Goal: Information Seeking & Learning: Check status

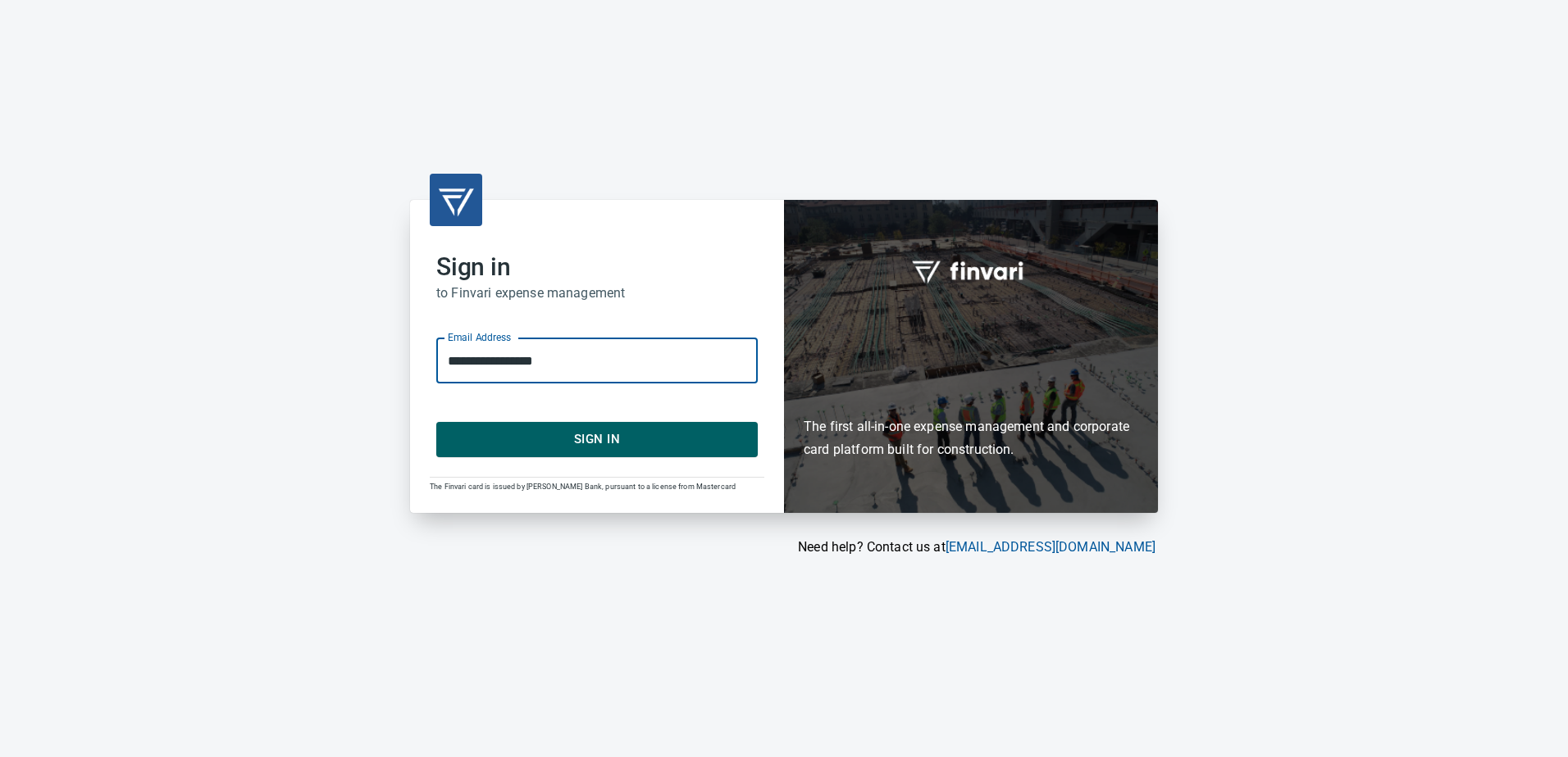
click at [558, 353] on input "**********" at bounding box center [597, 360] width 321 height 46
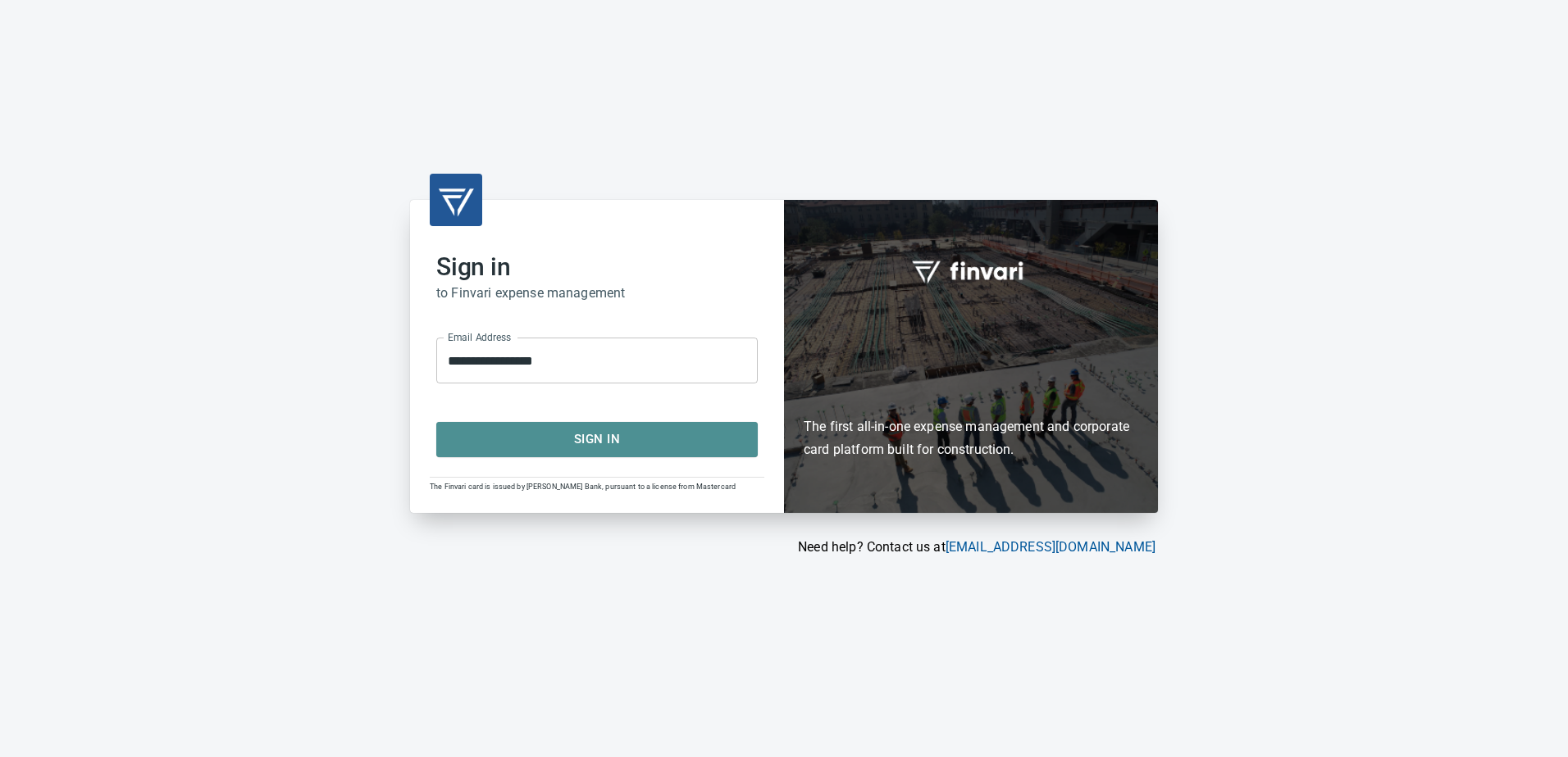
click at [458, 435] on span "Sign In" at bounding box center [597, 439] width 286 height 22
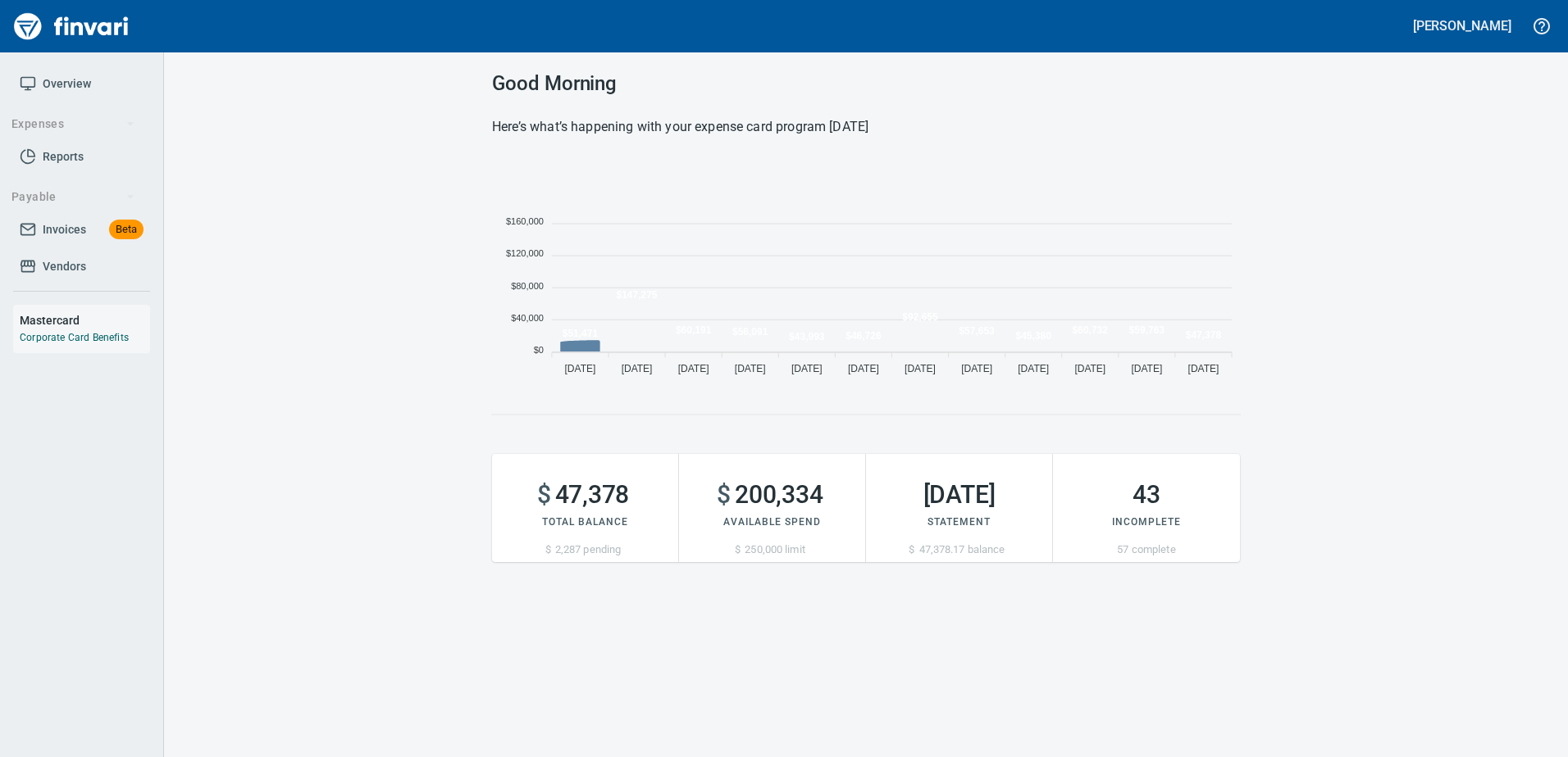
scroll to position [224, 736]
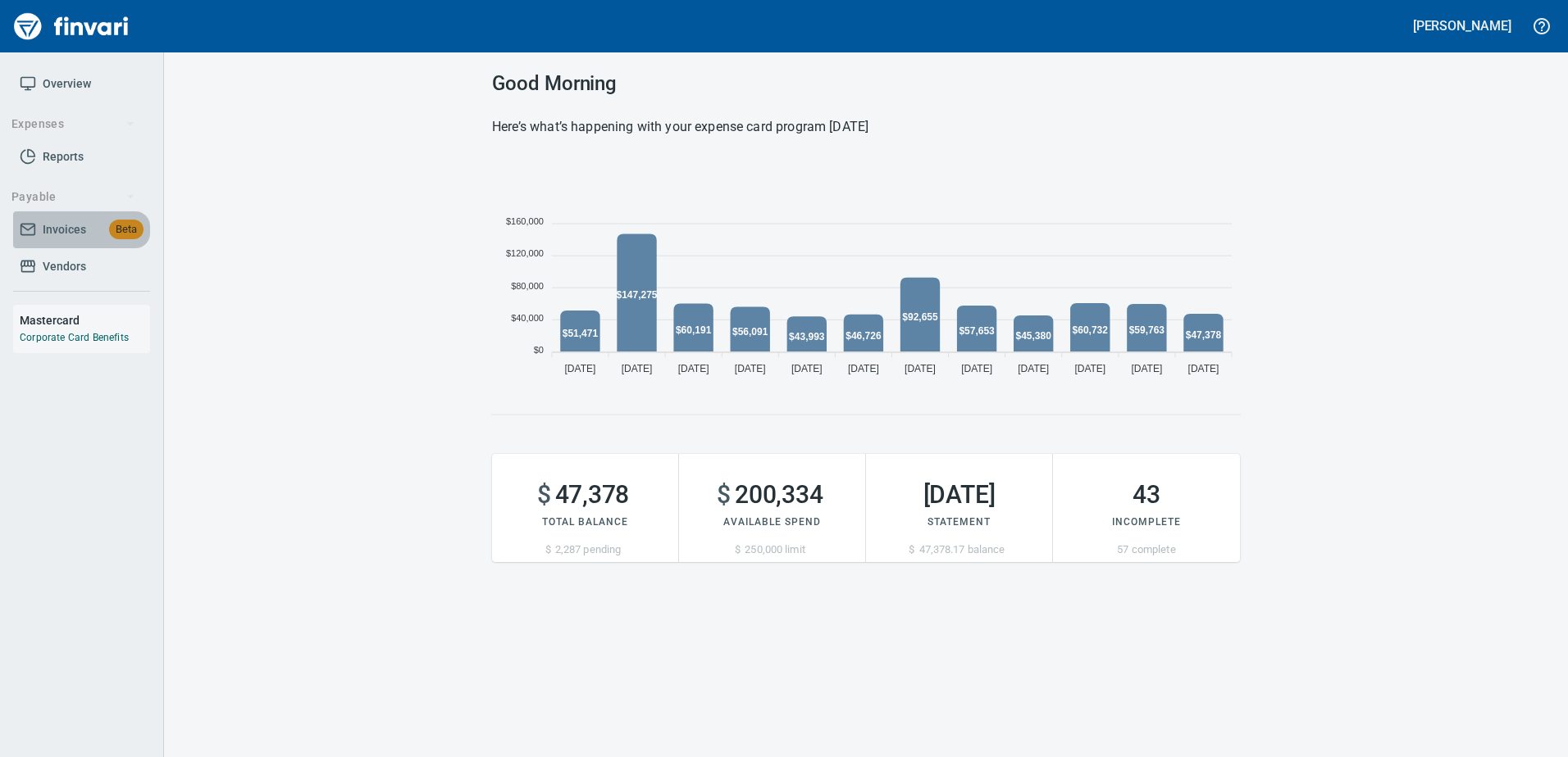
click at [97, 236] on span "Invoices Beta" at bounding box center [82, 229] width 124 height 21
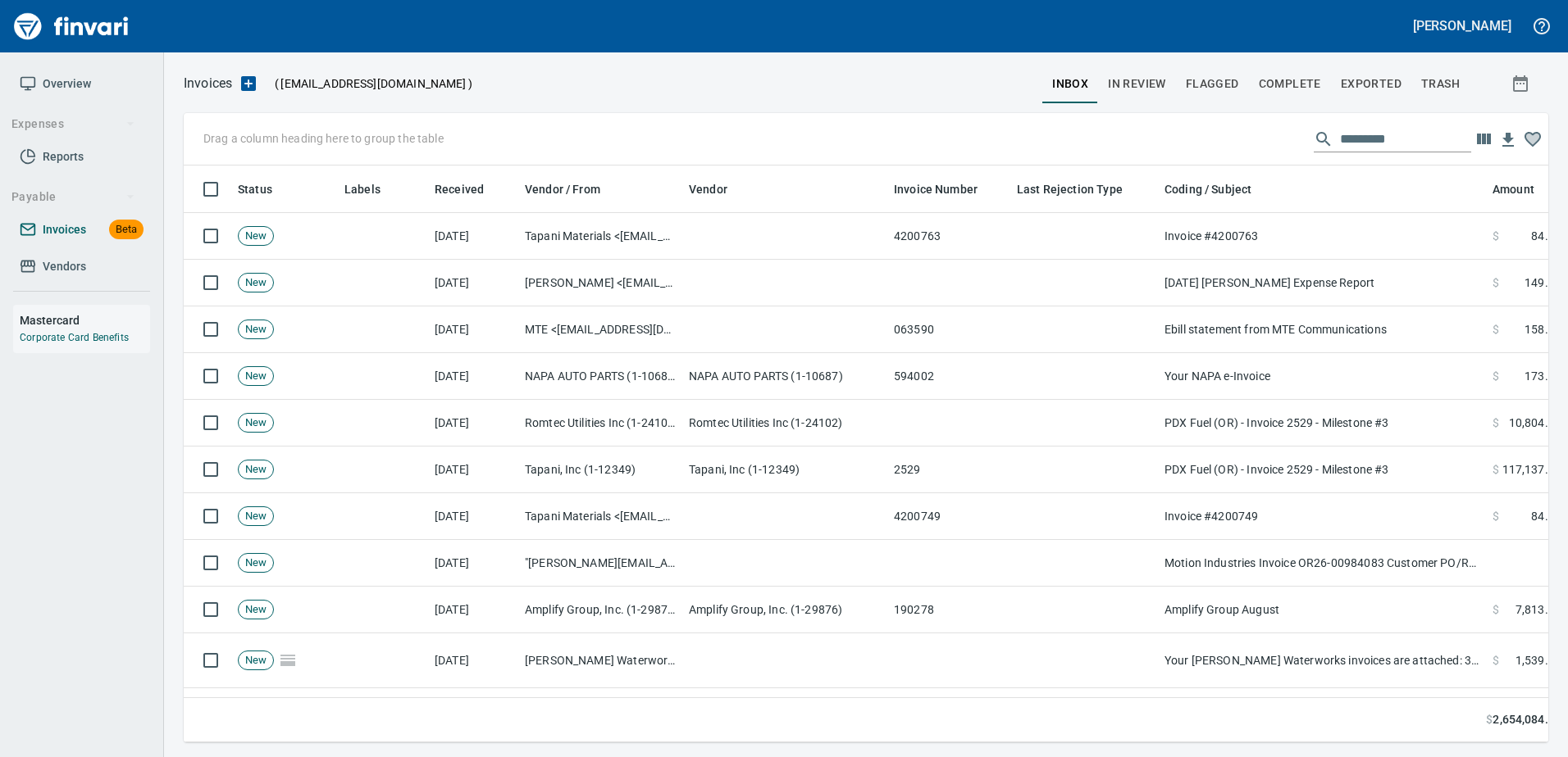
scroll to position [552, 1339]
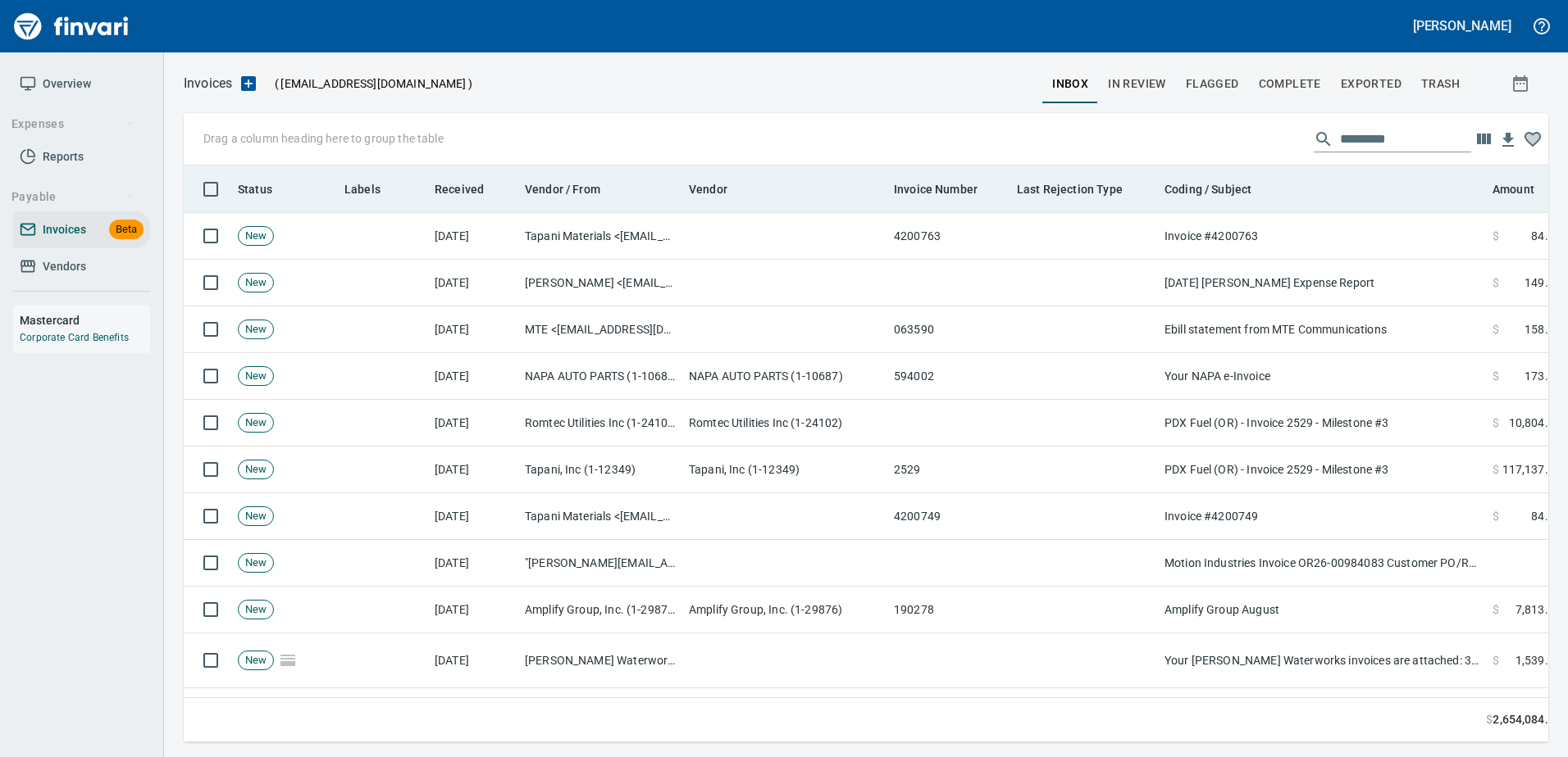
click at [355, 200] on th "Labels" at bounding box center [383, 189] width 91 height 47
click at [359, 191] on span "Labels" at bounding box center [362, 189] width 36 height 20
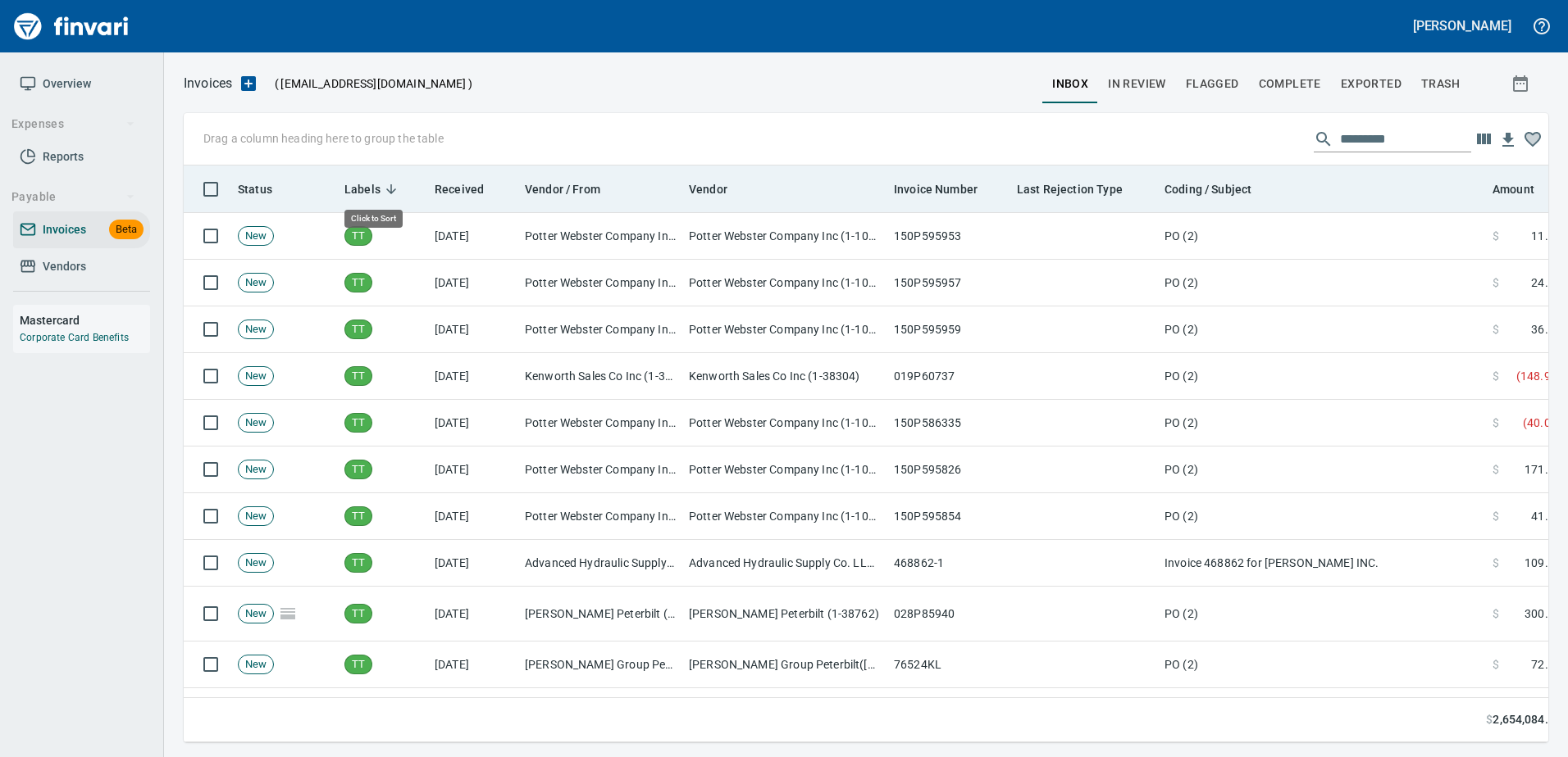
click at [359, 191] on span "Labels" at bounding box center [362, 189] width 36 height 20
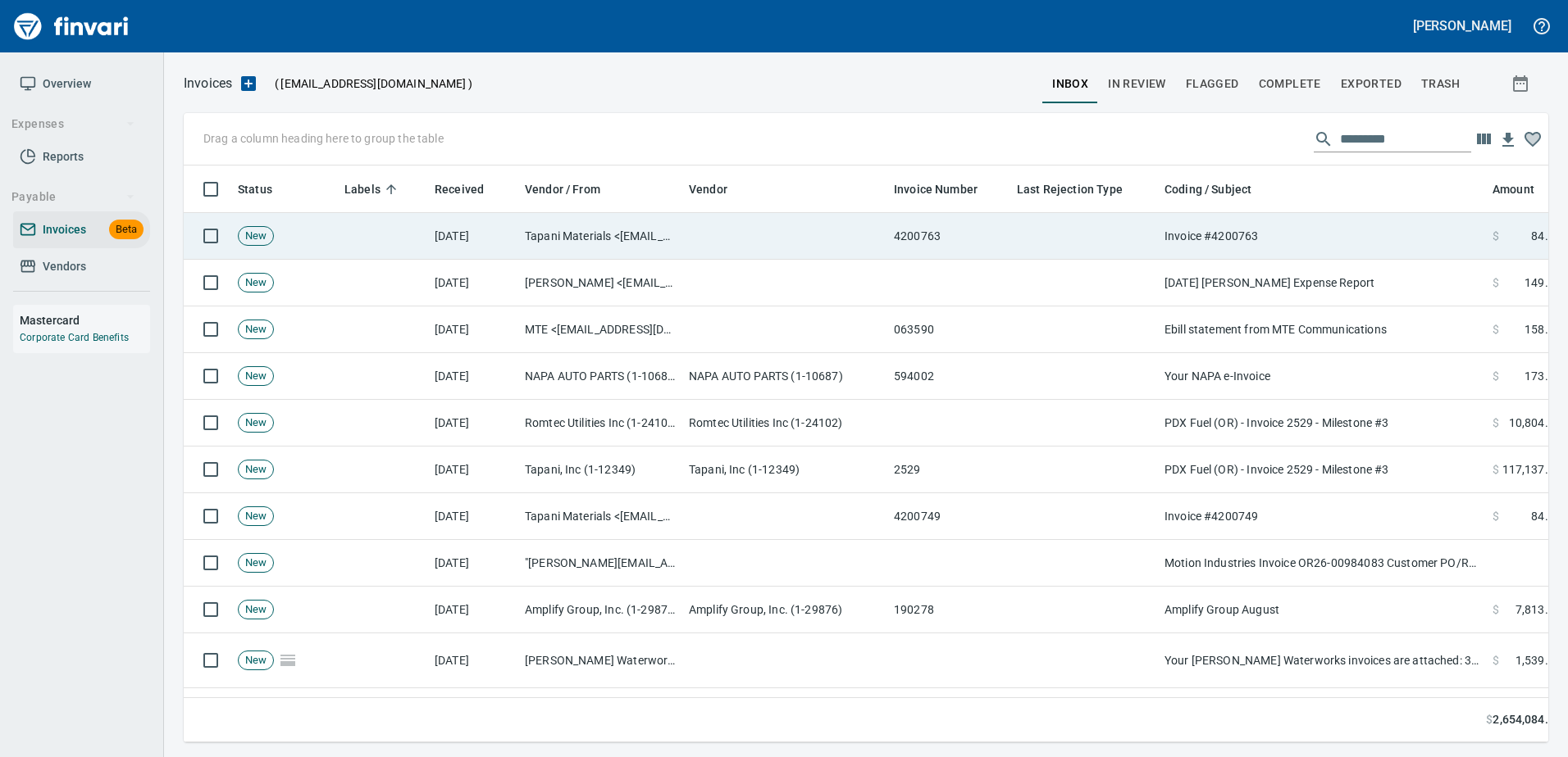
click at [817, 250] on td at bounding box center [785, 235] width 205 height 46
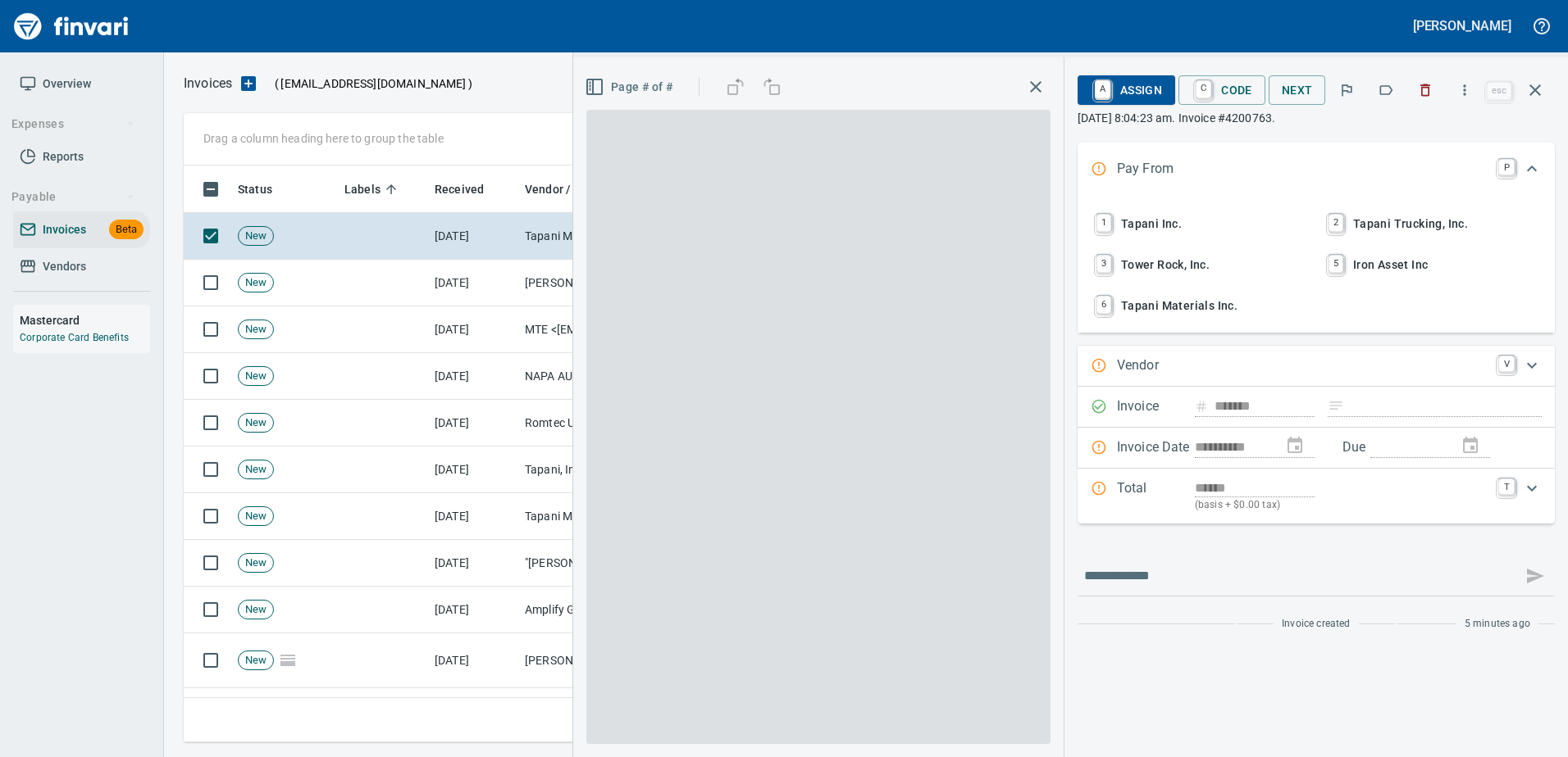
type input "**********"
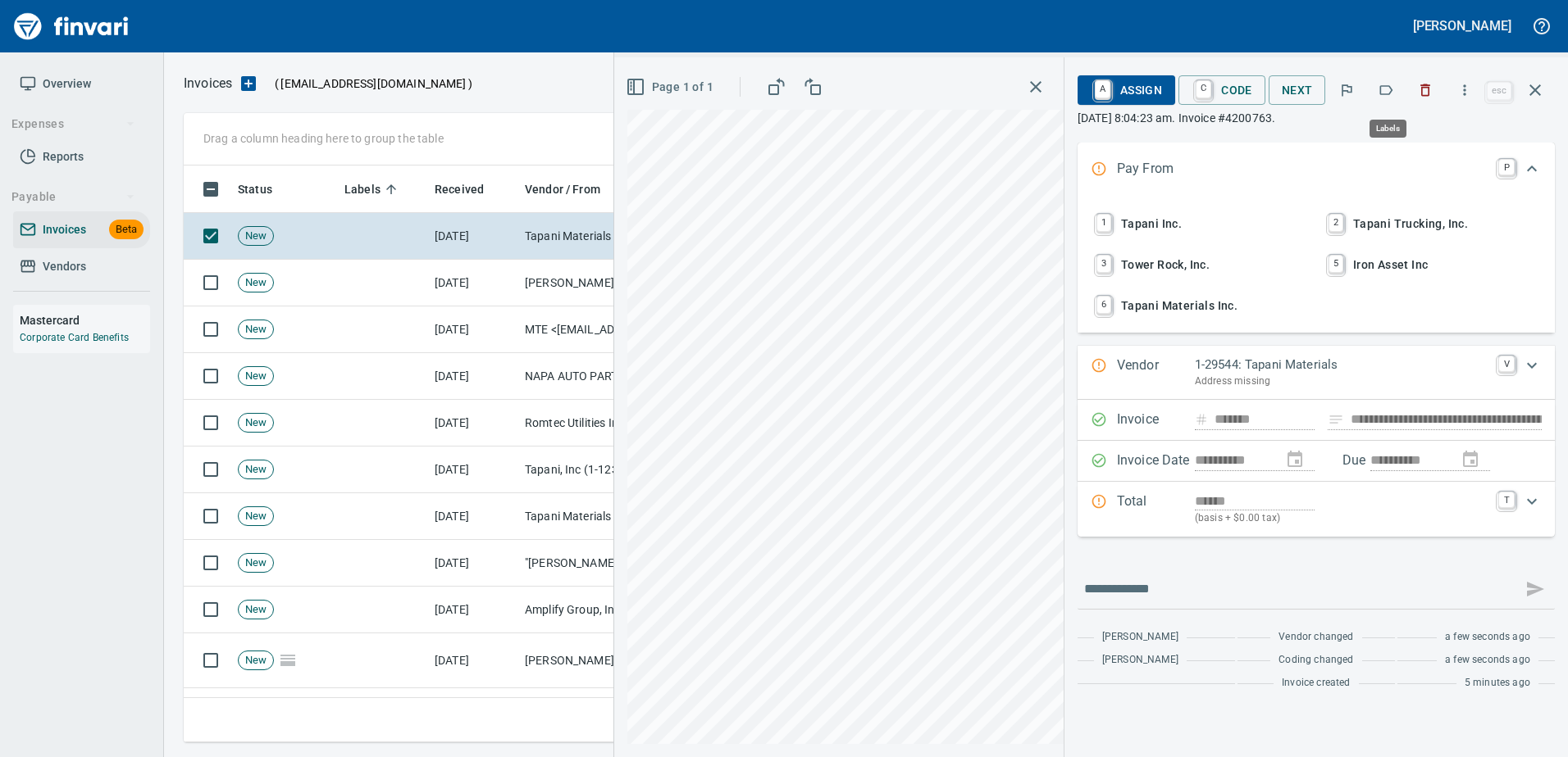
click at [1374, 90] on button "button" at bounding box center [1385, 90] width 36 height 36
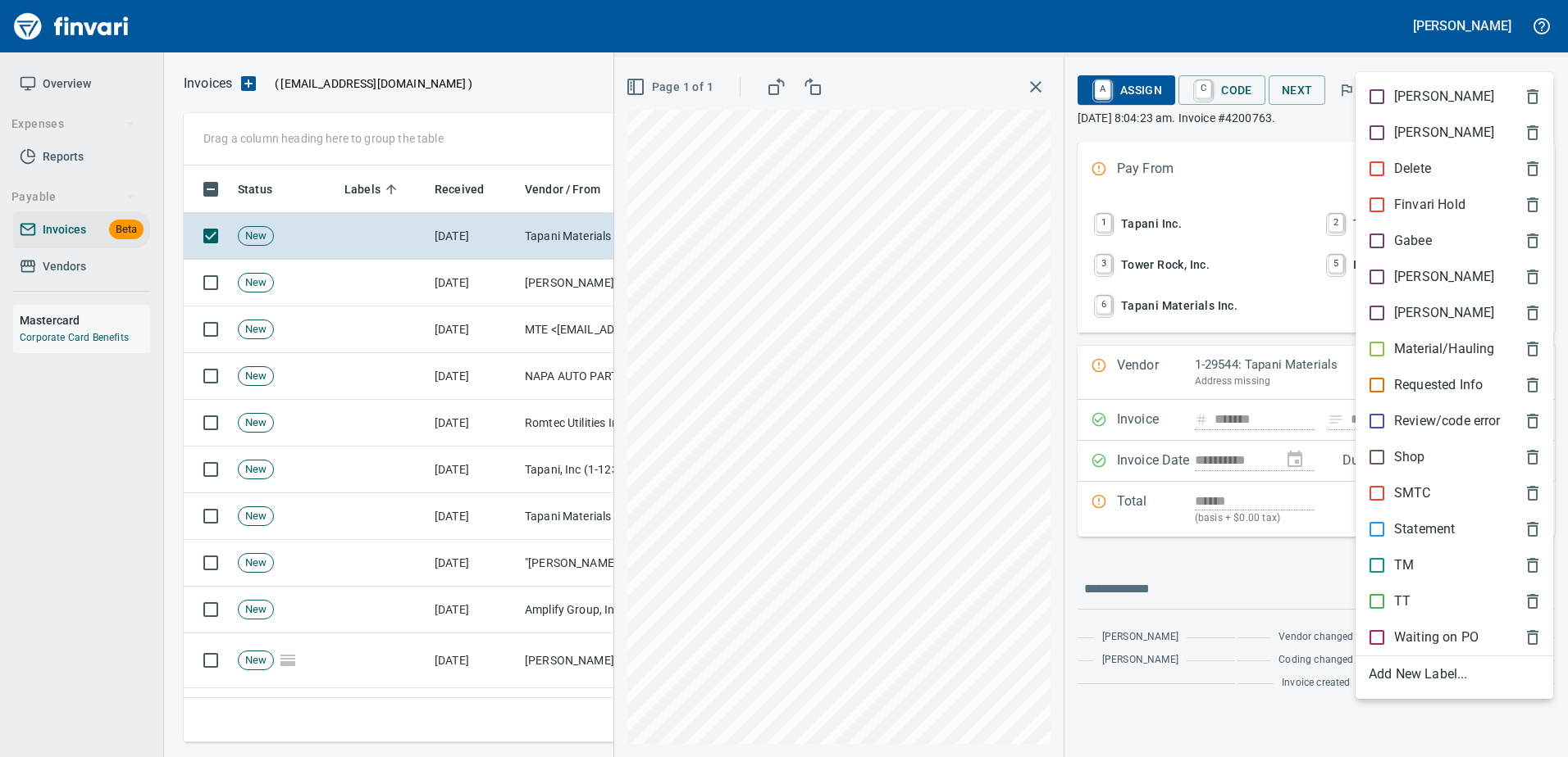
scroll to position [552, 1339]
click at [1400, 603] on p "TT" at bounding box center [1402, 601] width 17 height 20
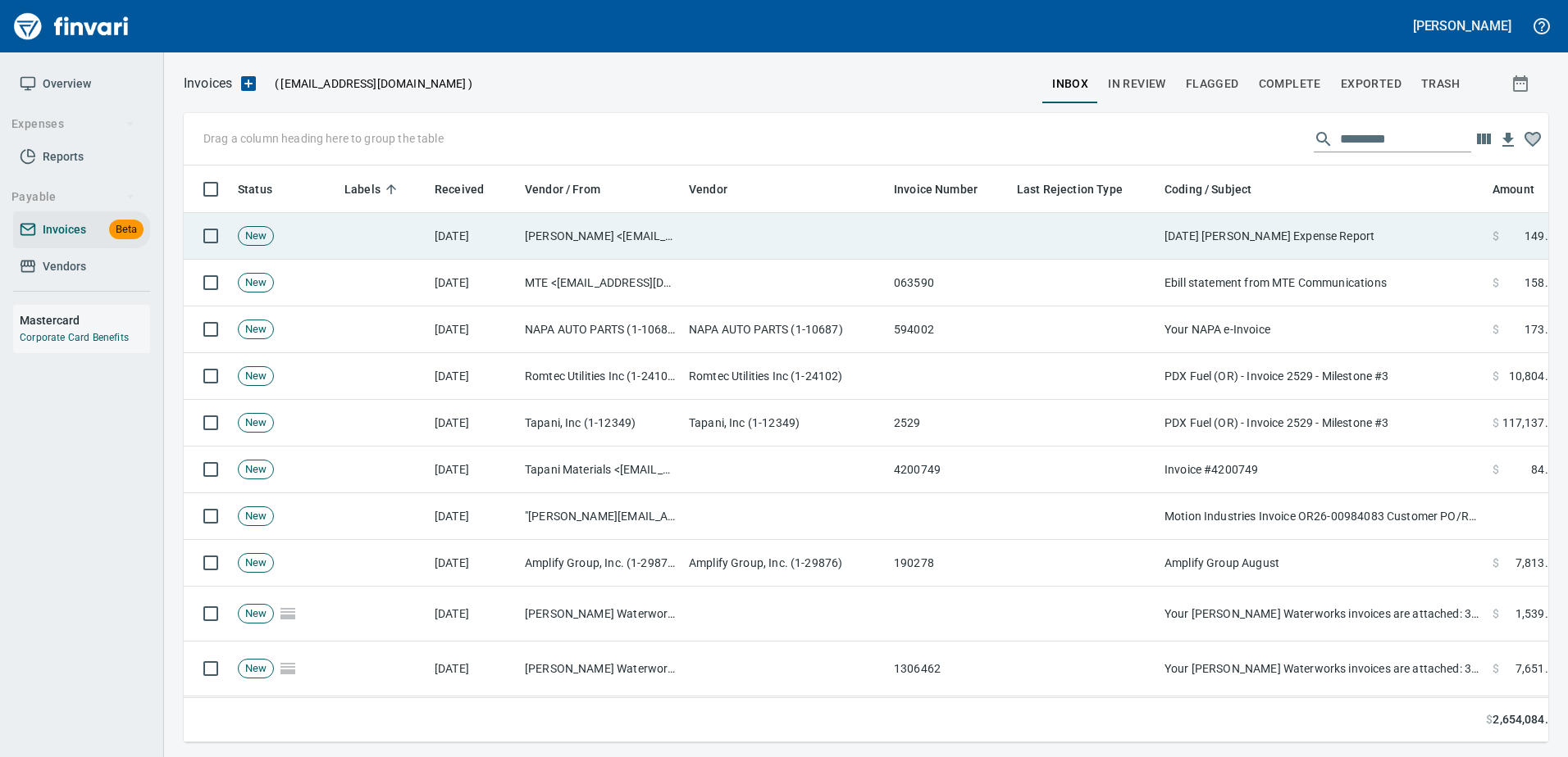
click at [1374, 238] on td "[DATE] [PERSON_NAME] Expense Report" at bounding box center [1321, 235] width 328 height 46
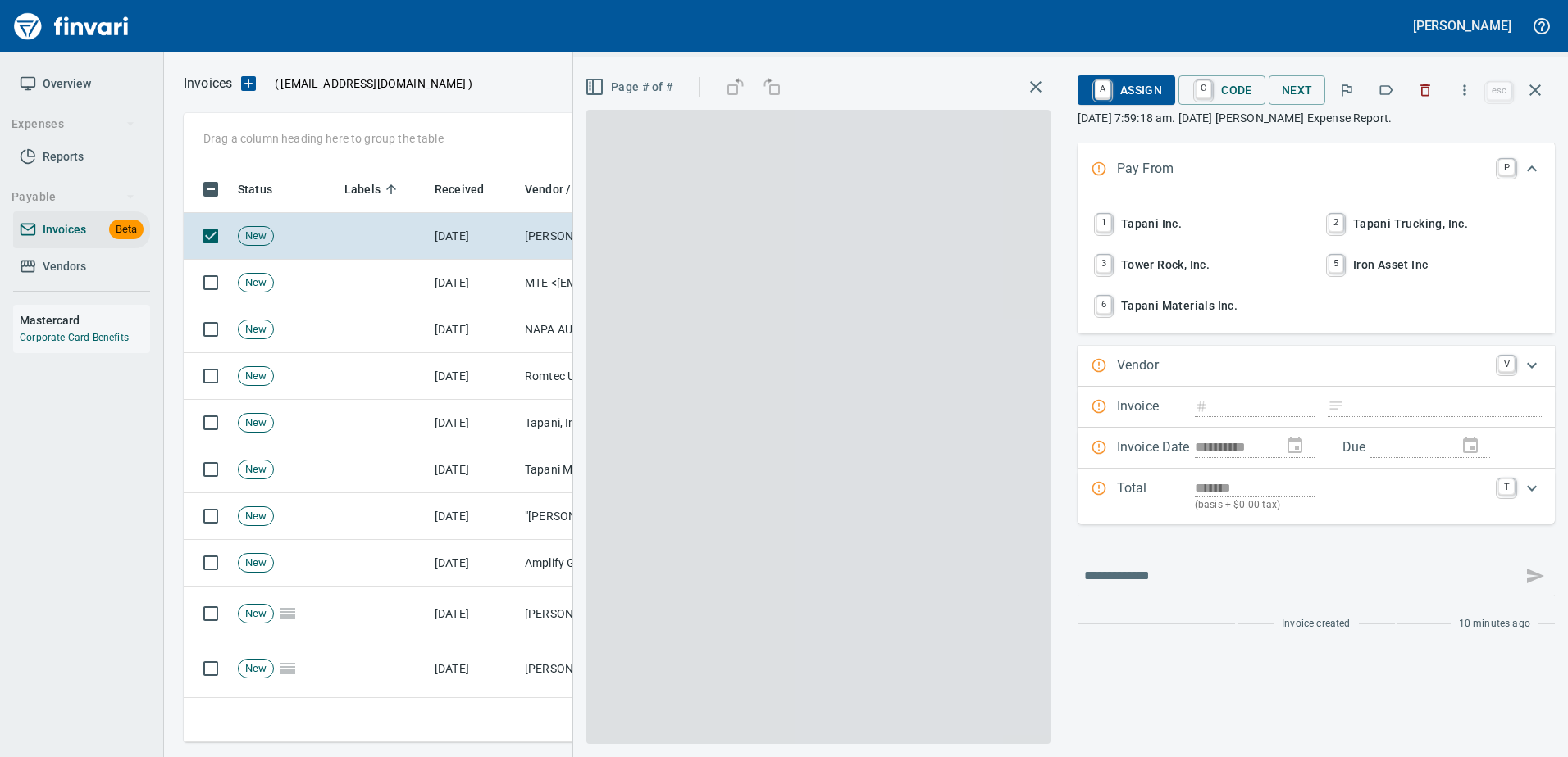
type input "**********"
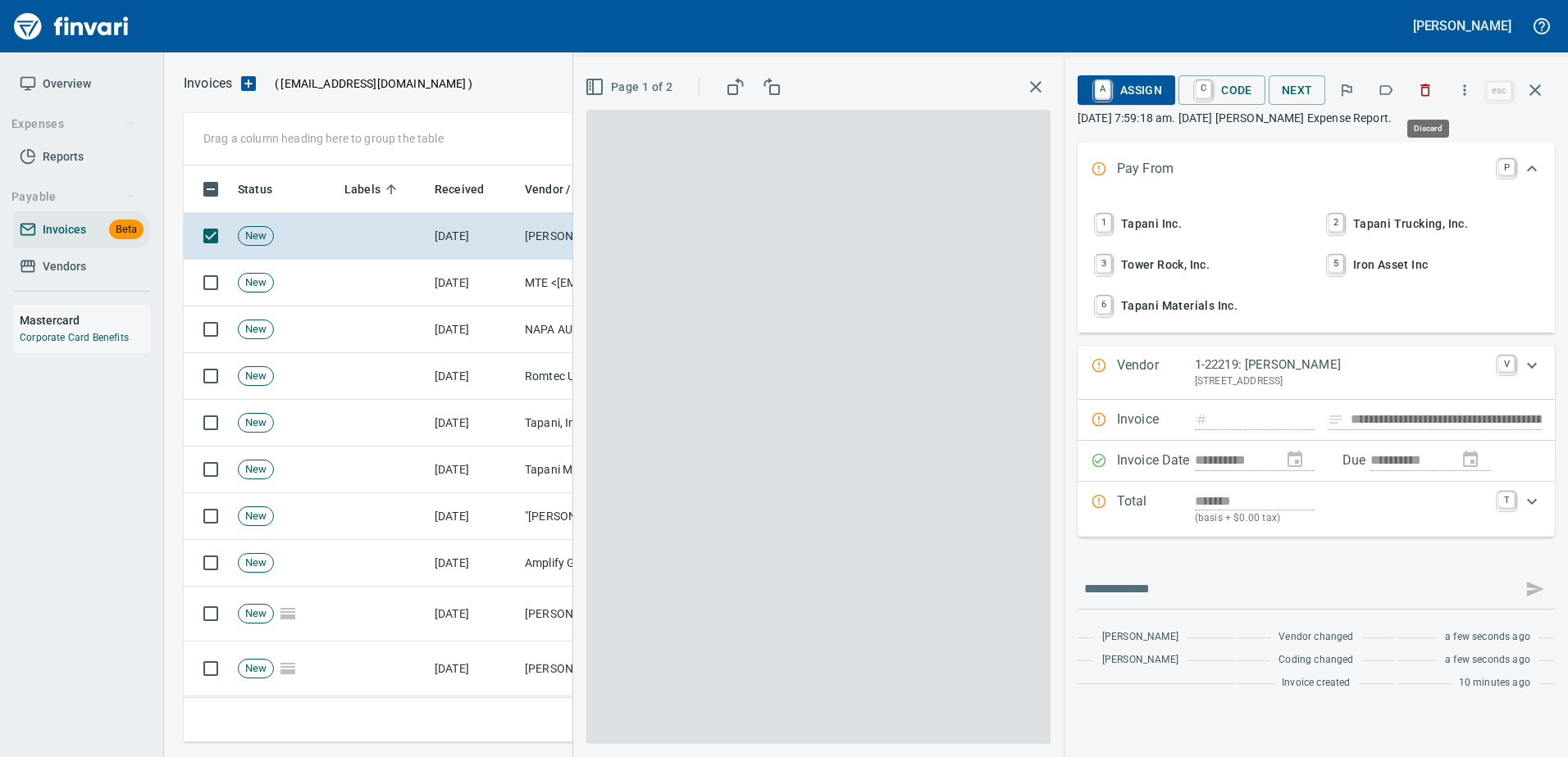
click at [1393, 95] on icon "button" at bounding box center [1385, 90] width 17 height 17
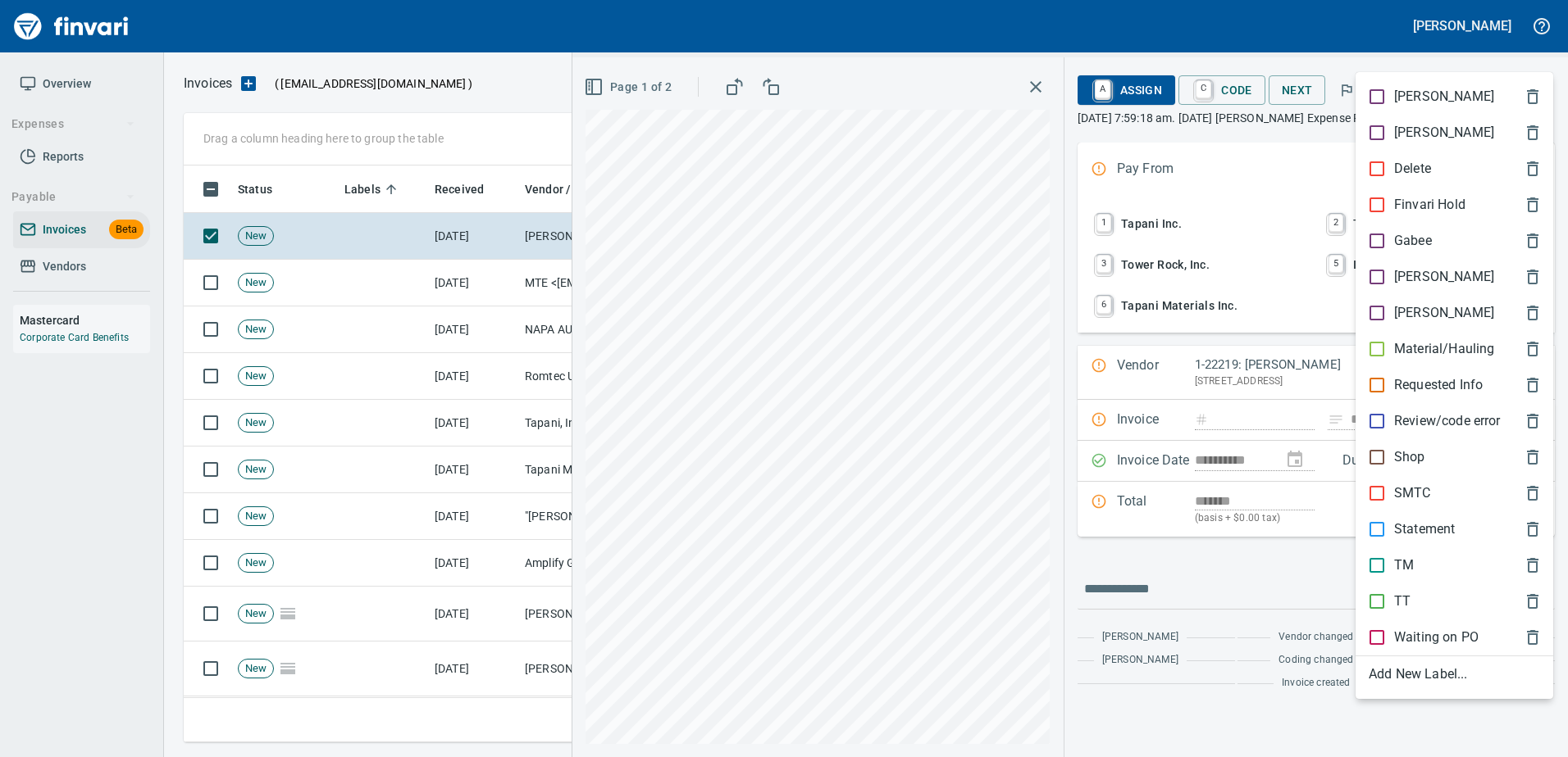
scroll to position [552, 1339]
click at [1403, 268] on p "[PERSON_NAME]" at bounding box center [1444, 277] width 100 height 20
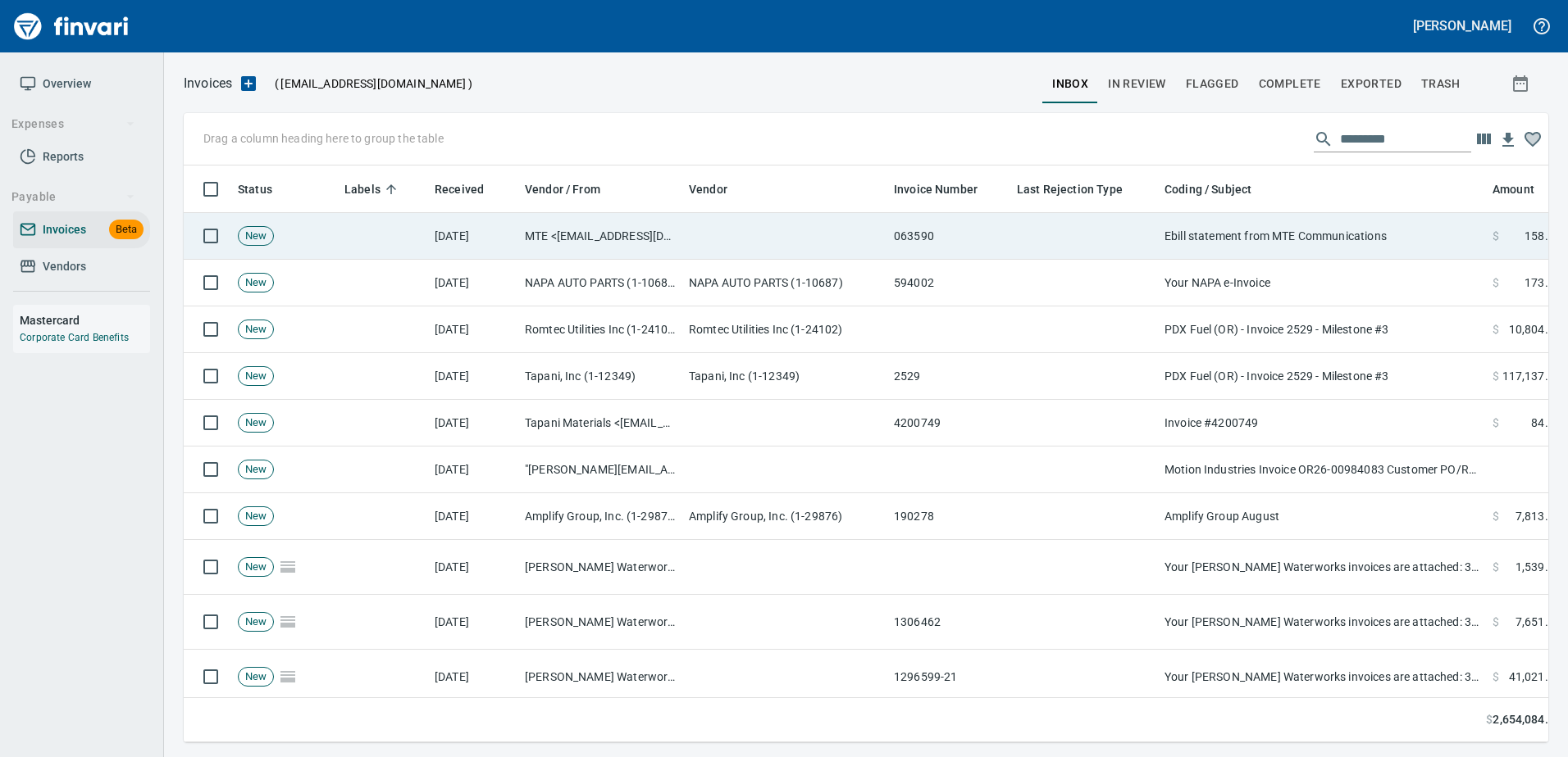
click at [1363, 226] on td "Ebill statement from MTE Communications" at bounding box center [1321, 235] width 328 height 46
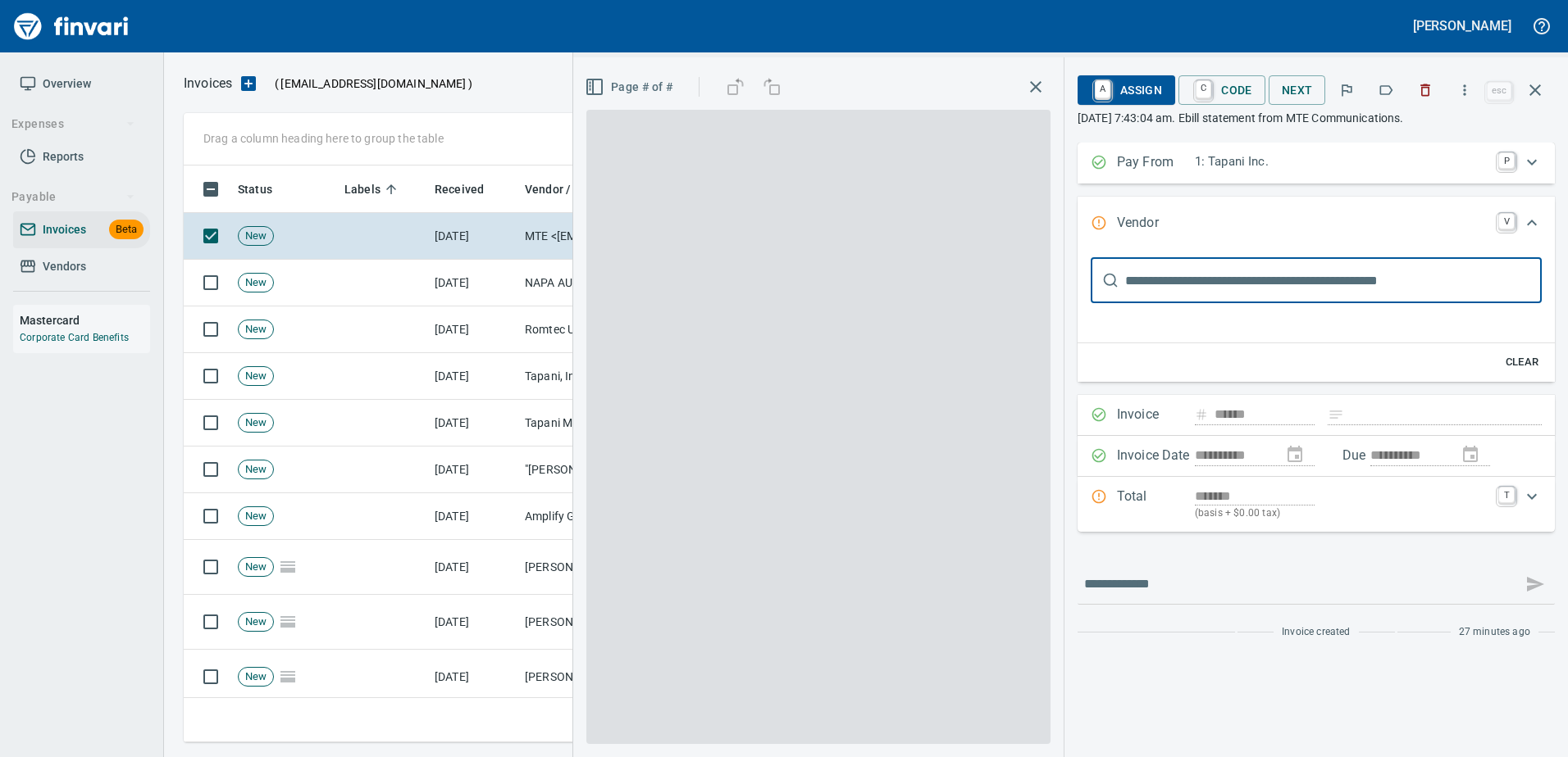
type input "**********"
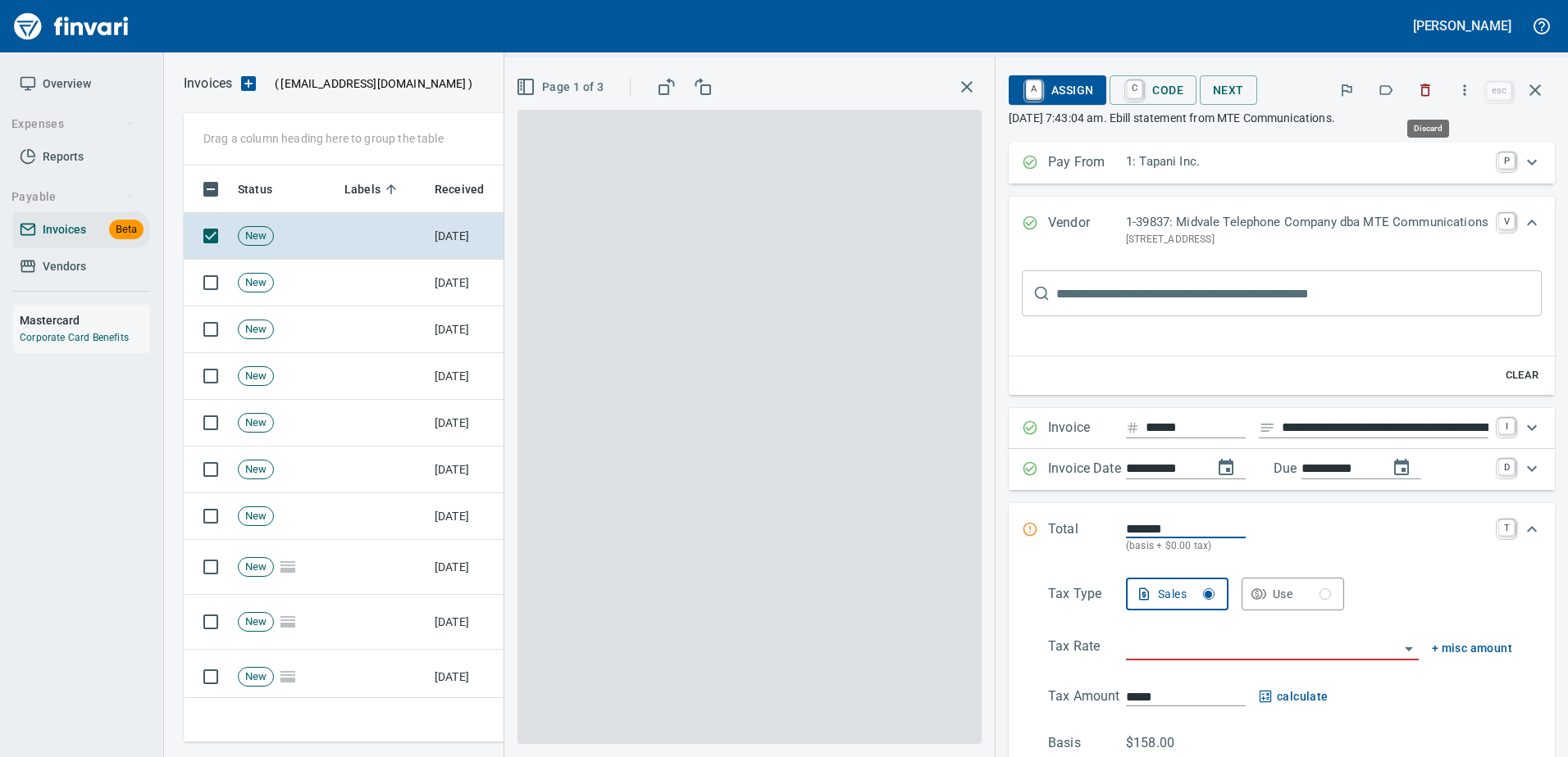
click at [1432, 85] on icon "button" at bounding box center [1424, 90] width 17 height 17
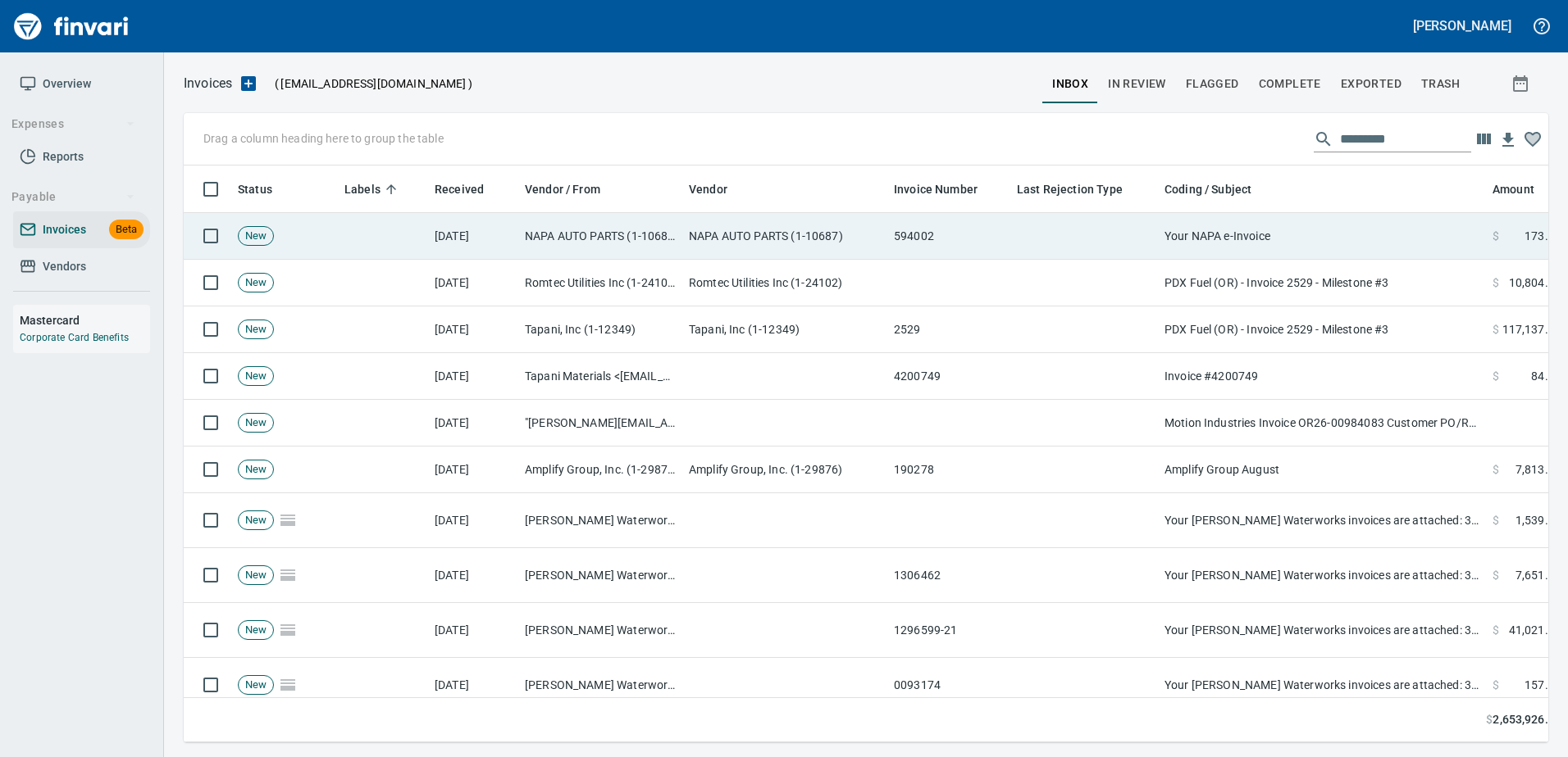
scroll to position [552, 1339]
click at [1327, 236] on td "Your NAPA e-Invoice" at bounding box center [1321, 235] width 328 height 46
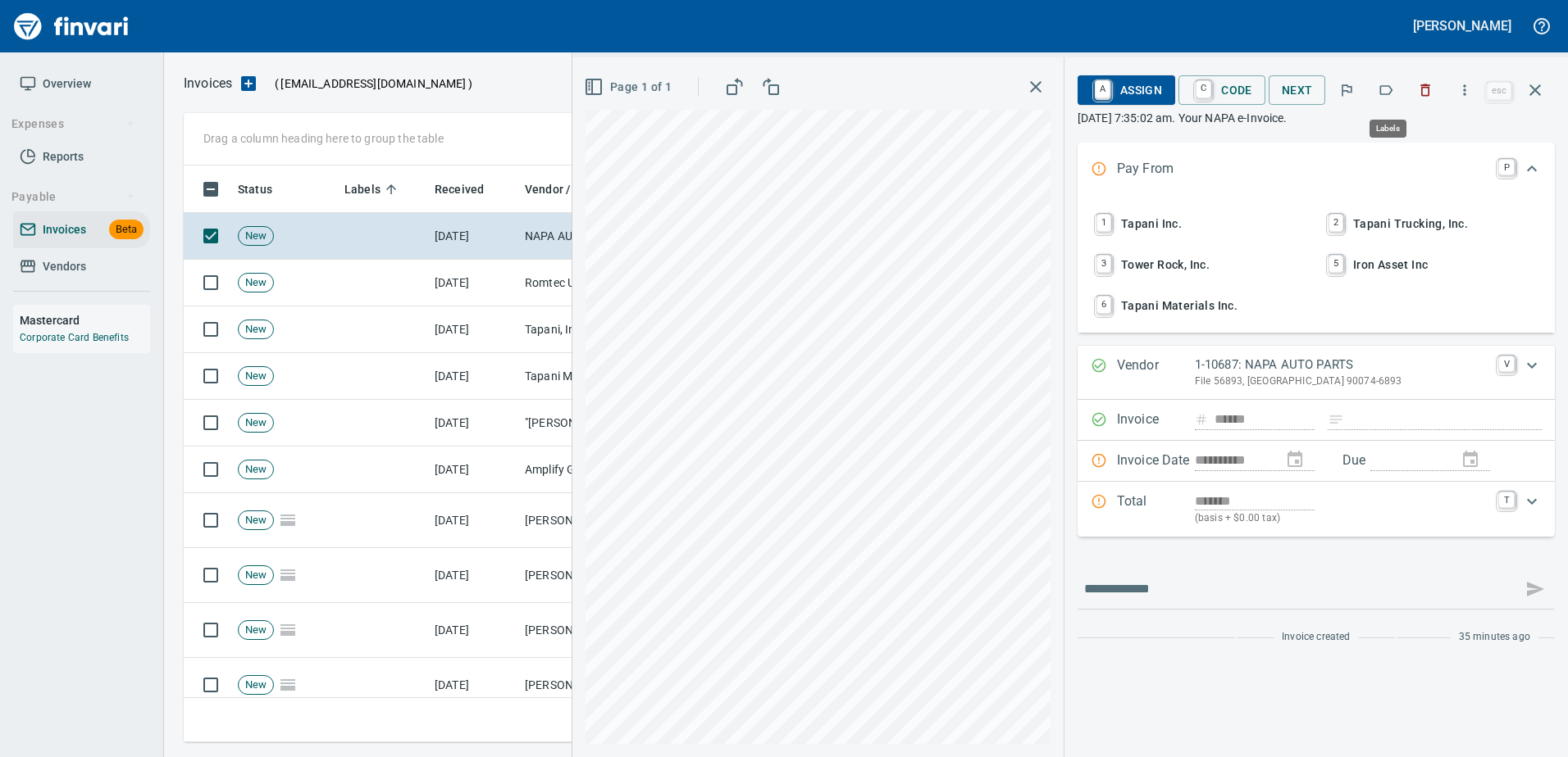
click at [1394, 88] on icon "button" at bounding box center [1385, 90] width 17 height 17
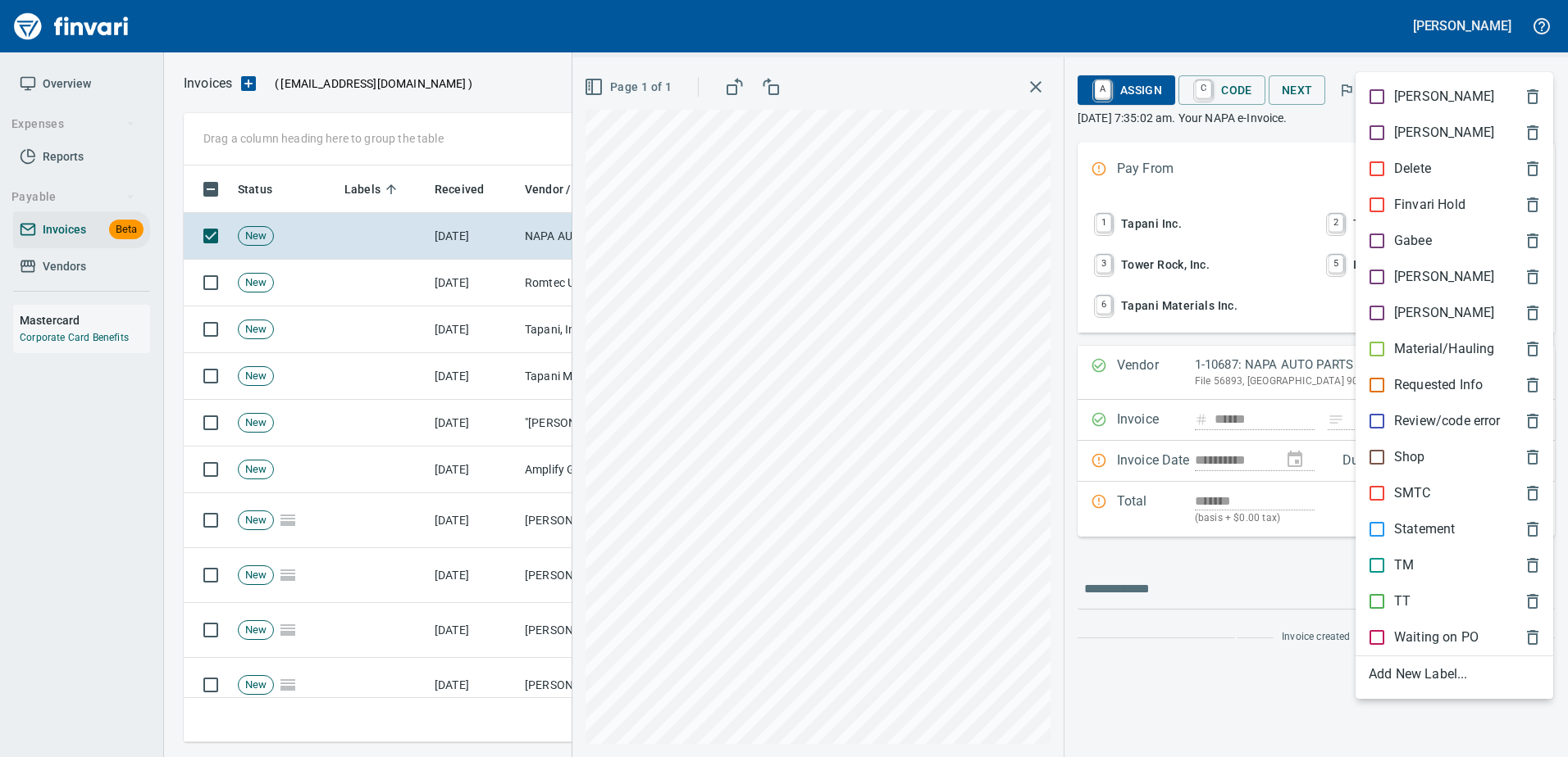
click at [1421, 462] on p "Shop" at bounding box center [1409, 457] width 32 height 20
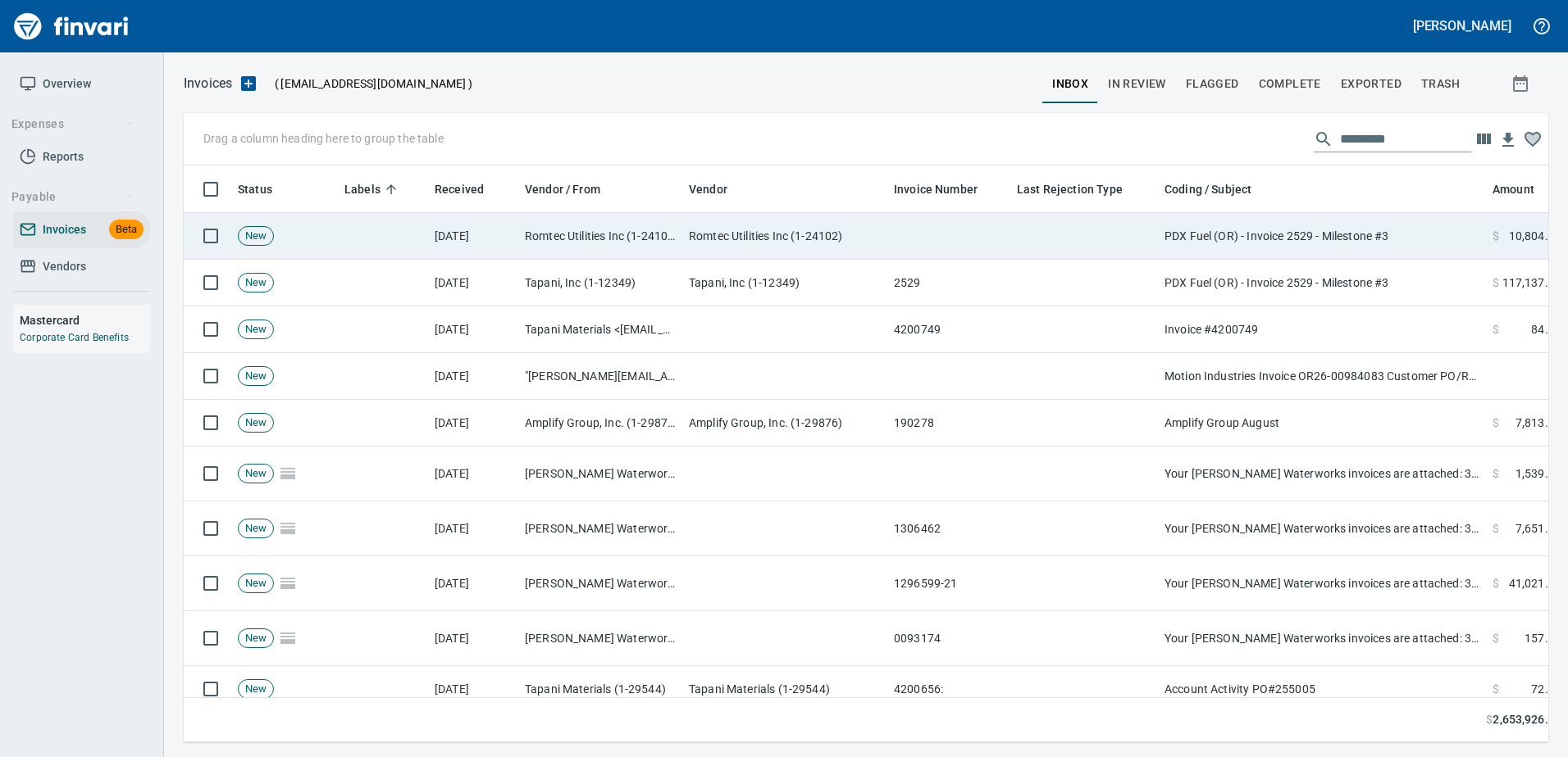
click at [1380, 233] on td "PDX Fuel (OR) - Invoice 2529 - Milestone #3" at bounding box center [1321, 235] width 328 height 46
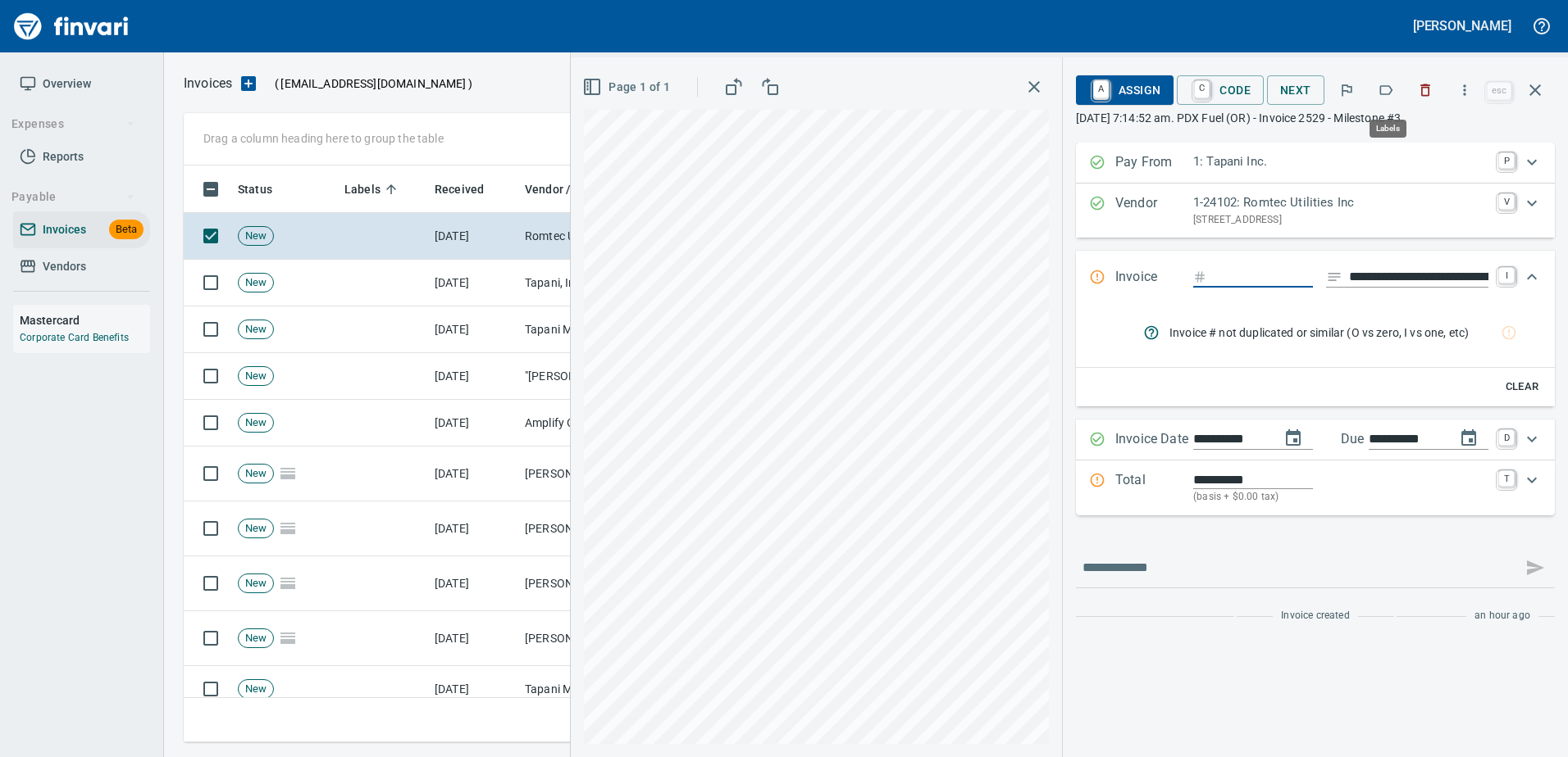
click at [1390, 91] on icon "button" at bounding box center [1385, 90] width 17 height 17
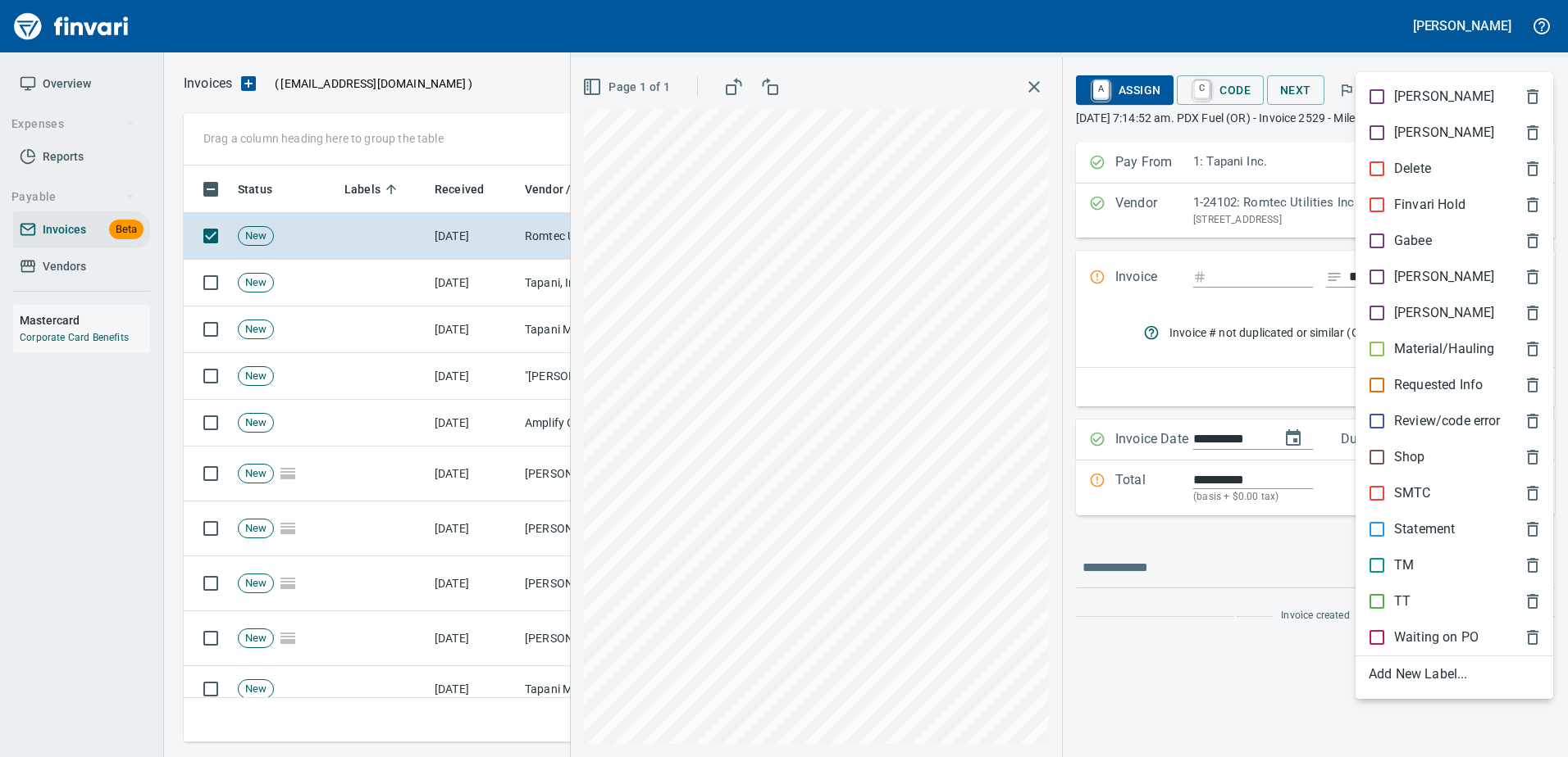
scroll to position [552, 1339]
click at [1405, 280] on p "[PERSON_NAME]" at bounding box center [1444, 277] width 100 height 20
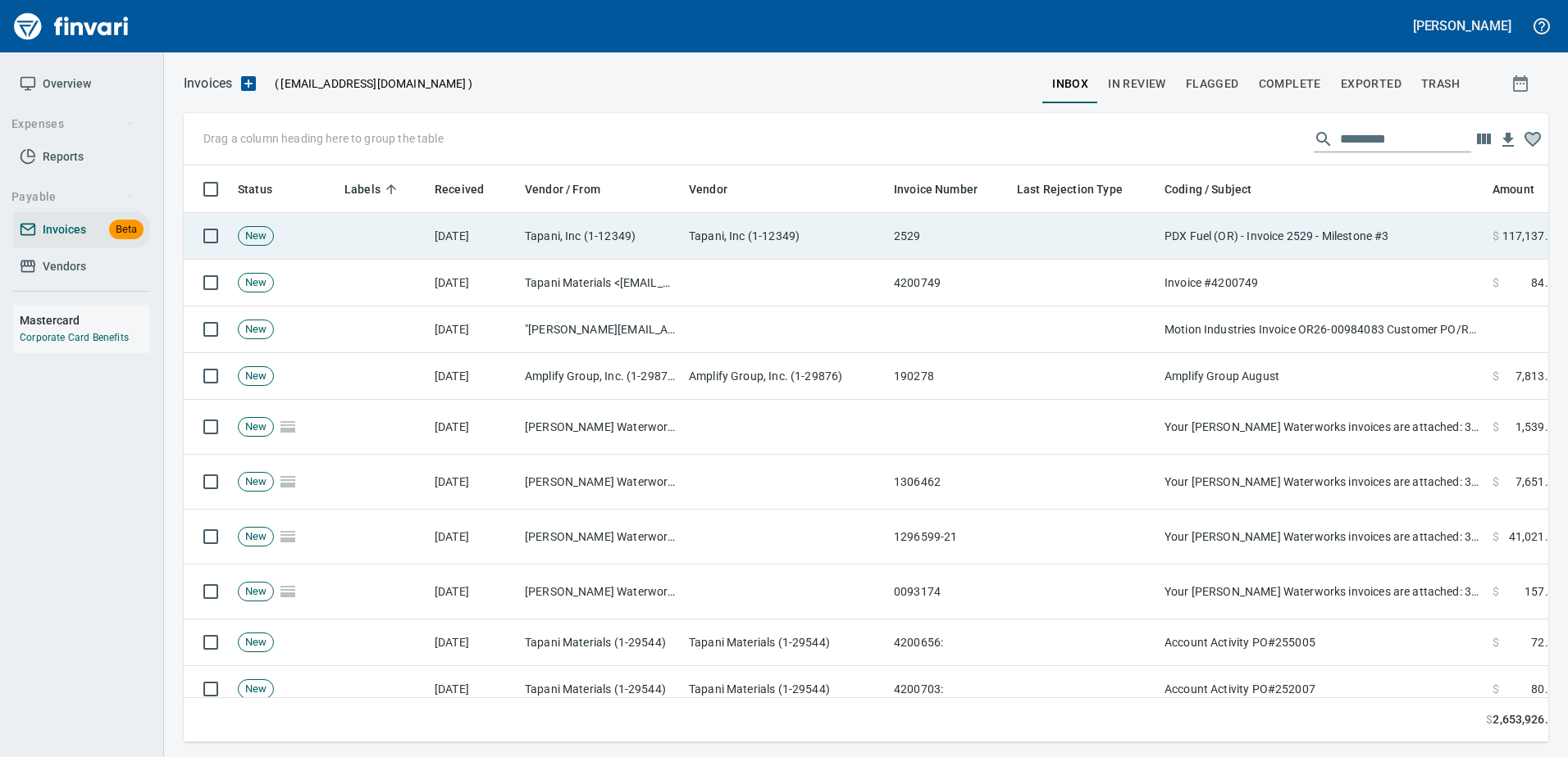
click at [1328, 247] on td "PDX Fuel (OR) - Invoice 2529 - Milestone #3" at bounding box center [1321, 235] width 328 height 46
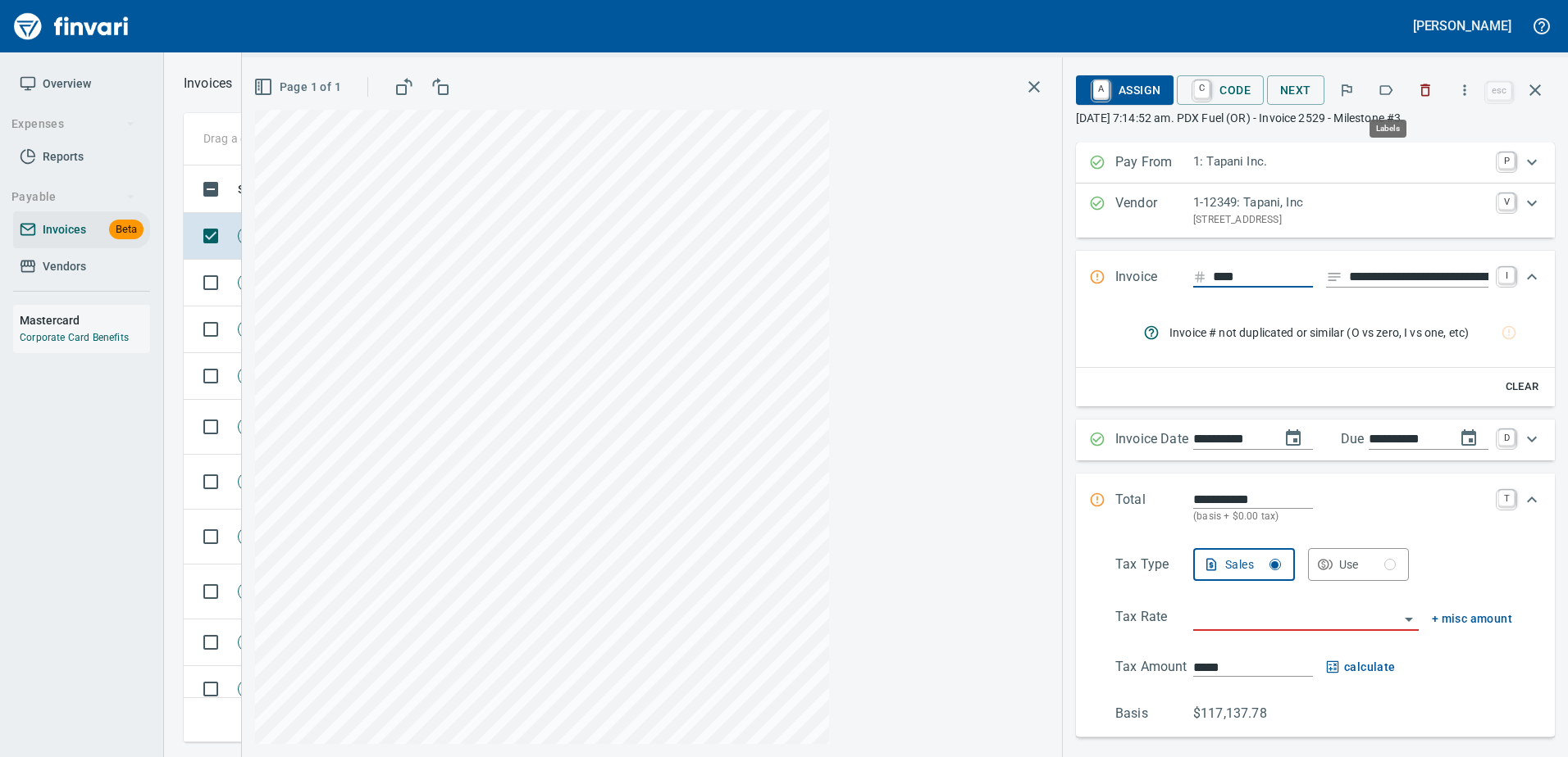
click at [1384, 85] on icon "button" at bounding box center [1385, 90] width 17 height 17
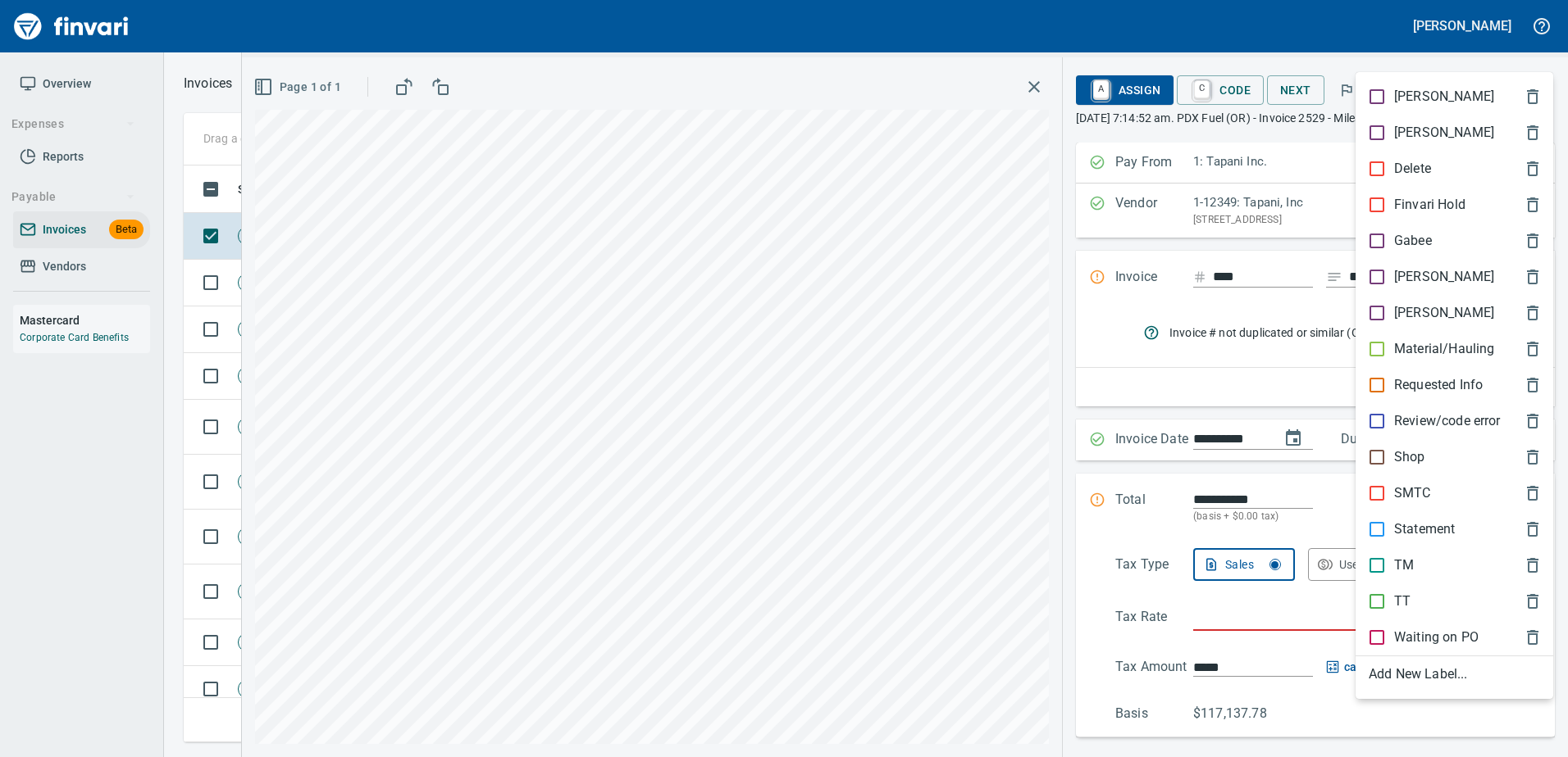
click at [1416, 44] on div at bounding box center [784, 378] width 1568 height 757
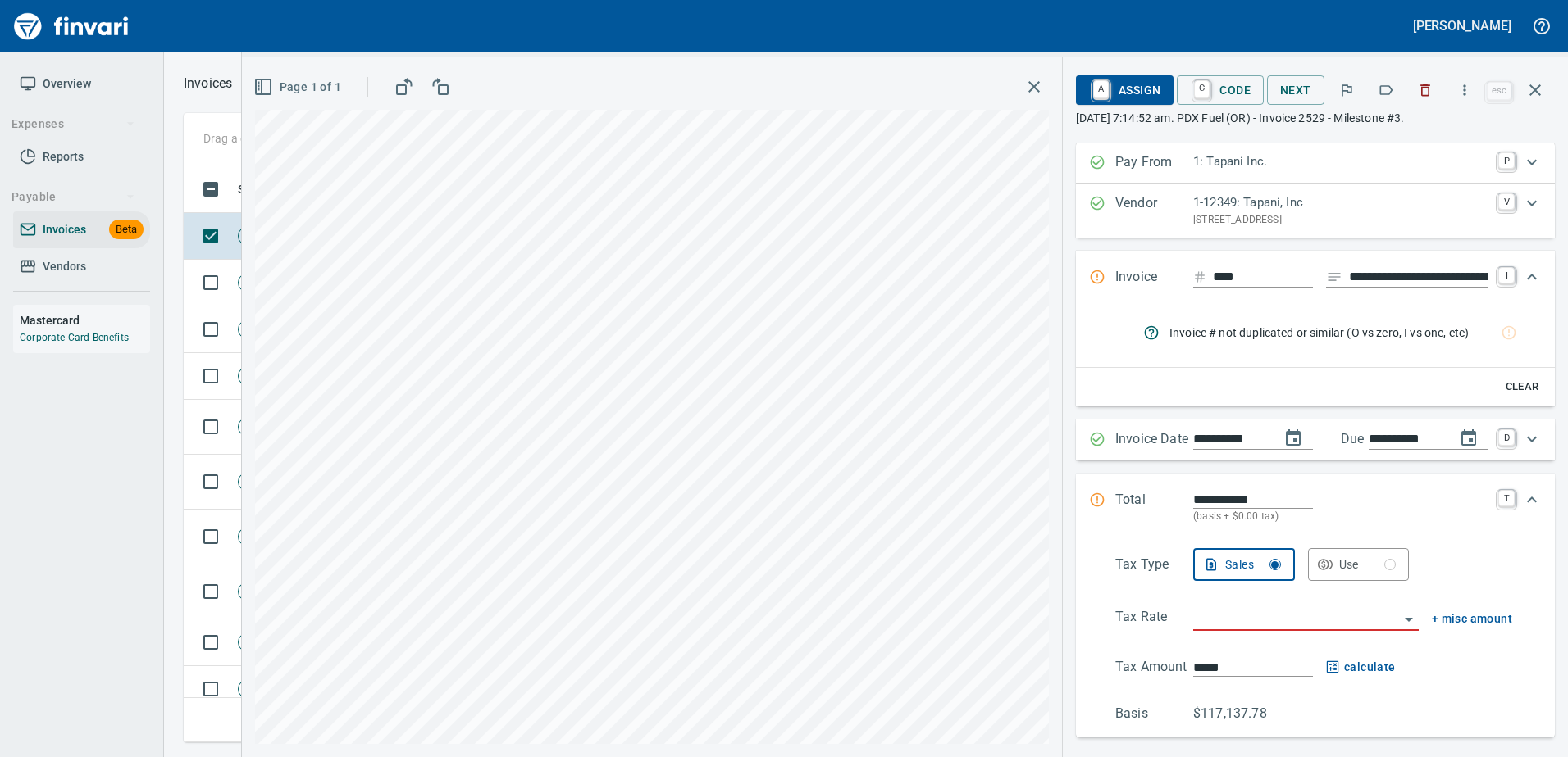
click at [1417, 89] on button "button" at bounding box center [1424, 90] width 36 height 36
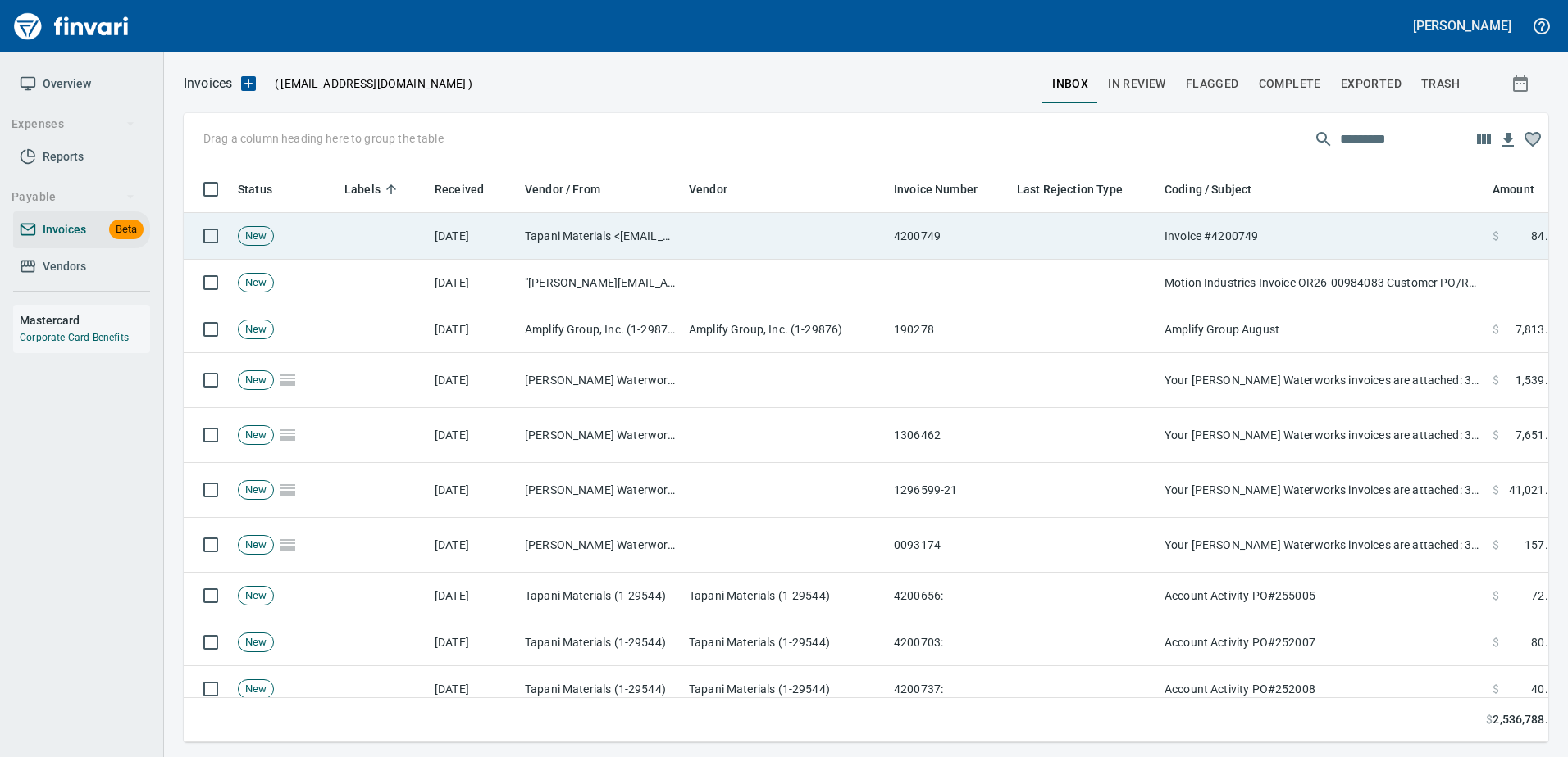
click at [1295, 218] on td "Invoice #4200749" at bounding box center [1321, 235] width 328 height 46
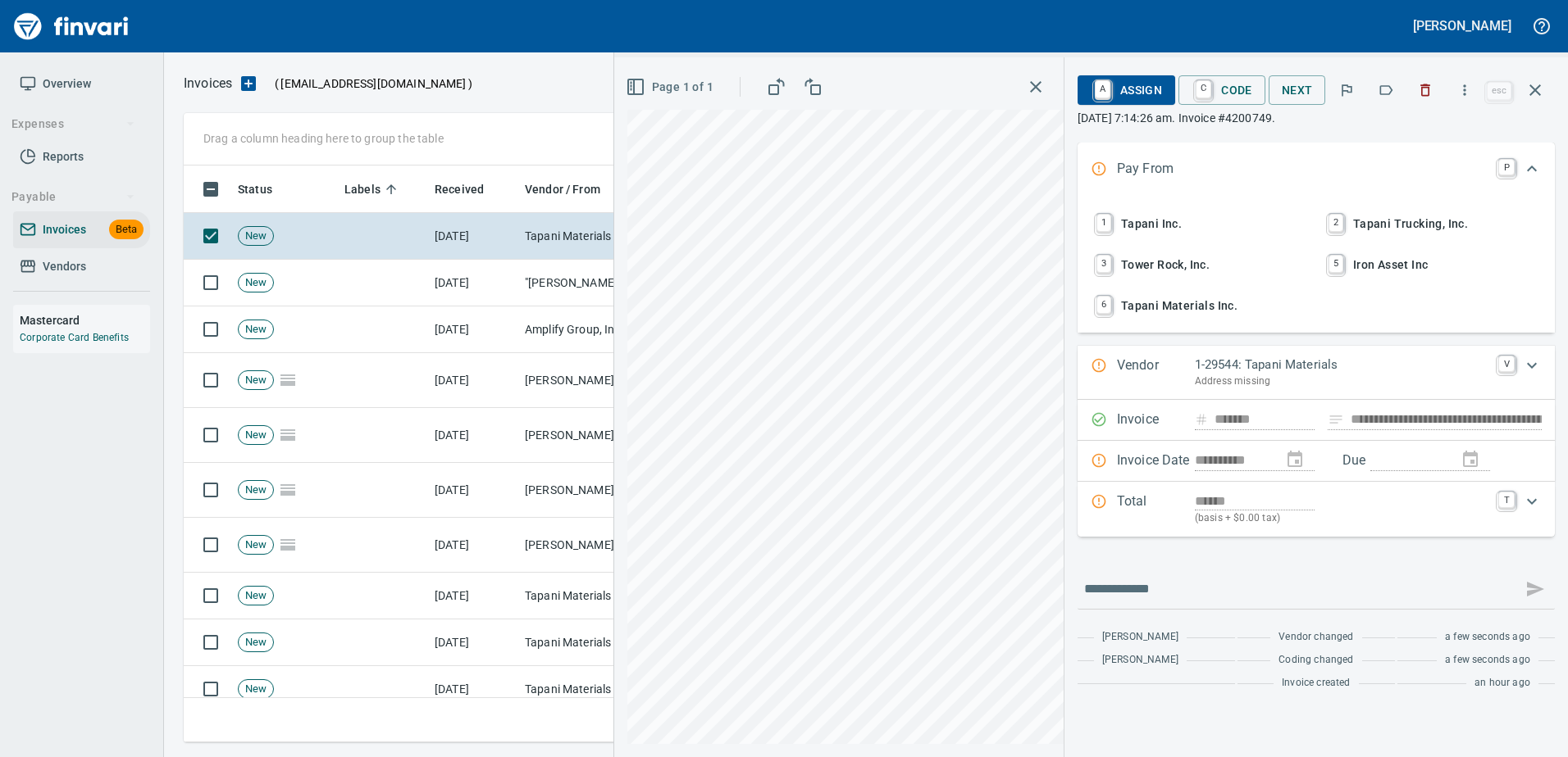
click at [1382, 99] on button "button" at bounding box center [1385, 90] width 36 height 36
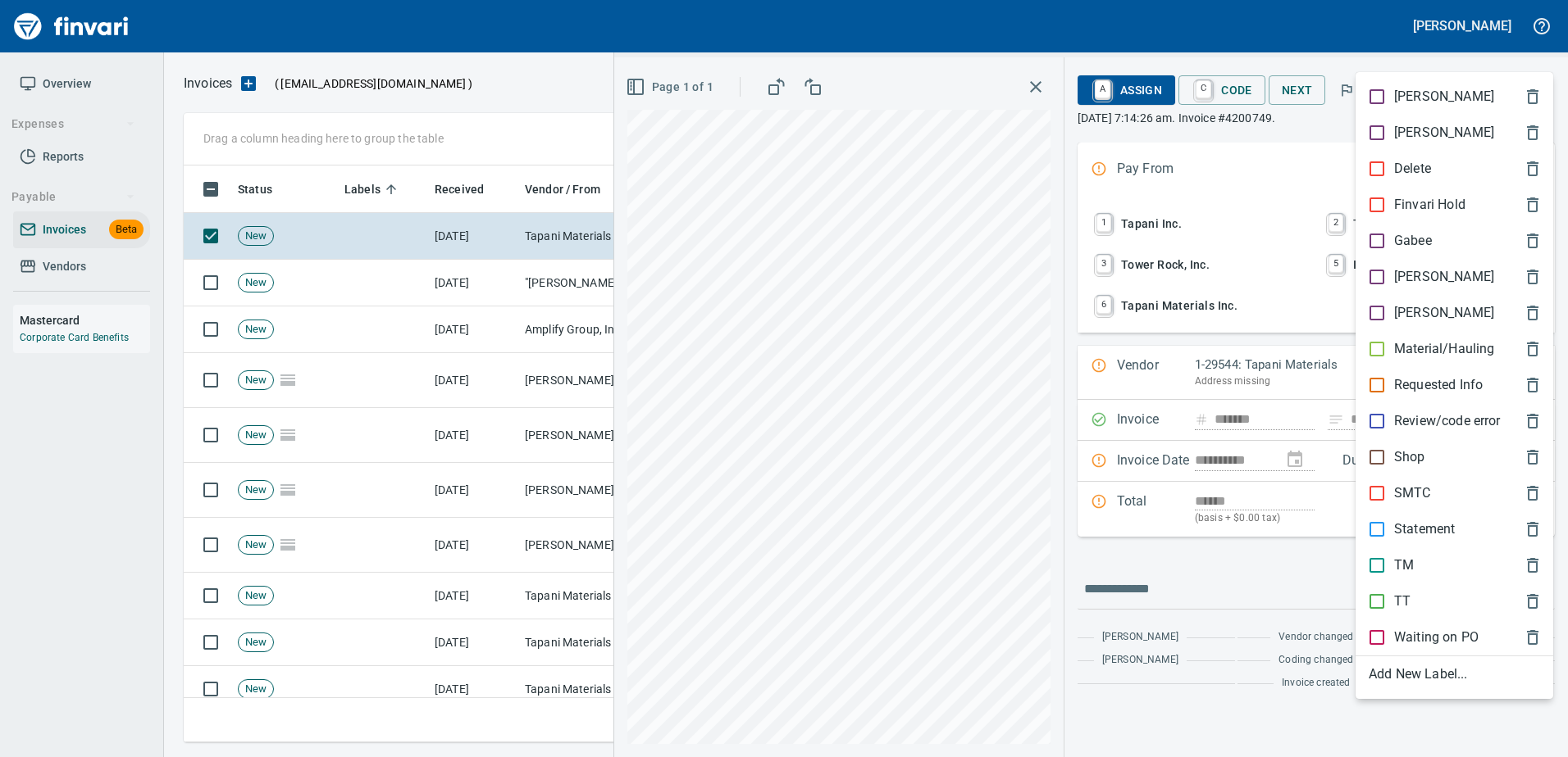
click at [1402, 587] on div "TT" at bounding box center [1454, 601] width 198 height 36
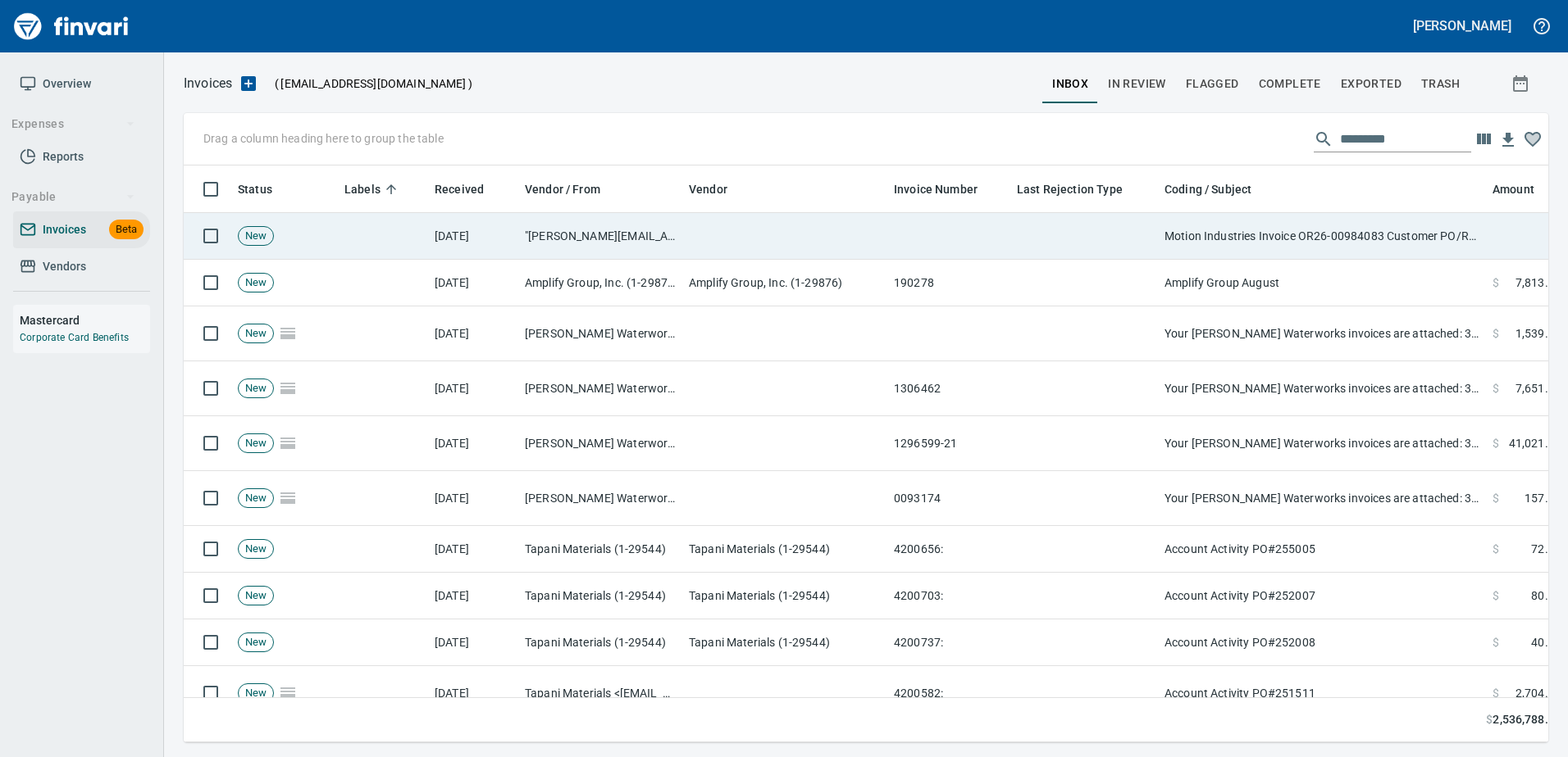
click at [1320, 241] on td "Motion Industries Invoice OR26-00984083 Customer PO/Release 96325.5470052" at bounding box center [1321, 235] width 328 height 46
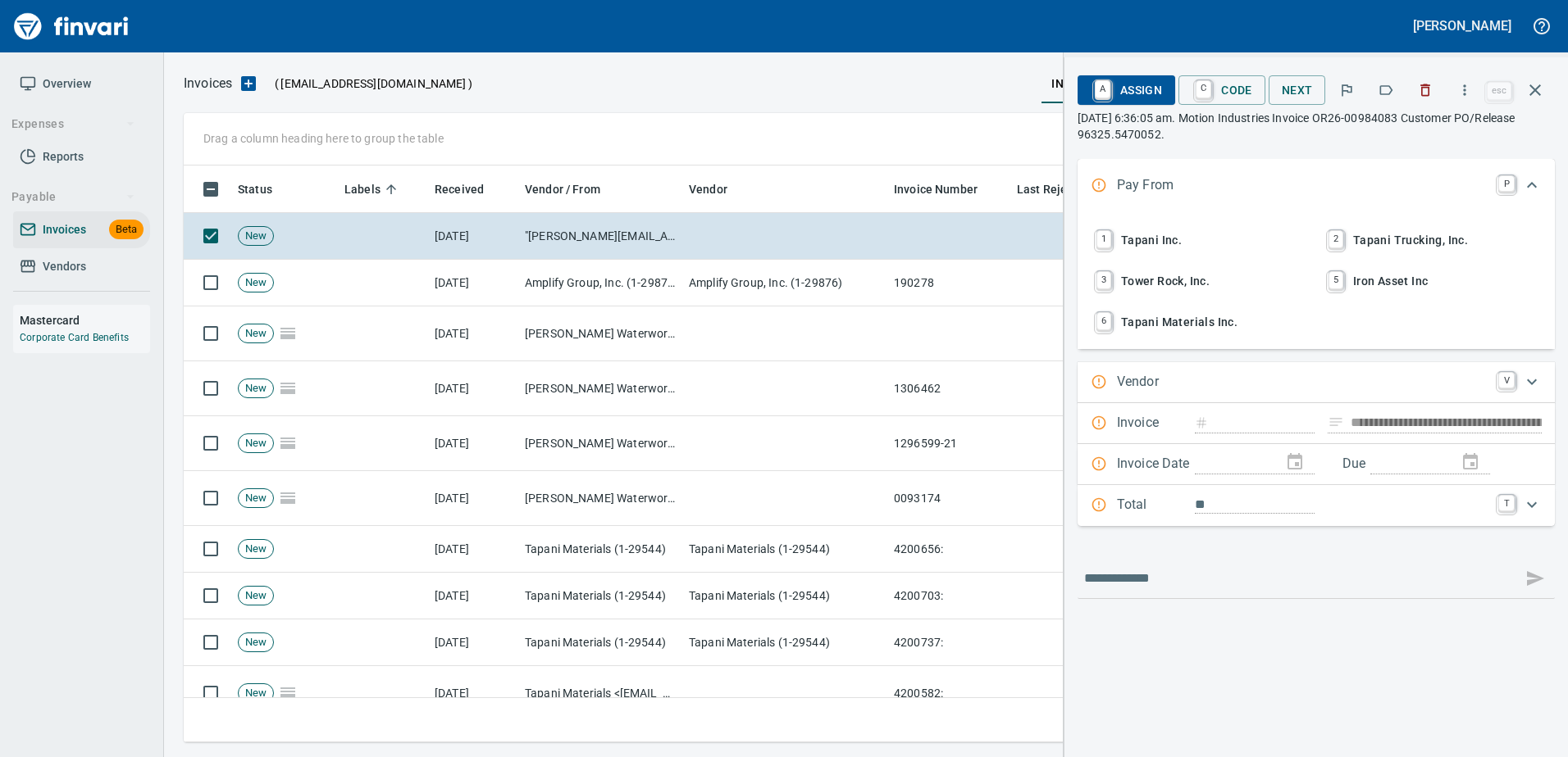
scroll to position [552, 1339]
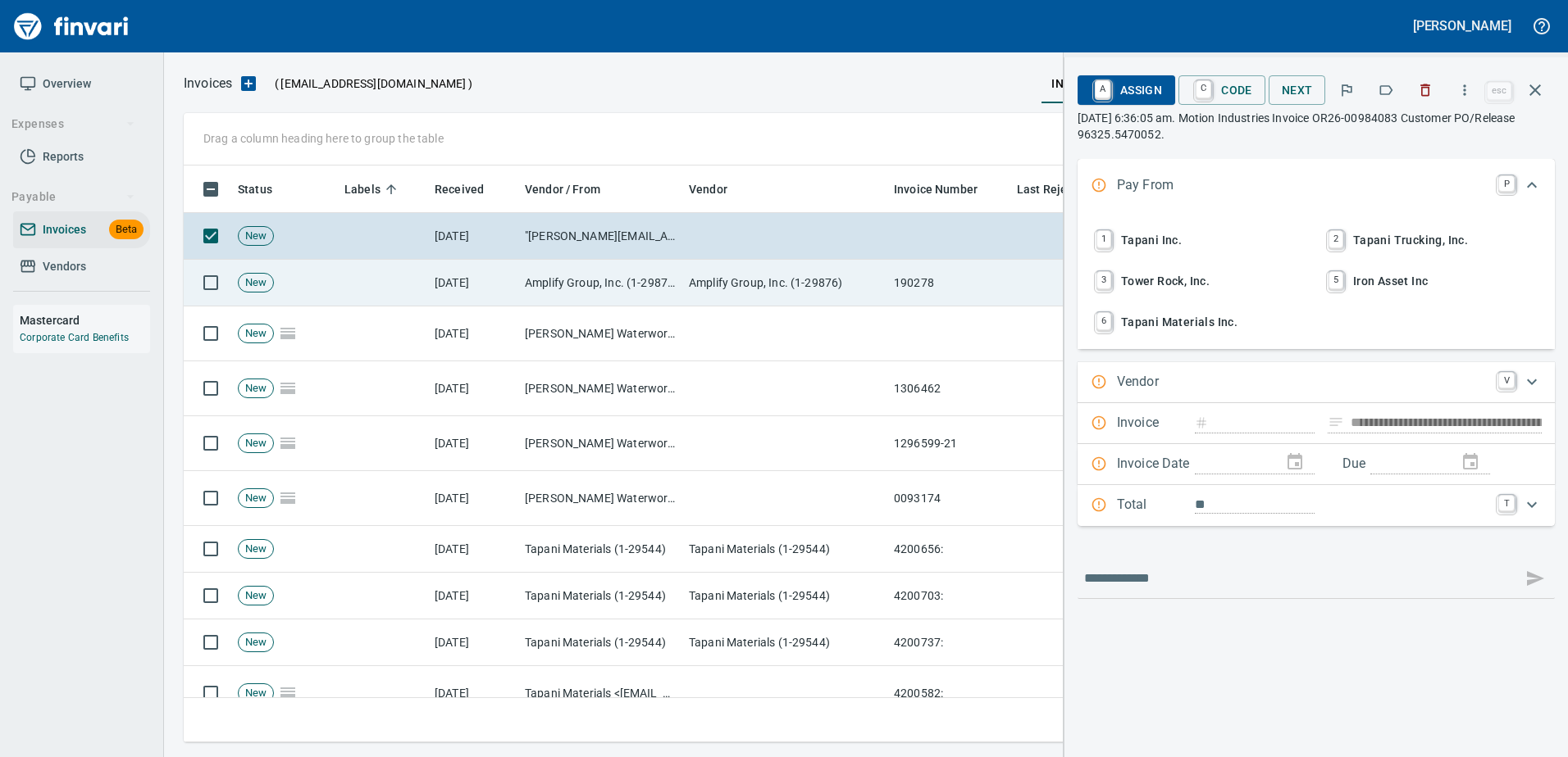
click at [697, 289] on td "Amplify Group, Inc. (1-29876)" at bounding box center [785, 283] width 205 height 46
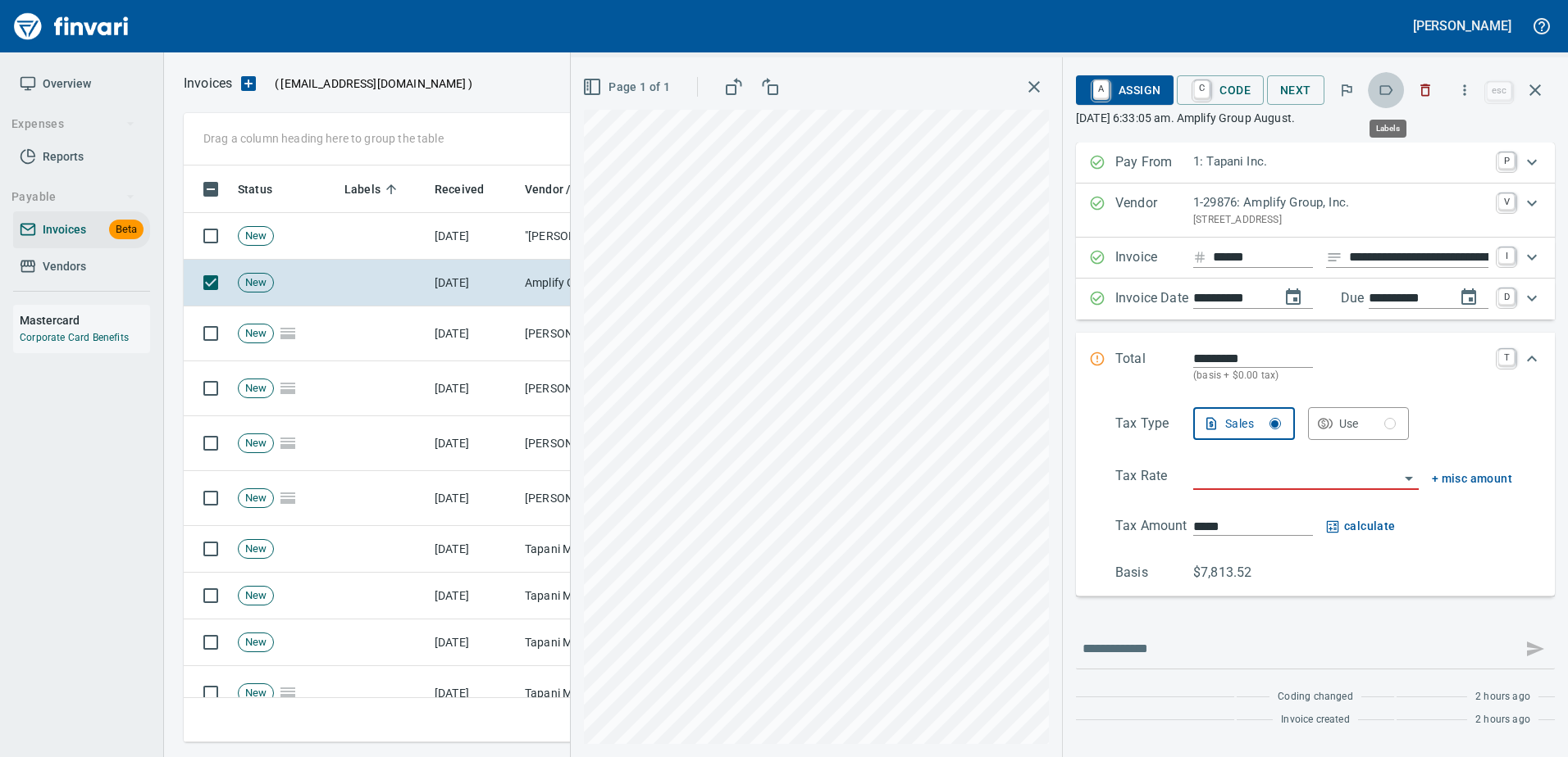
scroll to position [552, 1339]
click at [1385, 86] on icon "button" at bounding box center [1385, 90] width 17 height 17
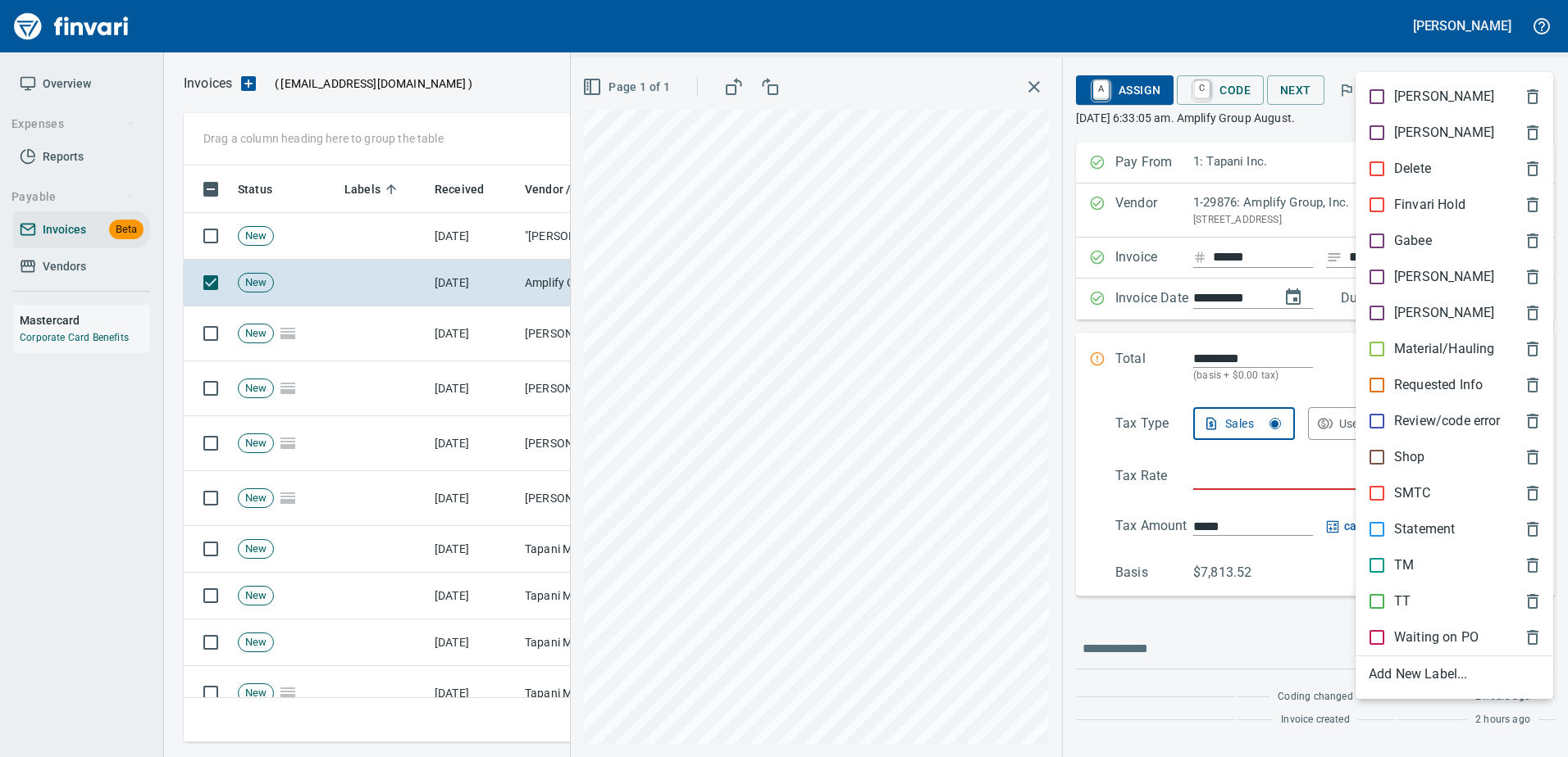
click at [1393, 260] on div "[PERSON_NAME]" at bounding box center [1454, 277] width 198 height 36
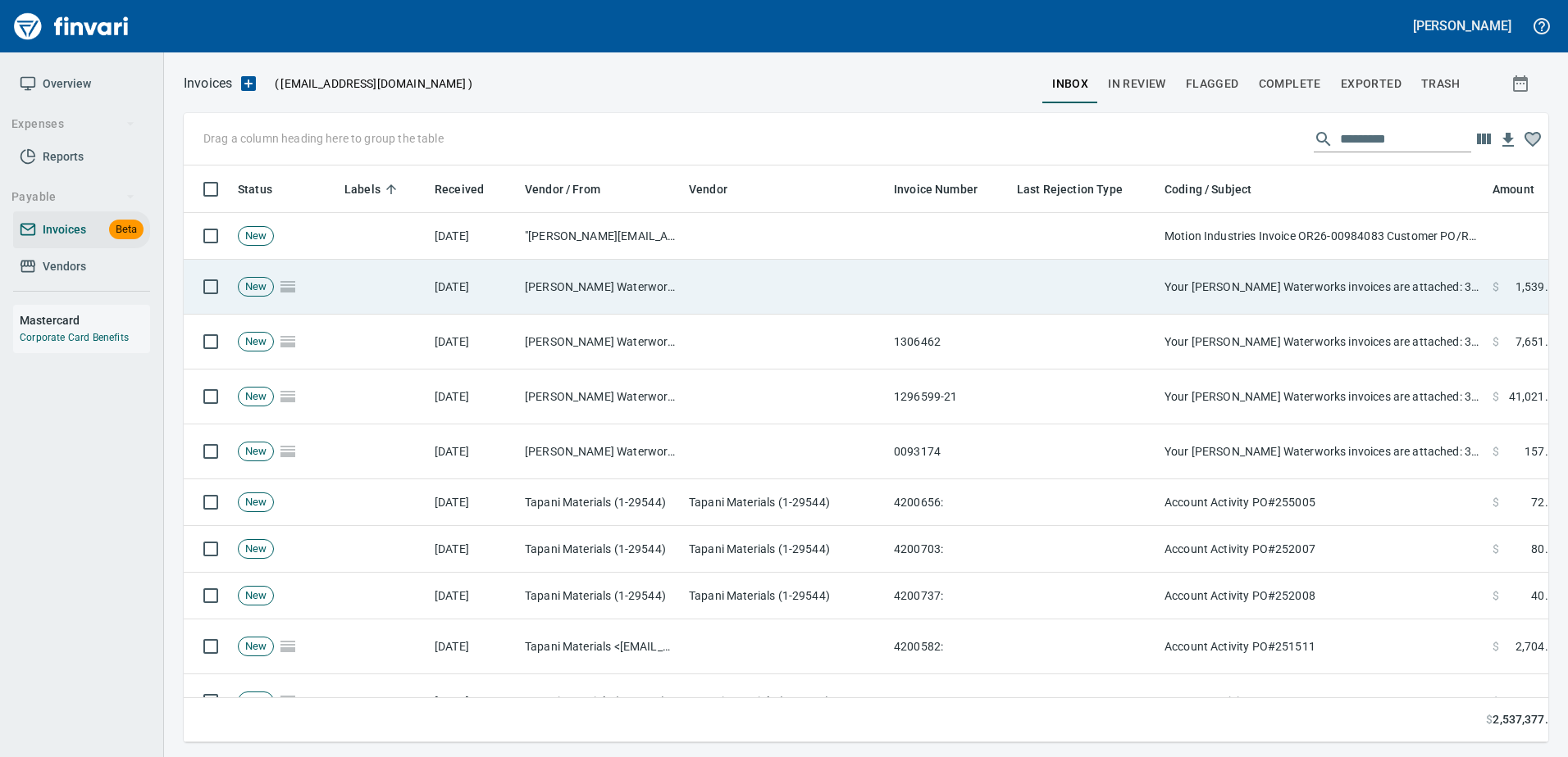
click at [1336, 282] on td "Your [PERSON_NAME] Waterworks invoices are attached: 3156B CM007926" at bounding box center [1321, 287] width 328 height 55
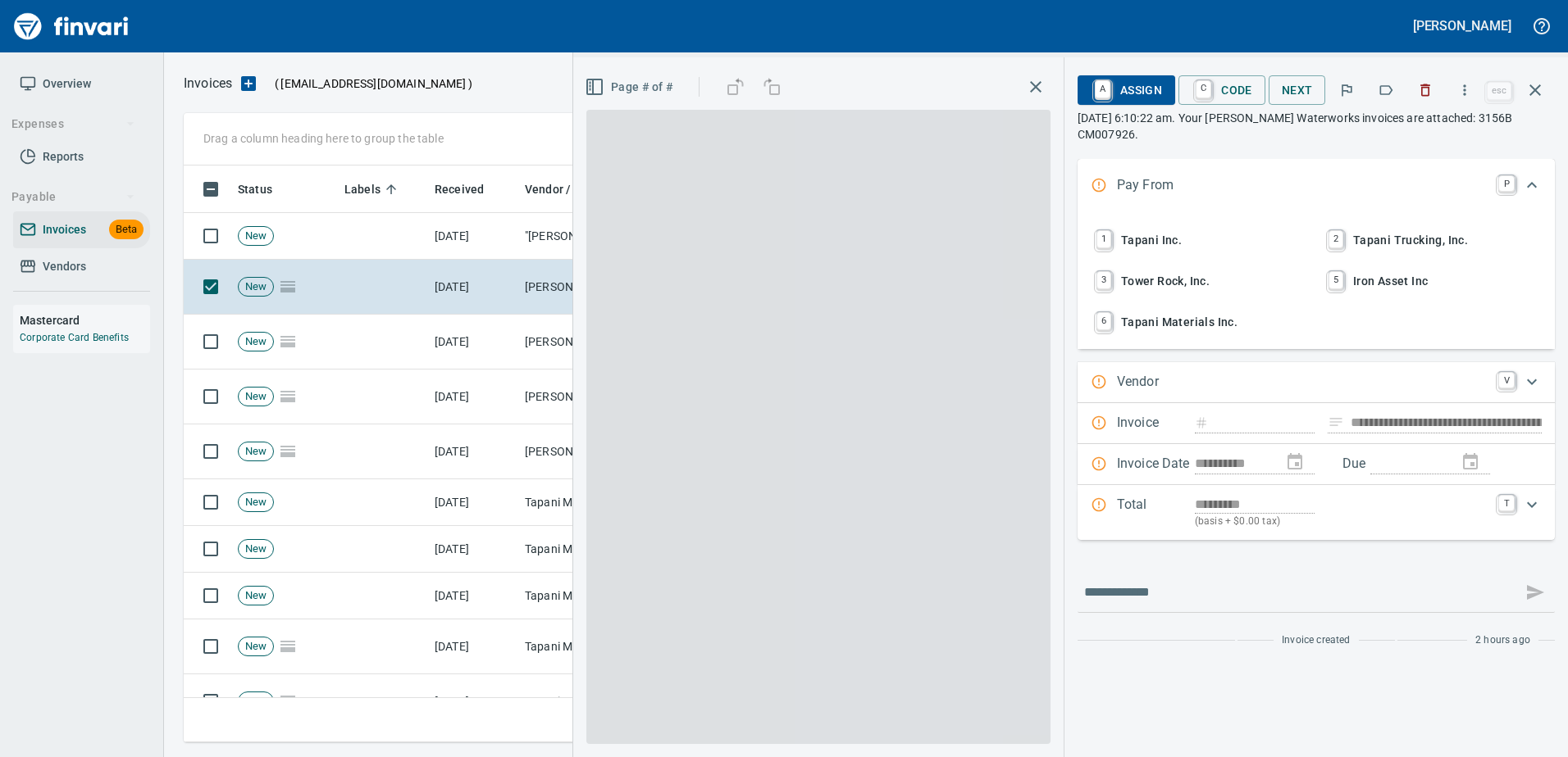
type input "**********"
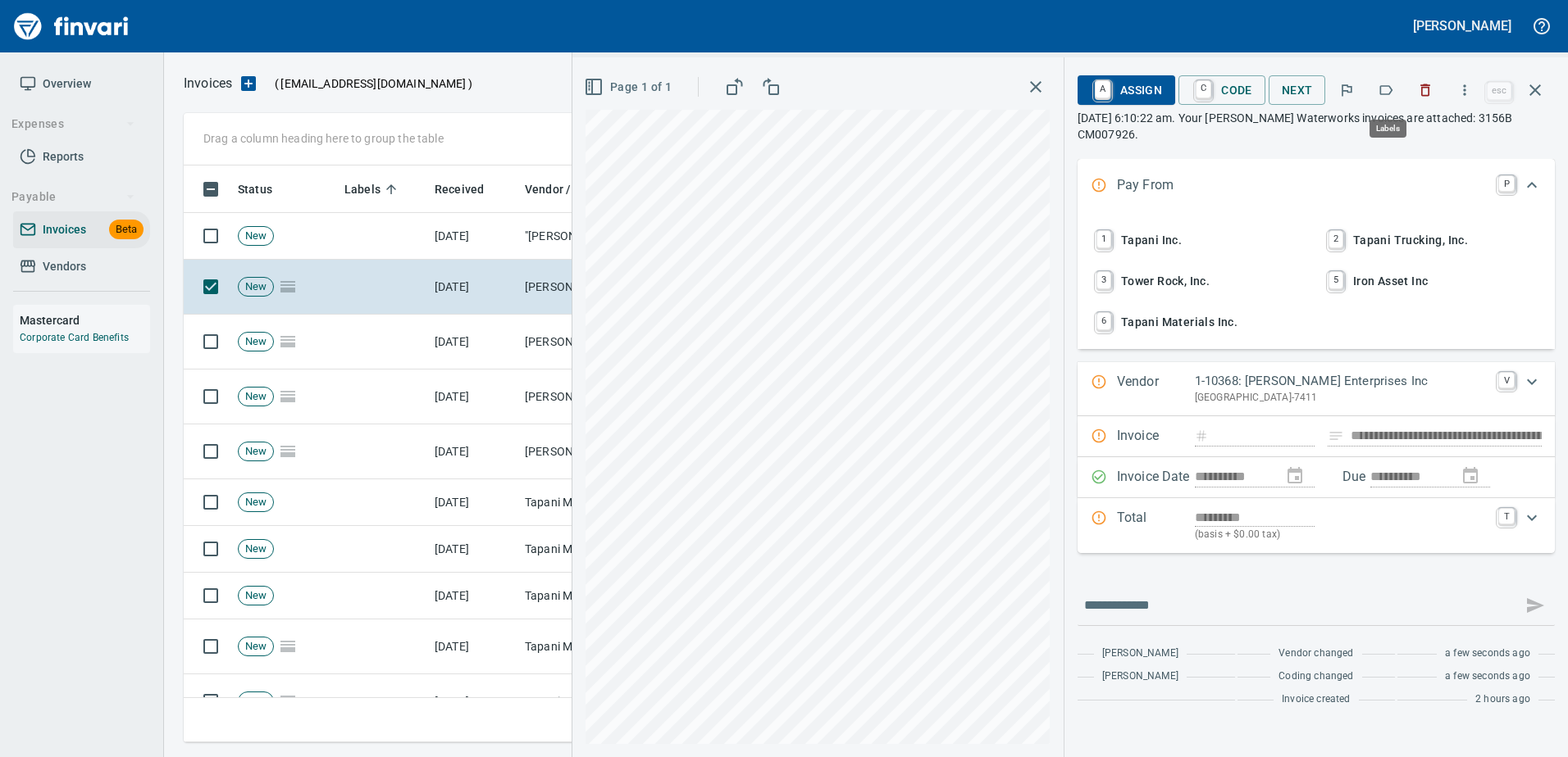
click at [1381, 92] on icon "button" at bounding box center [1385, 90] width 17 height 17
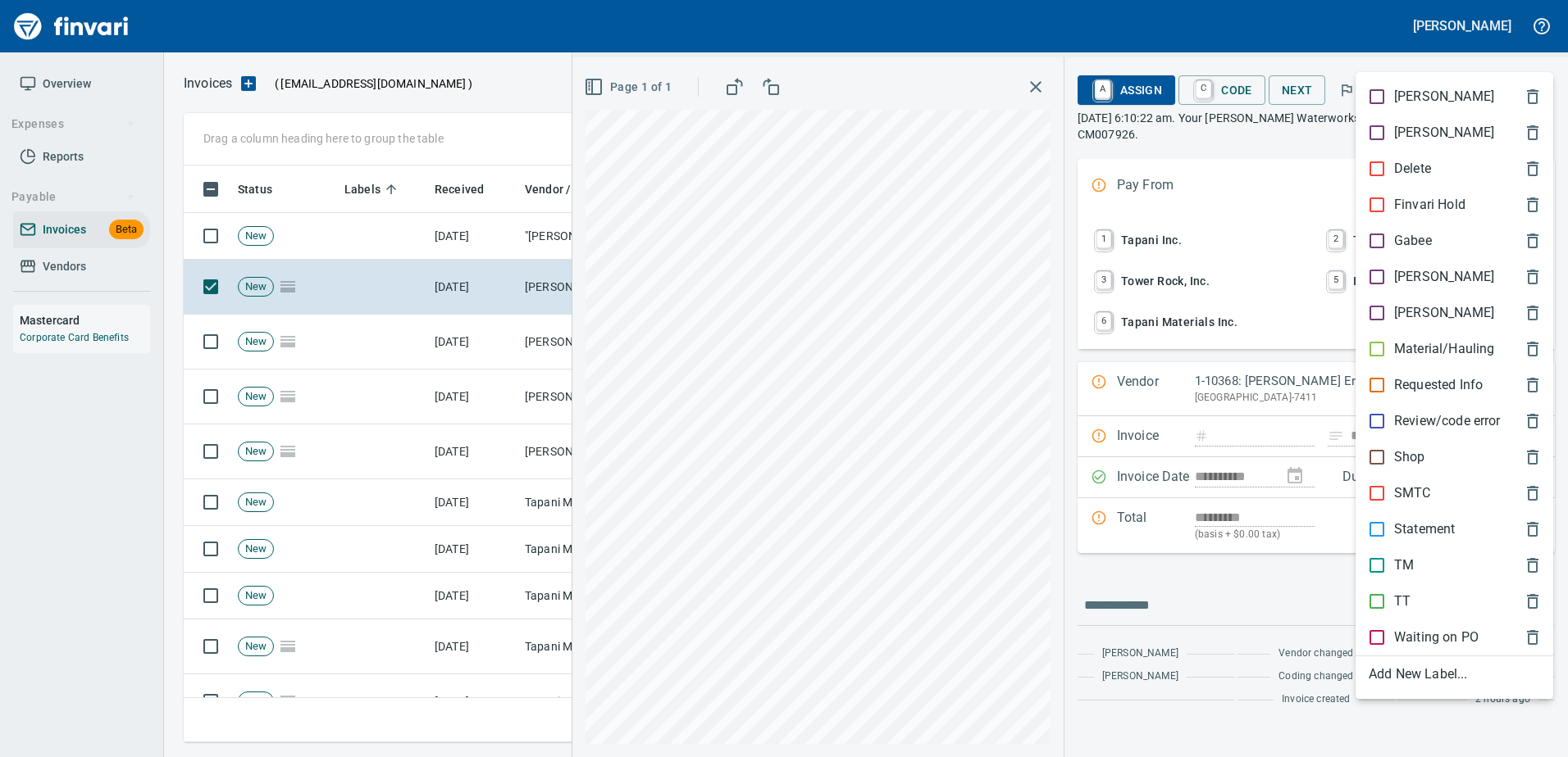
scroll to position [552, 1339]
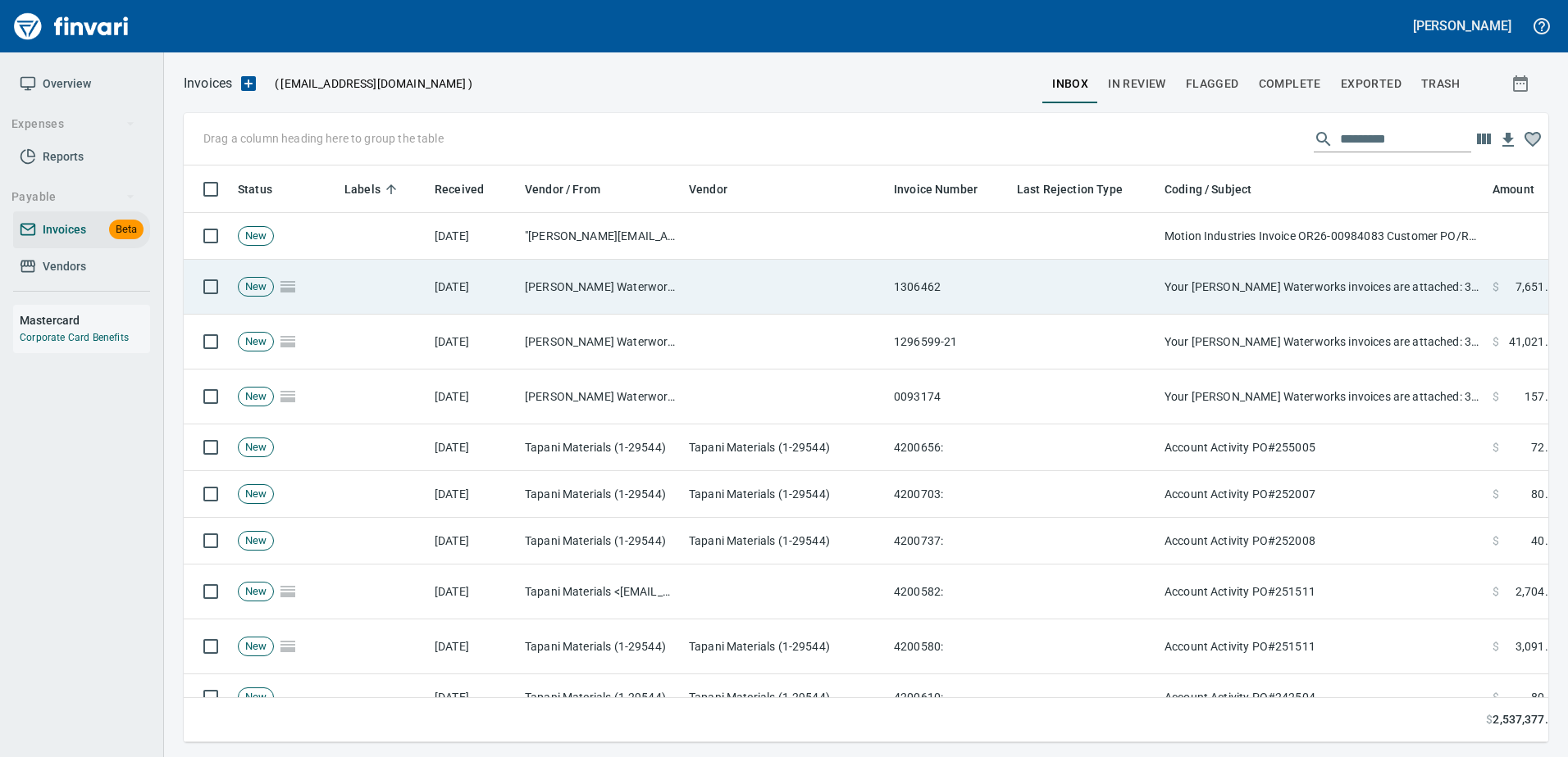
click at [1295, 290] on td "Your [PERSON_NAME] Waterworks invoices are attached: 3156B CM007926" at bounding box center [1321, 287] width 328 height 55
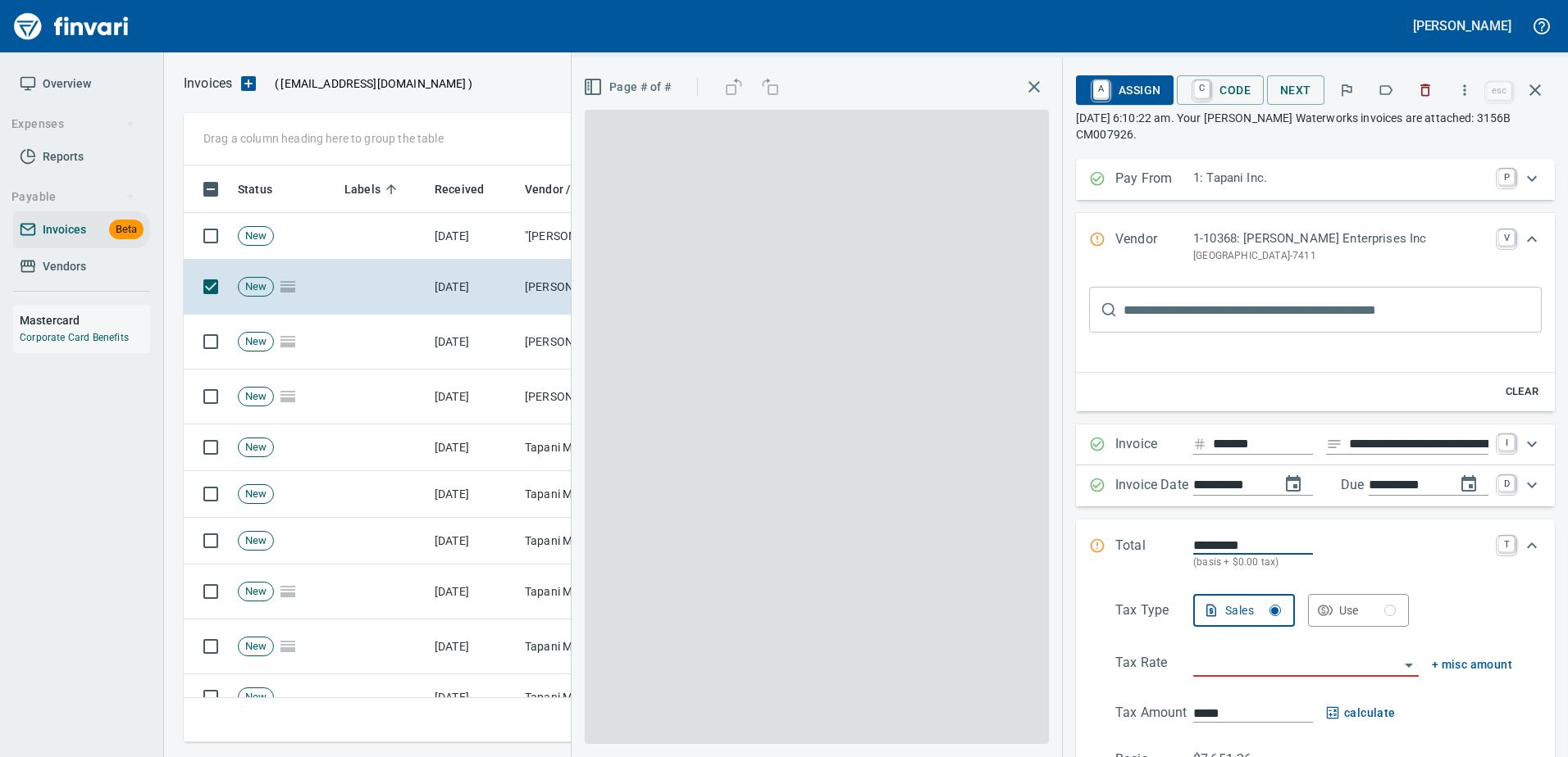
click at [1392, 83] on icon "button" at bounding box center [1385, 90] width 17 height 17
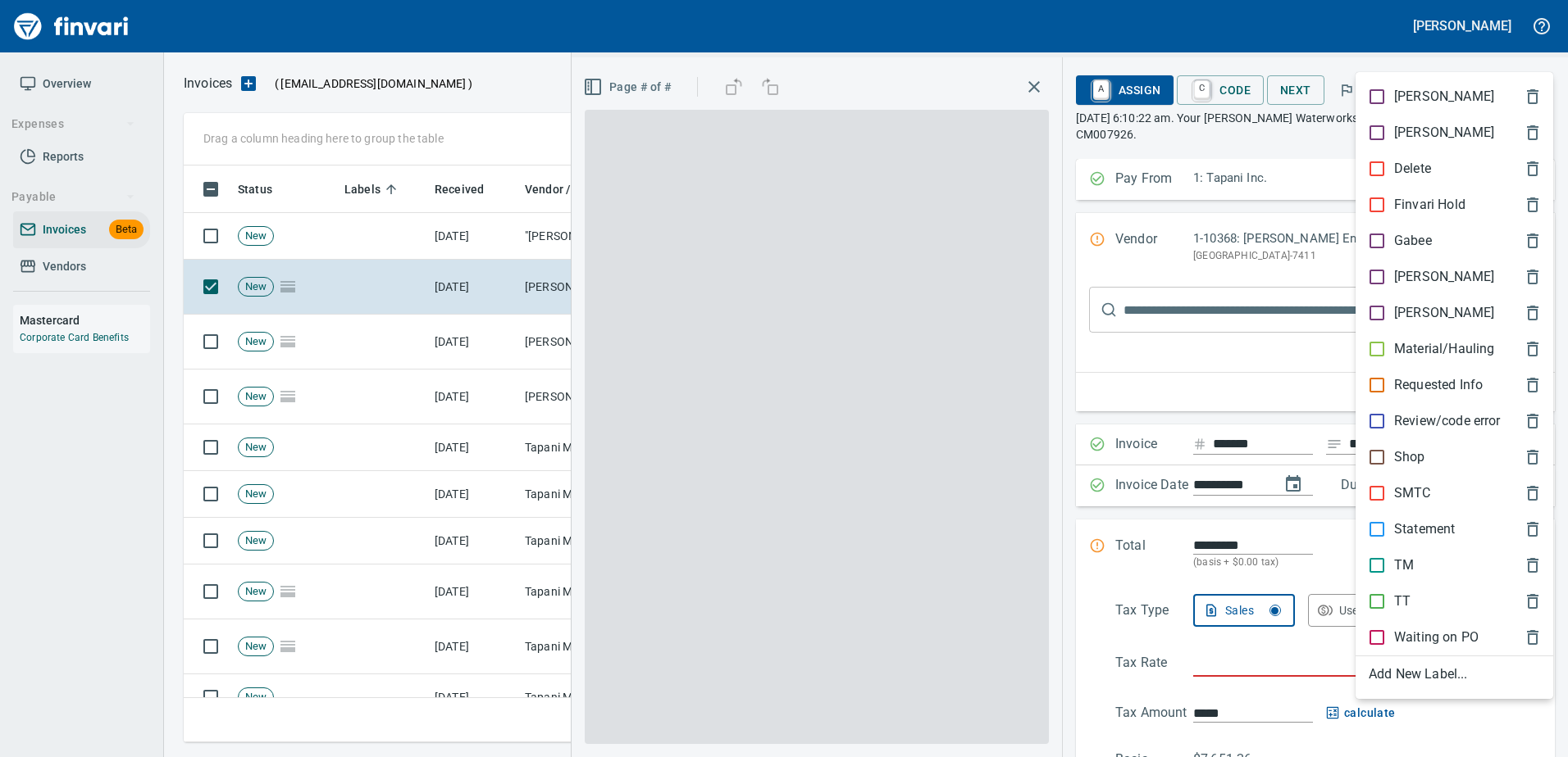
scroll to position [552, 1339]
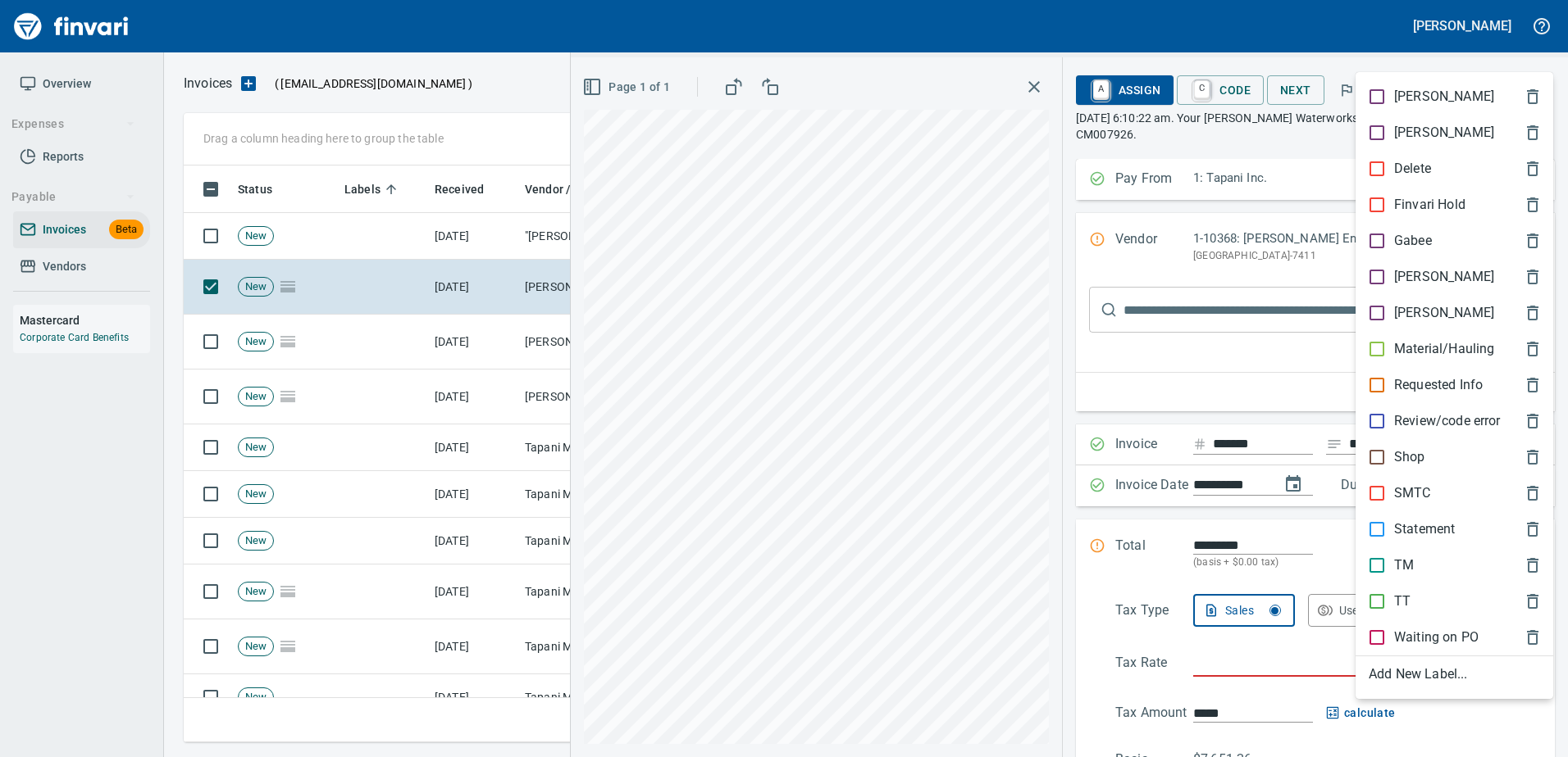
click at [1405, 276] on p "[PERSON_NAME]" at bounding box center [1444, 277] width 100 height 20
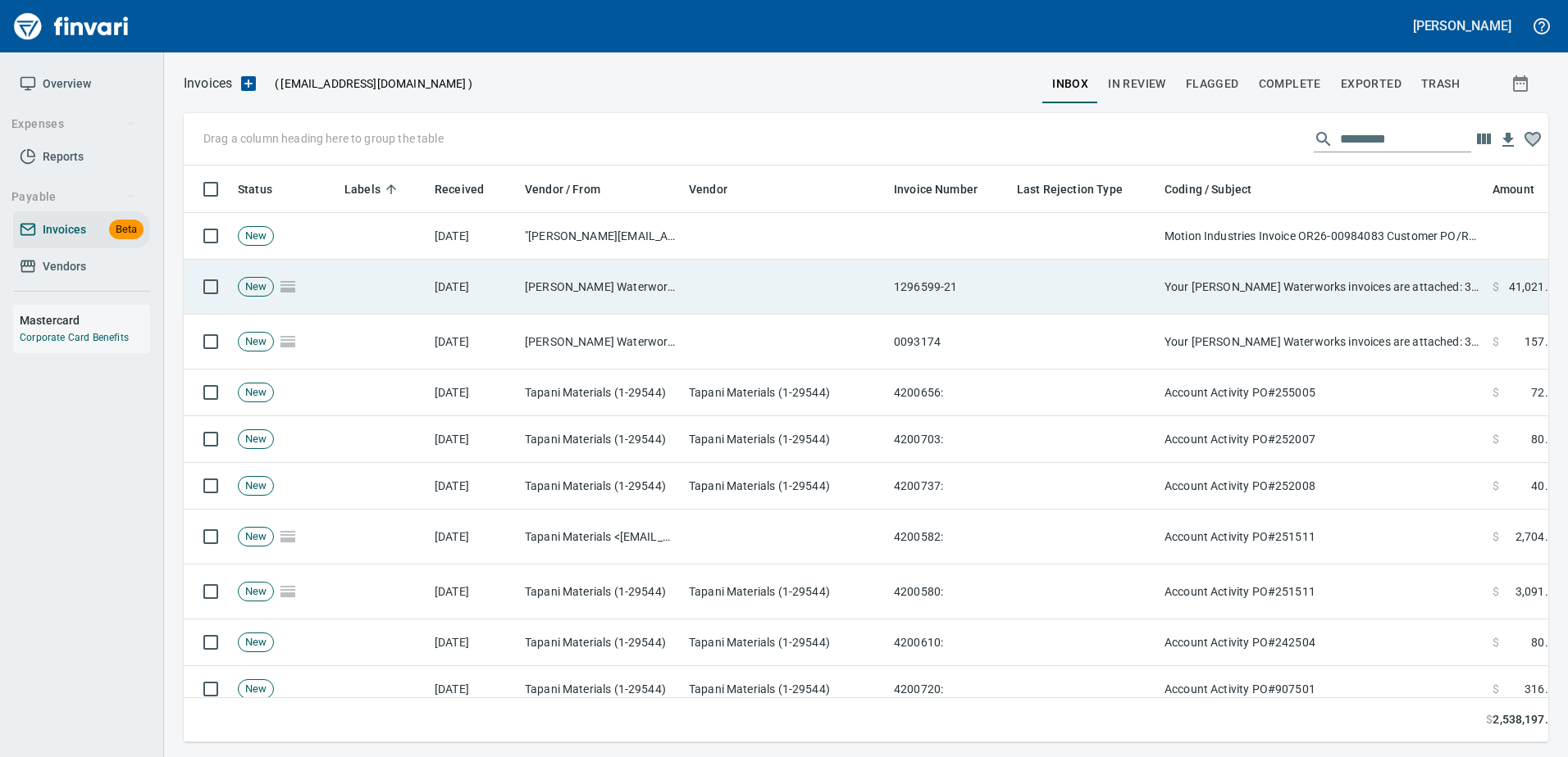
click at [1338, 303] on td "Your [PERSON_NAME] Waterworks invoices are attached: 3156B CM007926" at bounding box center [1321, 287] width 328 height 55
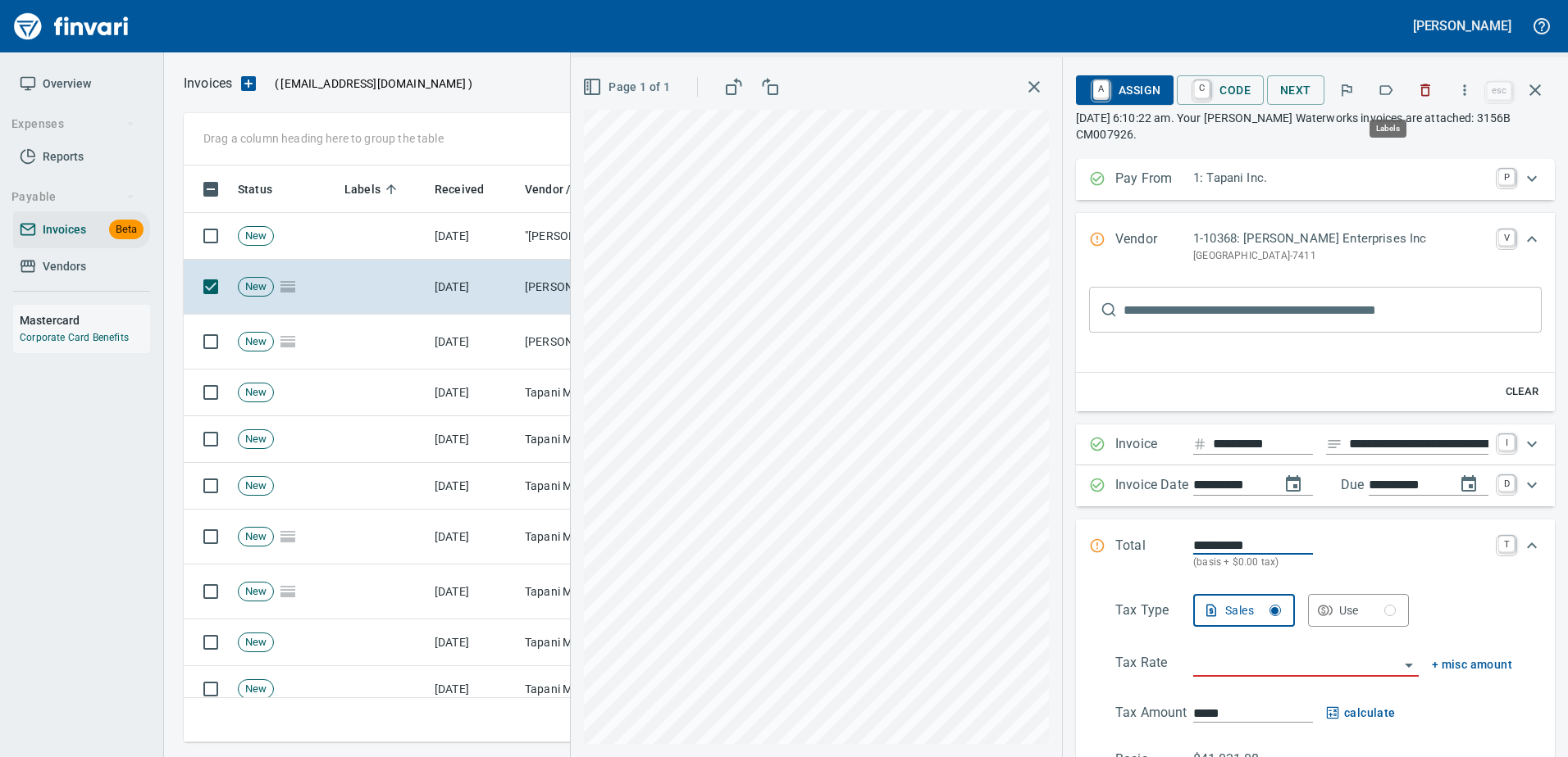
click at [1394, 91] on icon "button" at bounding box center [1385, 90] width 17 height 17
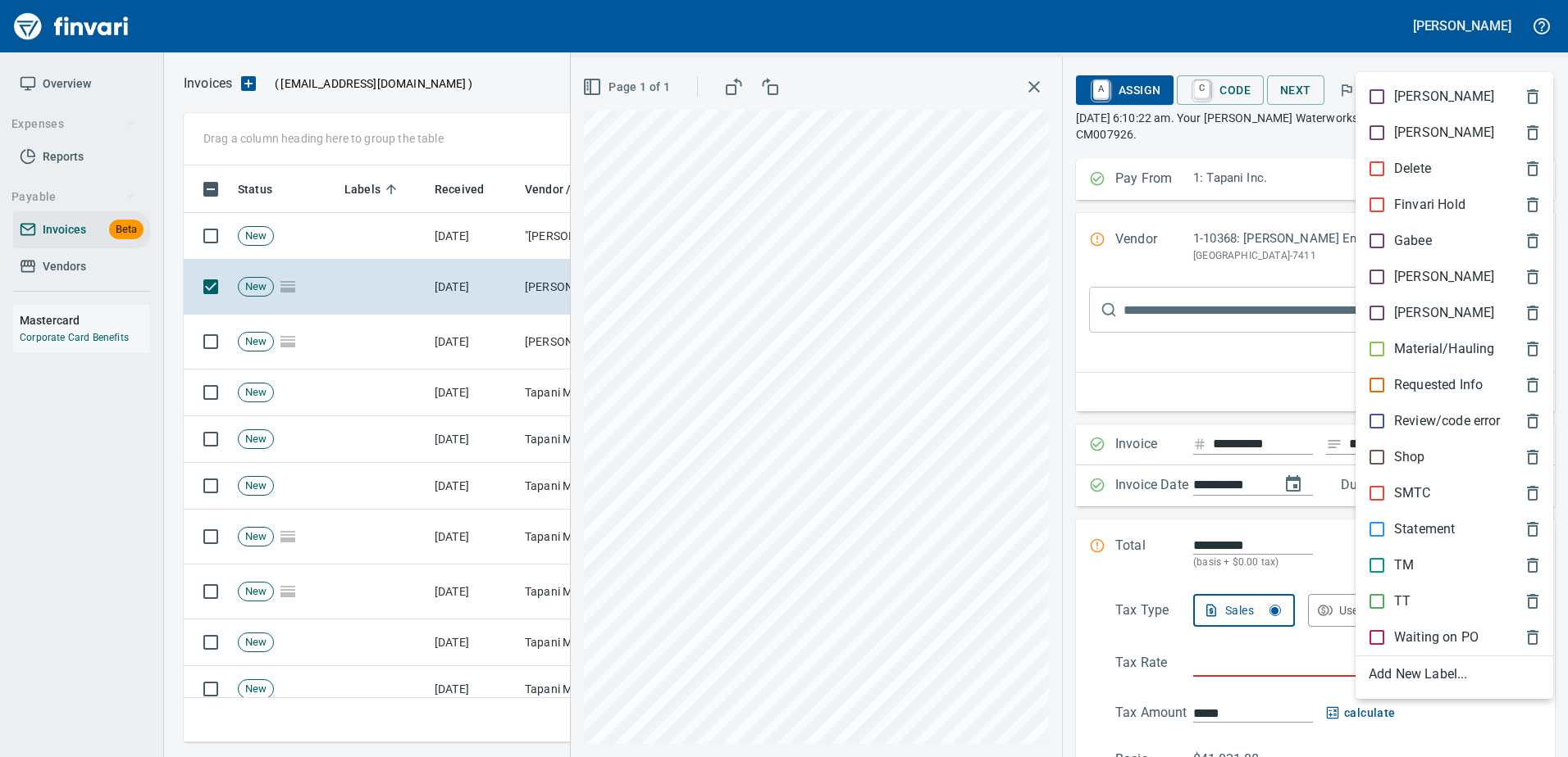
scroll to position [552, 1339]
click at [1412, 268] on p "[PERSON_NAME]" at bounding box center [1444, 277] width 100 height 20
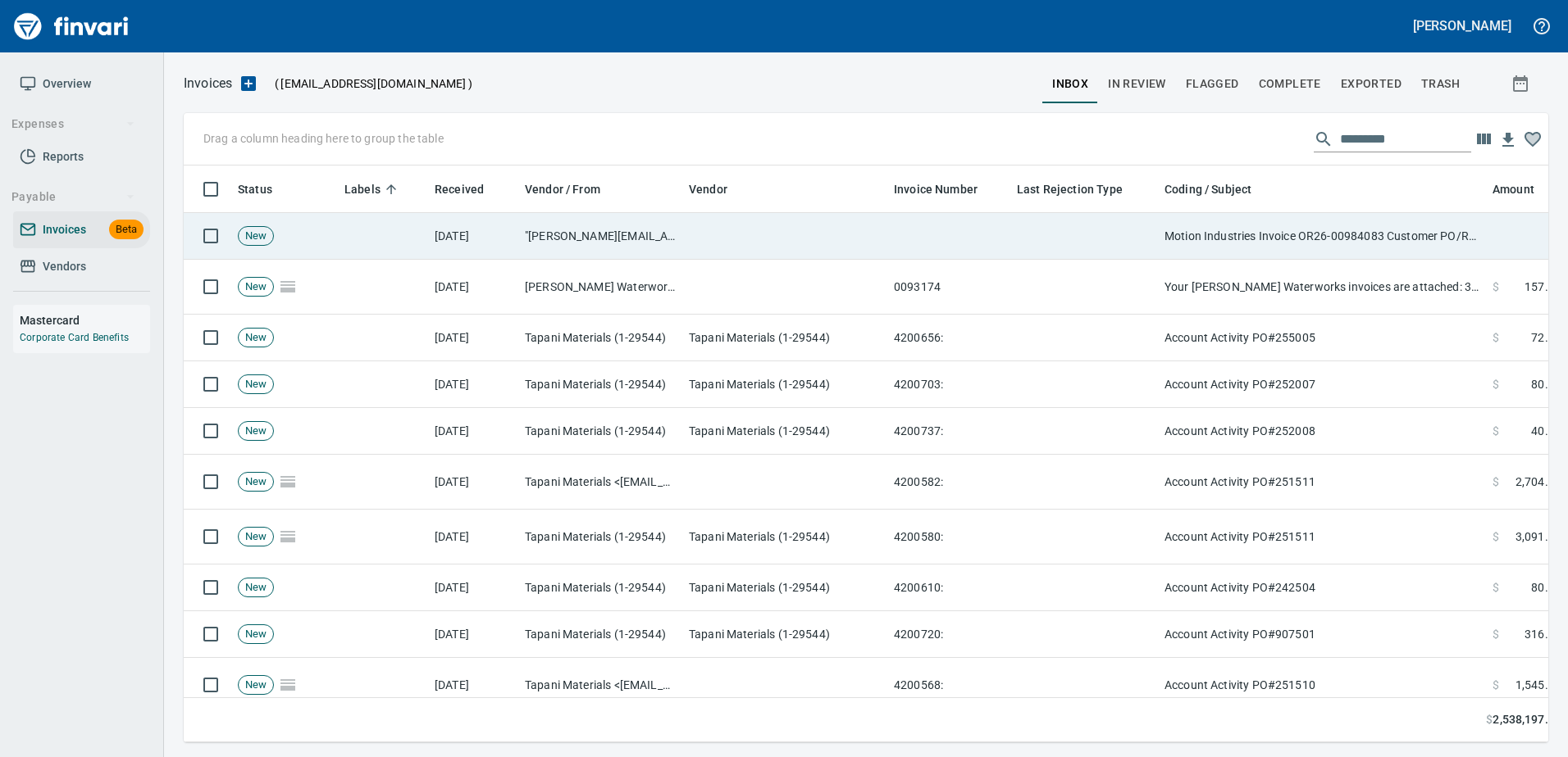
click at [1336, 235] on td "Motion Industries Invoice OR26-00984083 Customer PO/Release 96325.5470052" at bounding box center [1321, 235] width 328 height 46
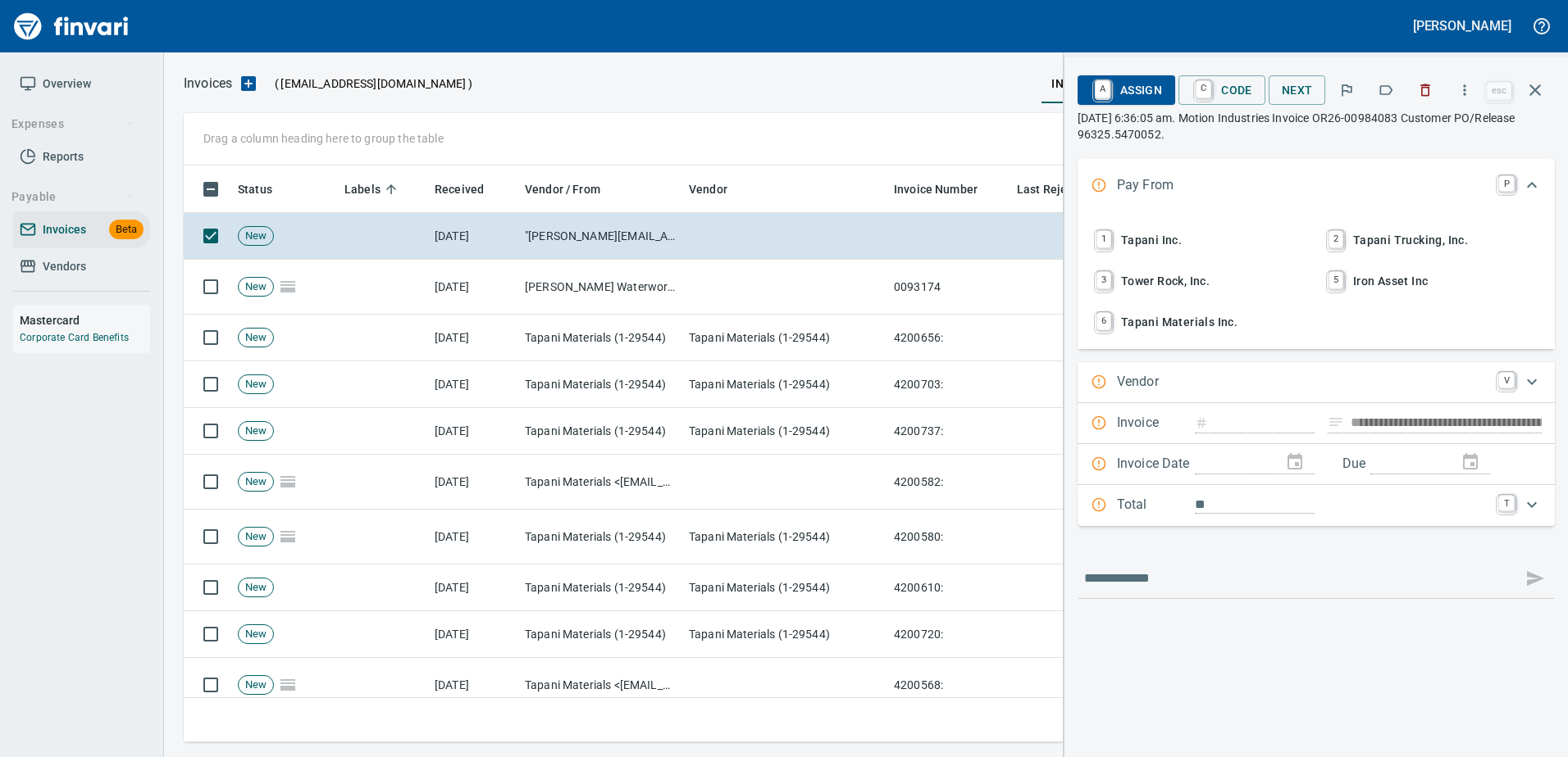
scroll to position [552, 1339]
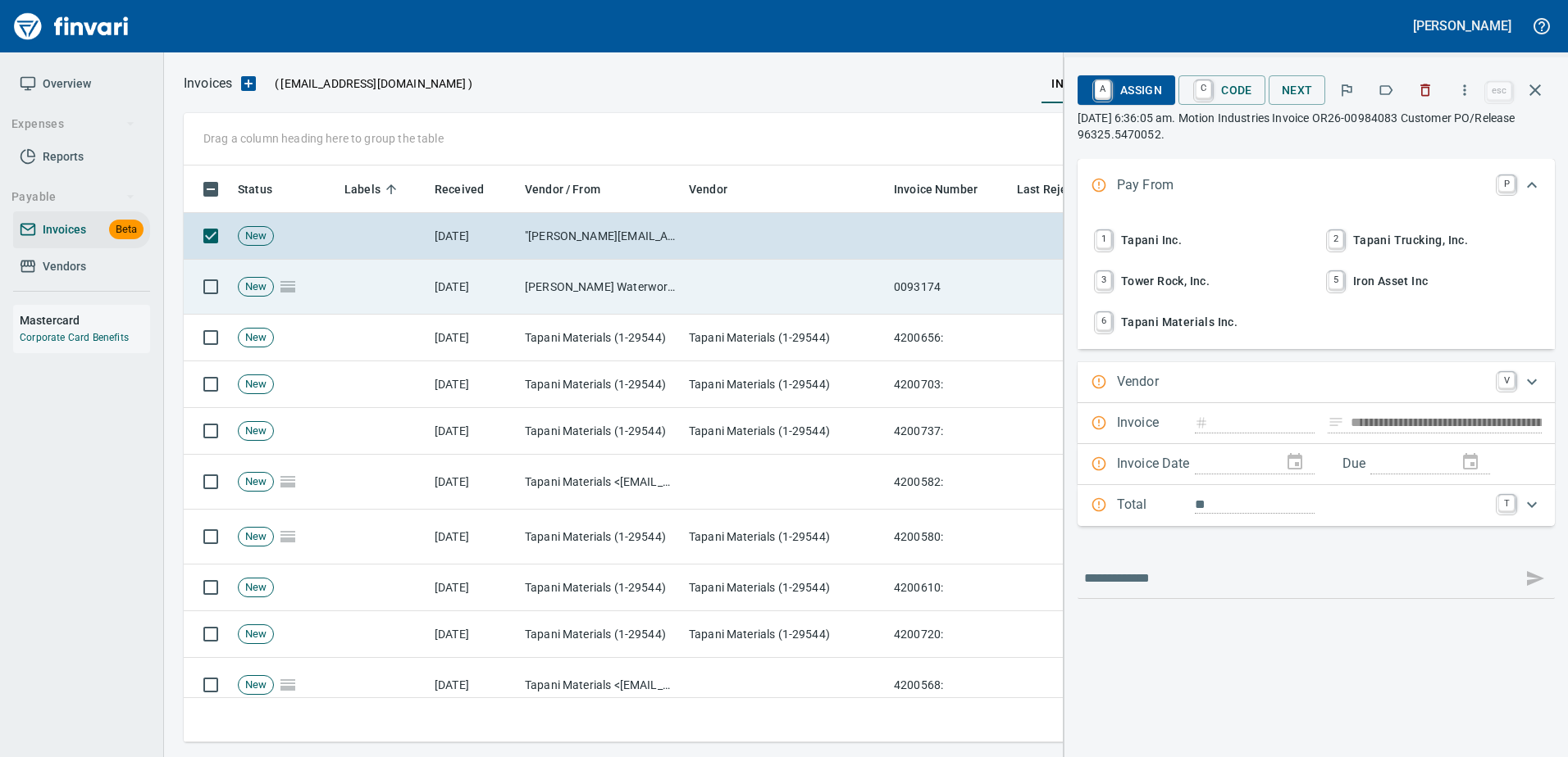
click at [813, 289] on td at bounding box center [785, 287] width 205 height 55
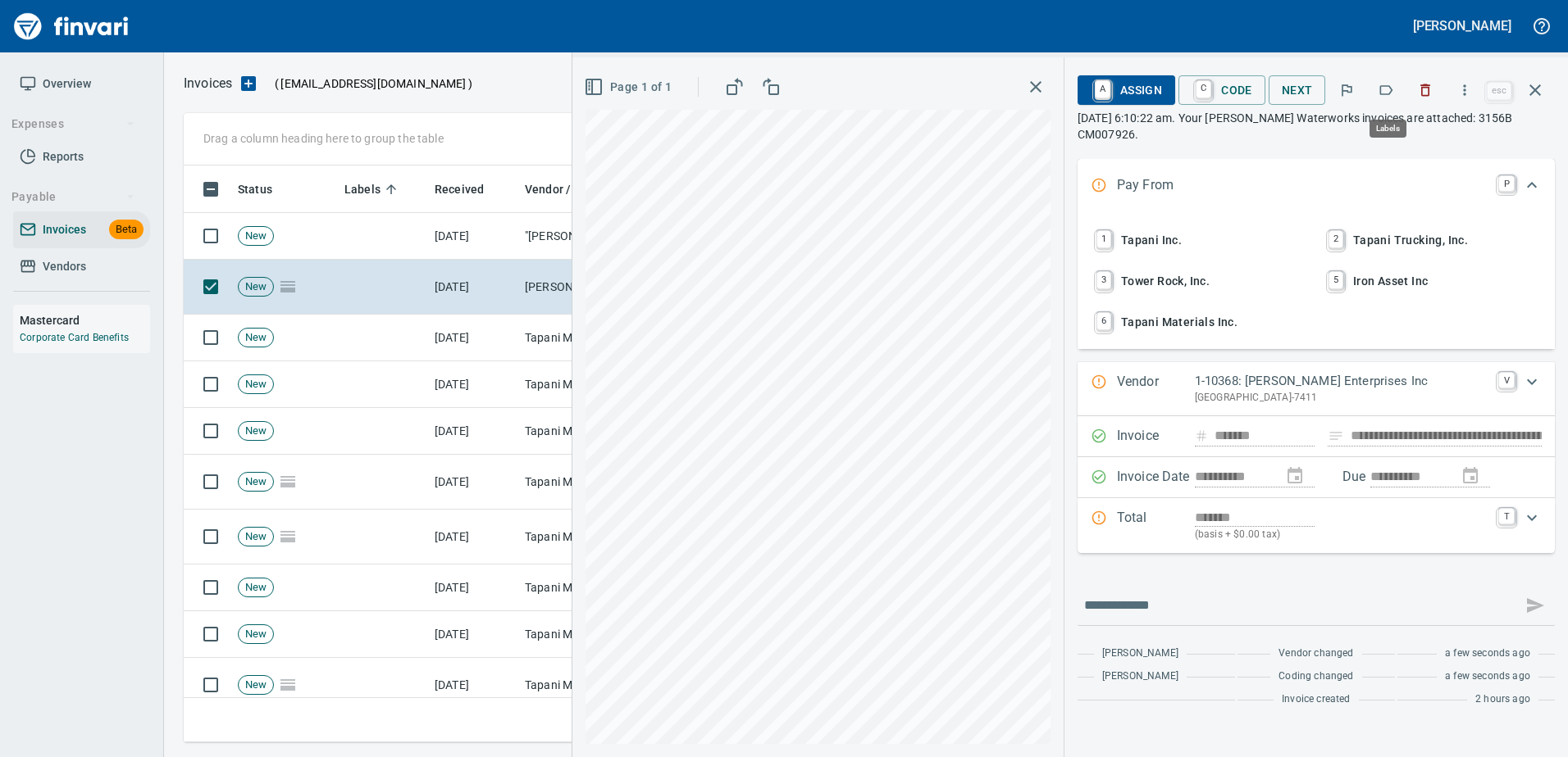
click at [1377, 88] on button "button" at bounding box center [1385, 90] width 36 height 36
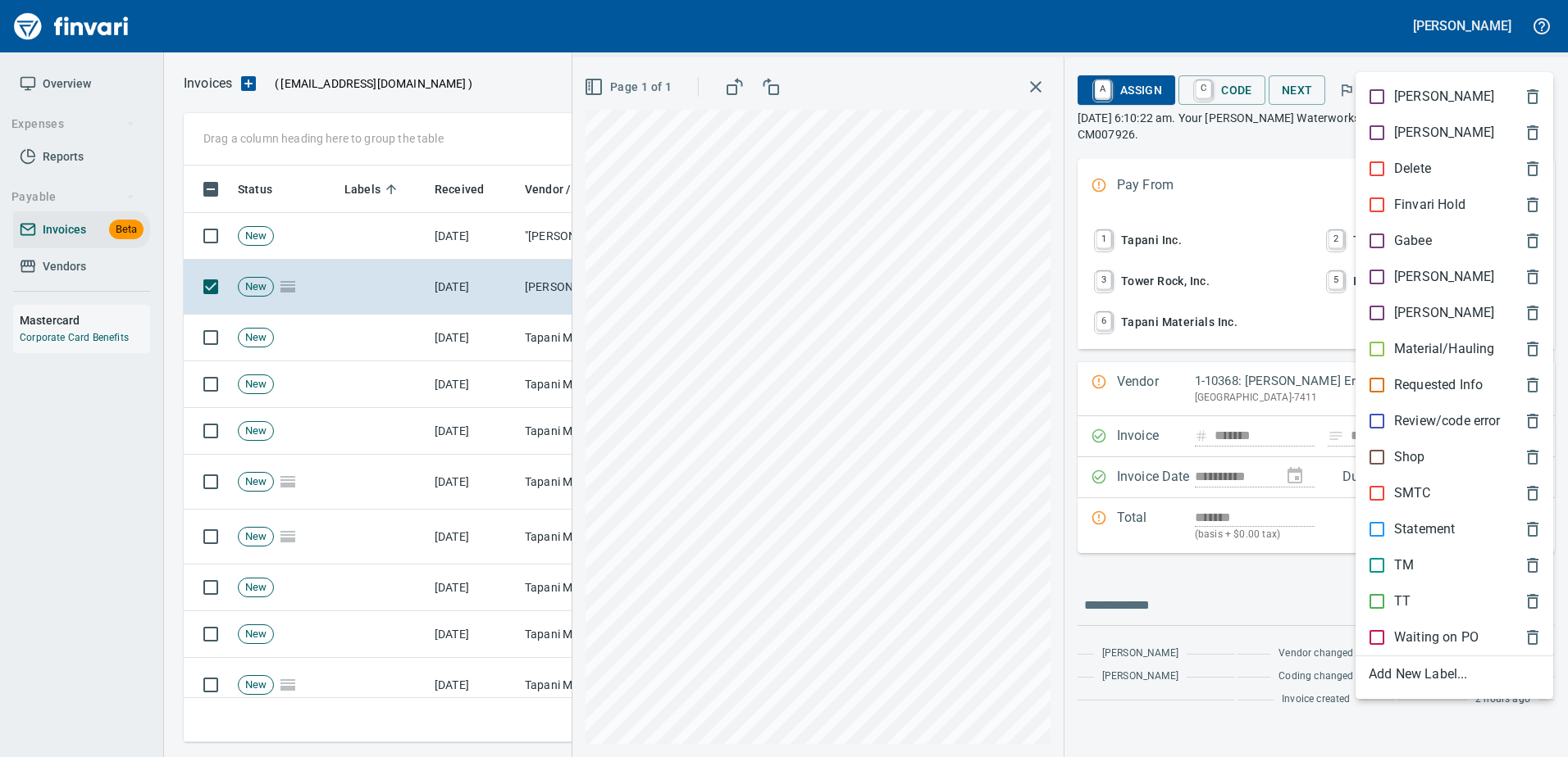
scroll to position [552, 1339]
click at [1402, 279] on p "[PERSON_NAME]" at bounding box center [1444, 277] width 100 height 20
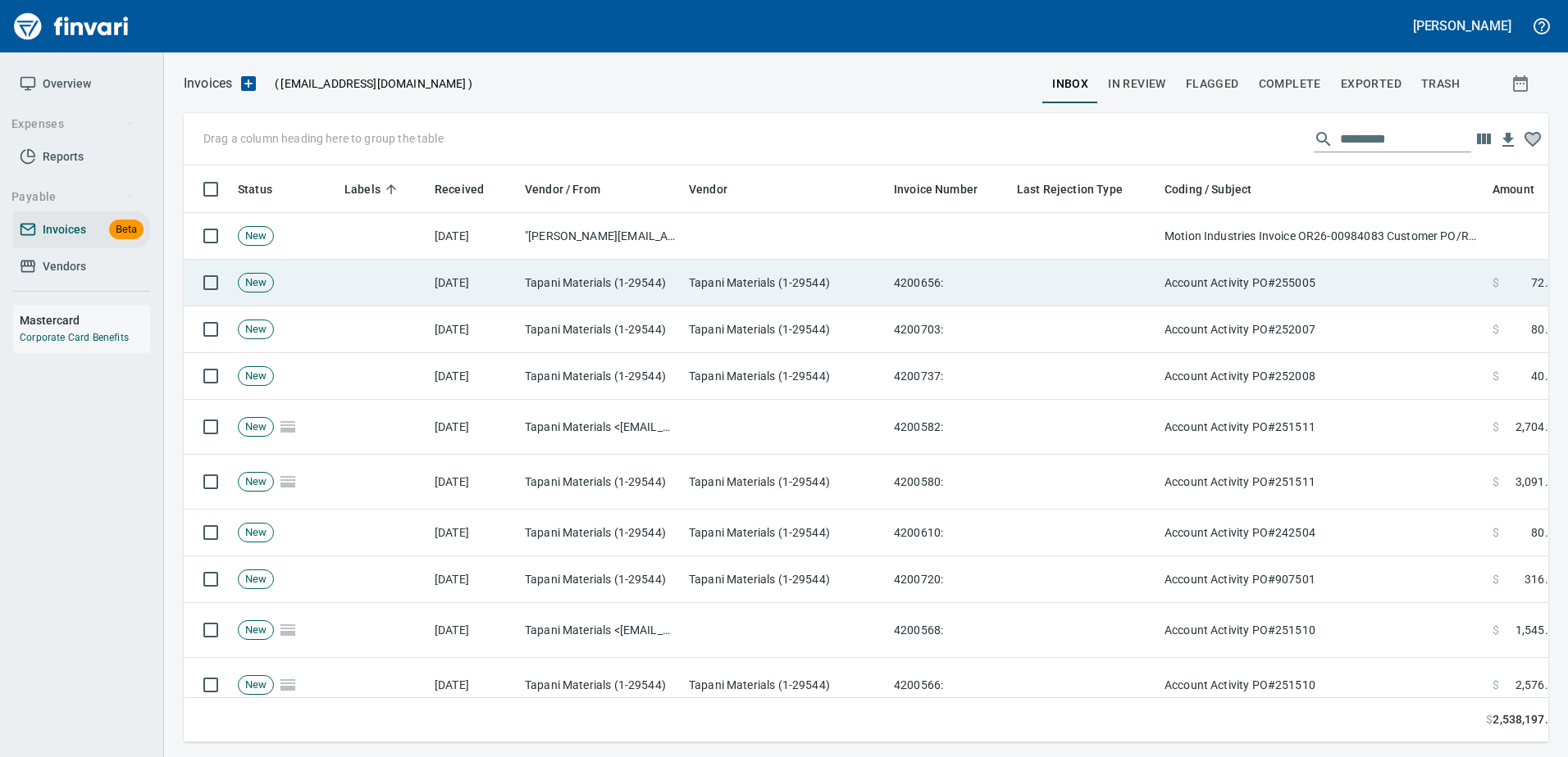
click at [1179, 301] on td "Account Activity PO#255005" at bounding box center [1321, 283] width 328 height 46
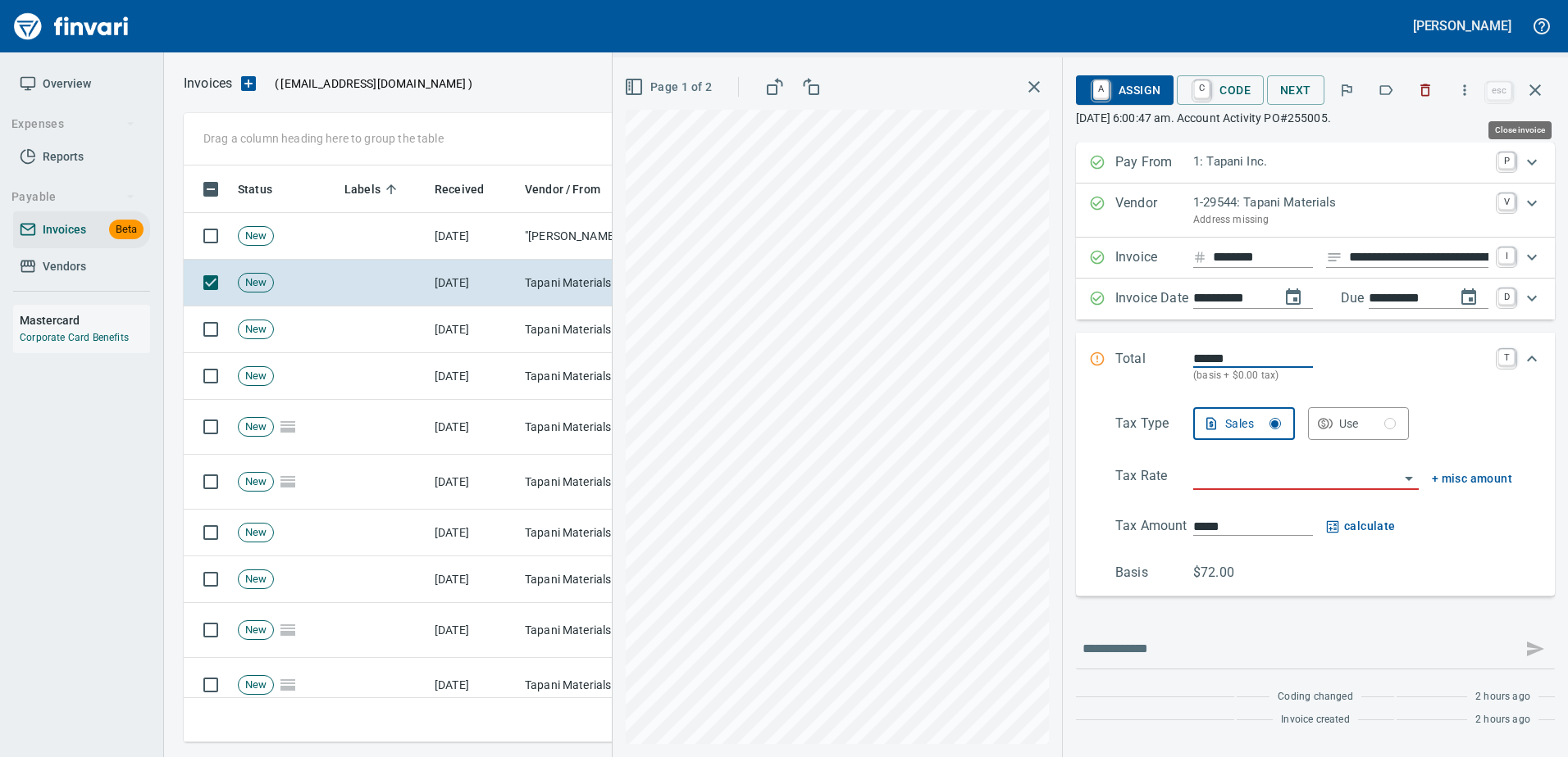
click at [1523, 95] on button "button" at bounding box center [1535, 91] width 39 height 39
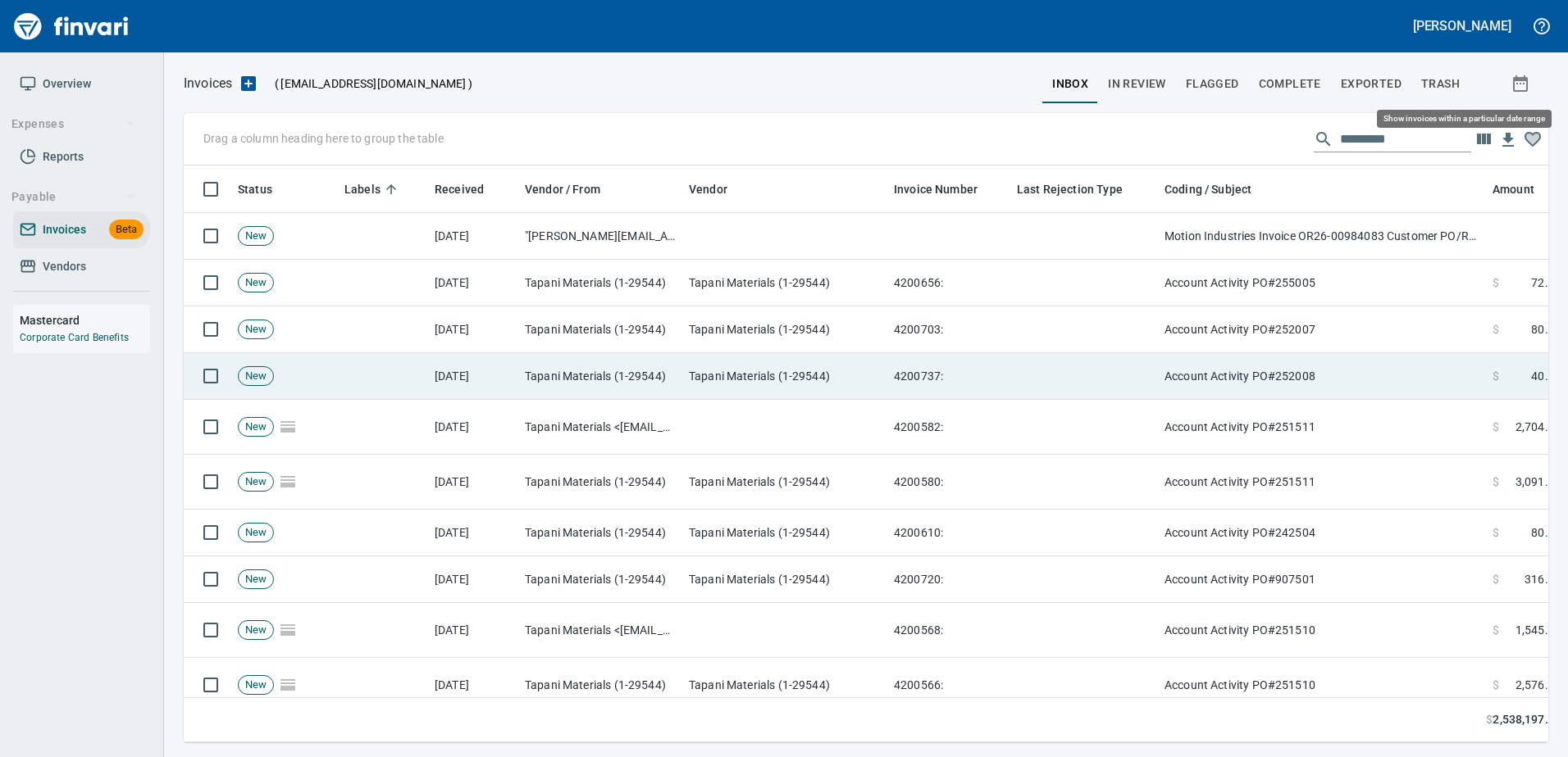
scroll to position [552, 1339]
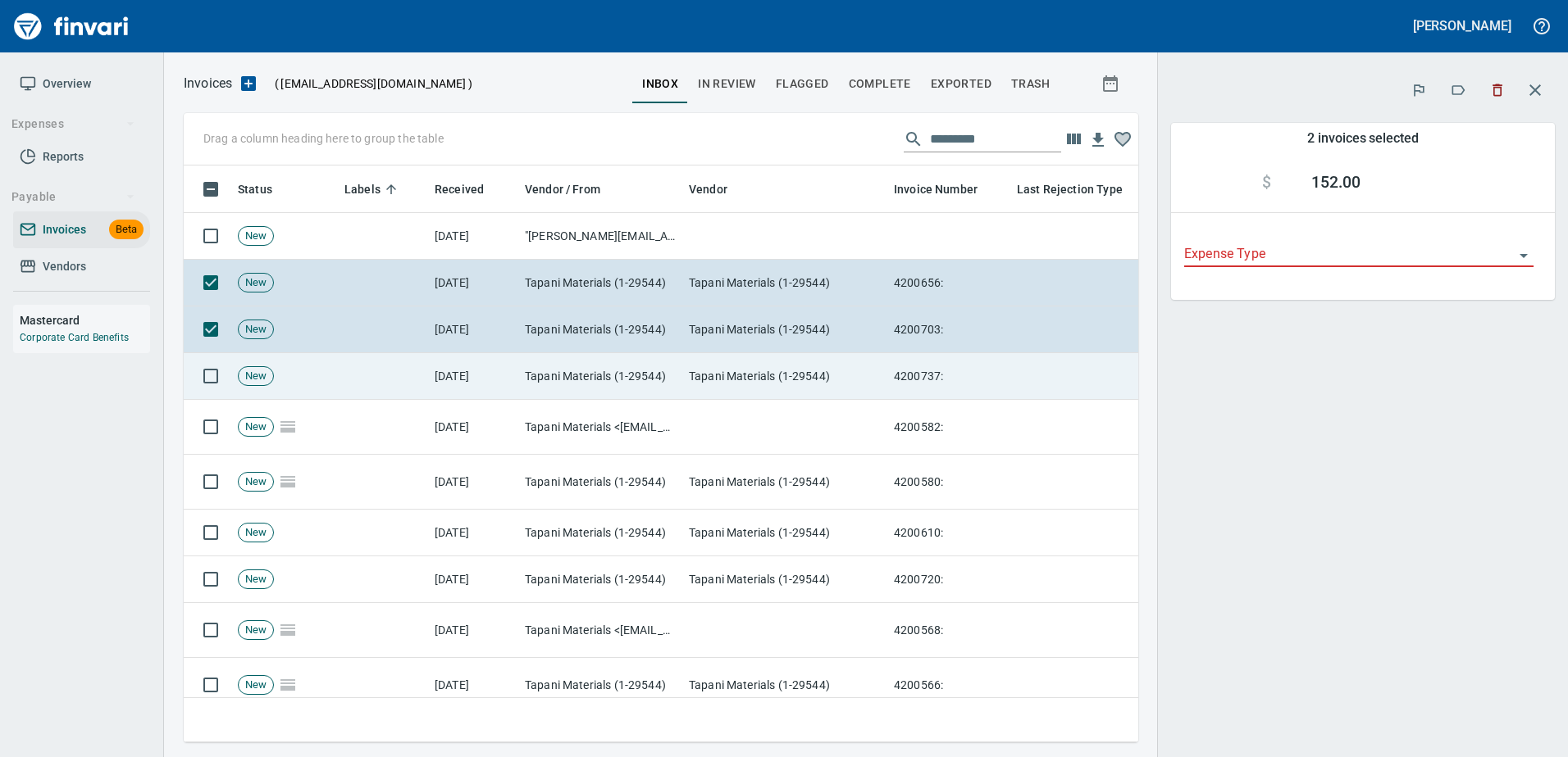
scroll to position [552, 930]
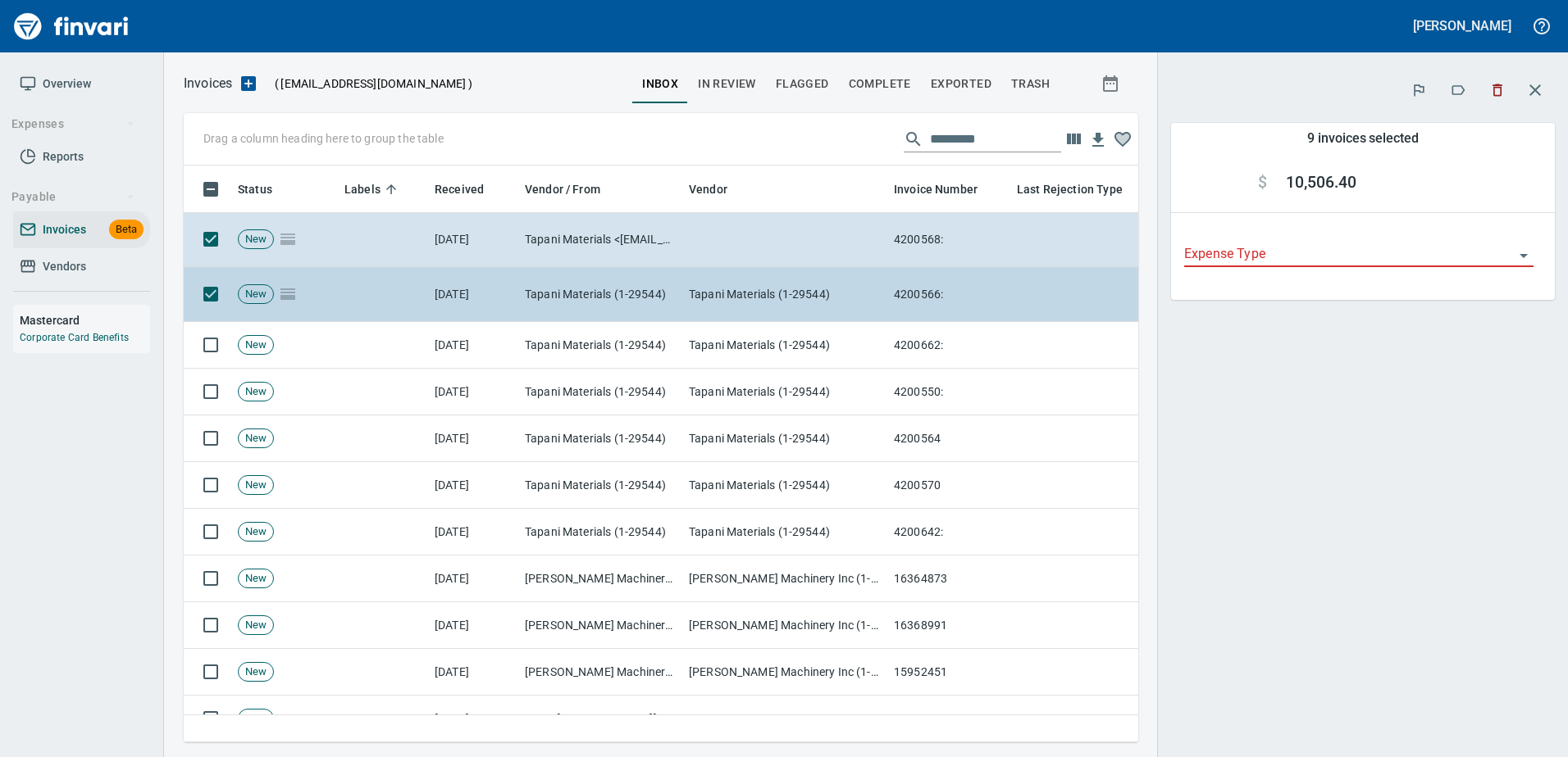
scroll to position [410, 0]
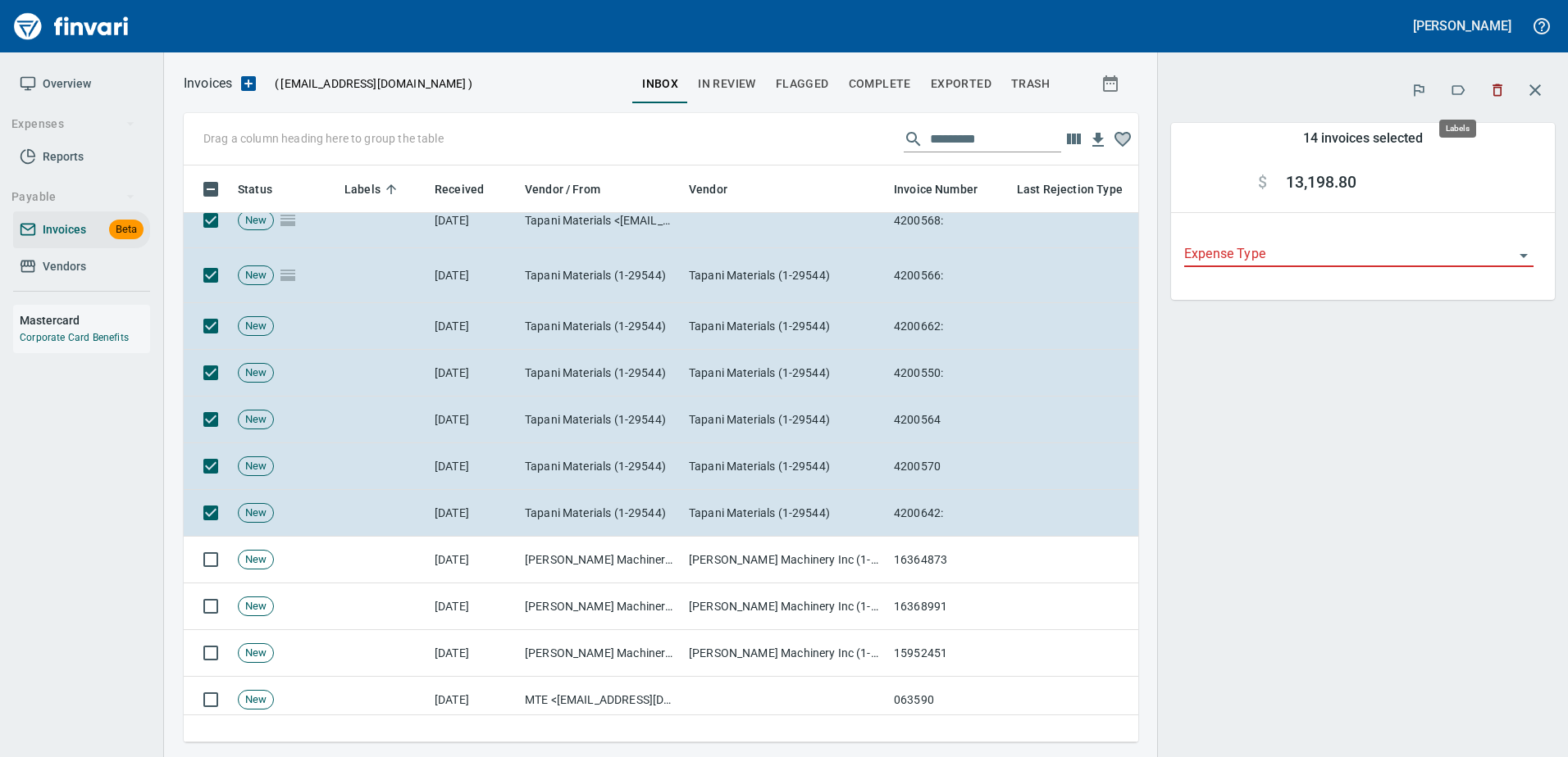
click at [1449, 96] on button "button" at bounding box center [1458, 90] width 36 height 36
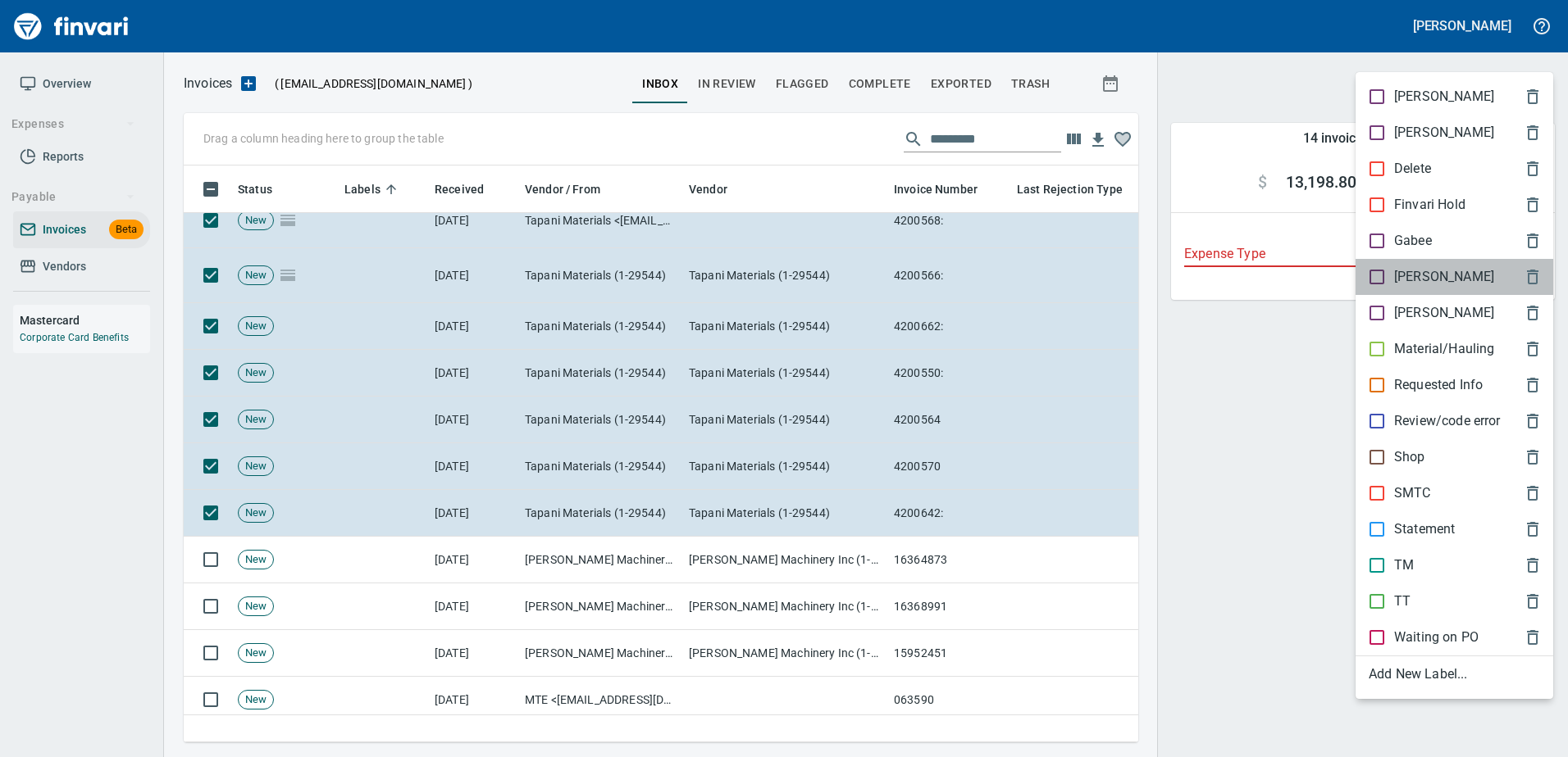
click at [1411, 270] on p "[PERSON_NAME]" at bounding box center [1444, 277] width 100 height 20
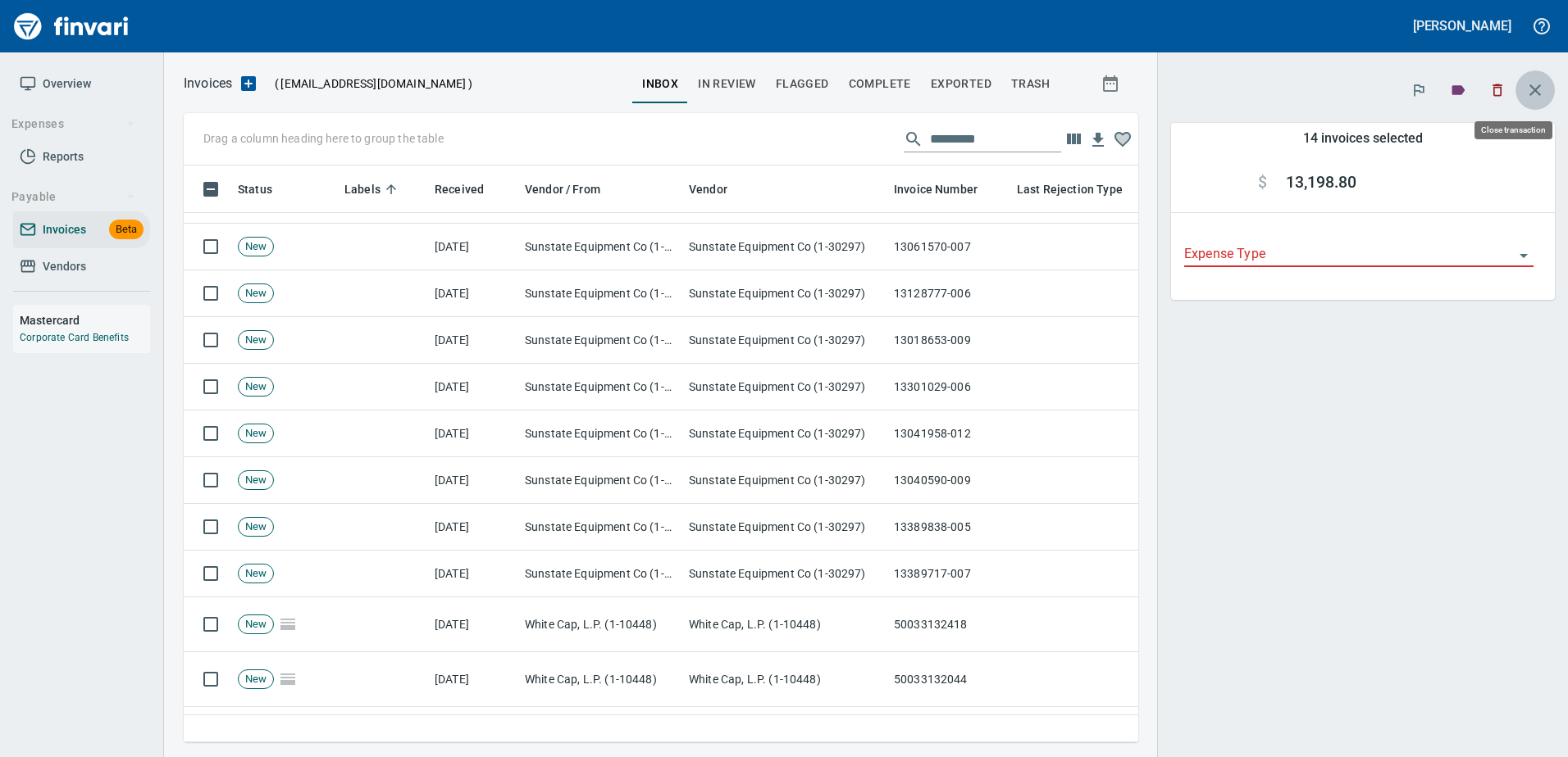
click at [1535, 91] on icon "button" at bounding box center [1535, 91] width 12 height 12
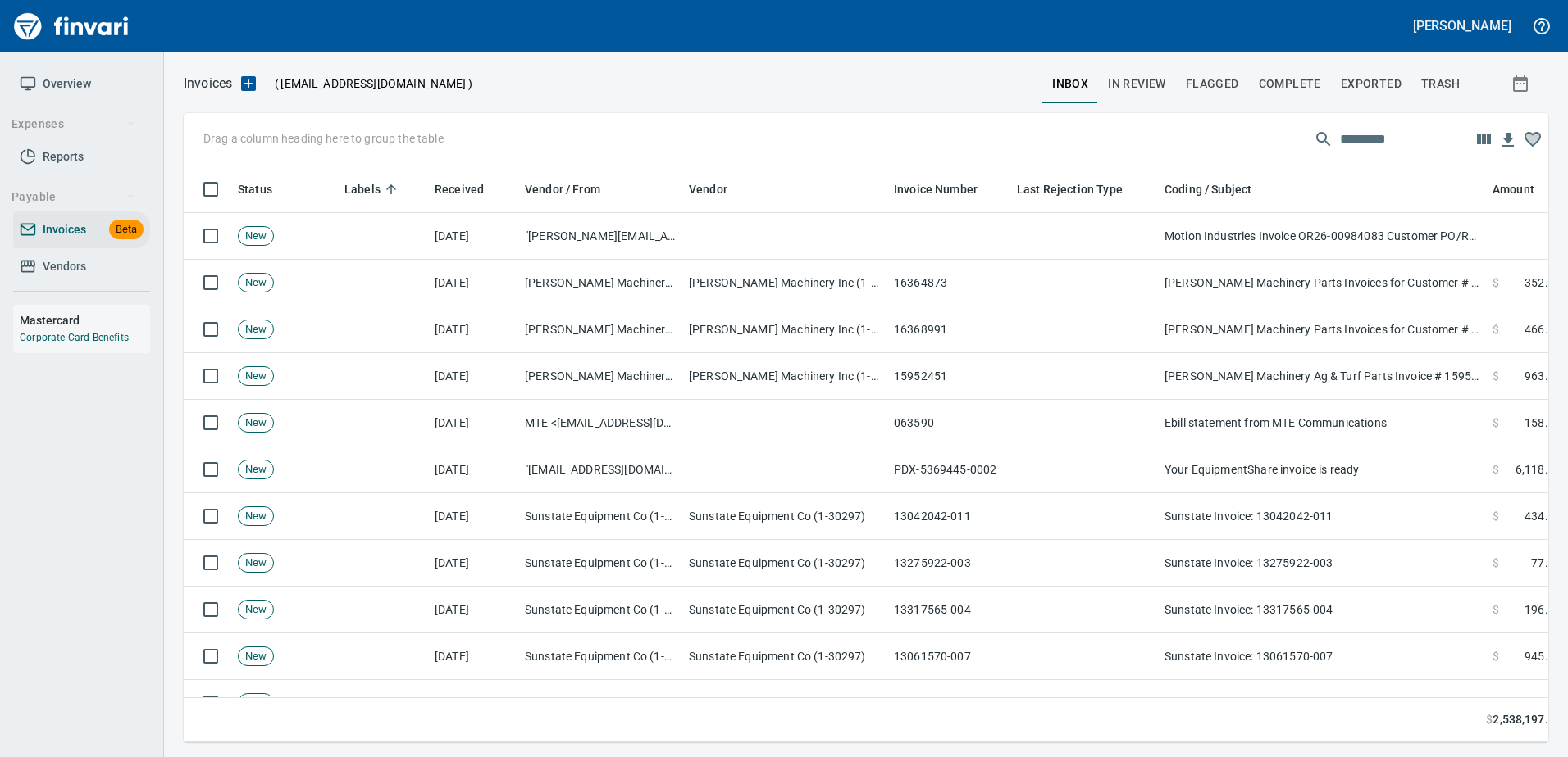
scroll to position [552, 1339]
click at [1368, 143] on input "text" at bounding box center [1405, 139] width 131 height 27
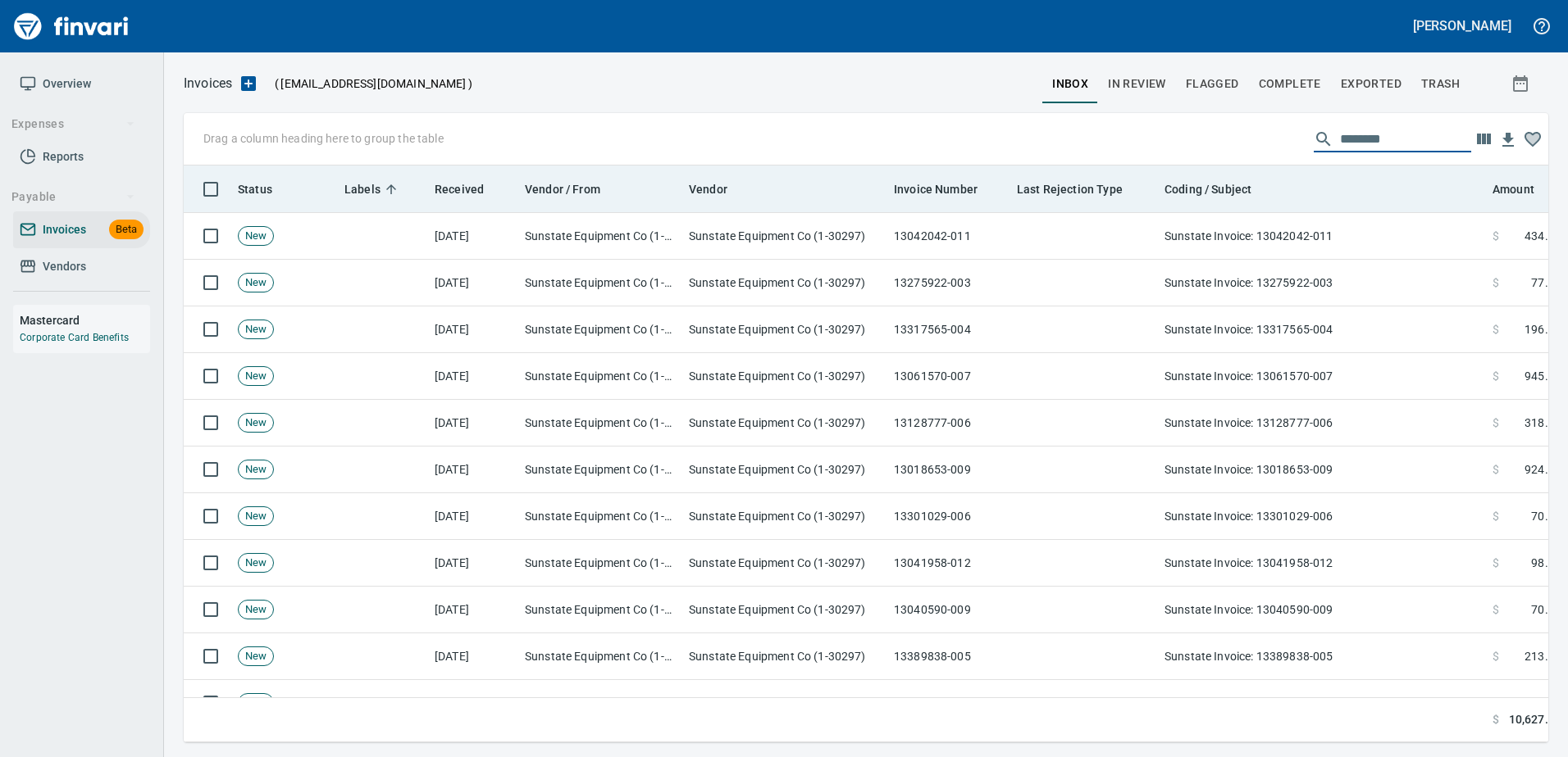
type input "********"
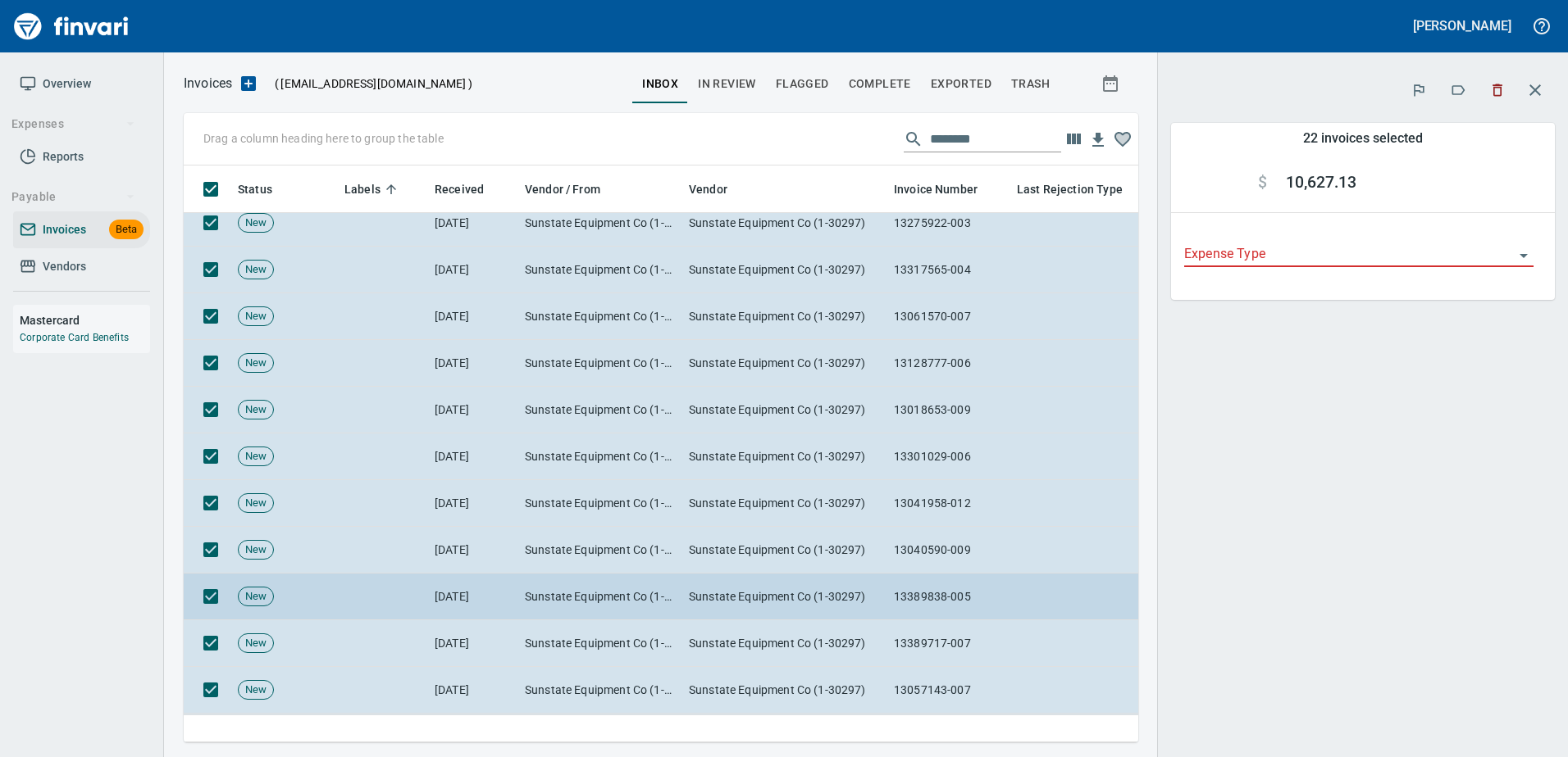
scroll to position [82, 0]
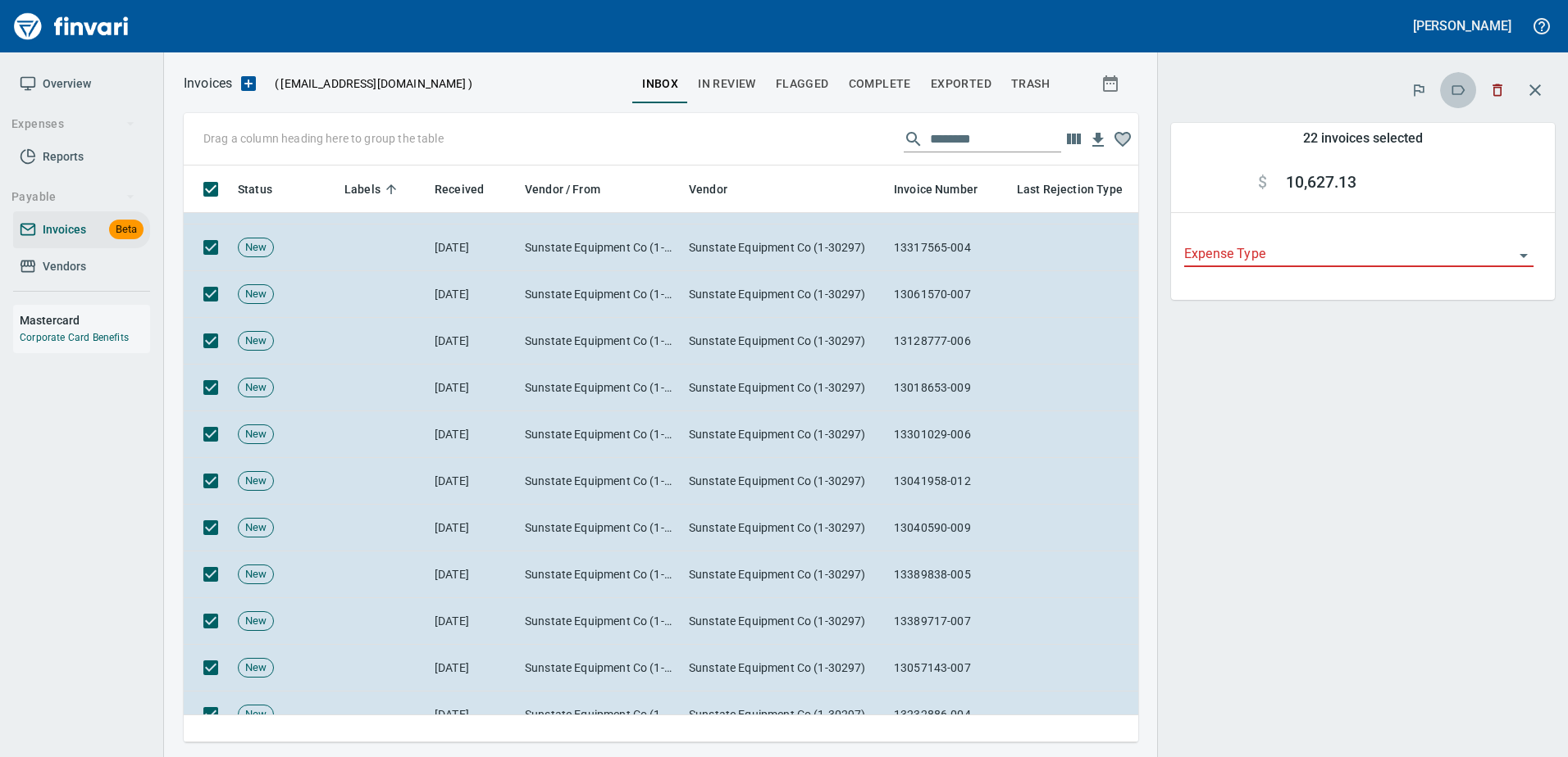
click at [1450, 95] on icon "button" at bounding box center [1458, 90] width 17 height 17
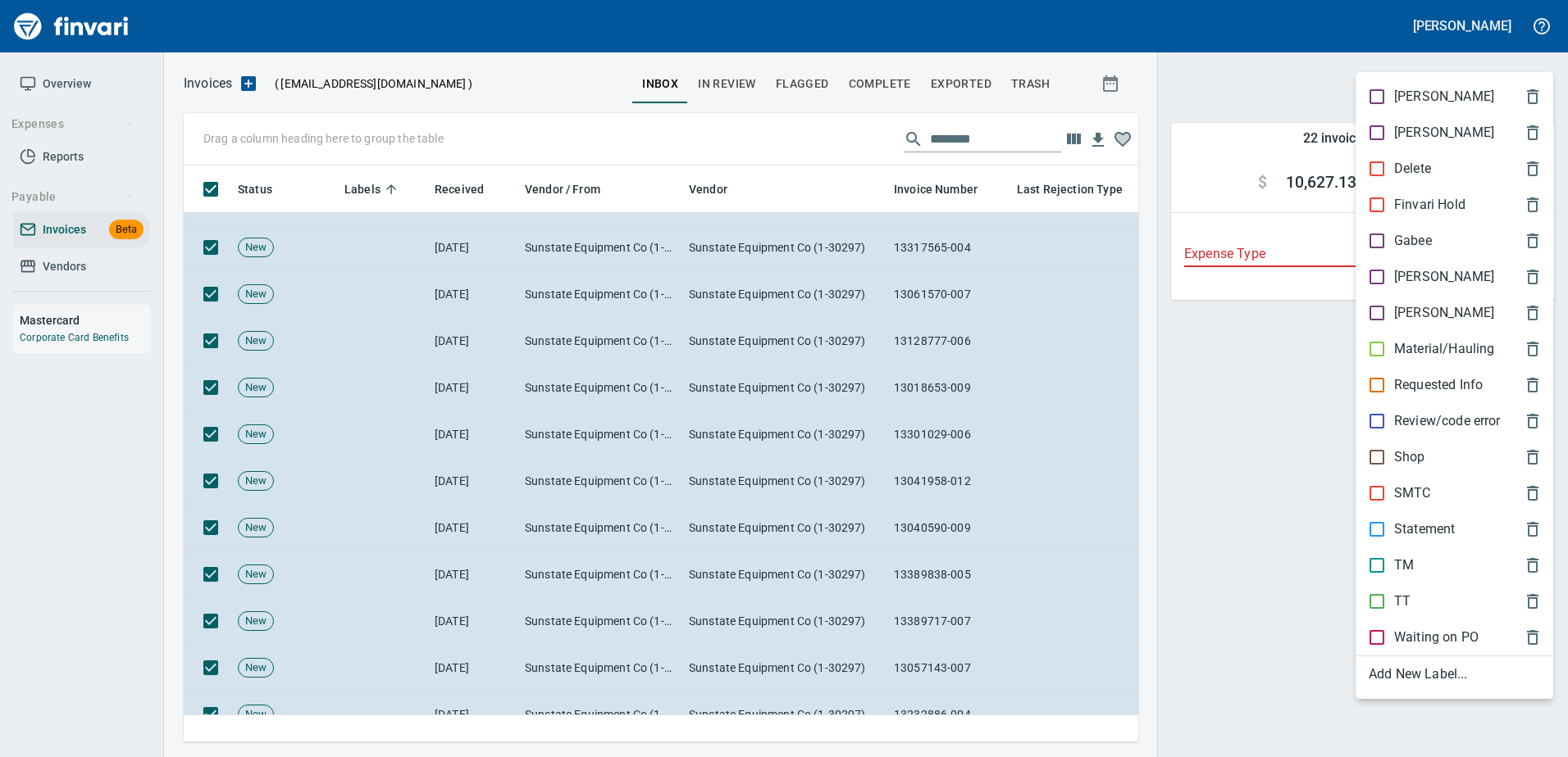
click at [1407, 453] on p "Shop" at bounding box center [1409, 457] width 32 height 20
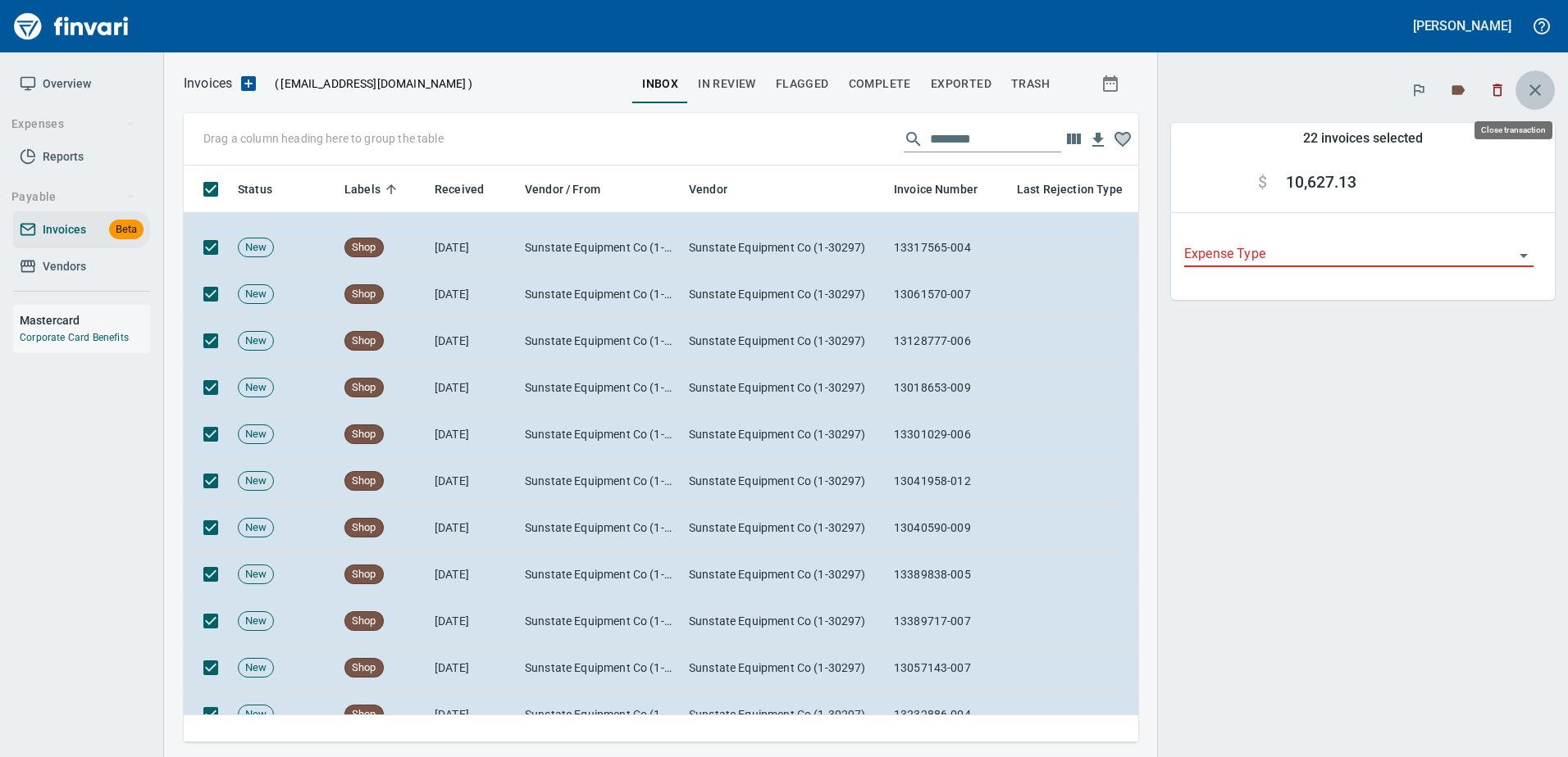
click at [1524, 95] on button "button" at bounding box center [1535, 91] width 39 height 39
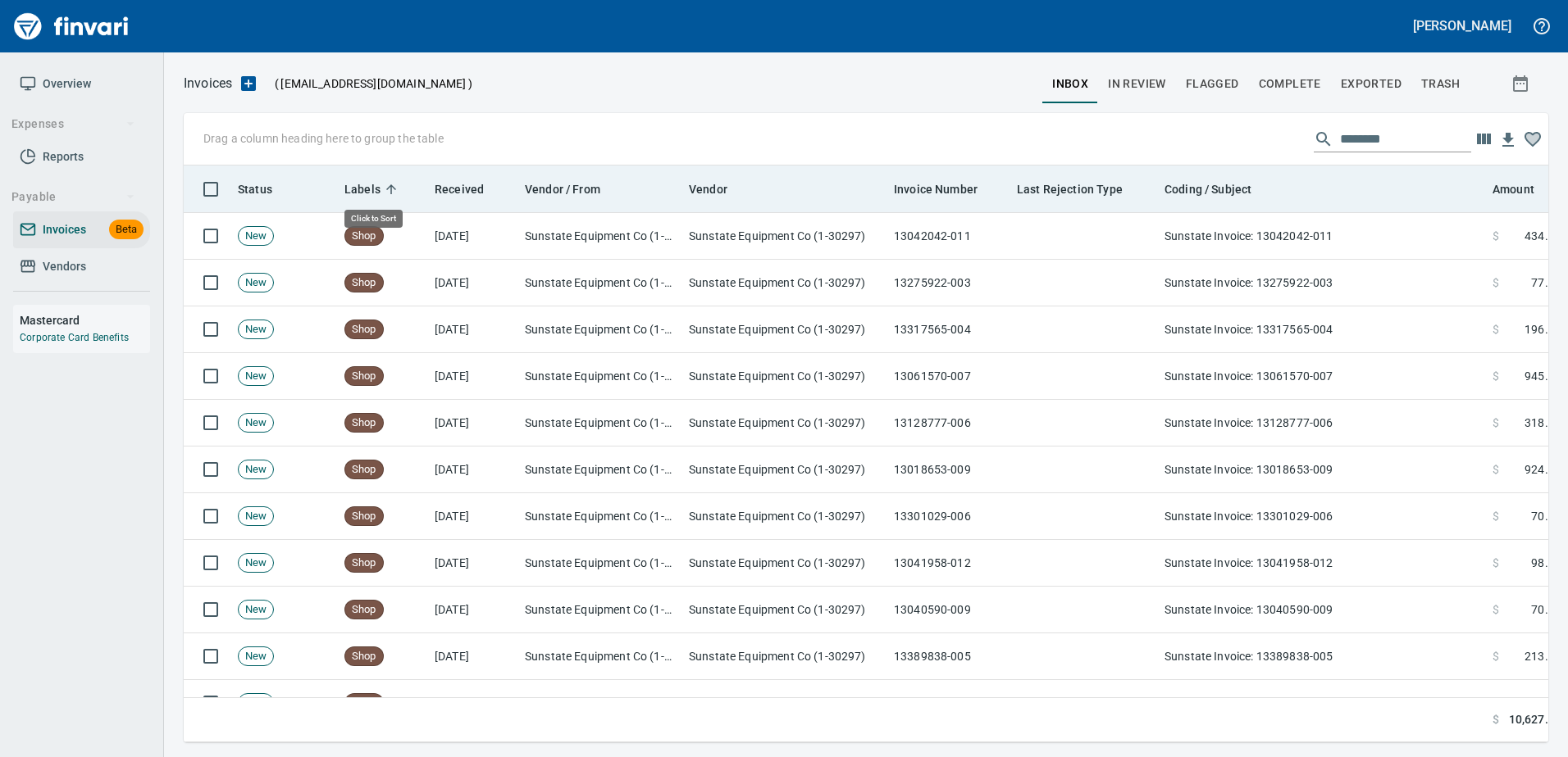
click at [362, 179] on span "Labels" at bounding box center [362, 189] width 36 height 20
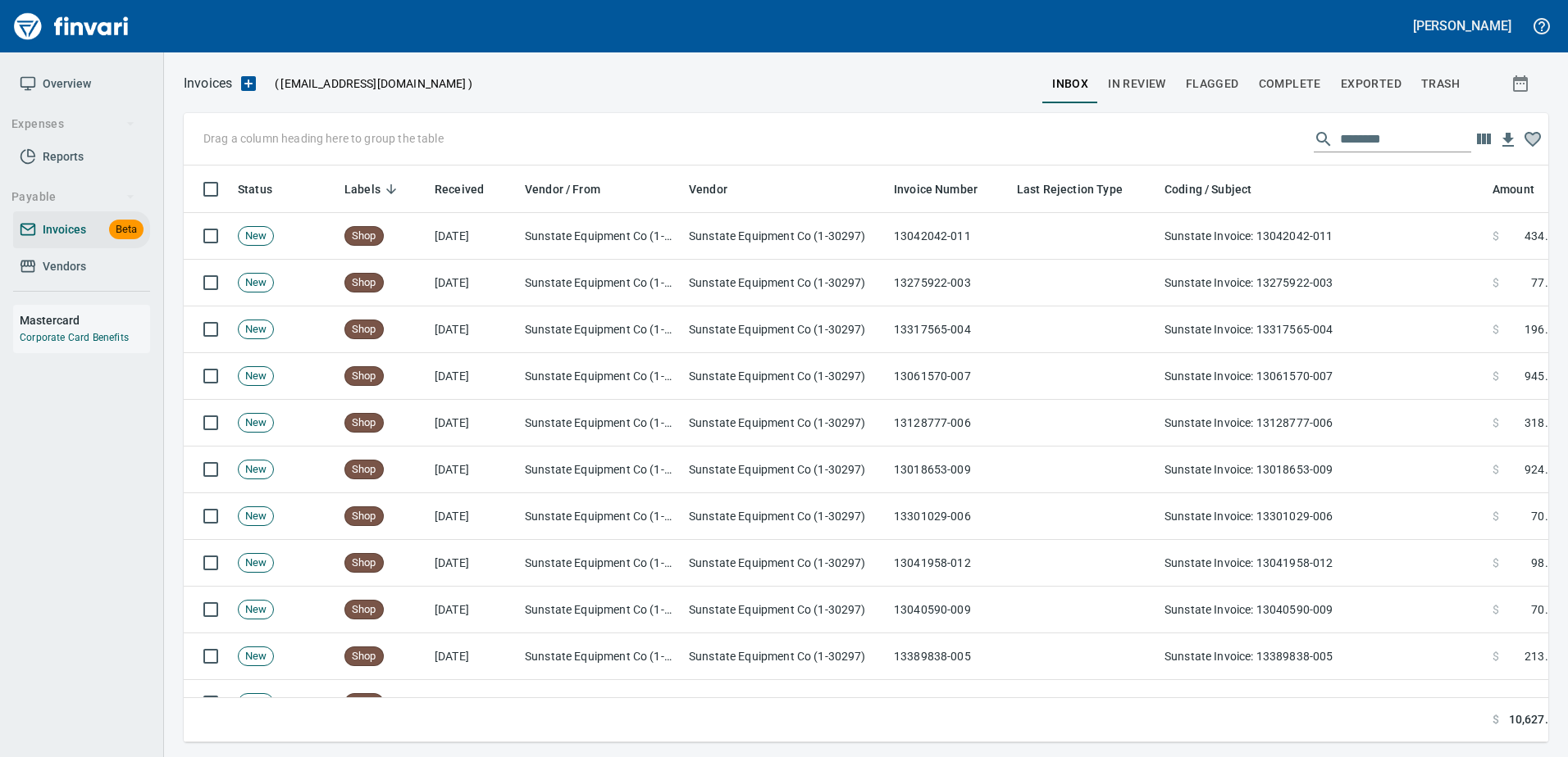
click at [1356, 131] on input "********" at bounding box center [1405, 139] width 131 height 27
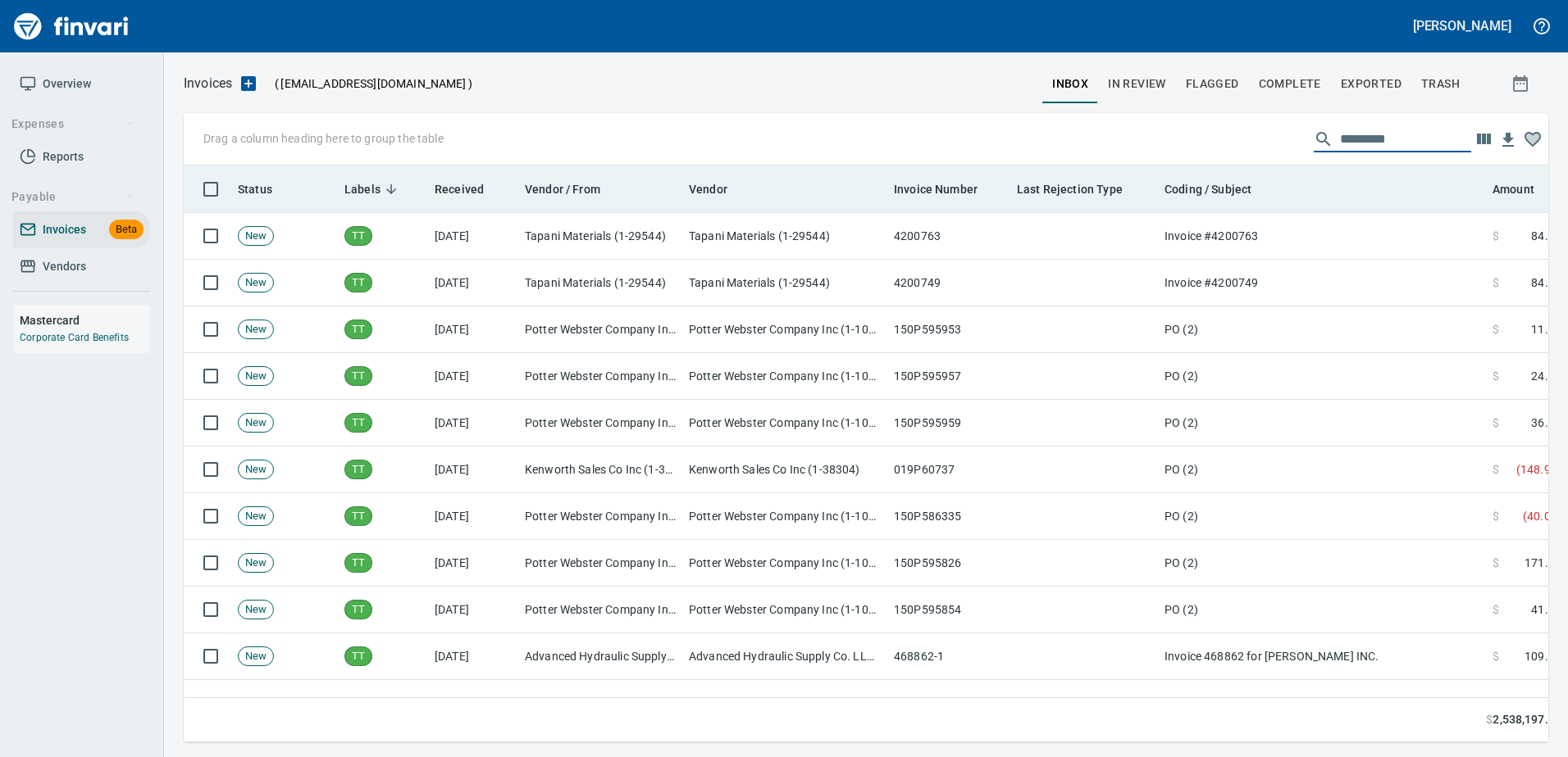
click at [359, 189] on span "Labels" at bounding box center [362, 189] width 36 height 20
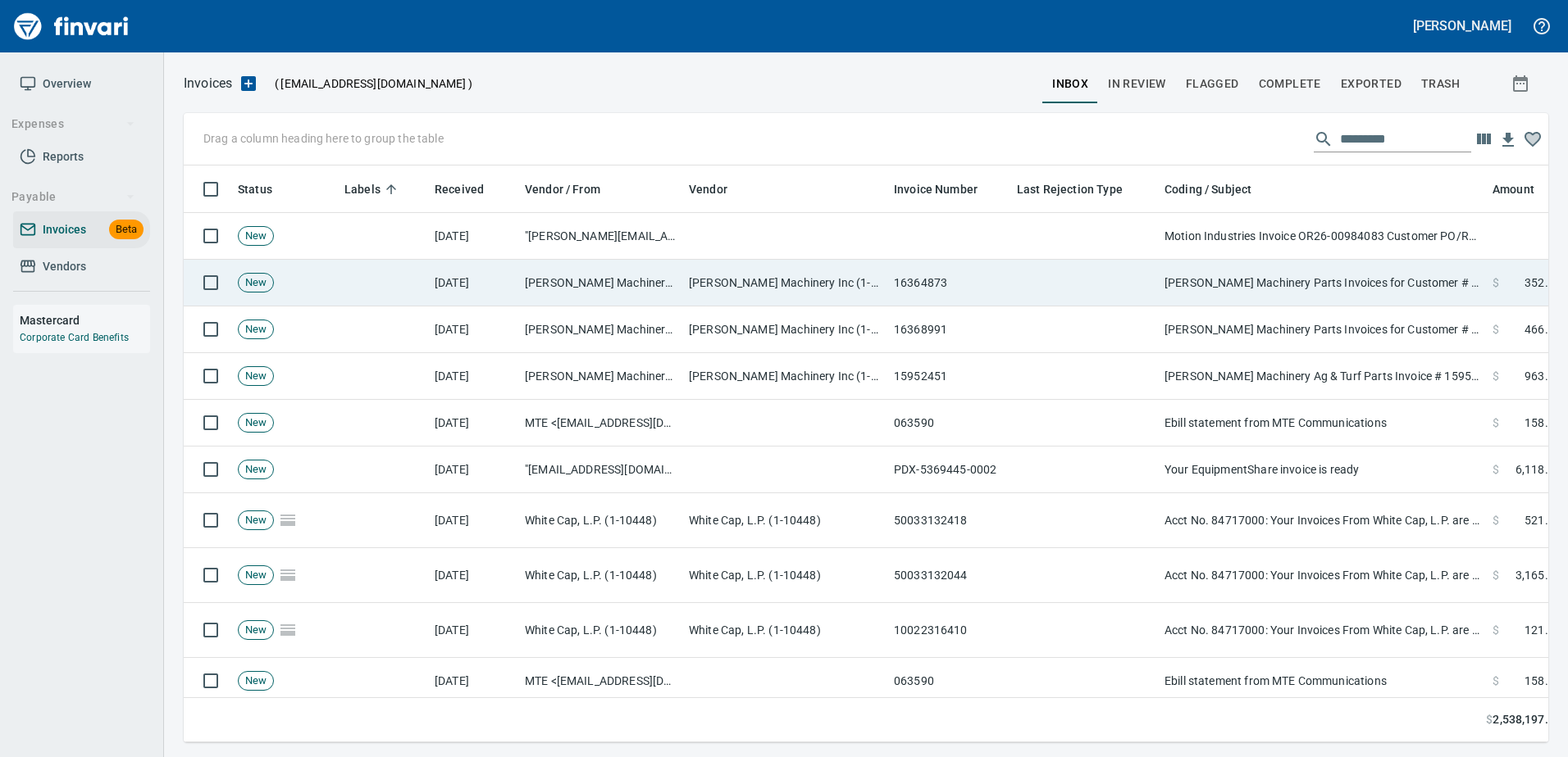
click at [1274, 277] on td "Papé Machinery Parts Invoices for Customer # 100925" at bounding box center [1321, 283] width 328 height 46
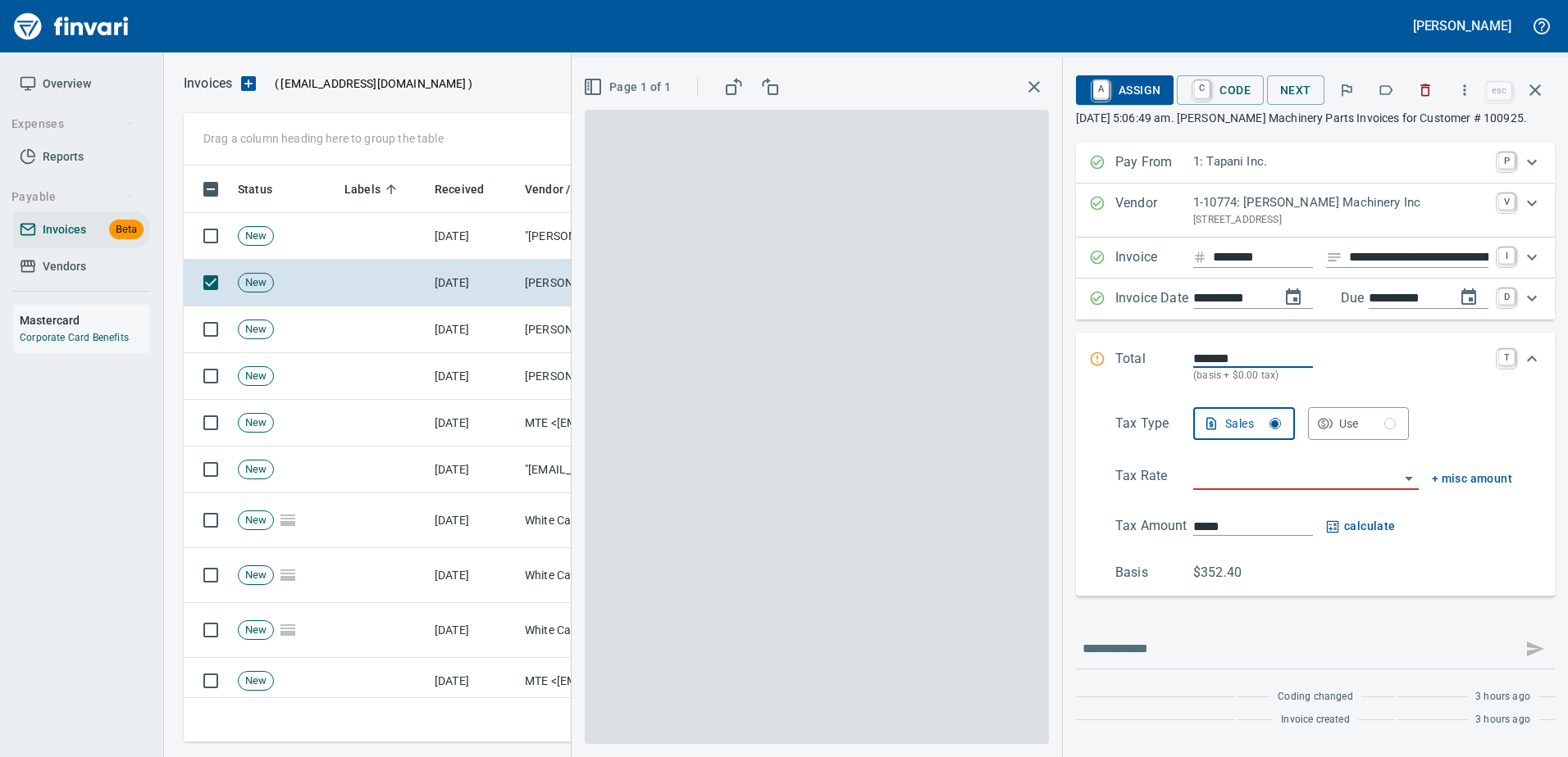
click at [1391, 91] on icon "button" at bounding box center [1385, 90] width 17 height 17
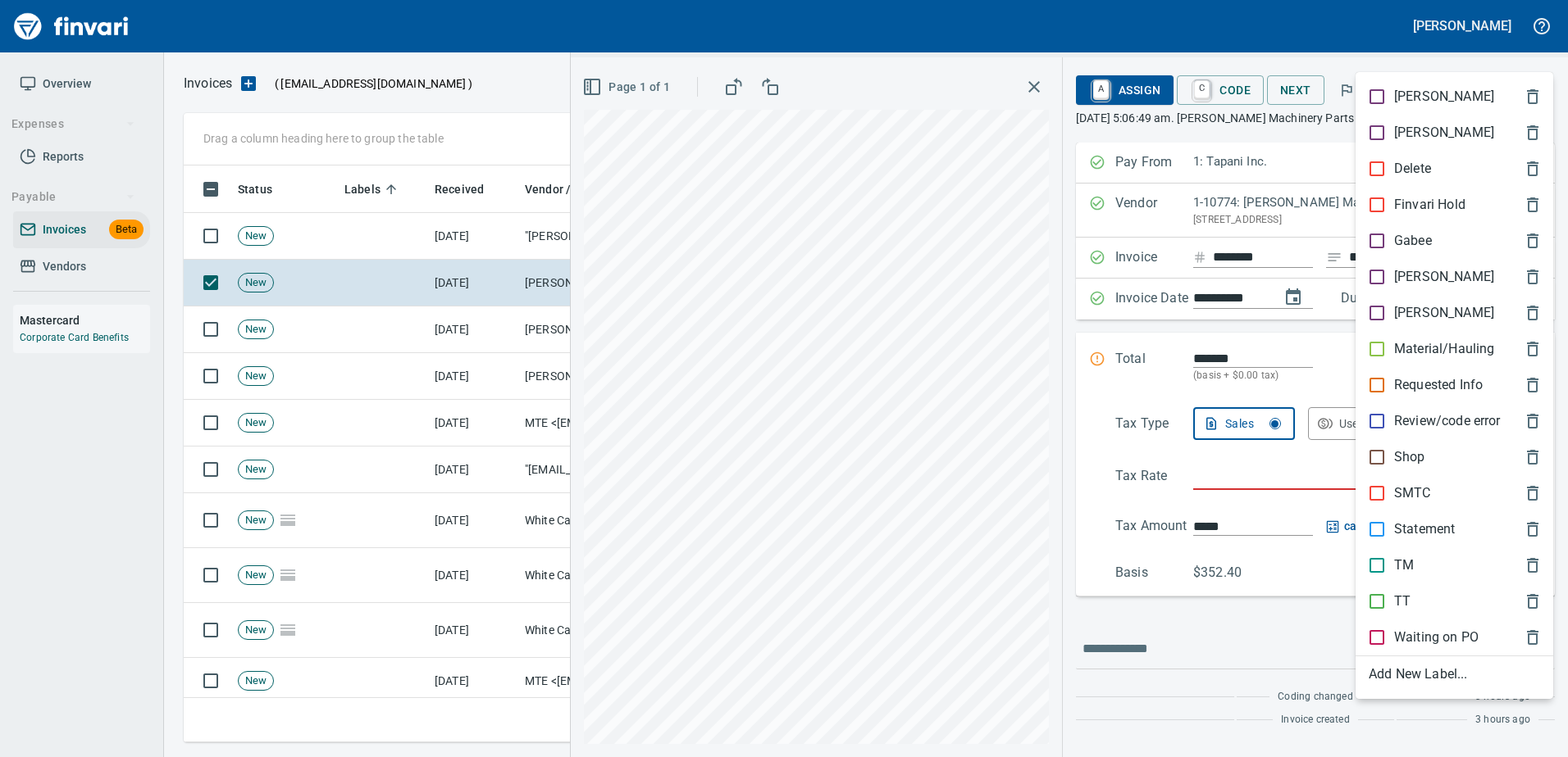
click at [1402, 445] on div "Shop" at bounding box center [1454, 457] width 198 height 36
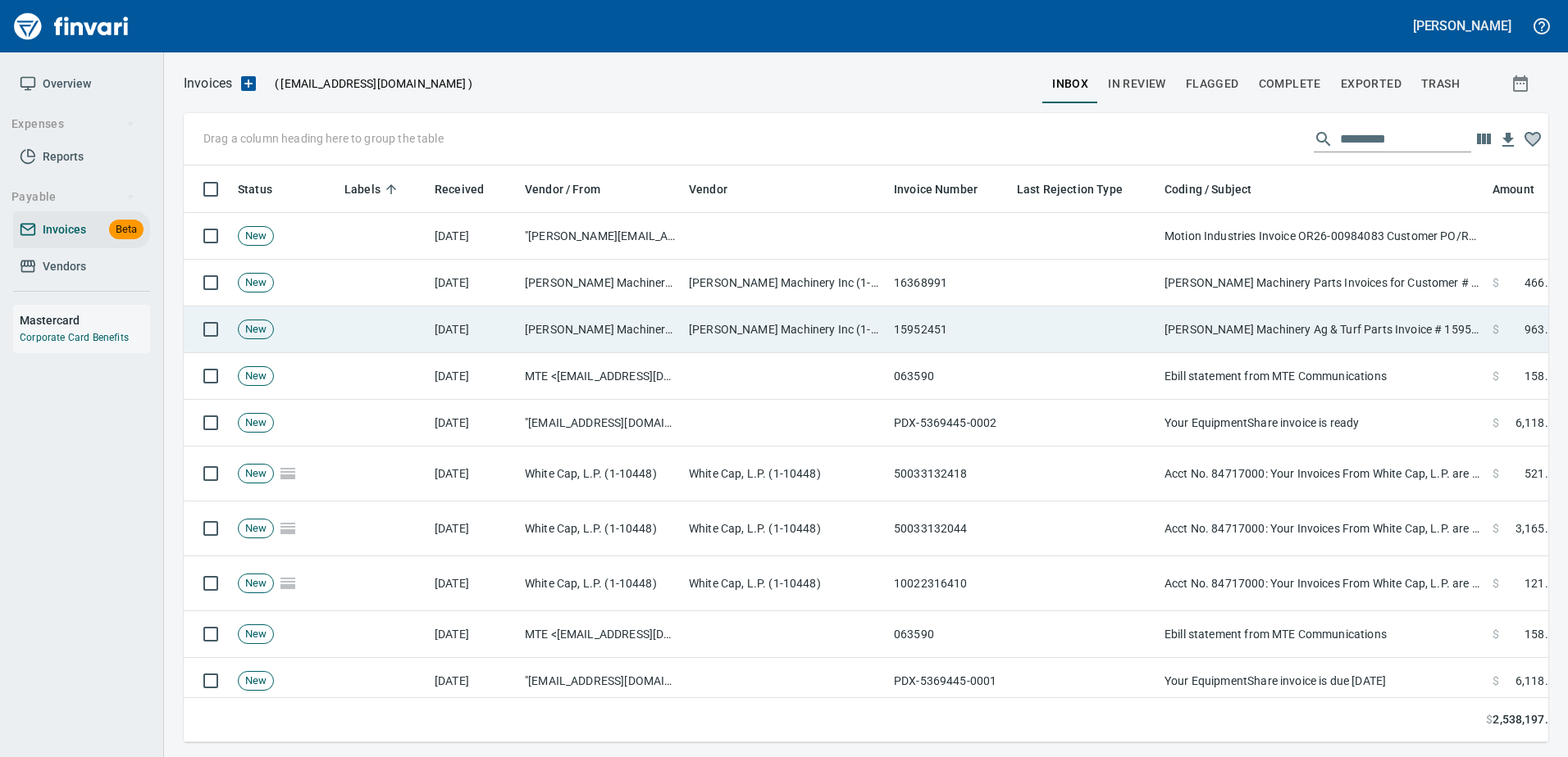
click at [1368, 310] on td "Papé Machinery Ag & Turf Parts Invoice # 15952451 for Customer # 100925 (08/28/…" at bounding box center [1321, 329] width 328 height 46
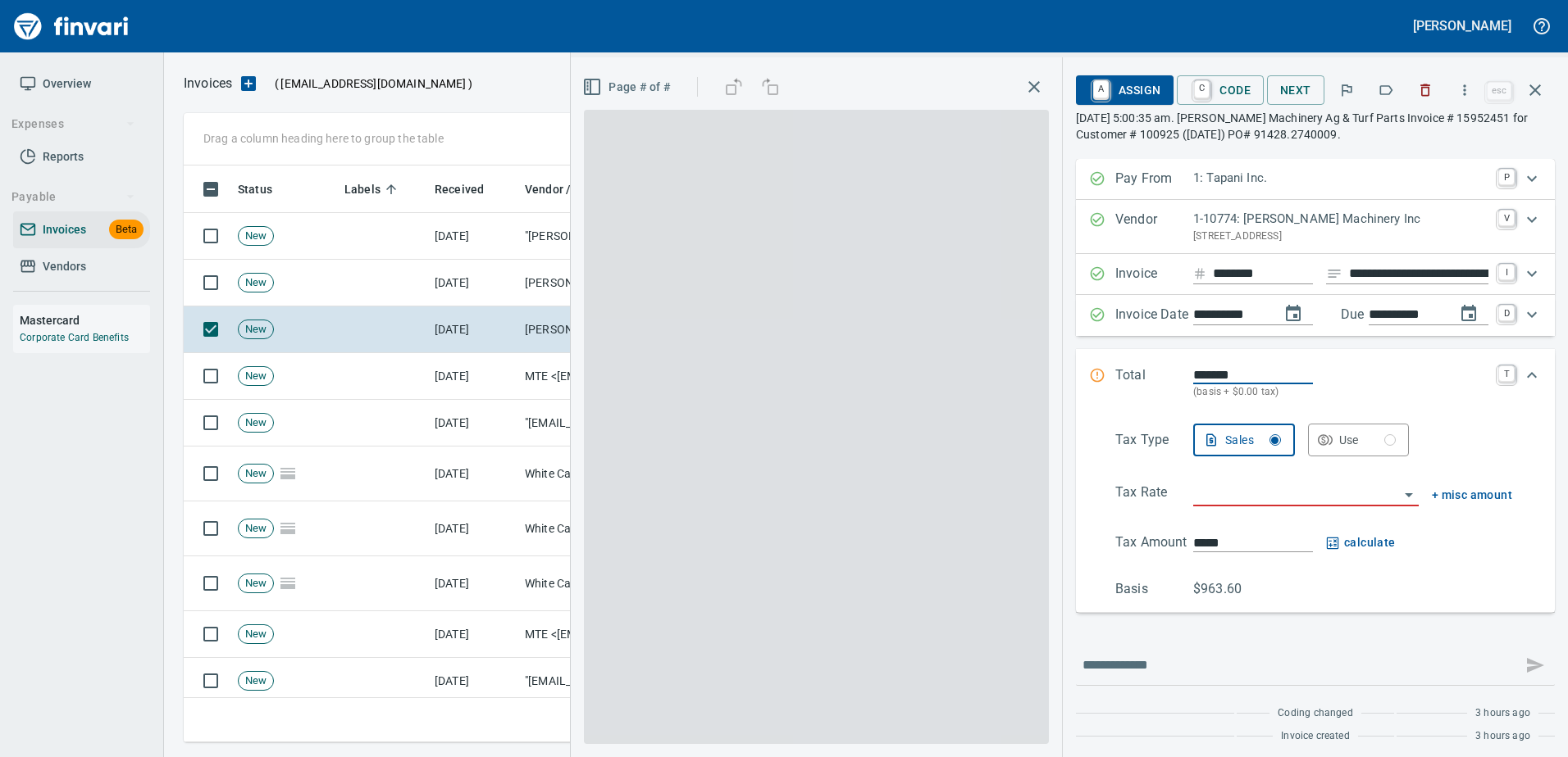
click at [1390, 94] on icon "button" at bounding box center [1385, 90] width 17 height 17
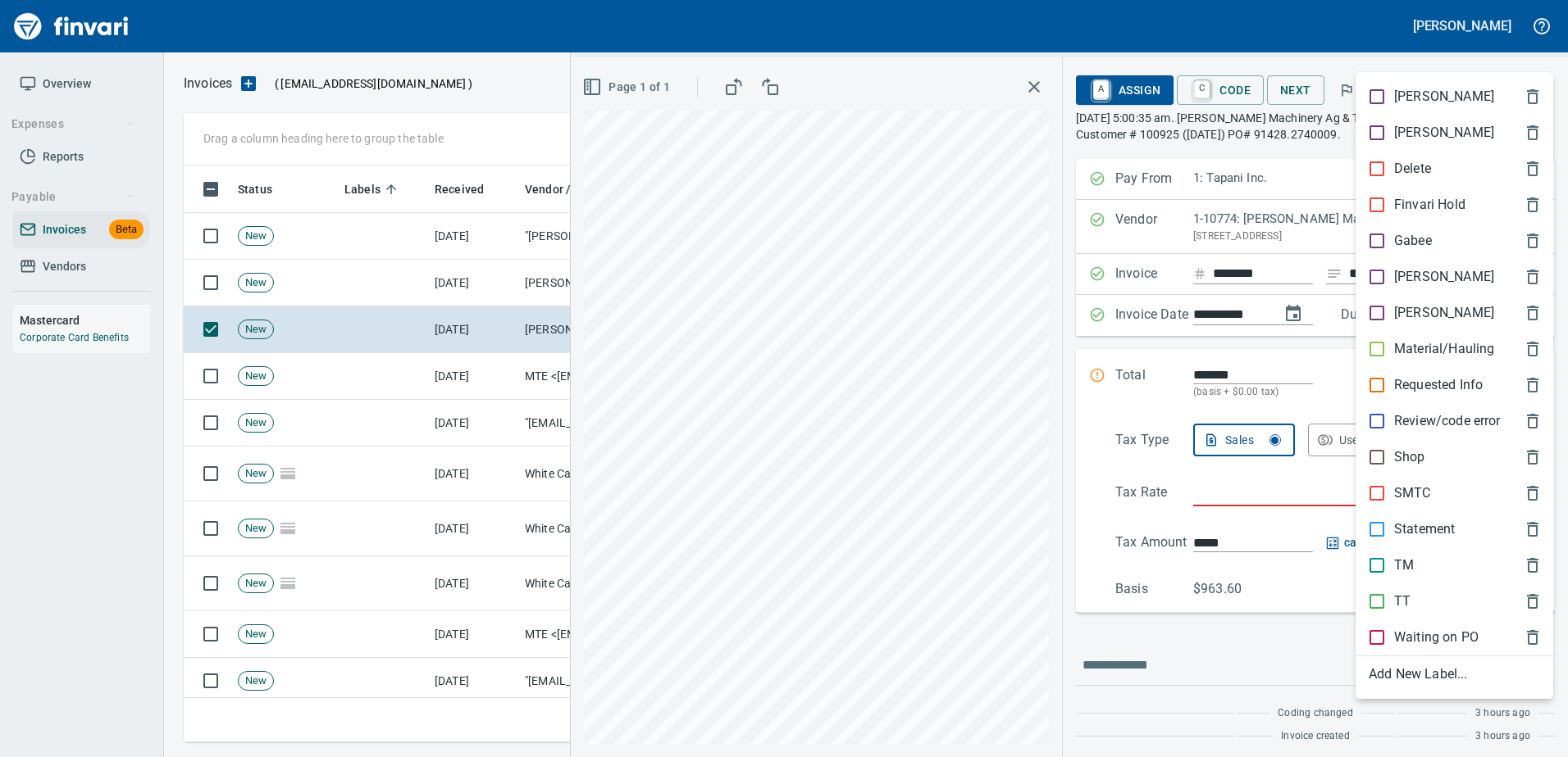
click at [1393, 447] on div "Shop" at bounding box center [1454, 457] width 198 height 36
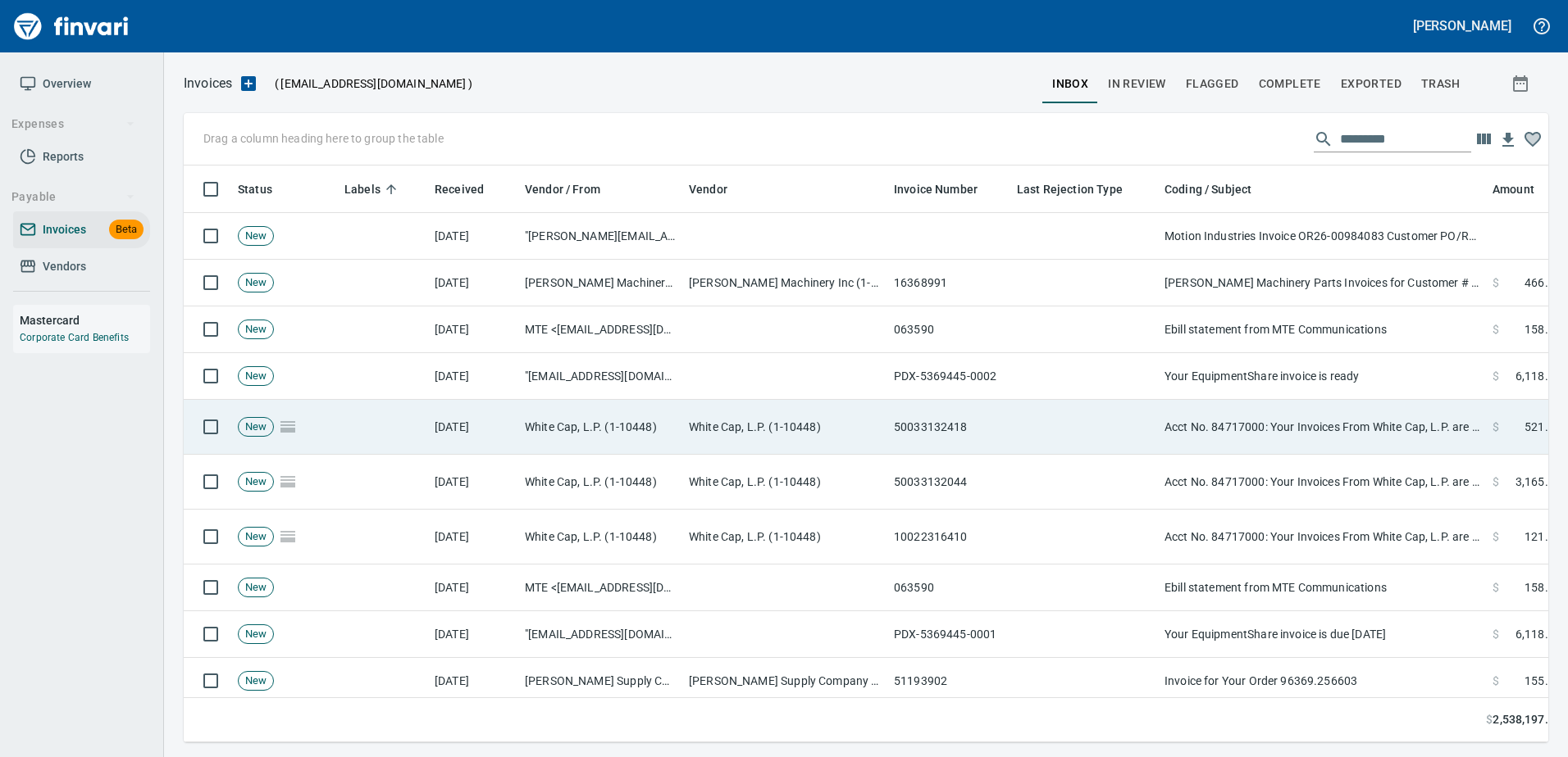
click at [1235, 418] on td "Acct No. 84717000: Your Invoices From White Cap, L.P. are Attached" at bounding box center [1321, 427] width 328 height 55
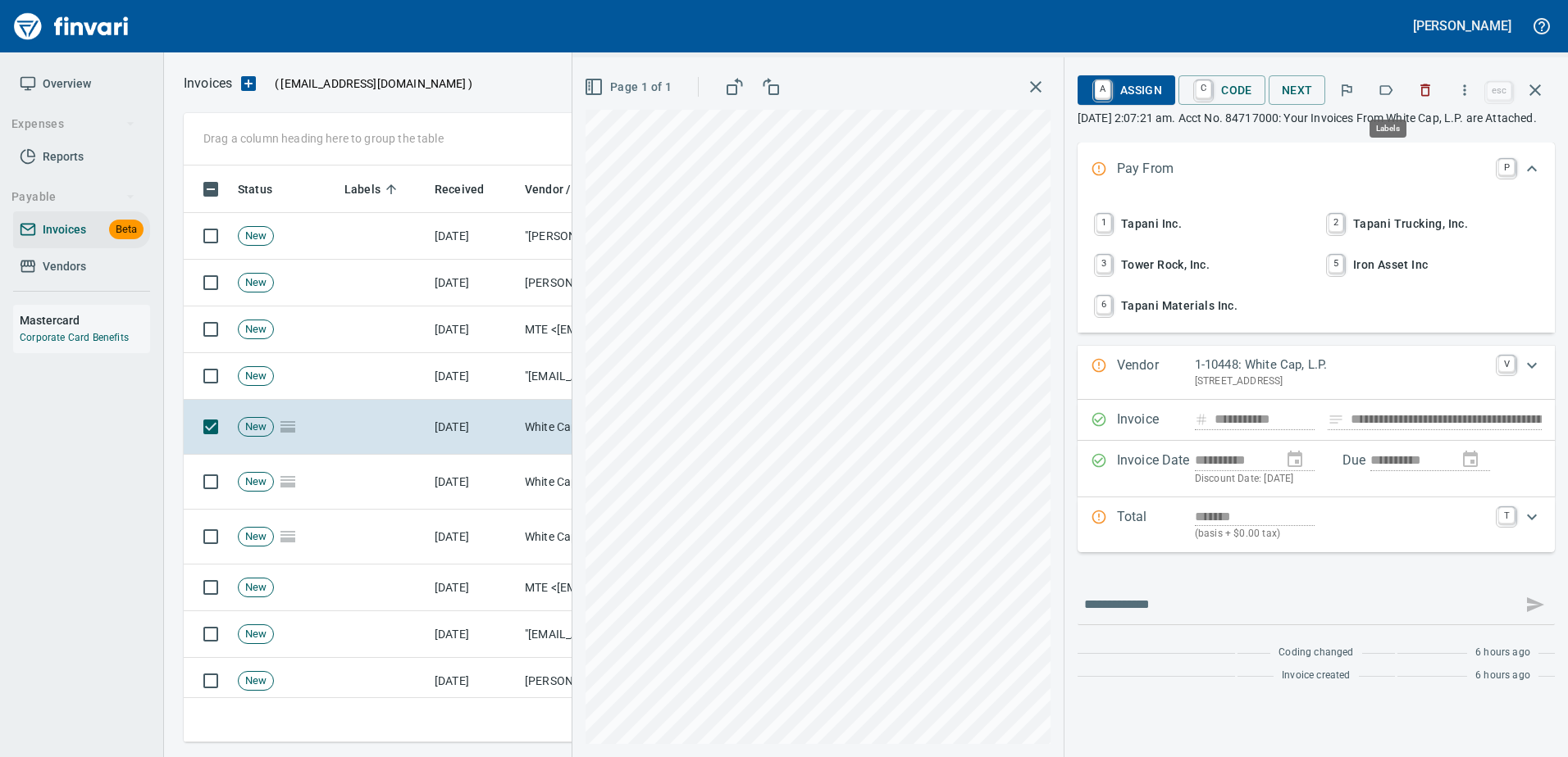
click at [1399, 90] on button "button" at bounding box center [1385, 90] width 36 height 36
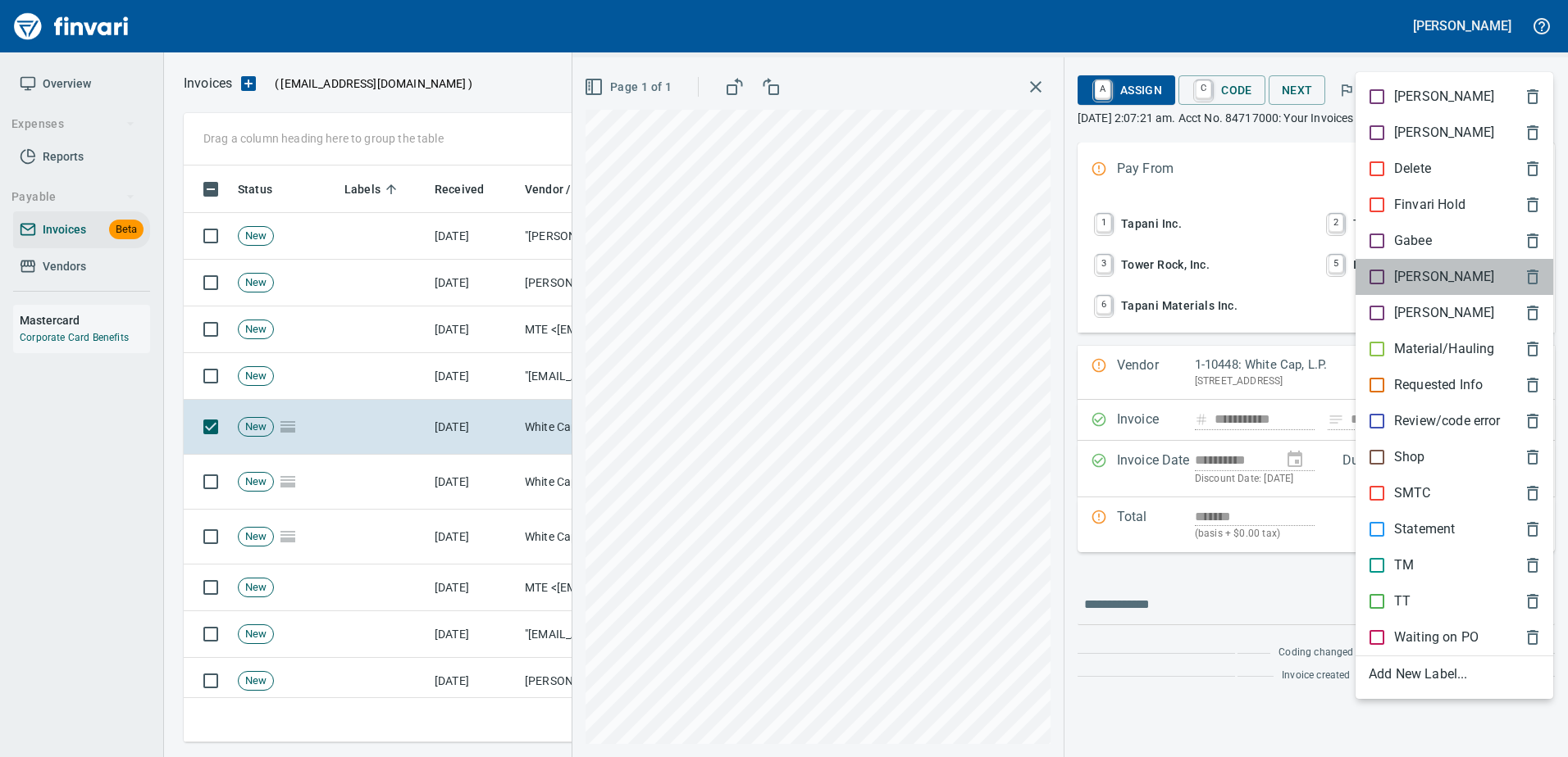
click at [1404, 285] on p "[PERSON_NAME]" at bounding box center [1444, 277] width 100 height 20
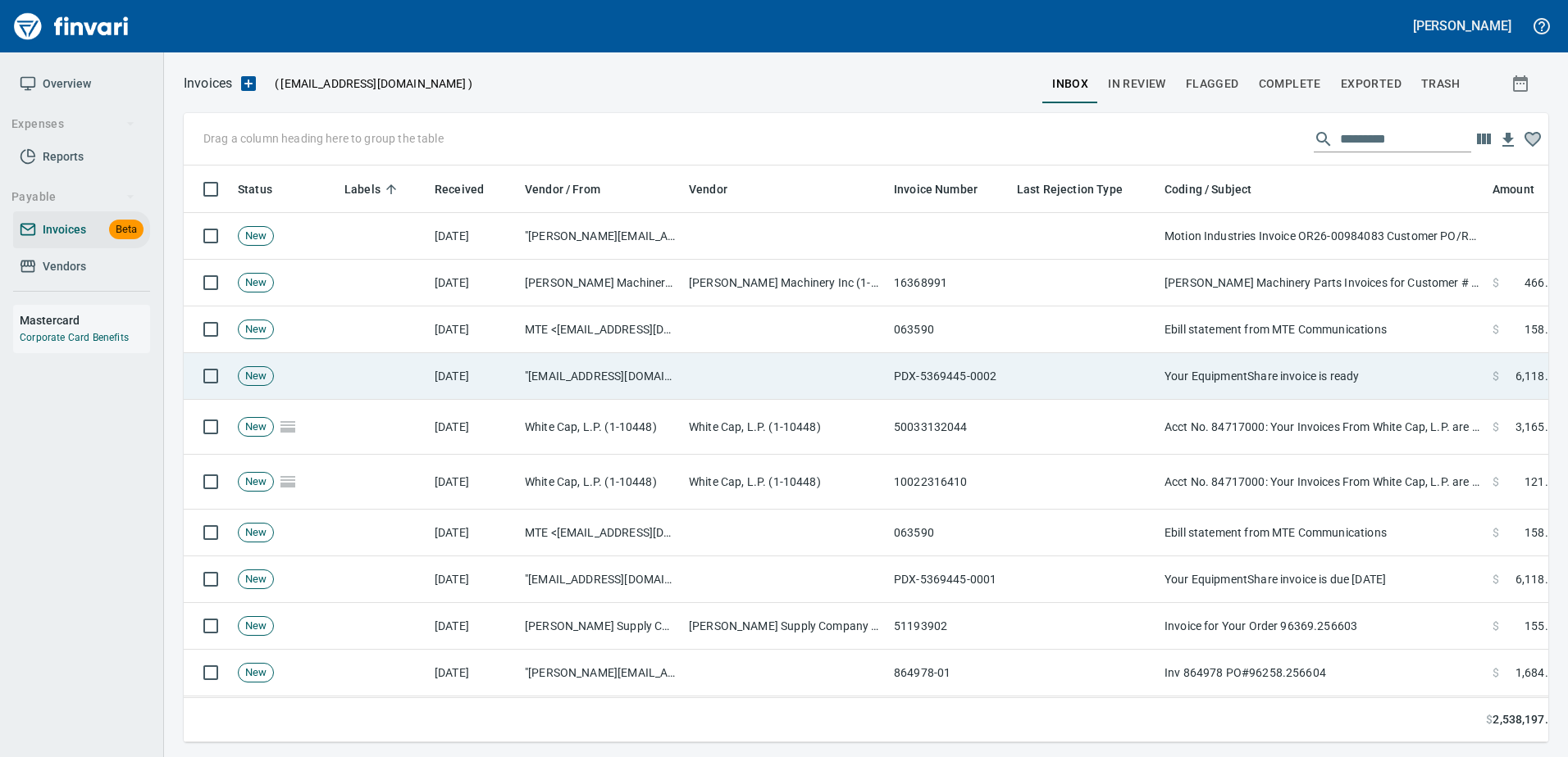
click at [1282, 353] on td "Your EquipmentShare invoice is ready" at bounding box center [1321, 376] width 328 height 46
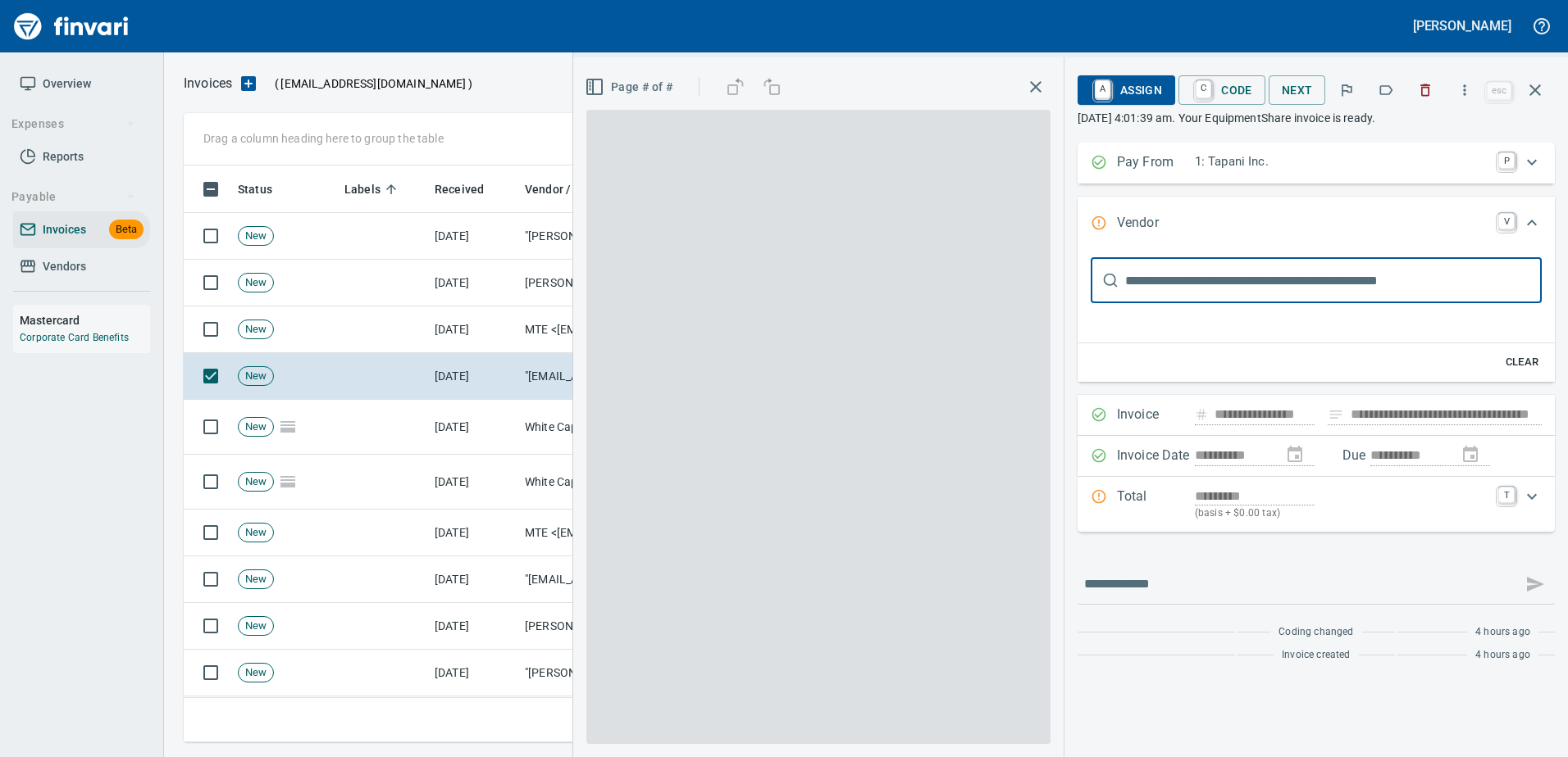
type input "**********"
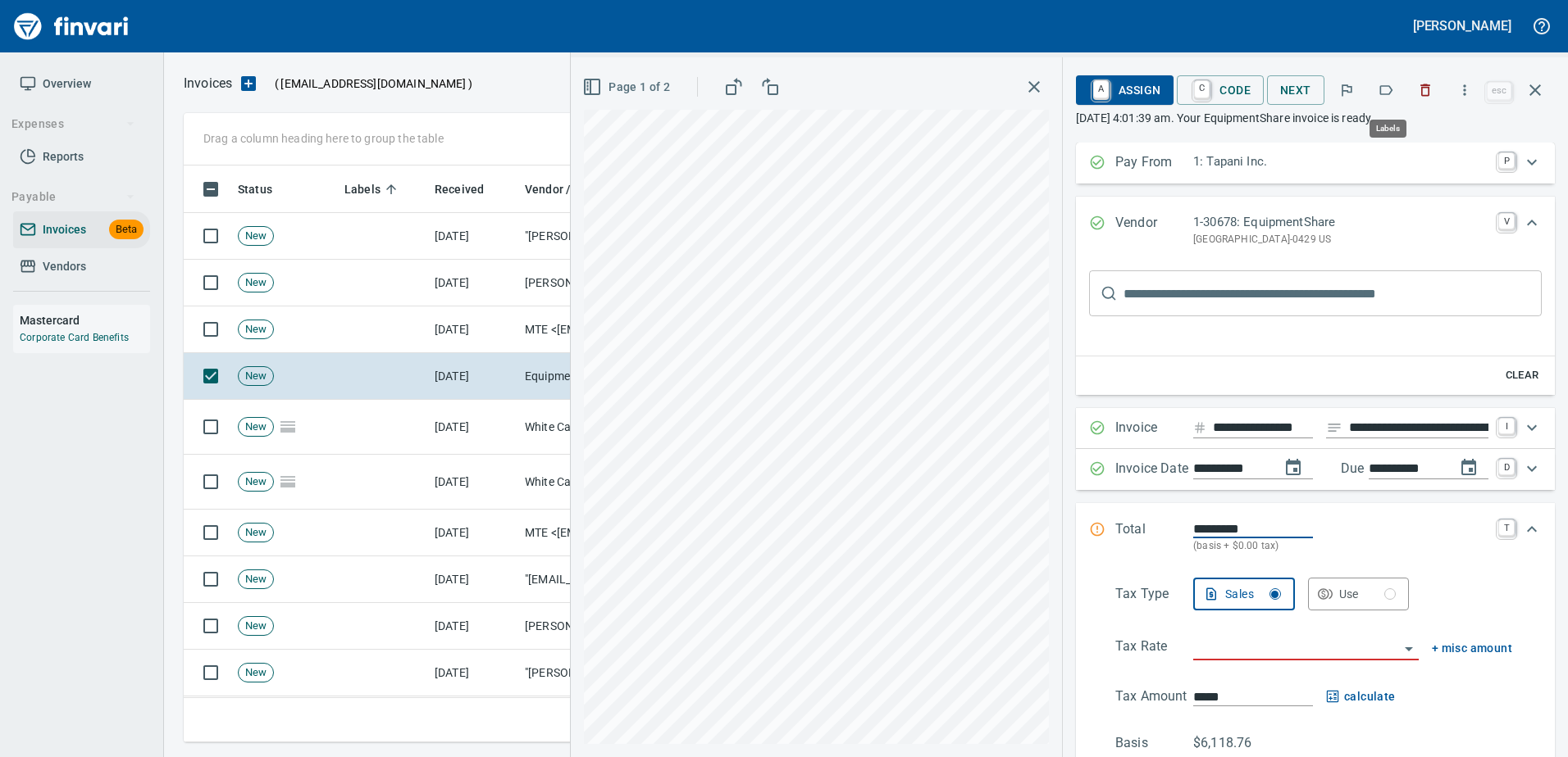
click at [1388, 93] on icon "button" at bounding box center [1385, 90] width 17 height 17
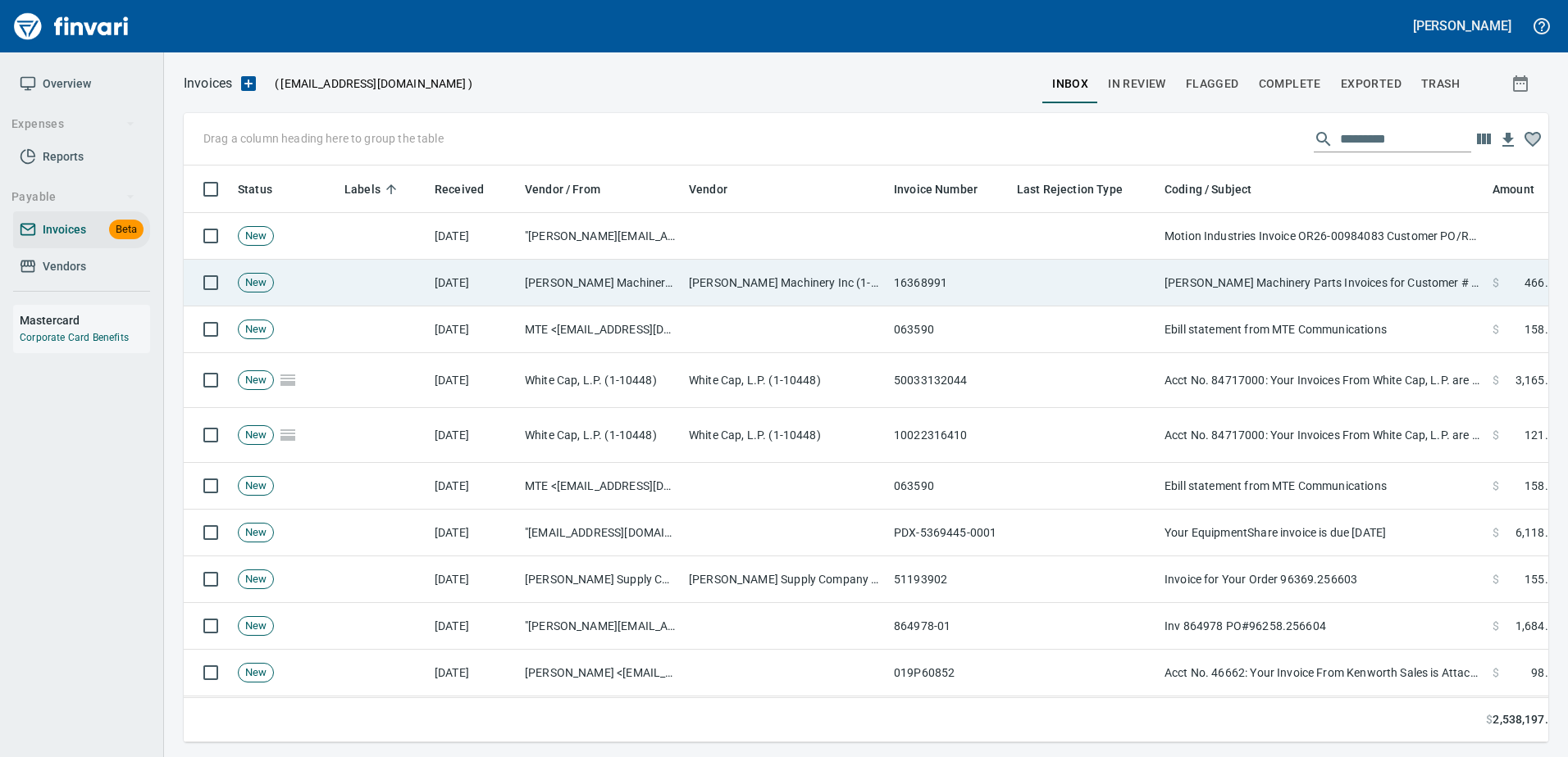
click at [1323, 266] on td "Papé Machinery Parts Invoices for Customer # 100925" at bounding box center [1321, 283] width 328 height 46
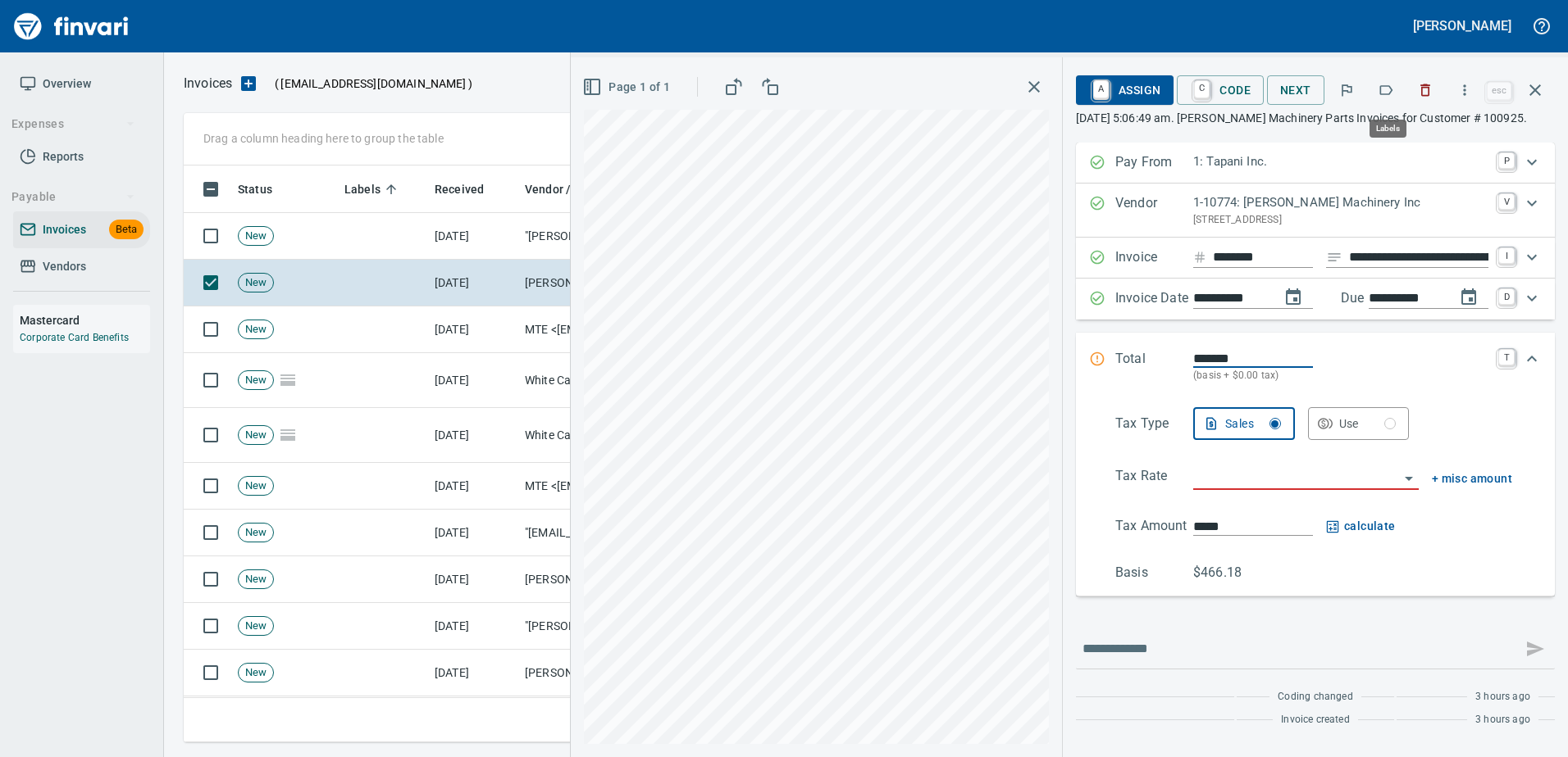
click at [1390, 92] on icon "button" at bounding box center [1385, 90] width 17 height 17
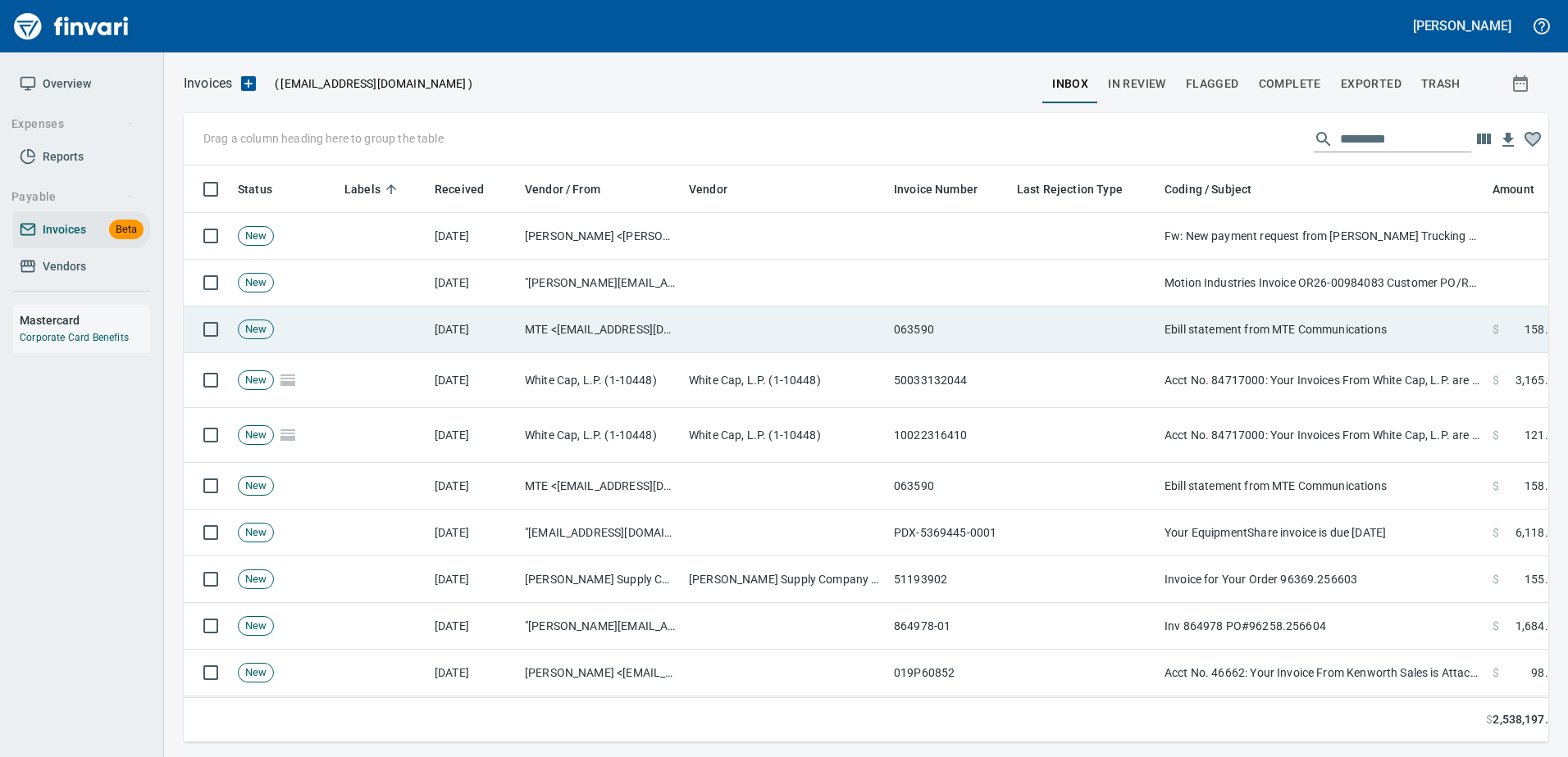
click at [1234, 345] on td "Ebill statement from MTE Communications" at bounding box center [1321, 329] width 328 height 46
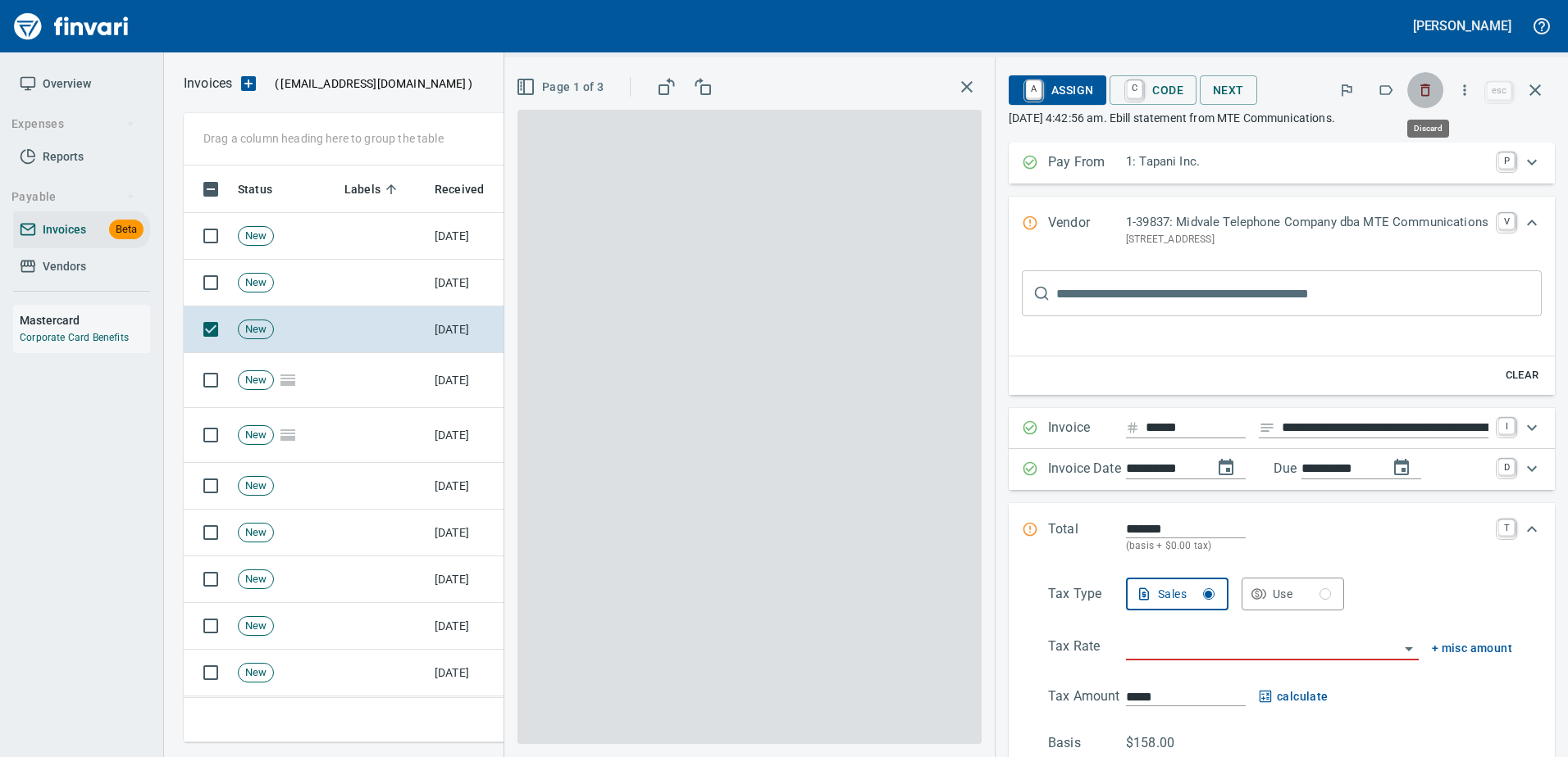
click at [1433, 92] on icon "button" at bounding box center [1424, 90] width 17 height 17
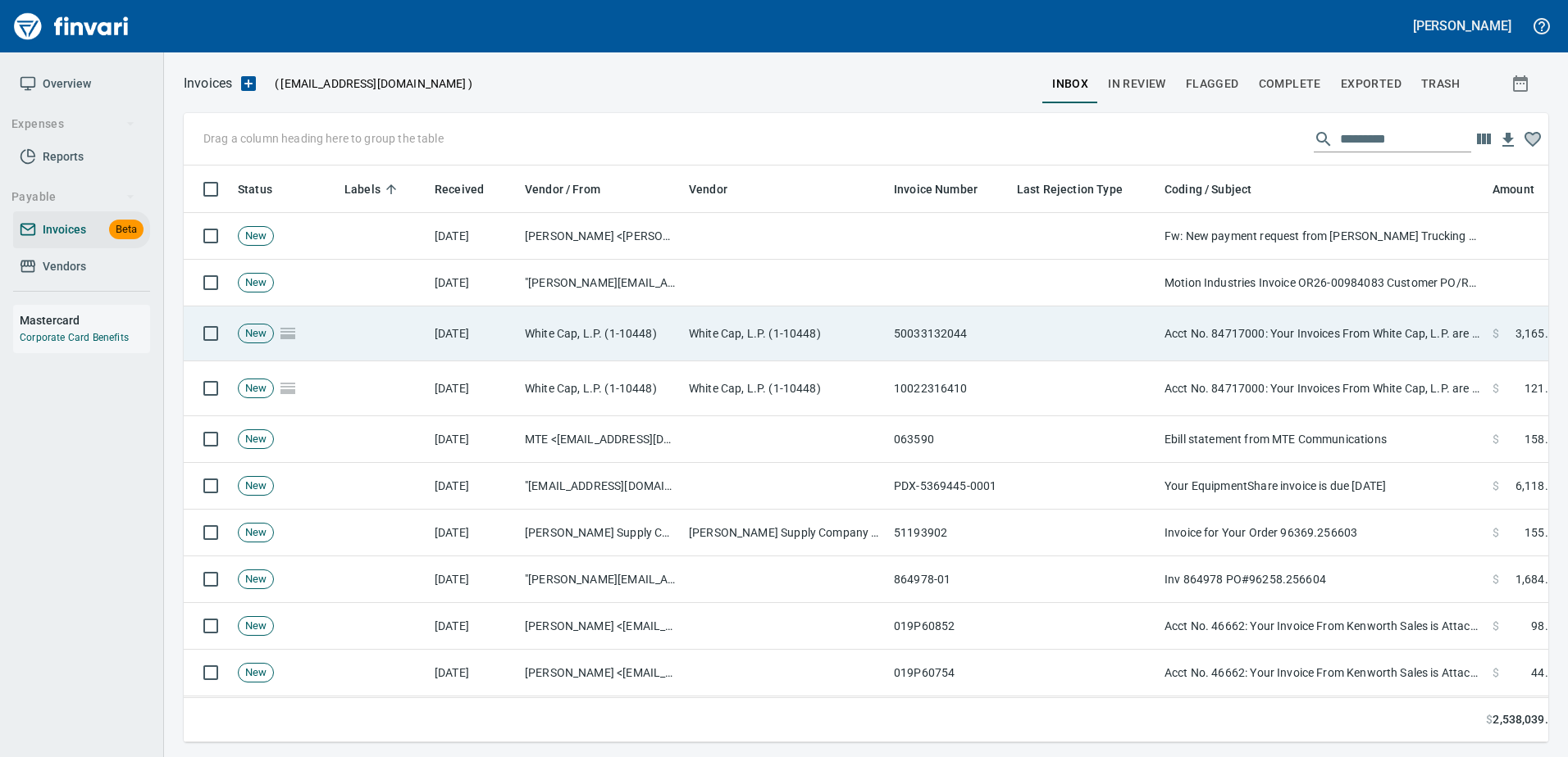
click at [1200, 318] on td "Acct No. 84717000: Your Invoices From White Cap, L.P. are Attached" at bounding box center [1321, 334] width 328 height 55
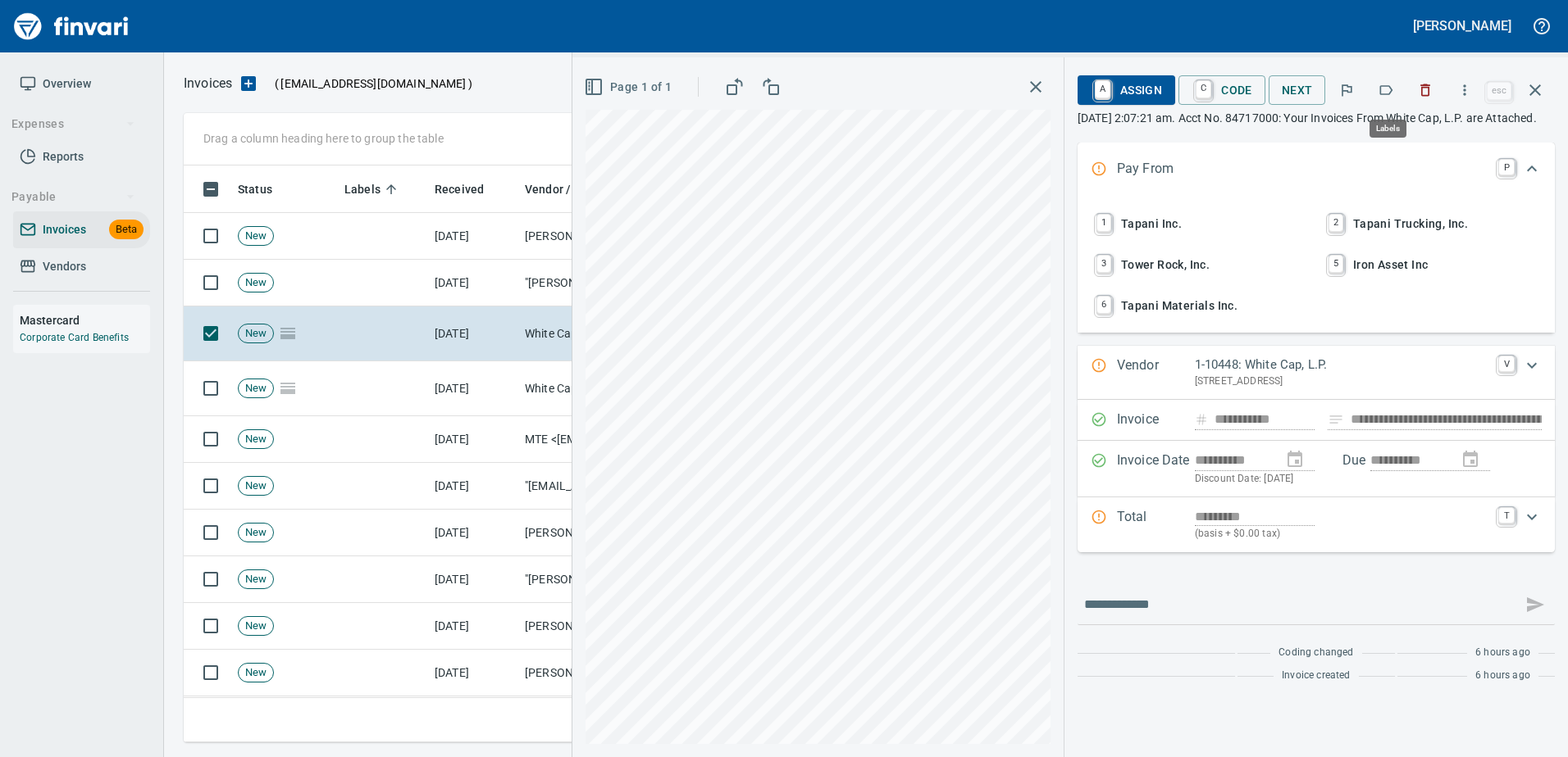
click at [1388, 94] on icon "button" at bounding box center [1385, 90] width 17 height 17
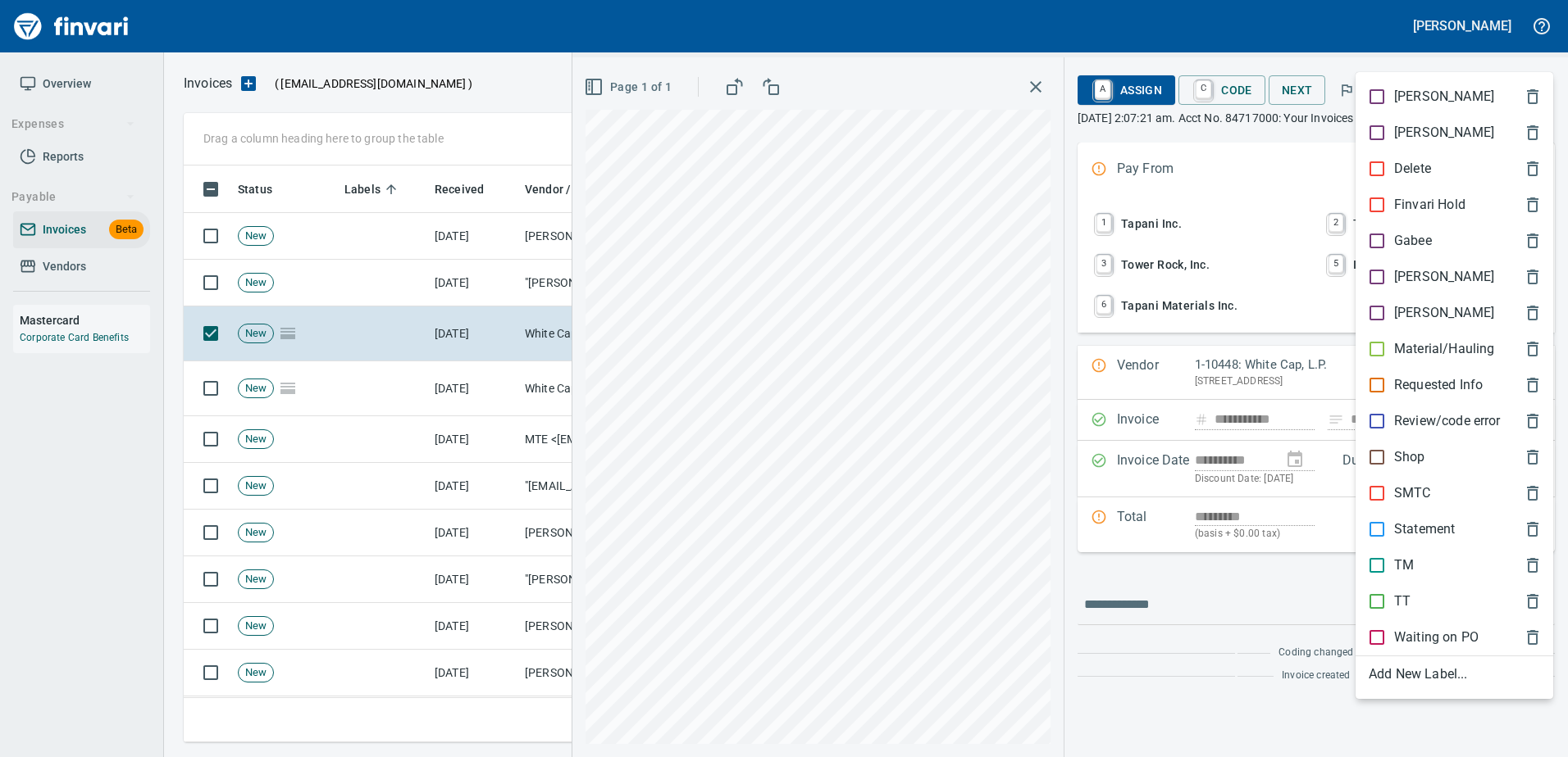
click at [1394, 284] on p "[PERSON_NAME]" at bounding box center [1444, 277] width 100 height 20
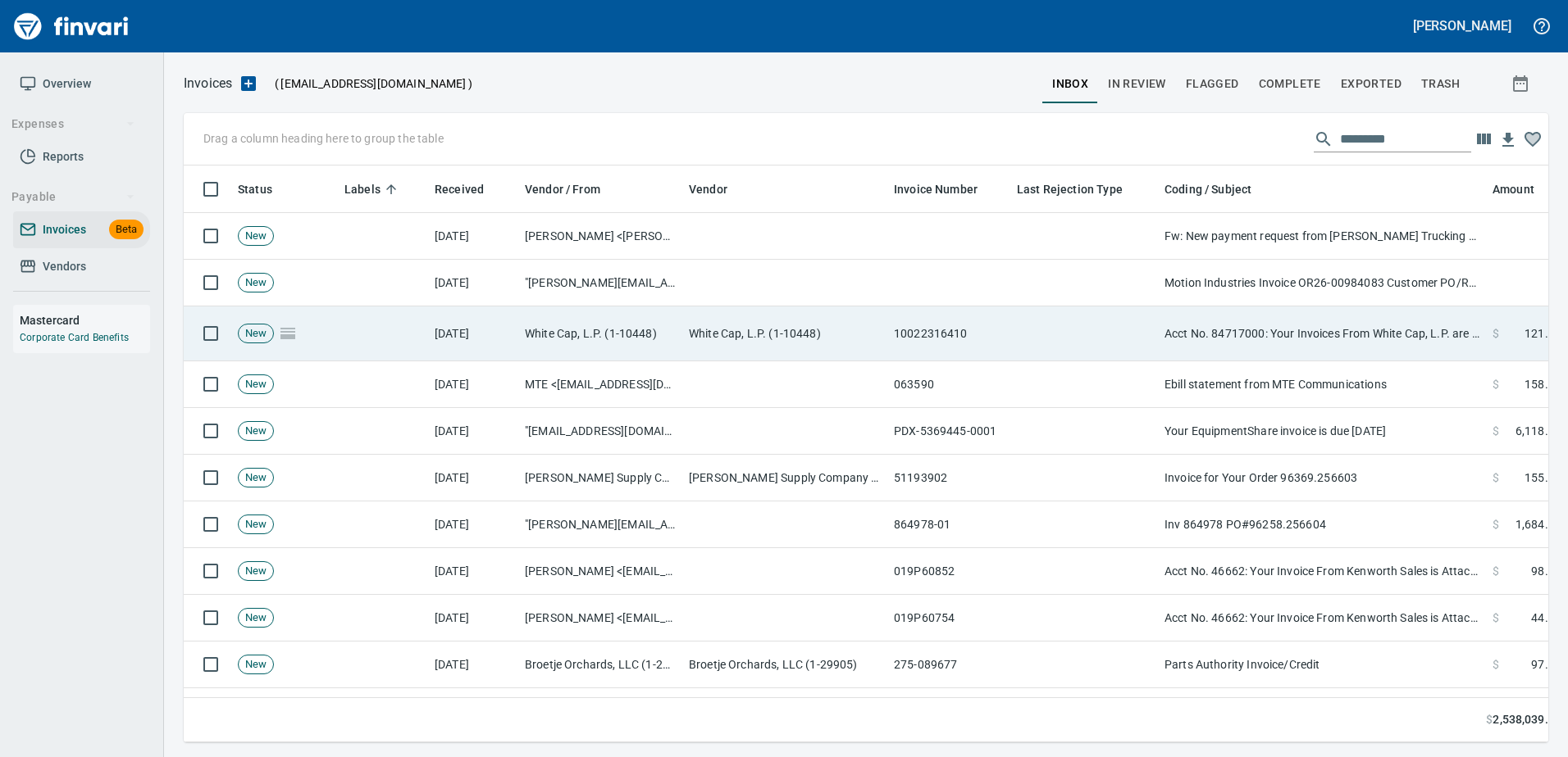
click at [1292, 358] on td "Acct No. 84717000: Your Invoices From White Cap, L.P. are Attached" at bounding box center [1321, 334] width 328 height 55
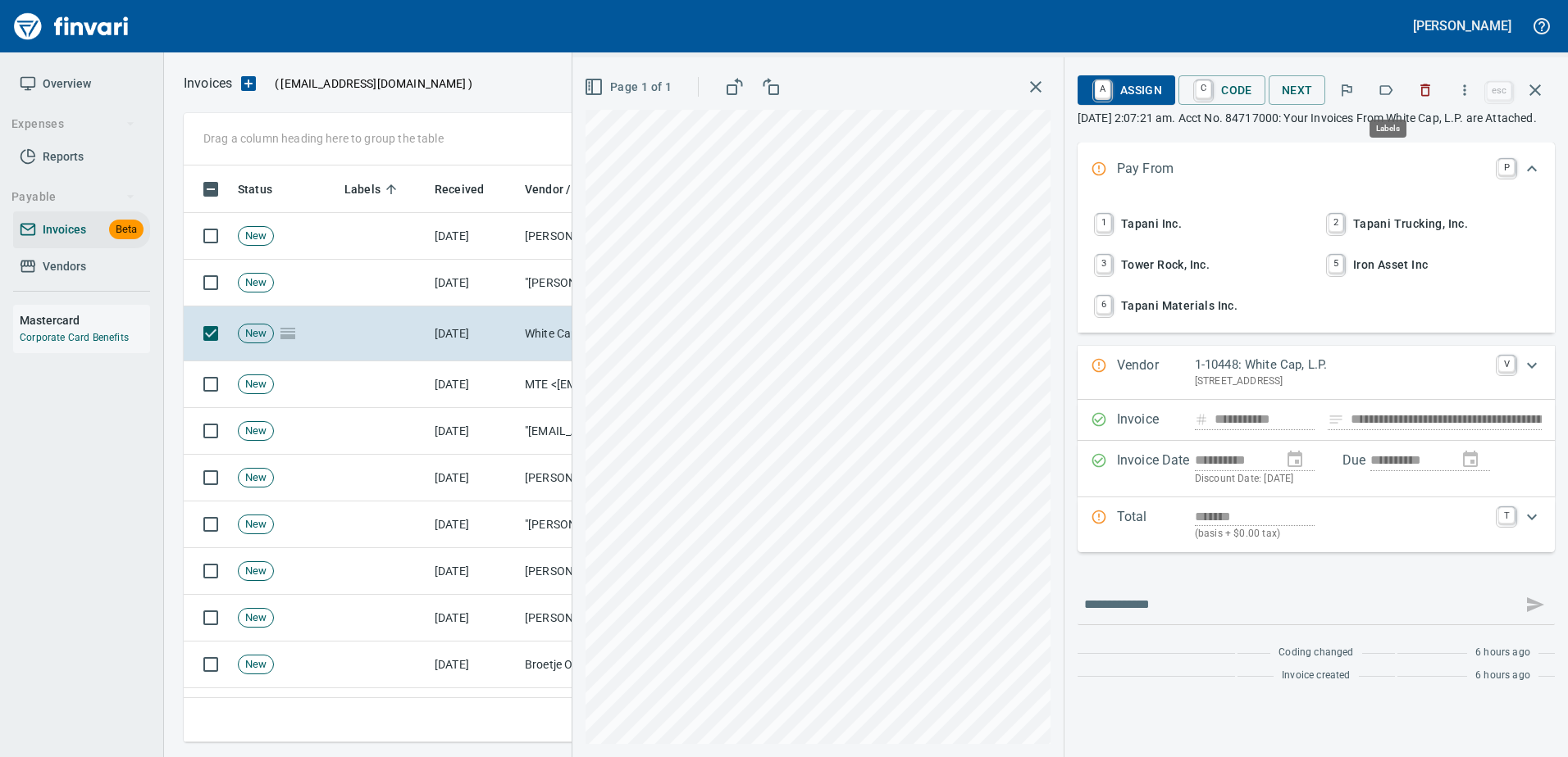
click at [1383, 91] on icon "button" at bounding box center [1385, 90] width 17 height 17
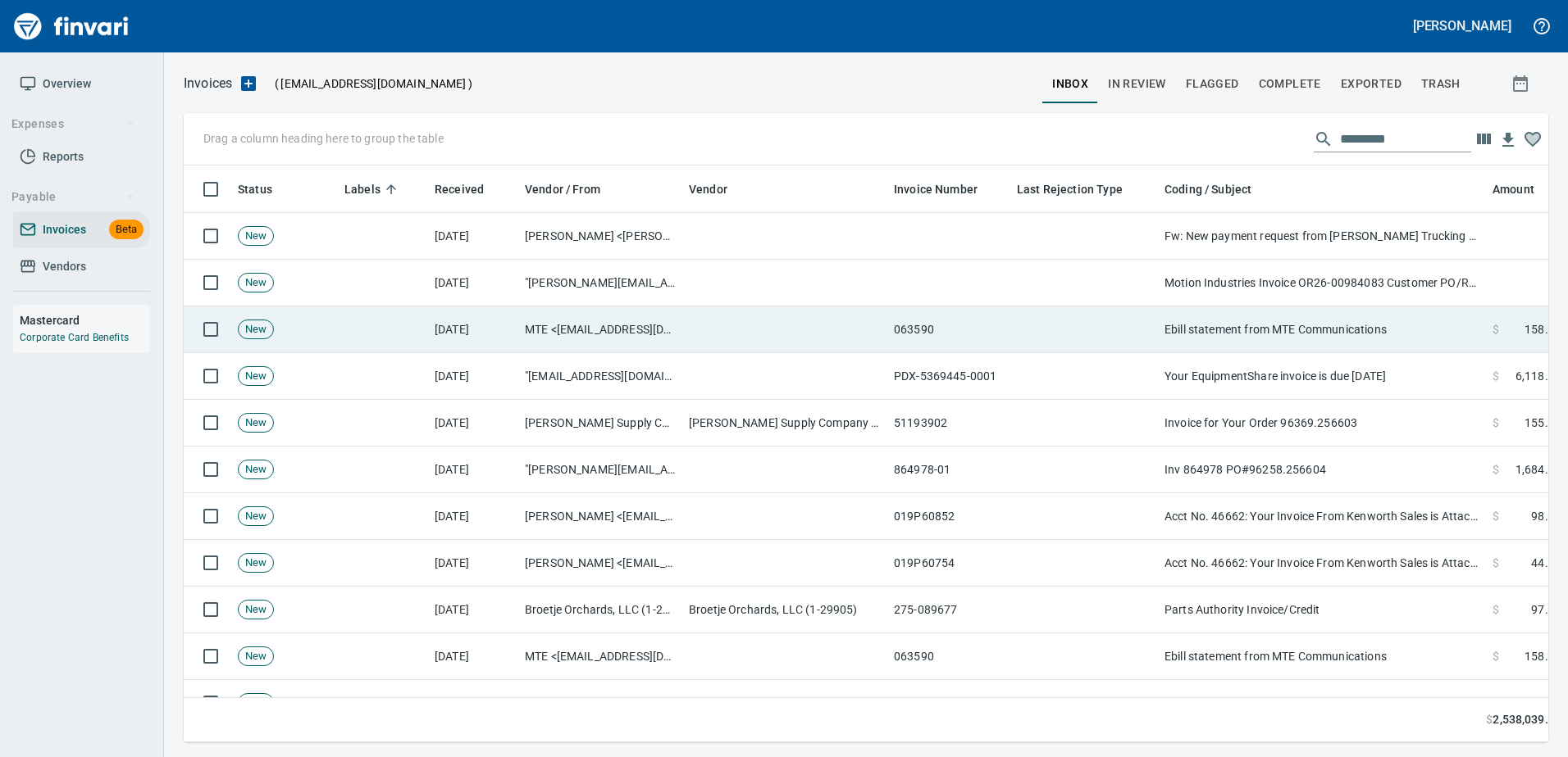
click at [1352, 347] on td "Ebill statement from MTE Communications" at bounding box center [1321, 329] width 328 height 46
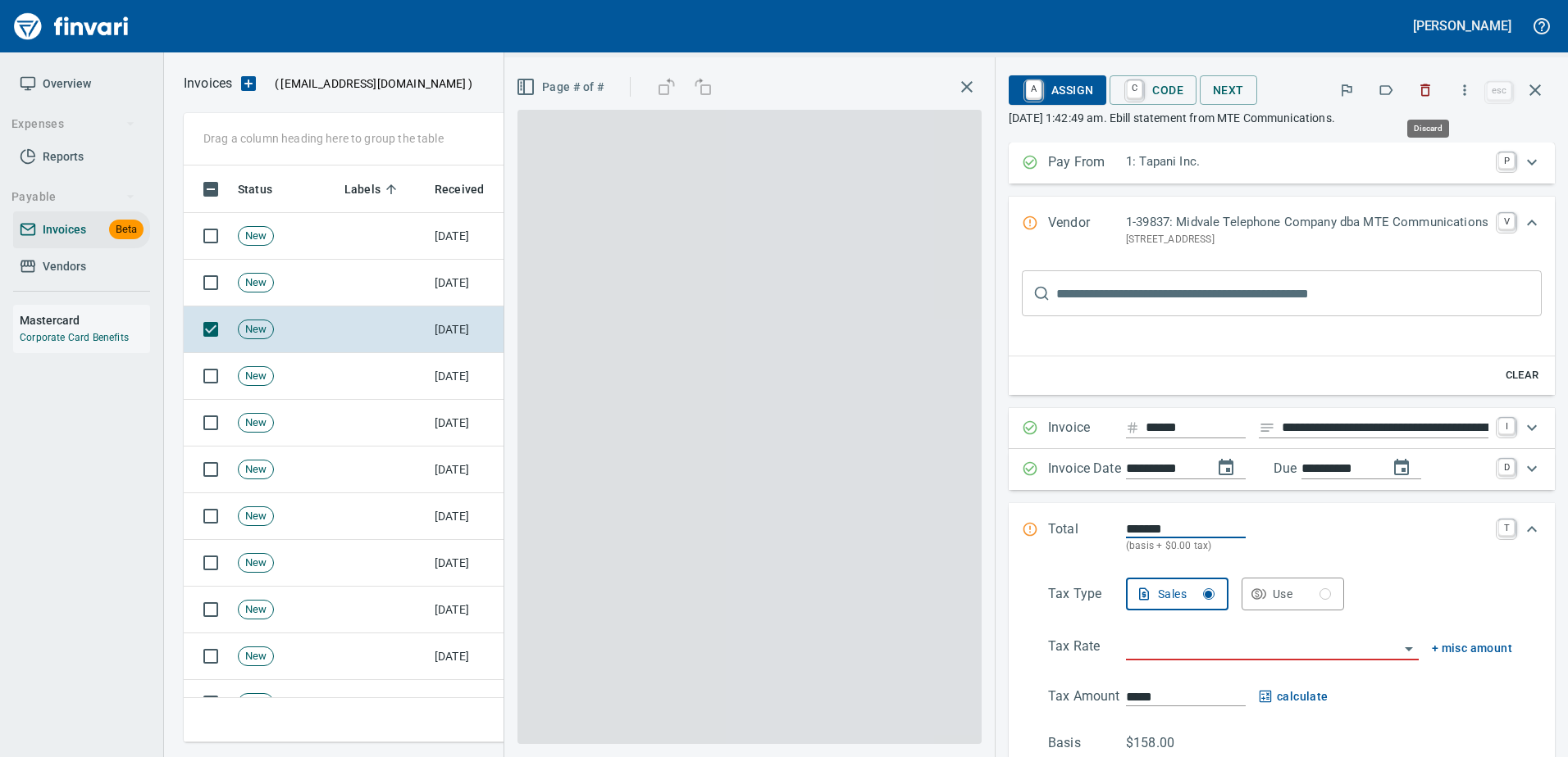
click at [1432, 92] on icon "button" at bounding box center [1424, 90] width 17 height 17
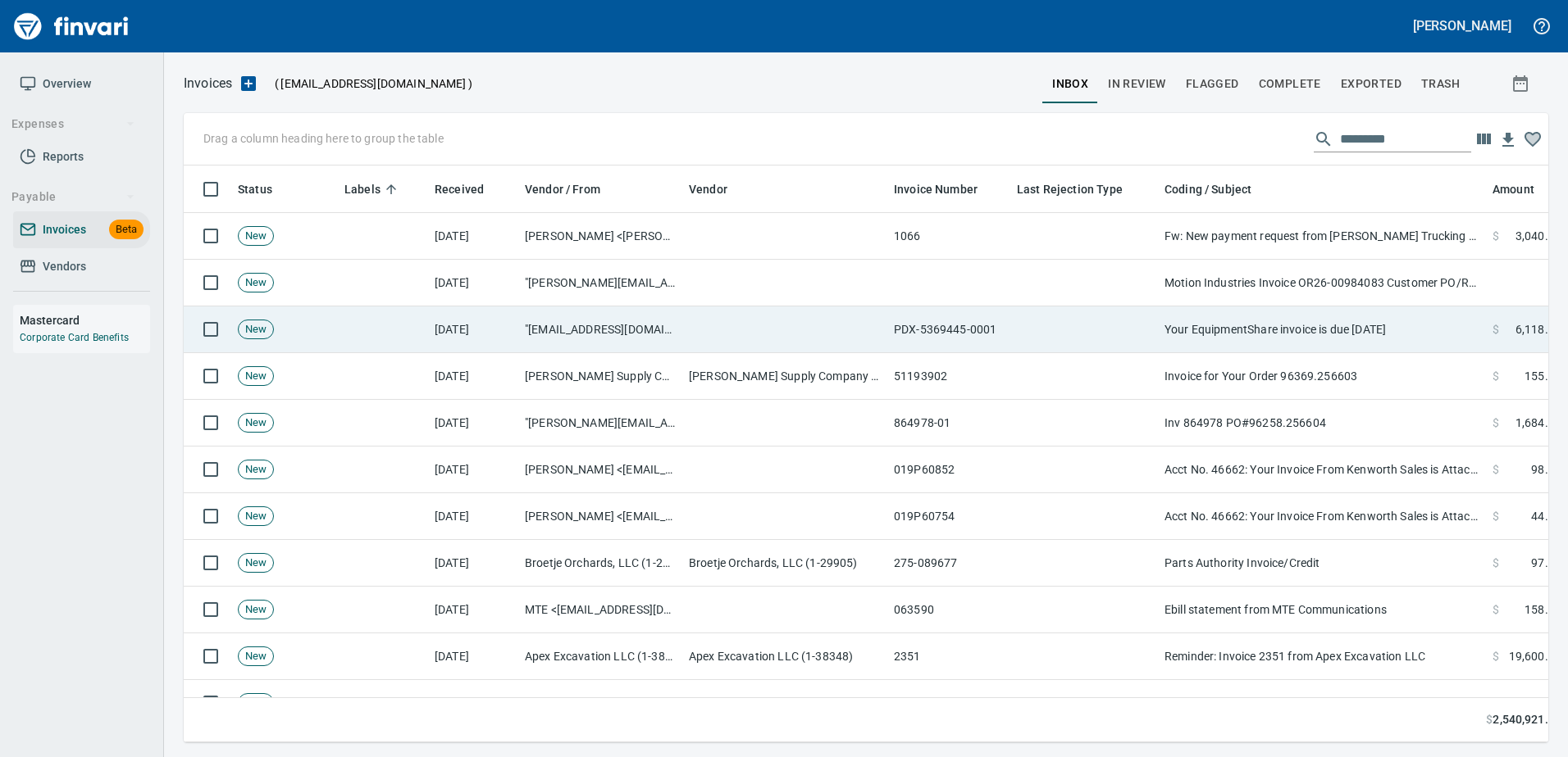
click at [1340, 328] on td "Your EquipmentShare invoice is due today" at bounding box center [1321, 329] width 328 height 46
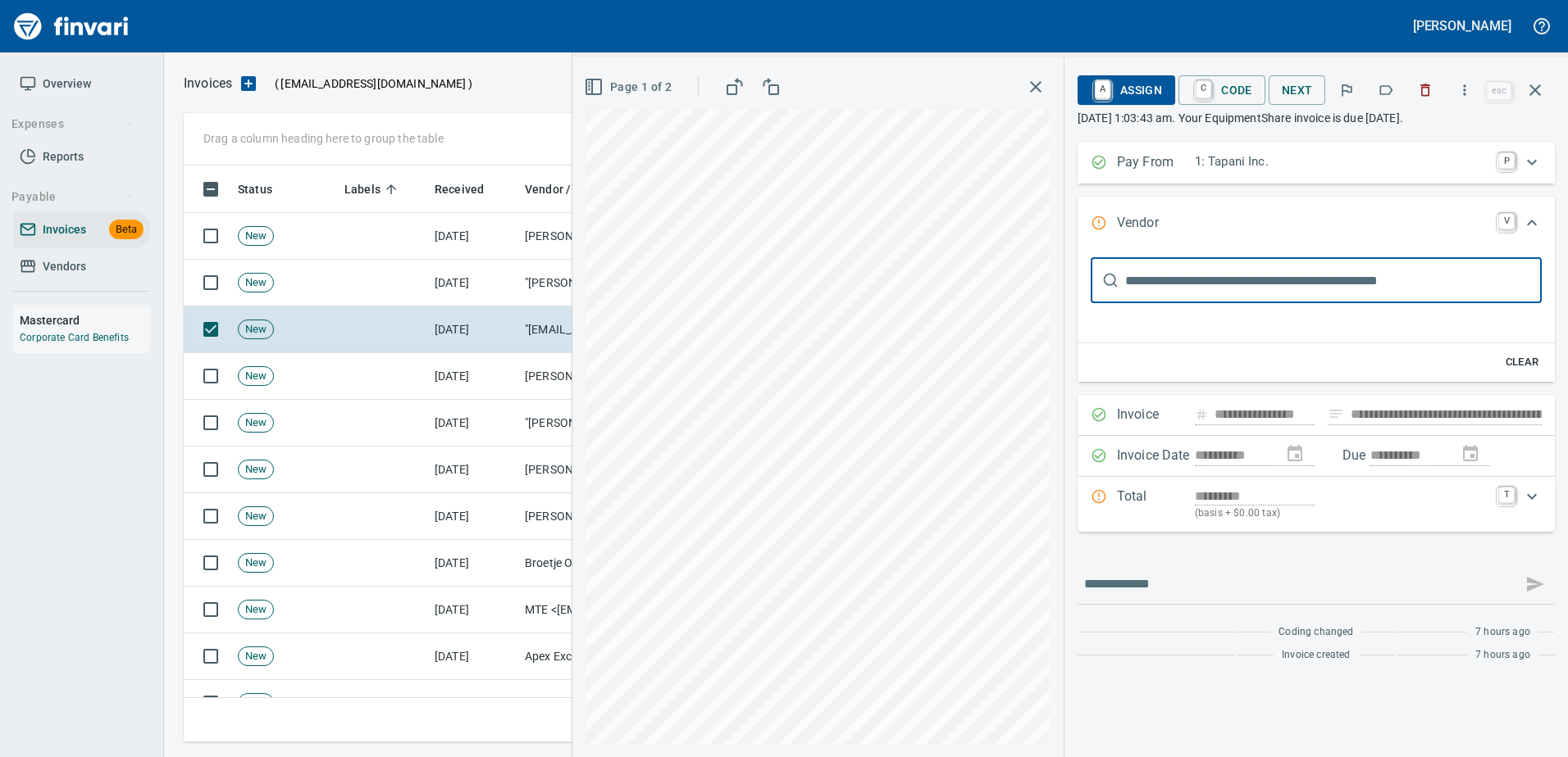
click at [1422, 92] on icon "button" at bounding box center [1424, 90] width 17 height 17
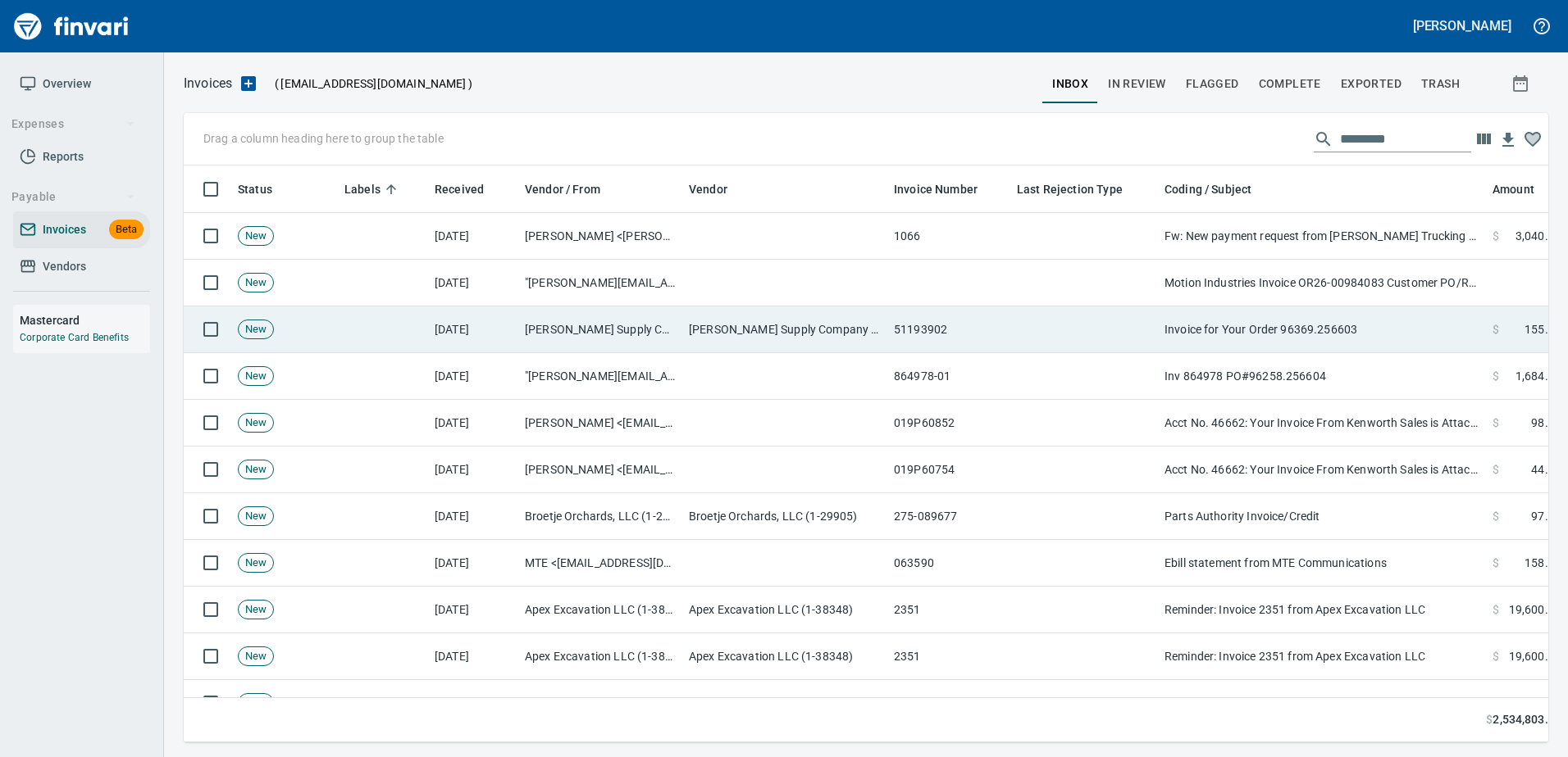
click at [1307, 324] on td "Invoice for Your Order 96369.256603" at bounding box center [1321, 329] width 328 height 46
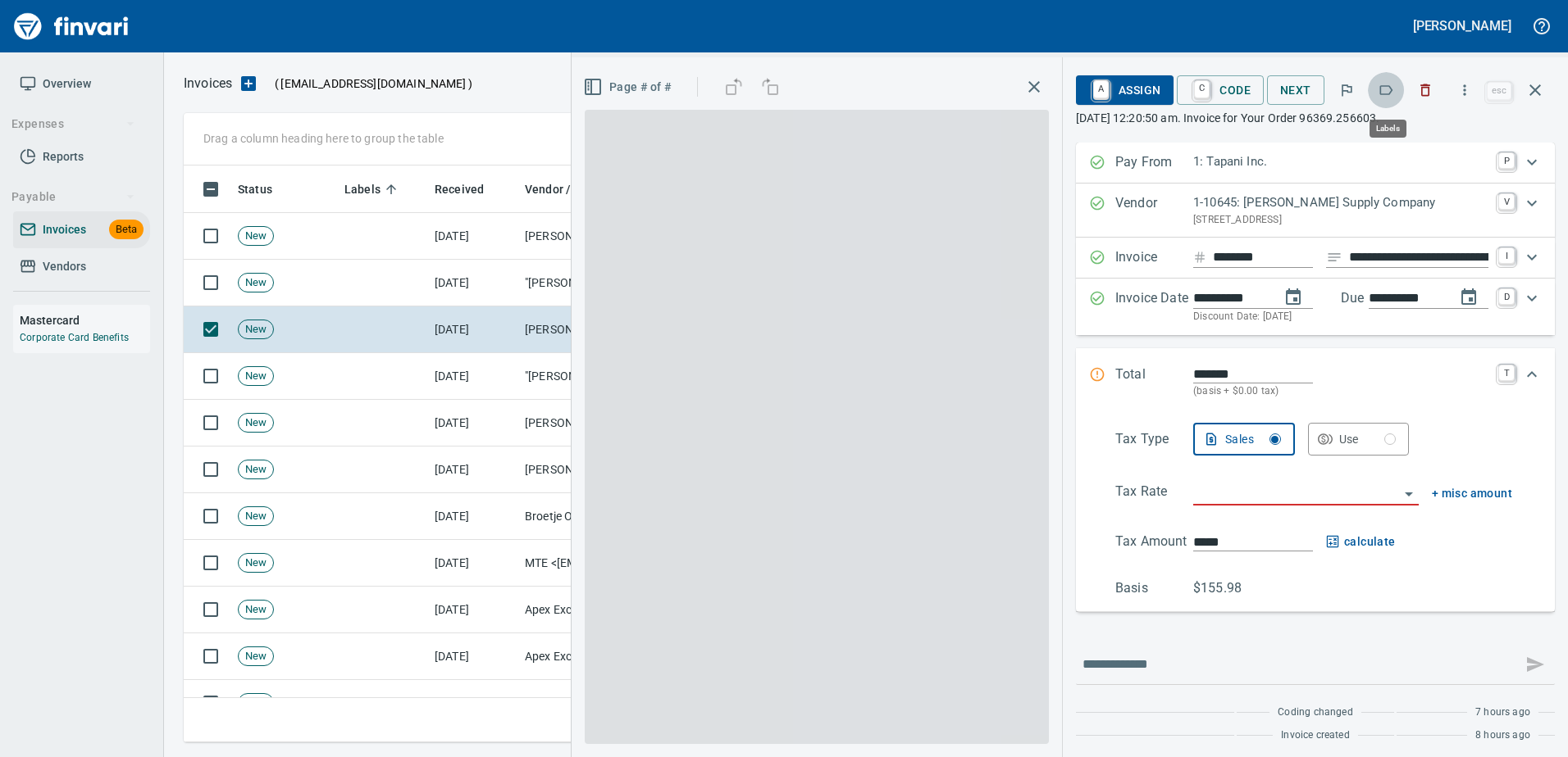
click at [1383, 90] on icon "button" at bounding box center [1385, 90] width 17 height 17
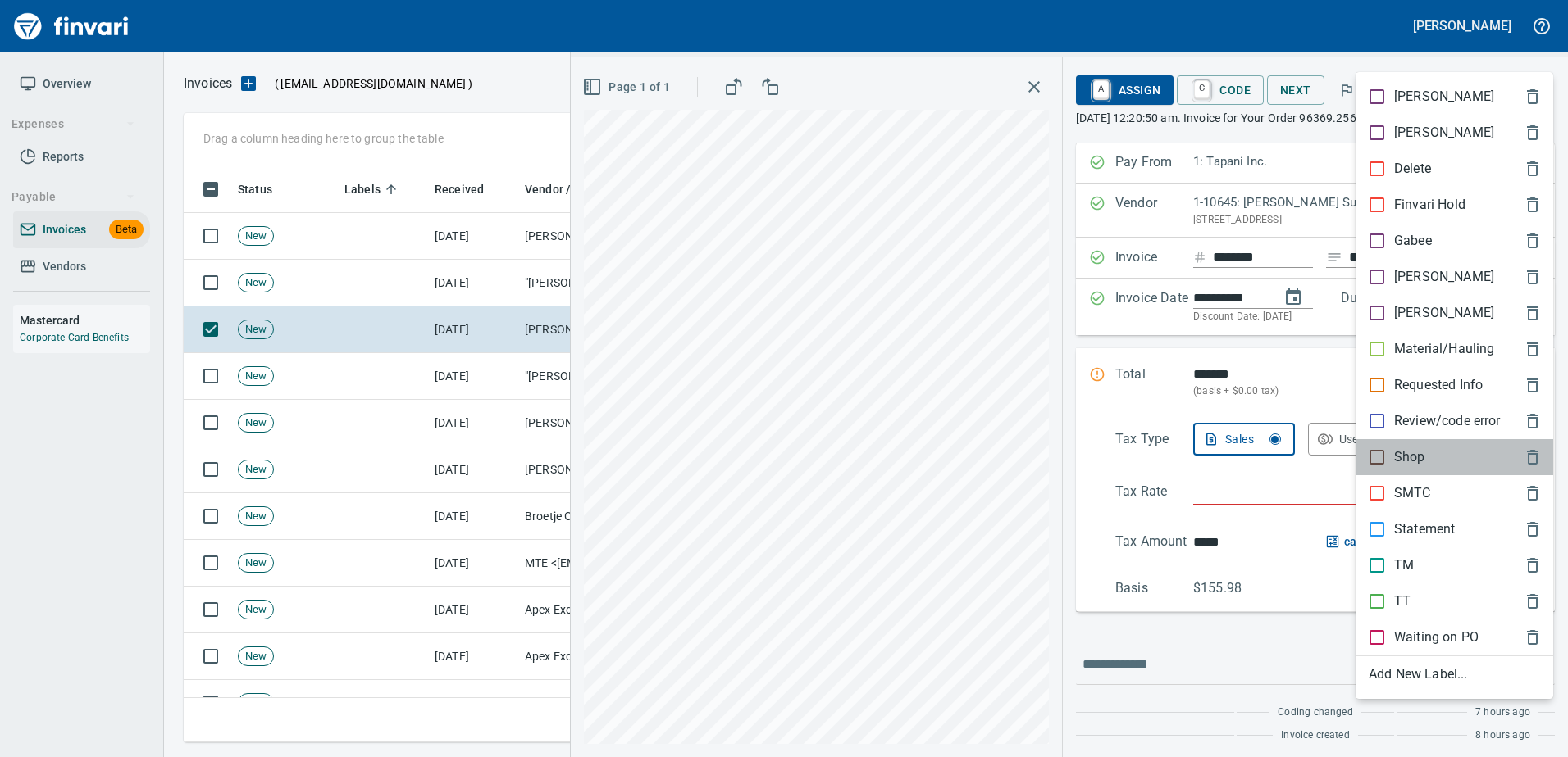
click at [1404, 458] on p "Shop" at bounding box center [1409, 457] width 32 height 20
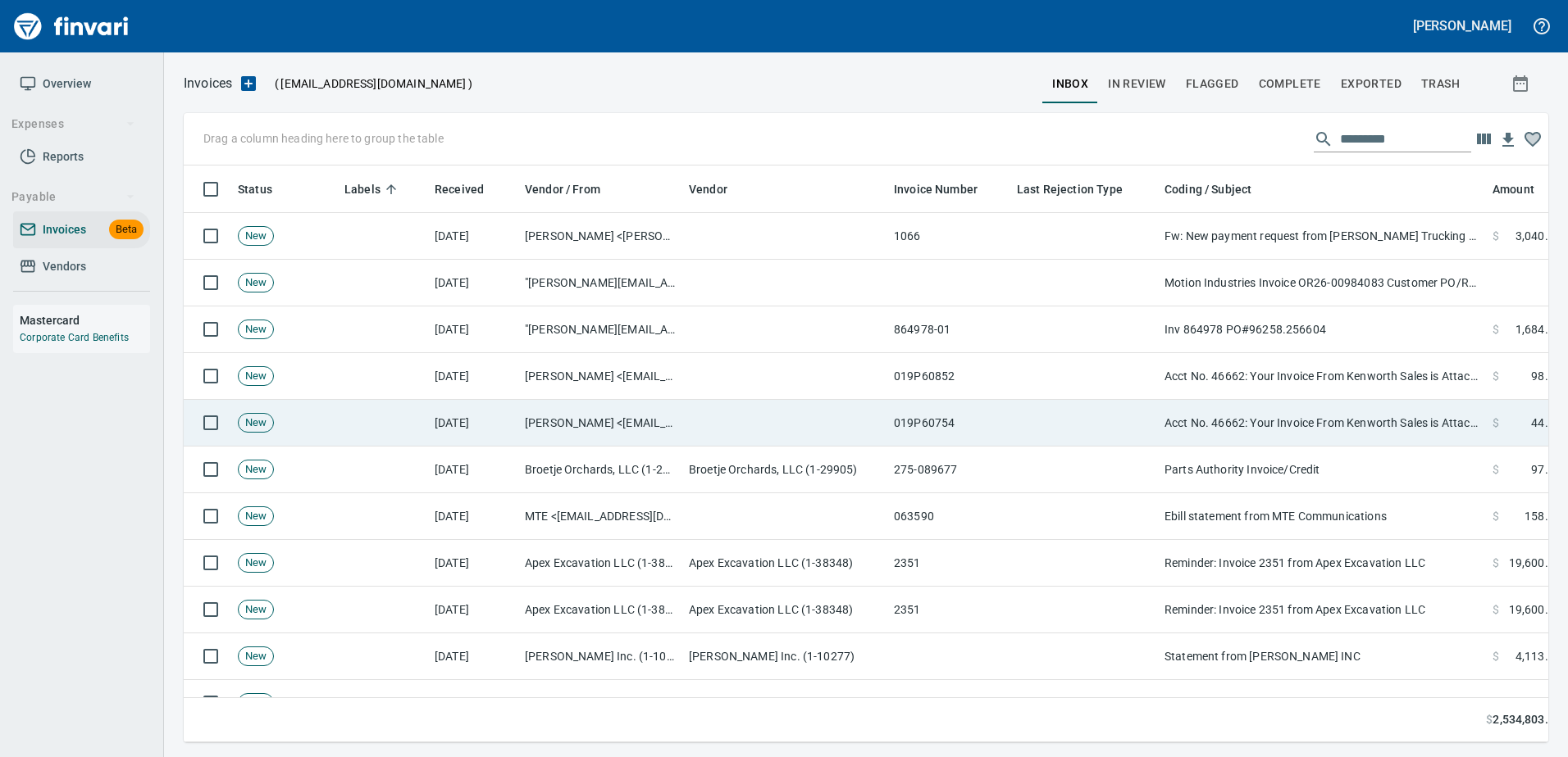
click at [1169, 409] on td "Acct No. 46662: Your Invoice From Kenworth Sales is Attached" at bounding box center [1321, 422] width 328 height 46
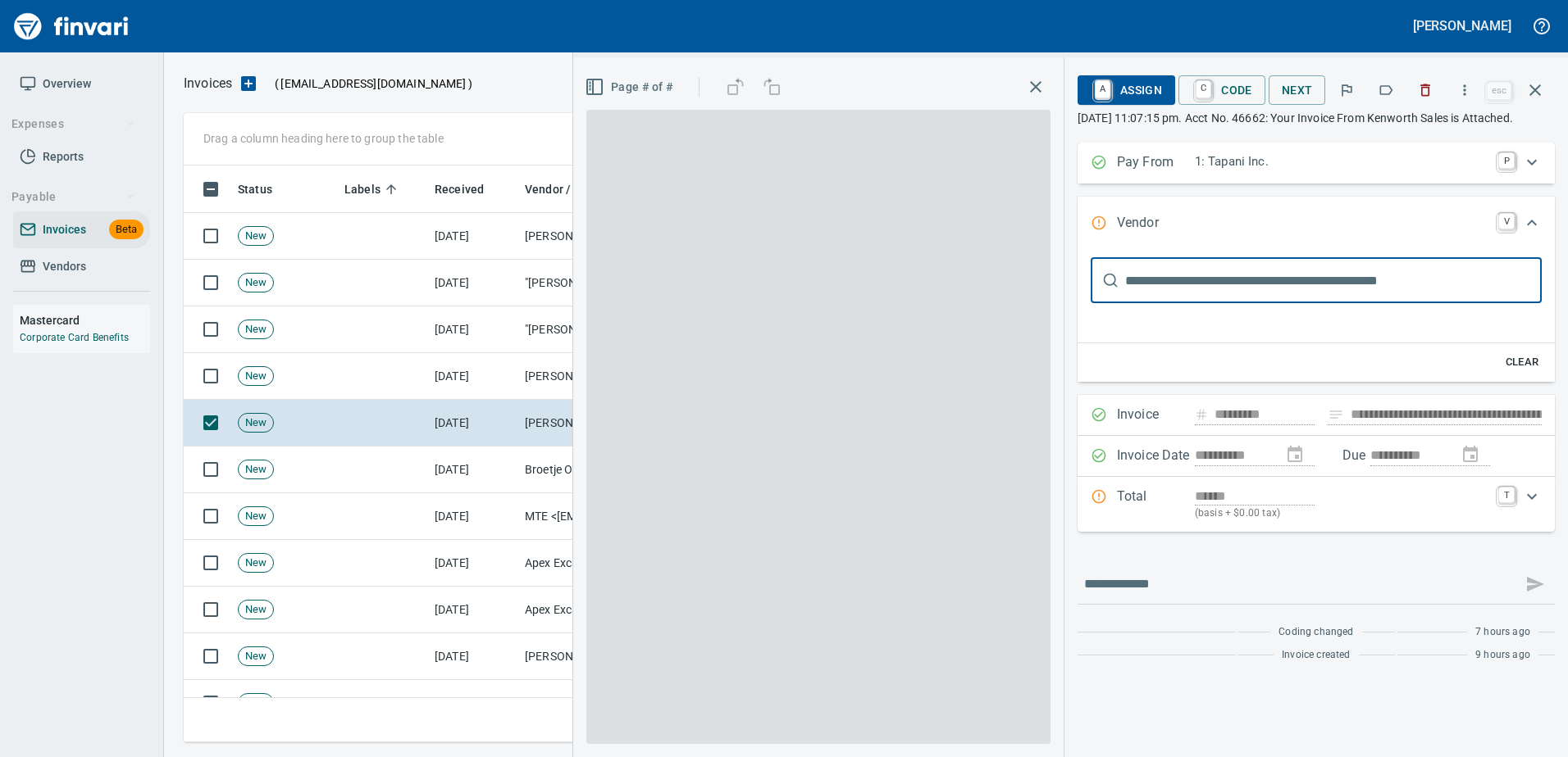
type input "**********"
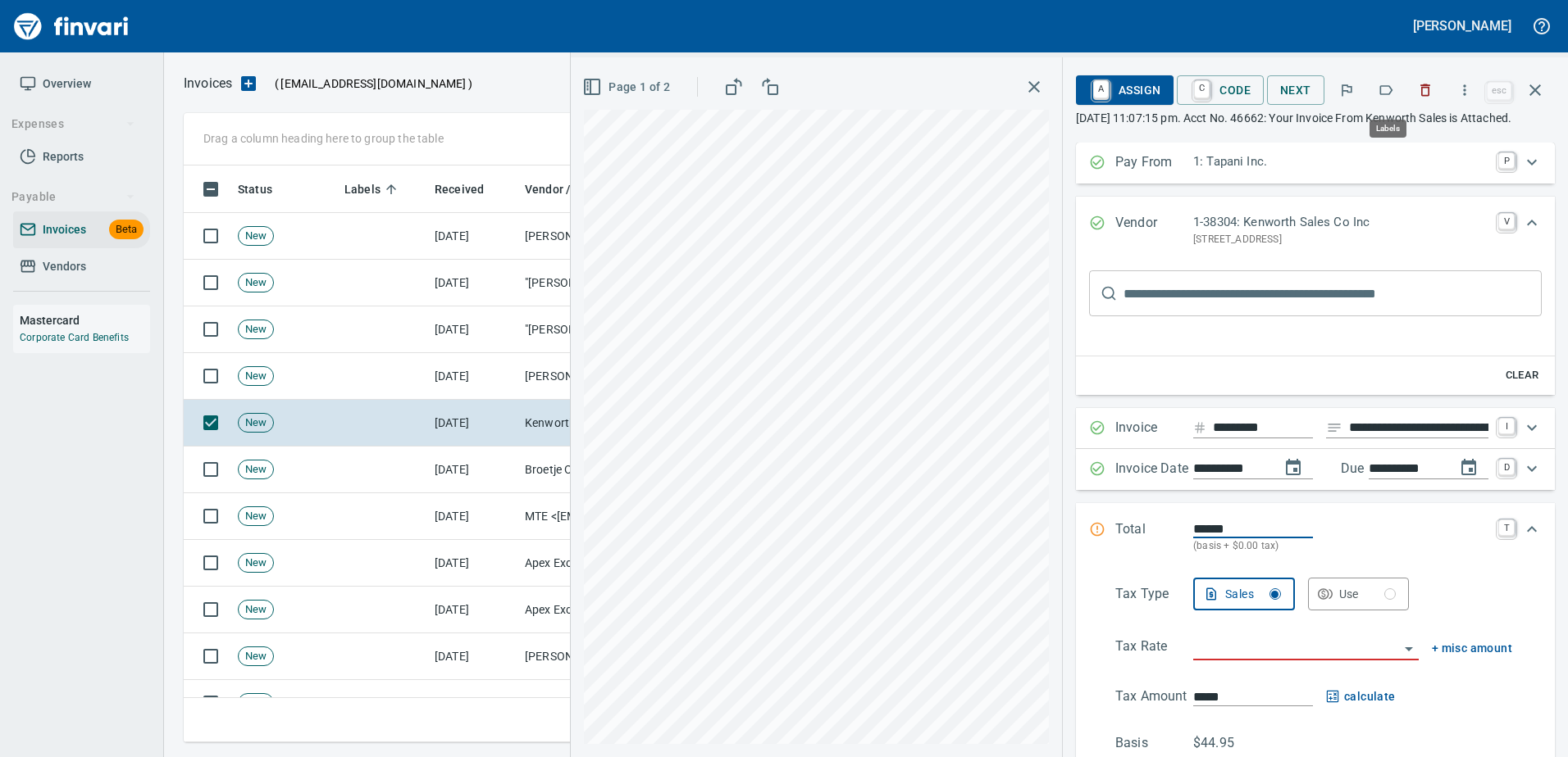
click at [1383, 84] on icon "button" at bounding box center [1385, 90] width 17 height 17
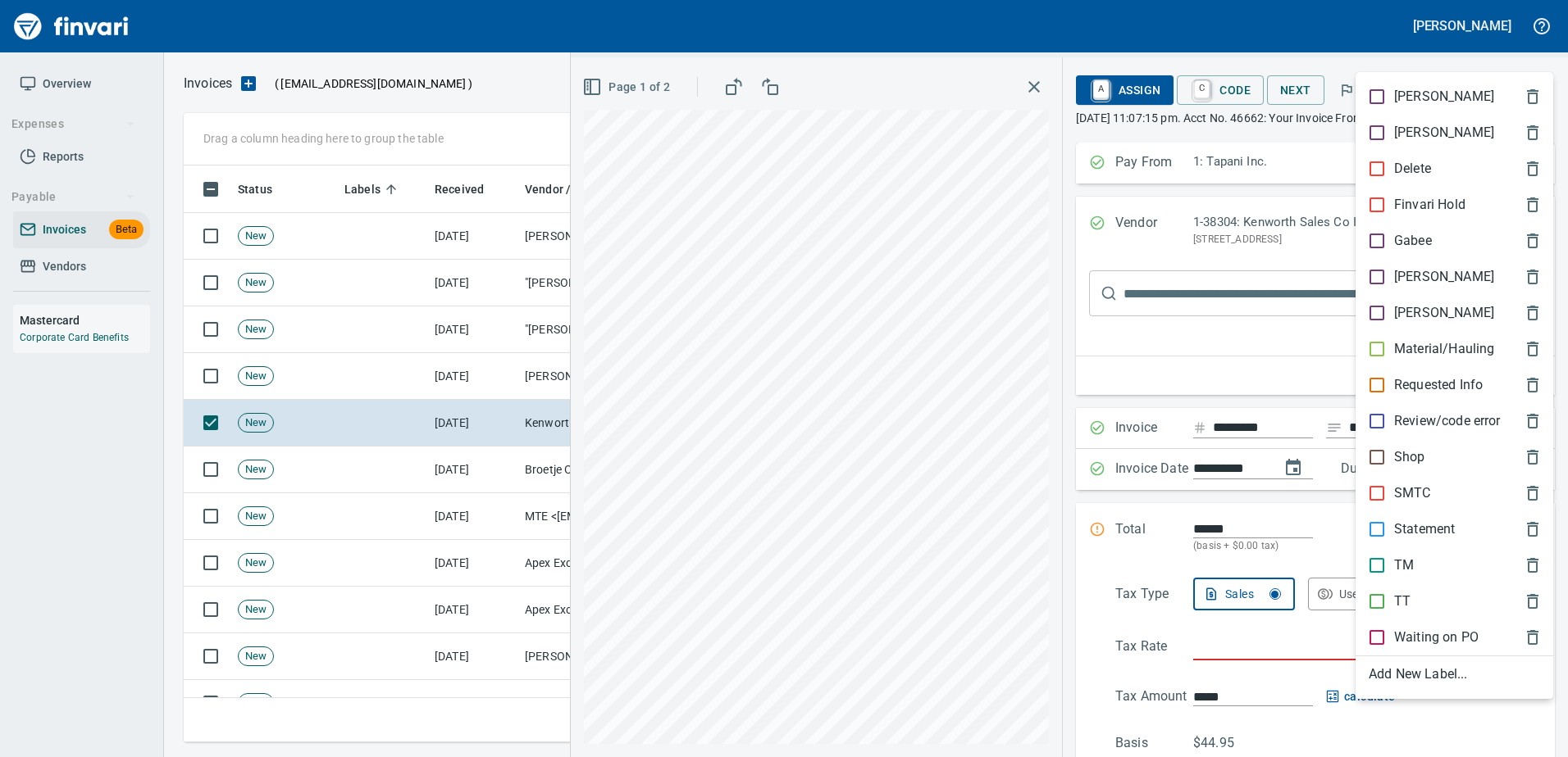
click at [1405, 466] on p "Shop" at bounding box center [1409, 457] width 32 height 20
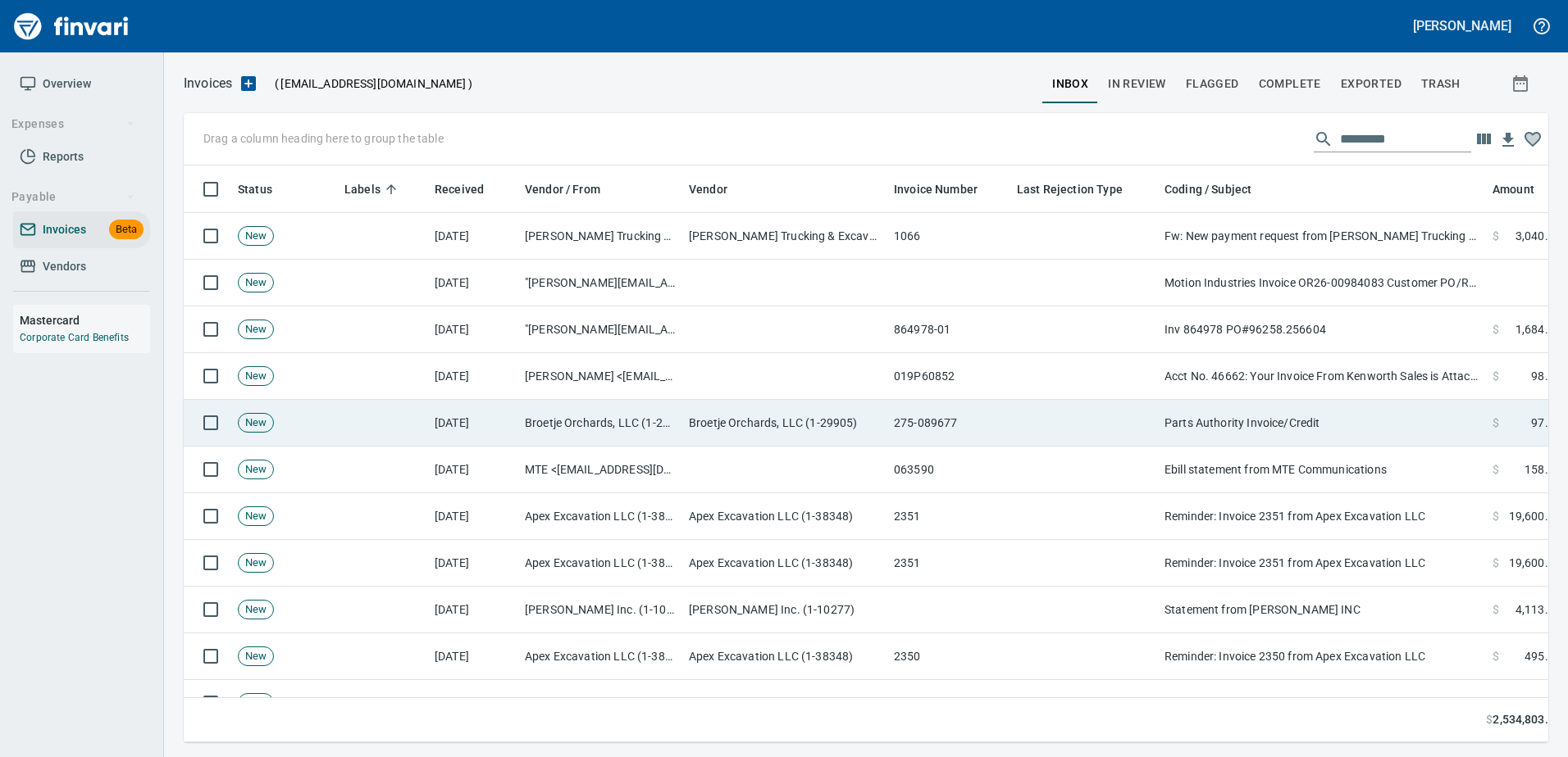
click at [1255, 432] on td "Parts Authority Invoice/Credit" at bounding box center [1321, 422] width 328 height 46
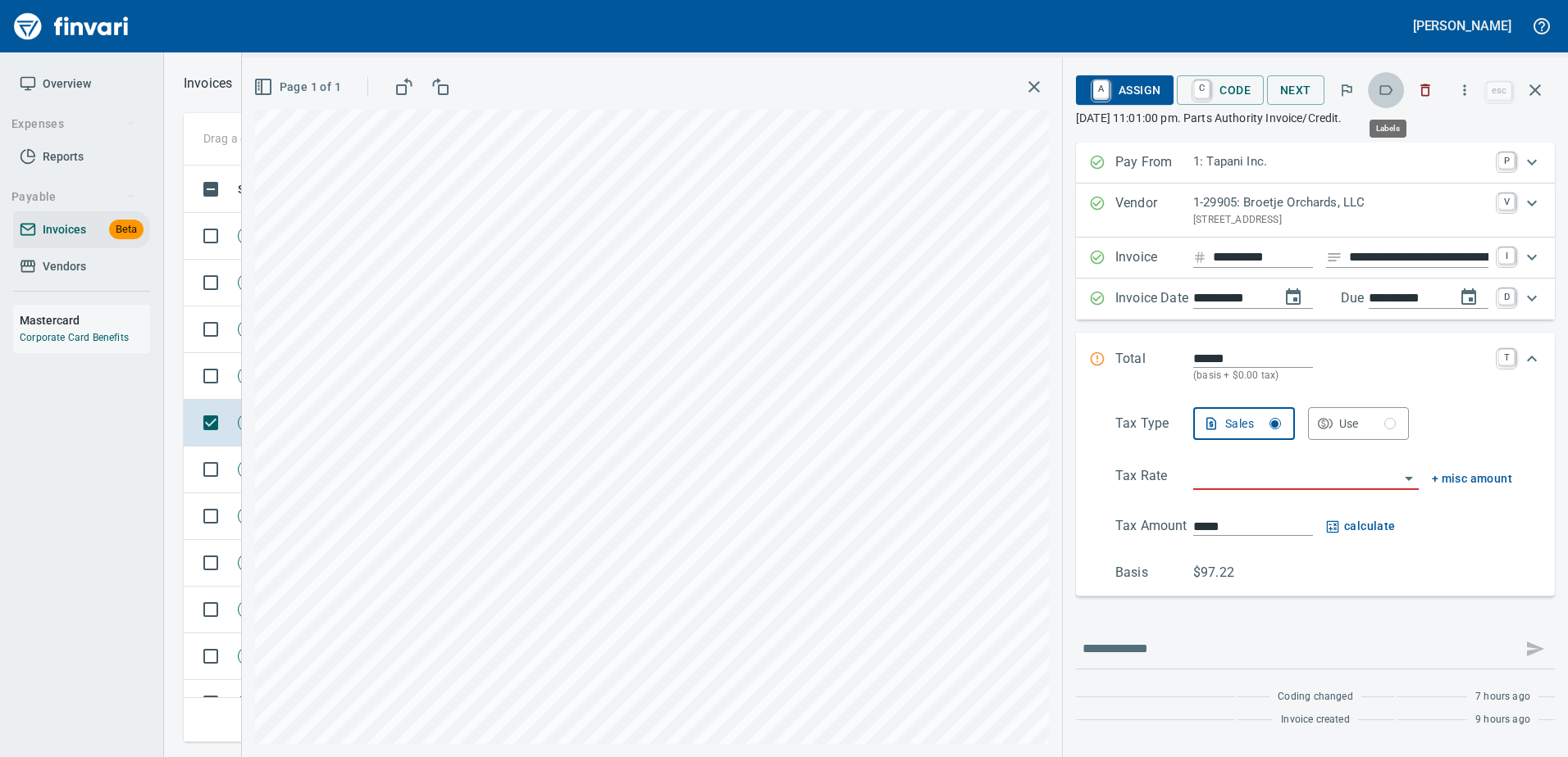
click at [1384, 91] on icon "button" at bounding box center [1385, 90] width 17 height 17
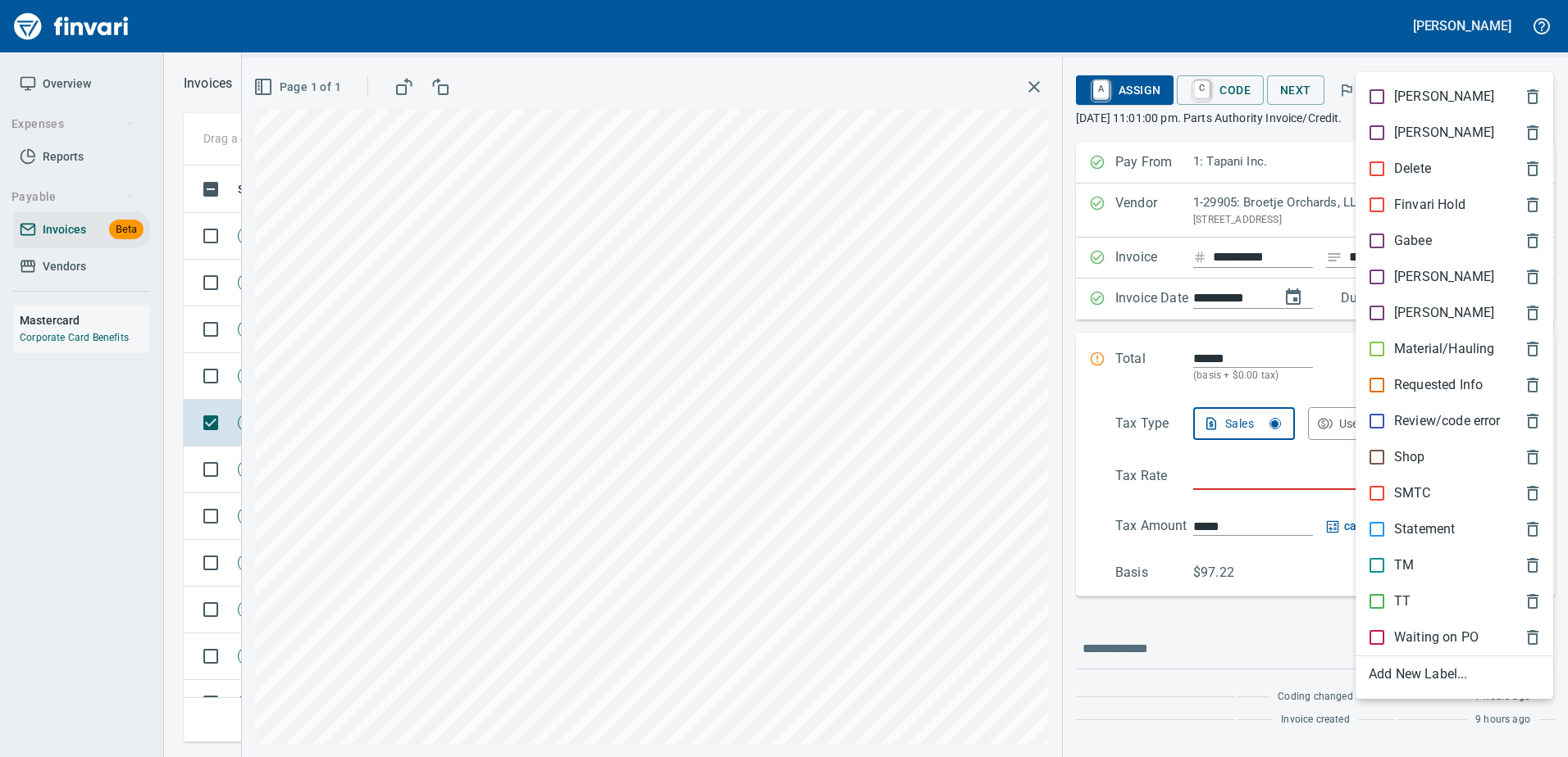
click at [1414, 460] on p "Shop" at bounding box center [1409, 457] width 32 height 20
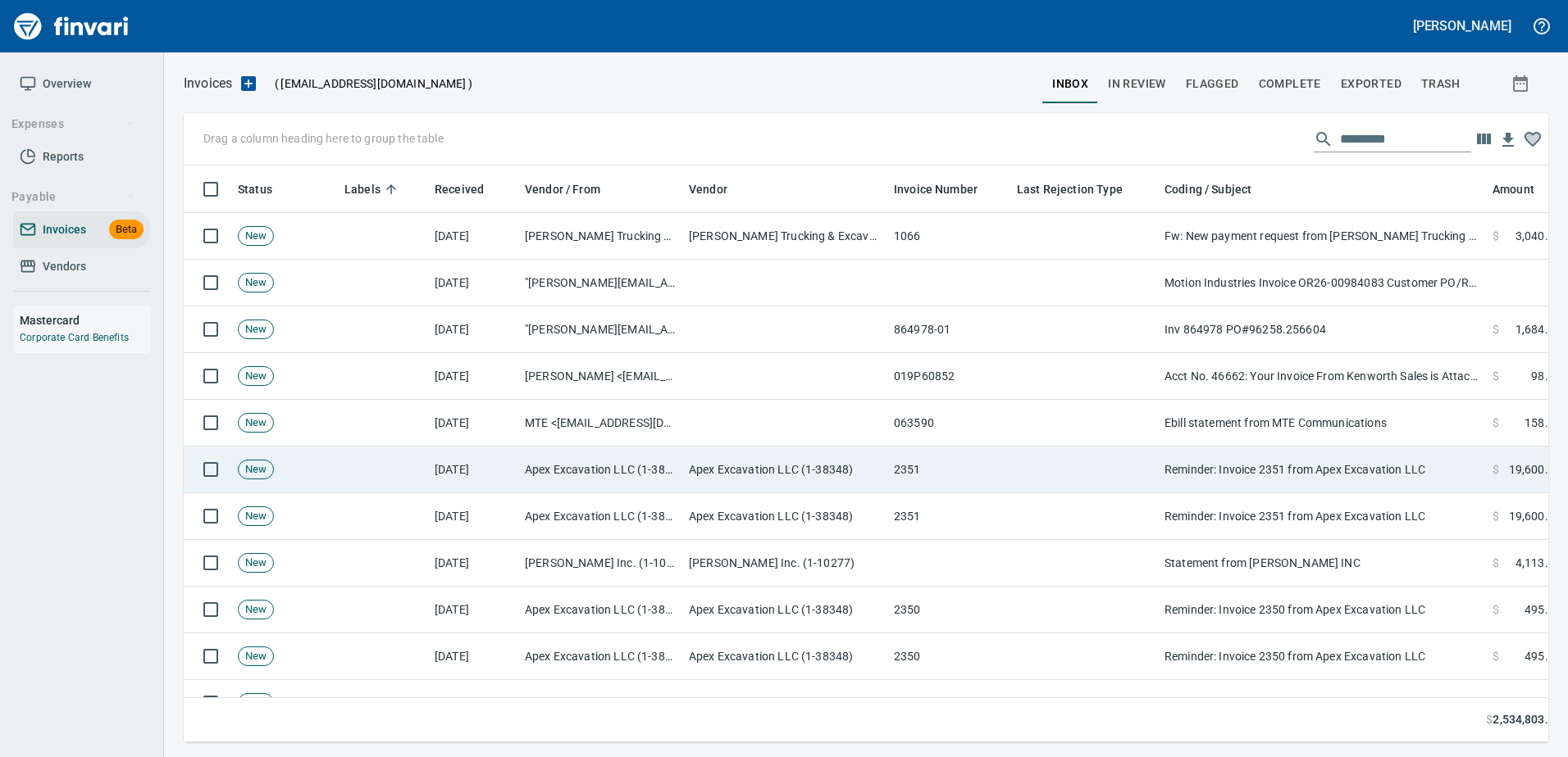
click at [1314, 450] on td "Reminder: Invoice 2351 from Apex Excavation LLC" at bounding box center [1321, 470] width 328 height 46
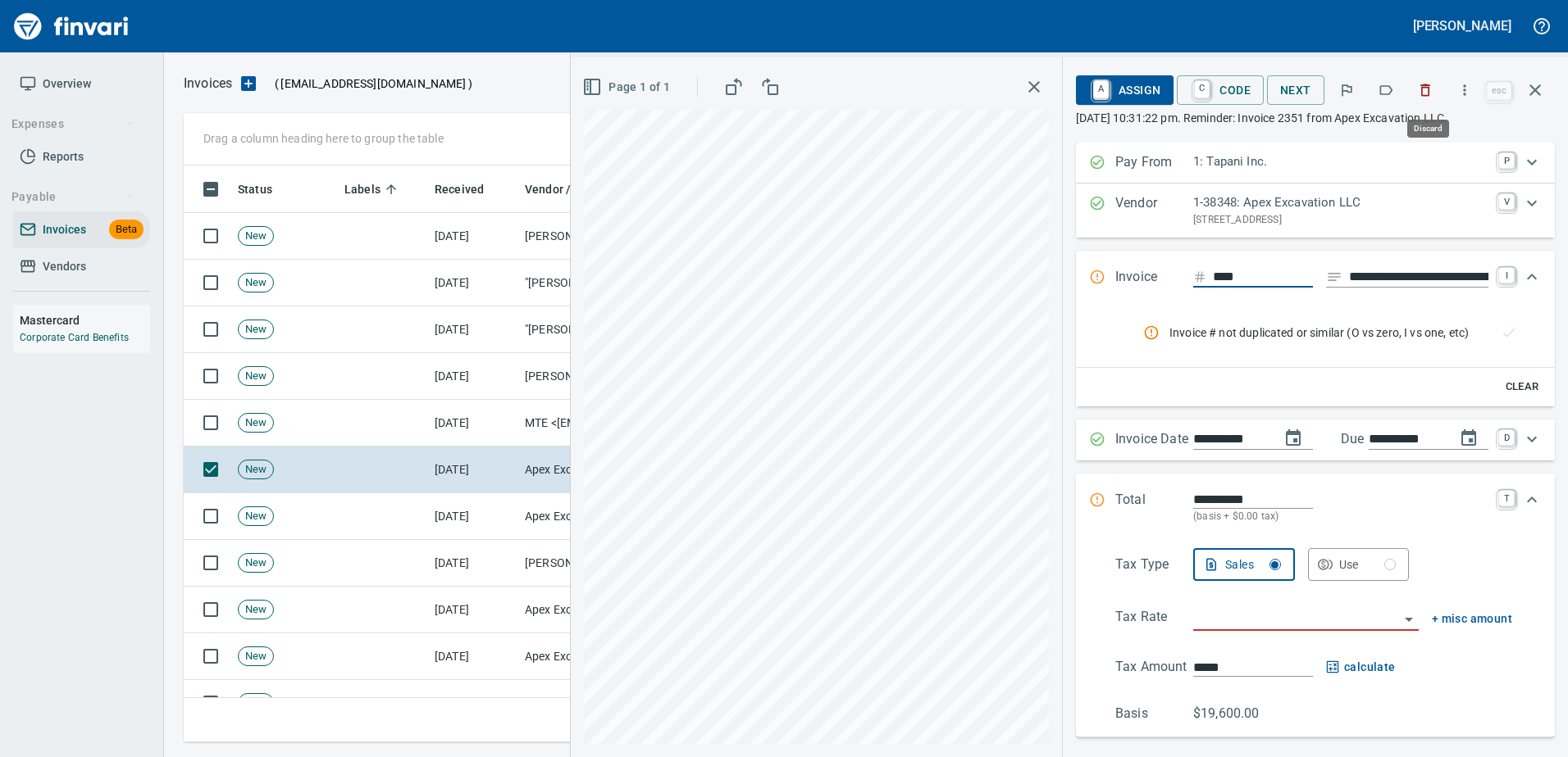
click at [1429, 87] on icon "button" at bounding box center [1426, 91] width 10 height 12
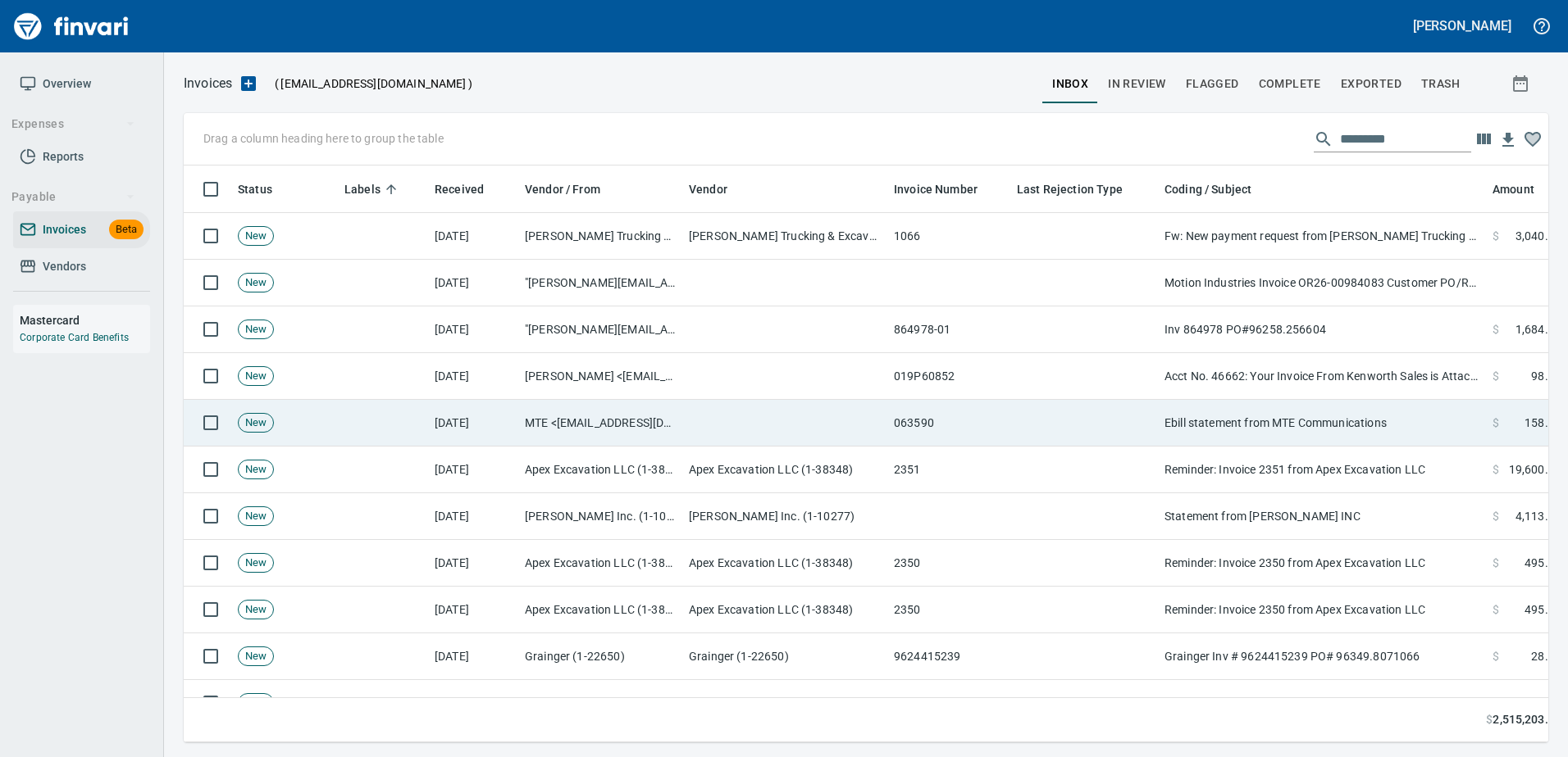
click at [1314, 434] on td "Ebill statement from MTE Communications" at bounding box center [1321, 422] width 328 height 46
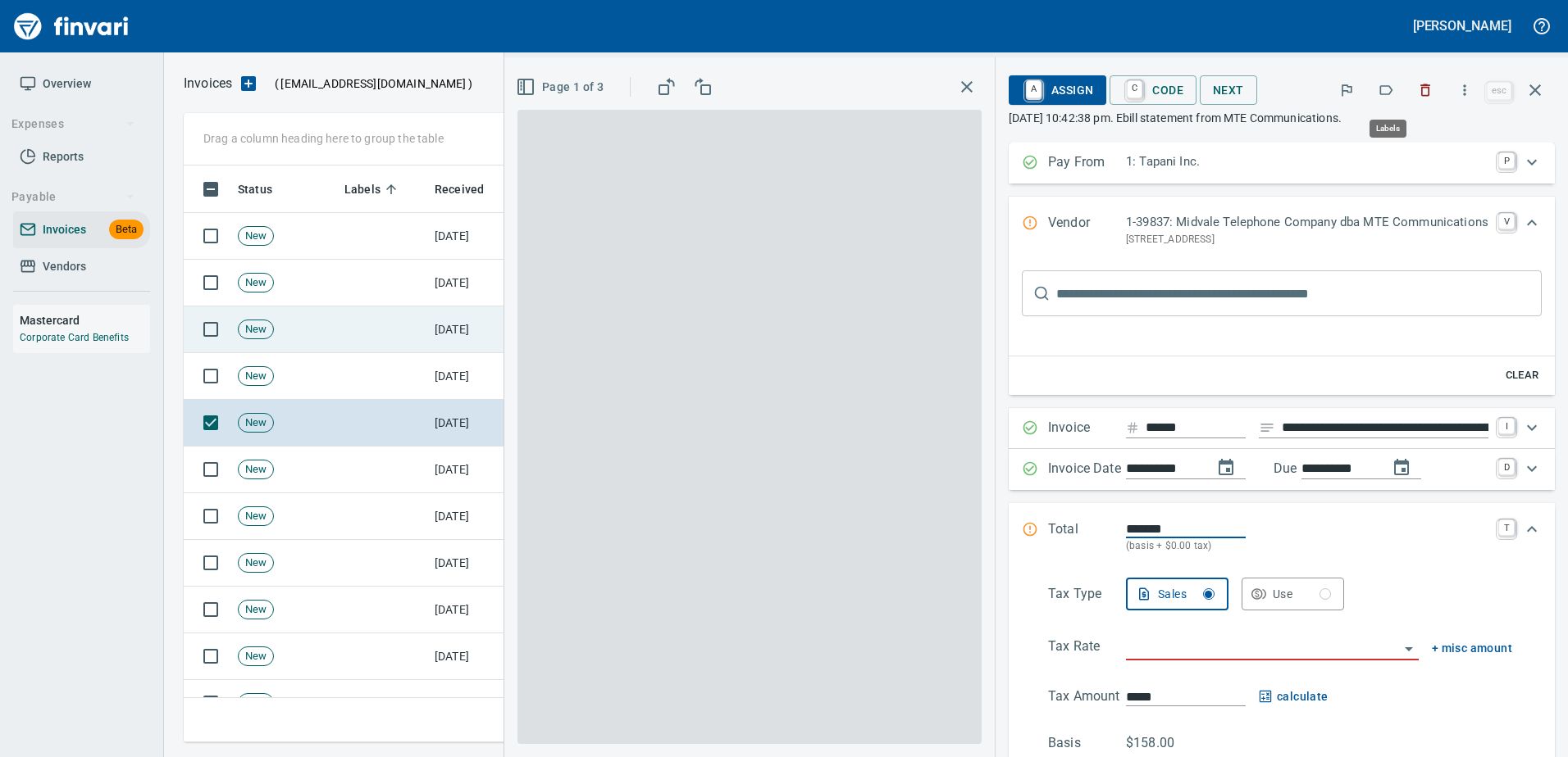
click at [1426, 81] on button "button" at bounding box center [1424, 90] width 36 height 36
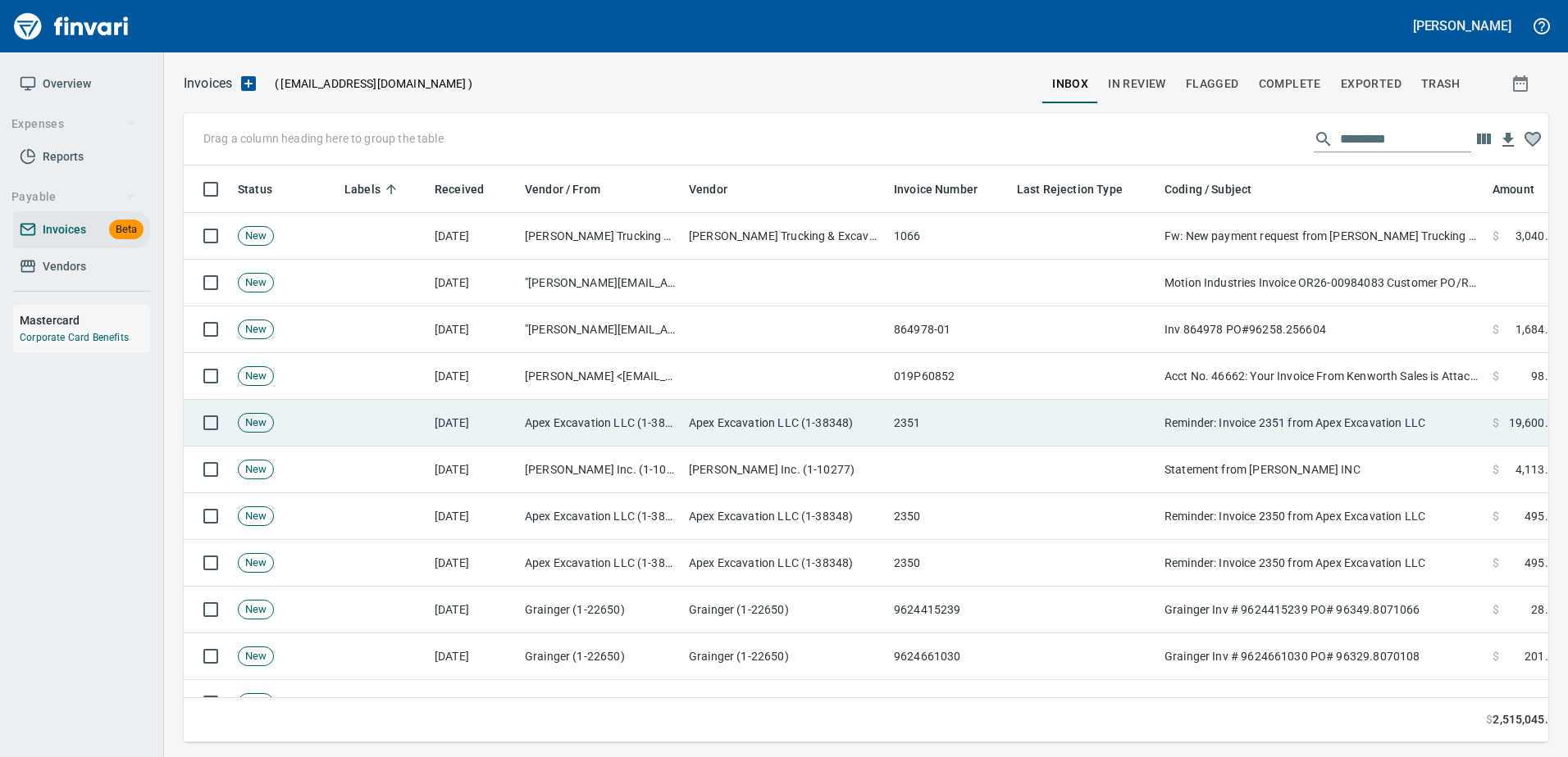
click at [1311, 430] on td "Reminder: Invoice 2351 from Apex Excavation LLC" at bounding box center [1321, 422] width 328 height 46
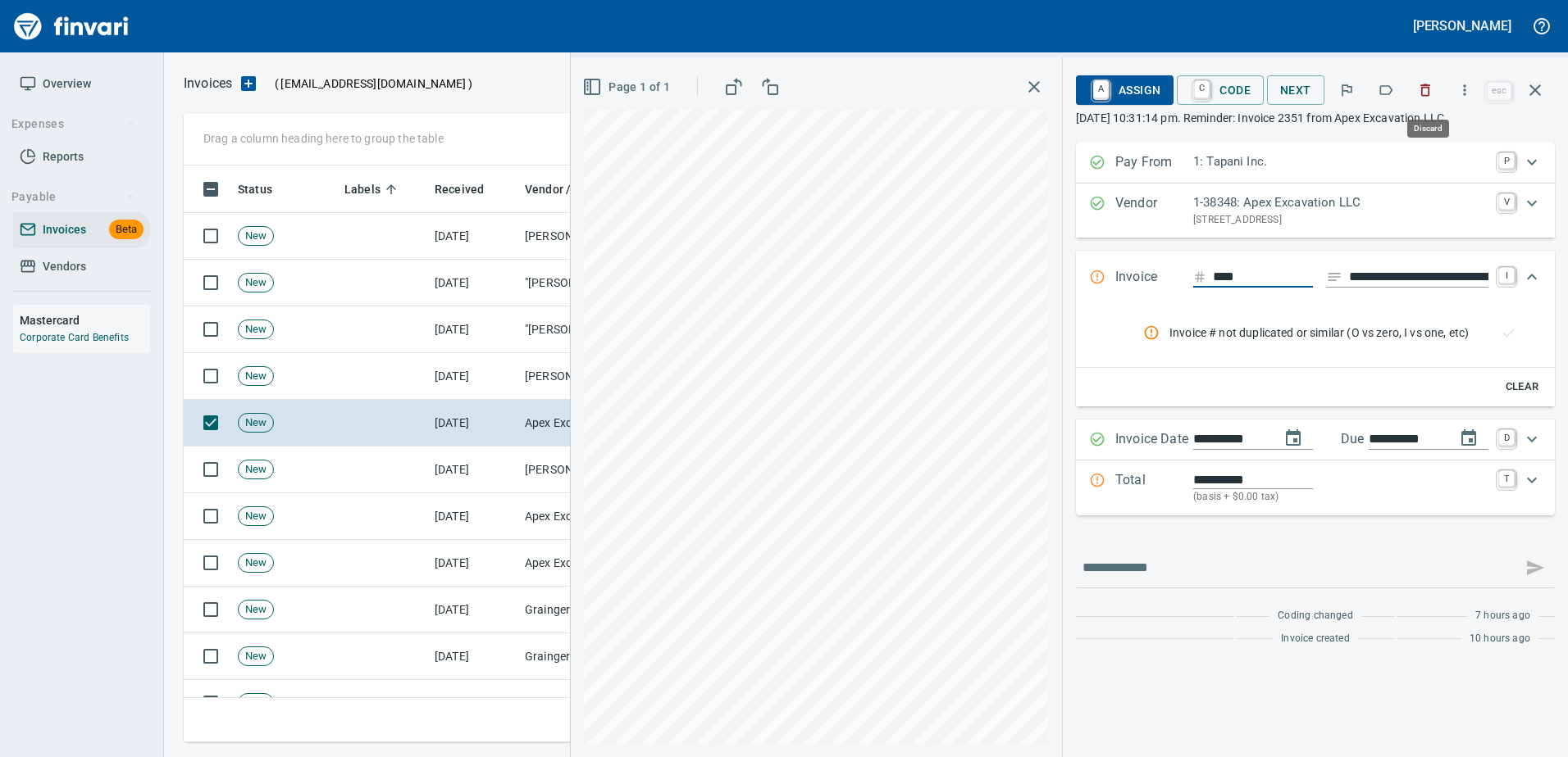
click at [1421, 90] on icon "button" at bounding box center [1424, 90] width 17 height 17
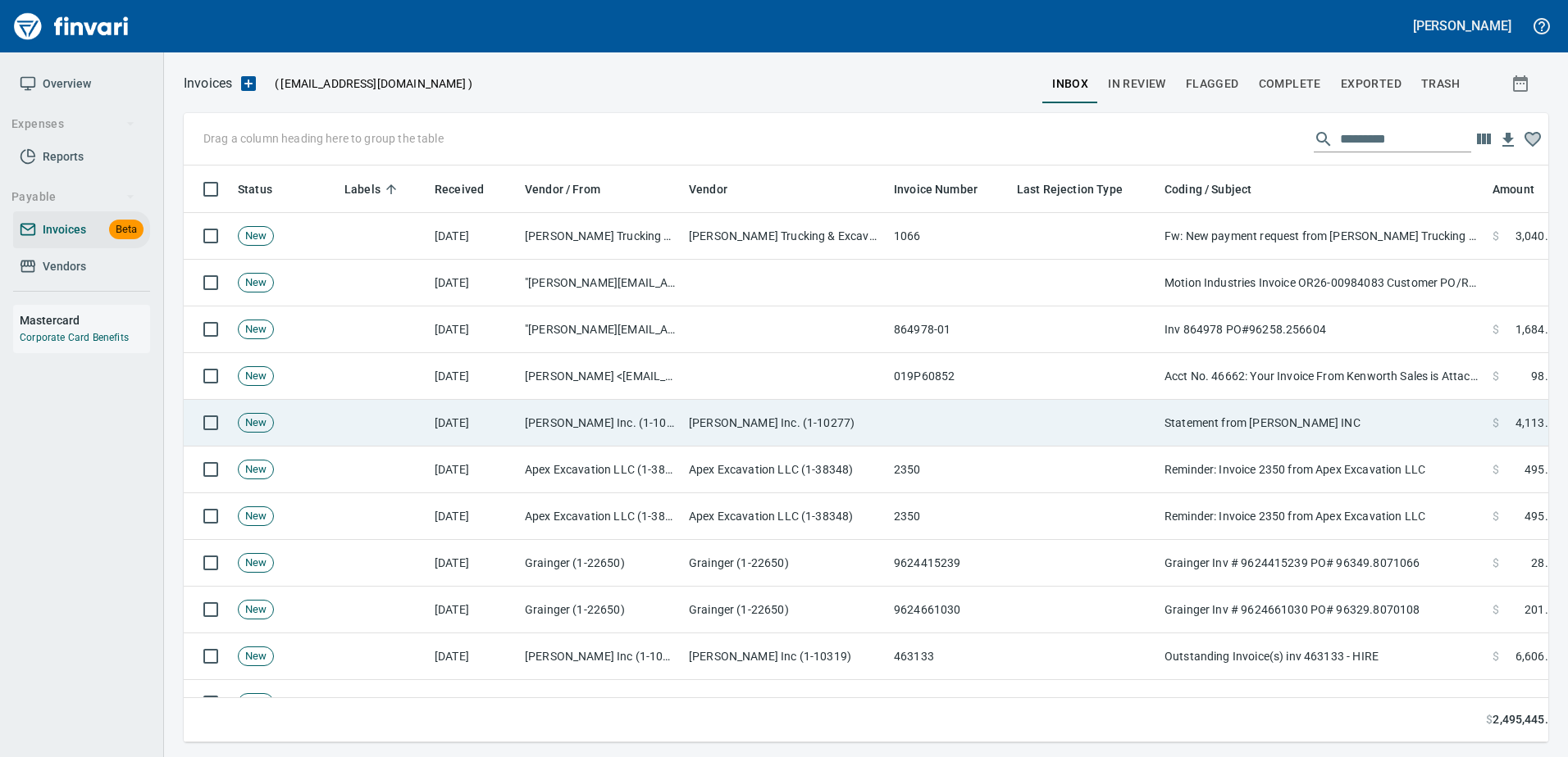
click at [1274, 443] on td "Statement from DAN JONES INC" at bounding box center [1321, 422] width 328 height 46
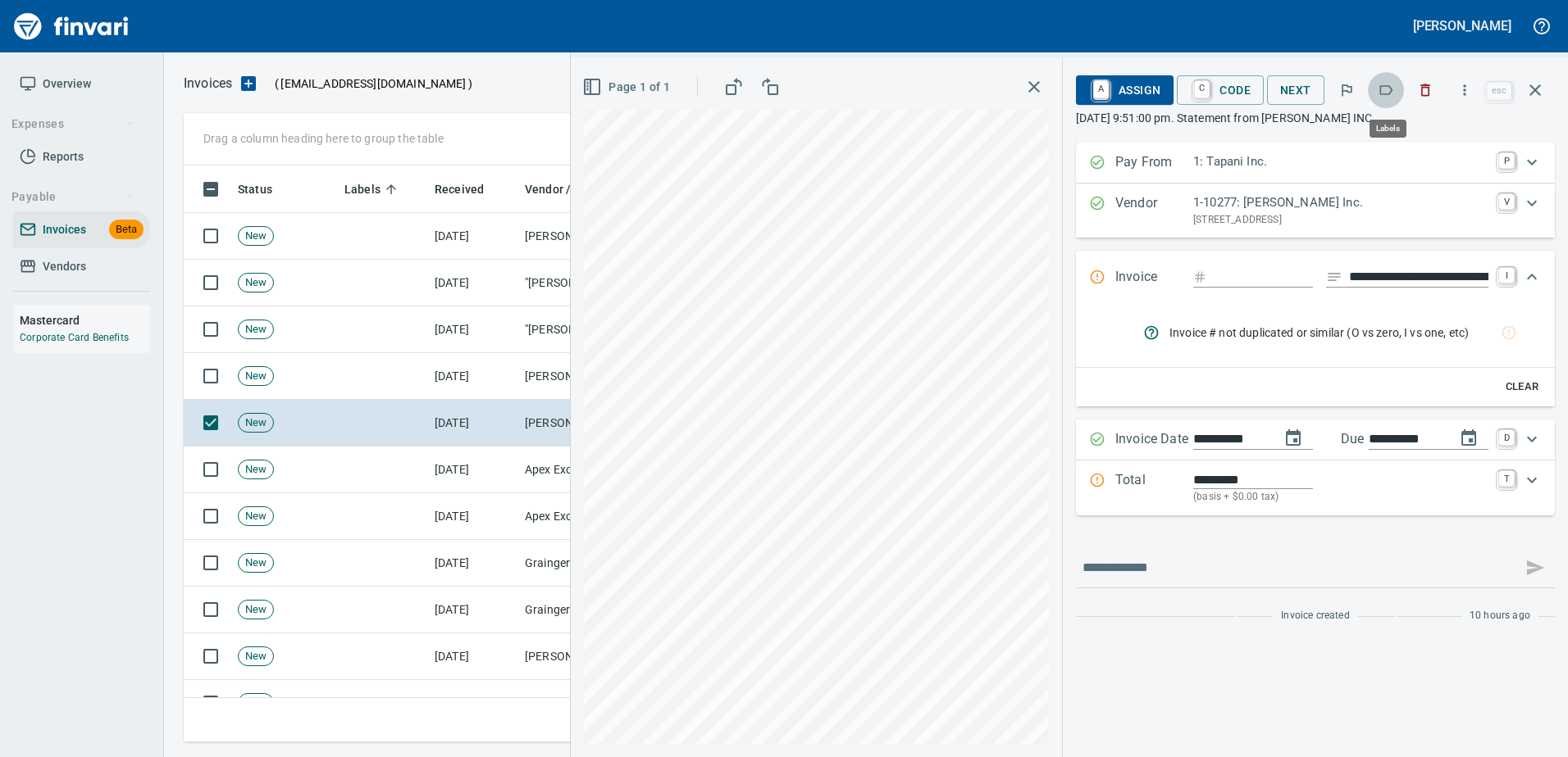
click at [1390, 88] on icon "button" at bounding box center [1385, 90] width 17 height 17
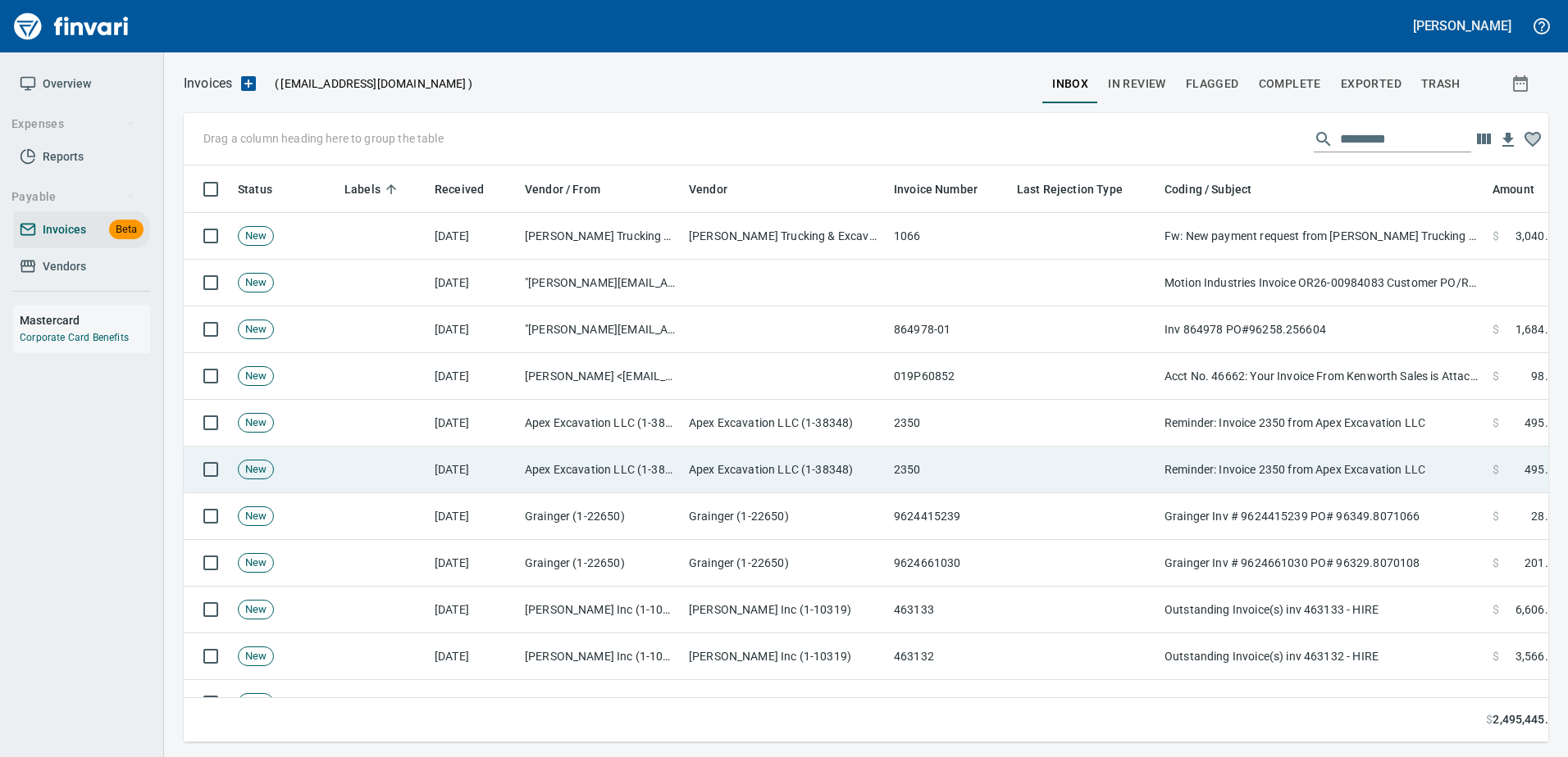
click at [1312, 455] on td "Reminder: Invoice 2350 from Apex Excavation LLC" at bounding box center [1321, 470] width 328 height 46
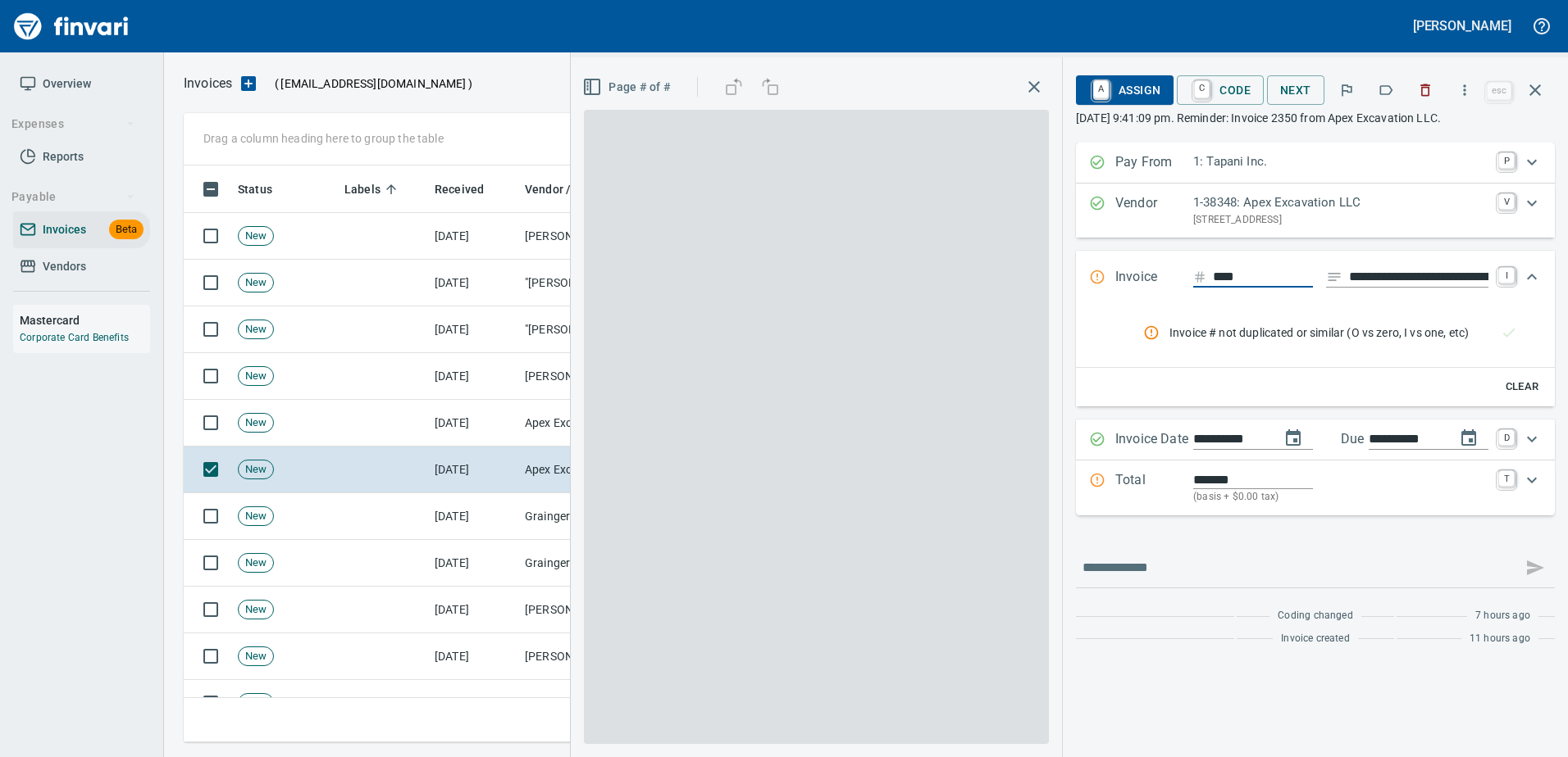
click at [1432, 78] on button "button" at bounding box center [1424, 90] width 36 height 36
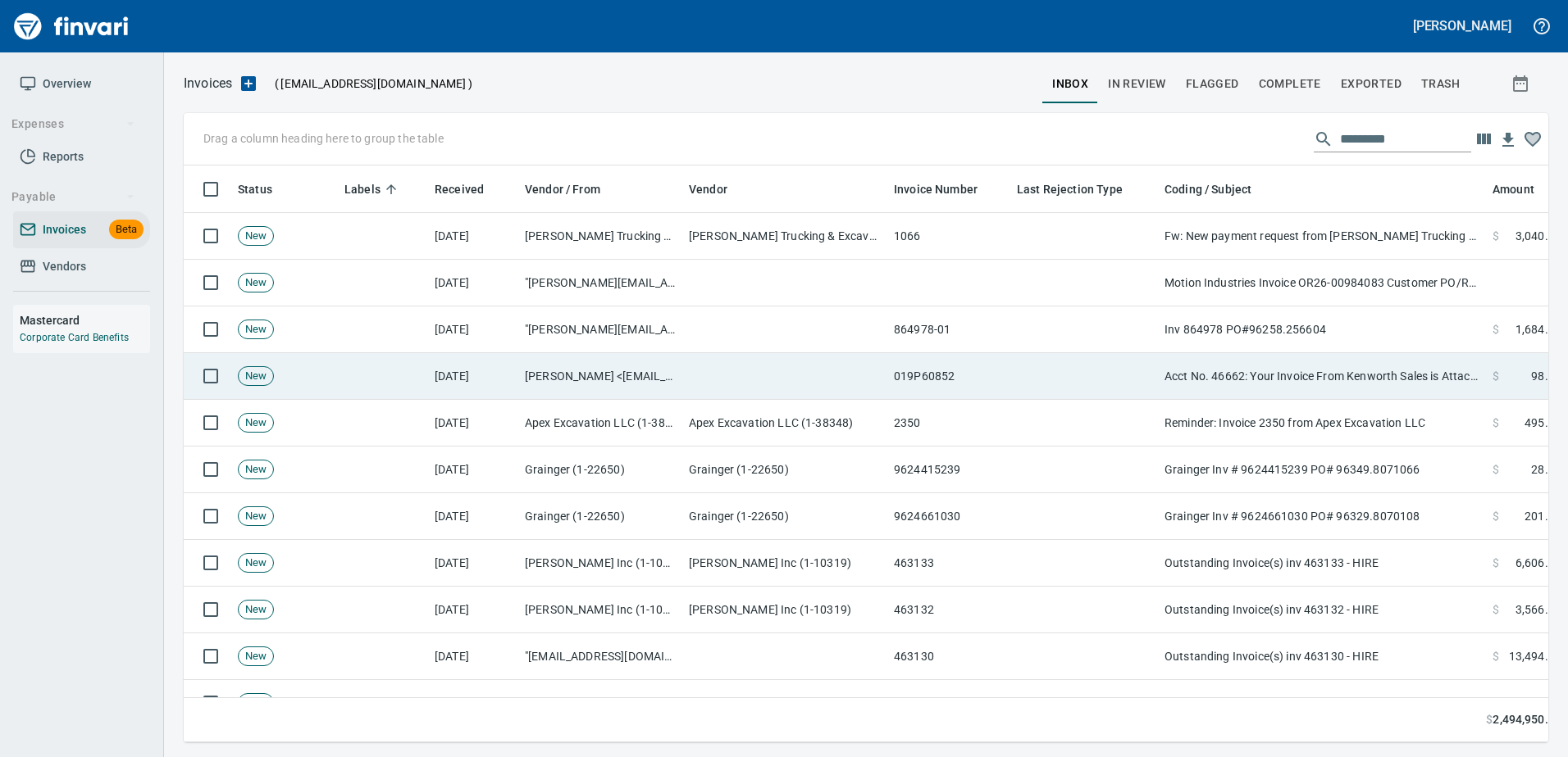
click at [1310, 357] on td "Acct No. 46662: Your Invoice From Kenworth Sales is Attached" at bounding box center [1321, 376] width 328 height 46
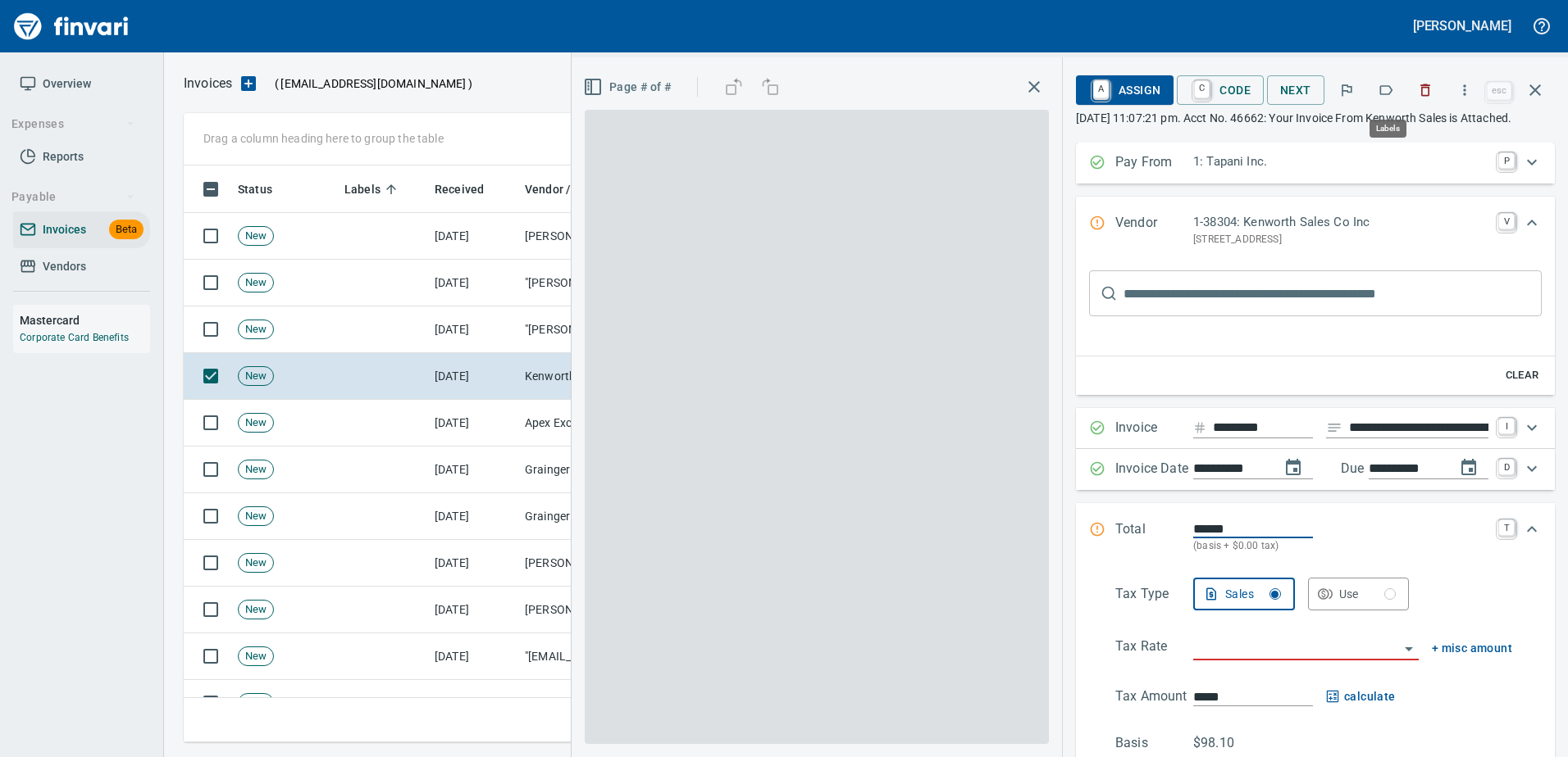
click at [1388, 82] on icon "button" at bounding box center [1385, 90] width 17 height 17
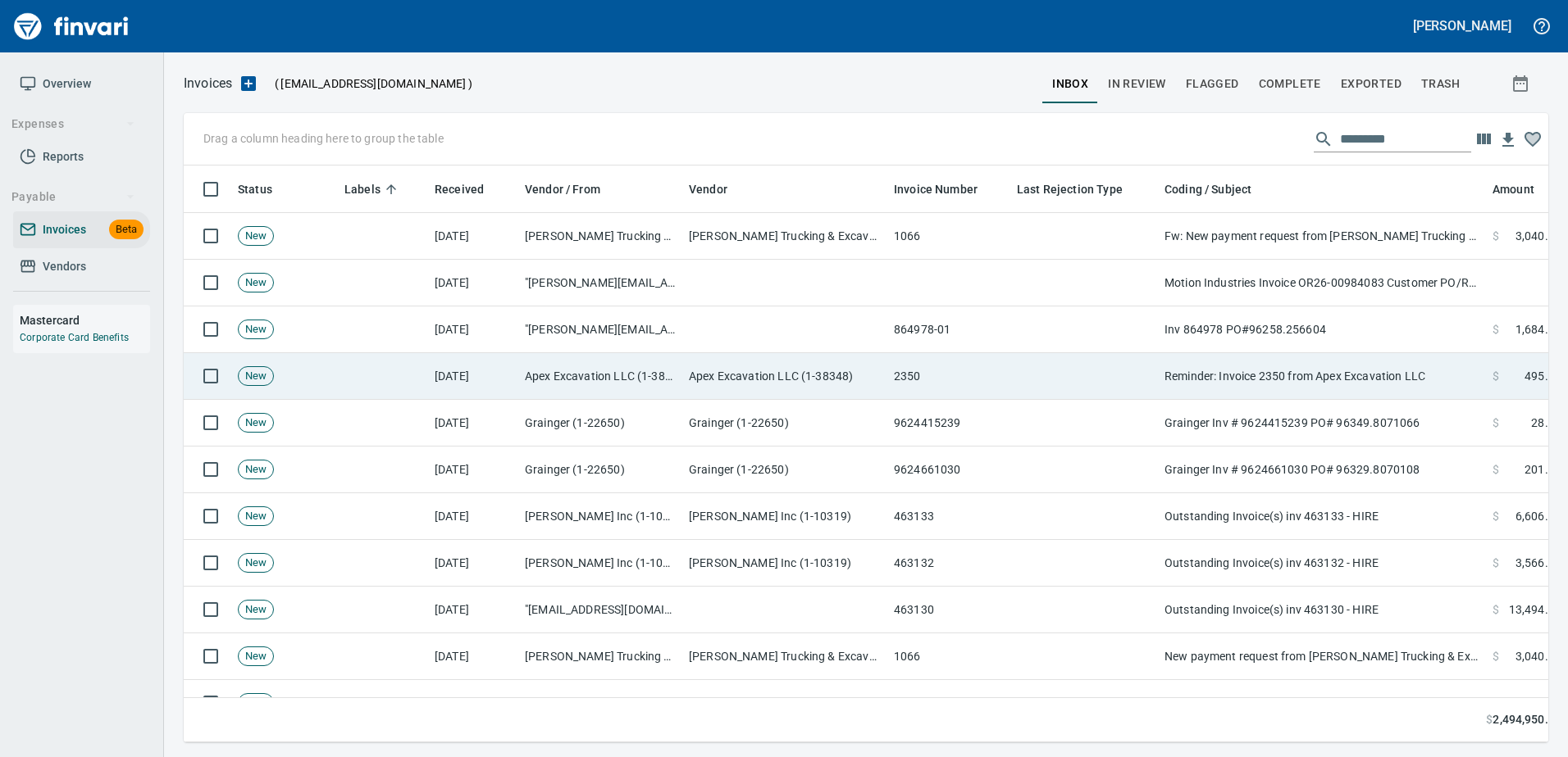
click at [1286, 387] on td "Reminder: Invoice 2350 from Apex Excavation LLC" at bounding box center [1321, 376] width 328 height 46
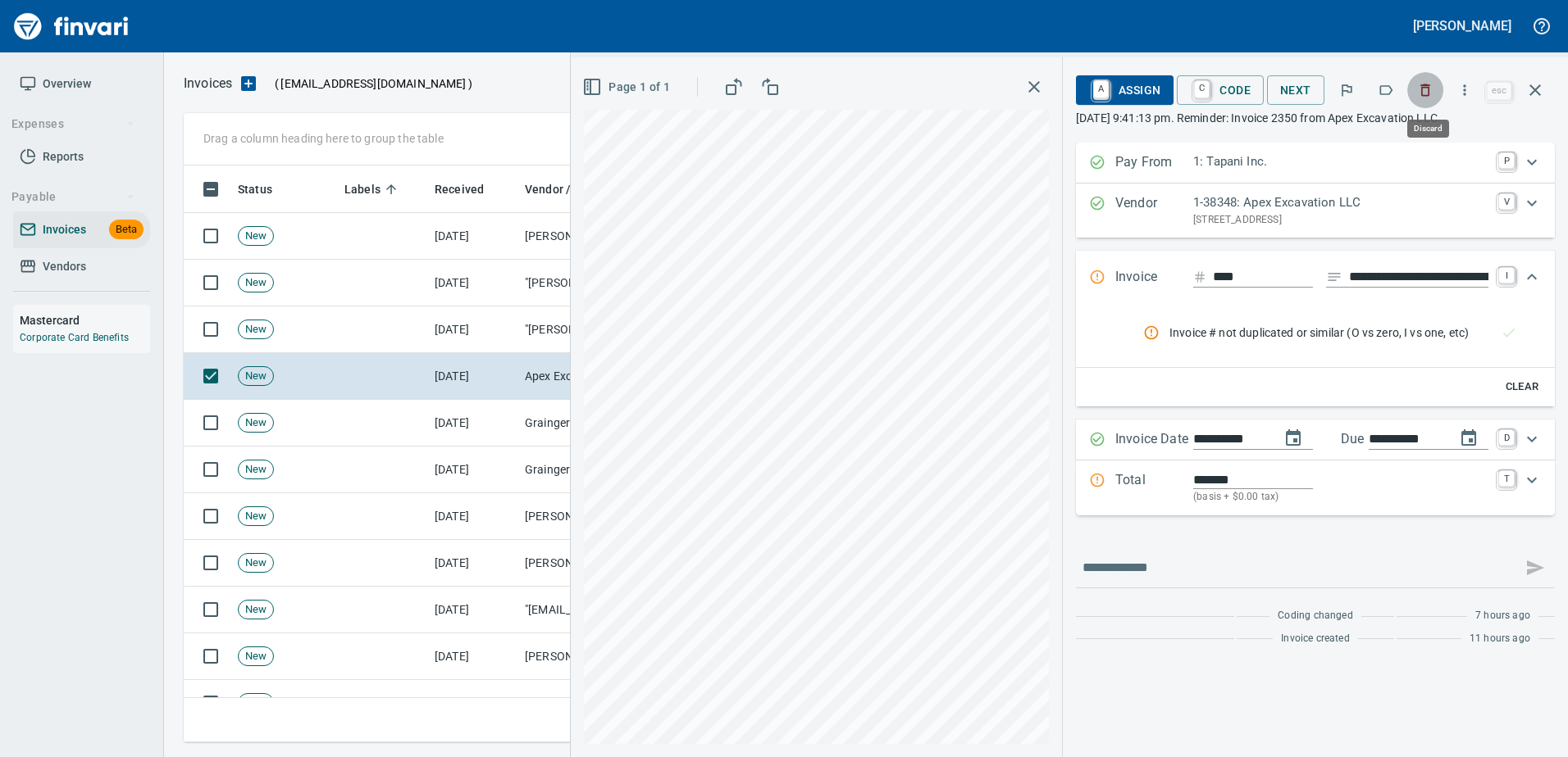
click at [1434, 76] on button "button" at bounding box center [1424, 90] width 36 height 36
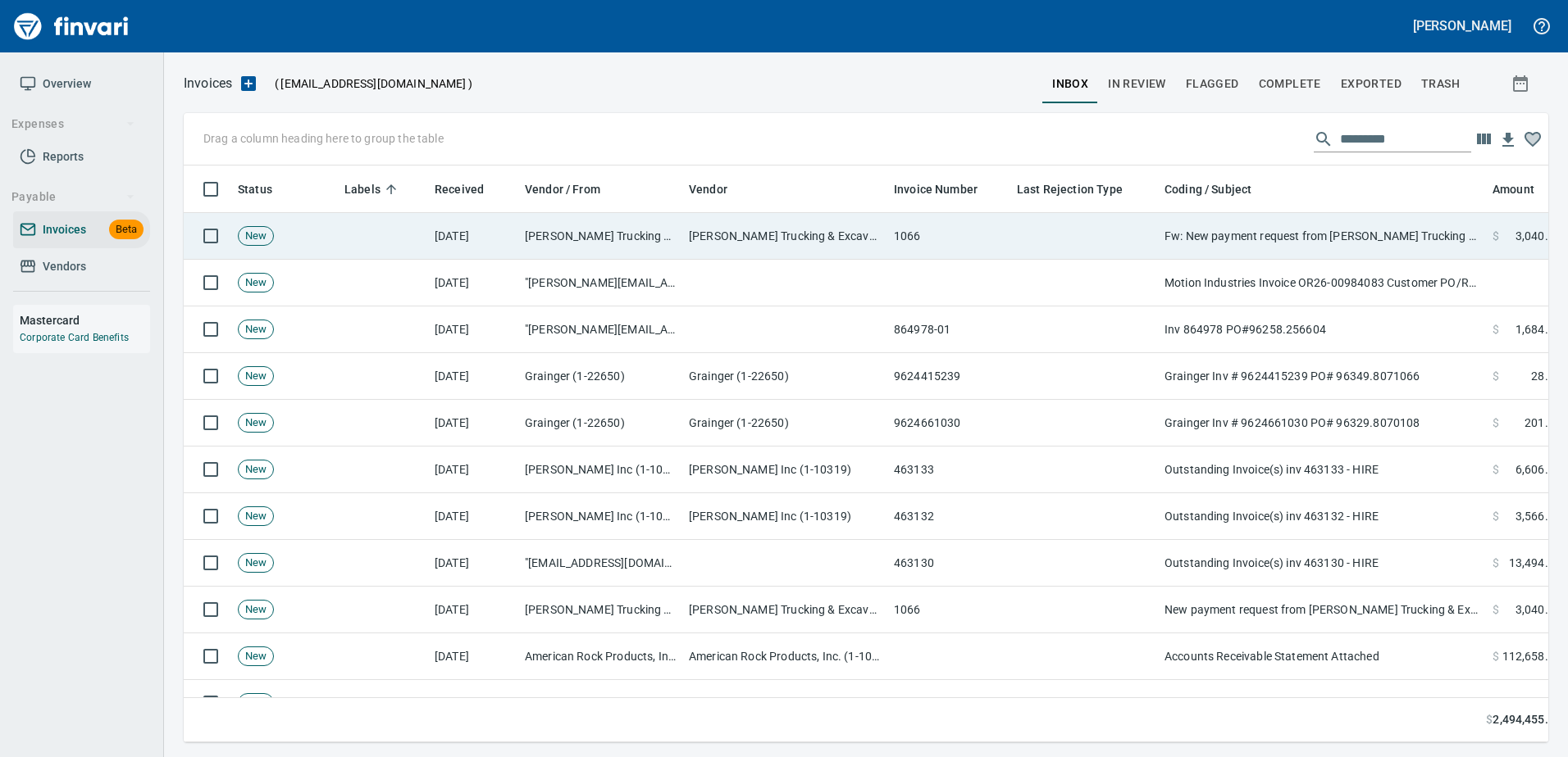
click at [1284, 257] on td "Fw: New payment request from Sturdevant Trucking & Excavation - invoice 1066" at bounding box center [1321, 235] width 328 height 46
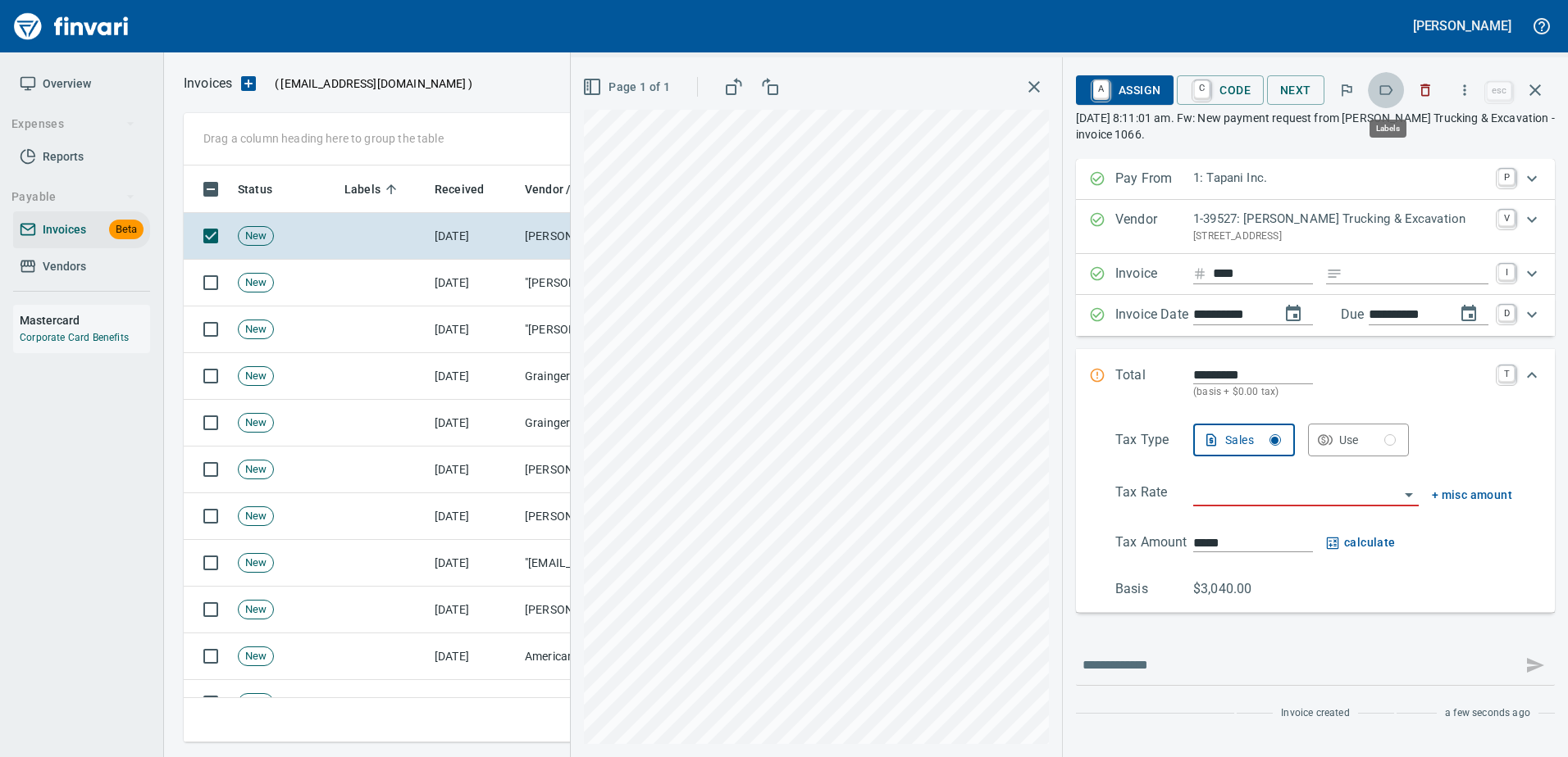
click at [1382, 88] on icon "button" at bounding box center [1385, 90] width 17 height 17
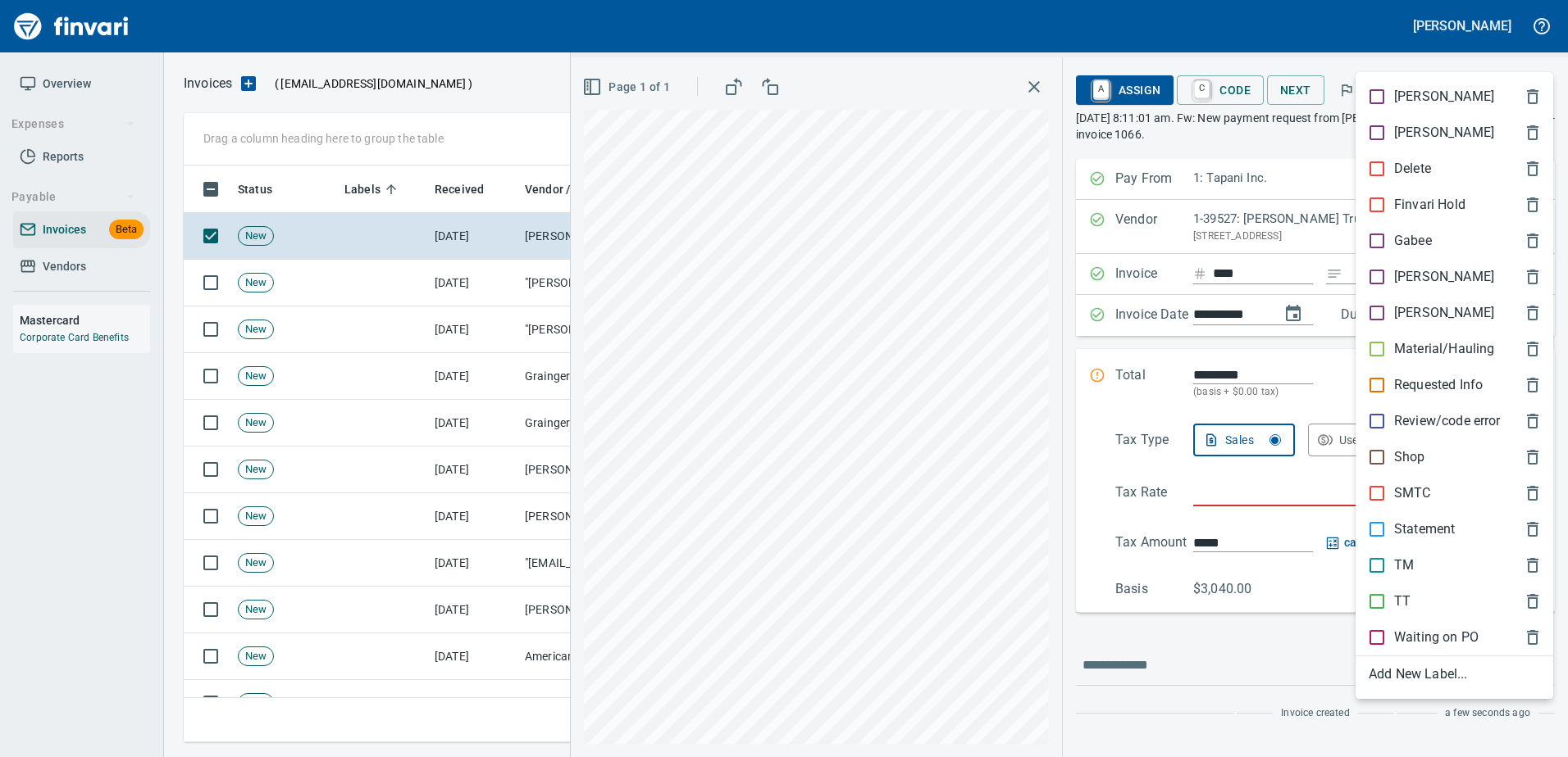
click at [1414, 353] on p "Material/Hauling" at bounding box center [1444, 349] width 100 height 20
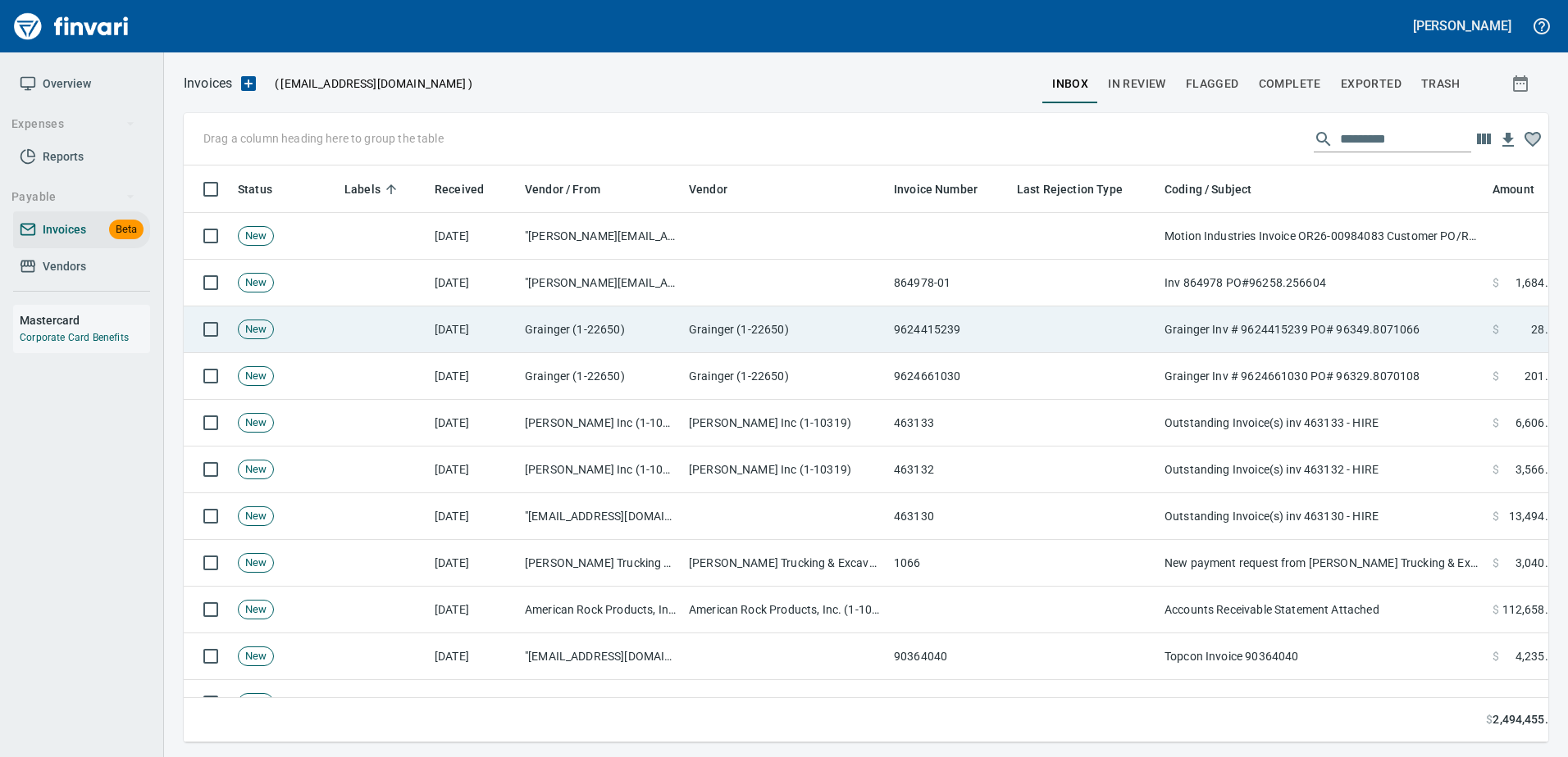
click at [1374, 338] on td "Grainger Inv # 9624415239 PO# 96349.8071066" at bounding box center [1321, 329] width 328 height 46
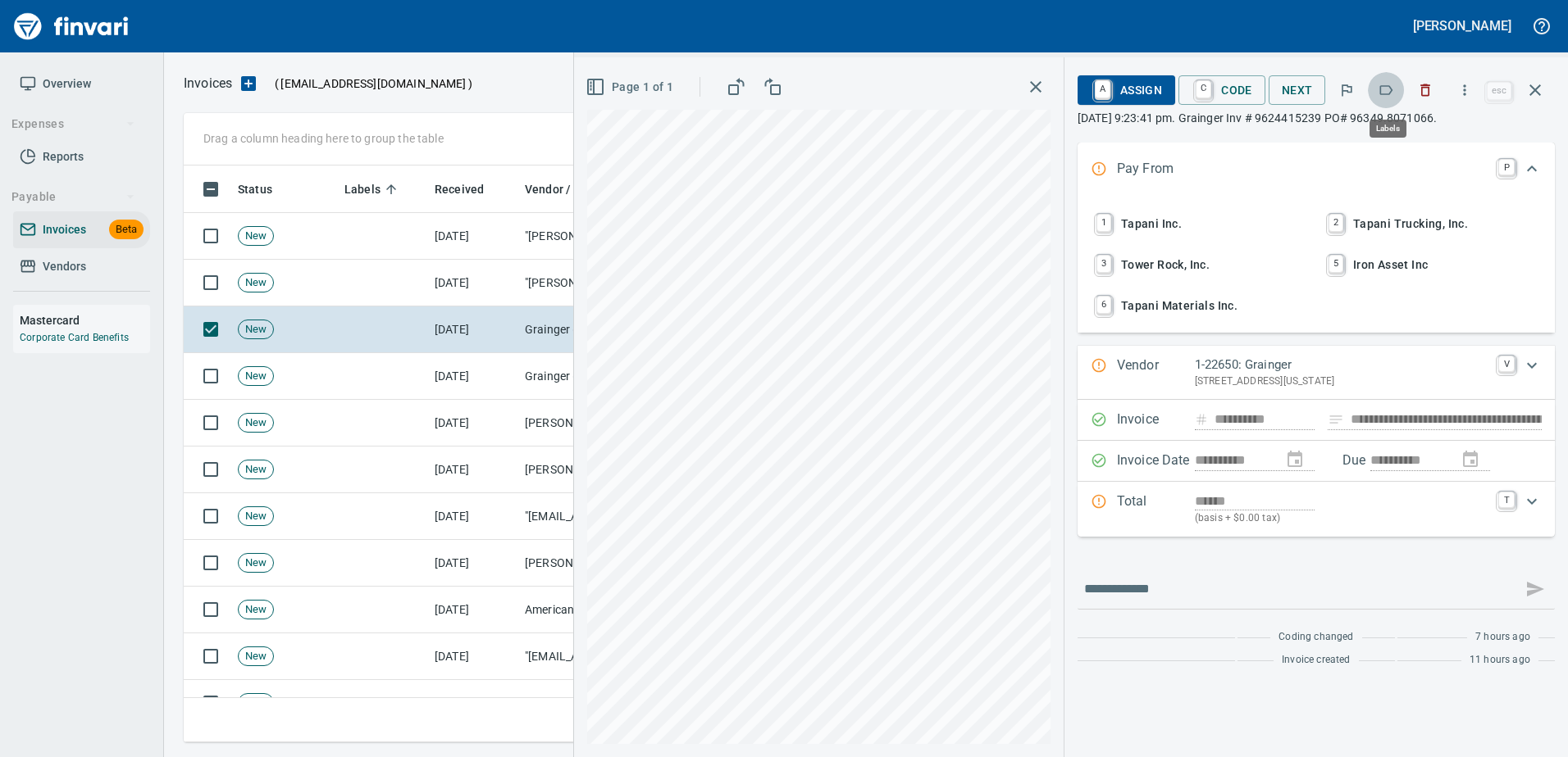
click at [1386, 88] on icon "button" at bounding box center [1385, 90] width 17 height 17
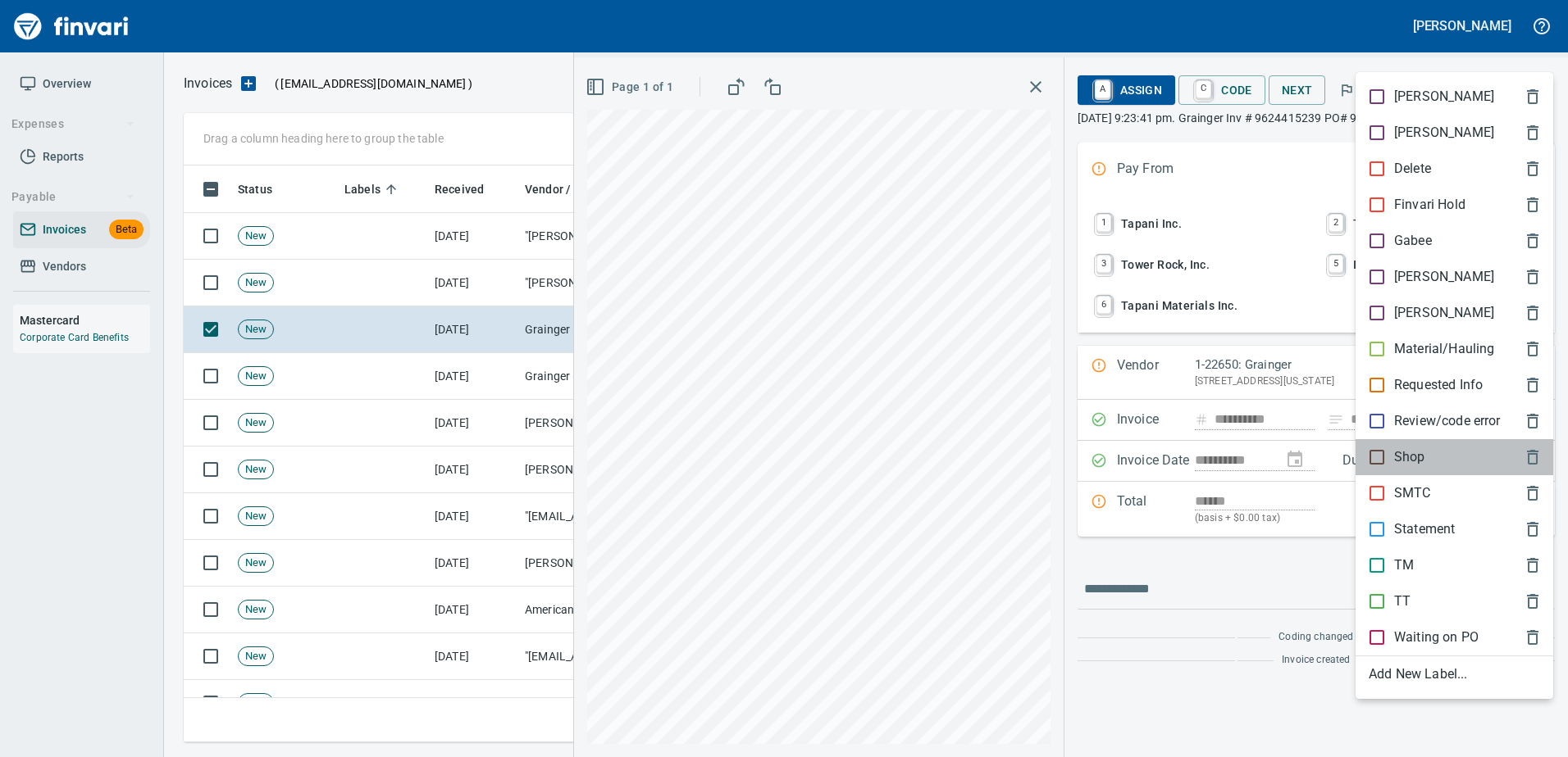
click at [1411, 464] on p "Shop" at bounding box center [1409, 457] width 32 height 20
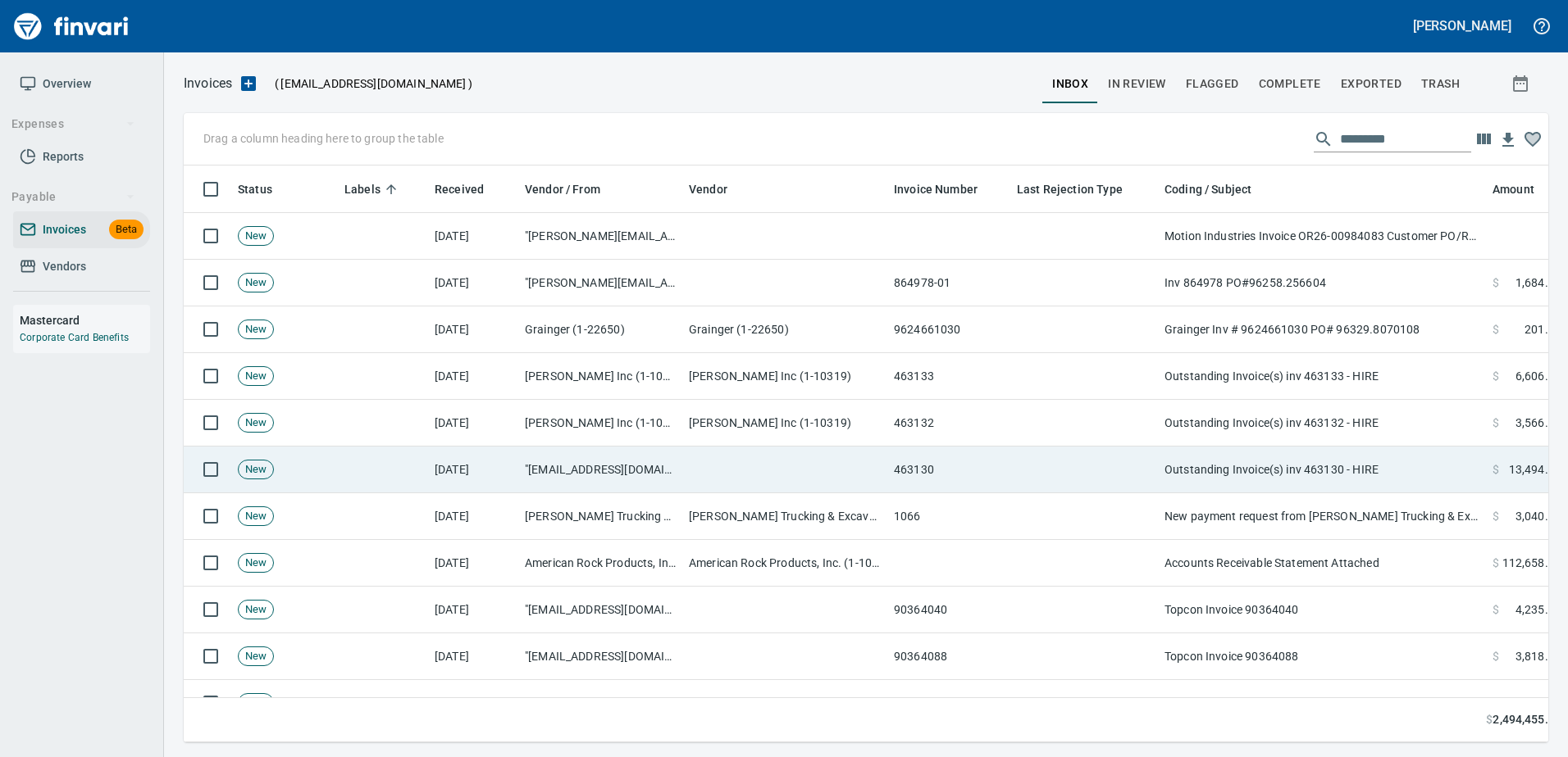
click at [1314, 473] on td "Outstanding Invoice(s) inv 463130 - HIRE" at bounding box center [1321, 470] width 328 height 46
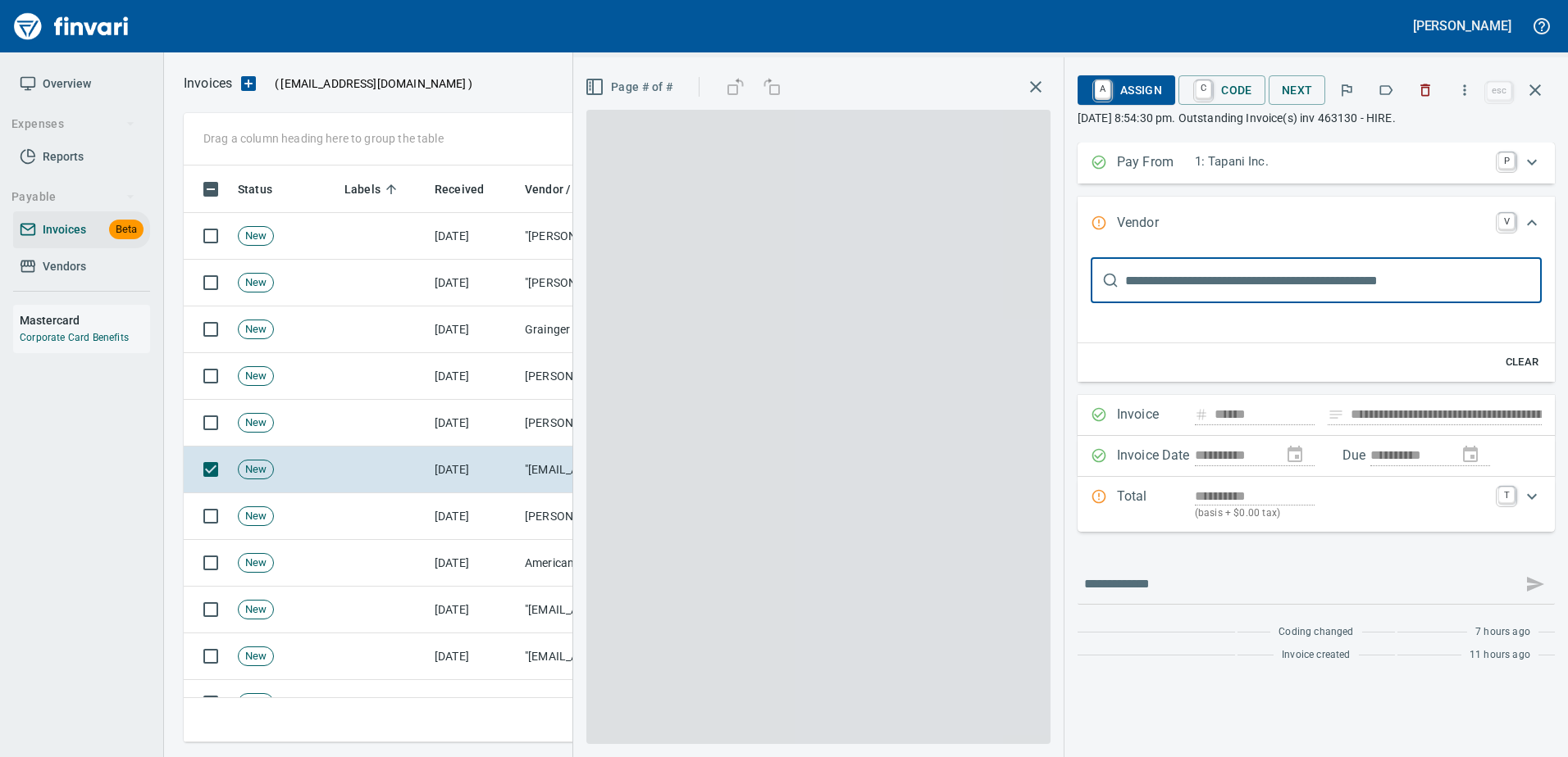
type input "**********"
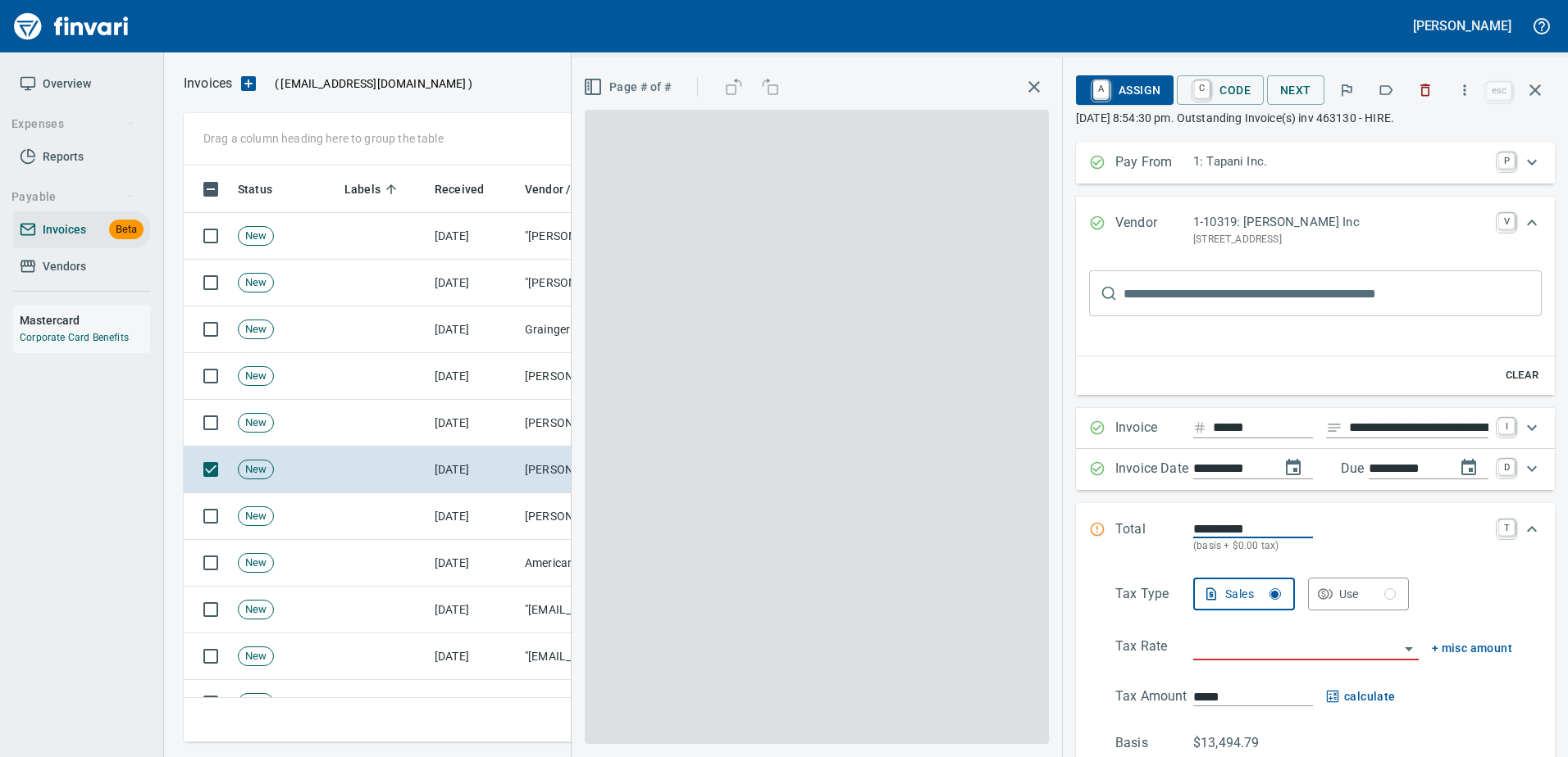
click at [1394, 85] on icon "button" at bounding box center [1385, 90] width 17 height 17
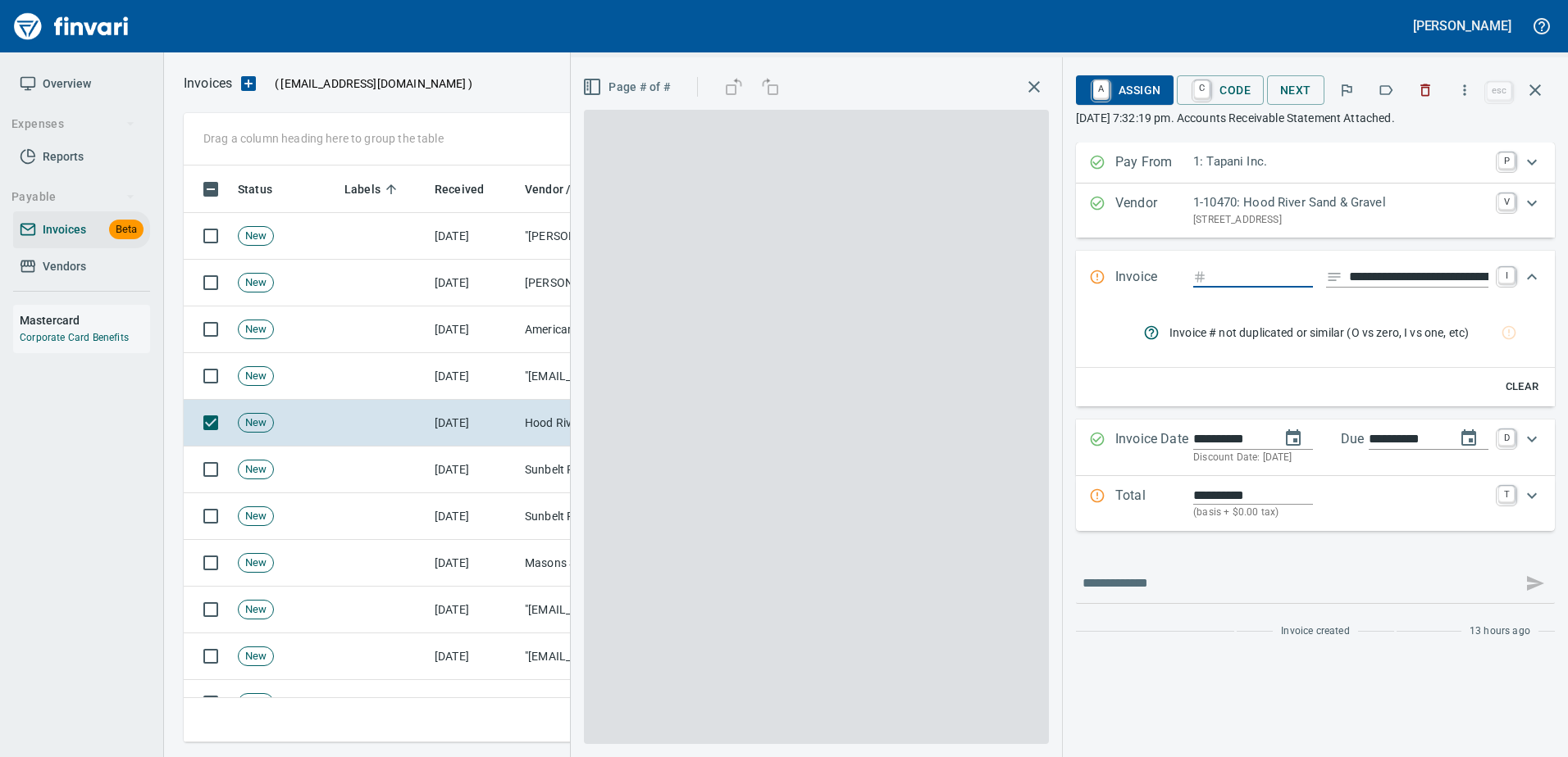
scroll to position [2, 2]
click at [1402, 88] on button "button" at bounding box center [1385, 90] width 36 height 36
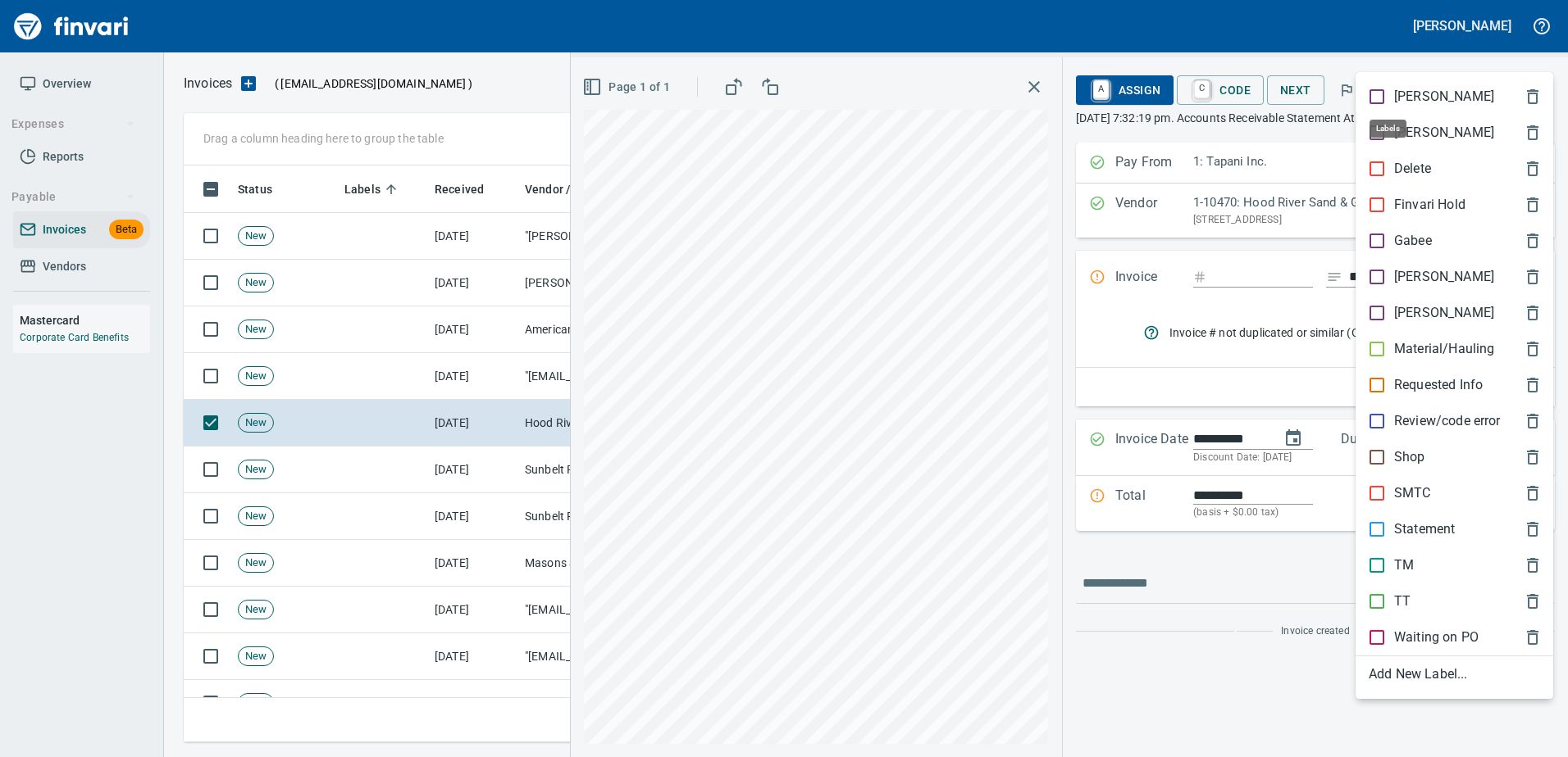
scroll to position [552, 1339]
click at [1416, 520] on p "Statement" at bounding box center [1424, 530] width 61 height 20
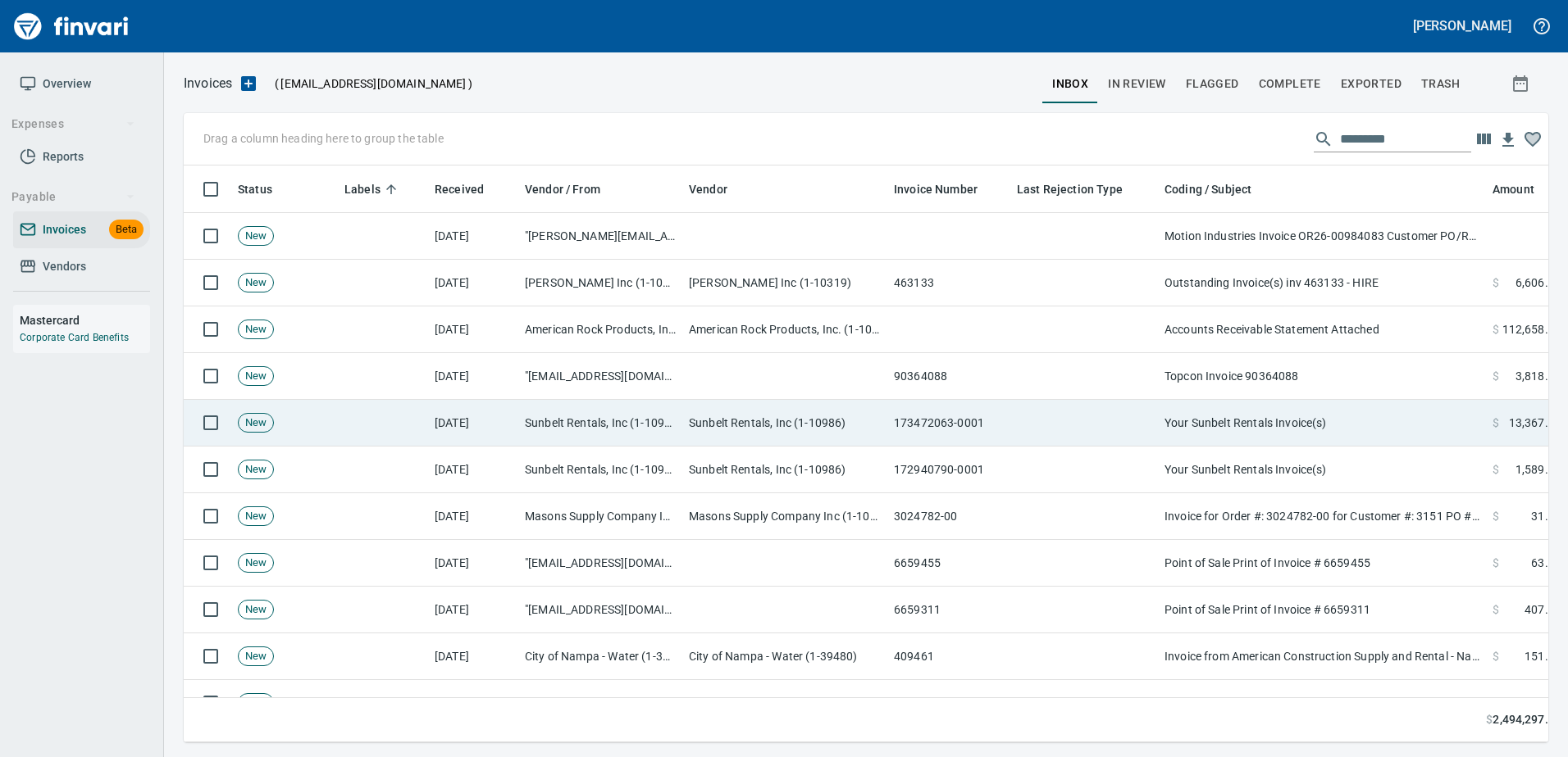
click at [1301, 416] on td "Your Sunbelt Rentals Invoice(s)" at bounding box center [1321, 422] width 328 height 46
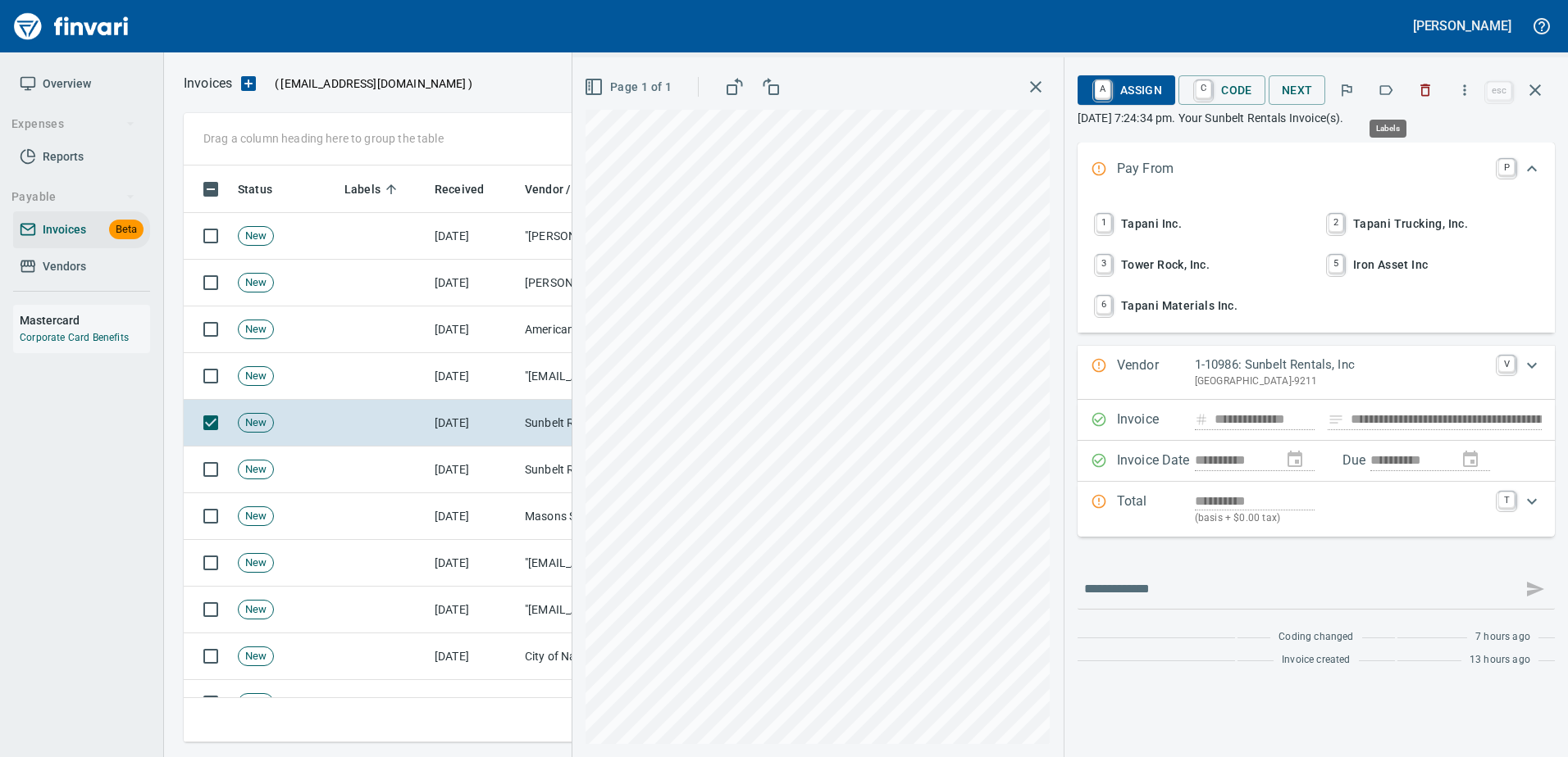
click at [1387, 81] on button "button" at bounding box center [1385, 90] width 36 height 36
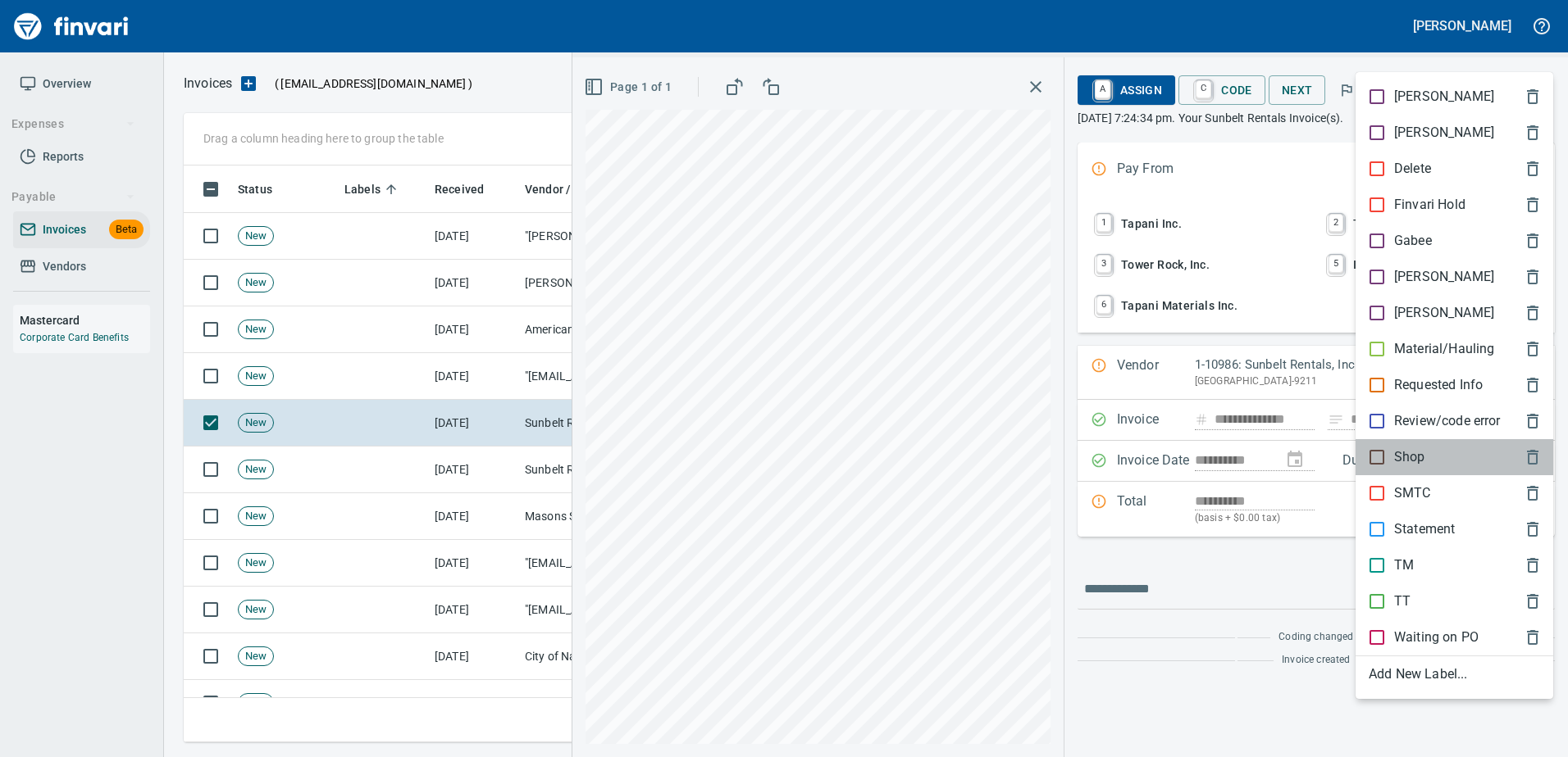
click at [1411, 461] on p "Shop" at bounding box center [1409, 457] width 32 height 20
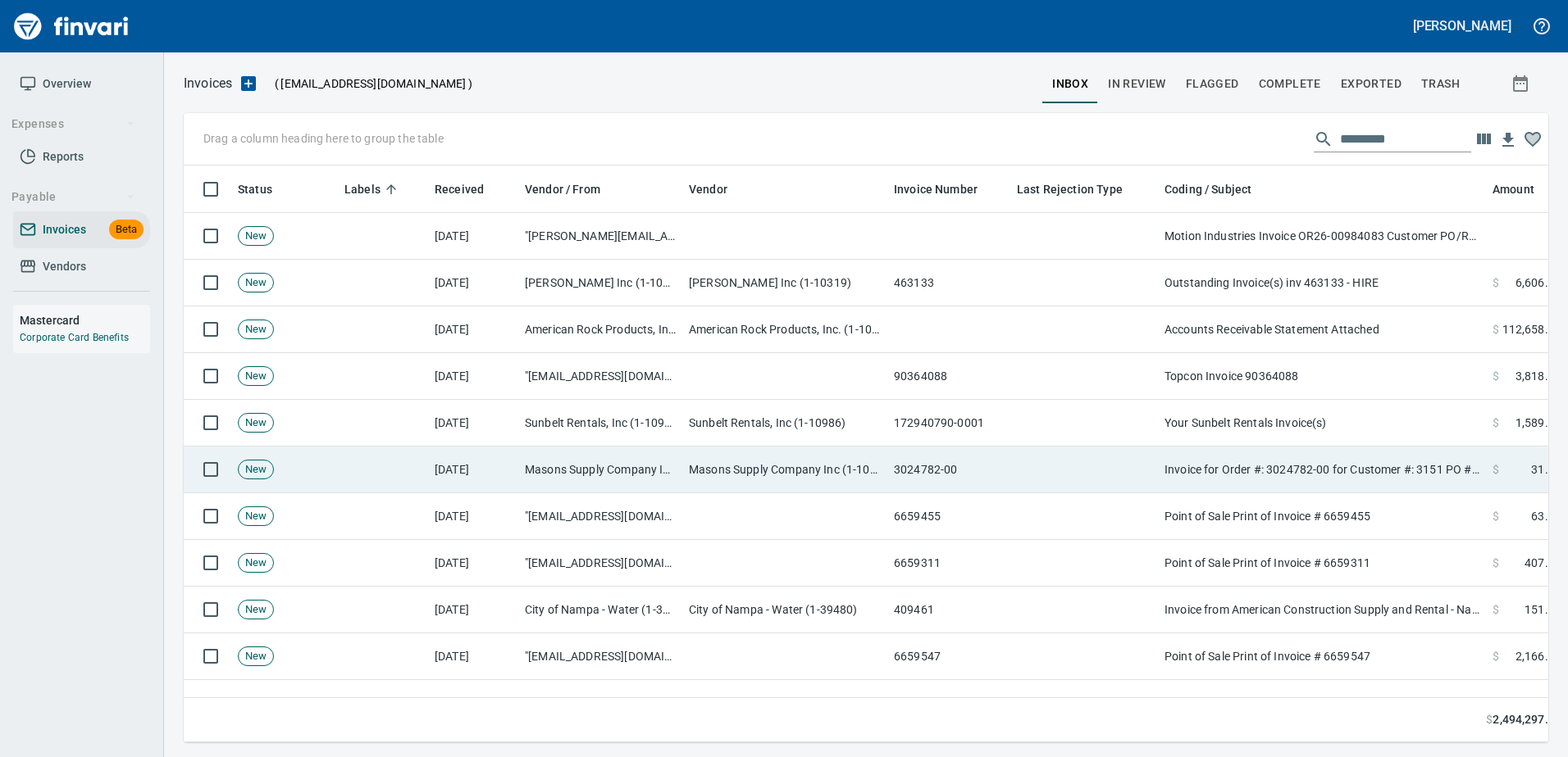
click at [1379, 455] on td "Invoice for Order #: 3024782-00 for Customer #: 3151 PO #: 222505" at bounding box center [1321, 470] width 328 height 46
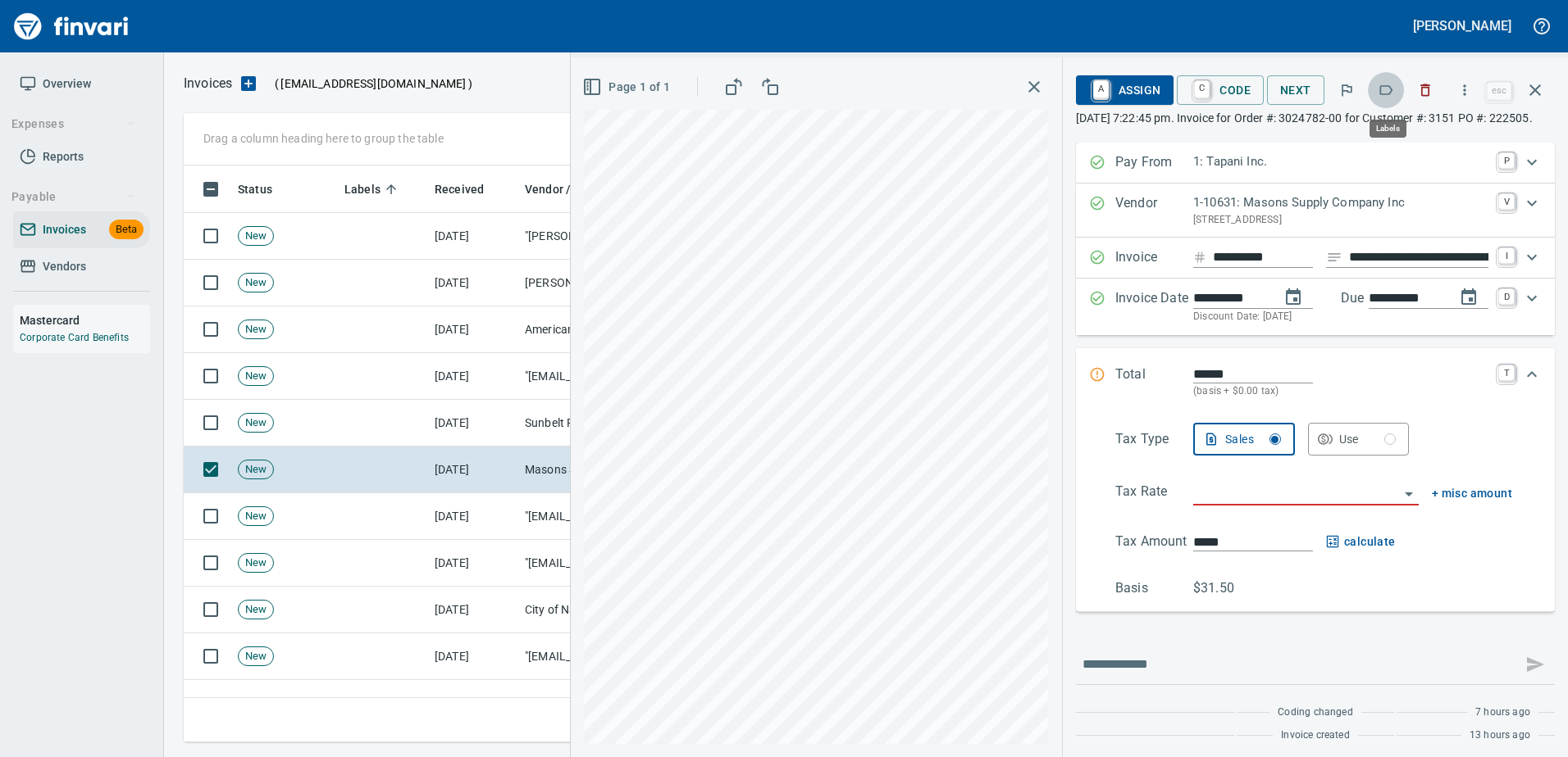
scroll to position [552, 1339]
click at [1384, 82] on icon "button" at bounding box center [1385, 90] width 17 height 17
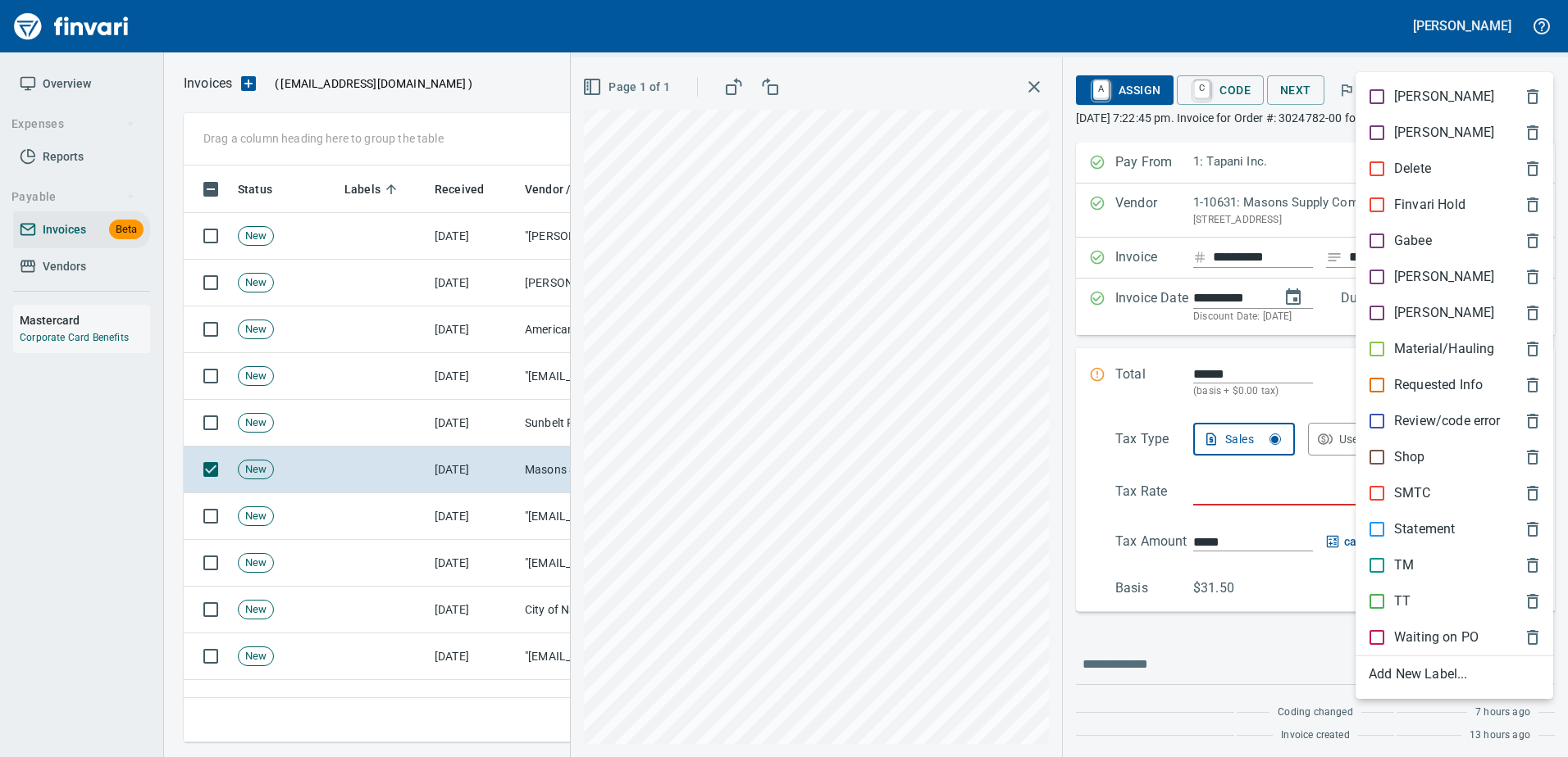
click at [1407, 277] on p "[PERSON_NAME]" at bounding box center [1444, 277] width 100 height 20
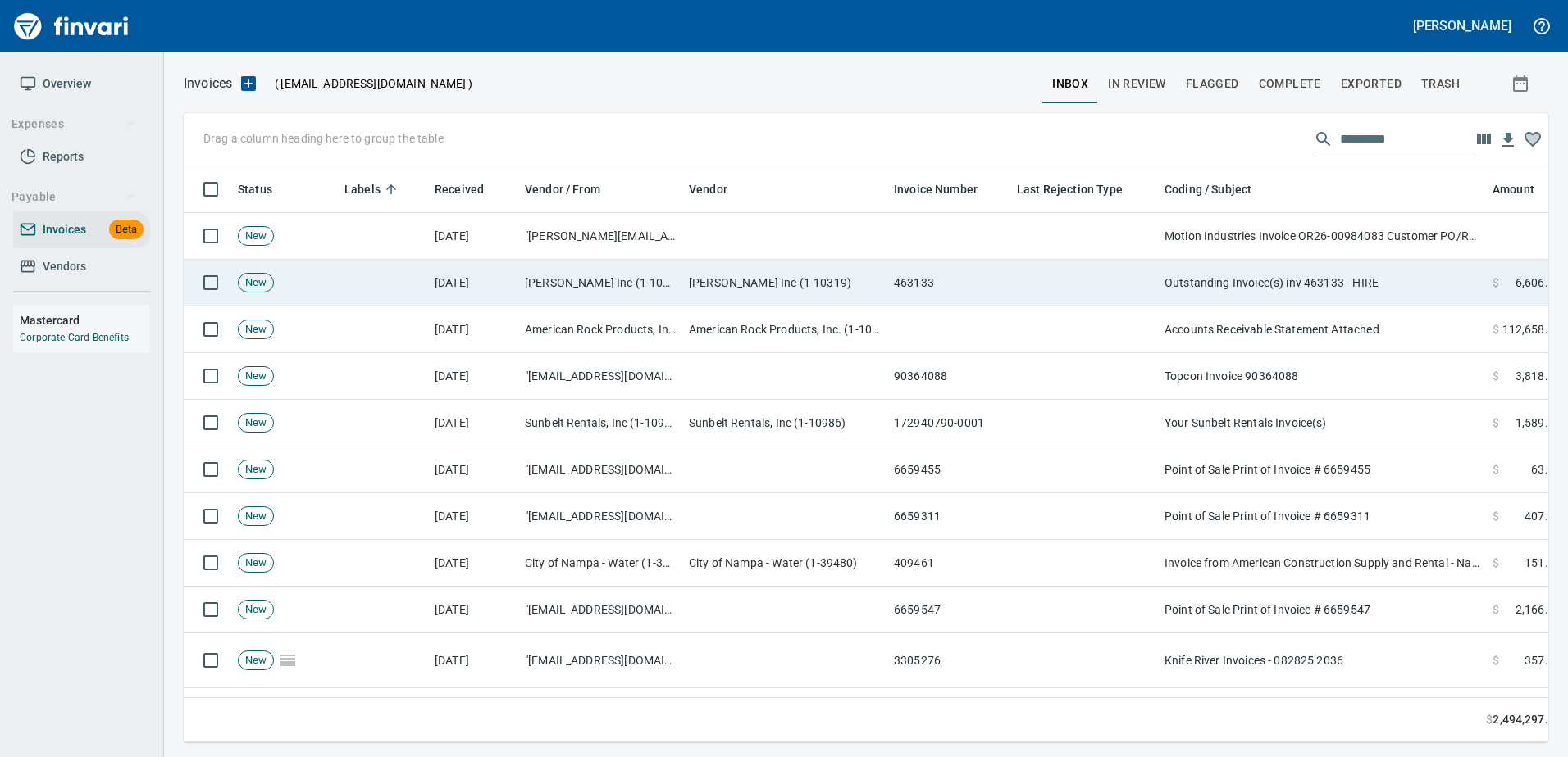
click at [1390, 276] on td "Outstanding Invoice(s) inv 463133 - HIRE" at bounding box center [1321, 283] width 328 height 46
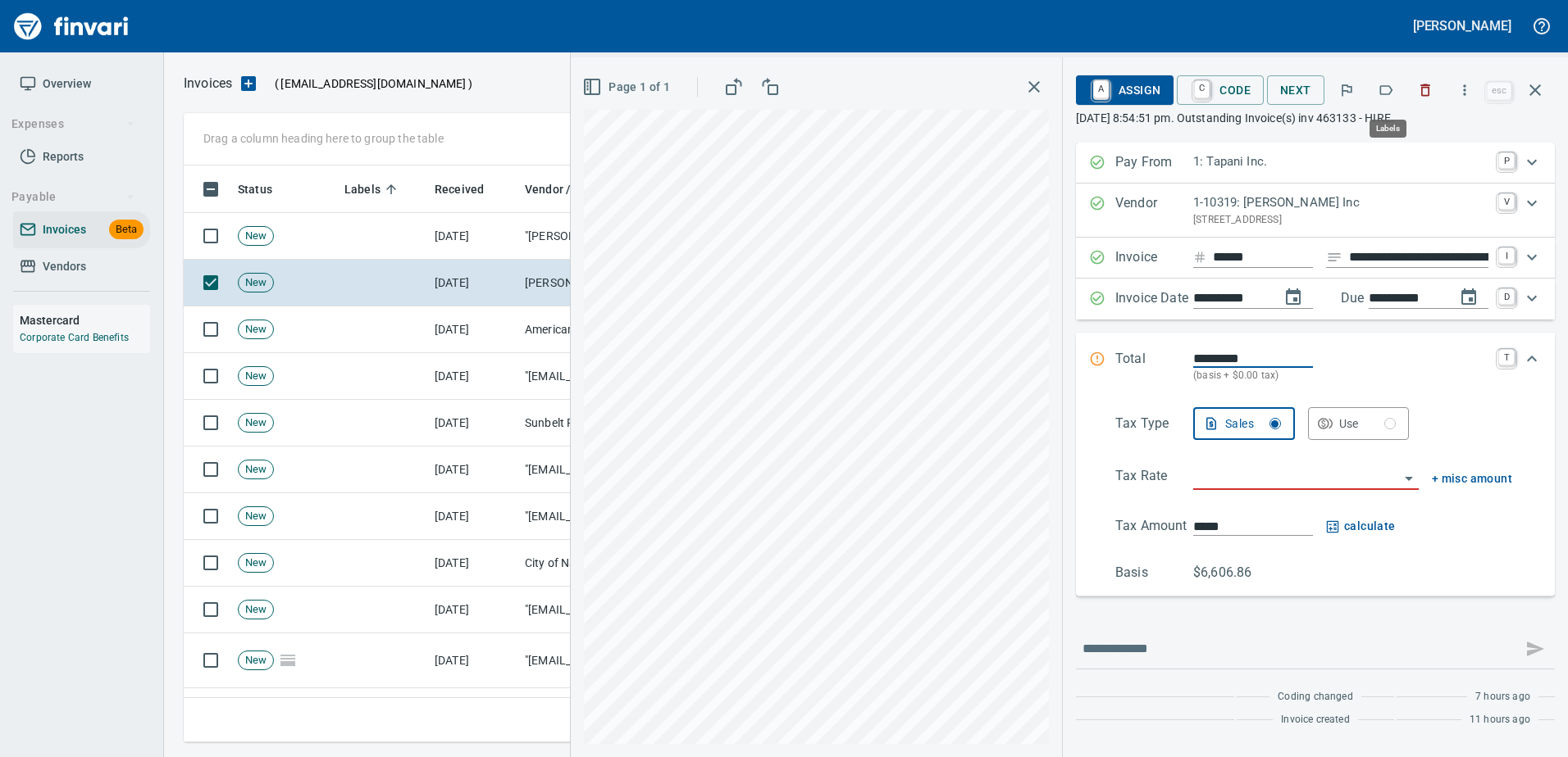
click at [1385, 98] on button "button" at bounding box center [1385, 90] width 36 height 36
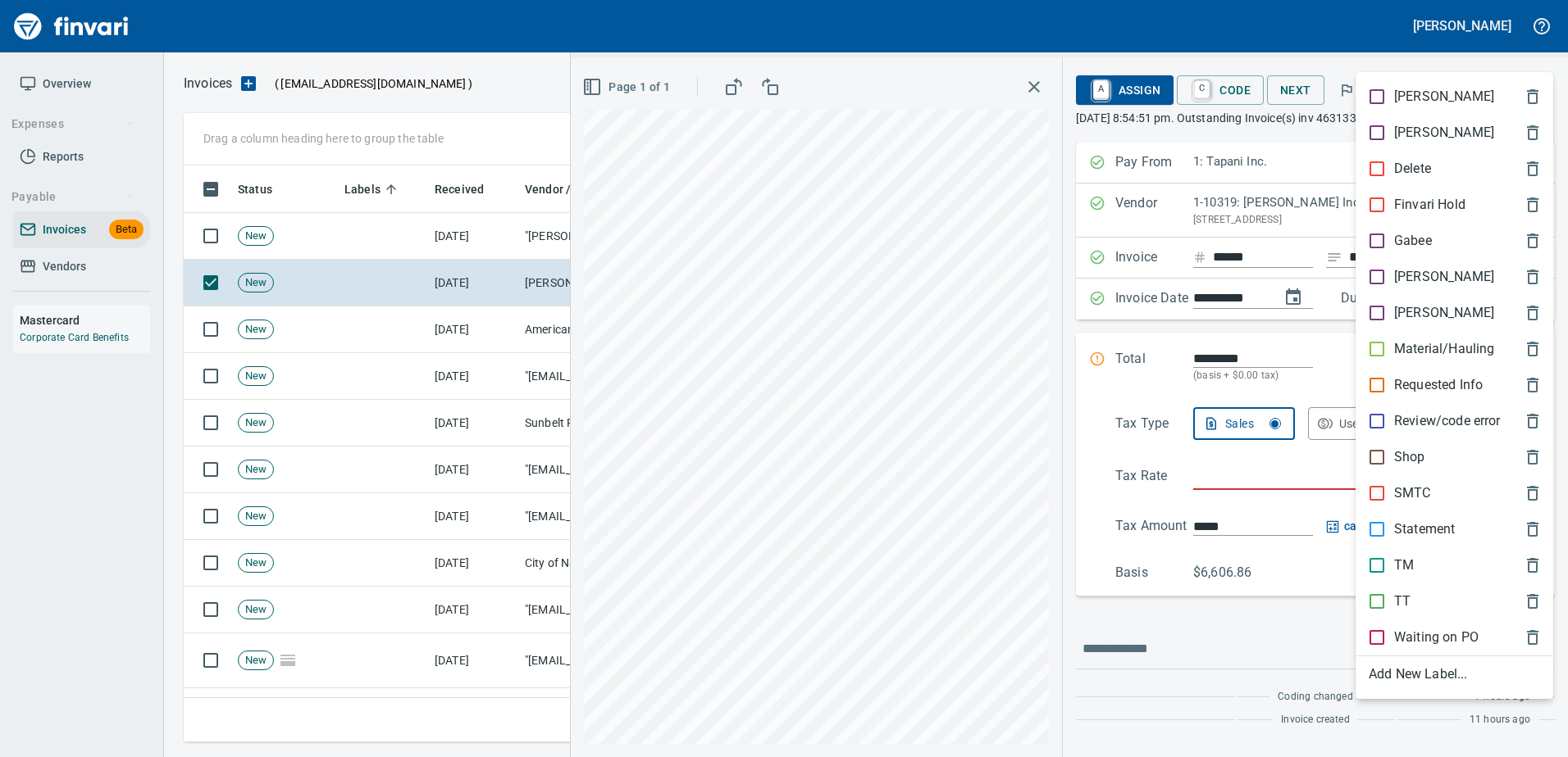
scroll to position [552, 1339]
click at [1398, 443] on div "Shop" at bounding box center [1454, 457] width 198 height 36
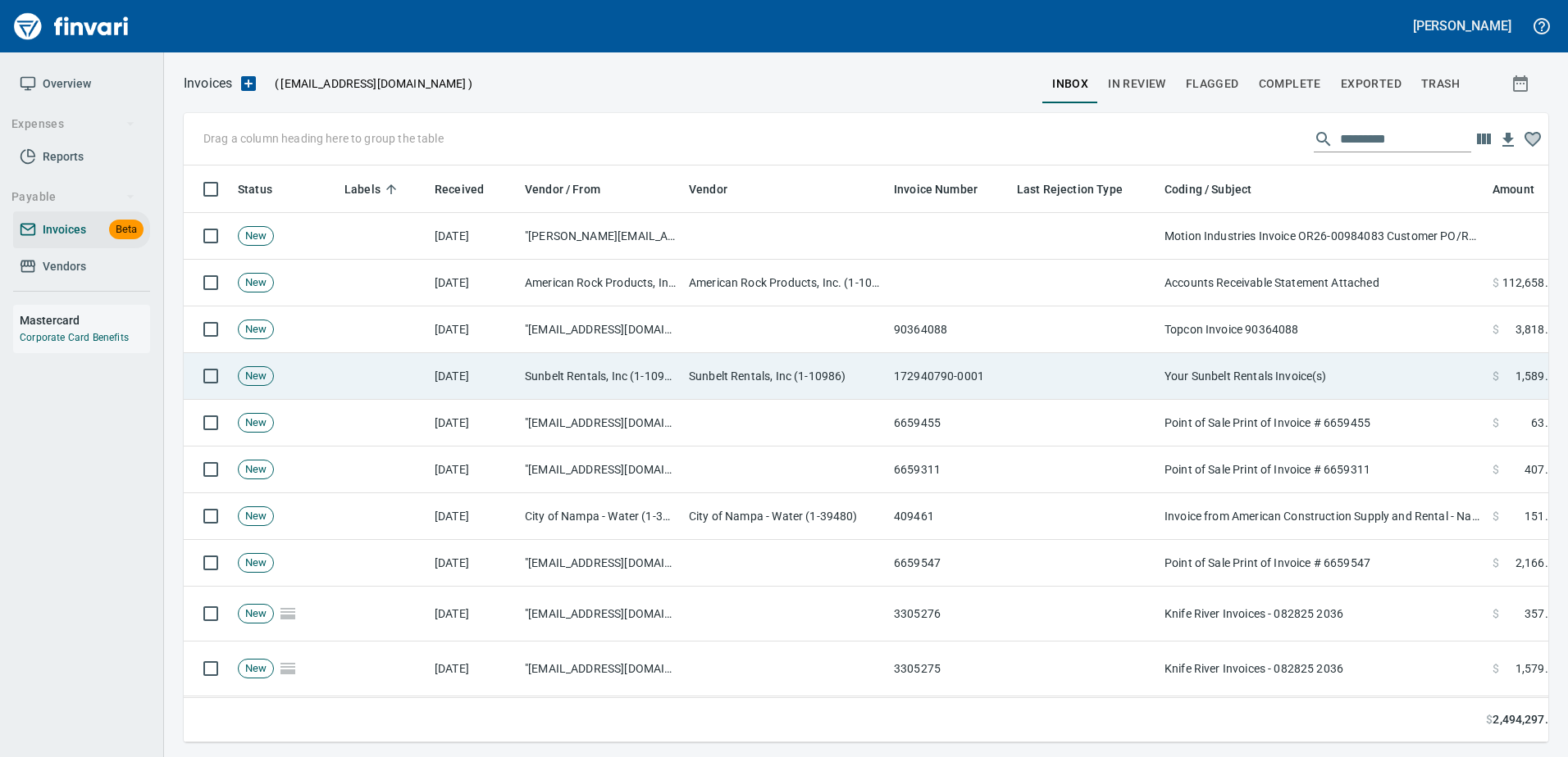
click at [1244, 393] on td "Your Sunbelt Rentals Invoice(s)" at bounding box center [1321, 376] width 328 height 46
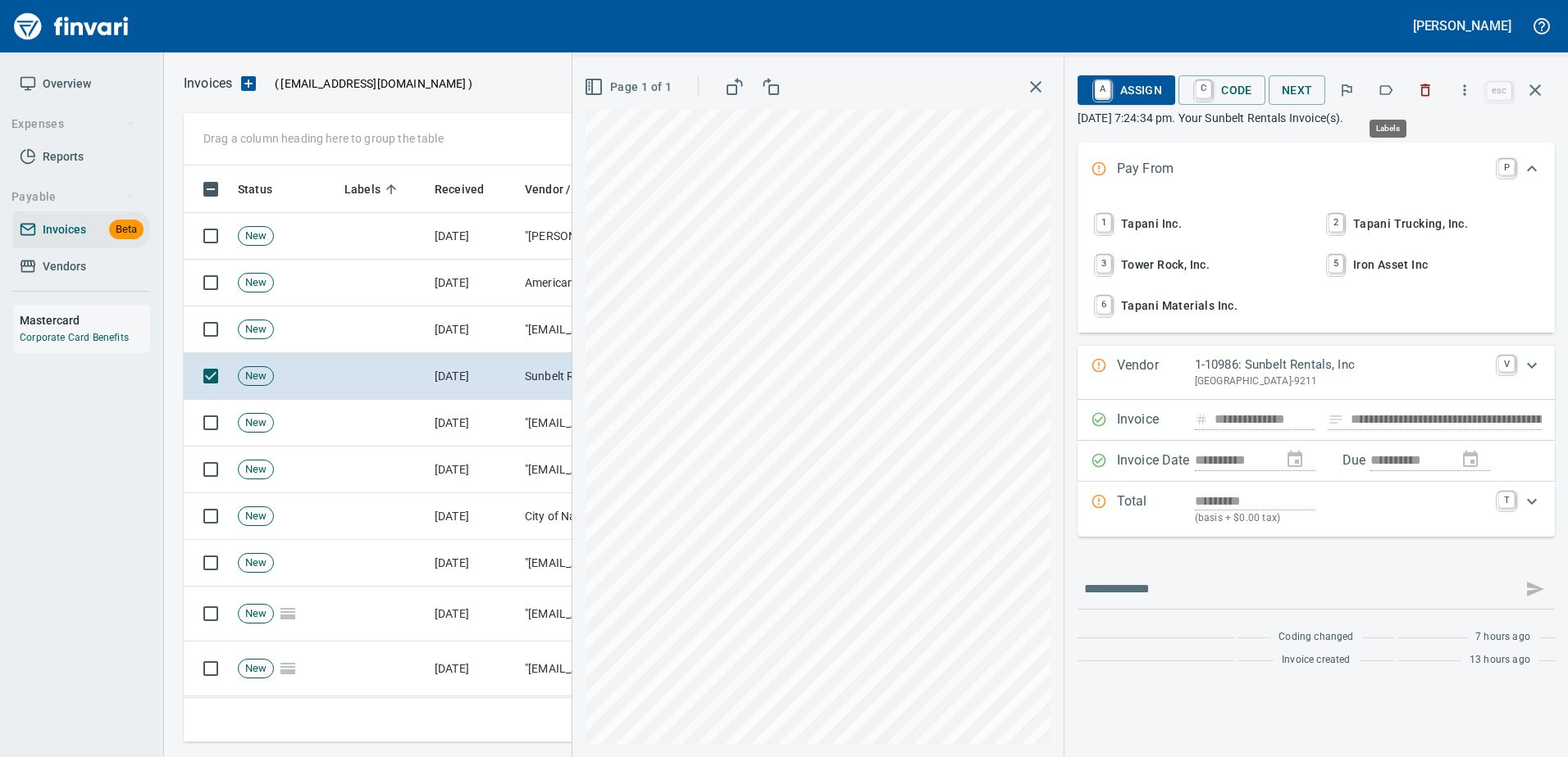
click at [1381, 89] on icon "button" at bounding box center [1385, 90] width 17 height 17
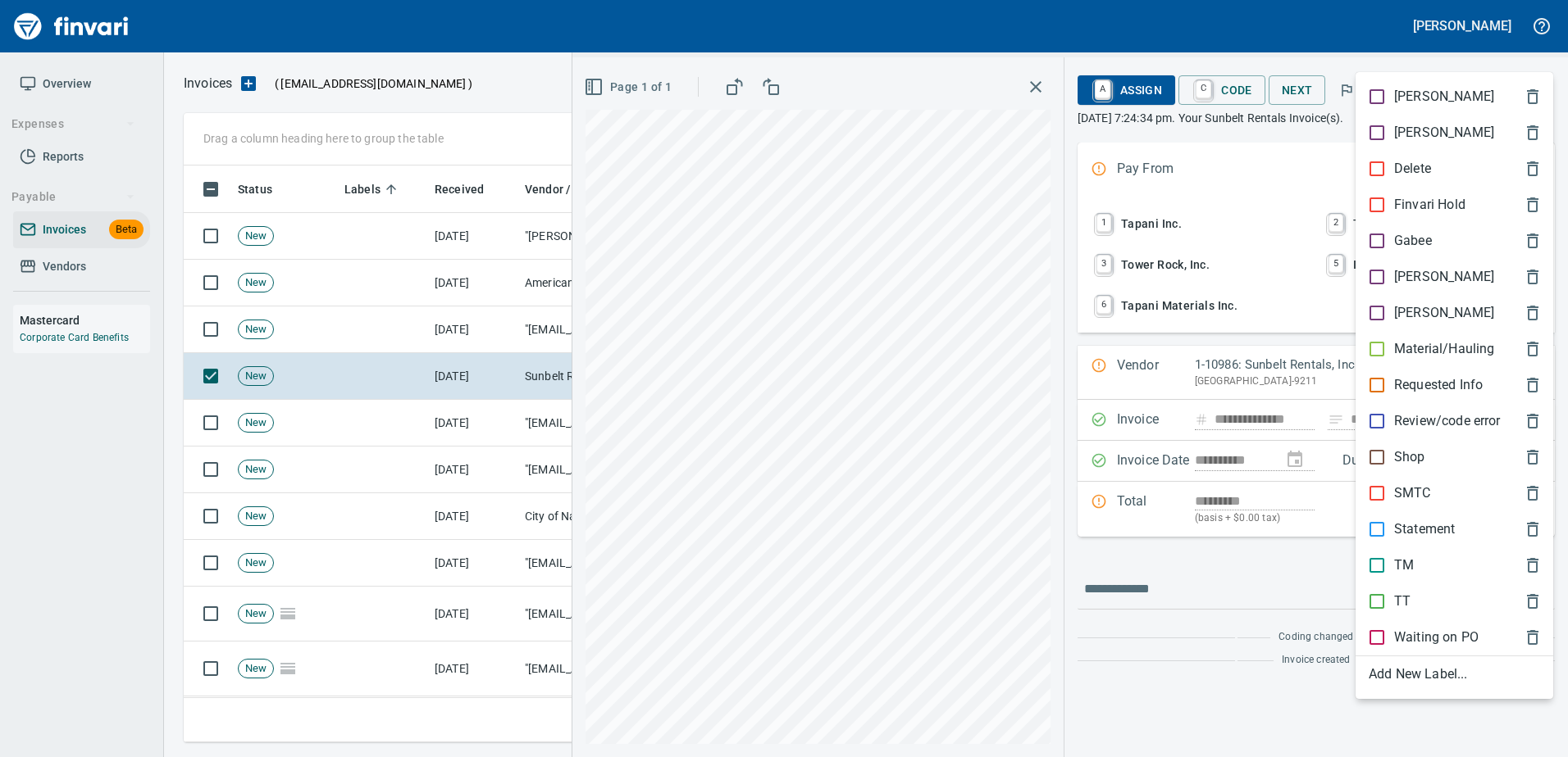
click at [1394, 456] on label "Shop" at bounding box center [1392, 457] width 66 height 20
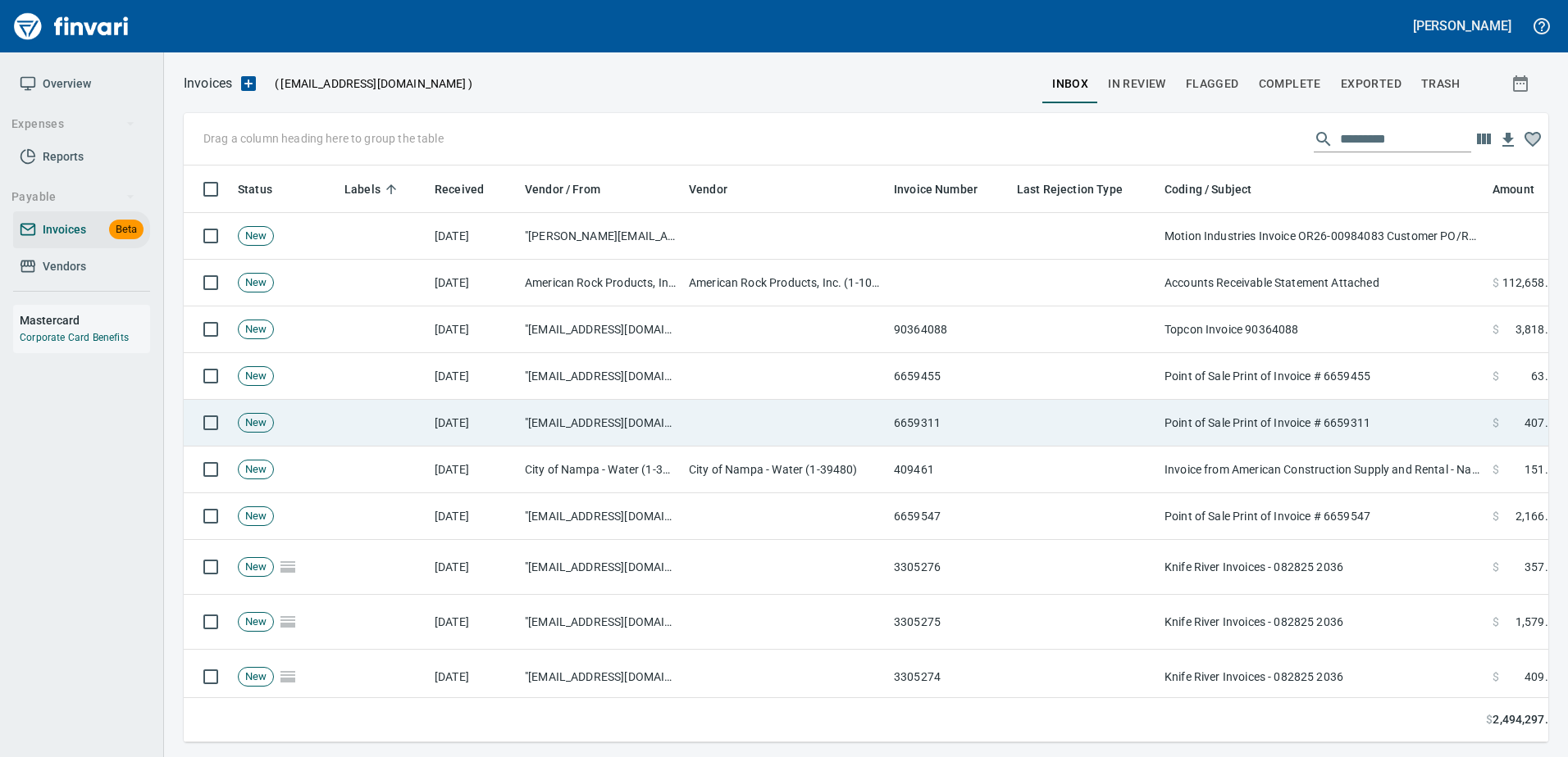
click at [1364, 439] on td "Point of Sale Print of Invoice # 6659311" at bounding box center [1321, 422] width 328 height 46
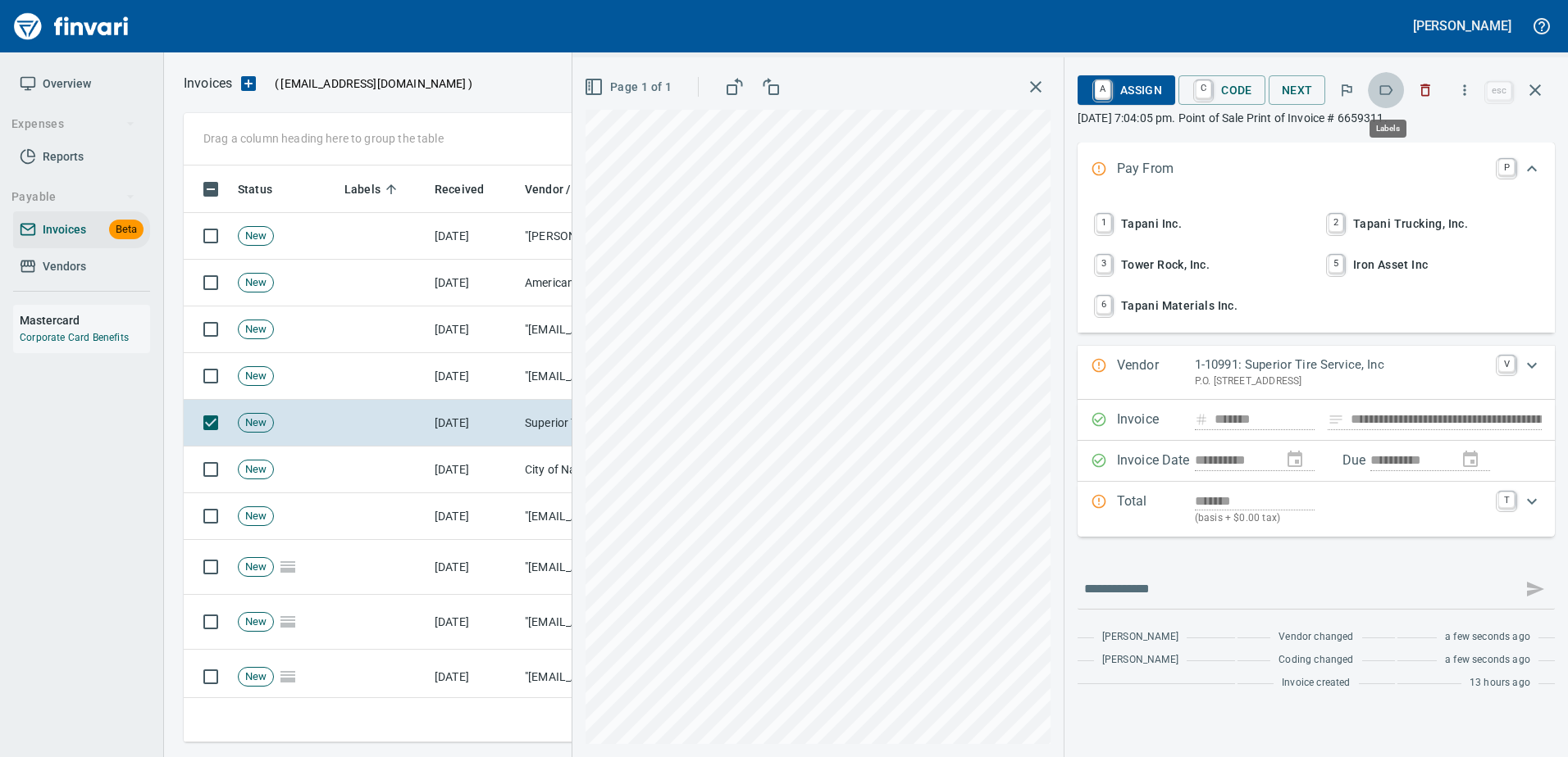
click at [1376, 91] on button "button" at bounding box center [1385, 90] width 36 height 36
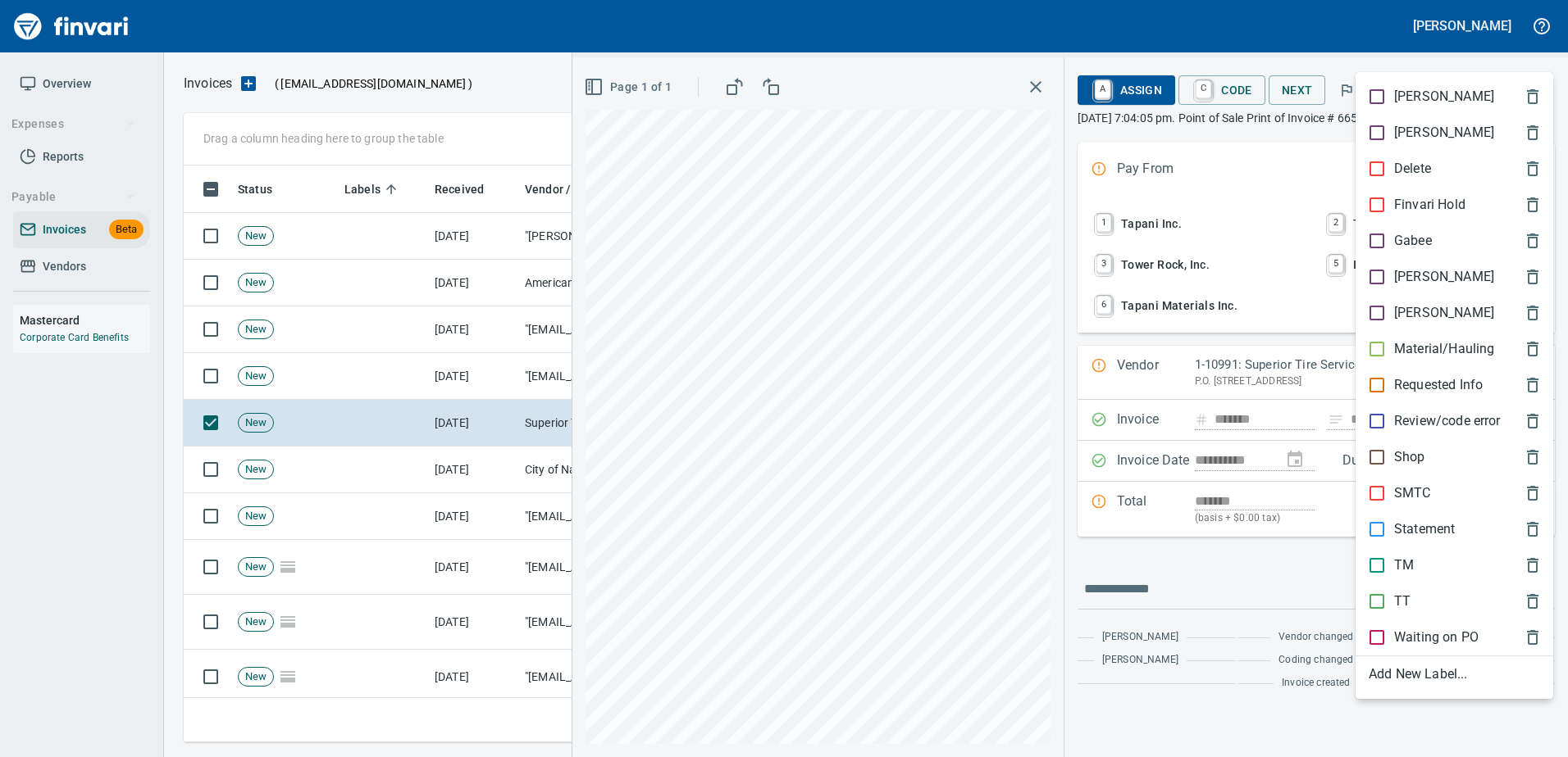
click at [1412, 459] on p "Shop" at bounding box center [1409, 457] width 32 height 20
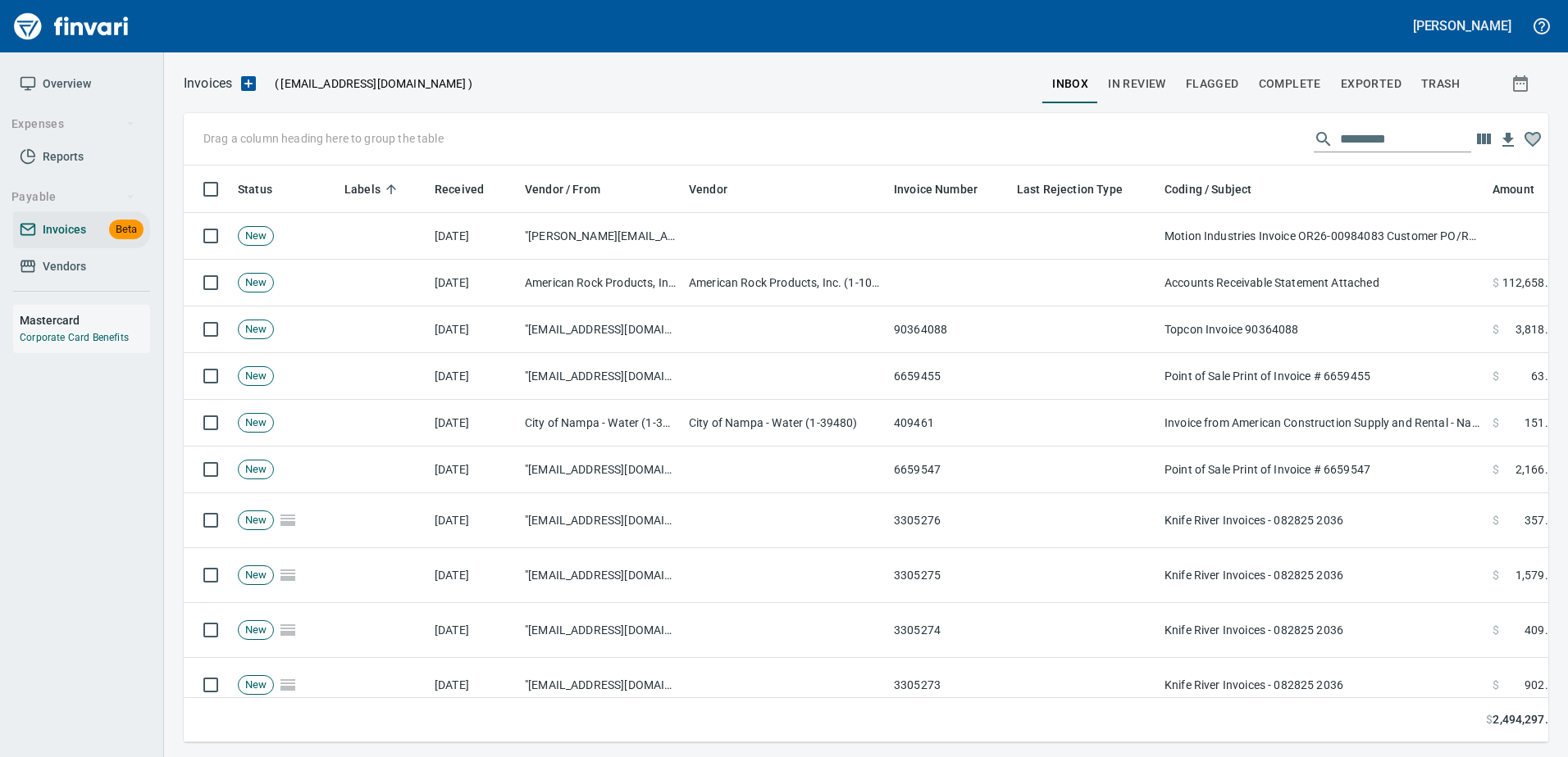
click at [1372, 121] on div "Drag a column heading here to group the table" at bounding box center [865, 139] width 1364 height 52
click at [1363, 134] on input "text" at bounding box center [1405, 139] width 131 height 27
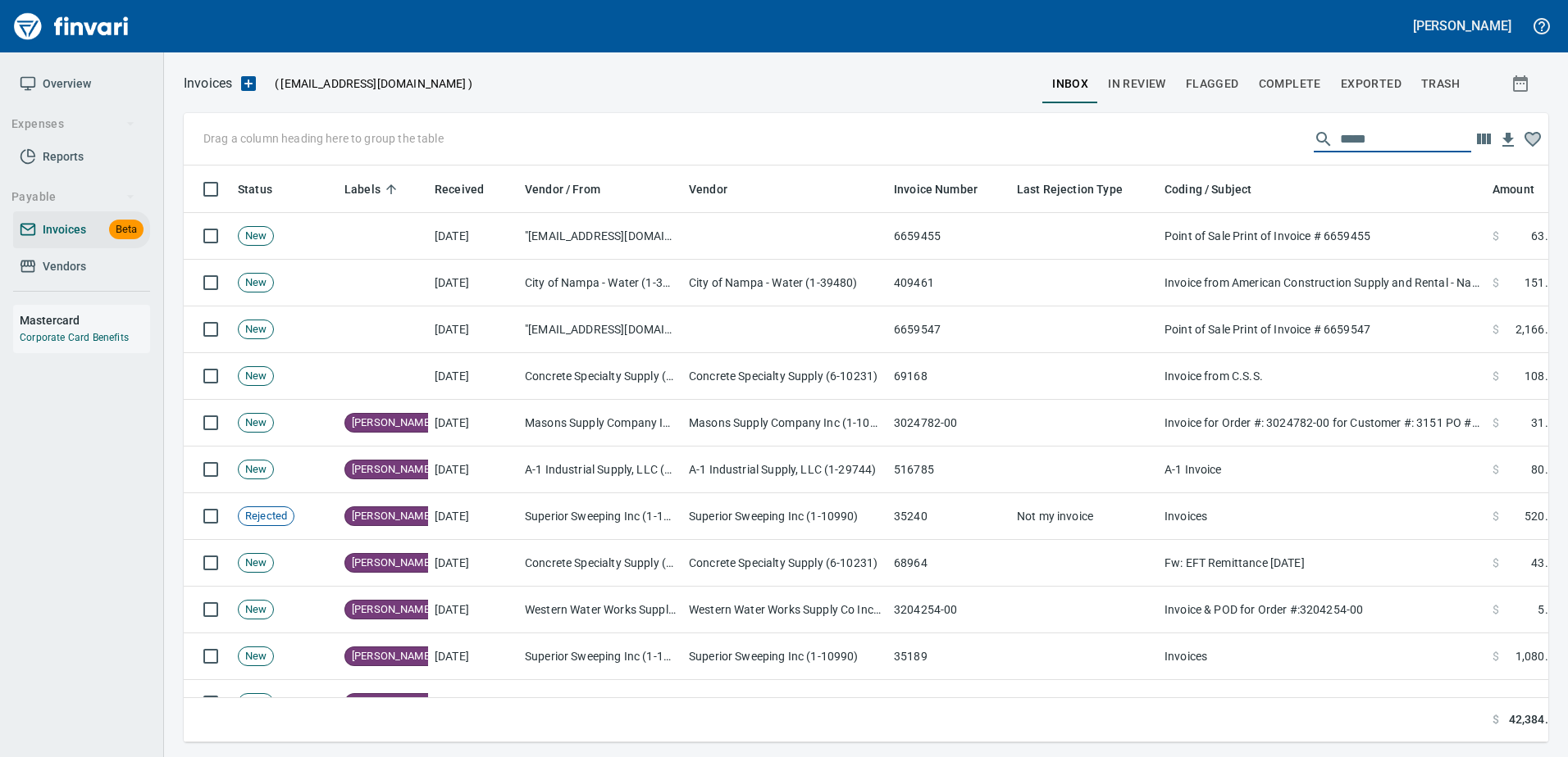
scroll to position [552, 1352]
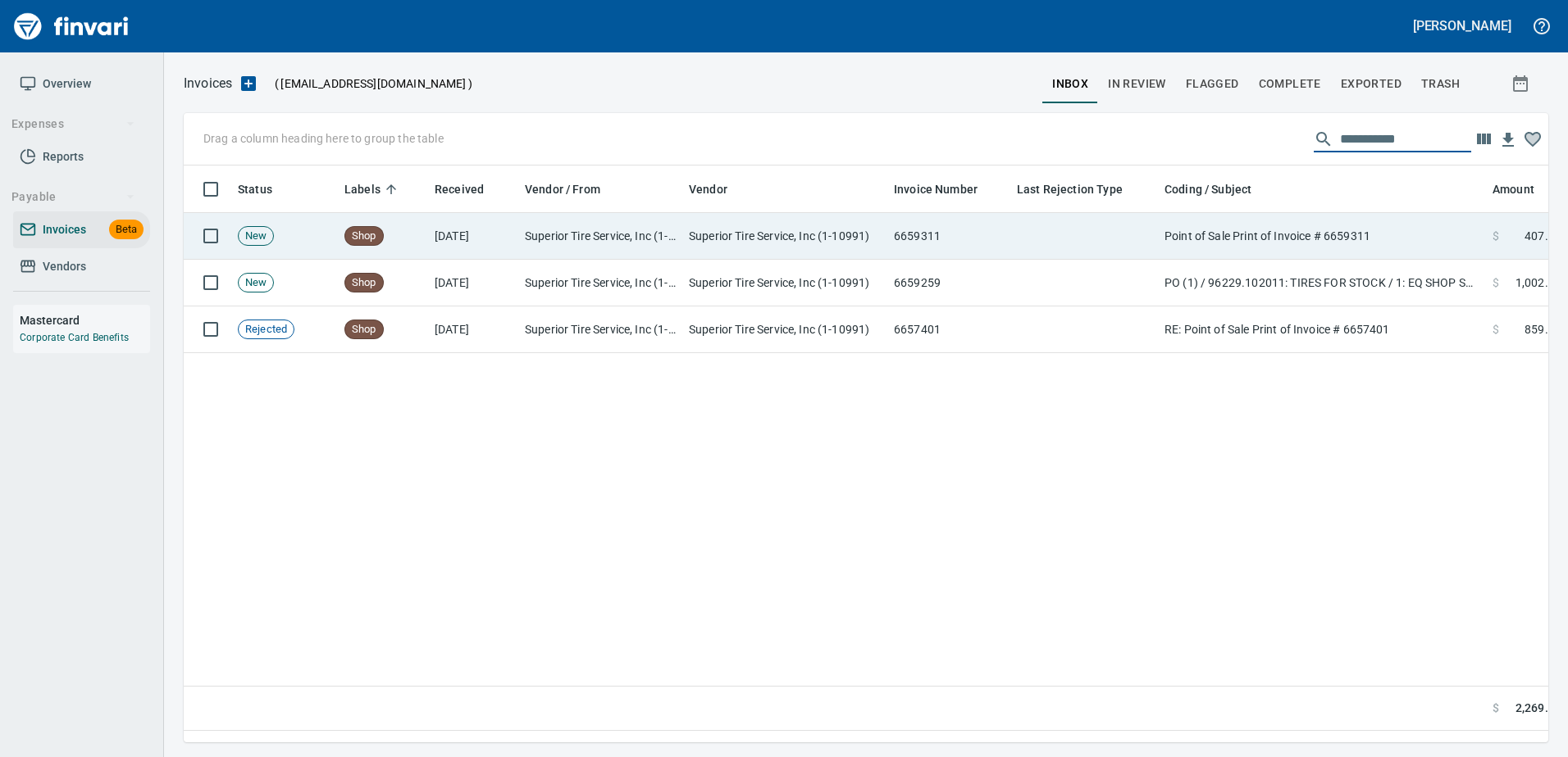
type input "**********"
click at [1314, 238] on td "Point of Sale Print of Invoice # 6659311" at bounding box center [1321, 235] width 328 height 46
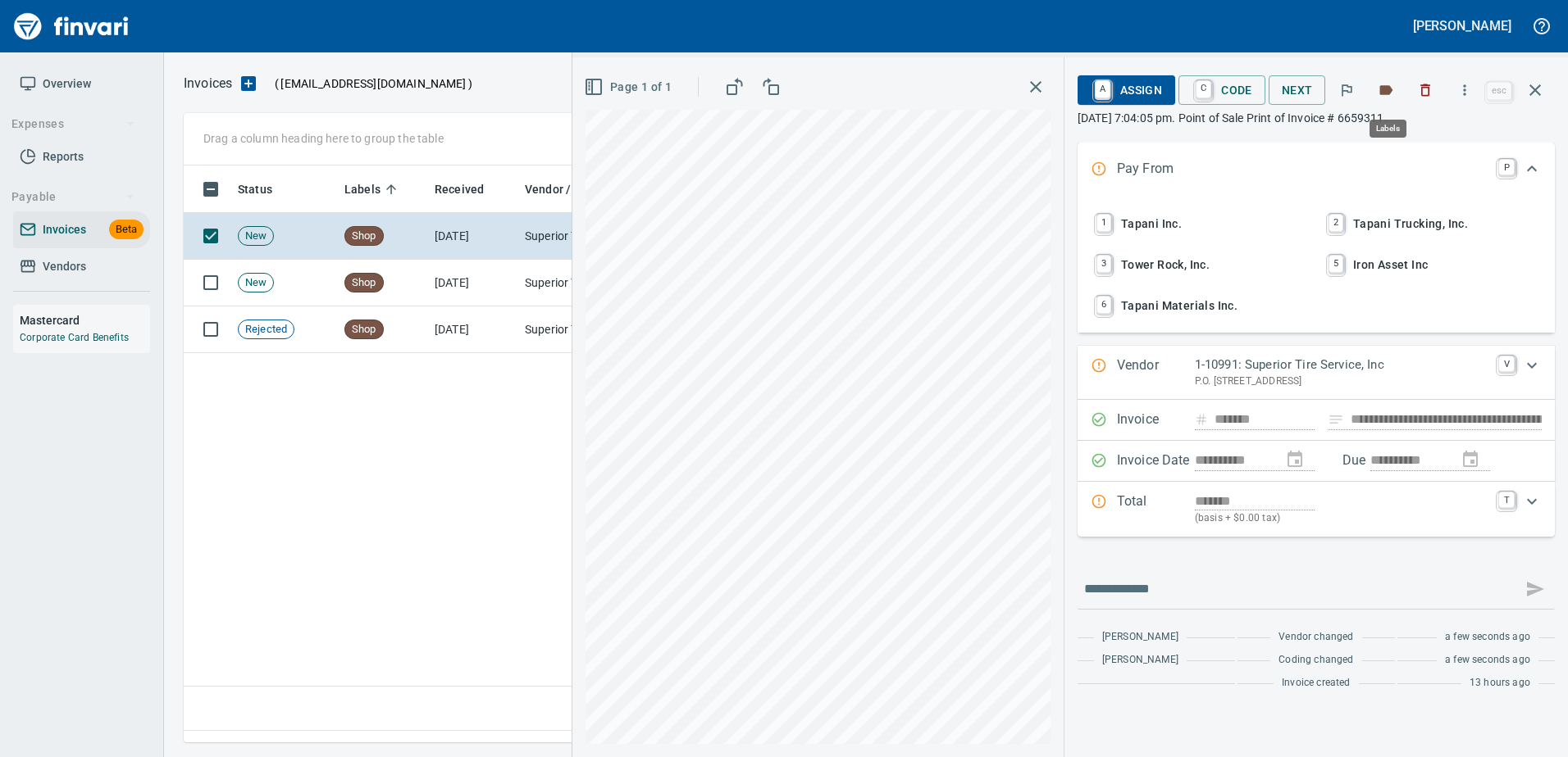
click at [1394, 91] on icon "button" at bounding box center [1385, 90] width 17 height 17
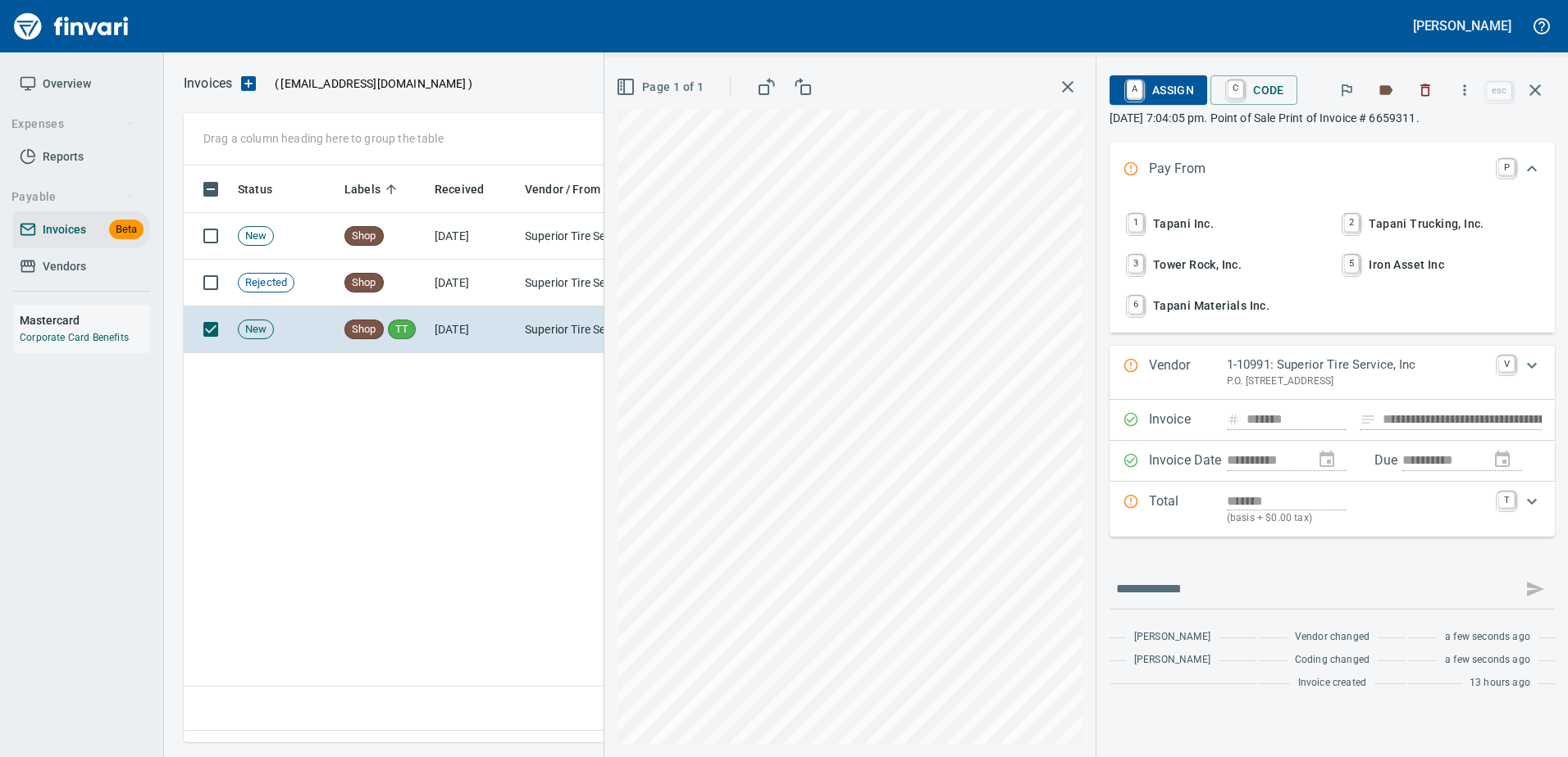
scroll to position [552, 1351]
click at [1394, 91] on icon "button" at bounding box center [1385, 90] width 17 height 17
click at [1547, 89] on button "button" at bounding box center [1535, 91] width 39 height 39
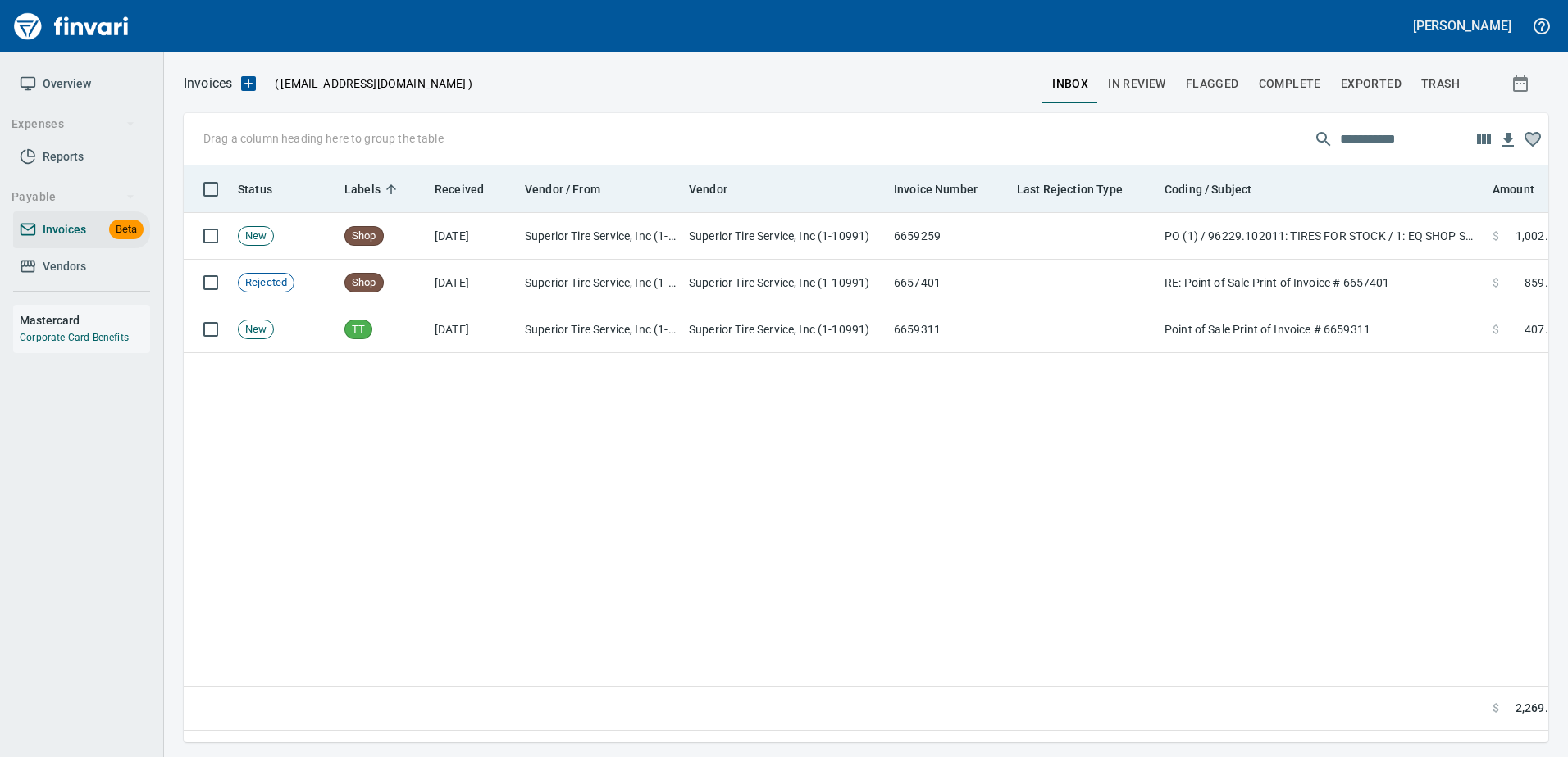
scroll to position [552, 1352]
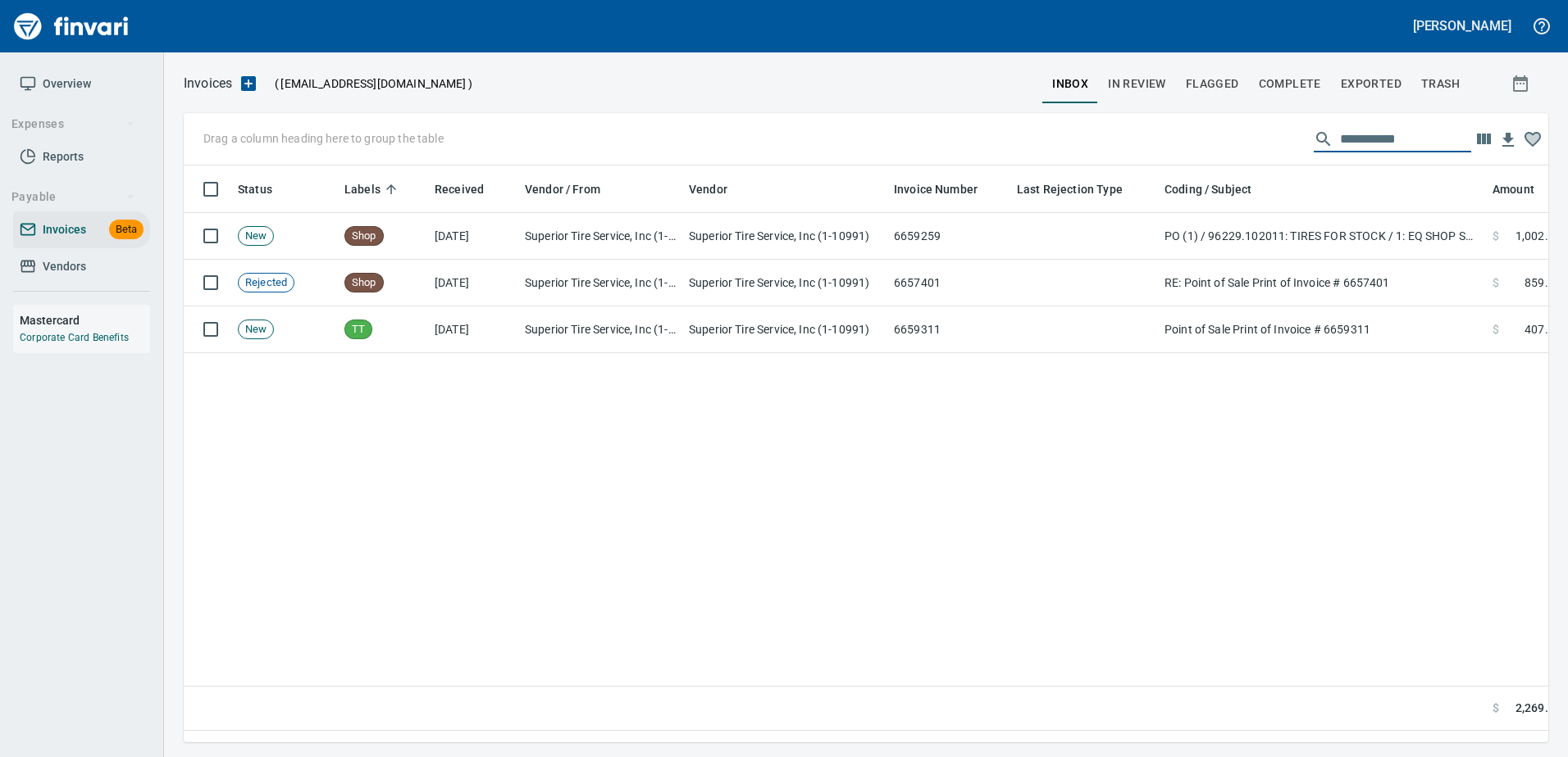
drag, startPoint x: 1429, startPoint y: 145, endPoint x: 1003, endPoint y: 151, distance: 426.0
click at [1003, 150] on div "**********" at bounding box center [865, 139] width 1364 height 52
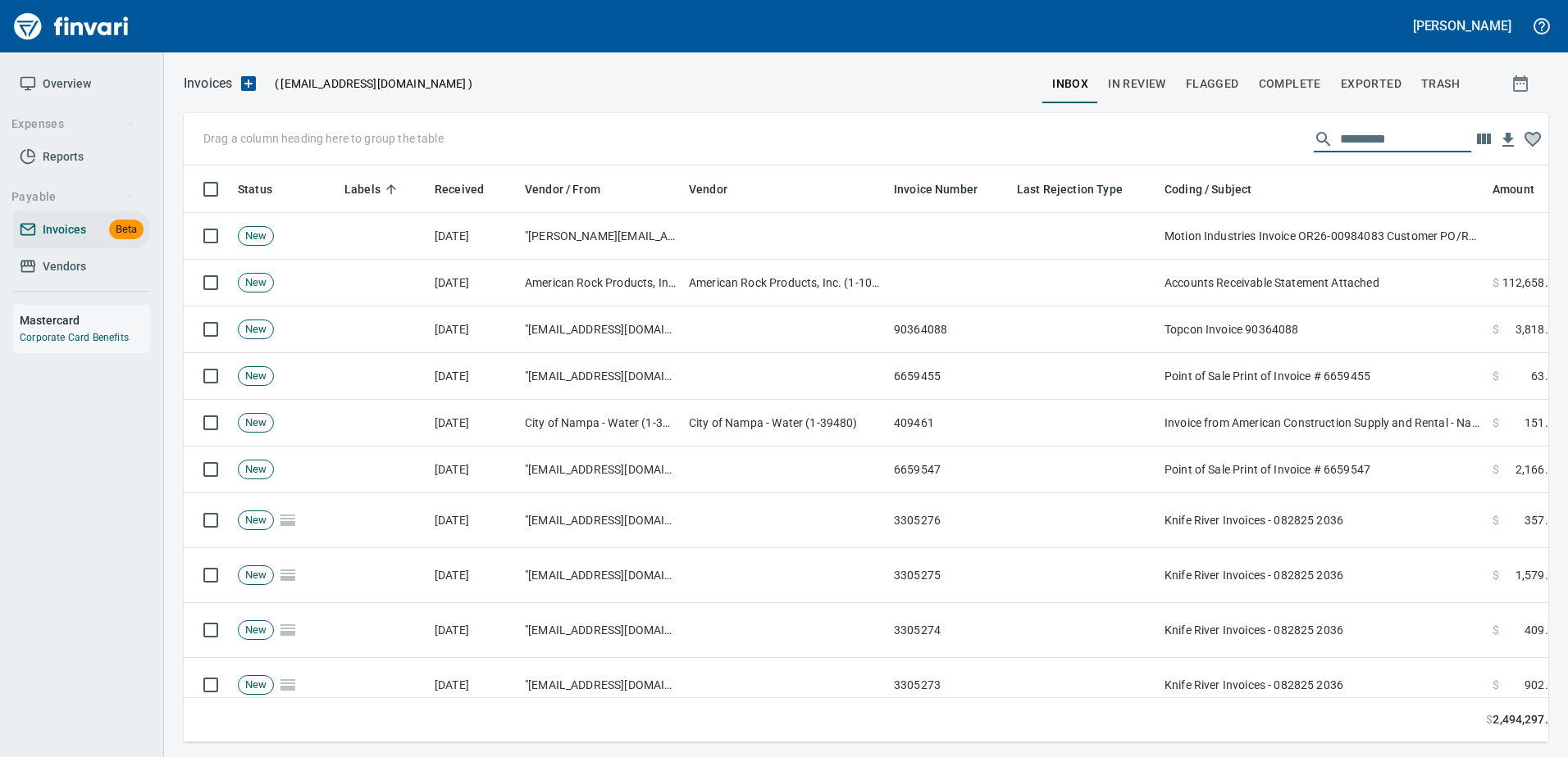
scroll to position [552, 1339]
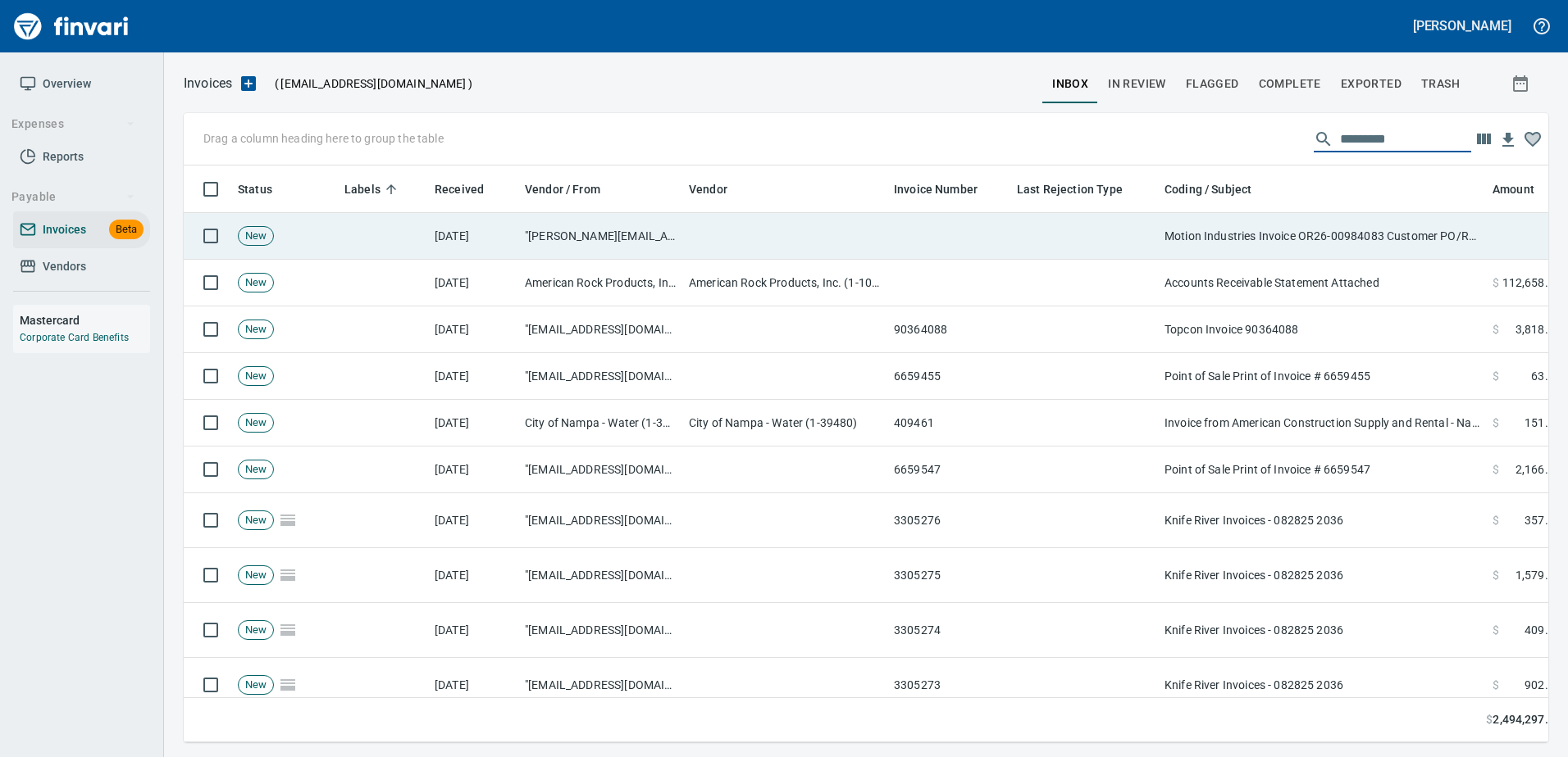
drag, startPoint x: 1298, startPoint y: 227, endPoint x: 1306, endPoint y: 220, distance: 10.6
click at [1298, 227] on td "Motion Industries Invoice OR26-00984083 Customer PO/Release 96325.5470052" at bounding box center [1321, 235] width 328 height 46
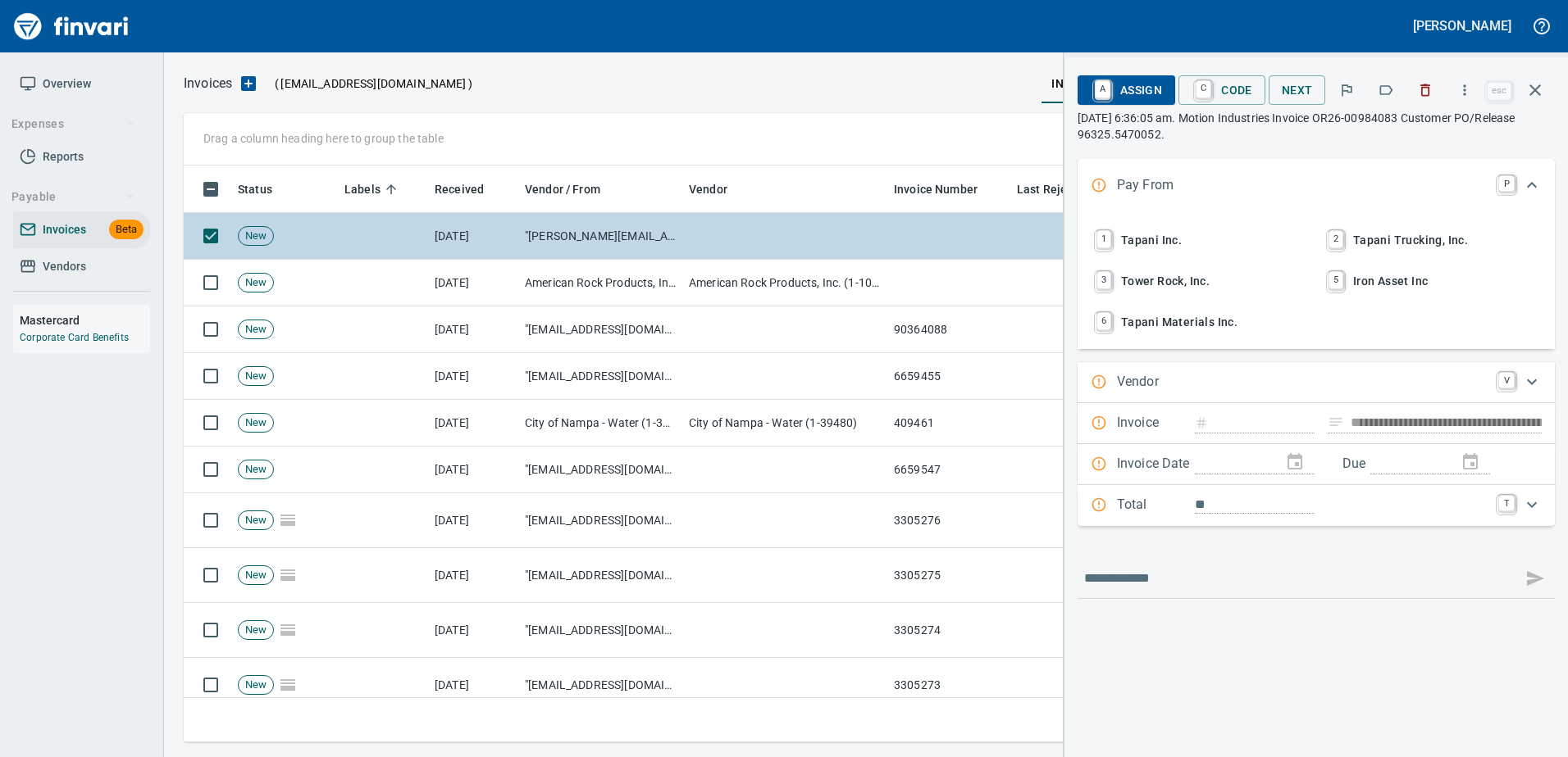
scroll to position [552, 1339]
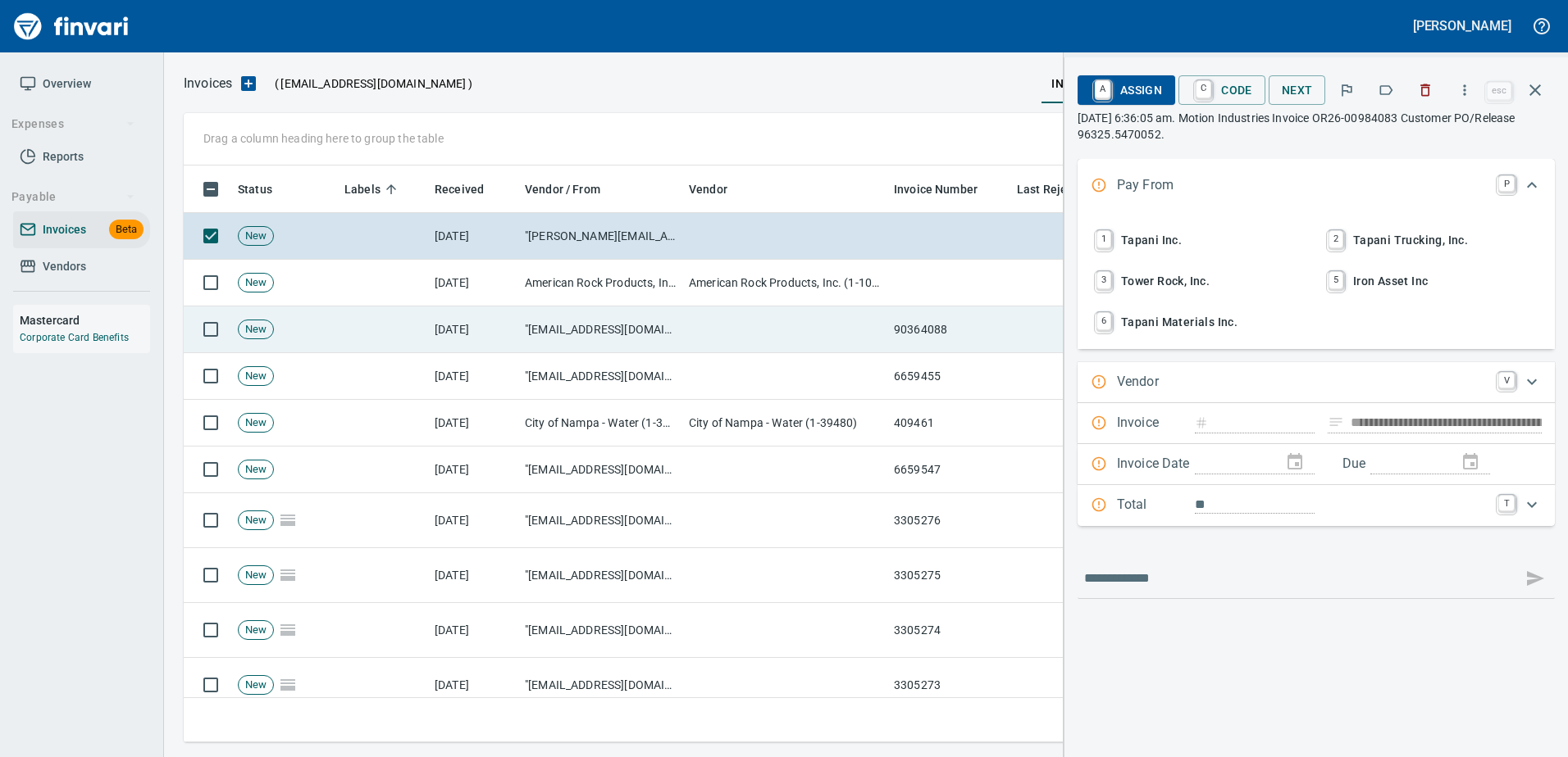
click at [804, 337] on td at bounding box center [785, 329] width 205 height 46
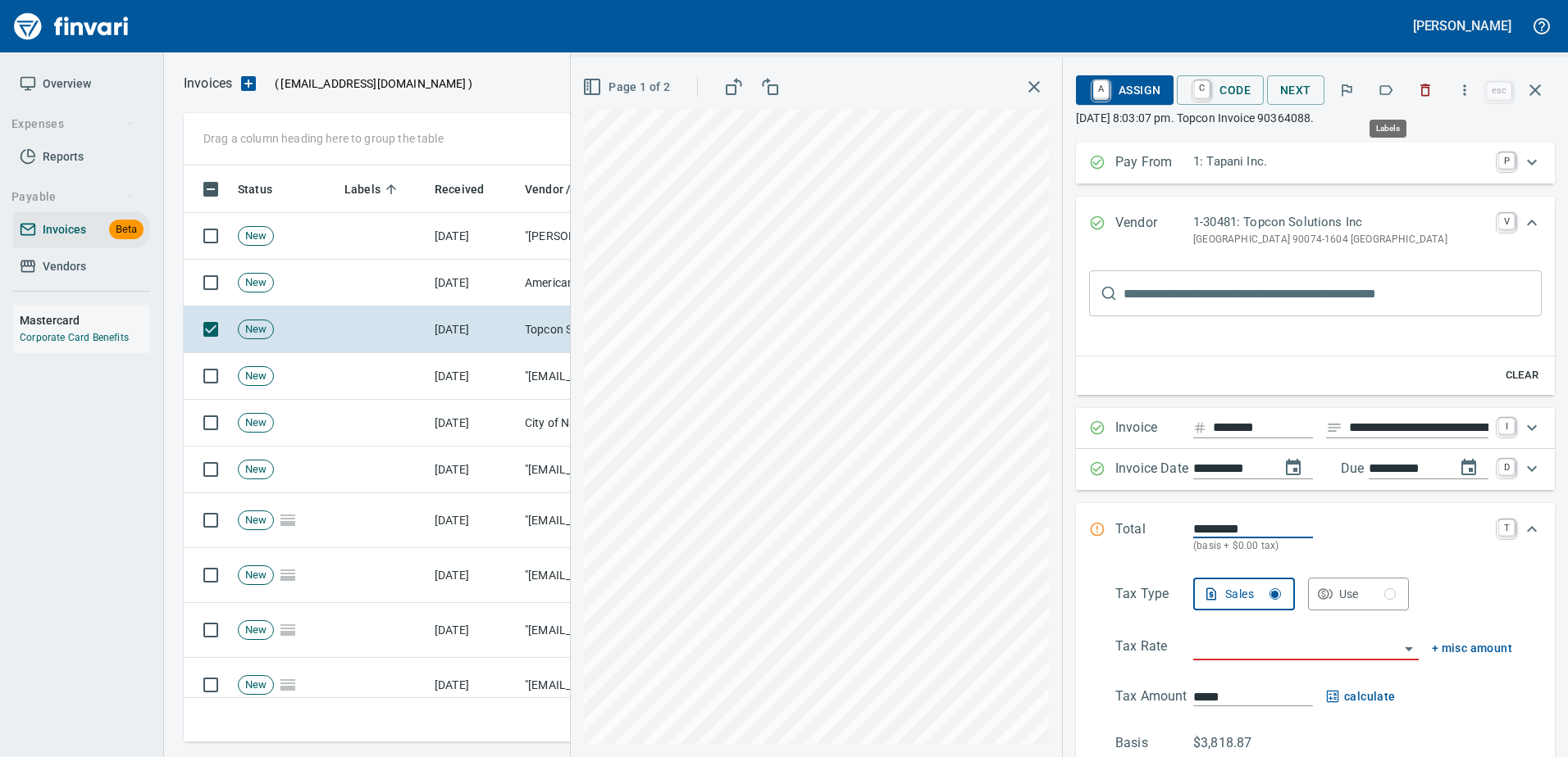
scroll to position [552, 1339]
click at [1393, 89] on icon "button" at bounding box center [1386, 91] width 13 height 10
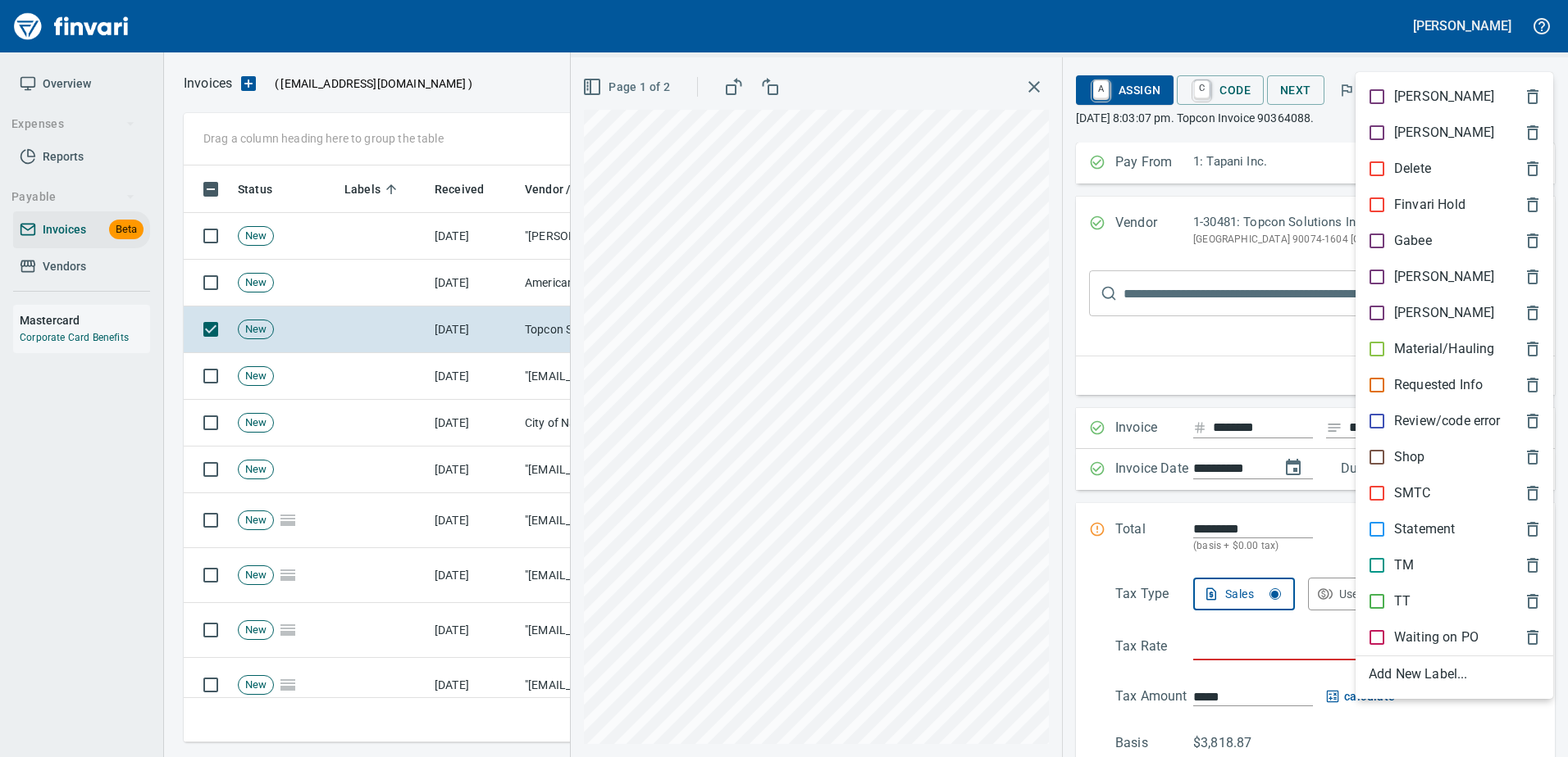
click at [1400, 501] on p "SMTC" at bounding box center [1411, 493] width 36 height 20
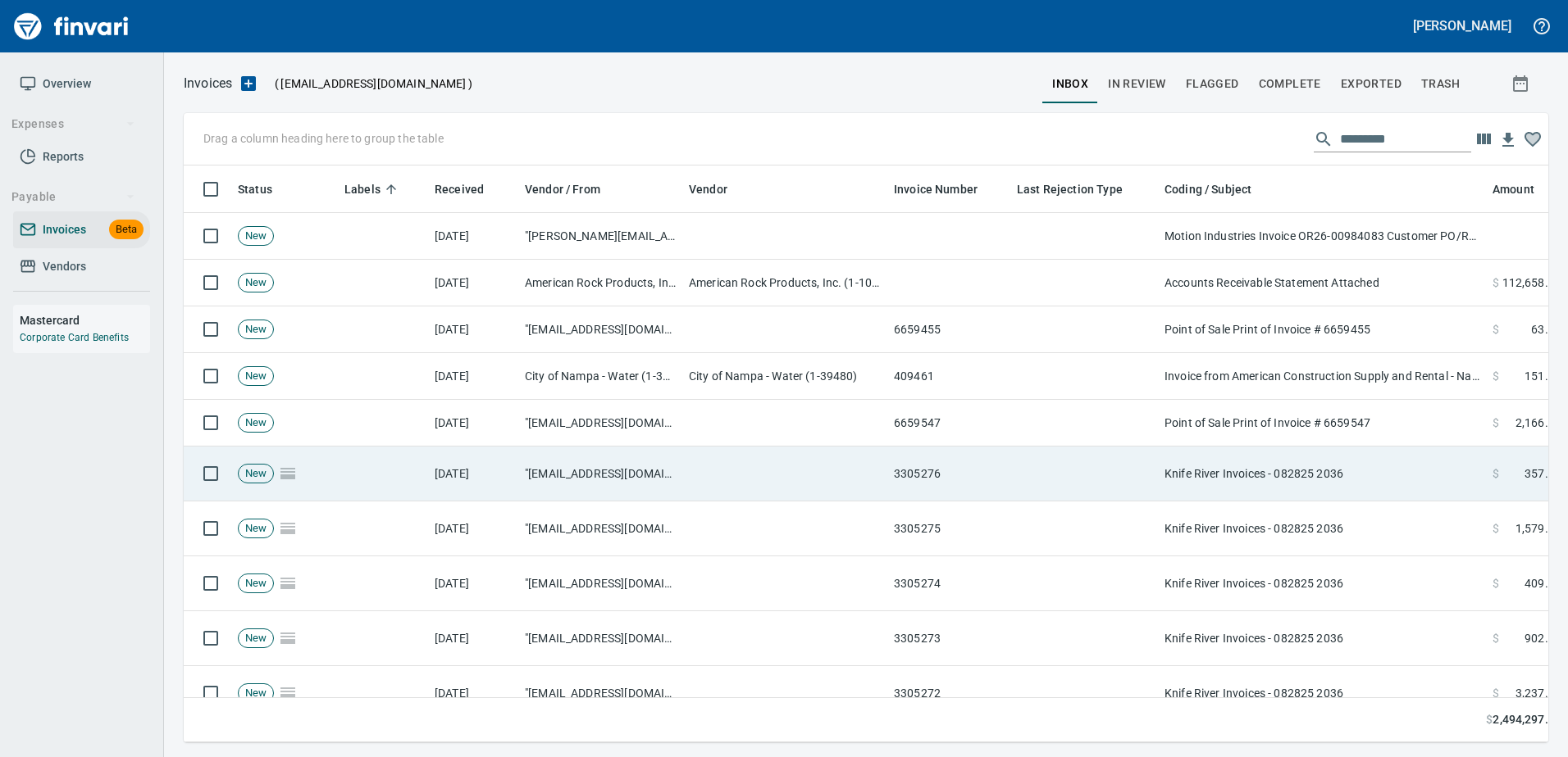
click at [1323, 484] on td "Knife River Invoices - 082825 2036" at bounding box center [1321, 474] width 328 height 55
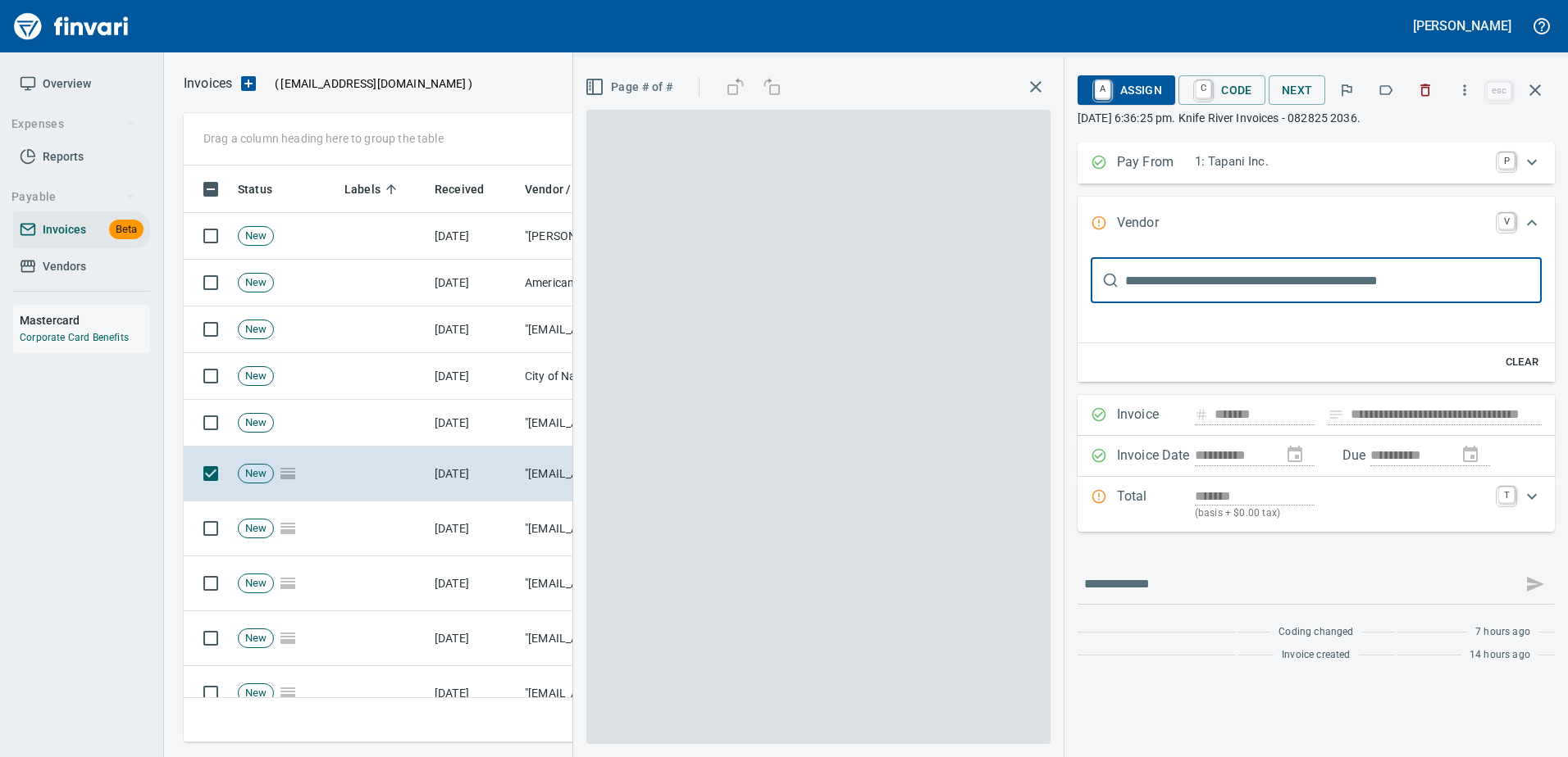
type input "**********"
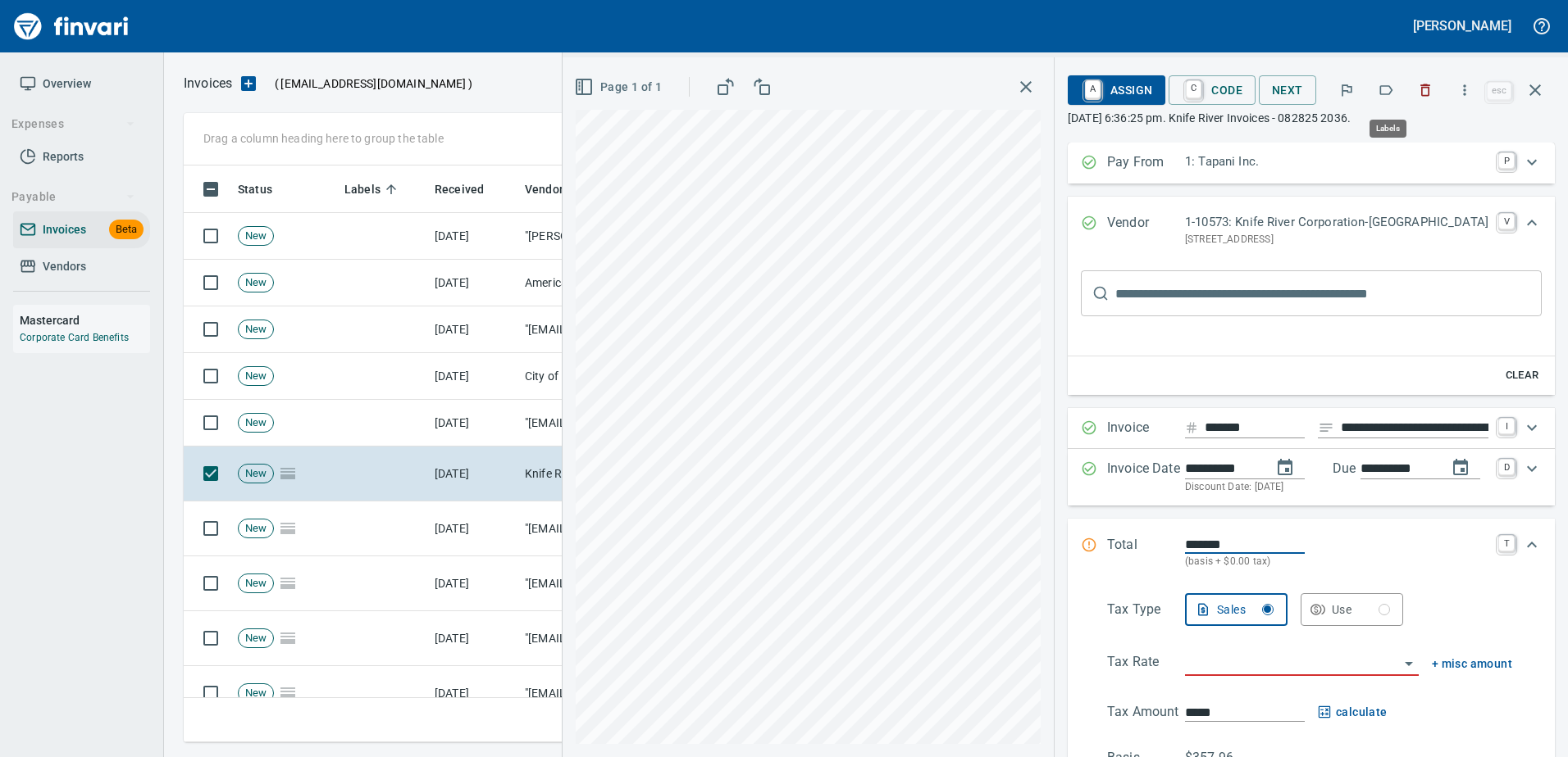
click at [1388, 86] on icon "button" at bounding box center [1385, 90] width 17 height 17
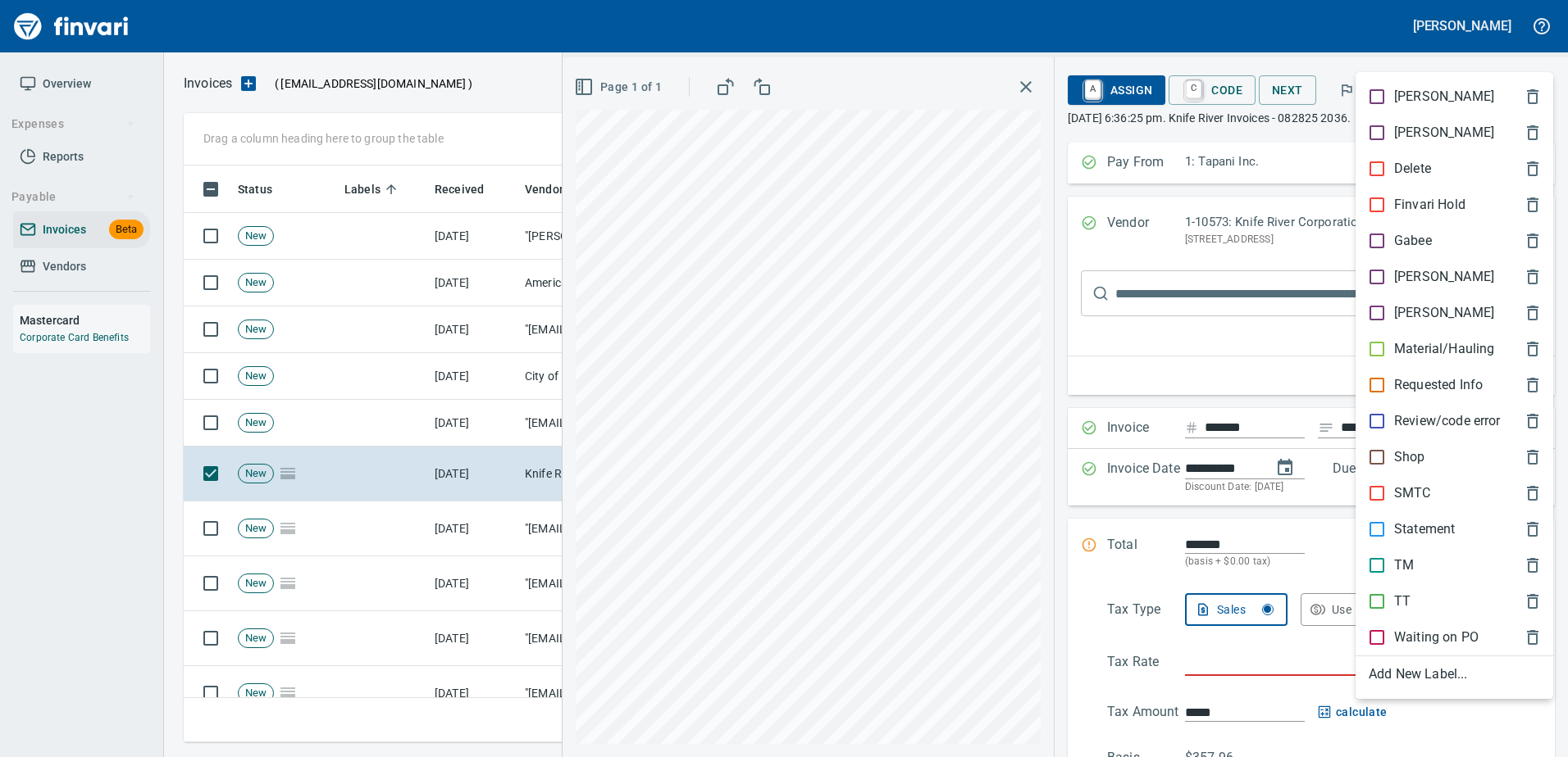
scroll to position [552, 1339]
click at [1416, 352] on p "Material/Hauling" at bounding box center [1444, 349] width 100 height 20
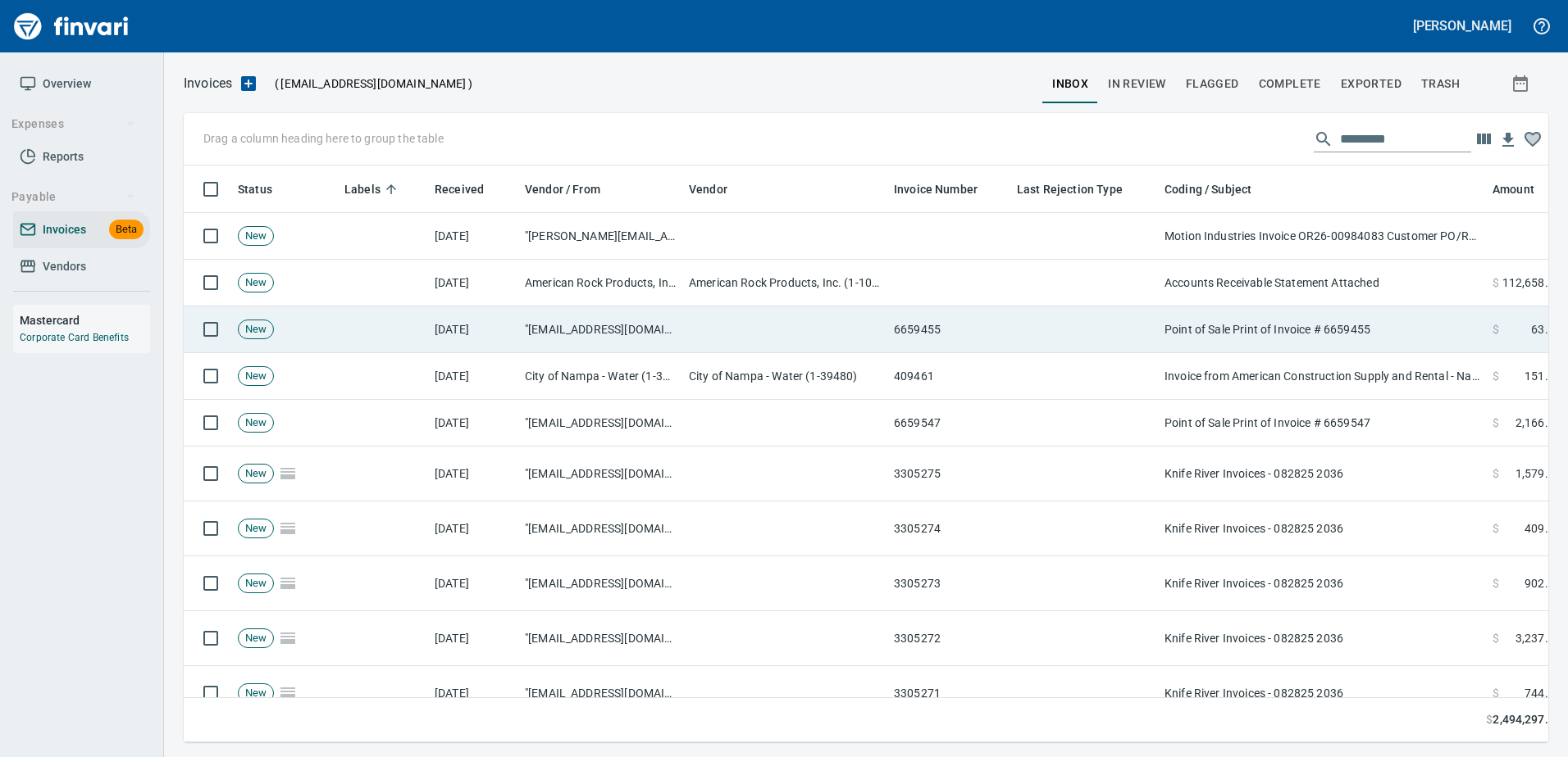
click at [1343, 338] on td "Point of Sale Print of Invoice # 6659455" at bounding box center [1321, 329] width 328 height 46
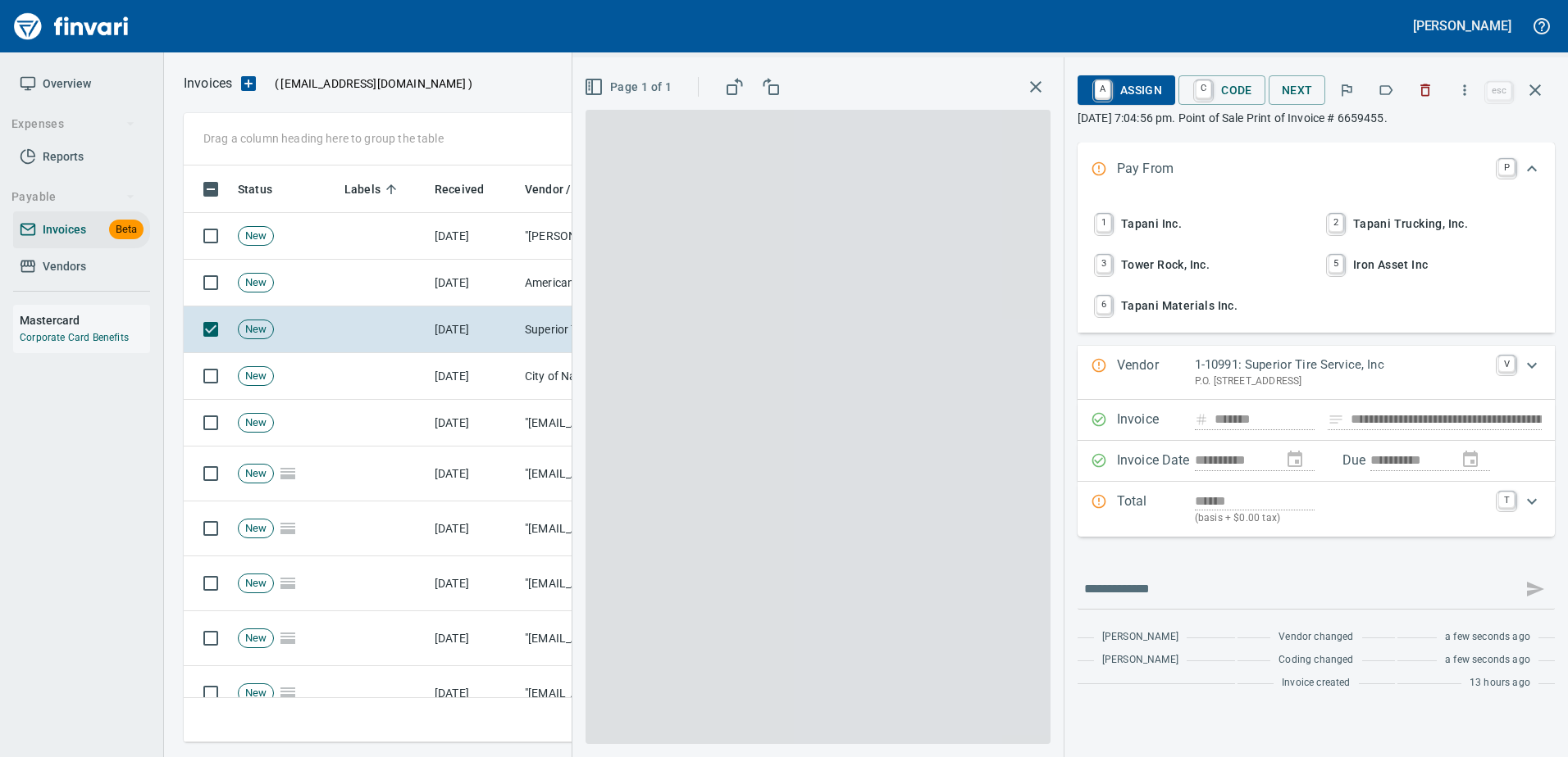
scroll to position [552, 1339]
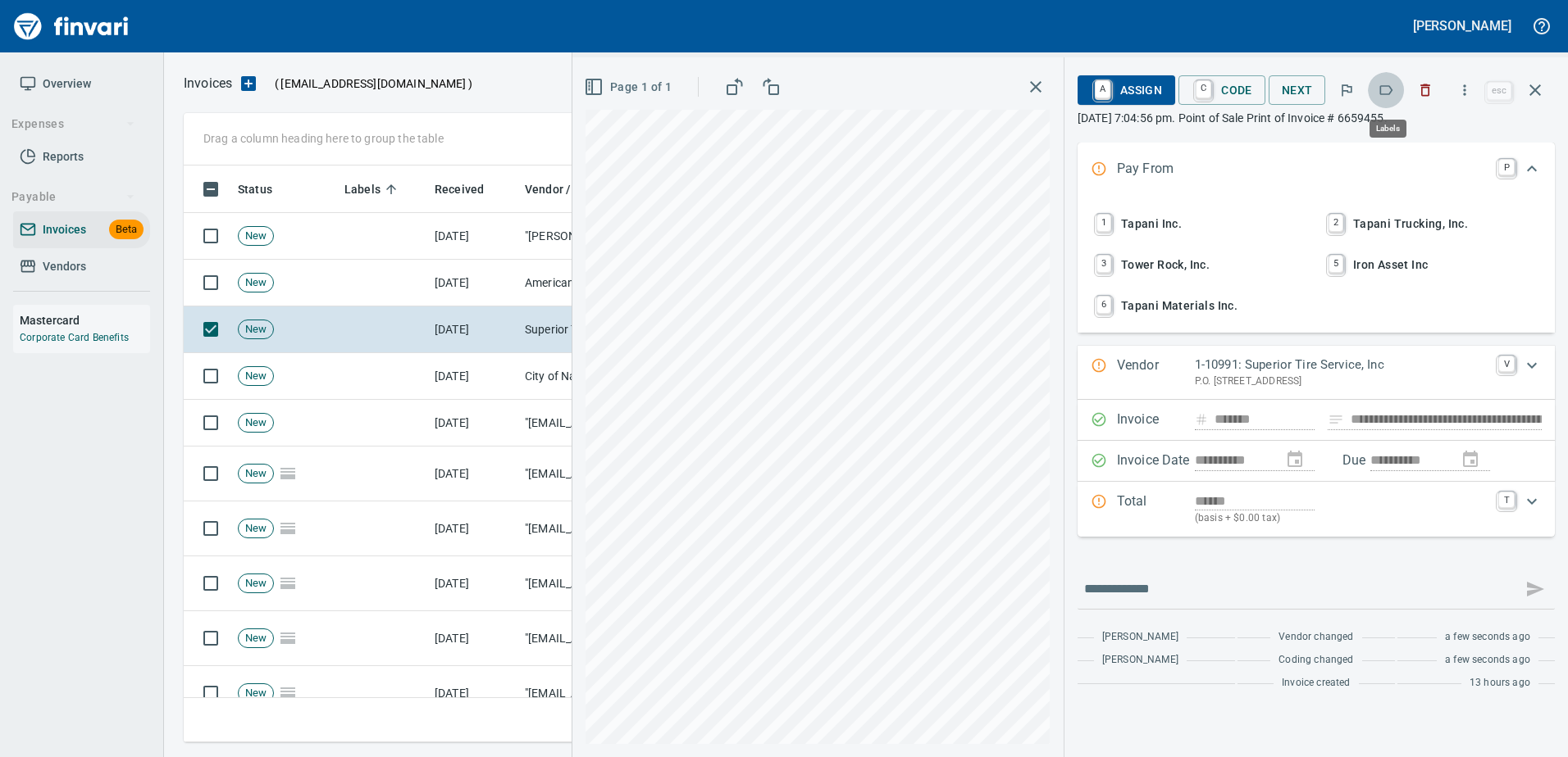
click at [1382, 80] on button "button" at bounding box center [1385, 90] width 36 height 36
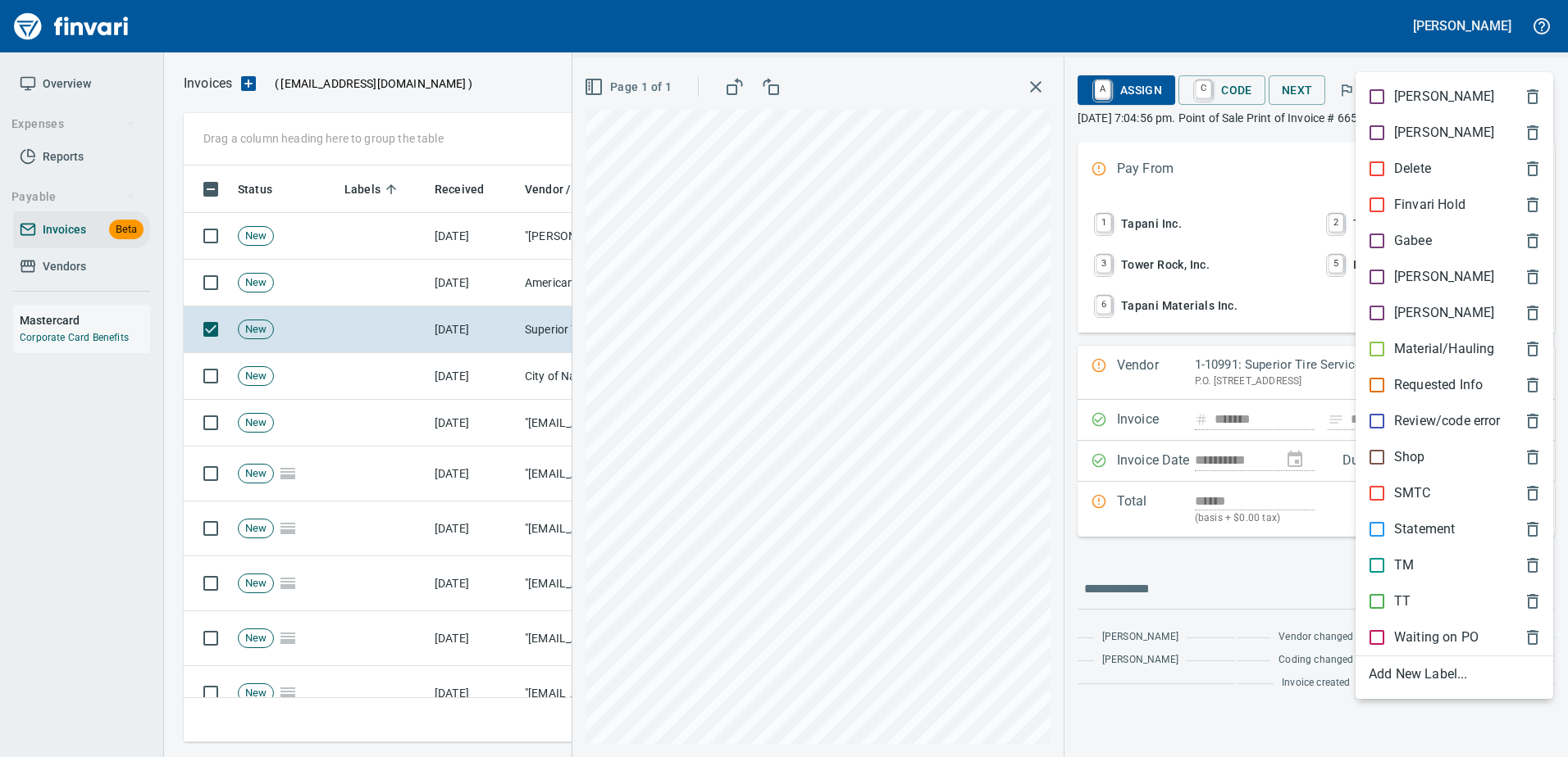
click at [1394, 608] on p "TT" at bounding box center [1402, 601] width 17 height 20
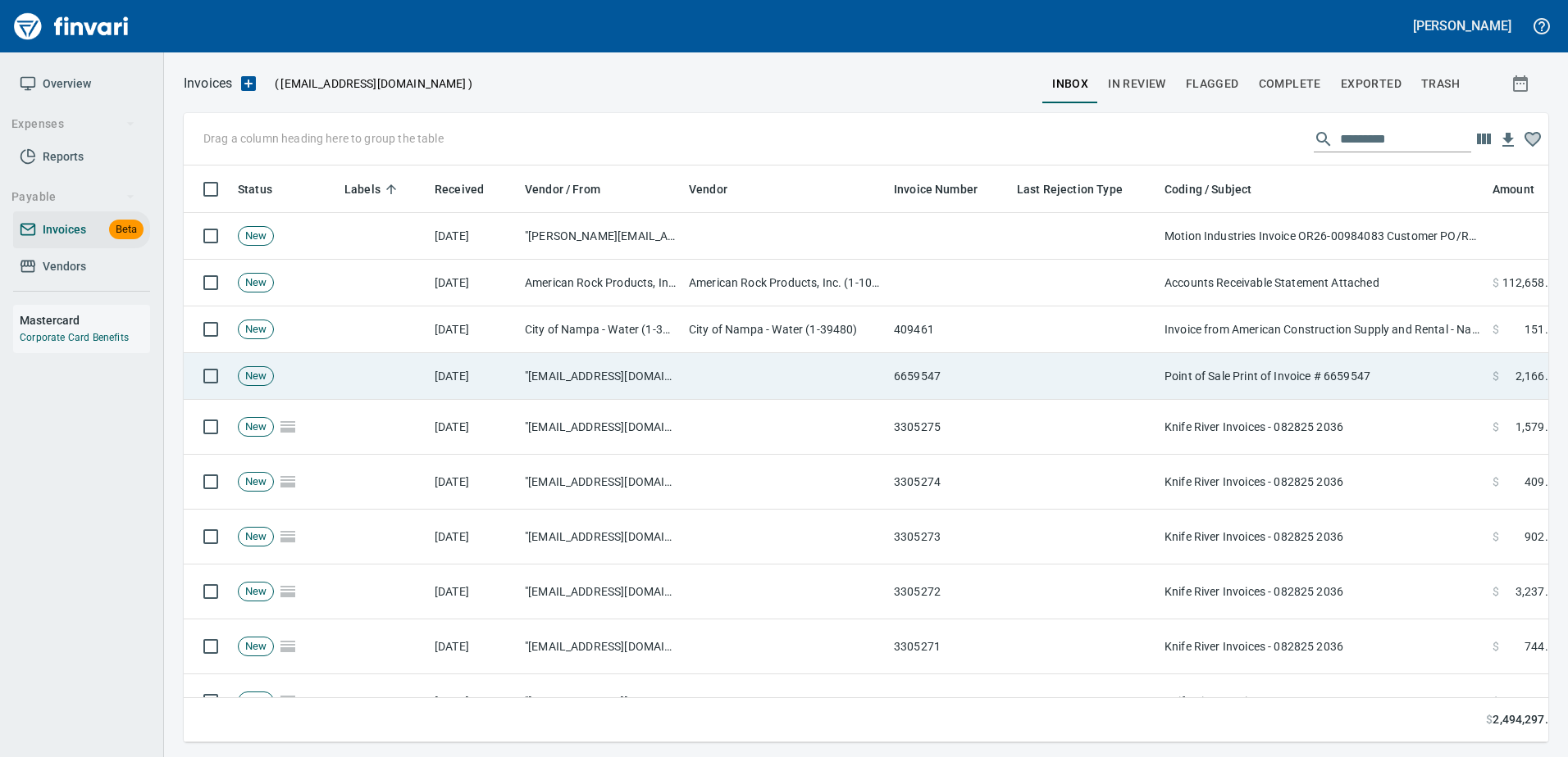
click at [1295, 362] on td "Point of Sale Print of Invoice # 6659547" at bounding box center [1321, 376] width 328 height 46
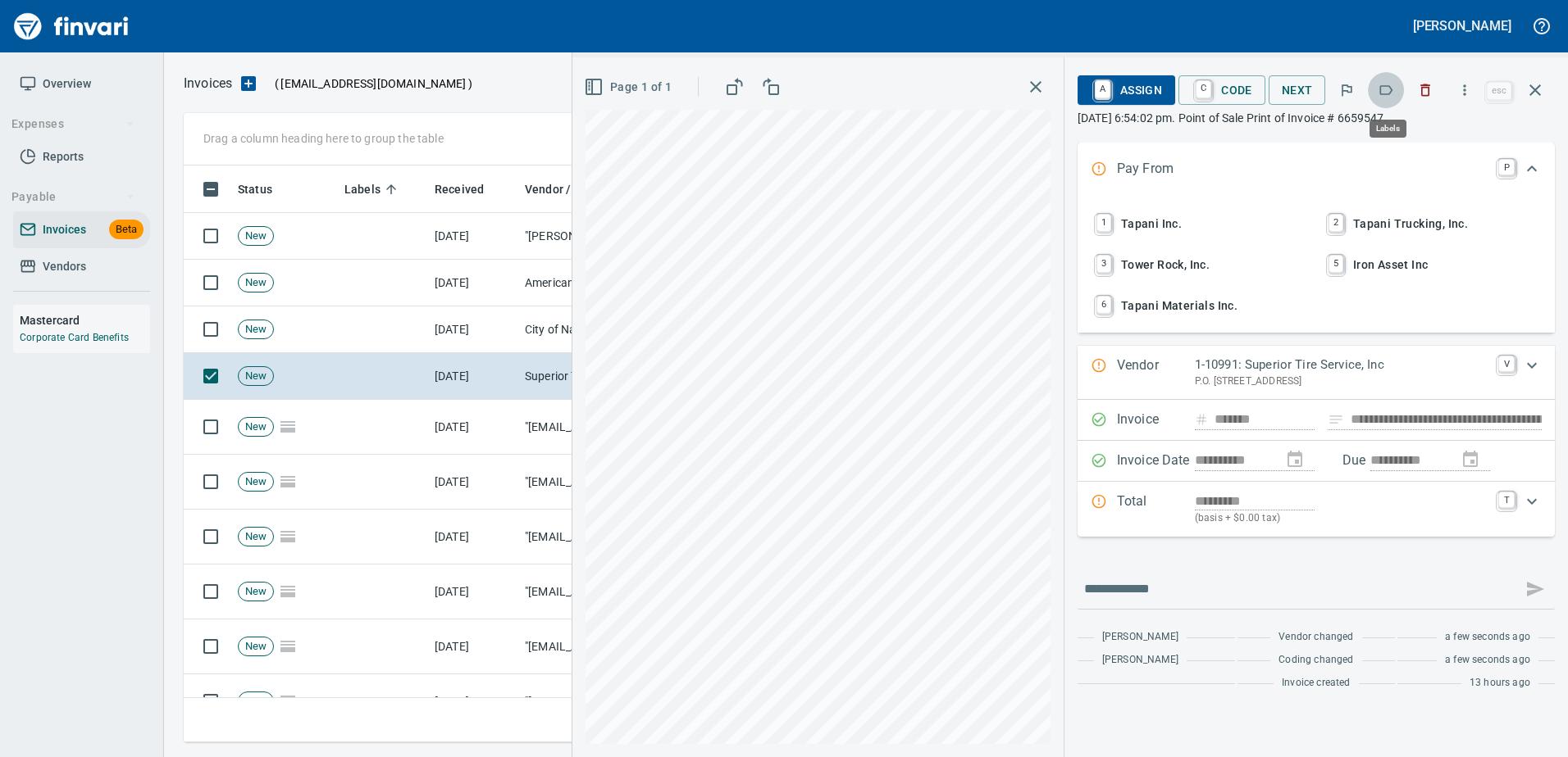
click at [1387, 94] on icon "button" at bounding box center [1385, 90] width 17 height 17
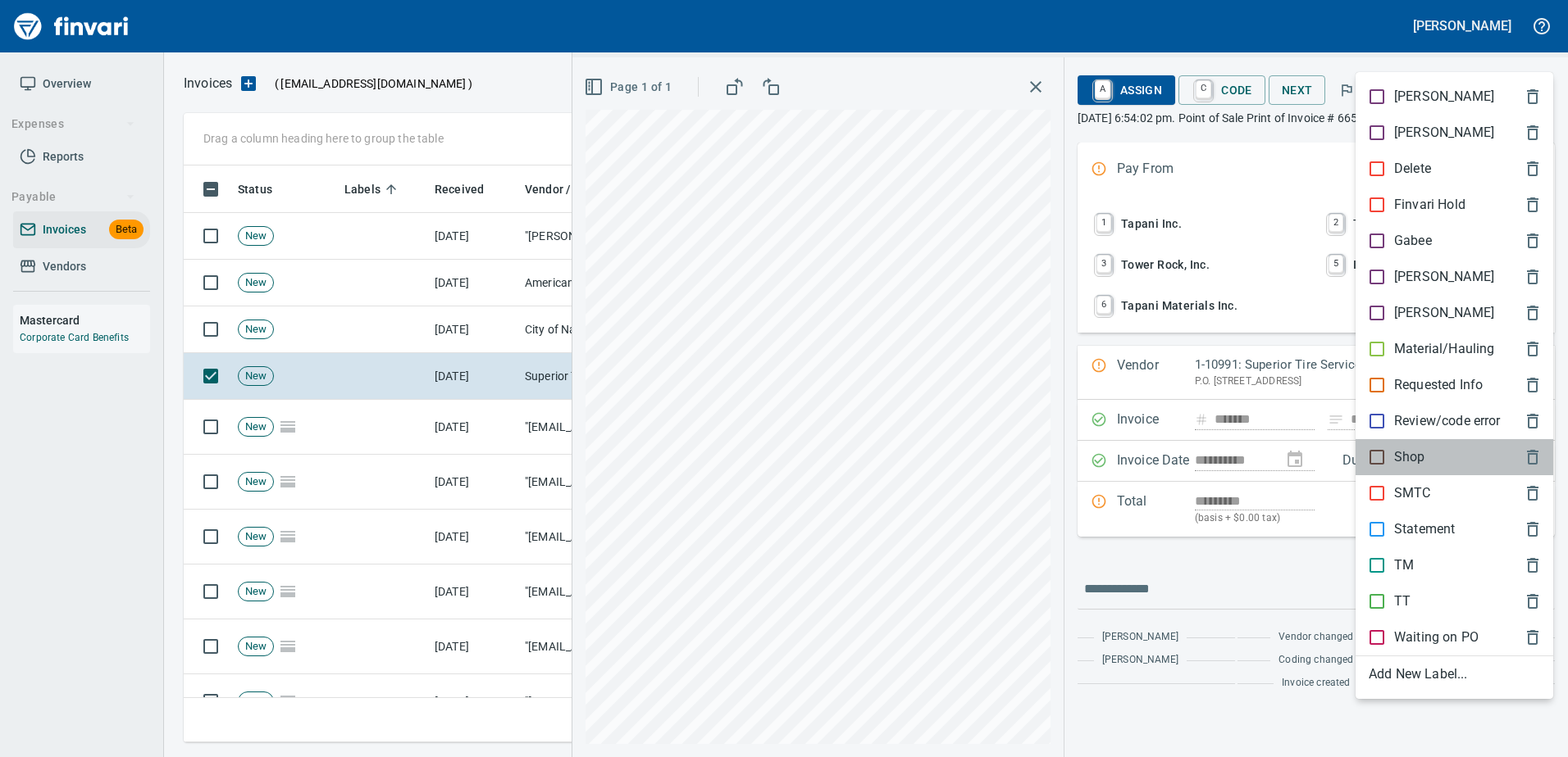
click at [1398, 447] on div "Shop" at bounding box center [1454, 457] width 198 height 36
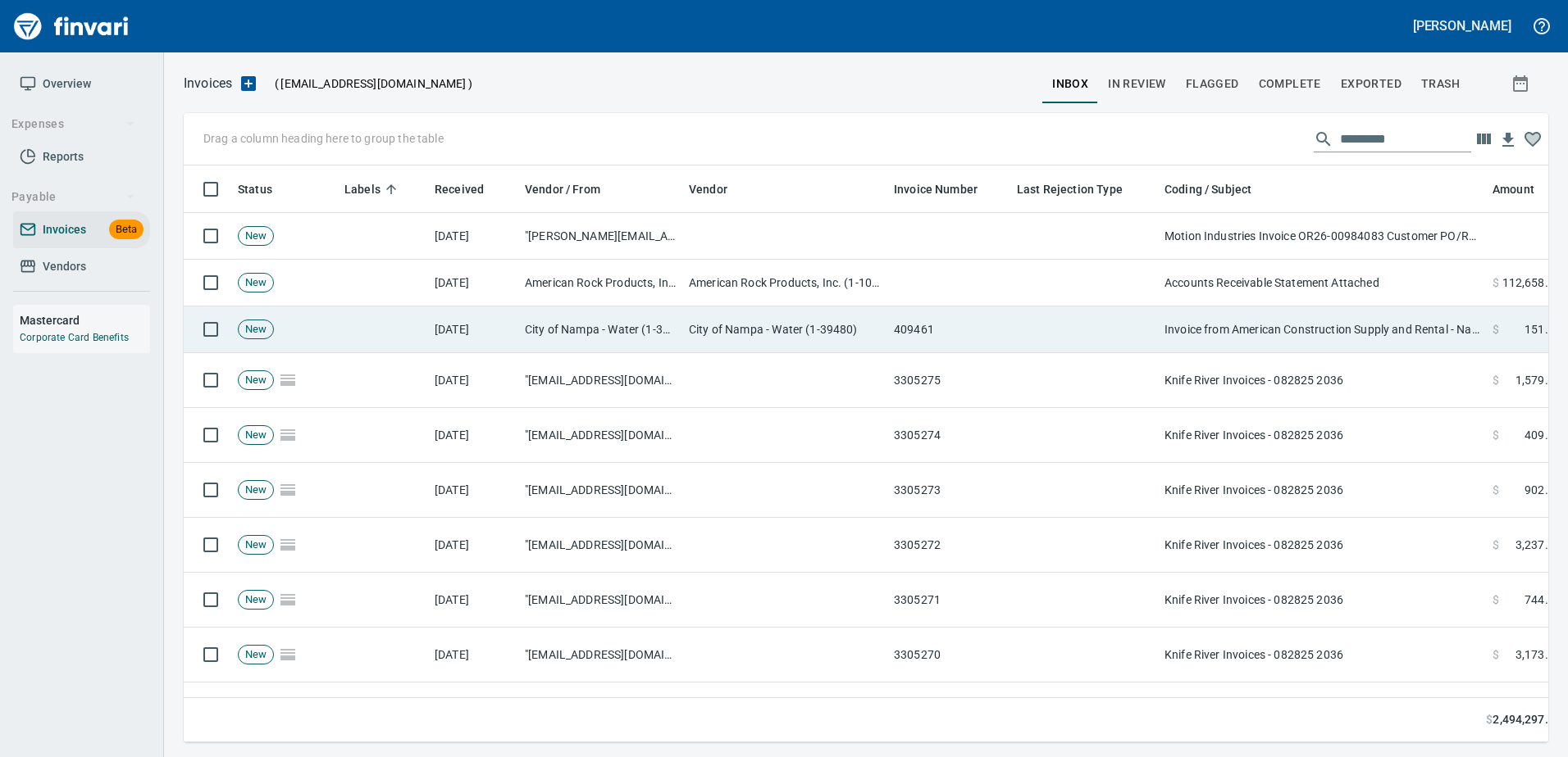
click at [1338, 337] on td "Invoice from American Construction Supply and Rental - Nampa" at bounding box center [1321, 329] width 328 height 46
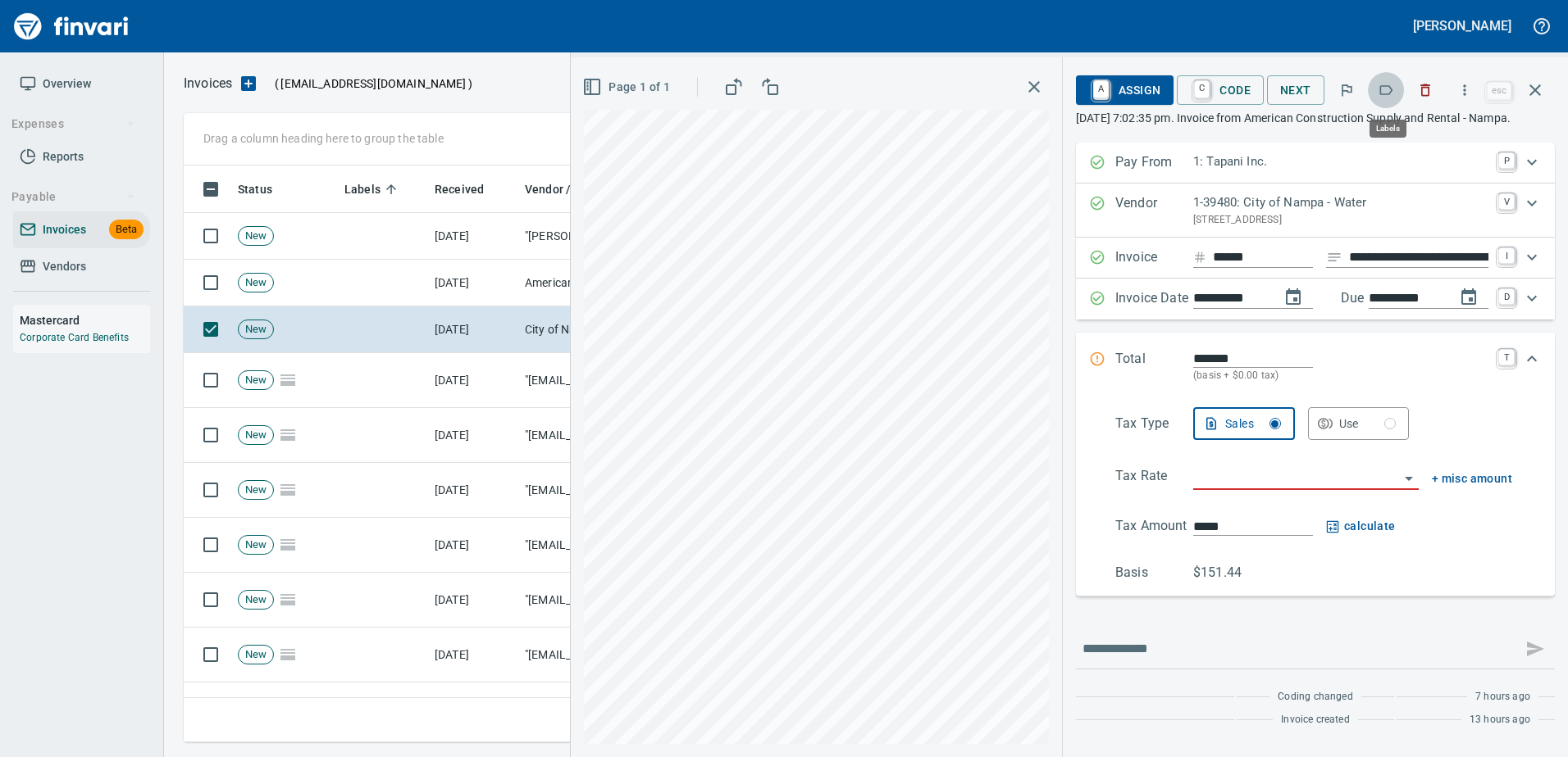
scroll to position [552, 1339]
click at [1383, 101] on button "button" at bounding box center [1385, 90] width 36 height 36
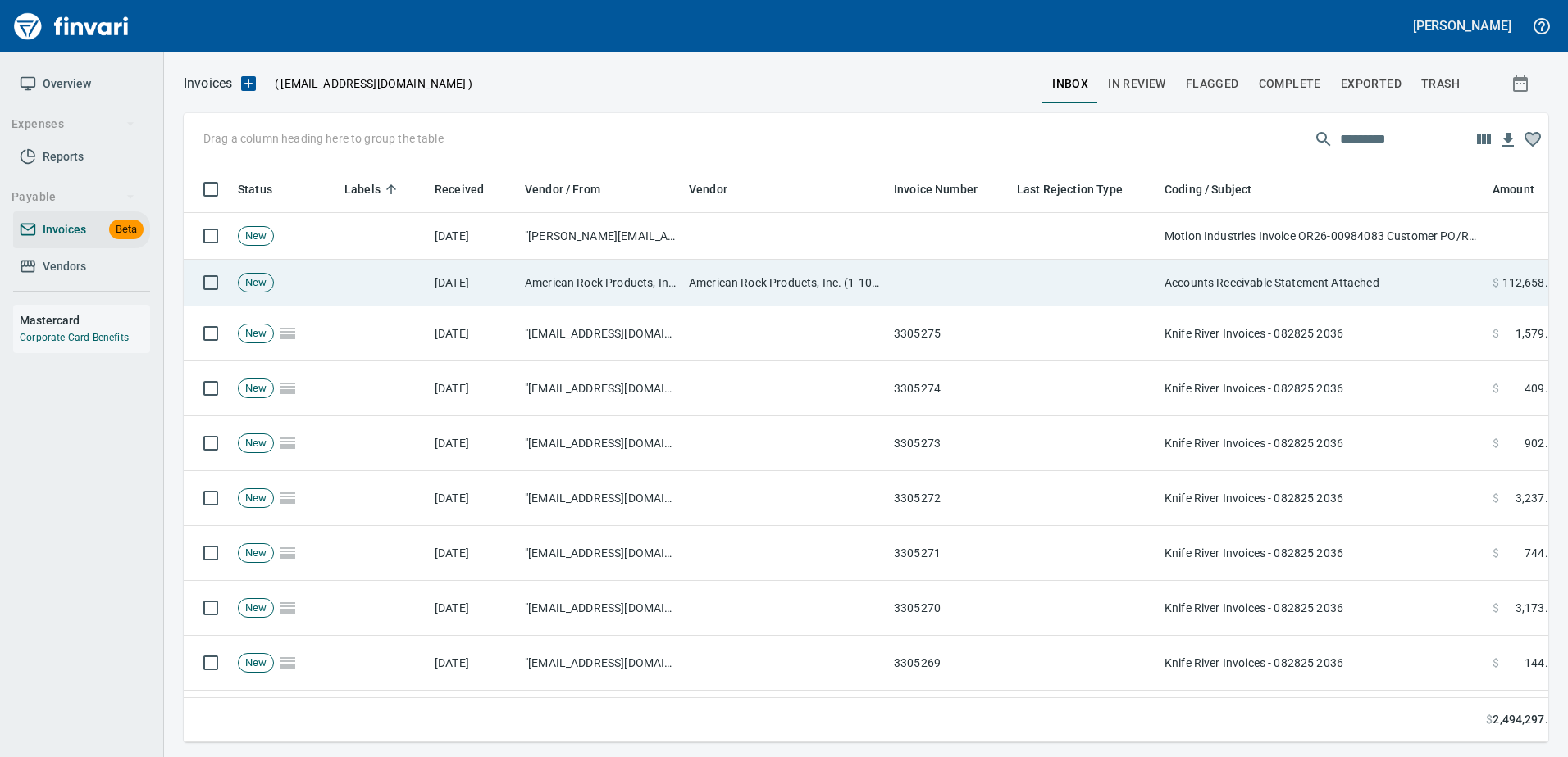
click at [1329, 298] on td "Accounts Receivable Statement Attached" at bounding box center [1321, 283] width 328 height 46
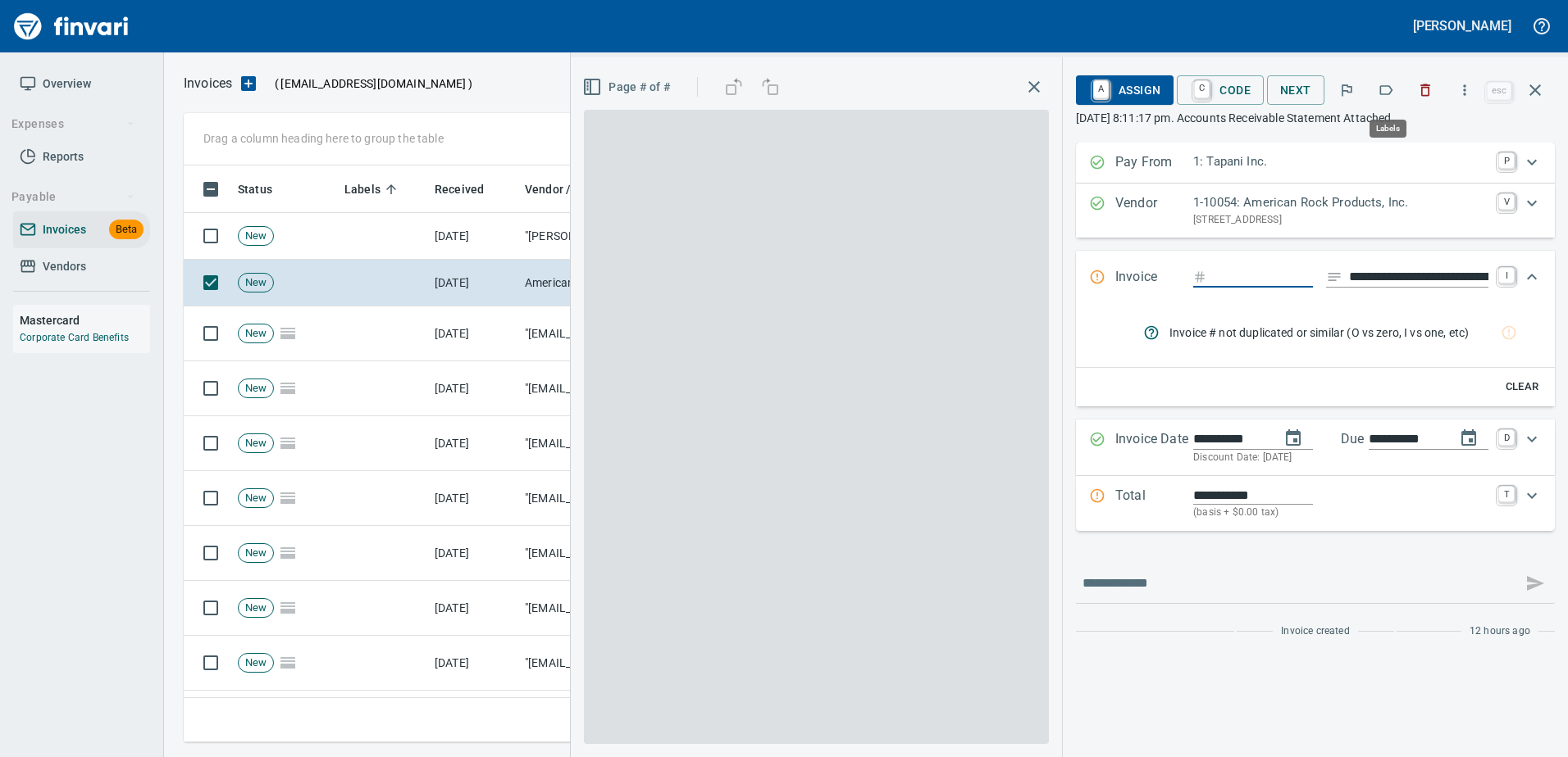
click at [1381, 95] on icon "button" at bounding box center [1385, 90] width 17 height 17
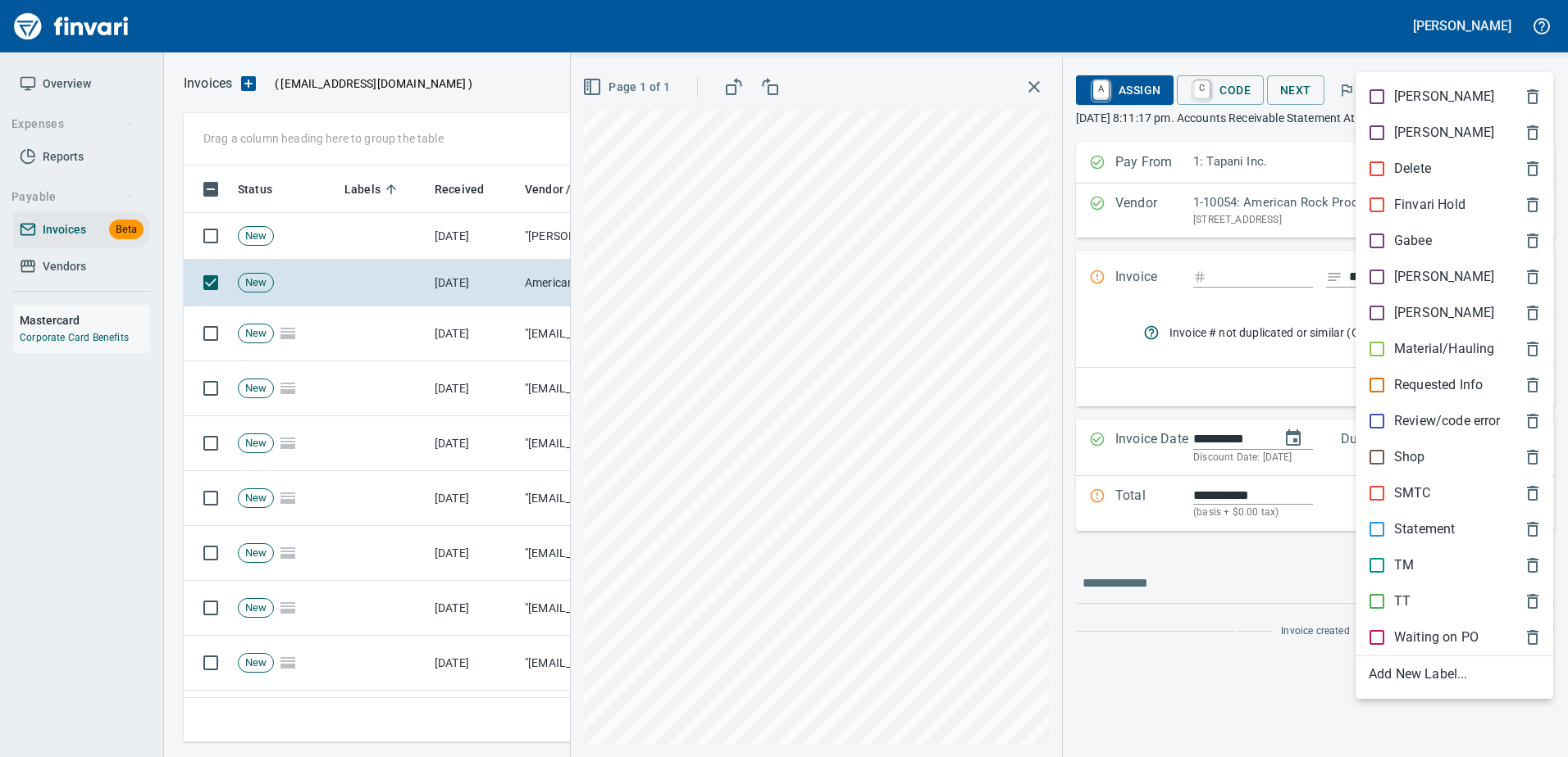
scroll to position [552, 1339]
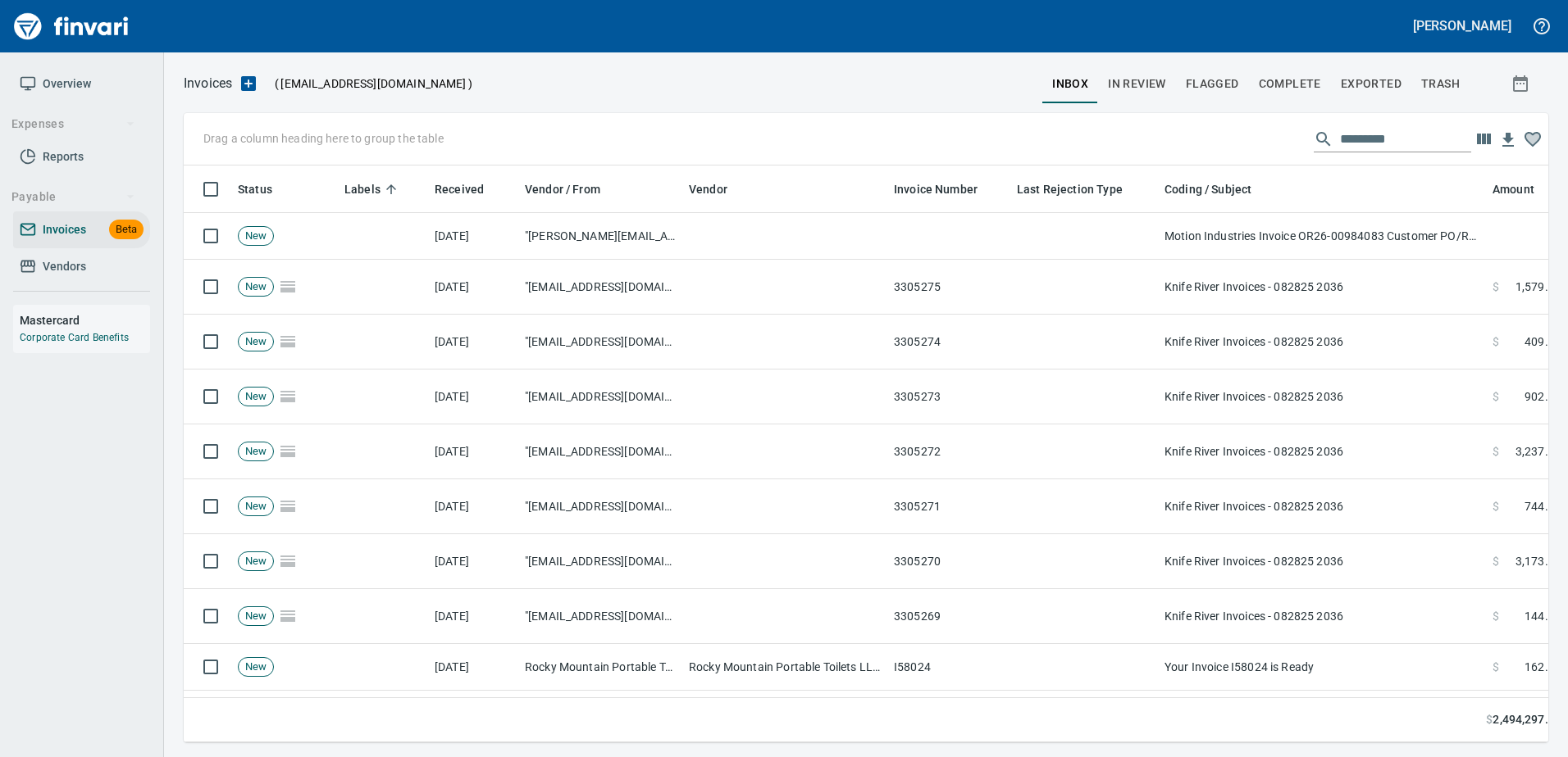
scroll to position [552, 1339]
click at [1377, 131] on input "text" at bounding box center [1405, 139] width 131 height 27
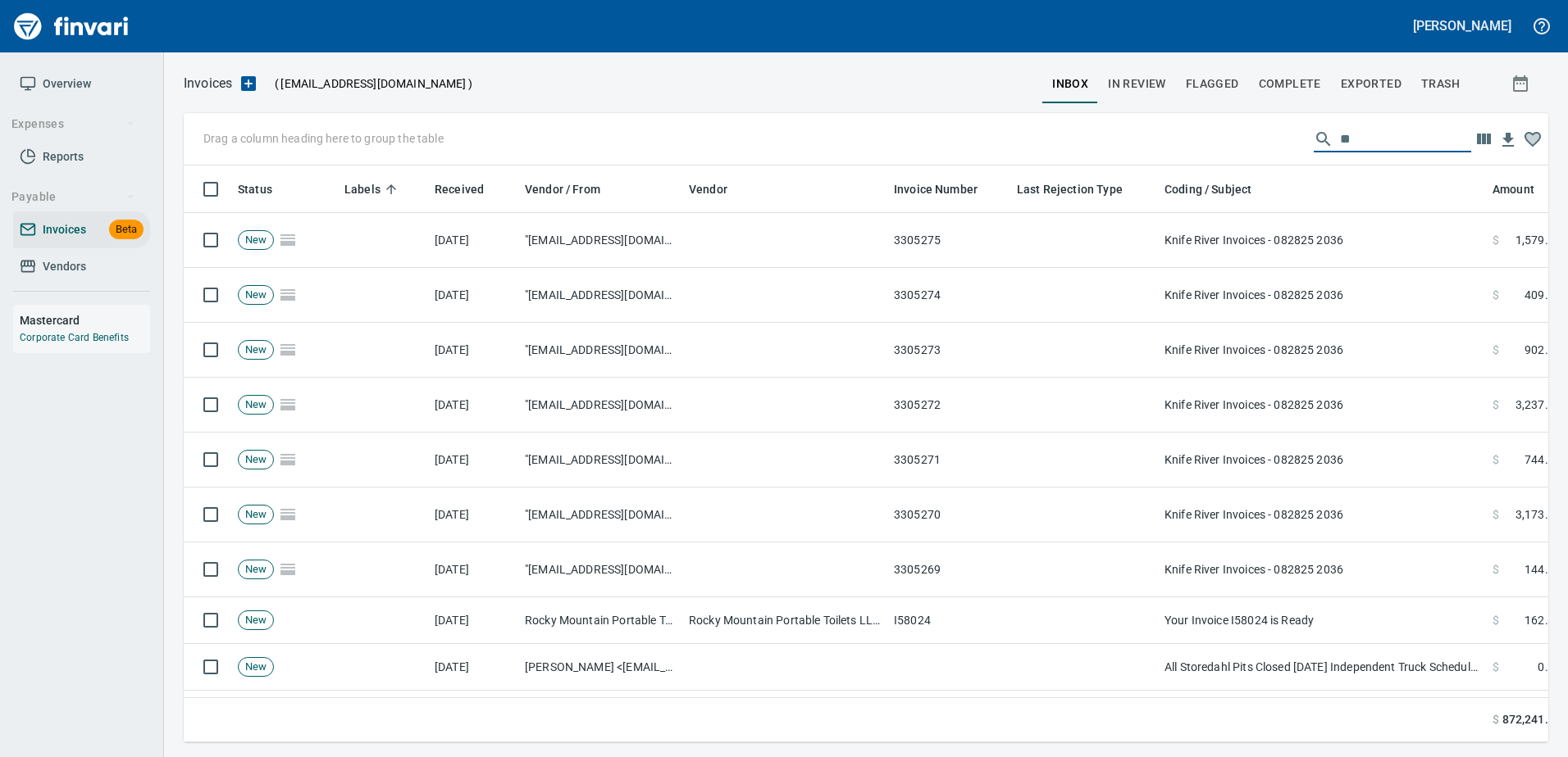
scroll to position [2, 2]
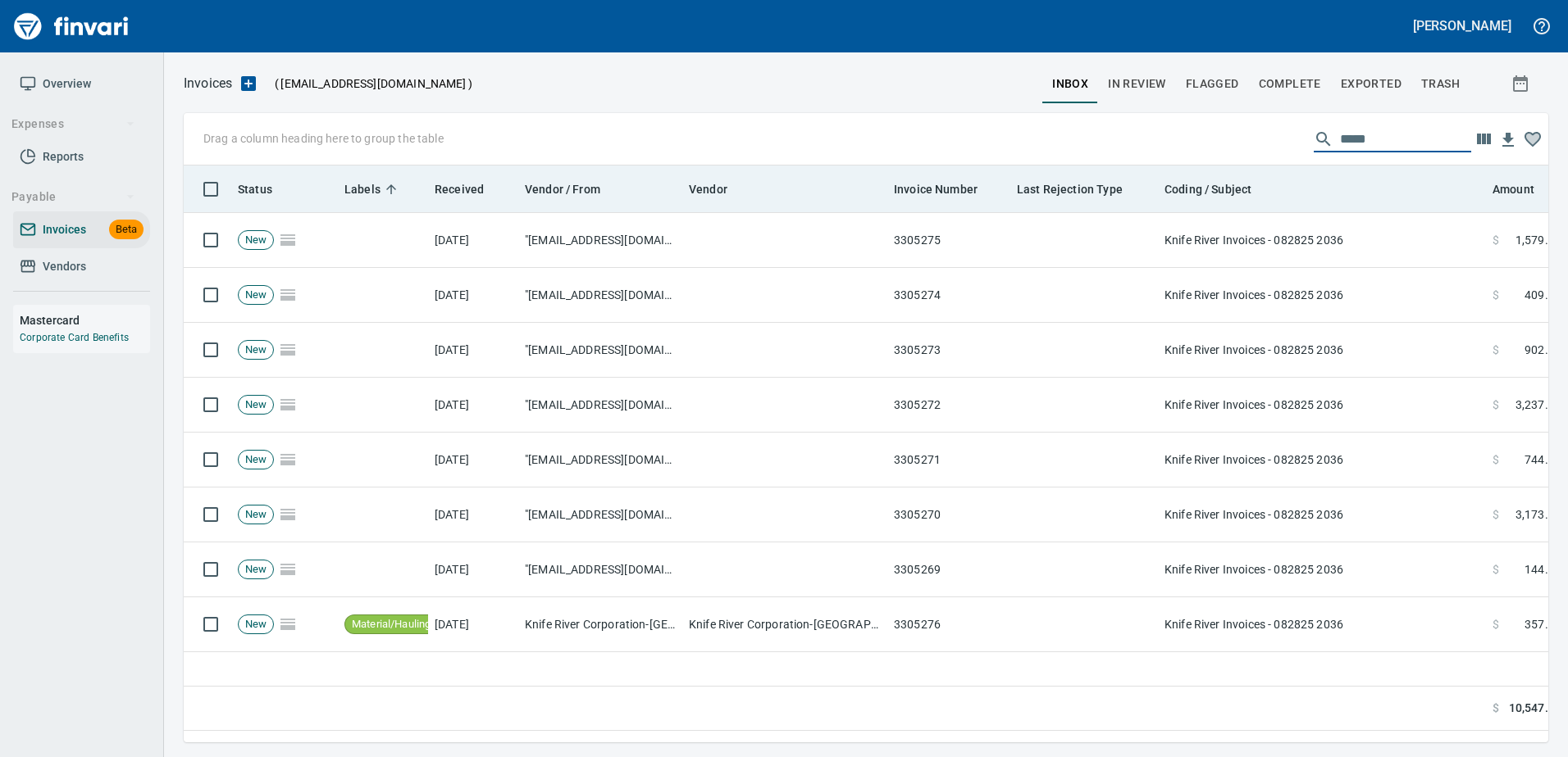
type input "*****"
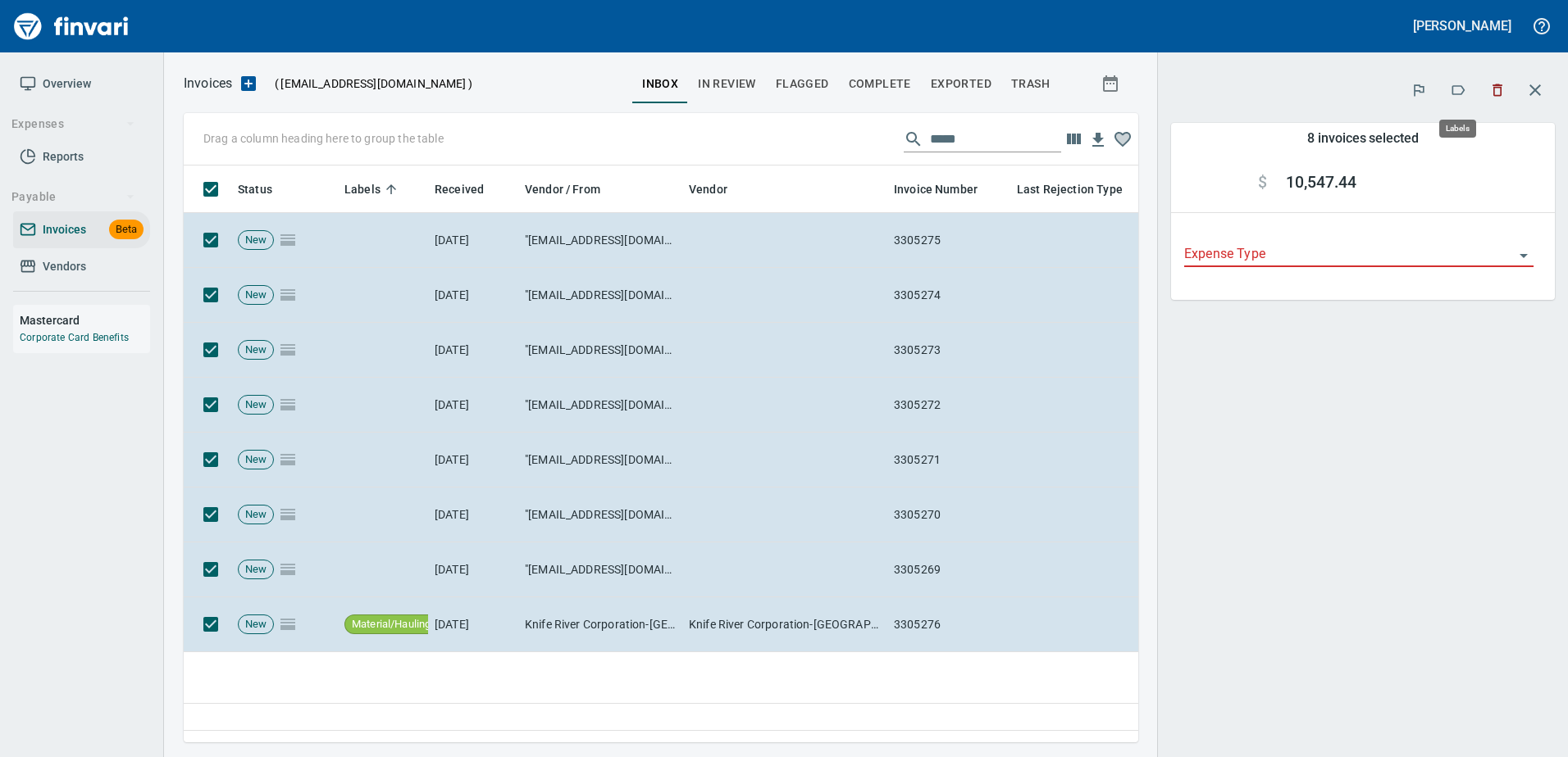
scroll to position [552, 942]
click at [1461, 100] on button "button" at bounding box center [1458, 90] width 36 height 36
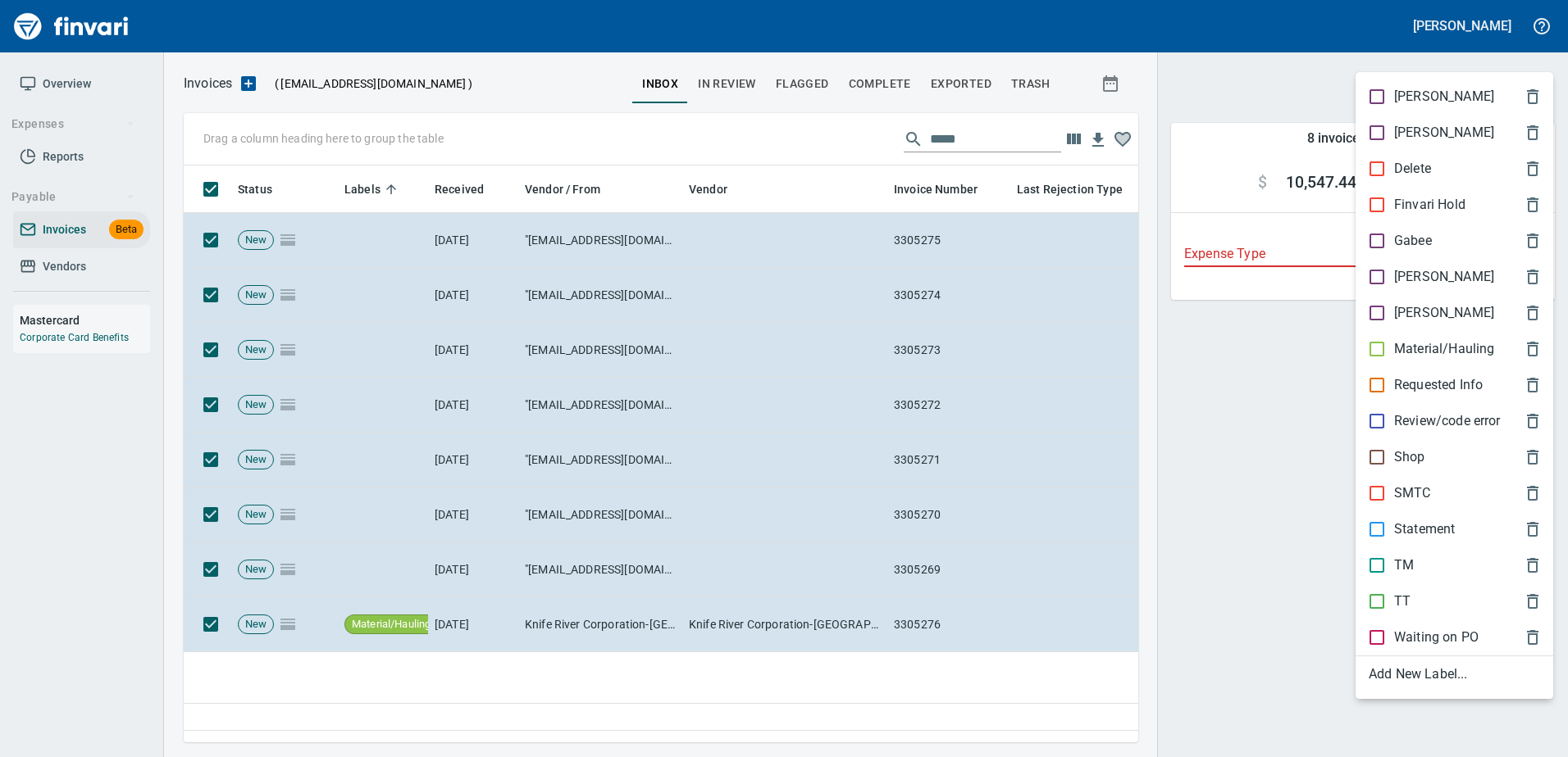
click at [1449, 349] on p "Material/Hauling" at bounding box center [1444, 349] width 100 height 20
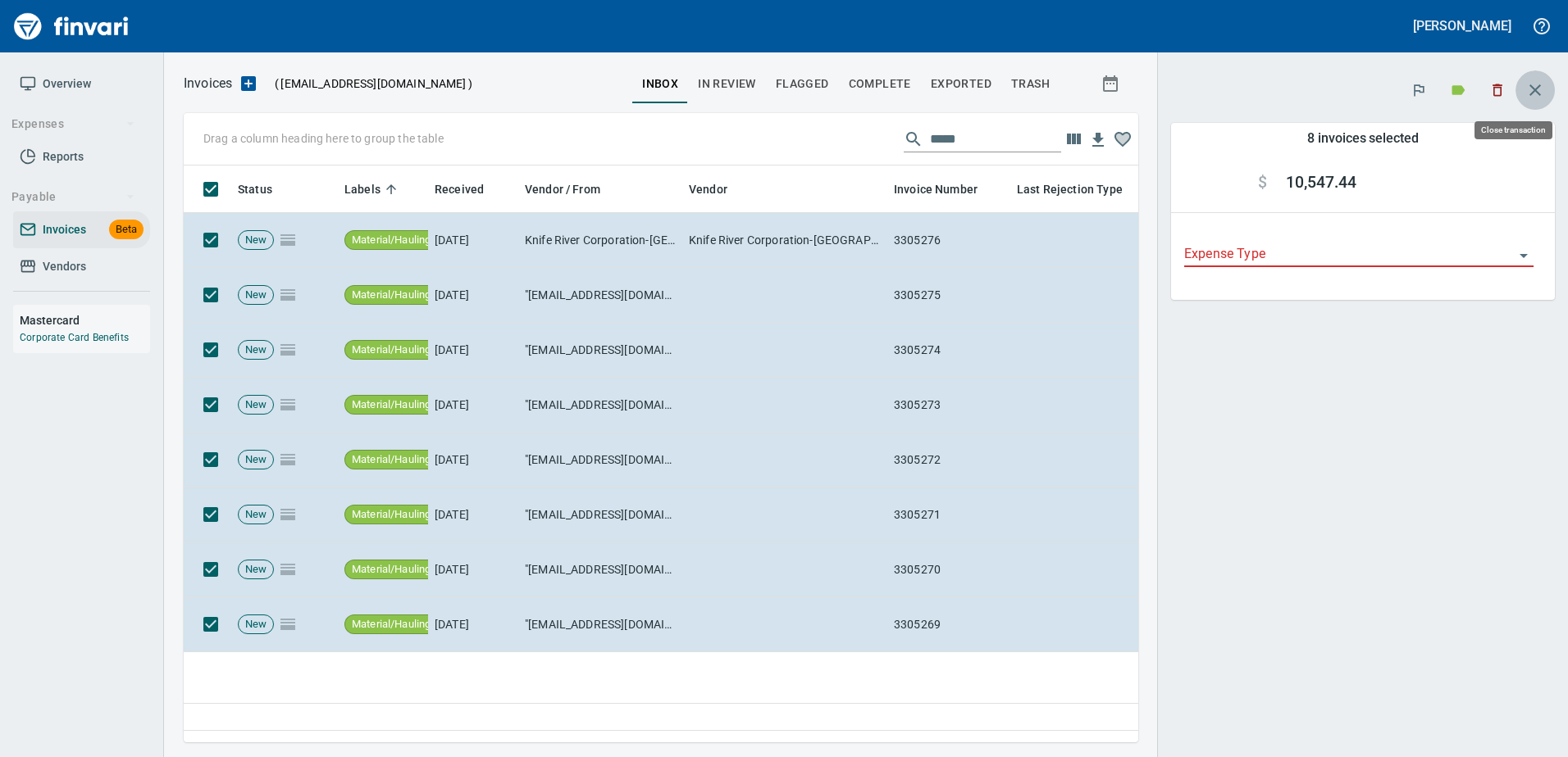
click at [1535, 94] on icon "button" at bounding box center [1535, 91] width 20 height 20
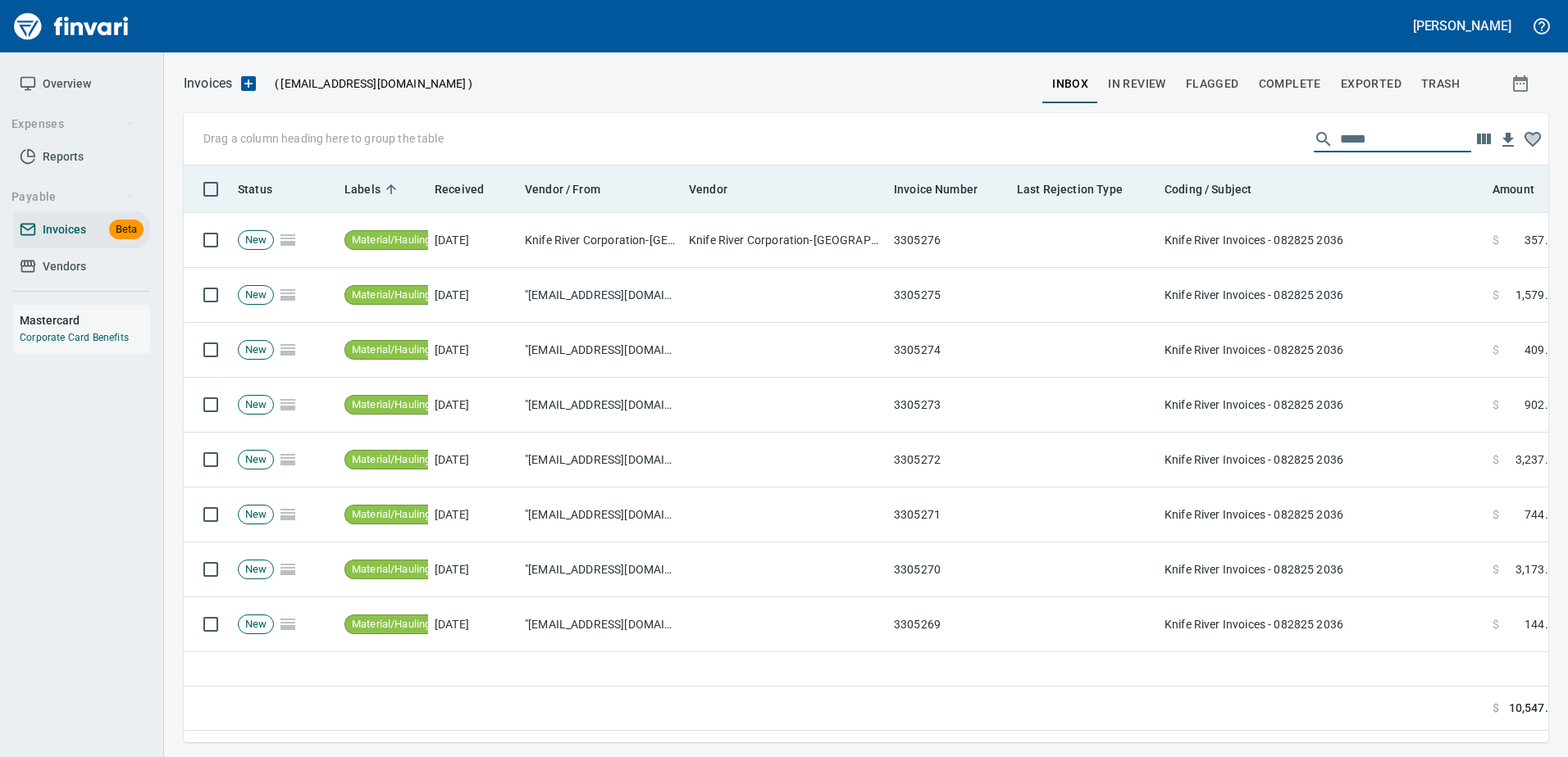
drag, startPoint x: 1420, startPoint y: 149, endPoint x: 709, endPoint y: 167, distance: 711.2
click at [710, 167] on div "Drag a column heading here to group the table ***** Status Labels Received Vend…" at bounding box center [865, 427] width 1364 height 629
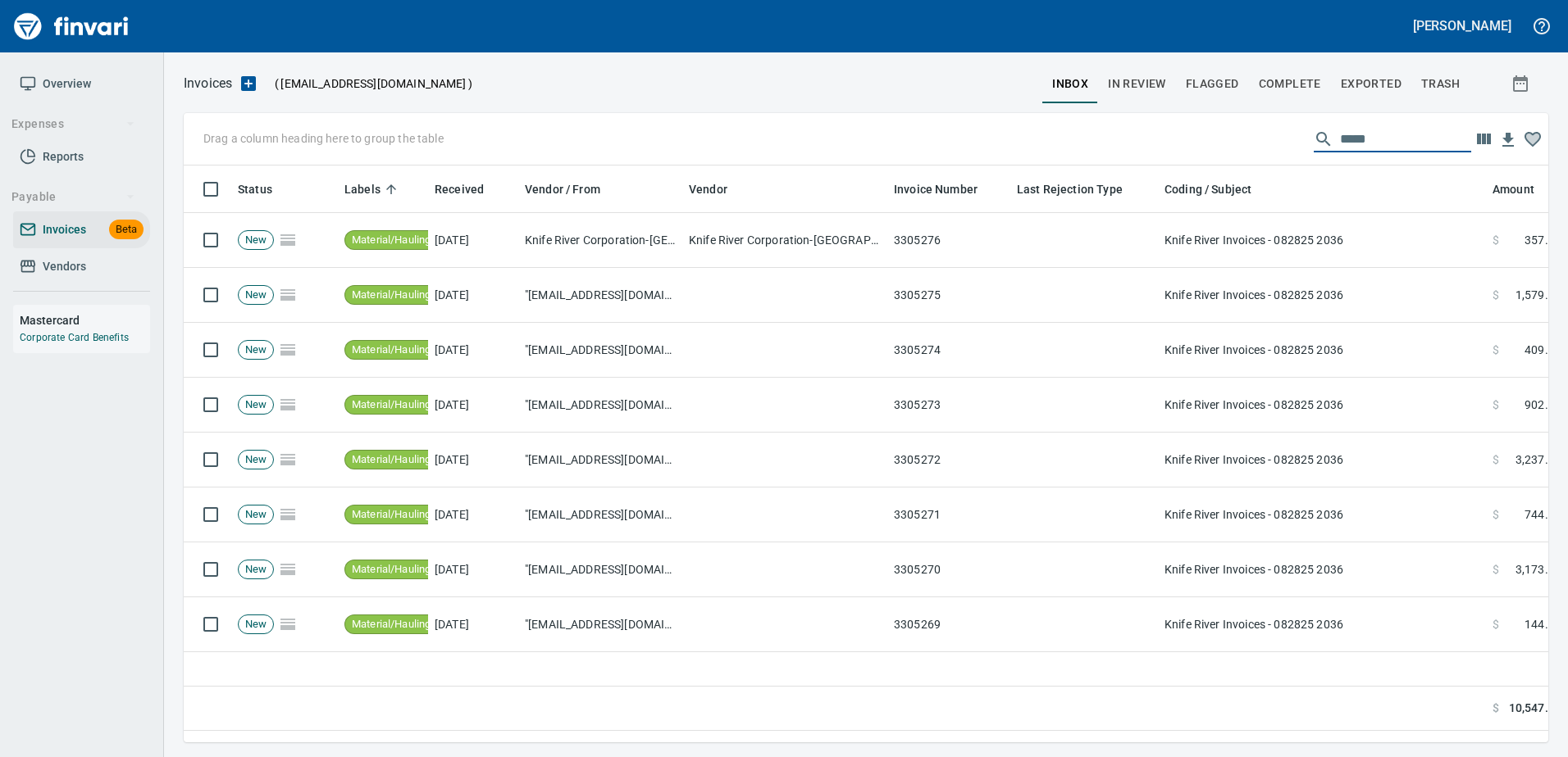
click at [1339, 138] on input "*****" at bounding box center [1405, 139] width 131 height 27
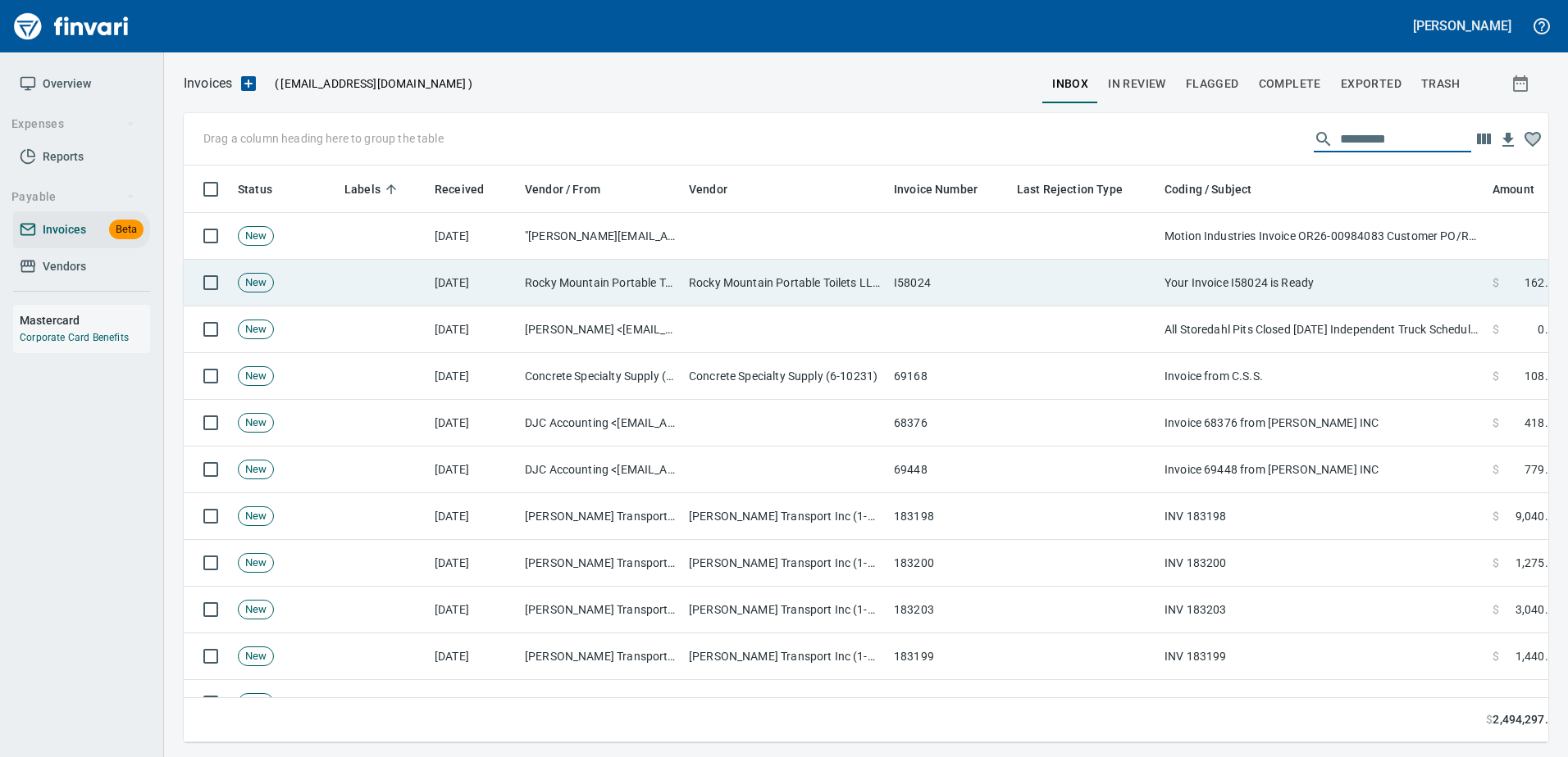
click at [1241, 289] on td "Your Invoice I58024 is Ready" at bounding box center [1321, 283] width 328 height 46
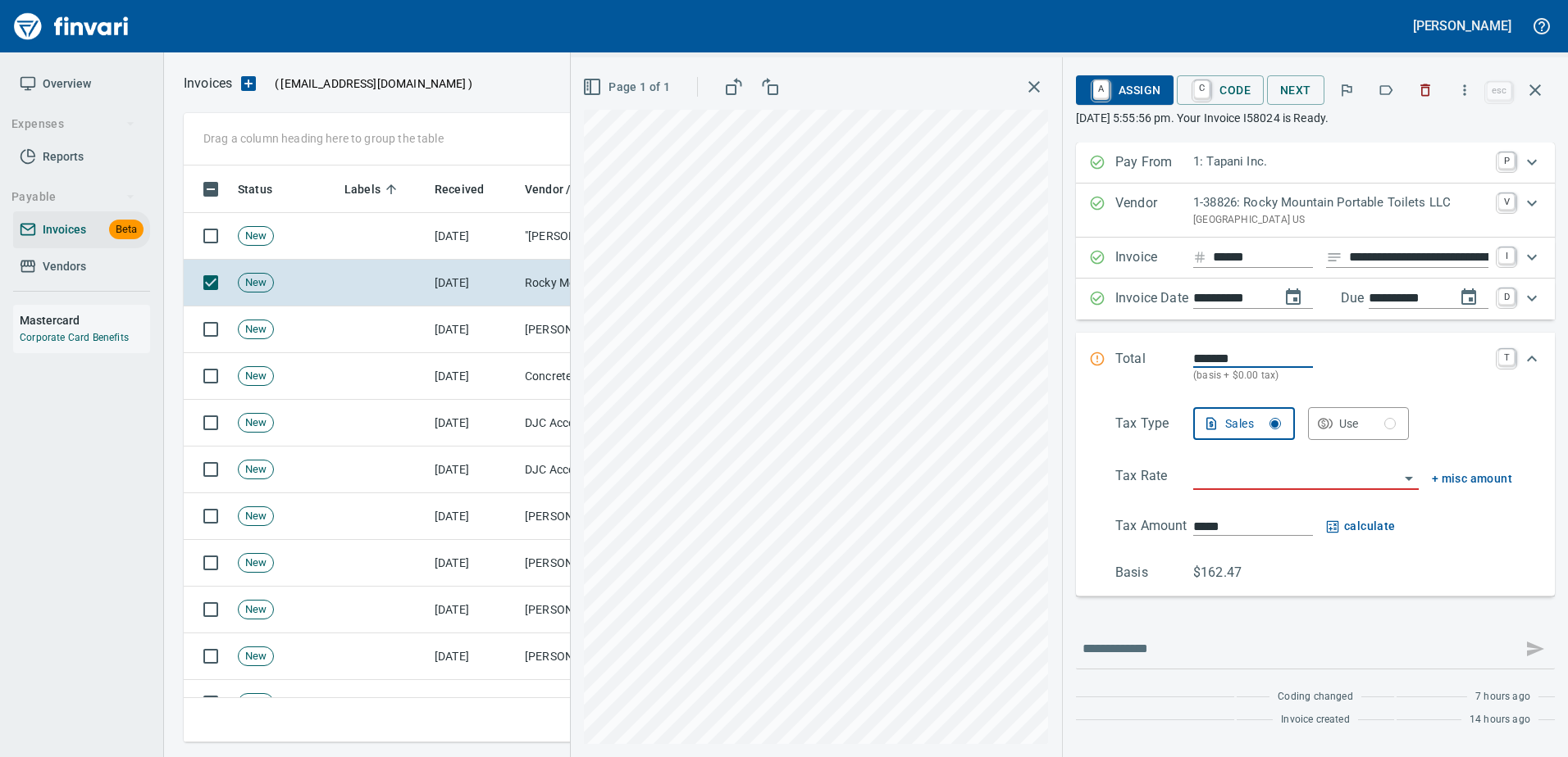
click at [1391, 91] on icon "button" at bounding box center [1385, 90] width 17 height 17
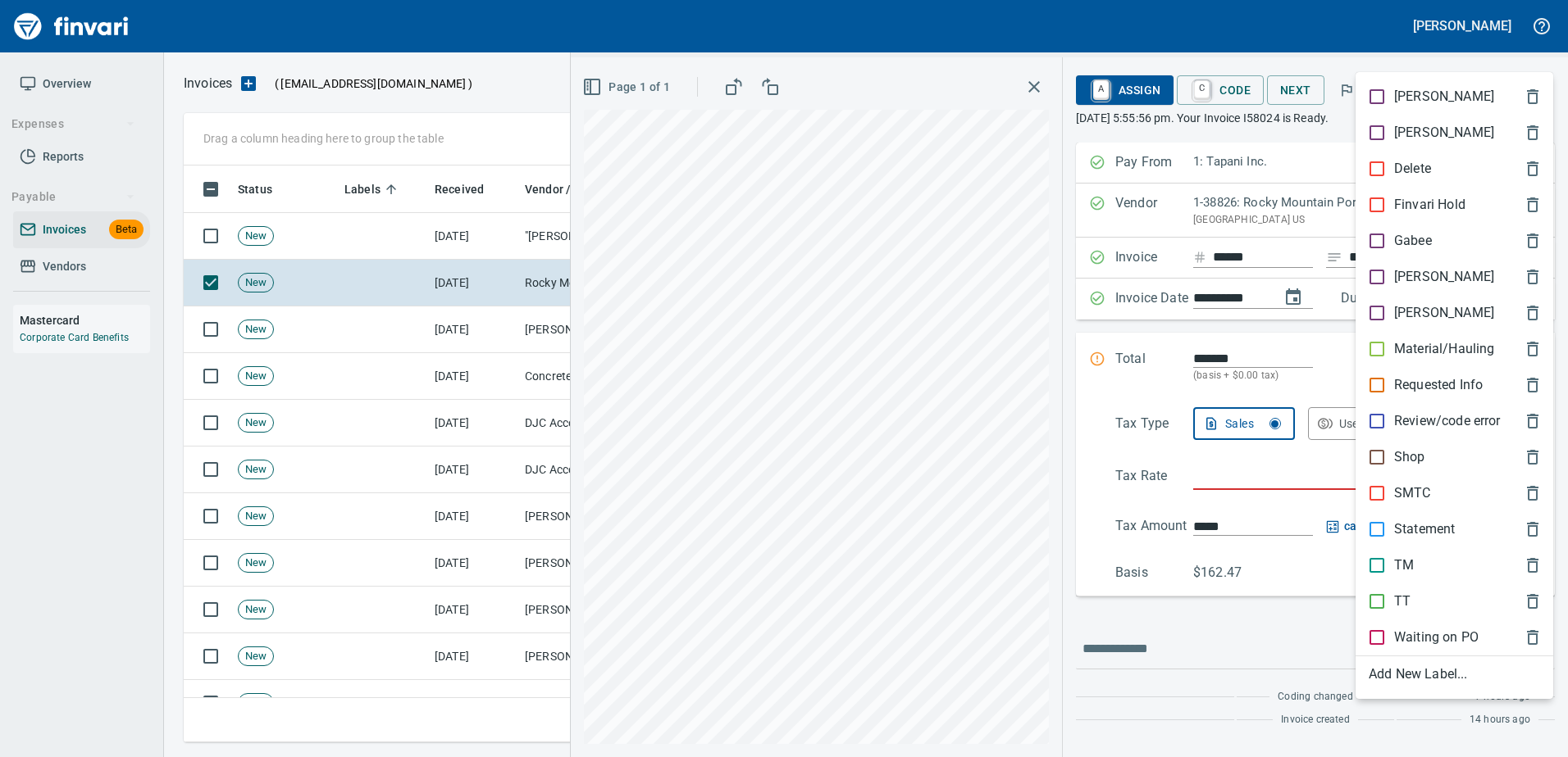
scroll to position [552, 1339]
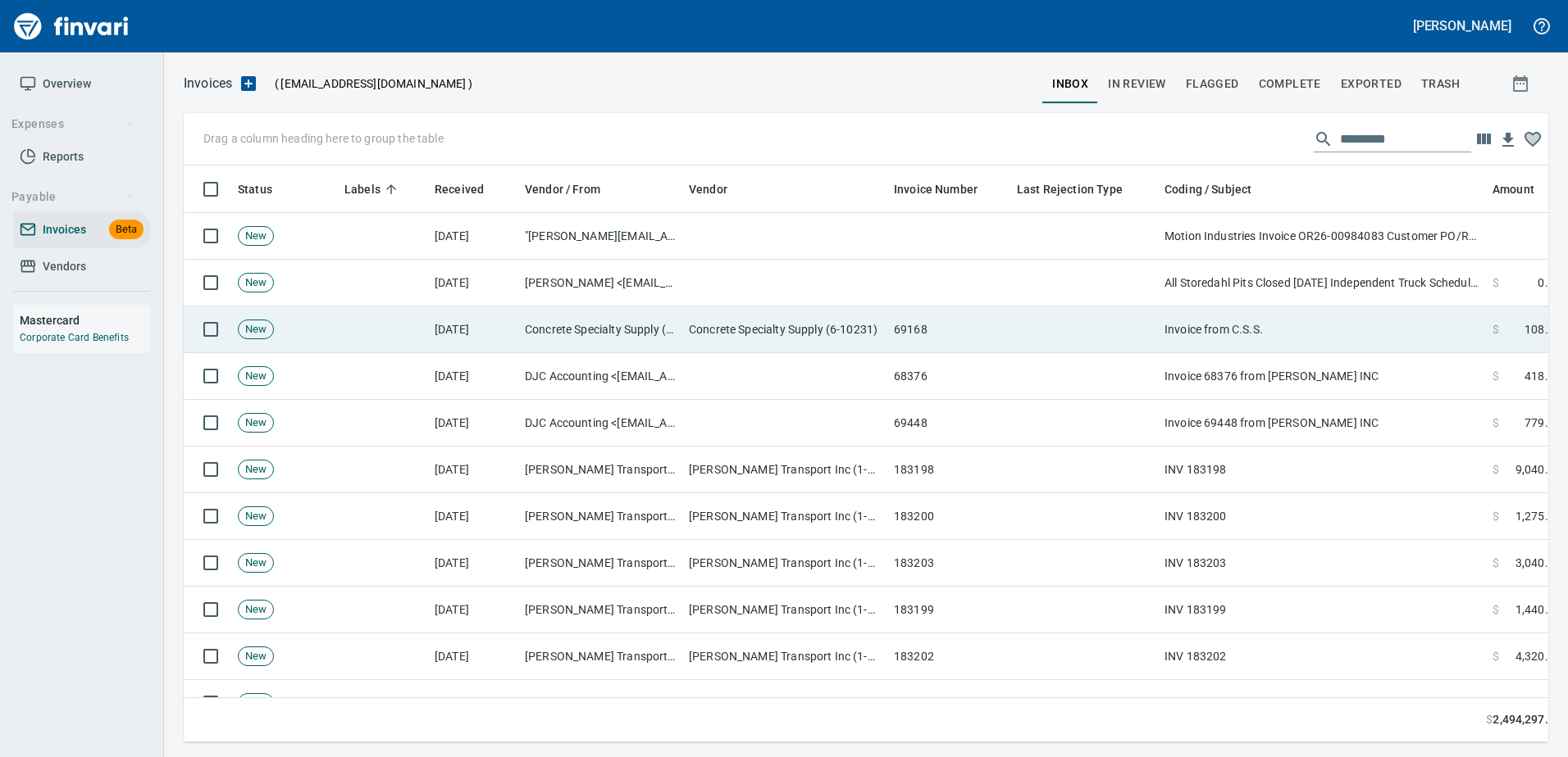
click at [1298, 348] on td "Invoice from C.S.S." at bounding box center [1321, 329] width 328 height 46
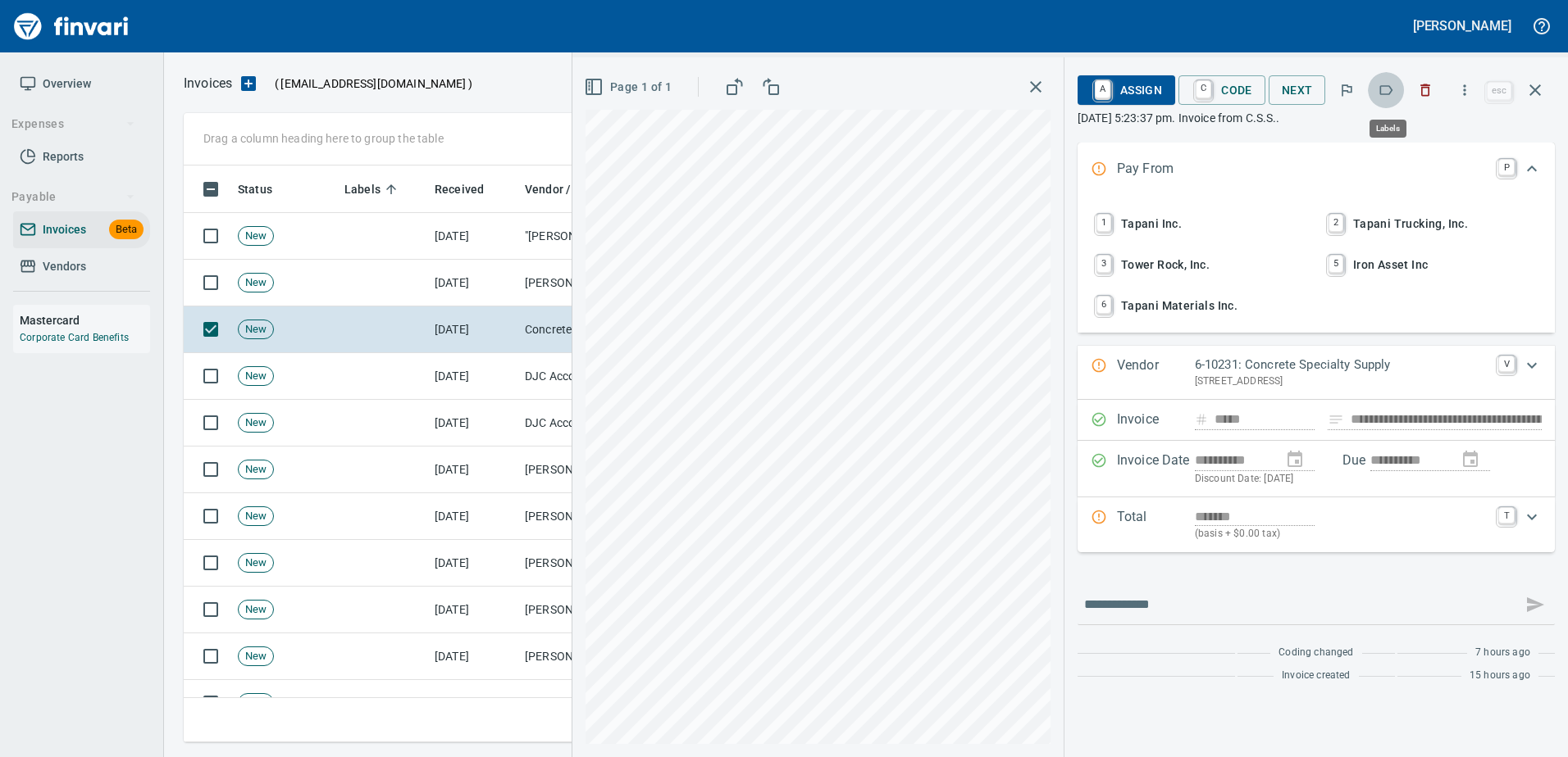
click at [1390, 86] on icon "button" at bounding box center [1386, 91] width 13 height 10
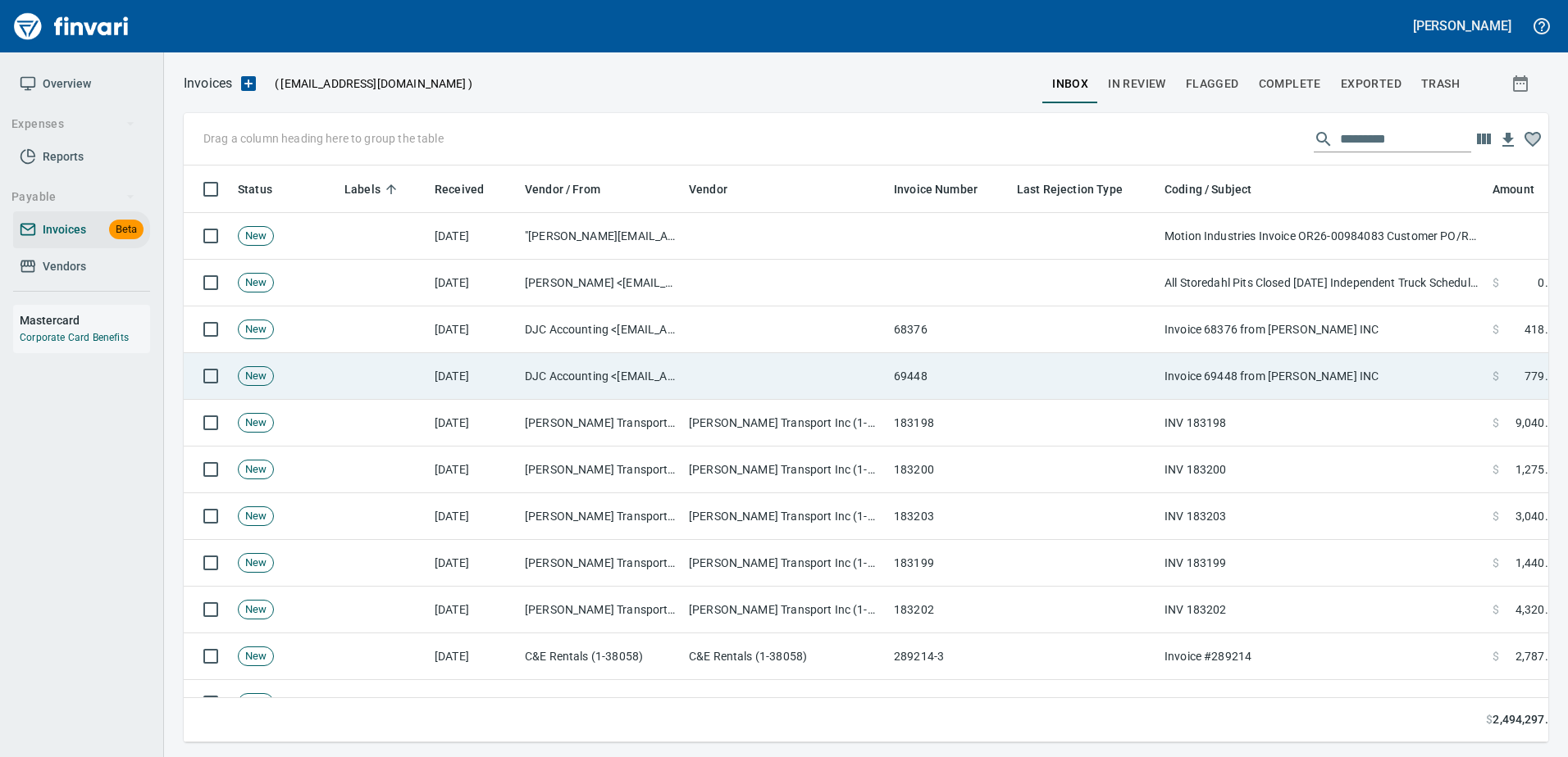
click at [1281, 371] on td "Invoice 69448 from [PERSON_NAME] INC" at bounding box center [1321, 376] width 328 height 46
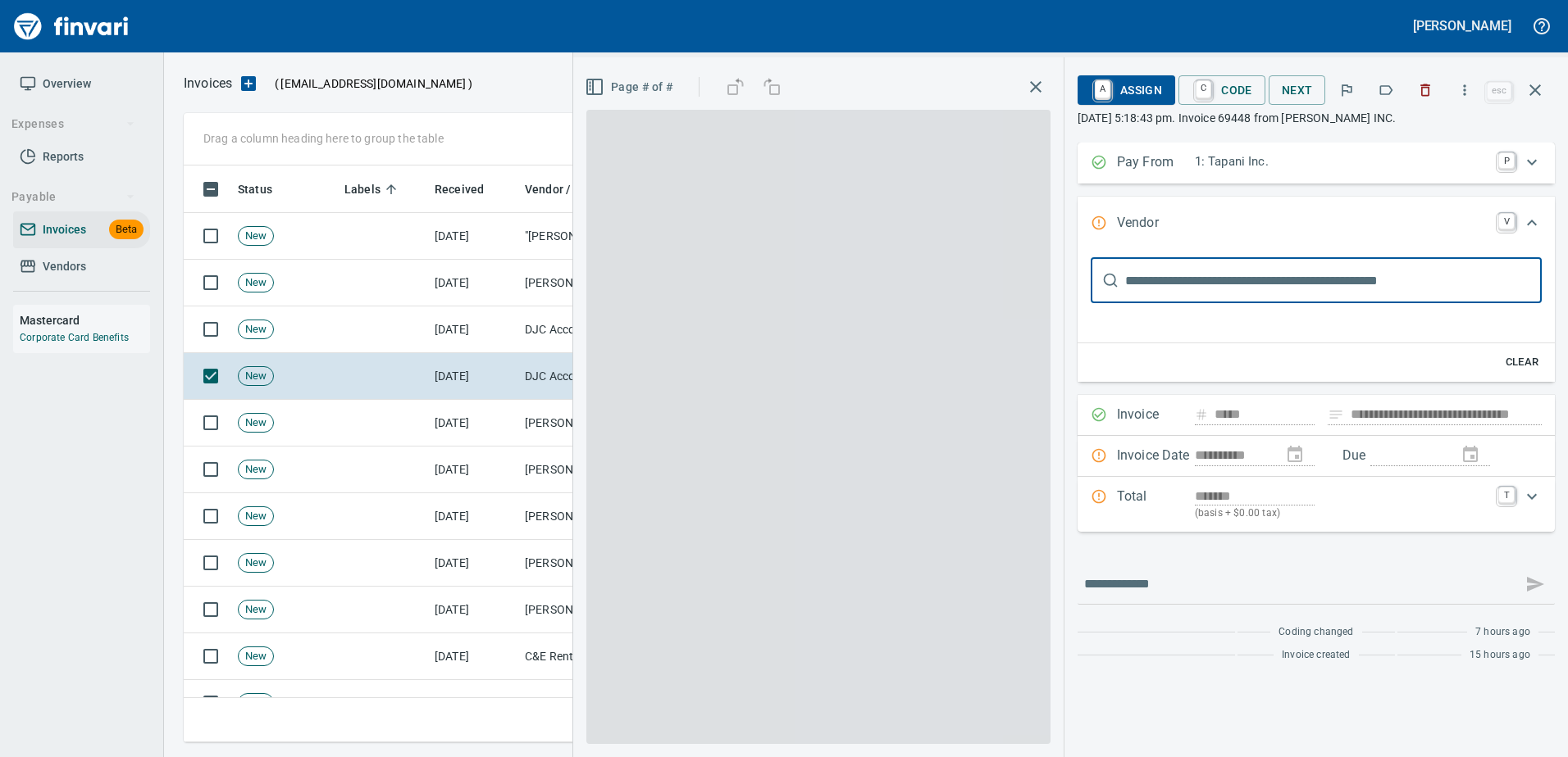
scroll to position [6, 0]
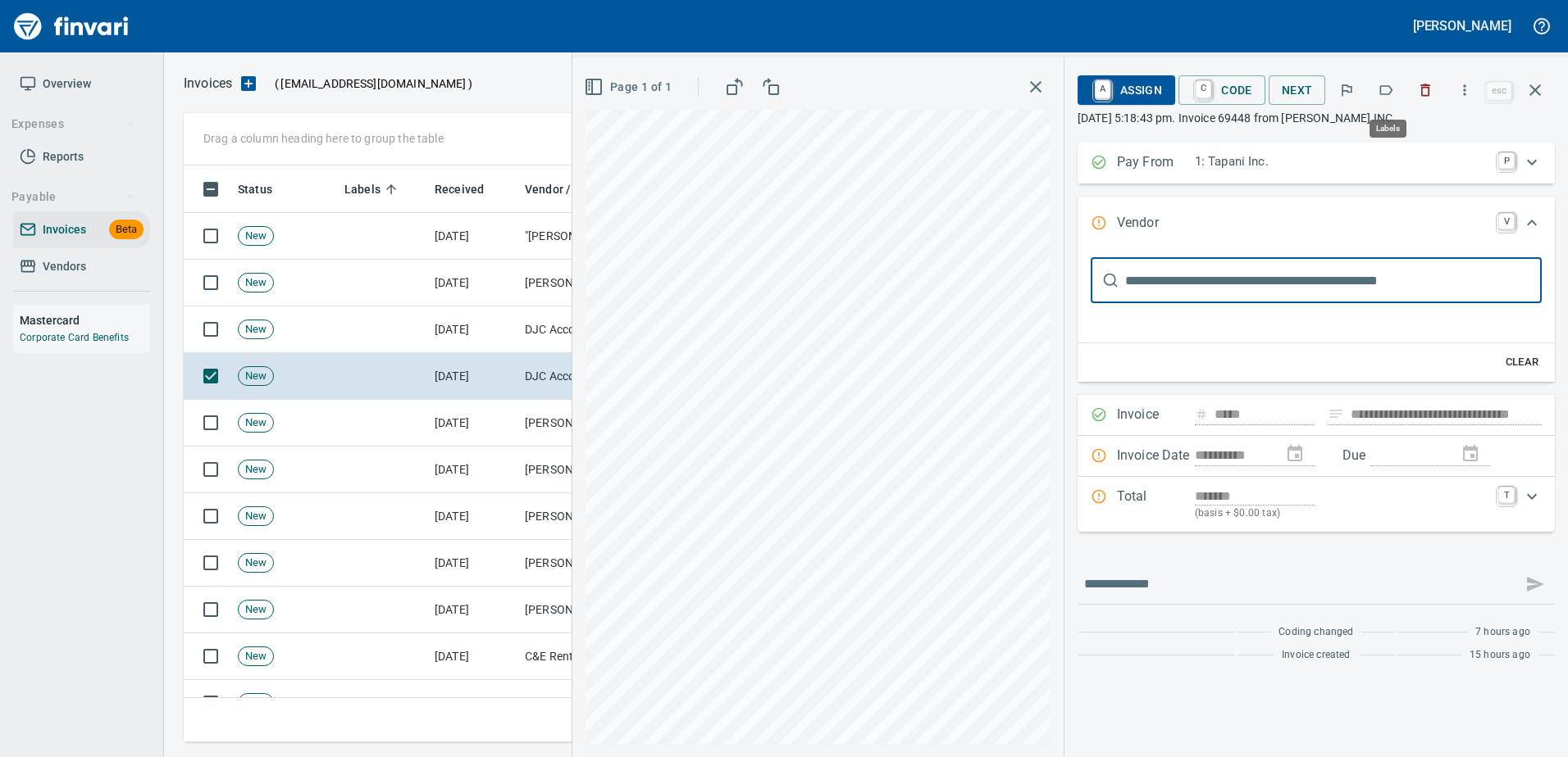
click at [1392, 79] on button "button" at bounding box center [1385, 90] width 36 height 36
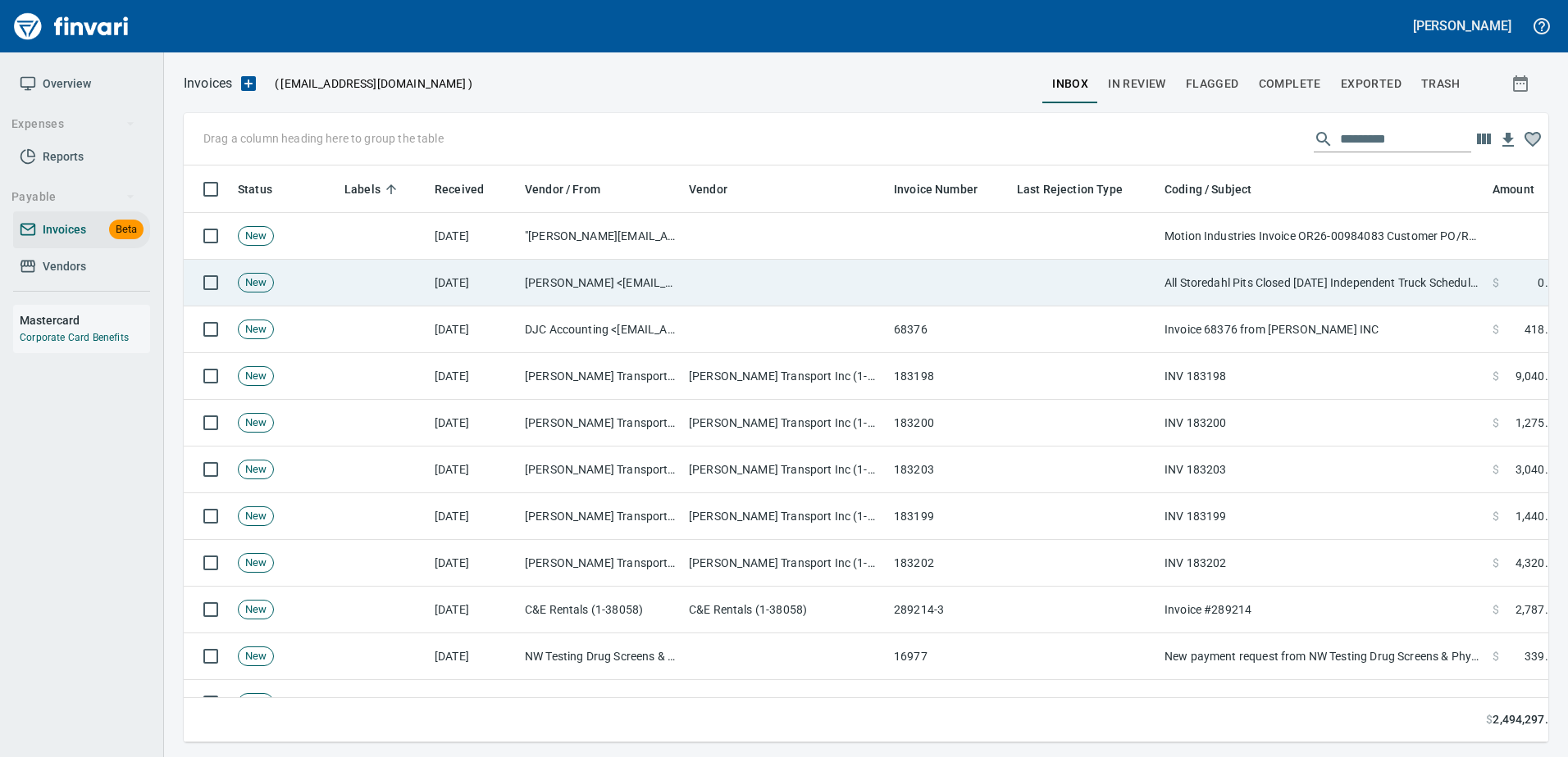
click at [1240, 275] on td "All Storedahl Pits Closed [DATE] Independent Truck Schedule [DATE]" at bounding box center [1321, 283] width 328 height 46
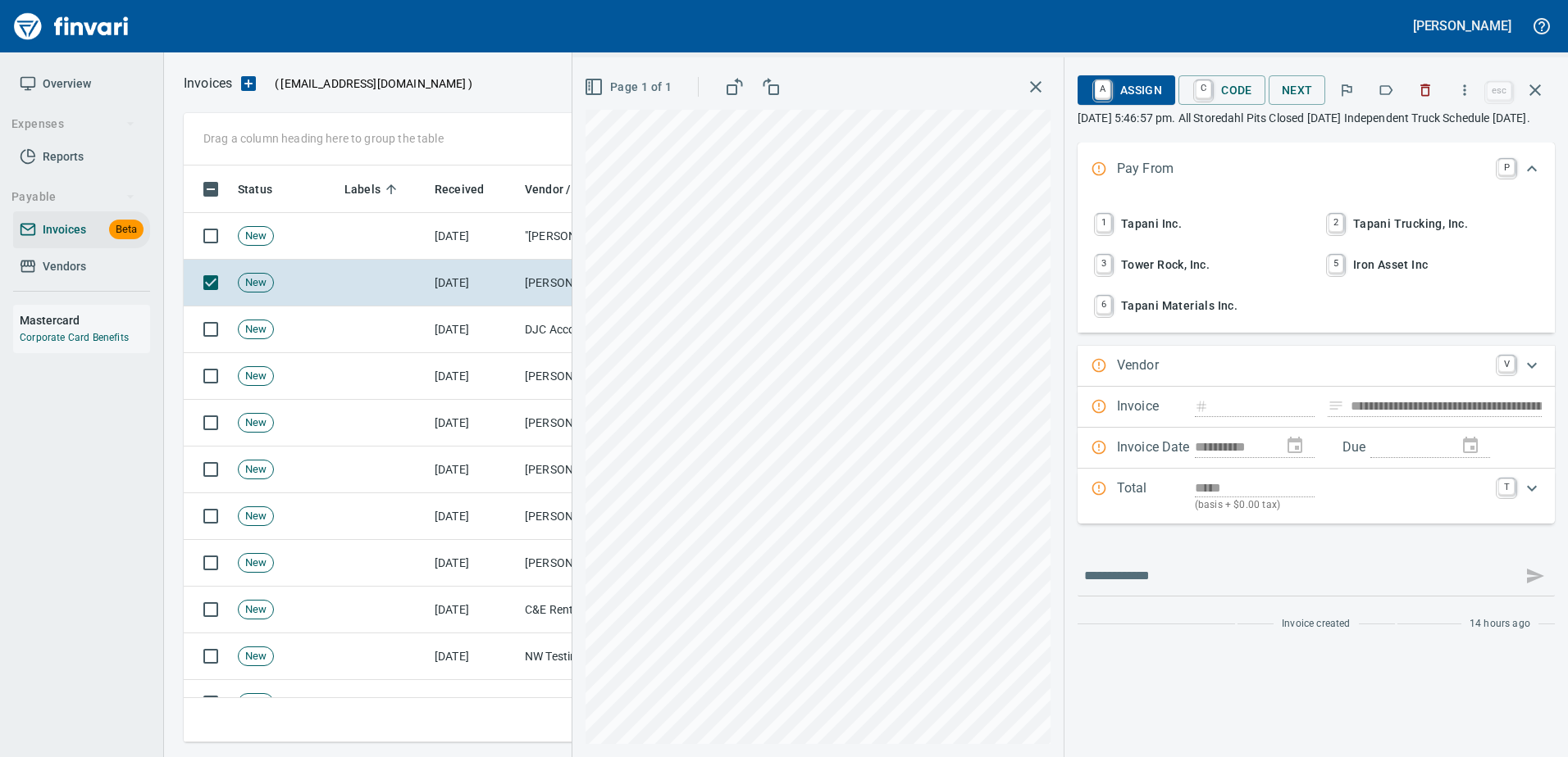
click at [1429, 89] on icon "button" at bounding box center [1424, 90] width 17 height 17
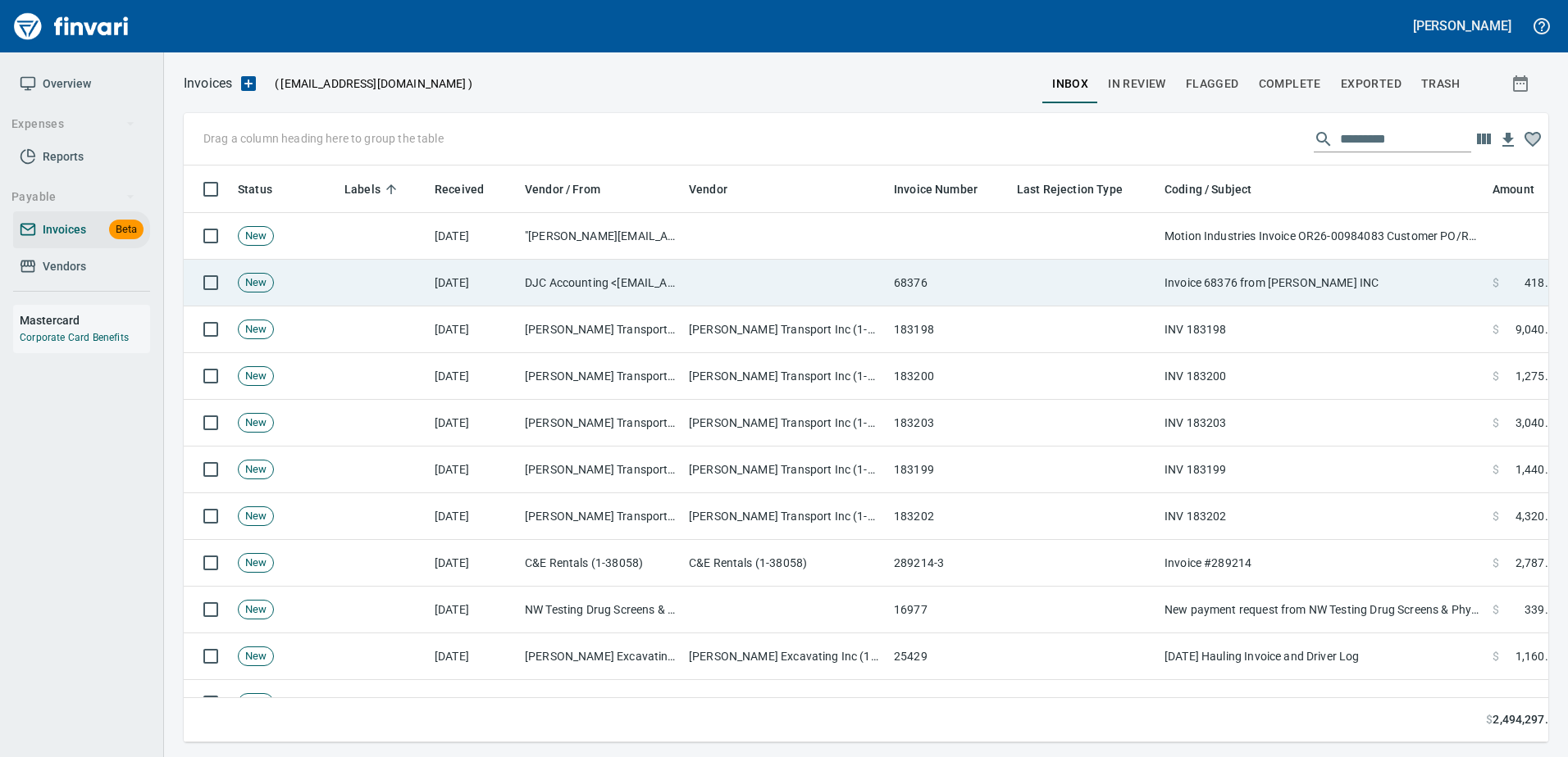
click at [1260, 280] on td "Invoice 68376 from [PERSON_NAME] INC" at bounding box center [1321, 283] width 328 height 46
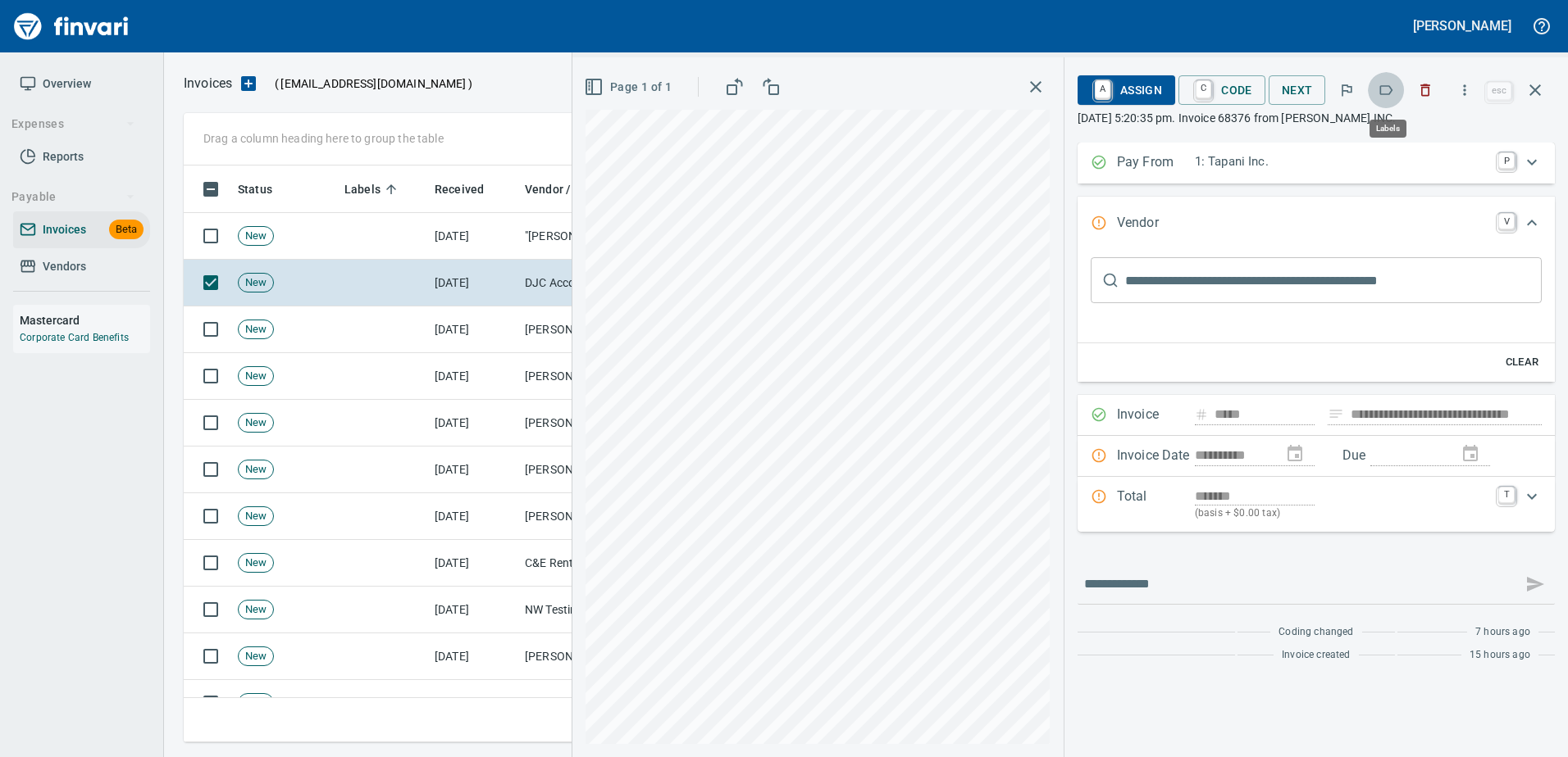
click at [1389, 86] on icon "button" at bounding box center [1385, 90] width 17 height 17
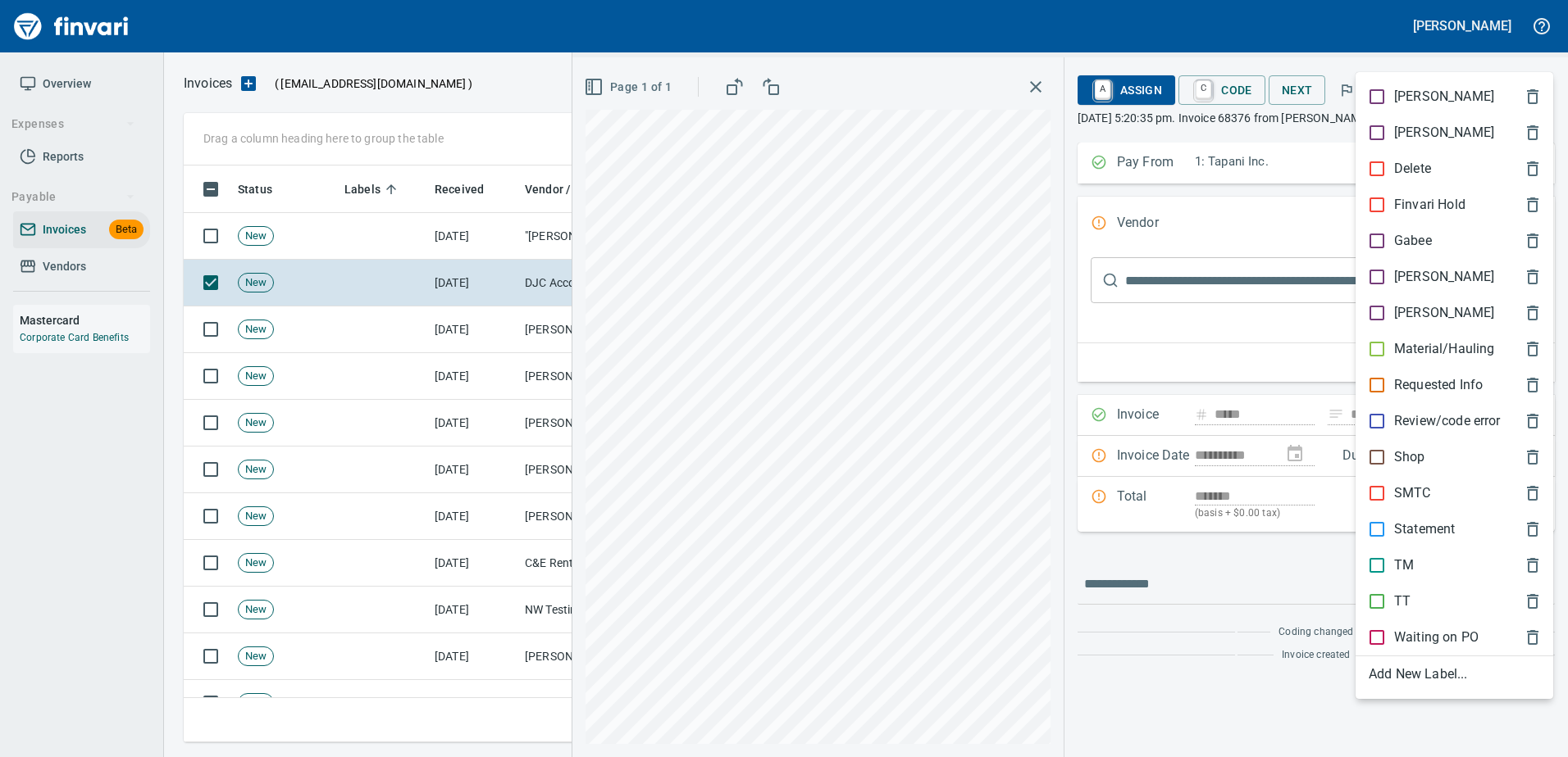
click at [1440, 351] on p "Material/Hauling" at bounding box center [1444, 349] width 100 height 20
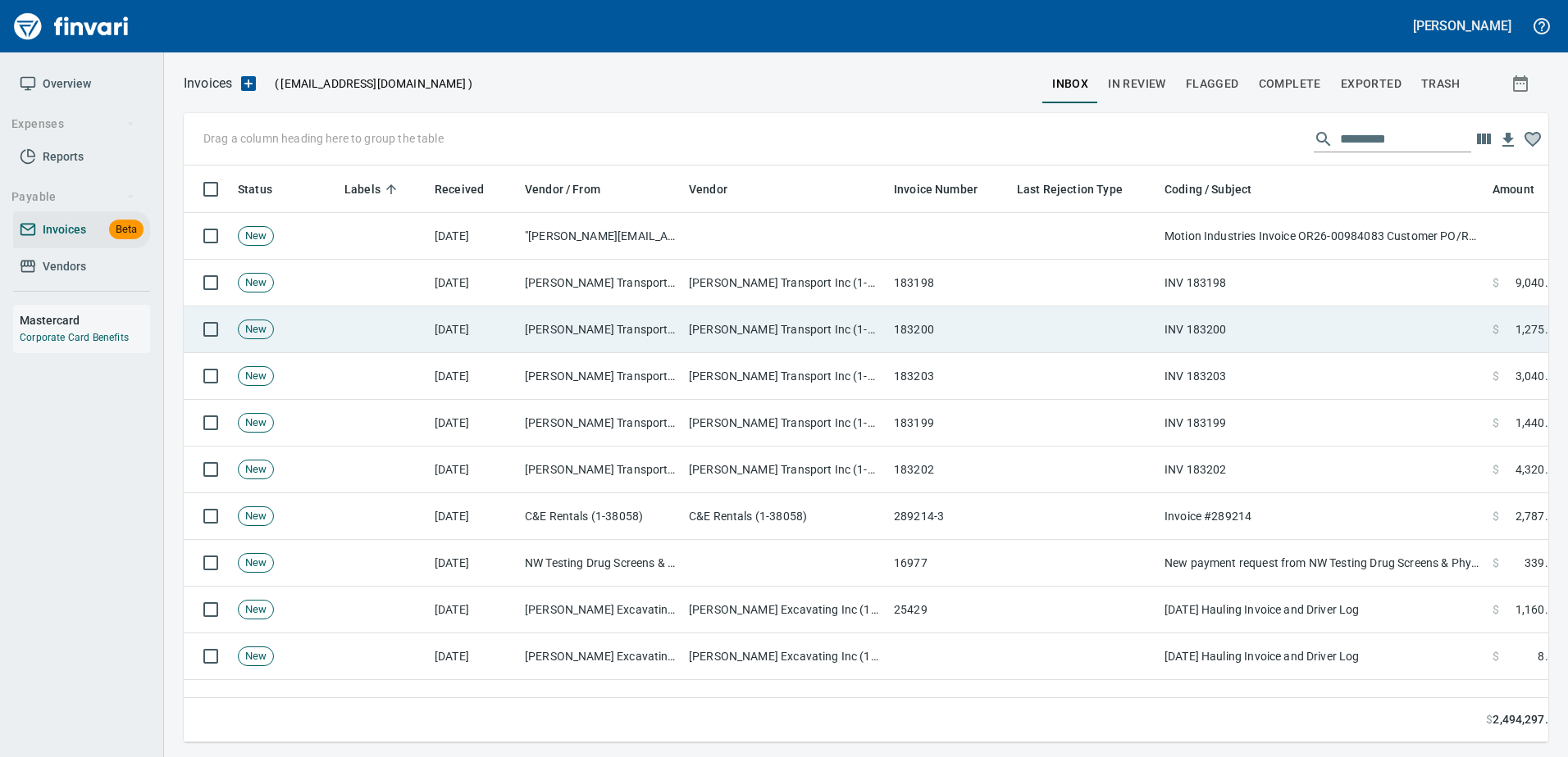
click at [1350, 320] on td "INV 183200" at bounding box center [1321, 329] width 328 height 46
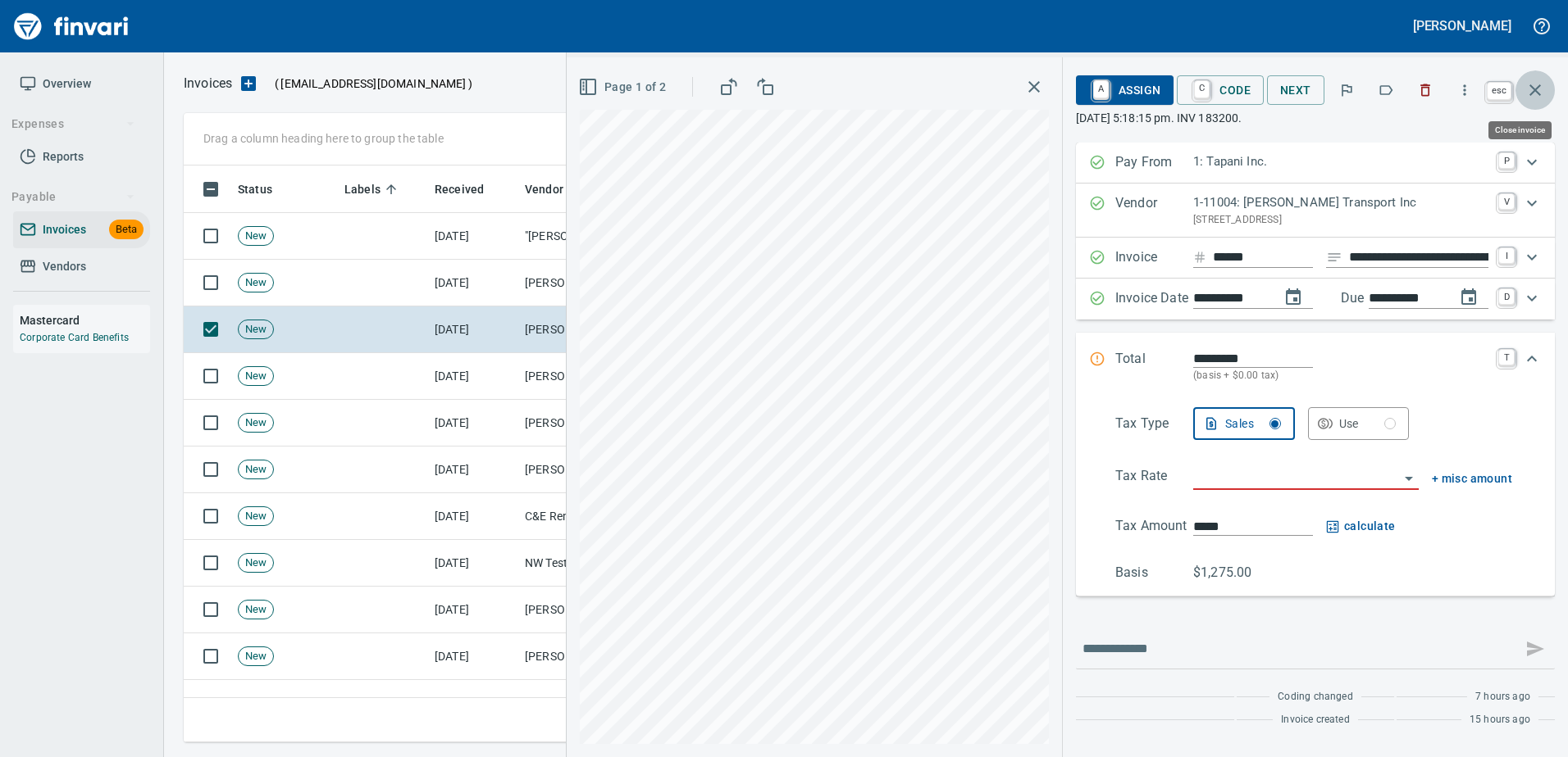
click at [1519, 97] on button "button" at bounding box center [1535, 91] width 39 height 39
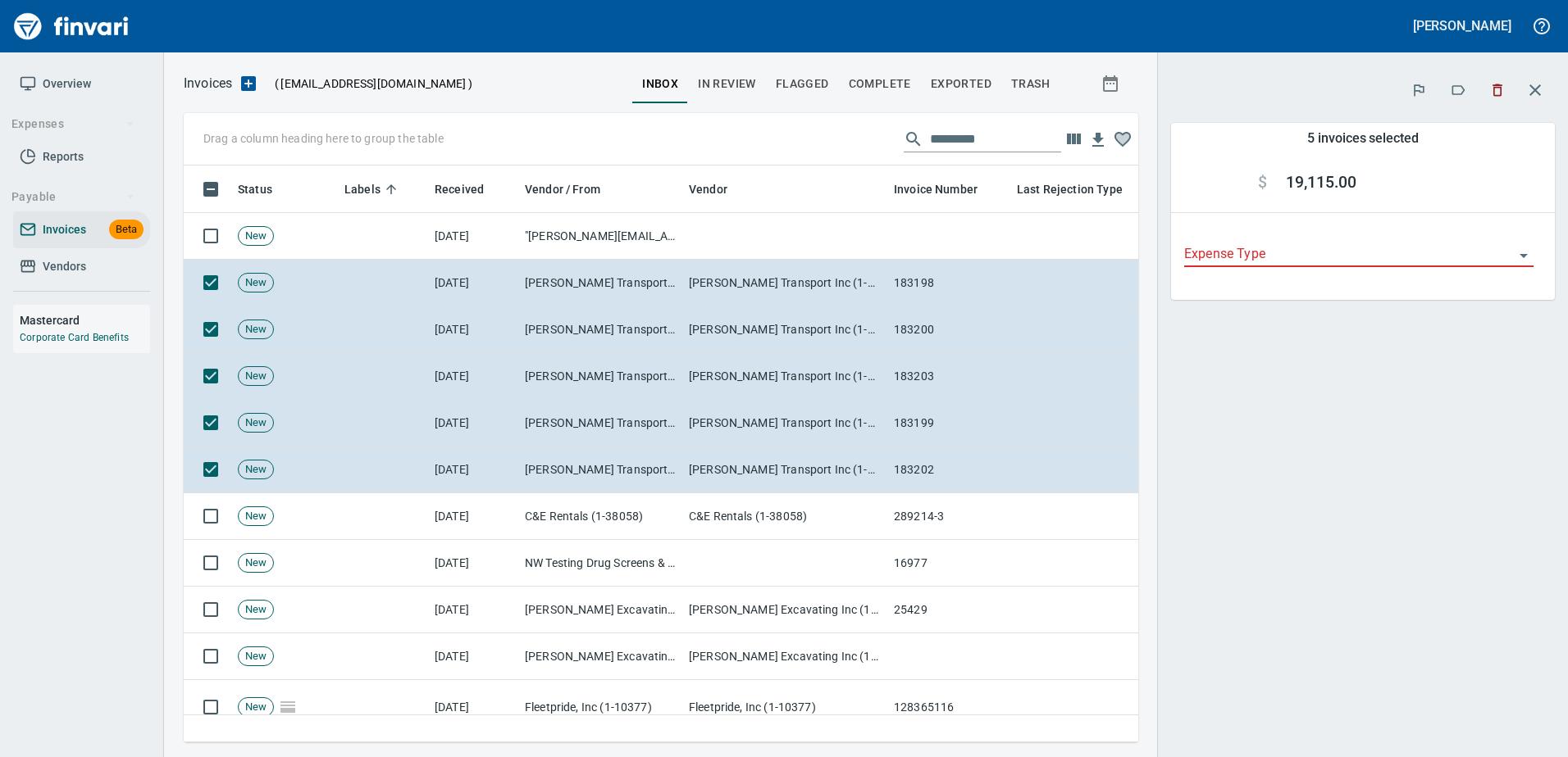
click at [1461, 95] on icon "button" at bounding box center [1458, 90] width 17 height 17
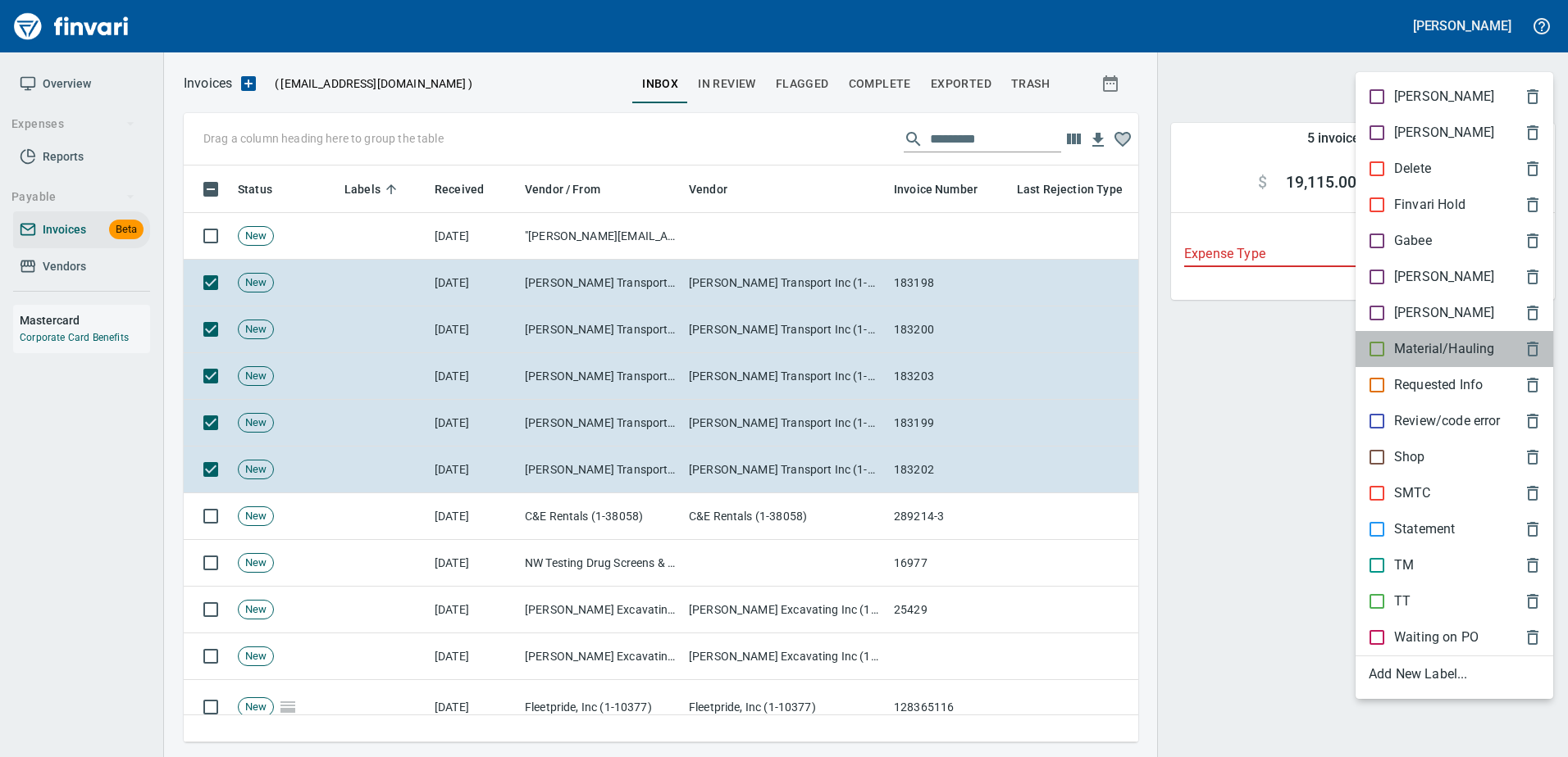
click at [1410, 345] on p "Material/Hauling" at bounding box center [1444, 349] width 100 height 20
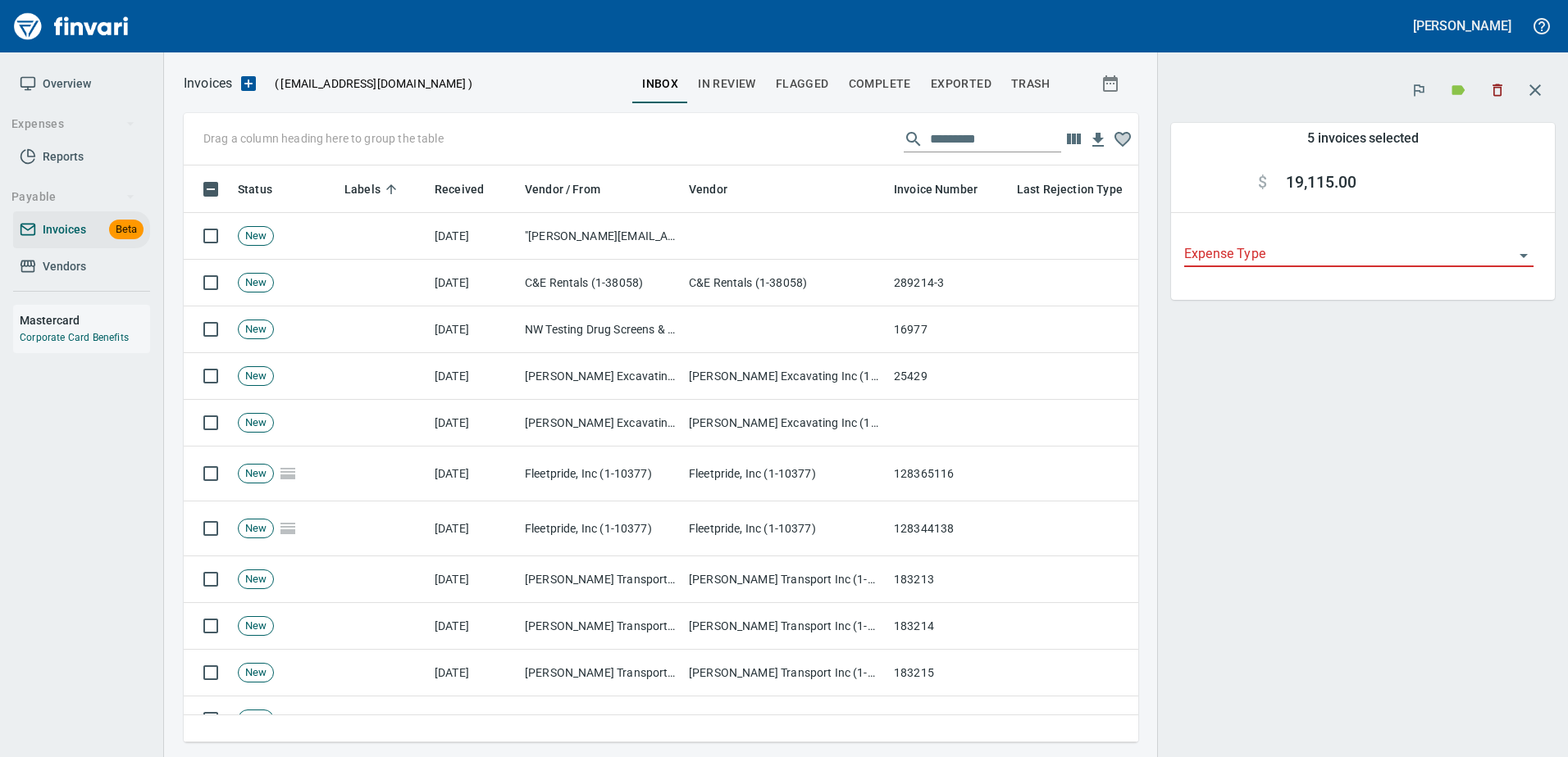
click at [1518, 90] on button "button" at bounding box center [1535, 91] width 39 height 39
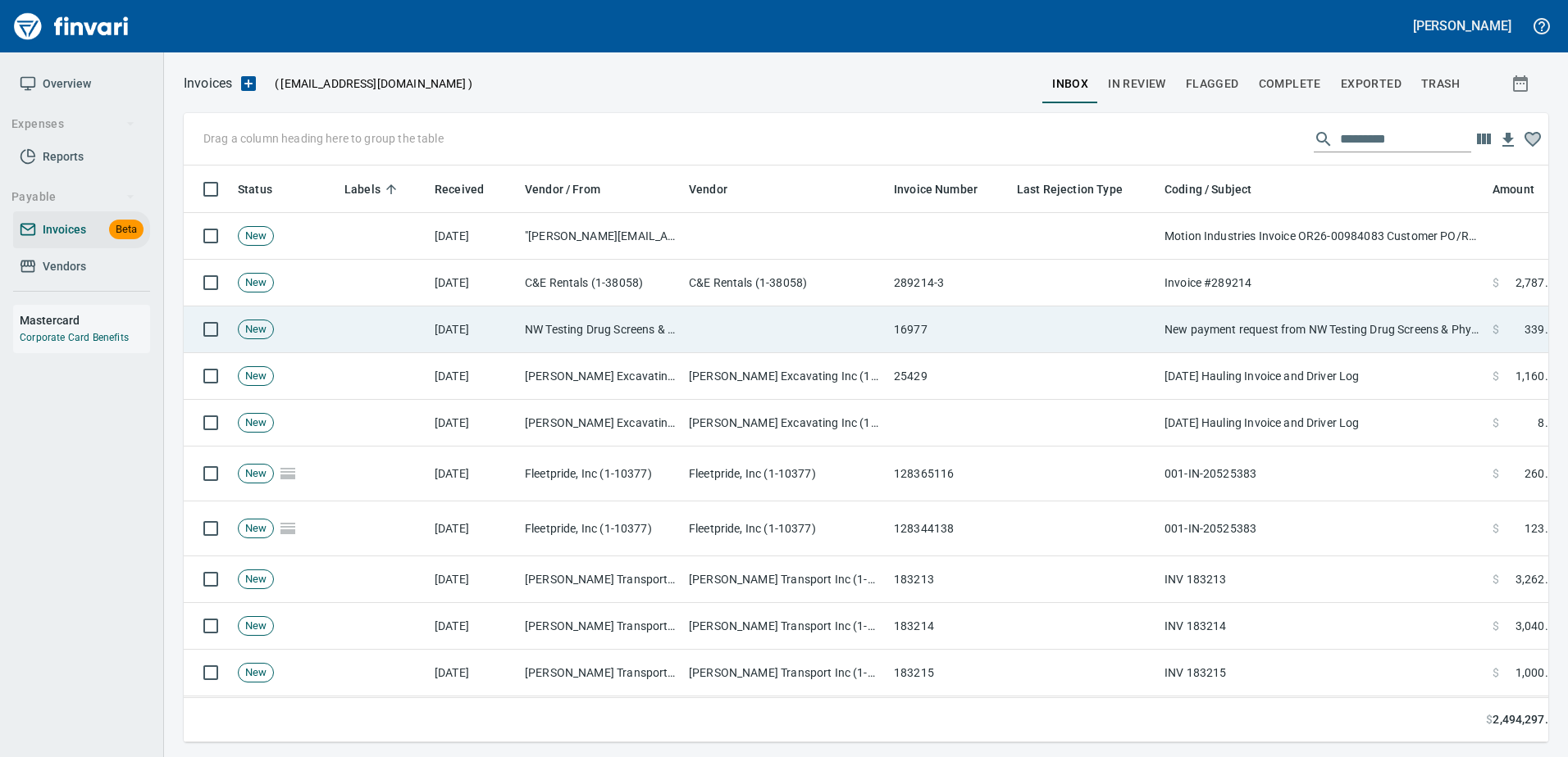
drag, startPoint x: 1238, startPoint y: 304, endPoint x: 1367, endPoint y: 305, distance: 129.0
click at [1367, 306] on td "New payment request from NW Testing Drug Screens & Physicals - invoice 16977" at bounding box center [1321, 329] width 328 height 46
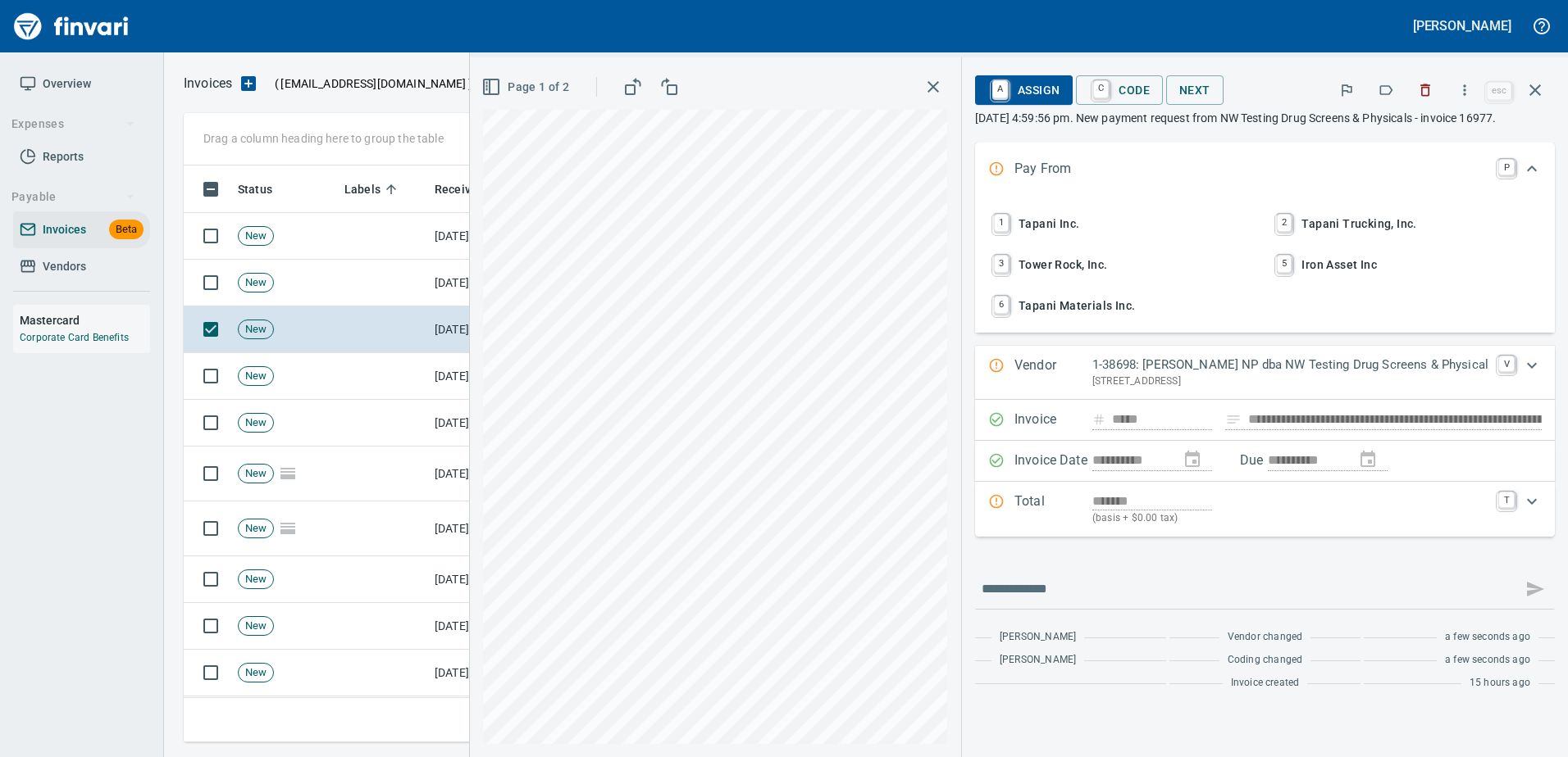
click at [1380, 99] on button "button" at bounding box center [1385, 90] width 36 height 36
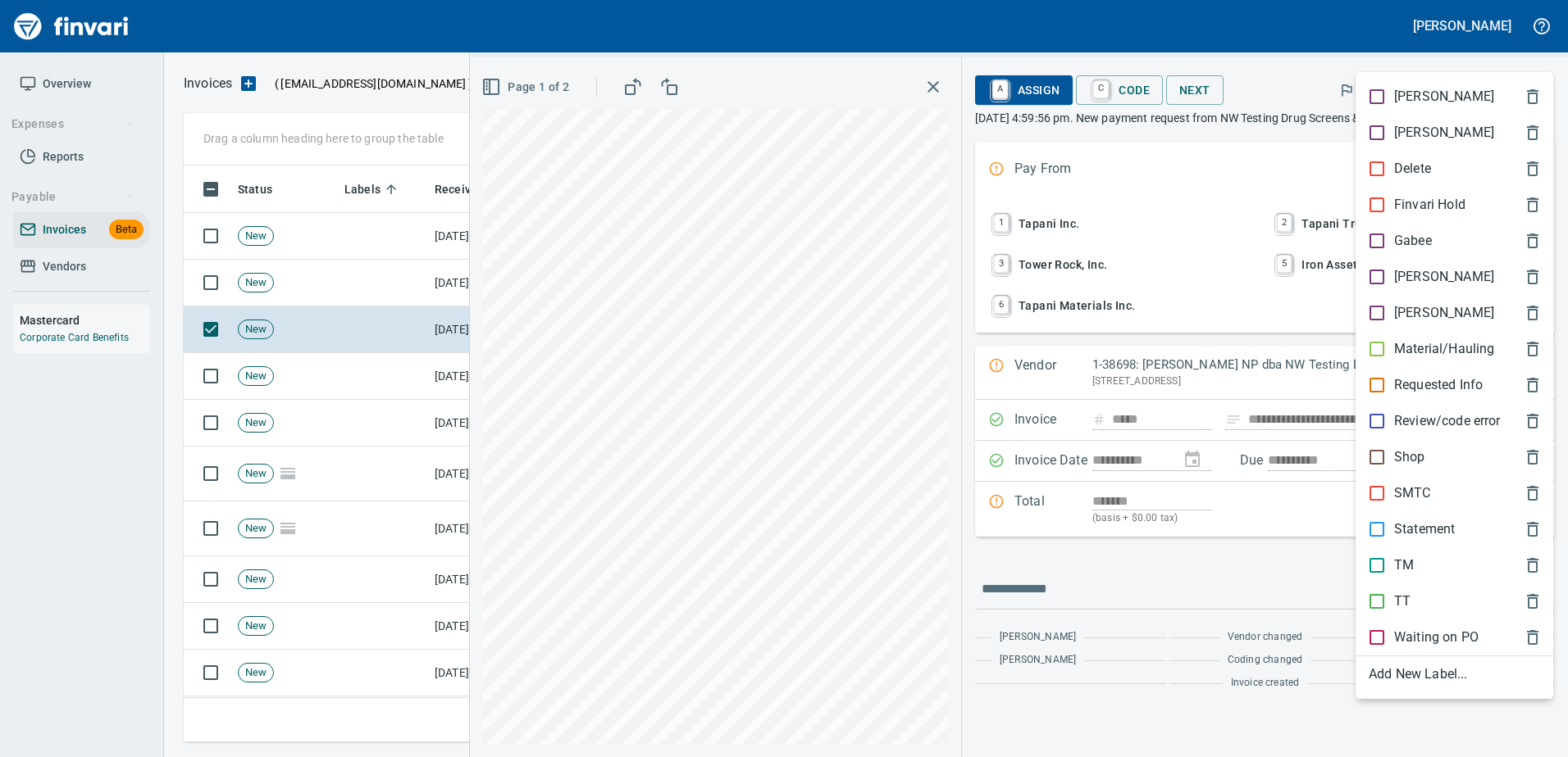
click at [1431, 273] on span "[PERSON_NAME]" at bounding box center [1440, 277] width 145 height 20
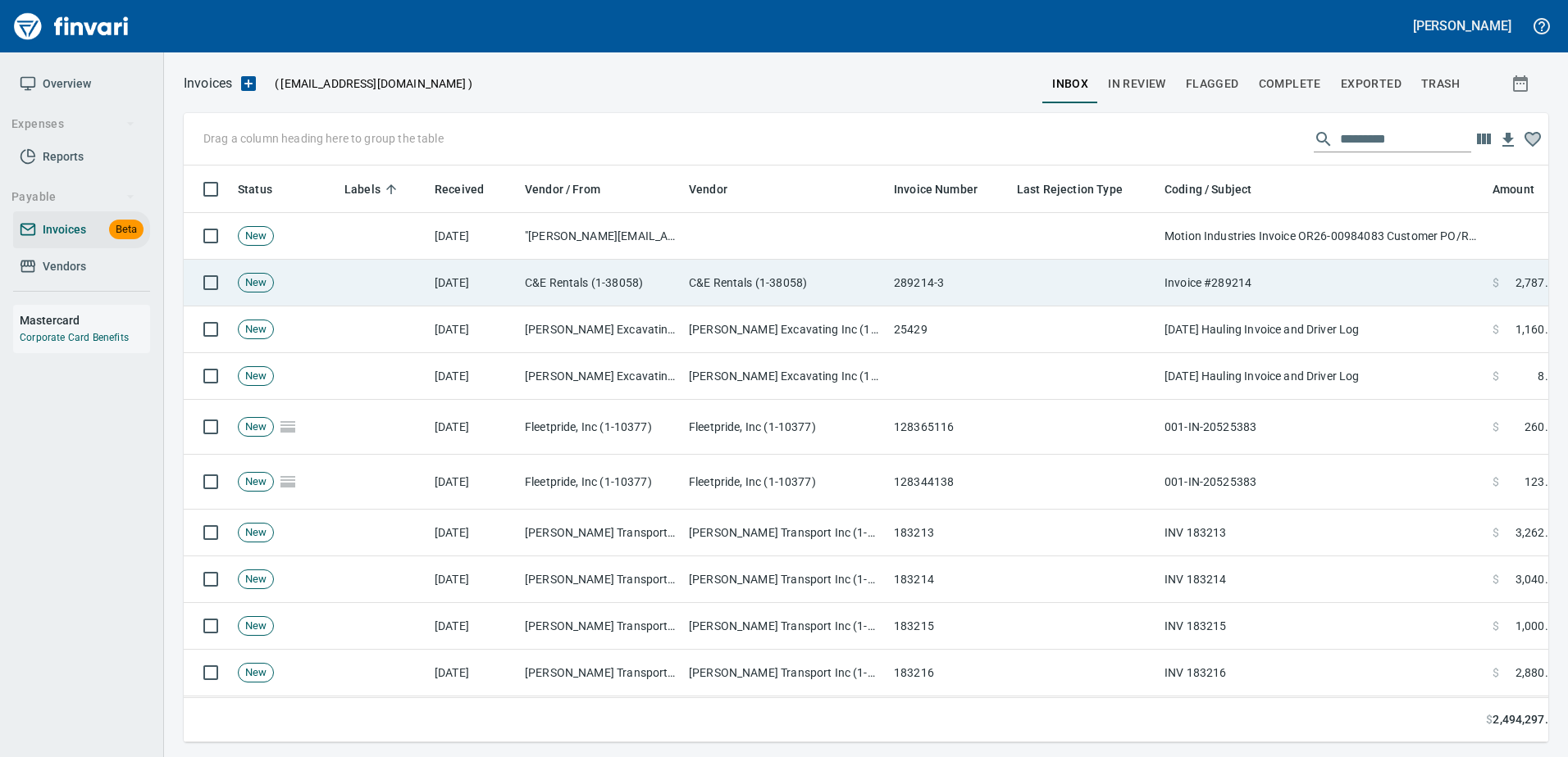
click at [1338, 265] on td "Invoice #289214" at bounding box center [1321, 283] width 328 height 46
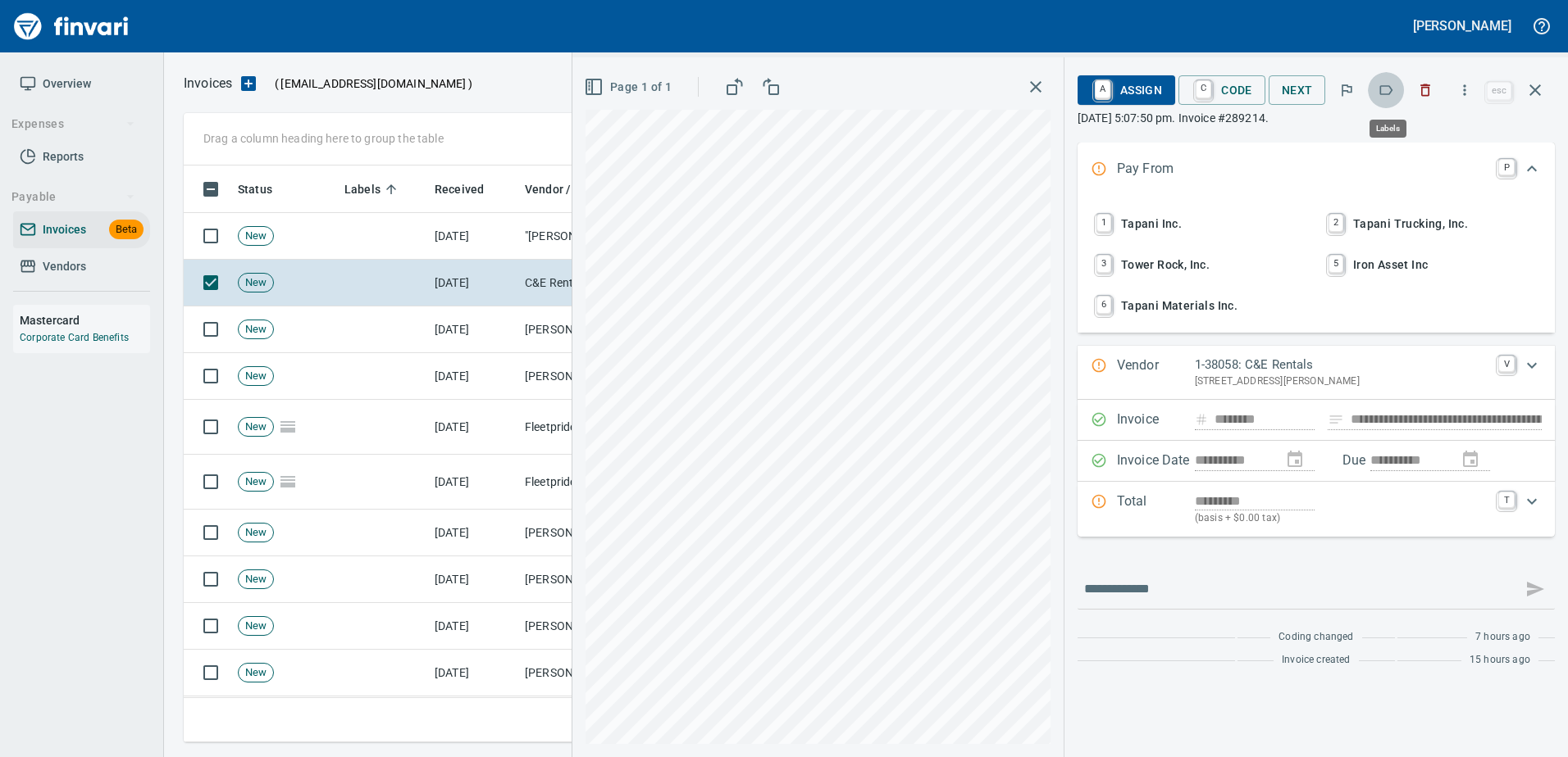
click at [1382, 96] on icon "button" at bounding box center [1385, 90] width 17 height 17
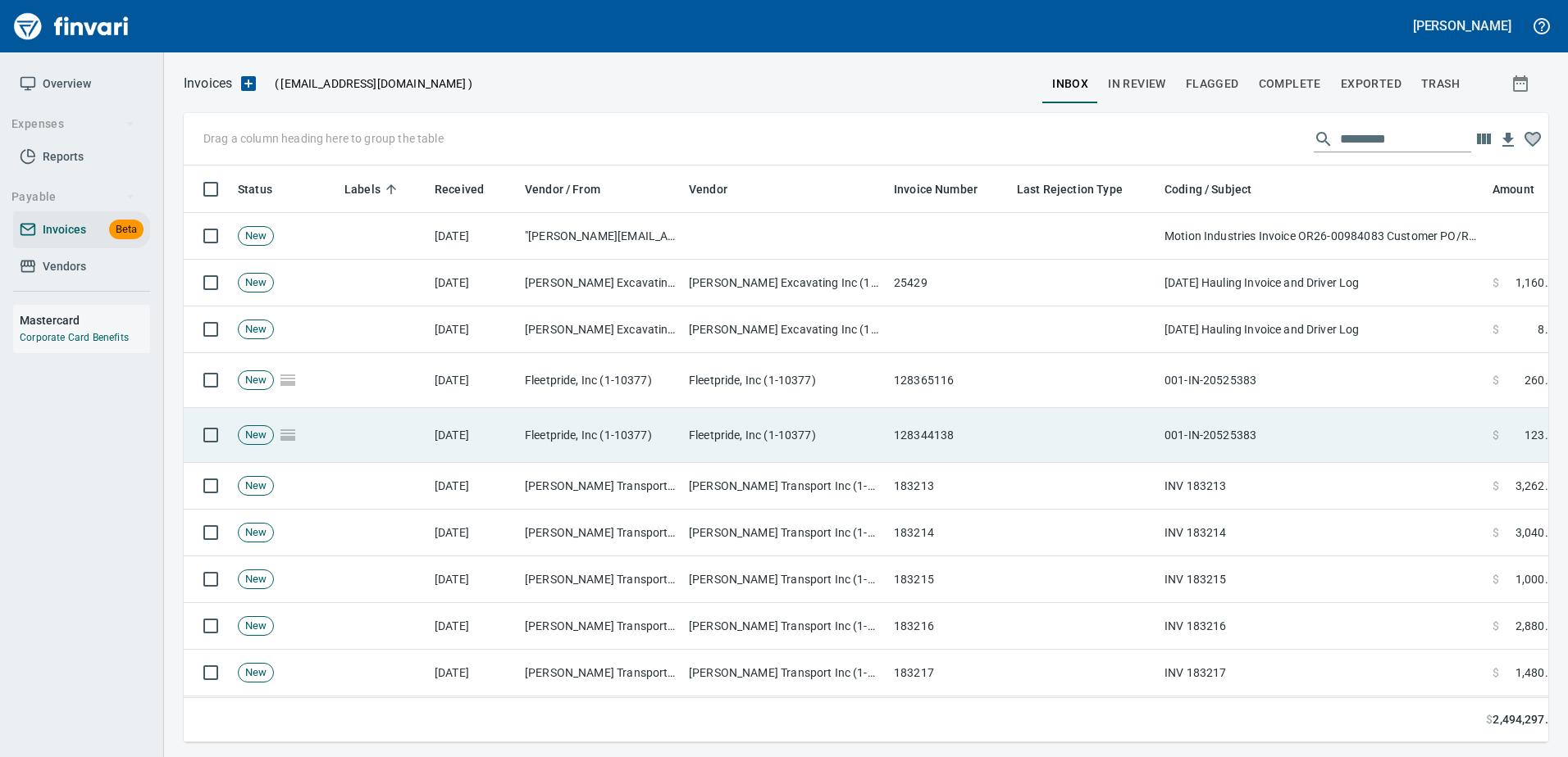
click at [1191, 457] on td "001-IN-20525383" at bounding box center [1321, 436] width 328 height 55
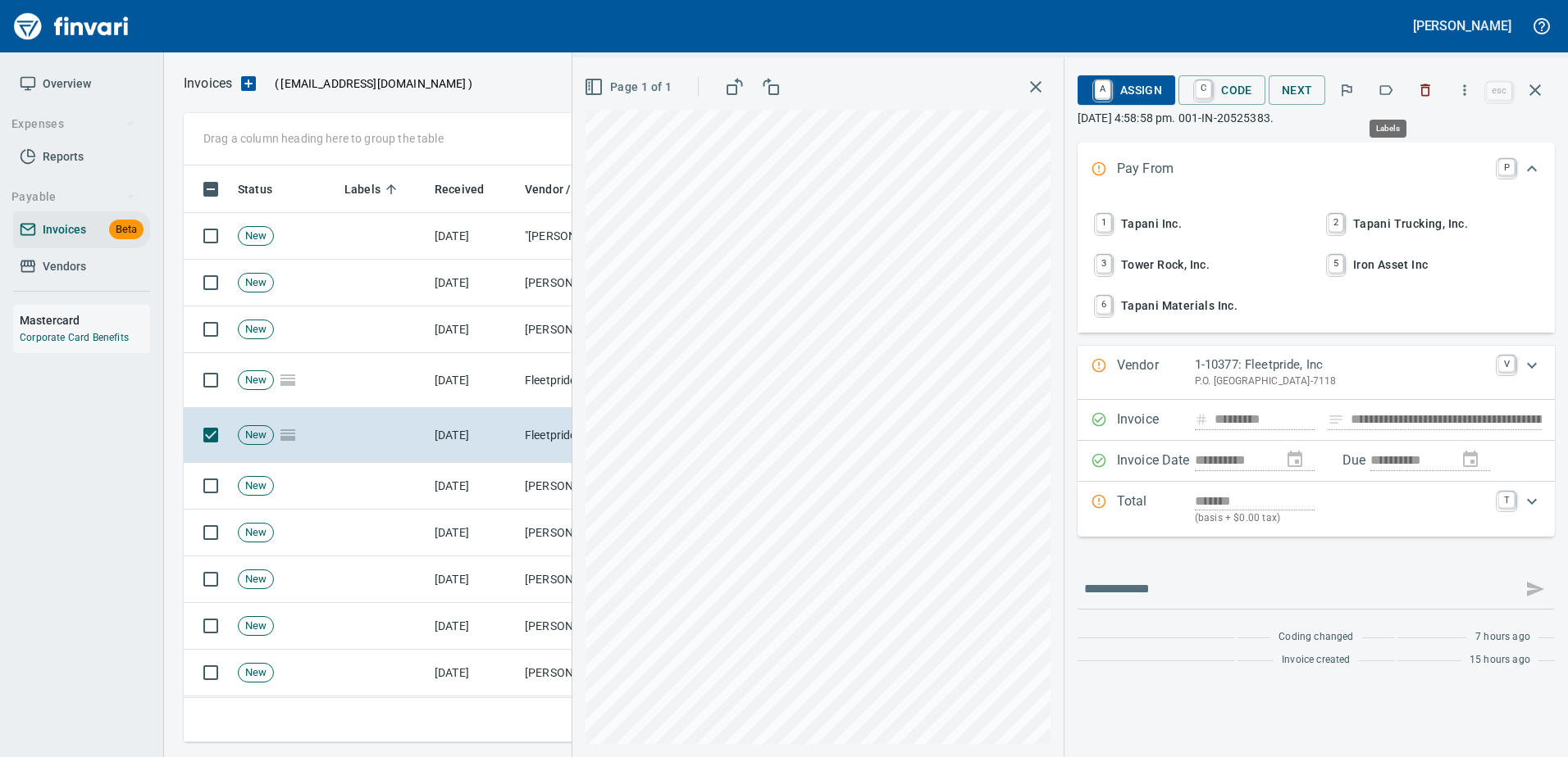
click at [1385, 102] on button "button" at bounding box center [1385, 90] width 36 height 36
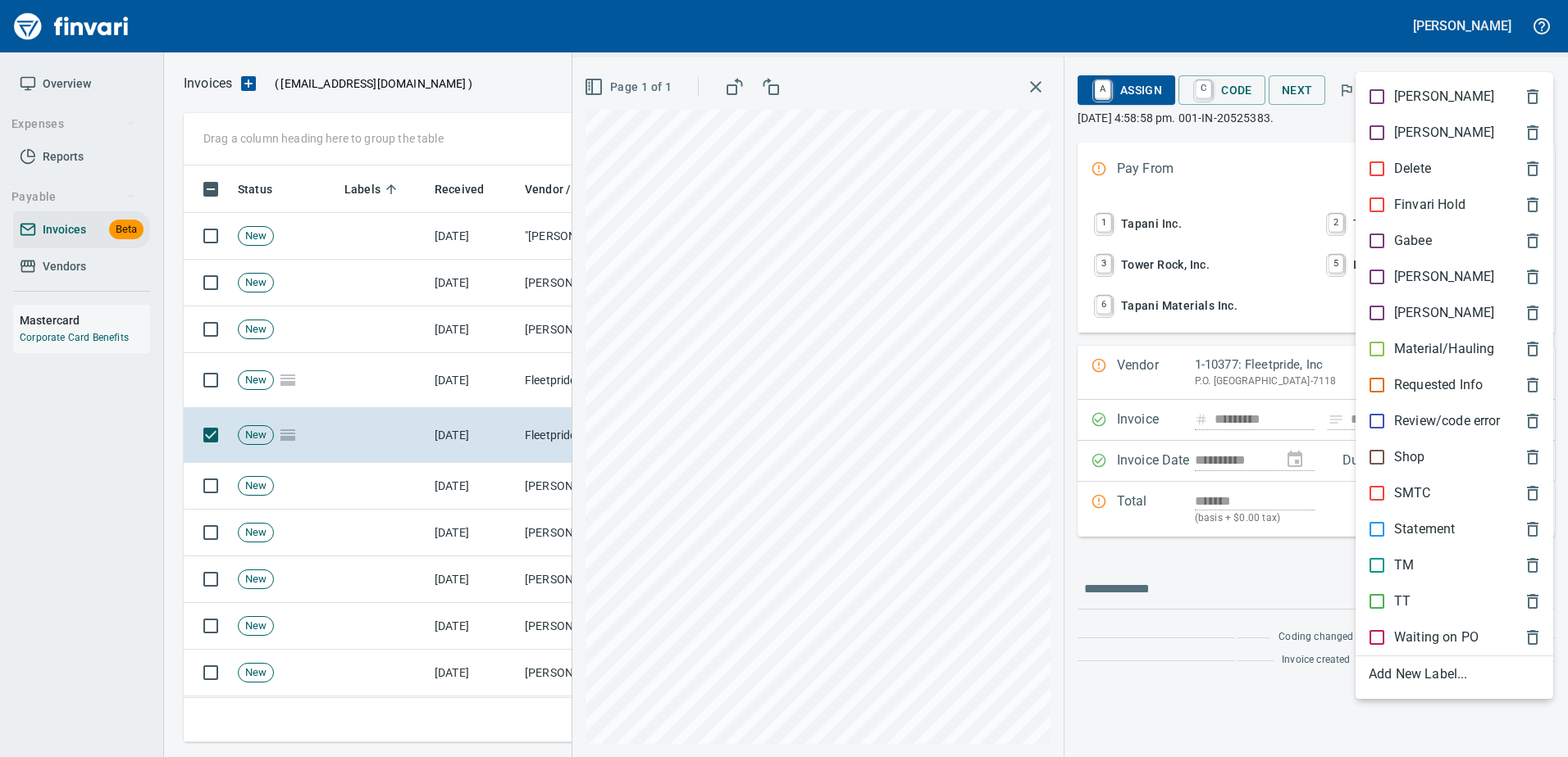
click at [1396, 605] on p "TT" at bounding box center [1402, 601] width 17 height 20
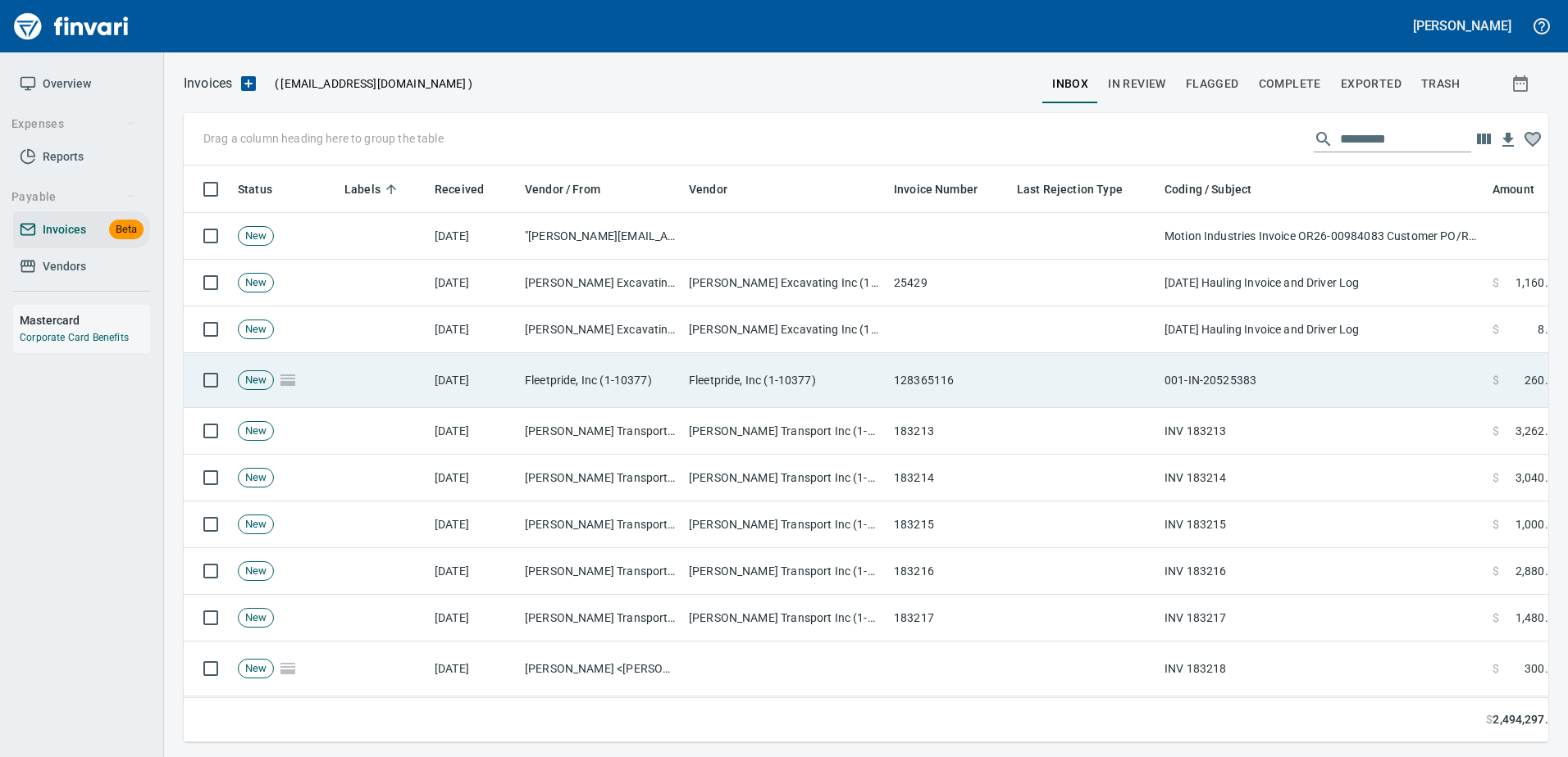
click at [1250, 396] on td "001-IN-20525383" at bounding box center [1321, 381] width 328 height 55
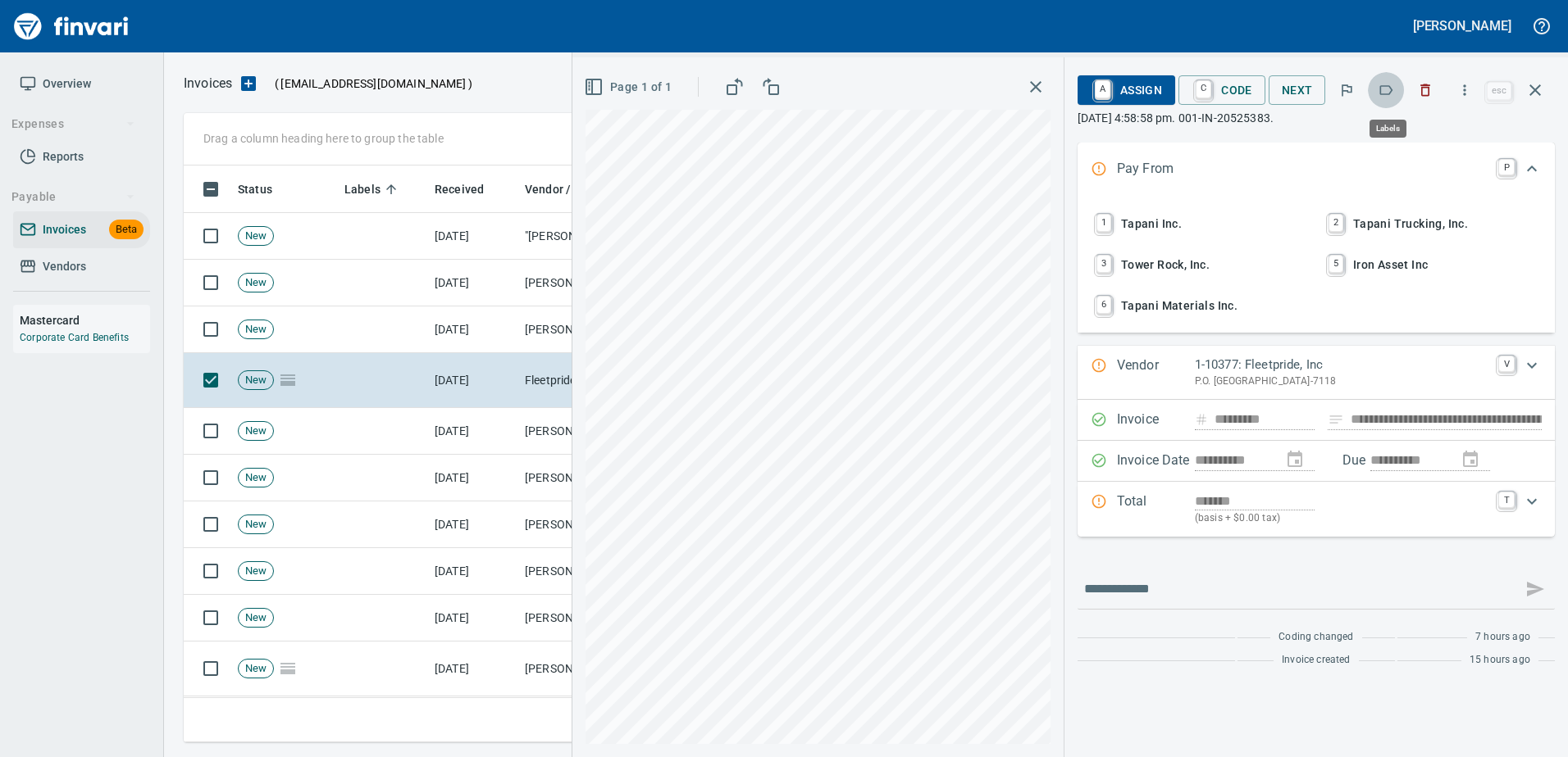
click at [1391, 87] on icon "button" at bounding box center [1385, 90] width 17 height 17
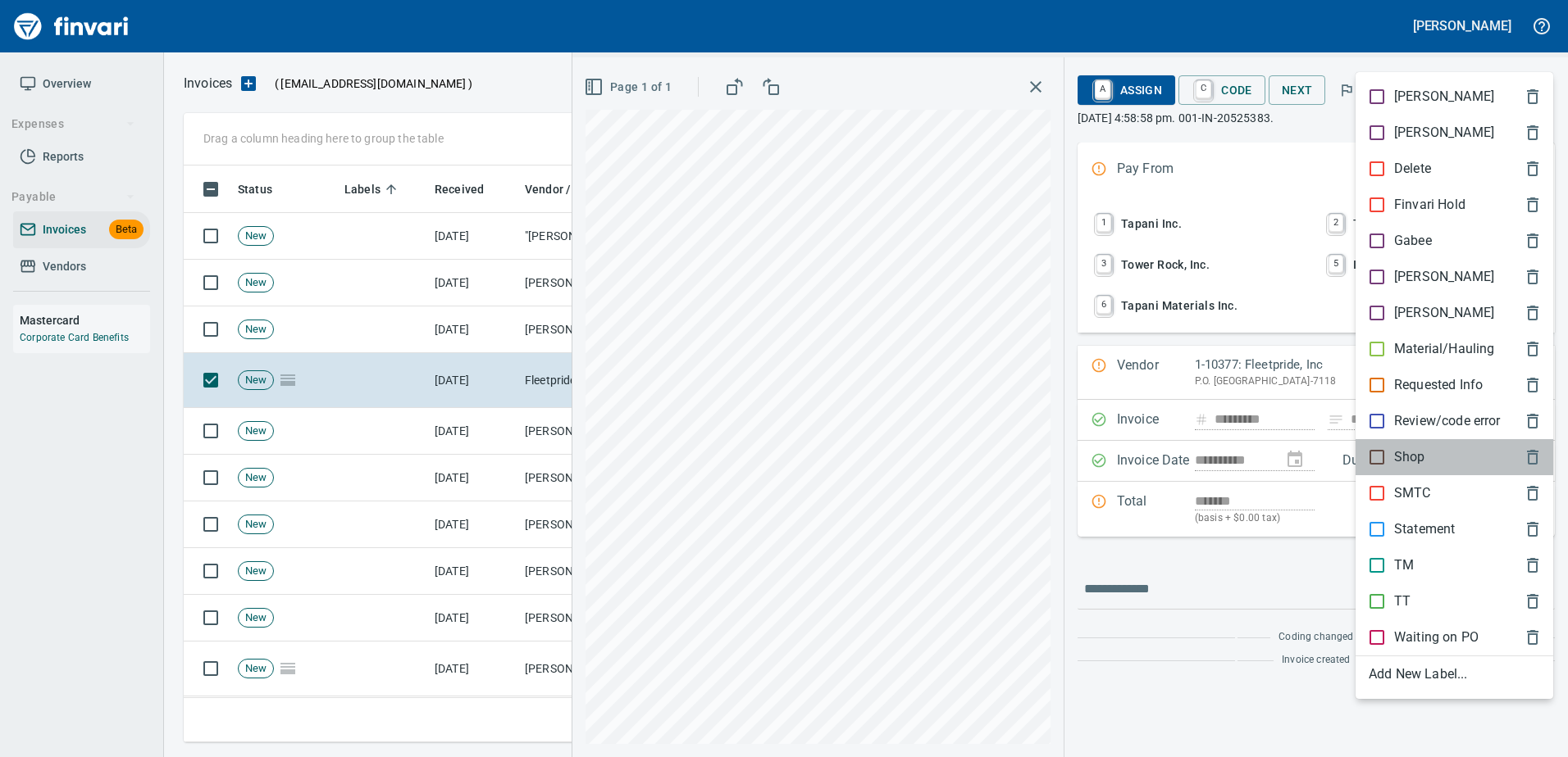
click at [1409, 442] on div "Shop" at bounding box center [1454, 457] width 198 height 36
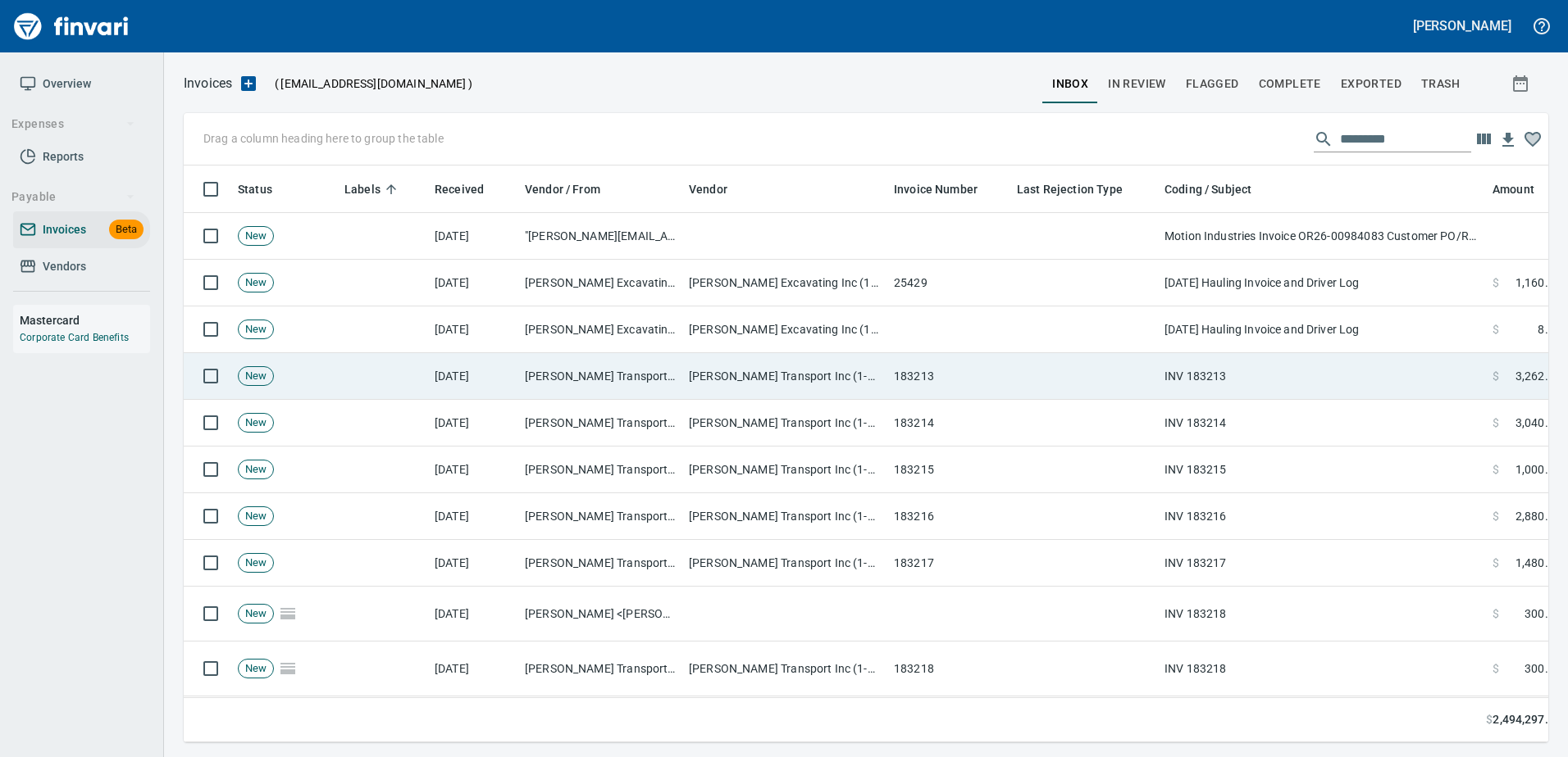
click at [1291, 362] on td "INV 183213" at bounding box center [1321, 376] width 328 height 46
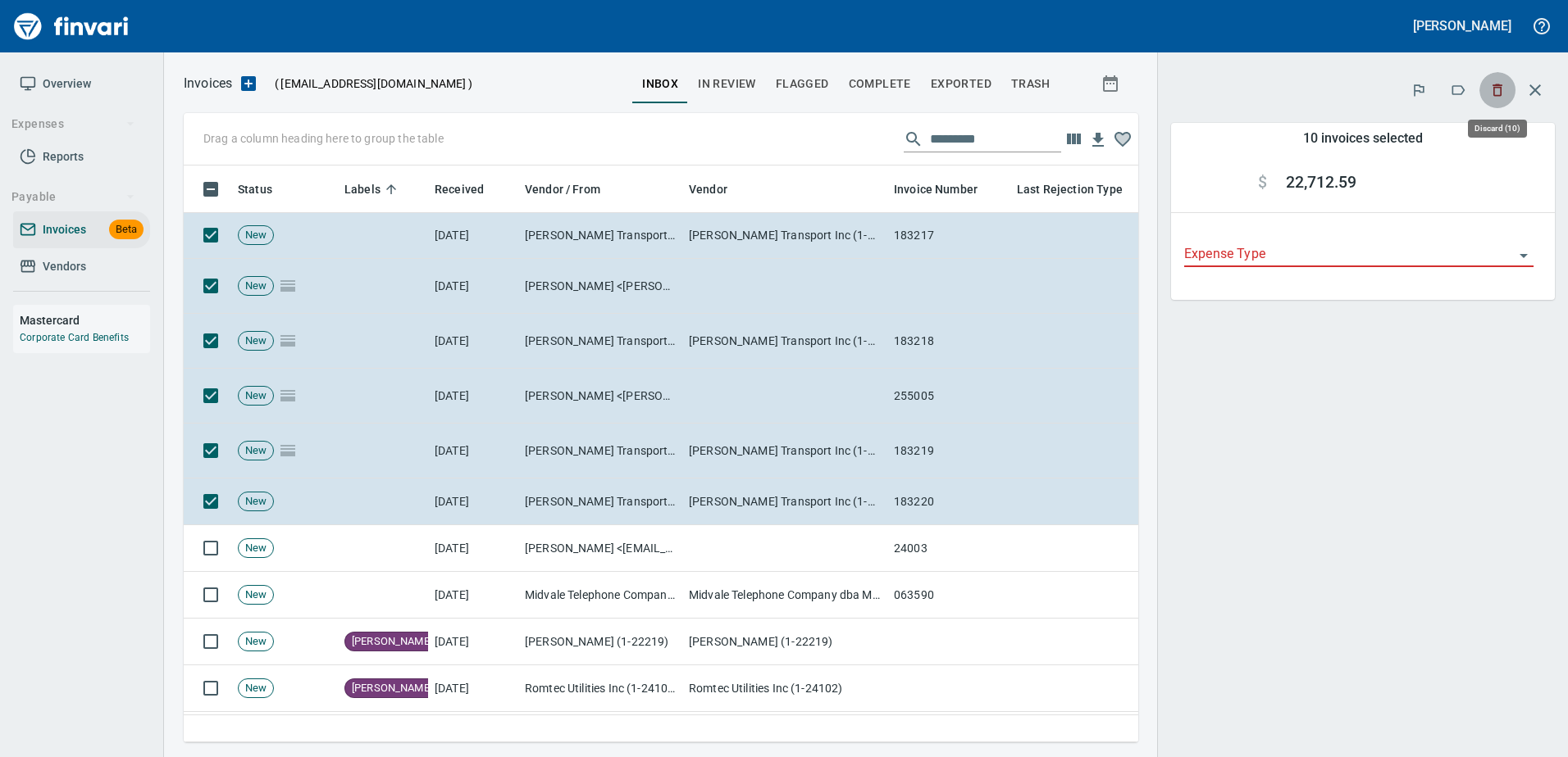
click at [1479, 95] on button "button" at bounding box center [1497, 90] width 36 height 36
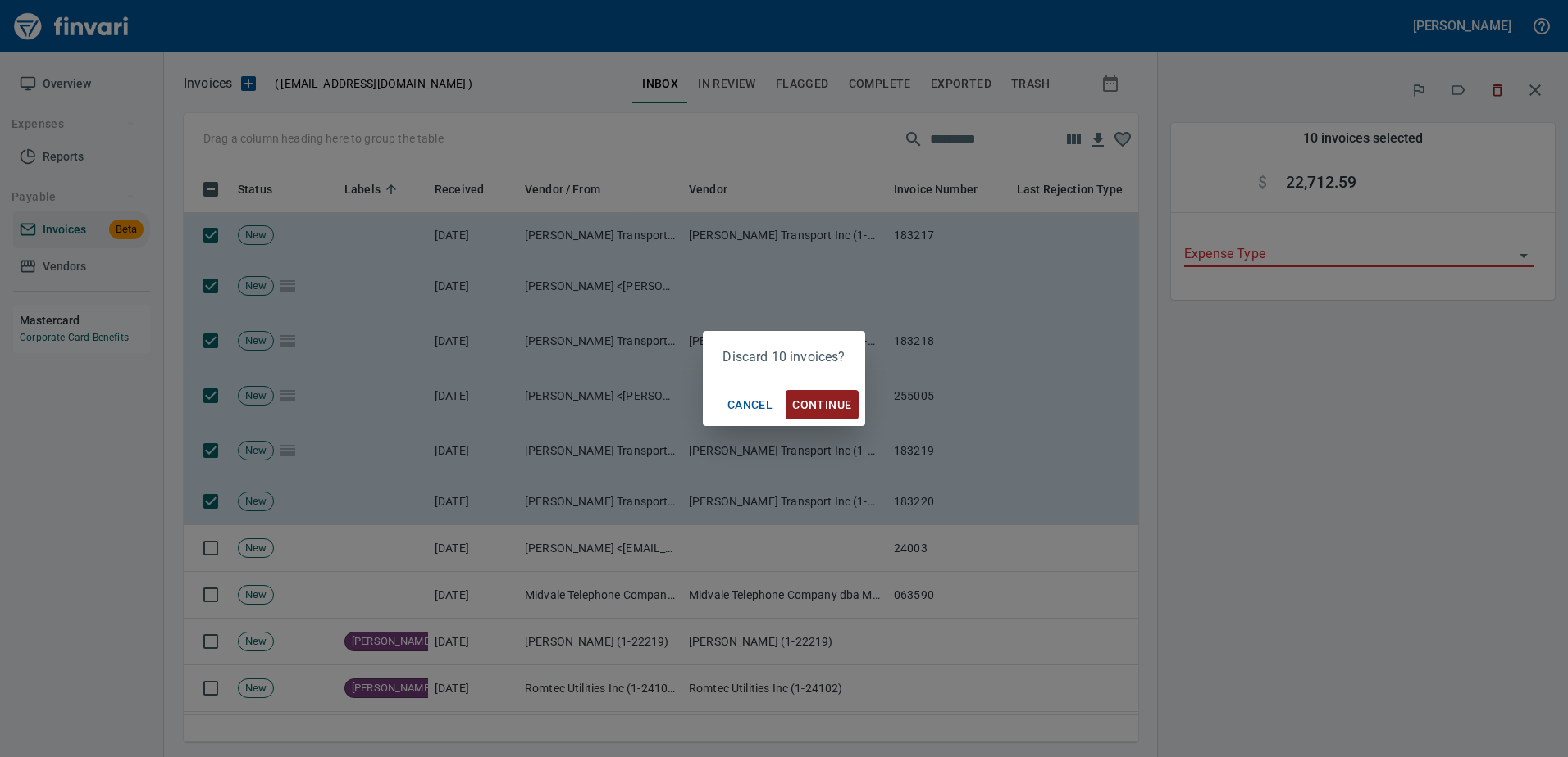
click at [739, 401] on span "Cancel" at bounding box center [750, 405] width 45 height 21
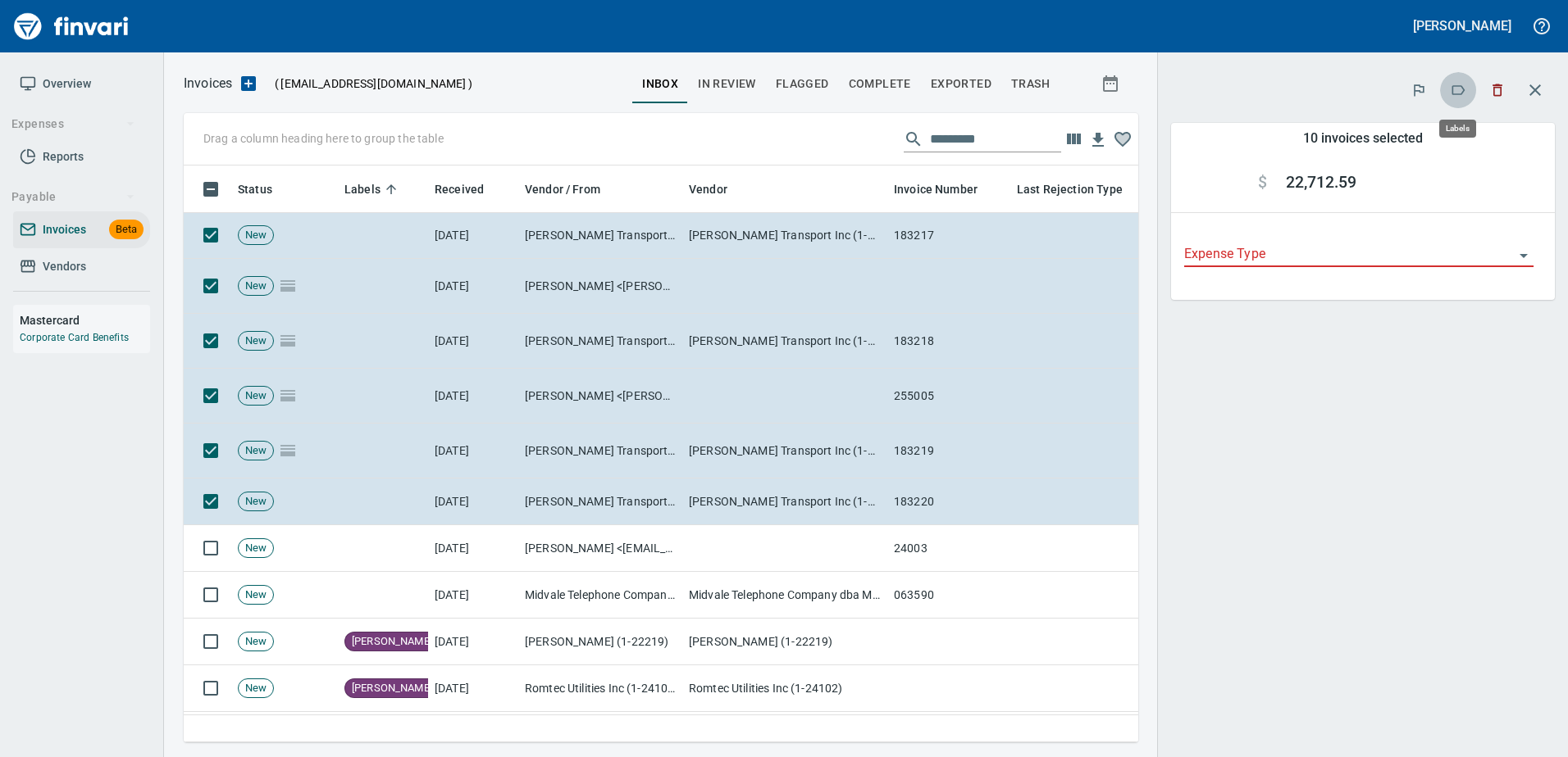
click at [1455, 81] on button "button" at bounding box center [1458, 90] width 36 height 36
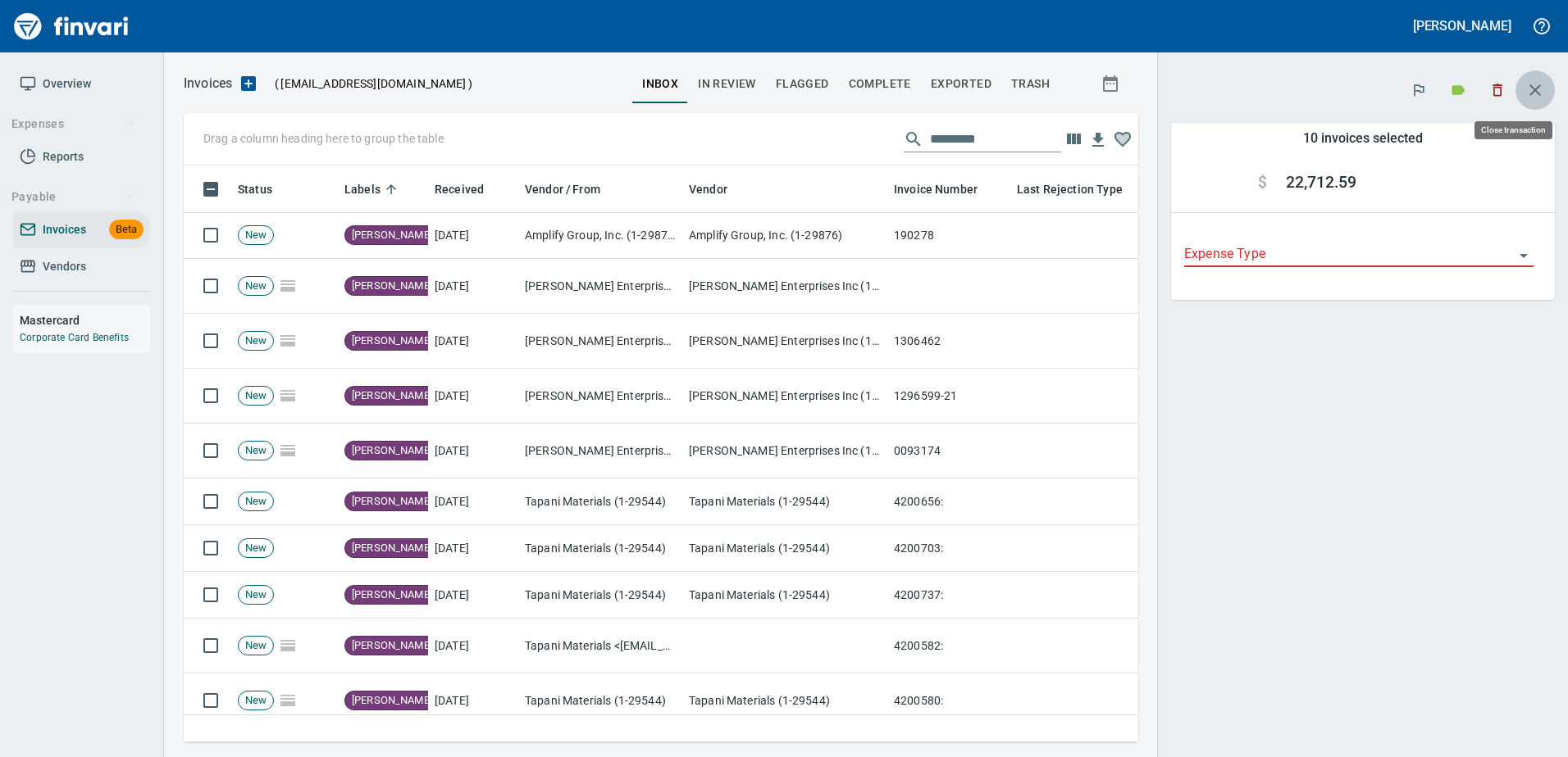
click at [1545, 86] on button "button" at bounding box center [1535, 91] width 39 height 39
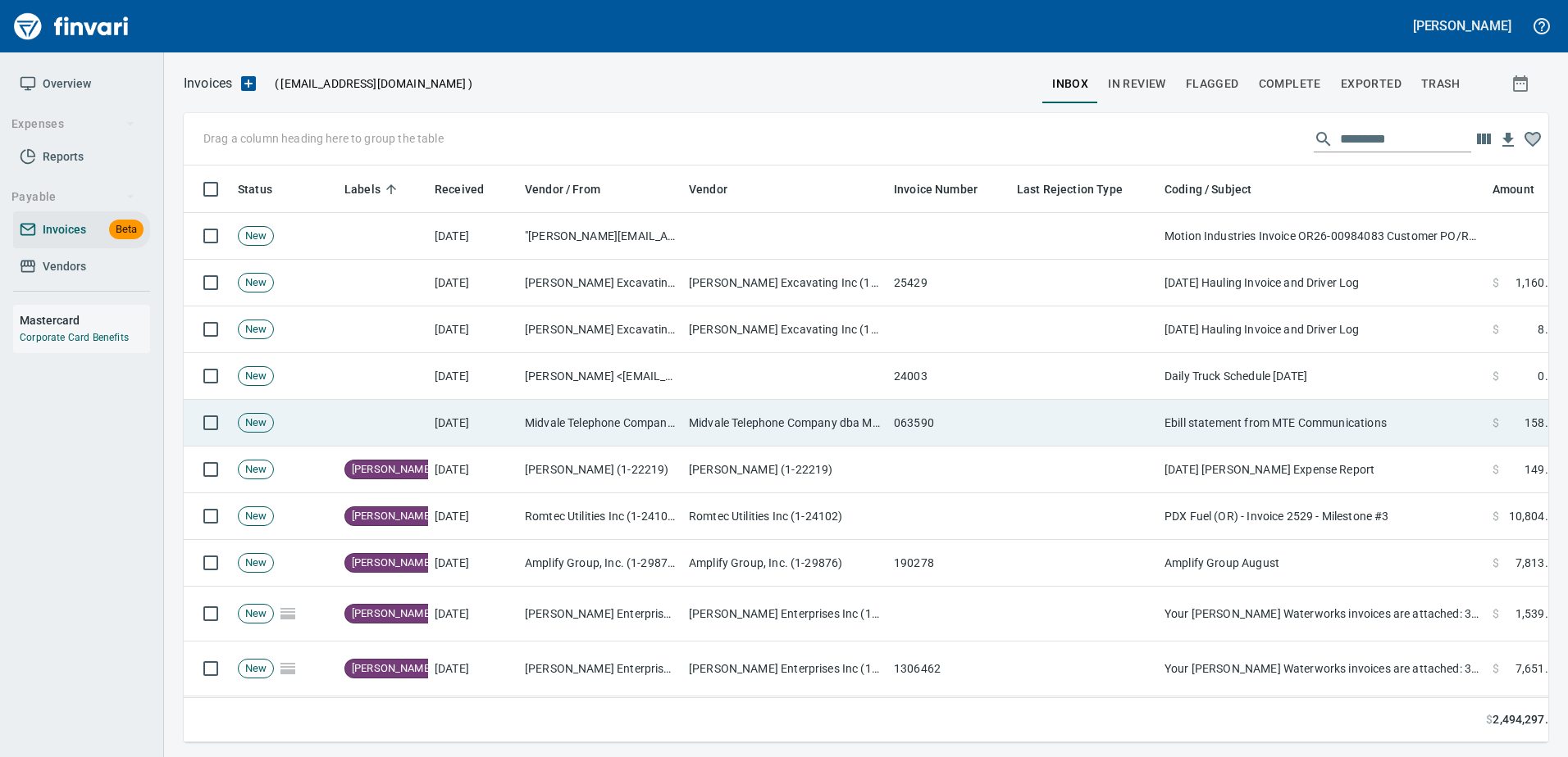
click at [645, 421] on td "Midvale Telephone Company dba MTE Communications (1-39837)" at bounding box center [600, 422] width 163 height 46
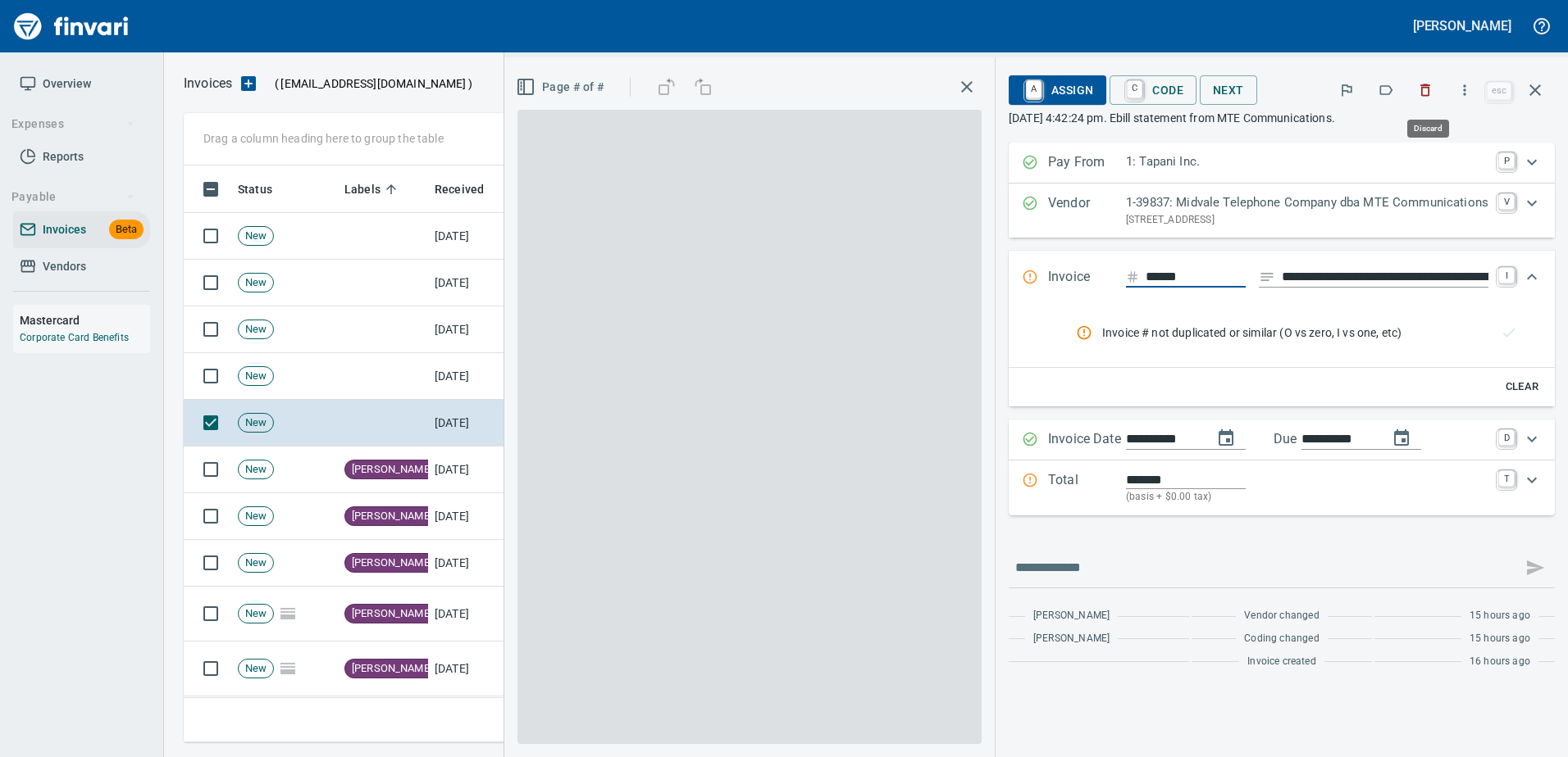
click at [1411, 92] on button "button" at bounding box center [1424, 90] width 36 height 36
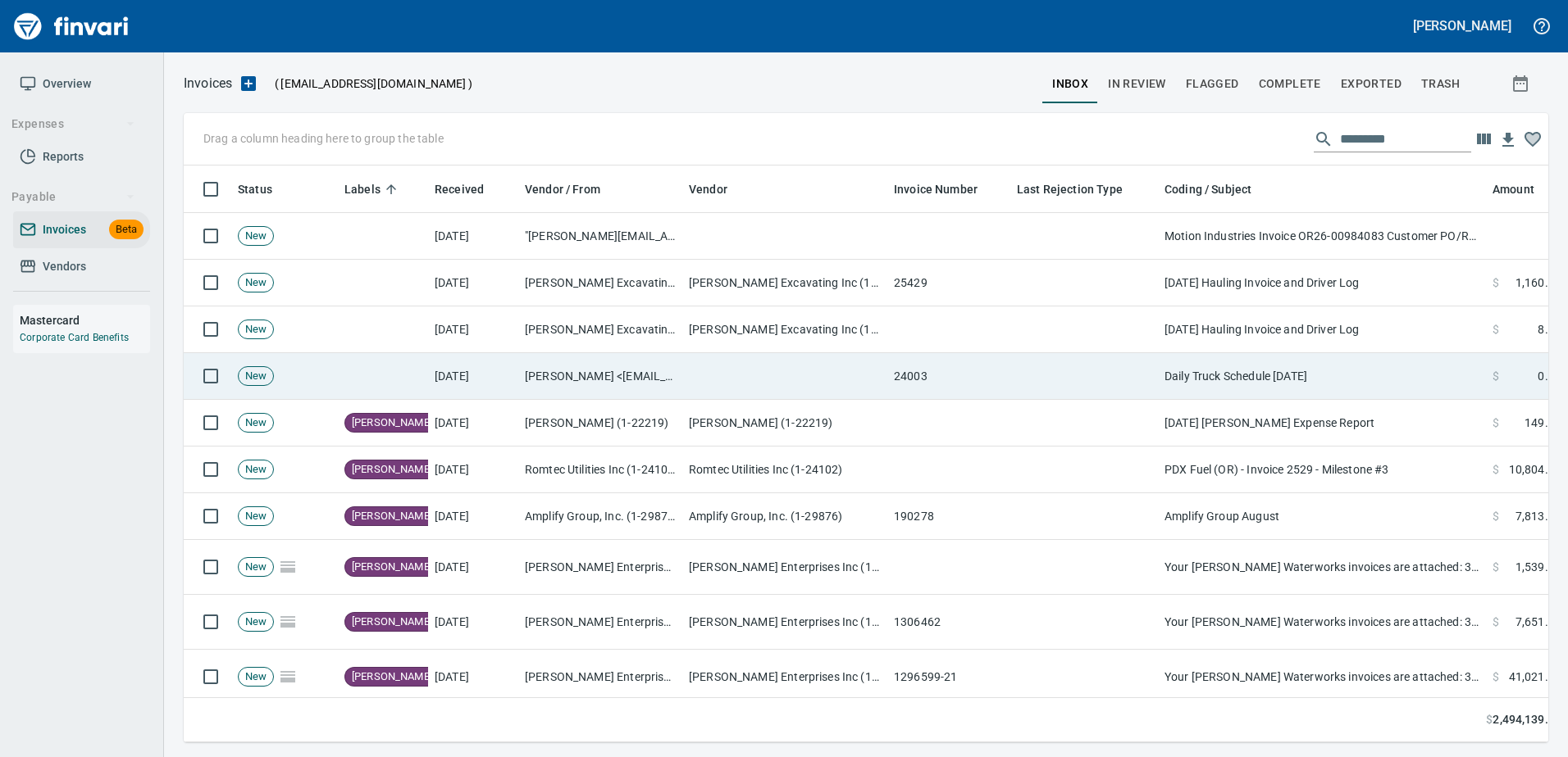
click at [897, 386] on td "24003" at bounding box center [948, 376] width 123 height 46
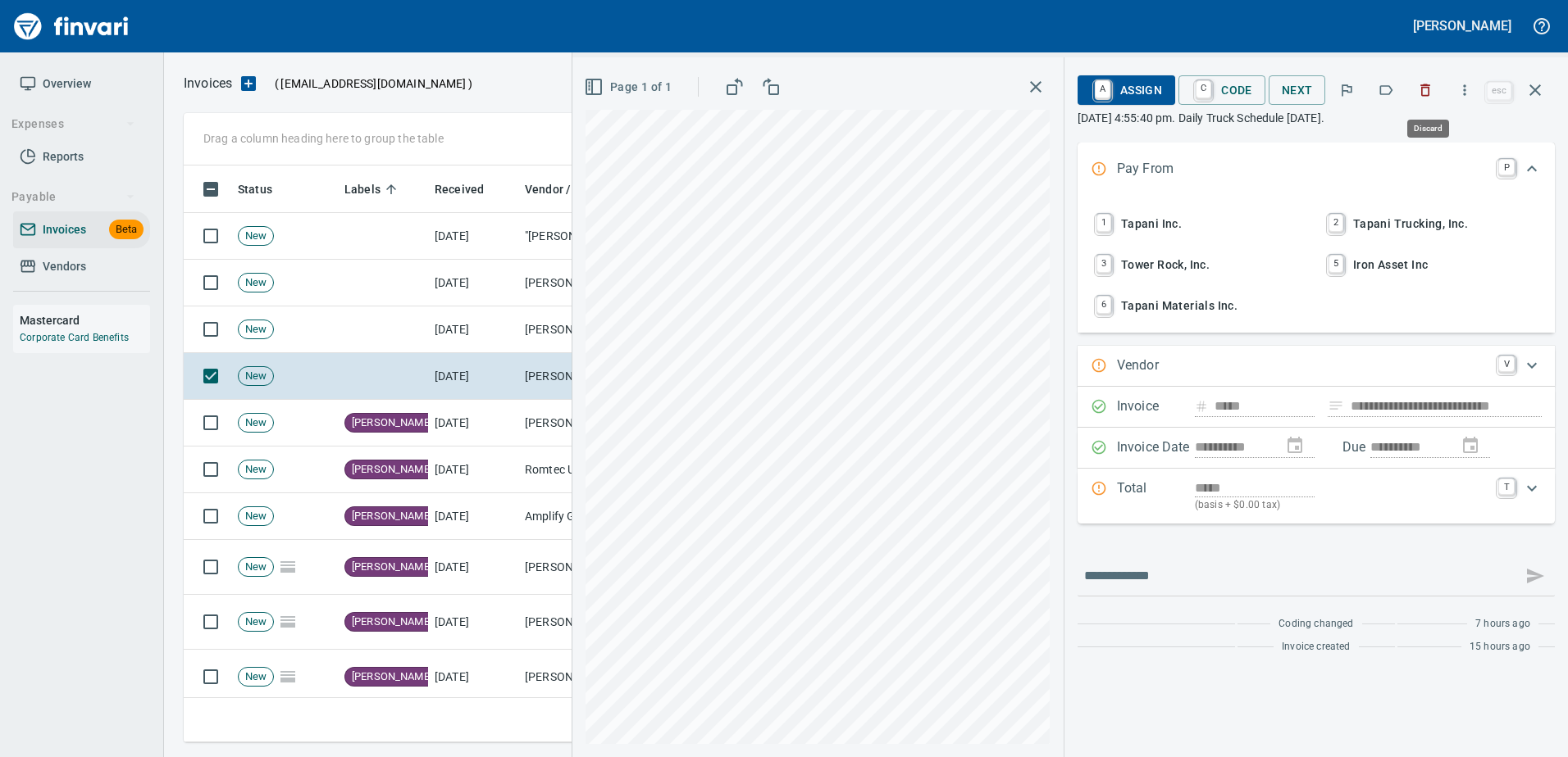
click at [1421, 90] on icon "button" at bounding box center [1424, 90] width 17 height 17
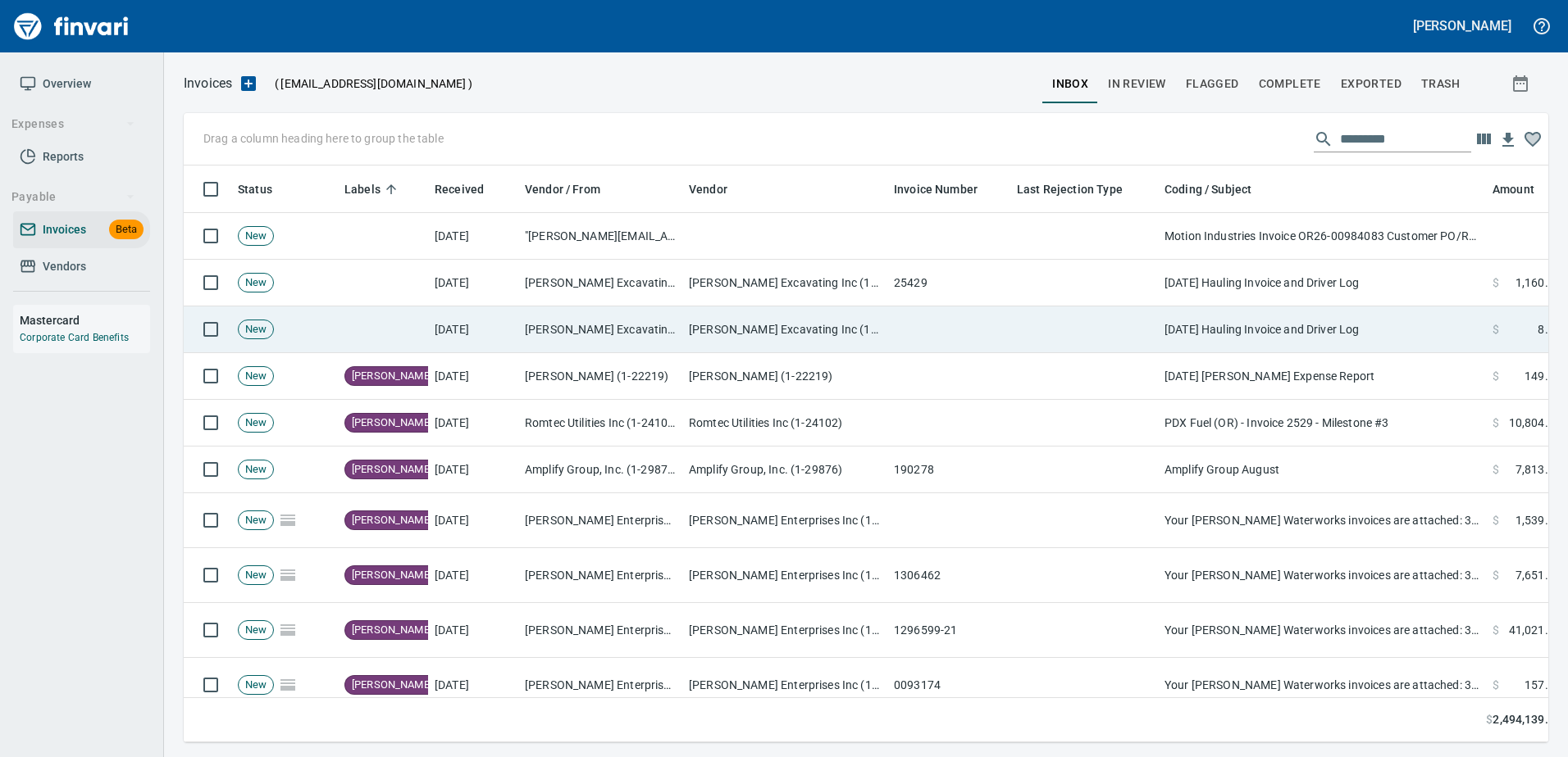
click at [1062, 315] on td at bounding box center [1083, 329] width 148 height 46
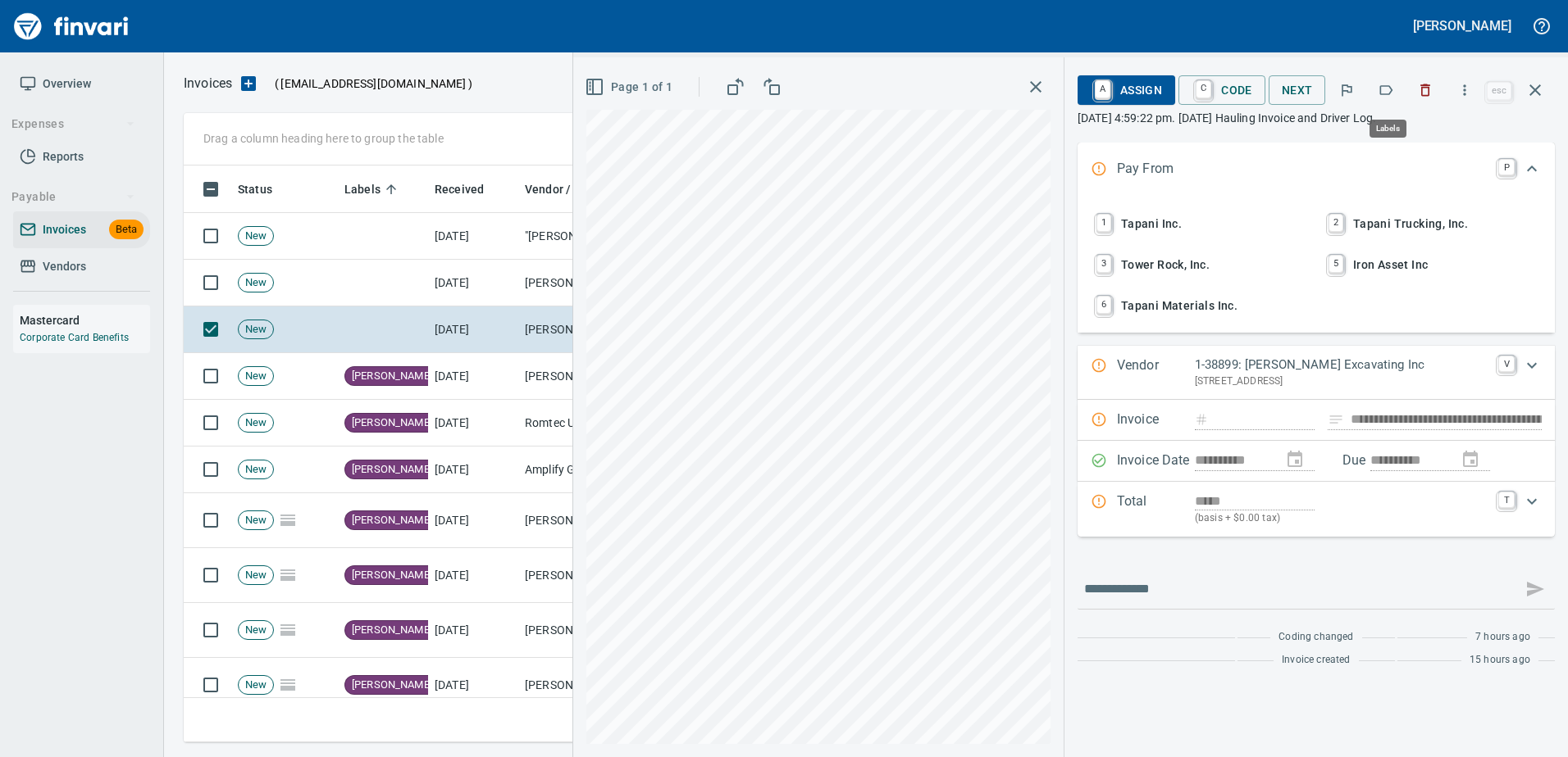
click at [1383, 93] on icon "button" at bounding box center [1385, 90] width 17 height 17
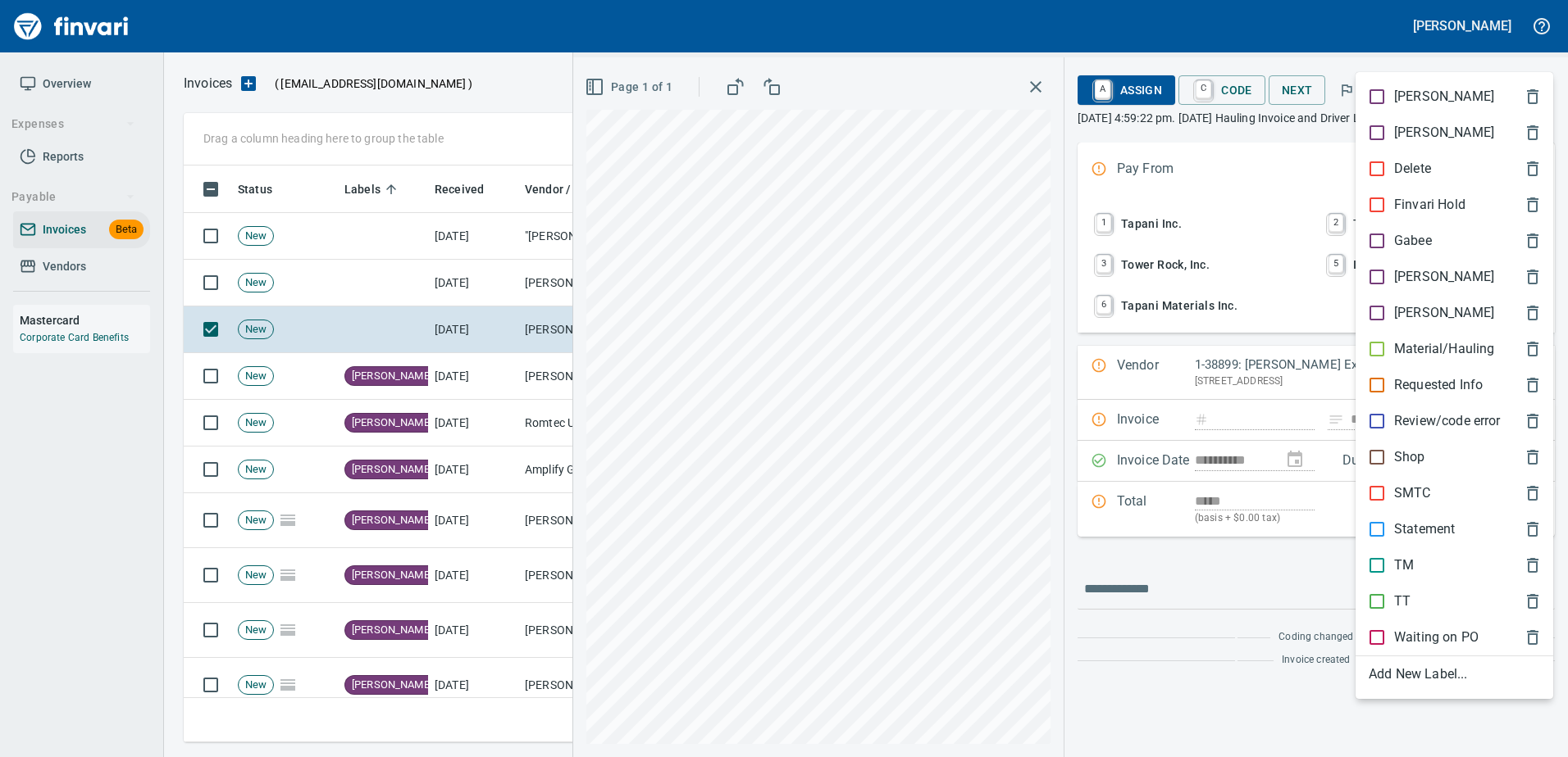
click at [1402, 353] on p "Material/Hauling" at bounding box center [1444, 349] width 100 height 20
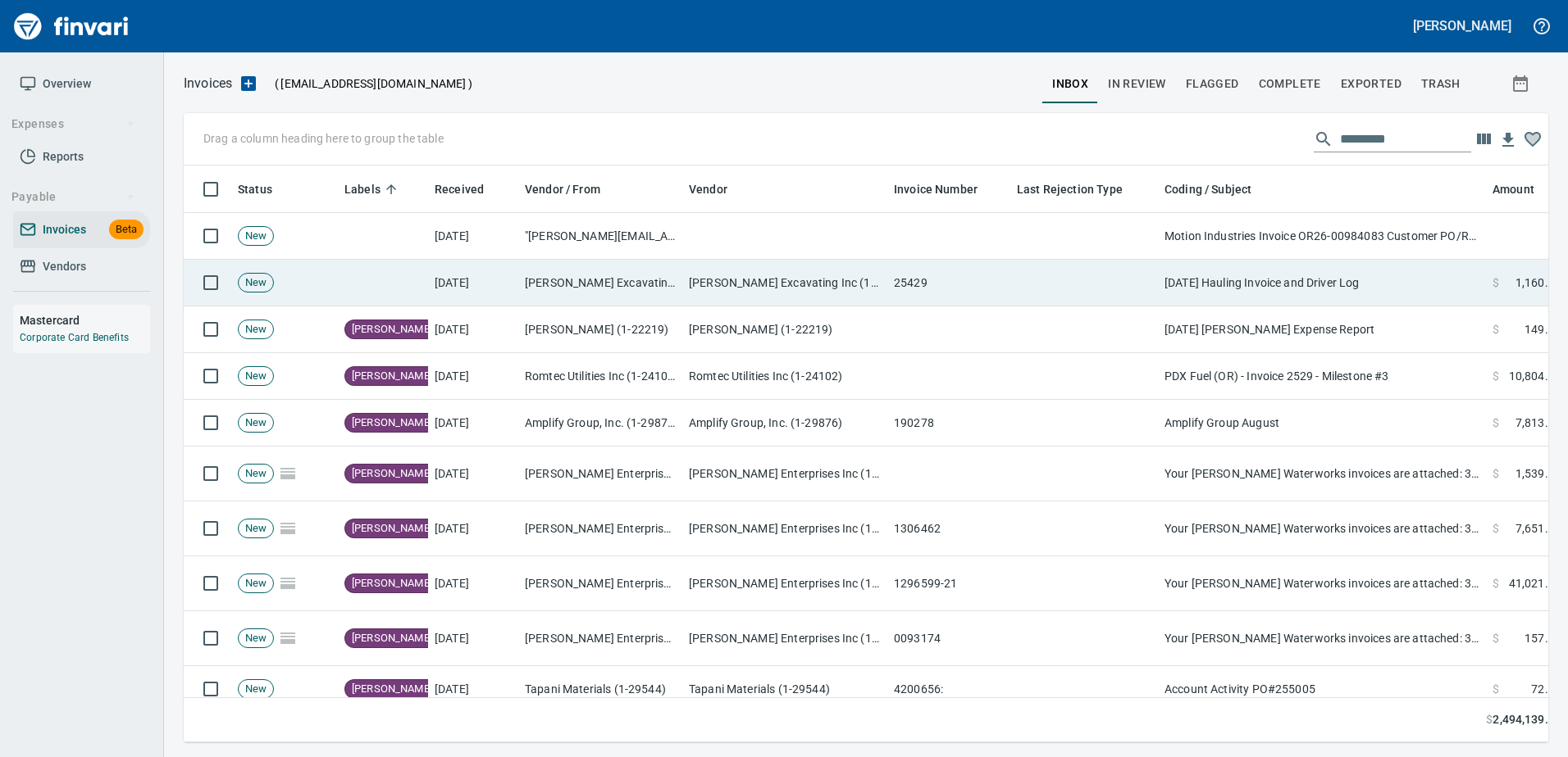
click at [951, 286] on td "25429" at bounding box center [948, 283] width 123 height 46
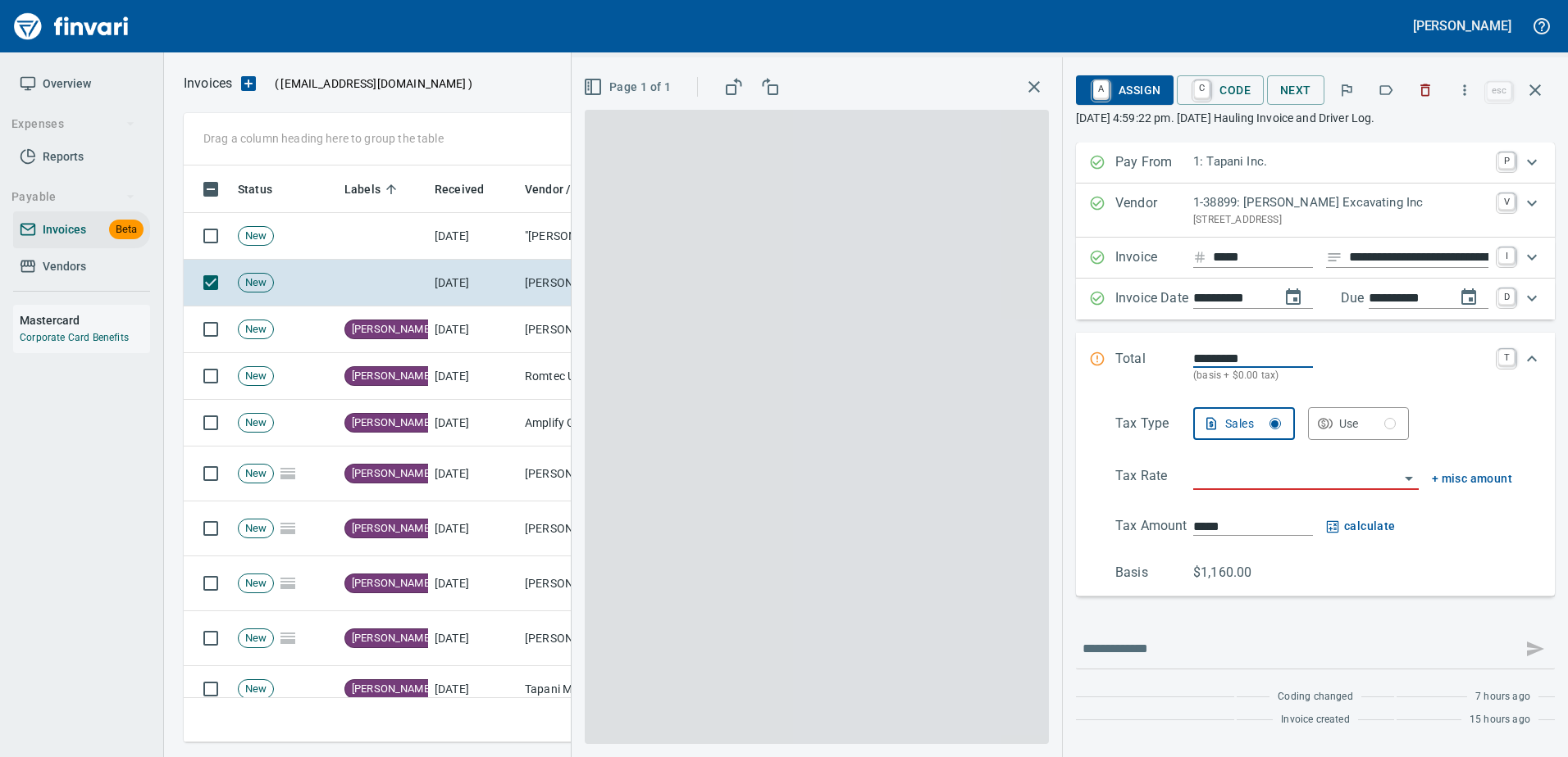
click at [1386, 81] on button "button" at bounding box center [1385, 90] width 36 height 36
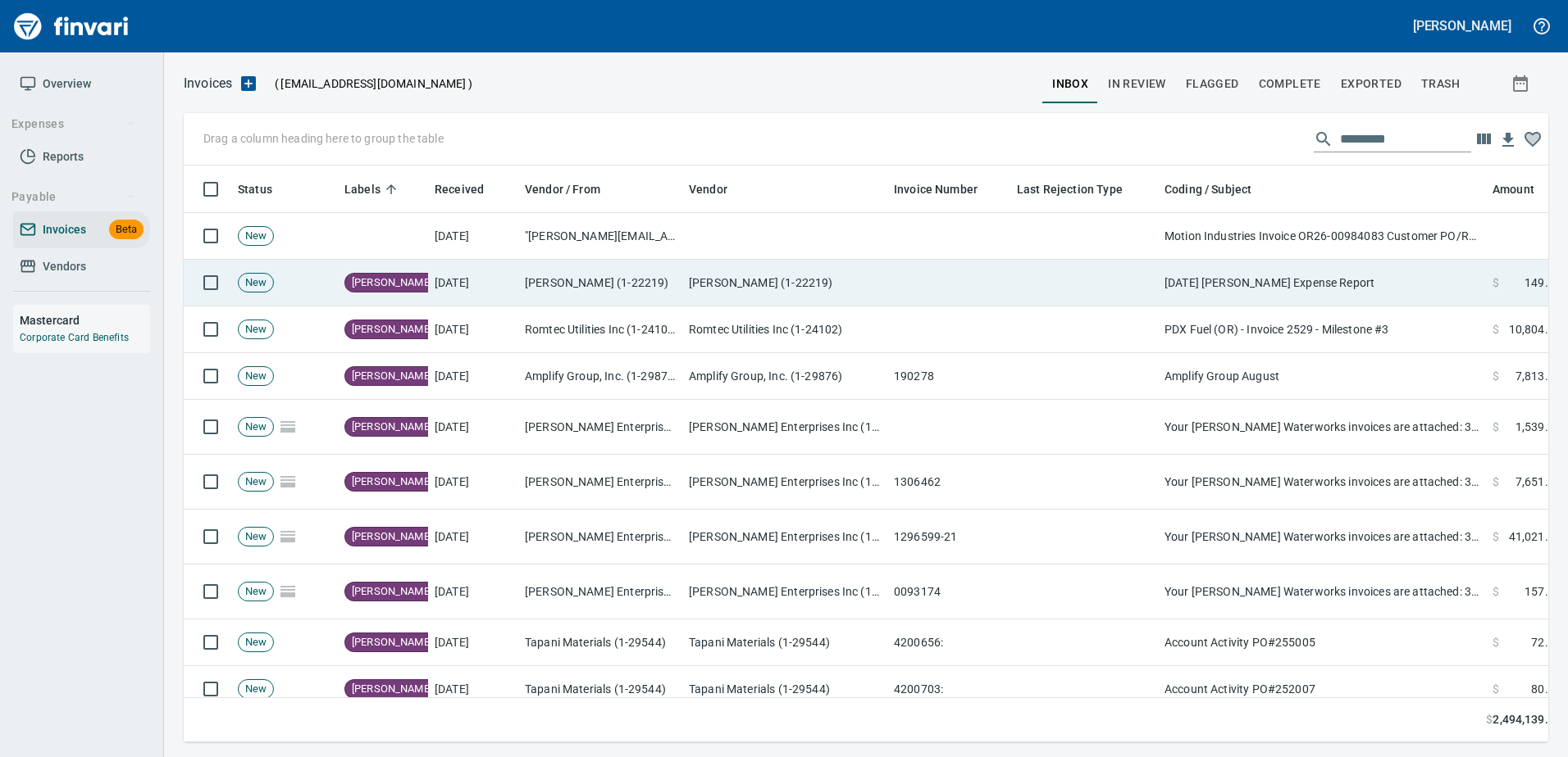
click at [1038, 260] on td at bounding box center [1083, 283] width 148 height 46
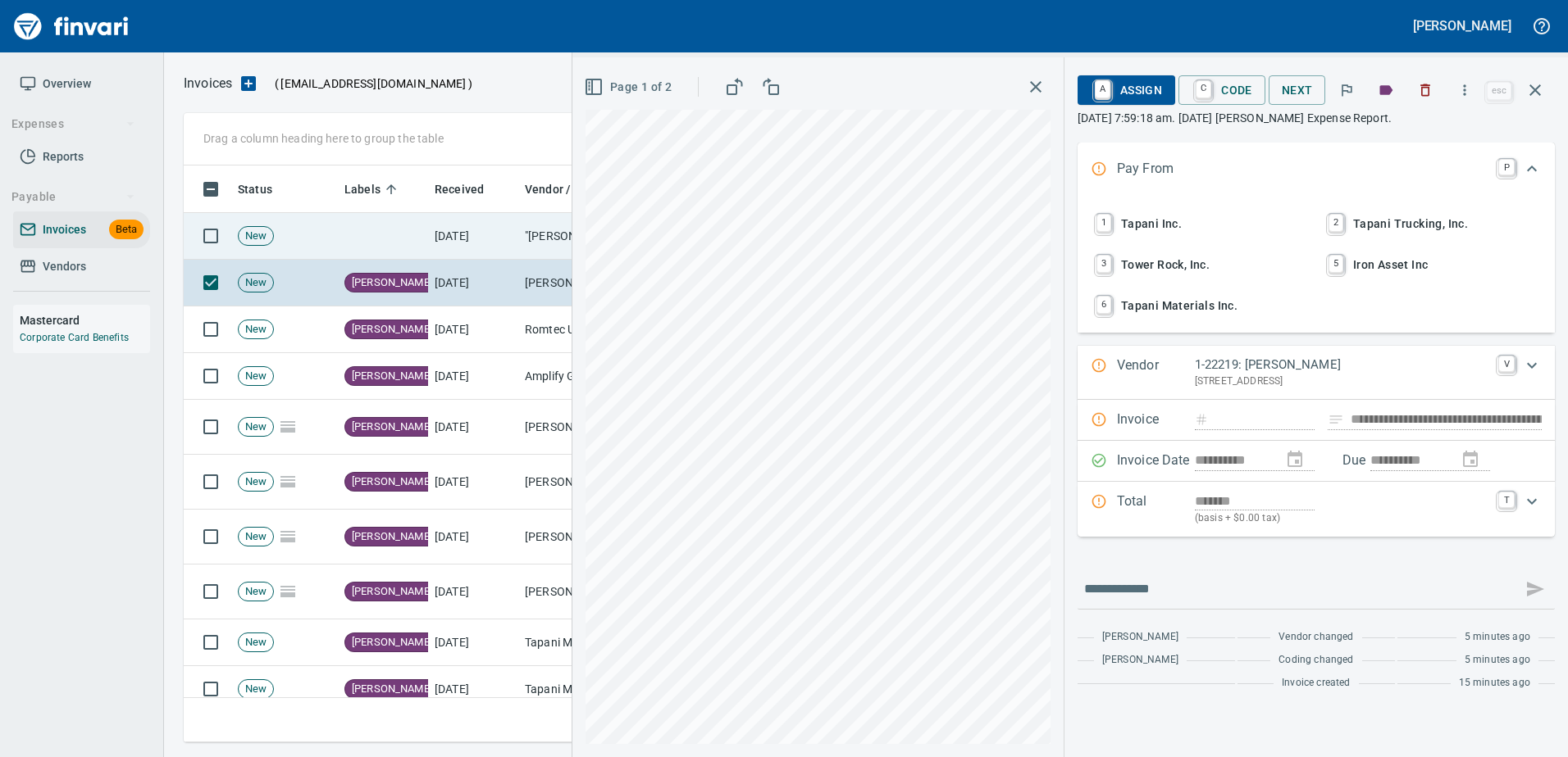
click at [545, 227] on td ""[PERSON_NAME][EMAIL_ADDRESS][PERSON_NAME][DOMAIN_NAME]" <[PERSON_NAME][EMAIL_A…" at bounding box center [600, 235] width 163 height 46
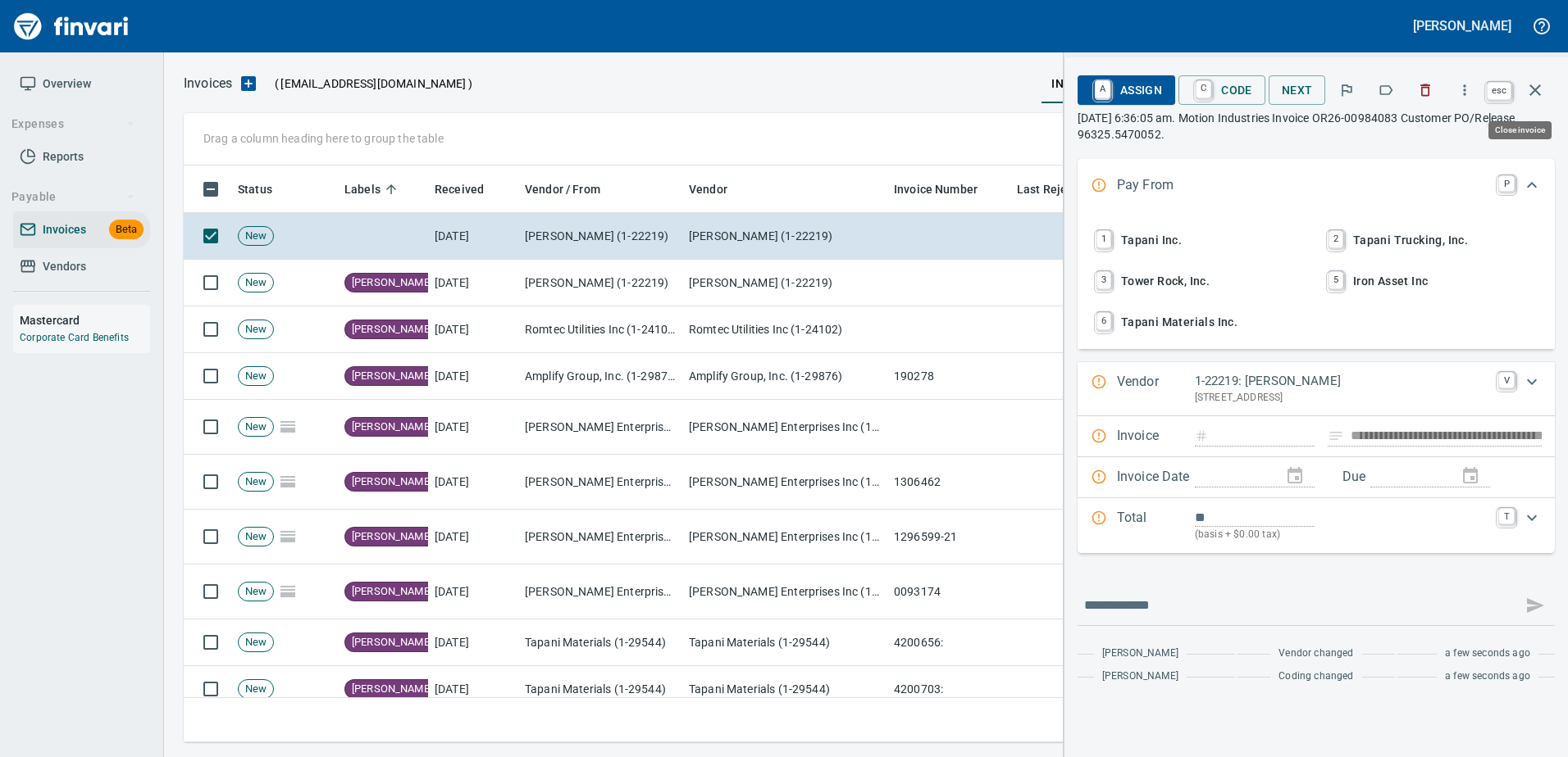
click at [1533, 88] on icon "button" at bounding box center [1535, 91] width 12 height 12
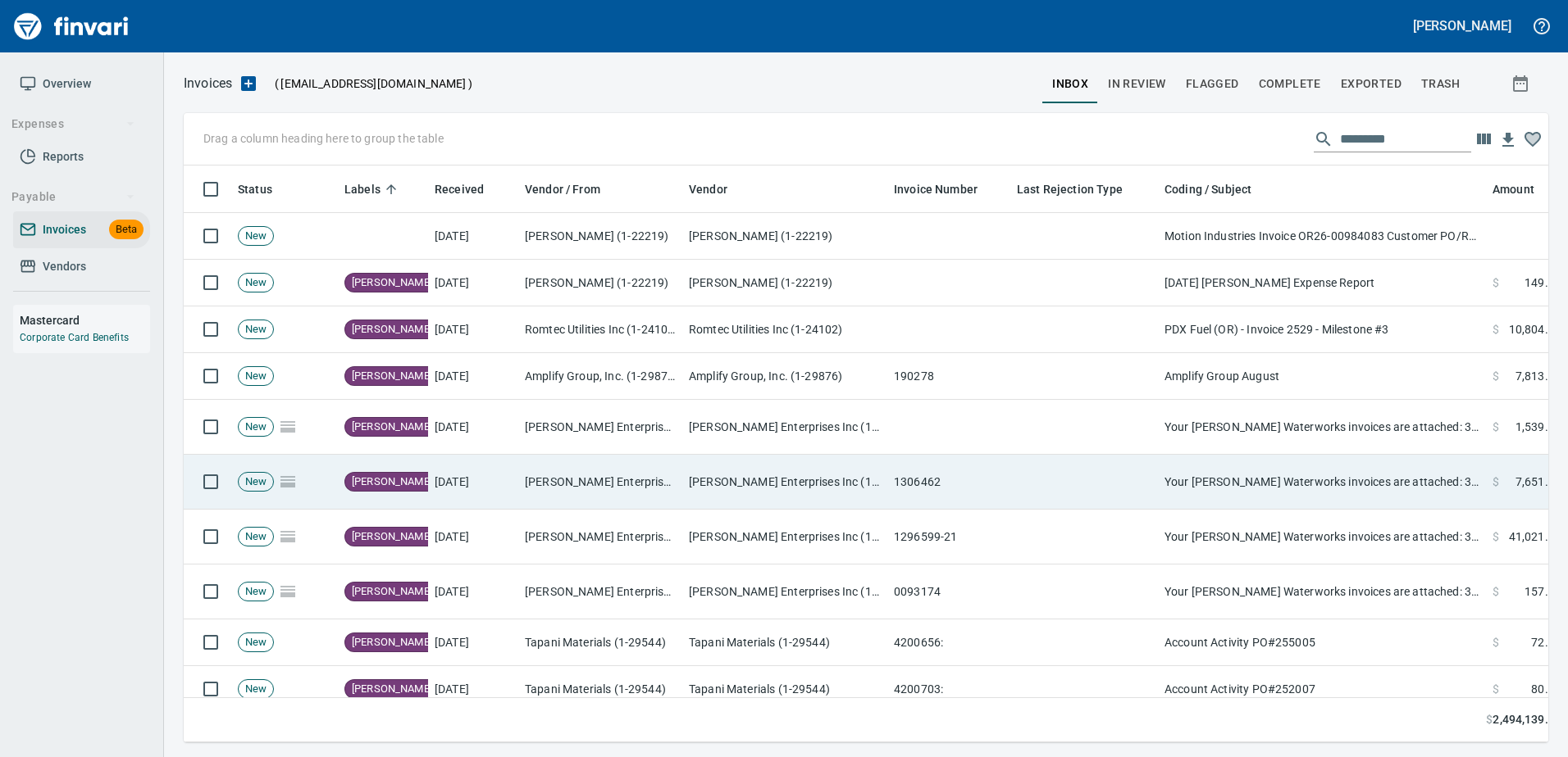
scroll to position [552, 1339]
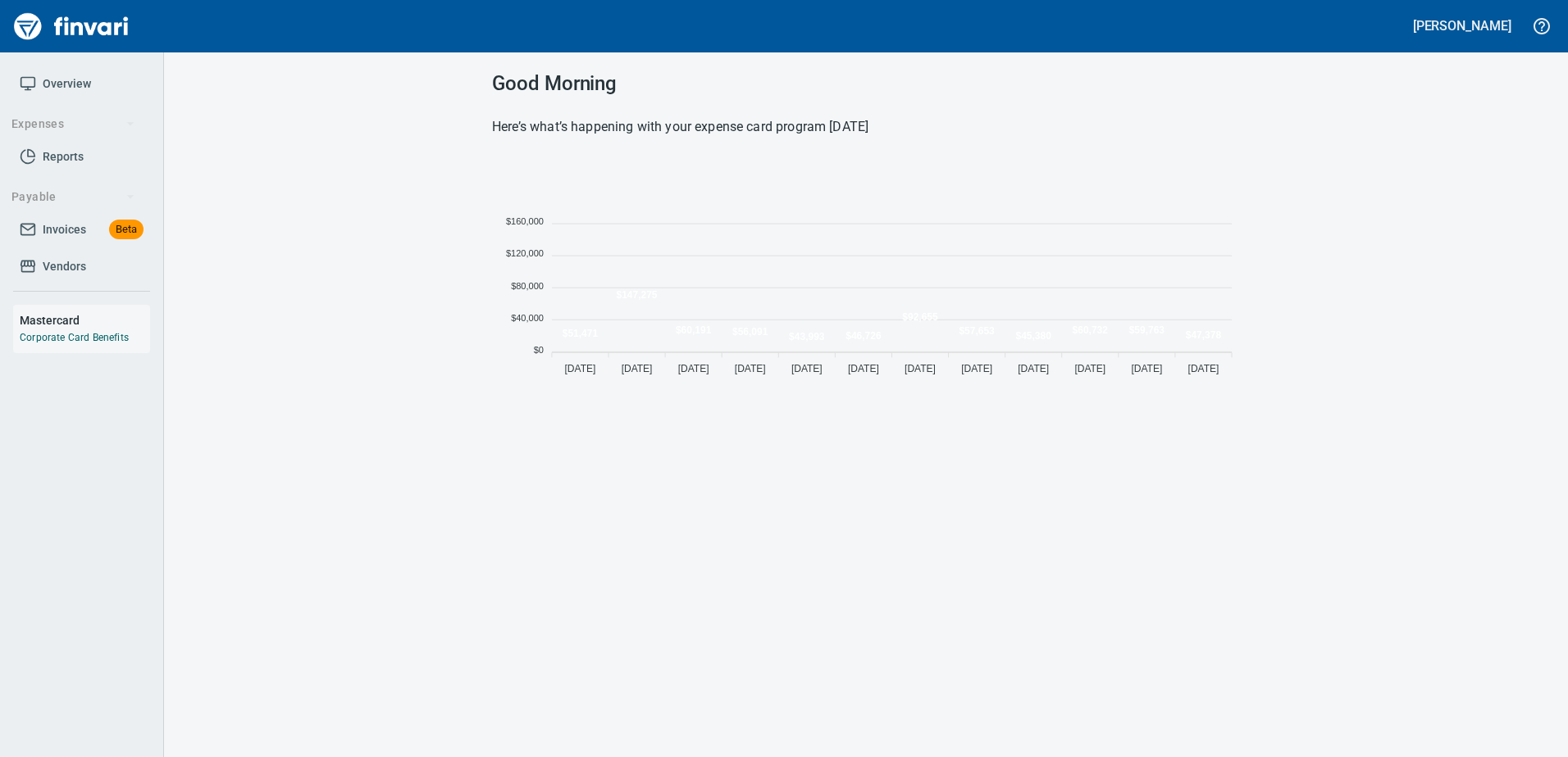
scroll to position [224, 736]
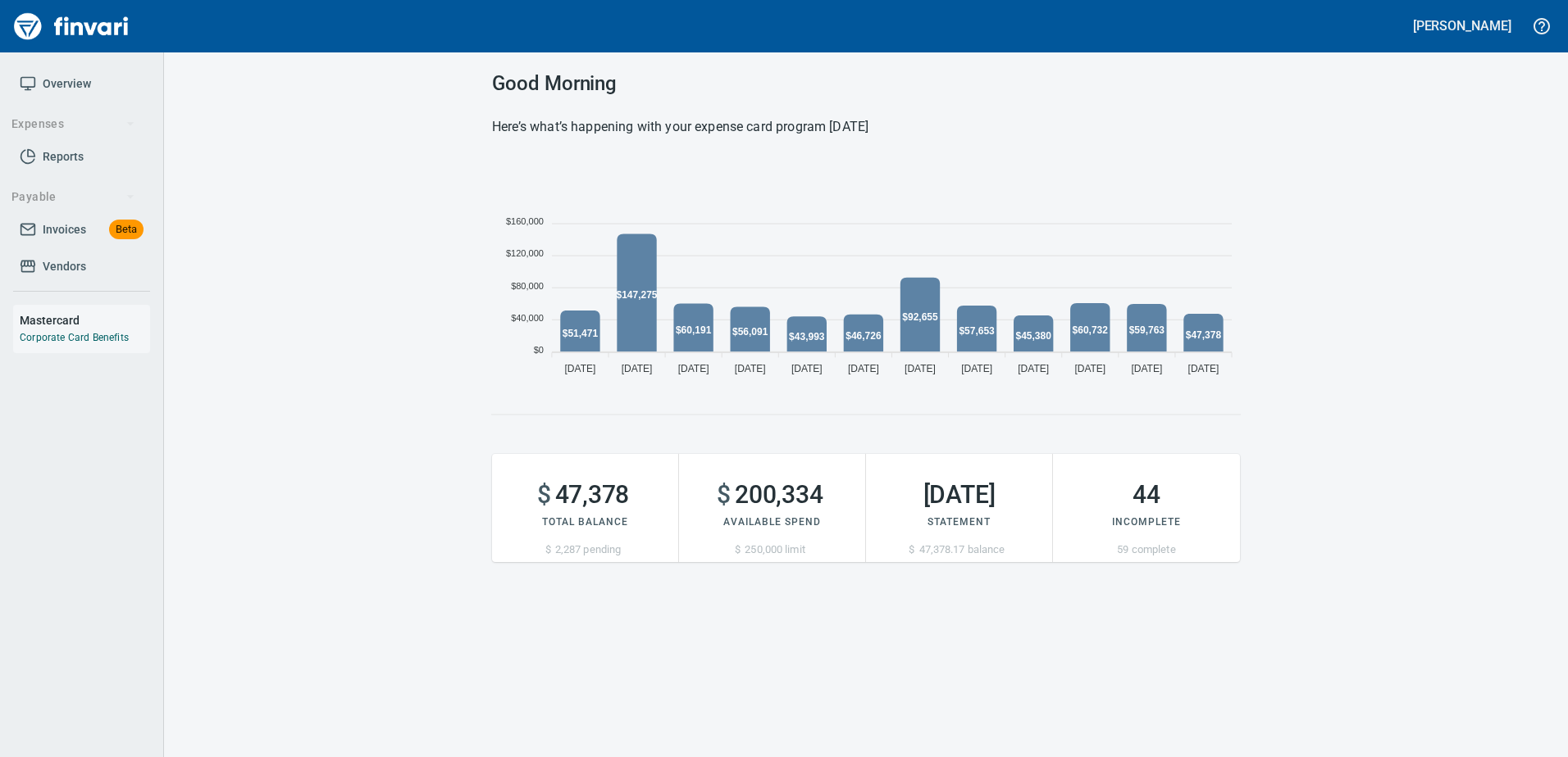
click at [92, 264] on span "Vendors" at bounding box center [82, 267] width 124 height 21
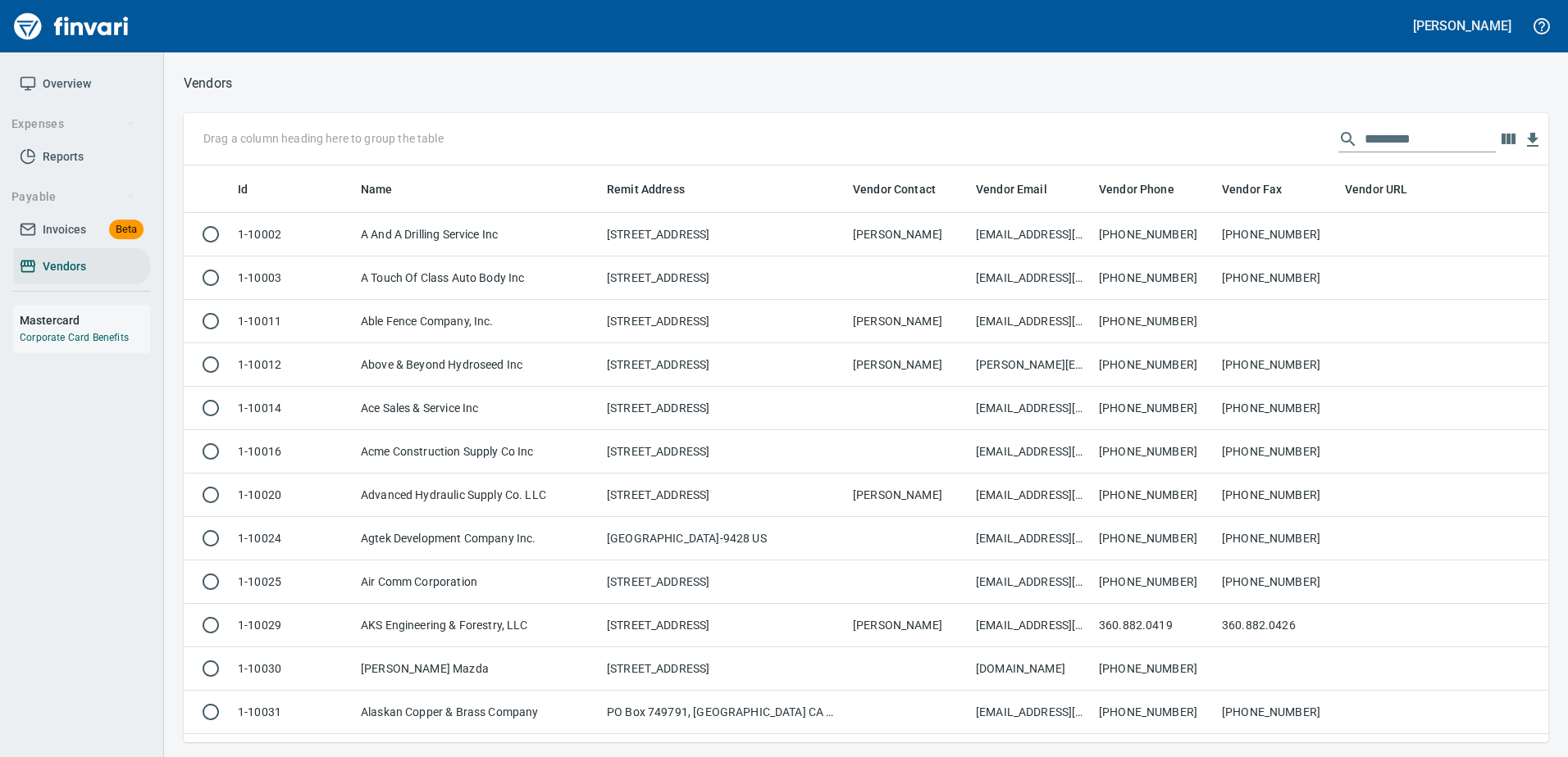
scroll to position [565, 1339]
click at [1377, 134] on input "text" at bounding box center [1429, 139] width 131 height 27
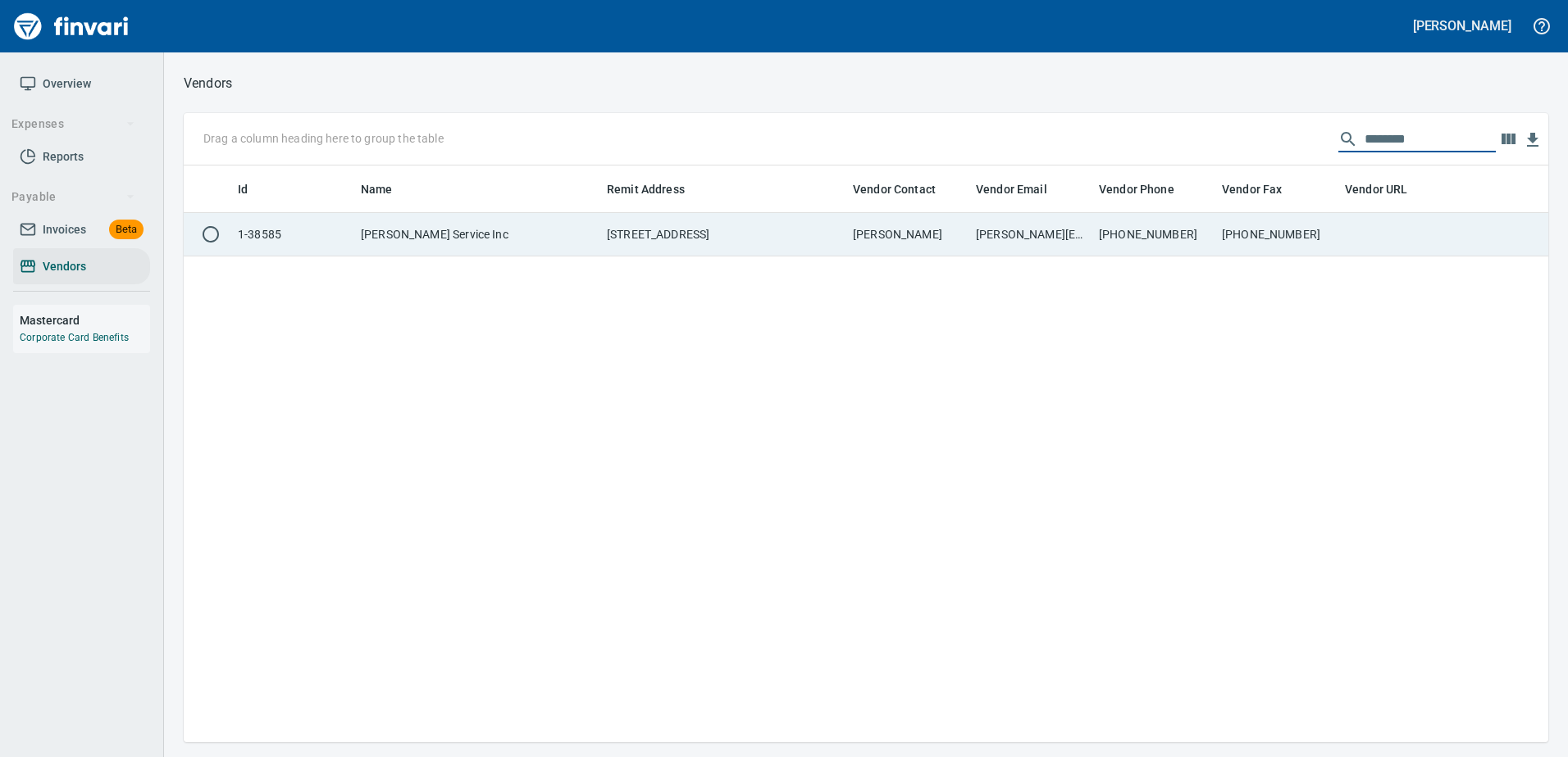
type input "********"
click at [1212, 227] on td "541-289-7070" at bounding box center [1153, 234] width 123 height 43
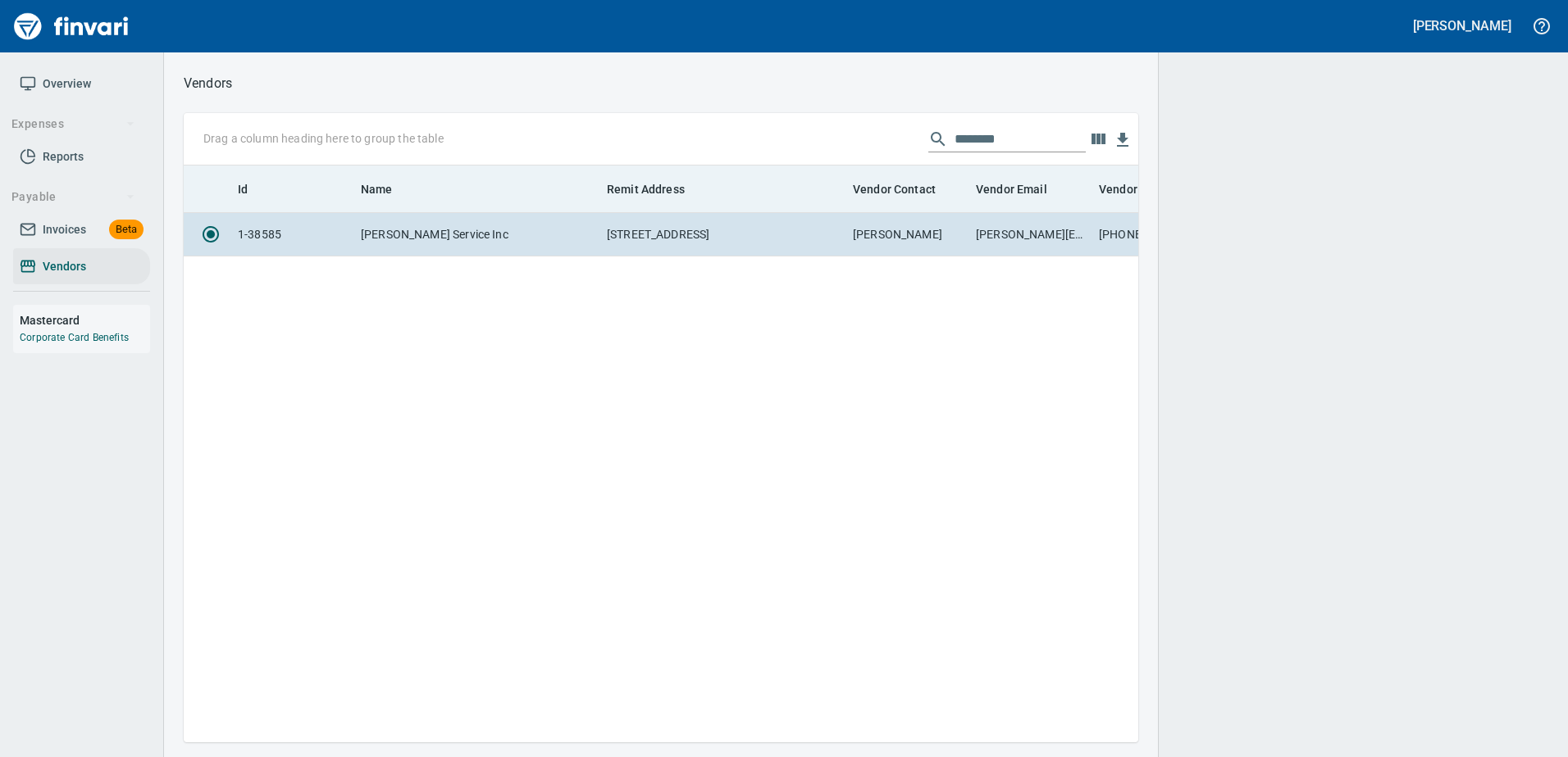
scroll to position [552, 942]
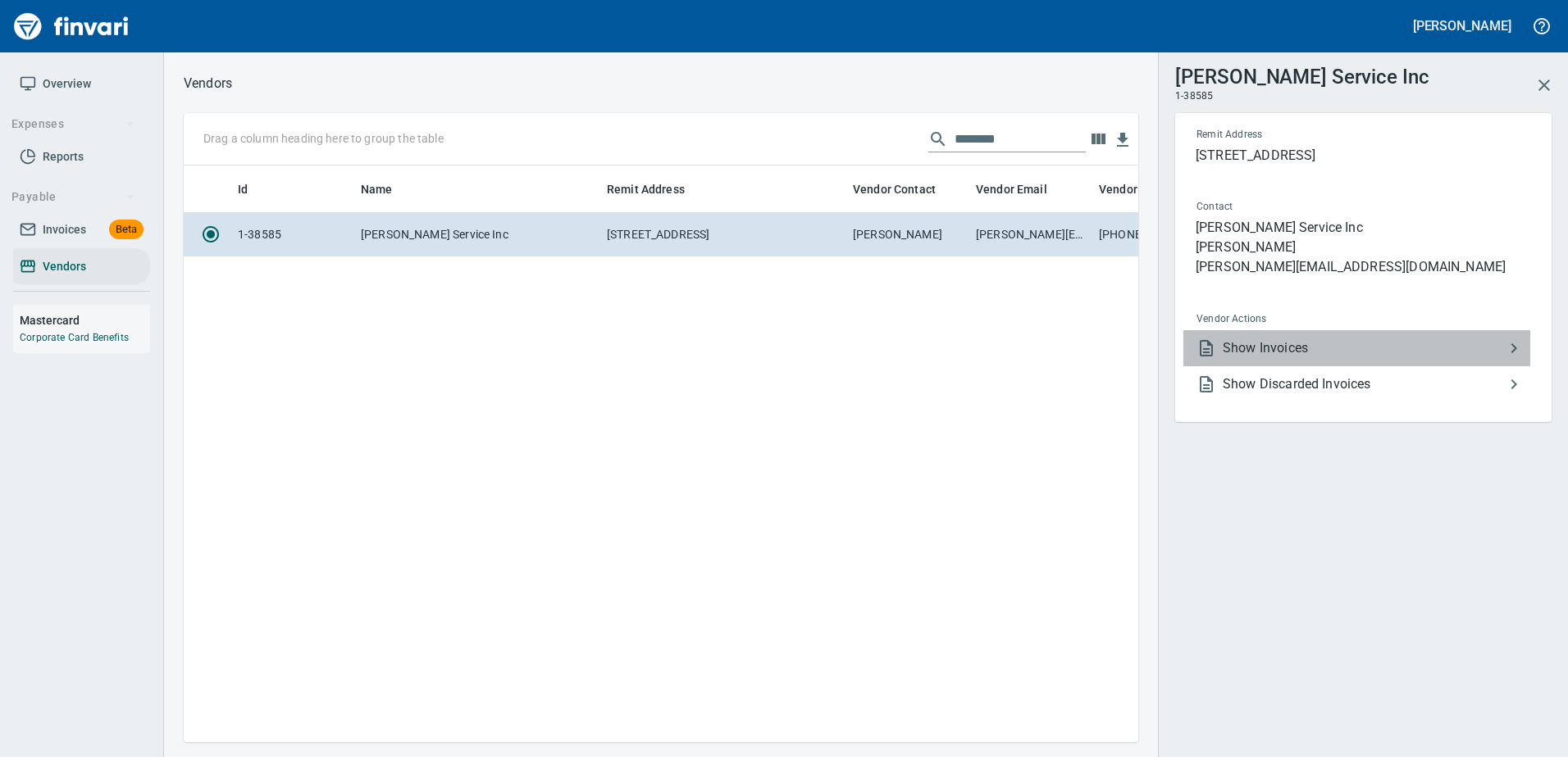
click at [1249, 347] on span "Show Invoices" at bounding box center [1363, 348] width 282 height 20
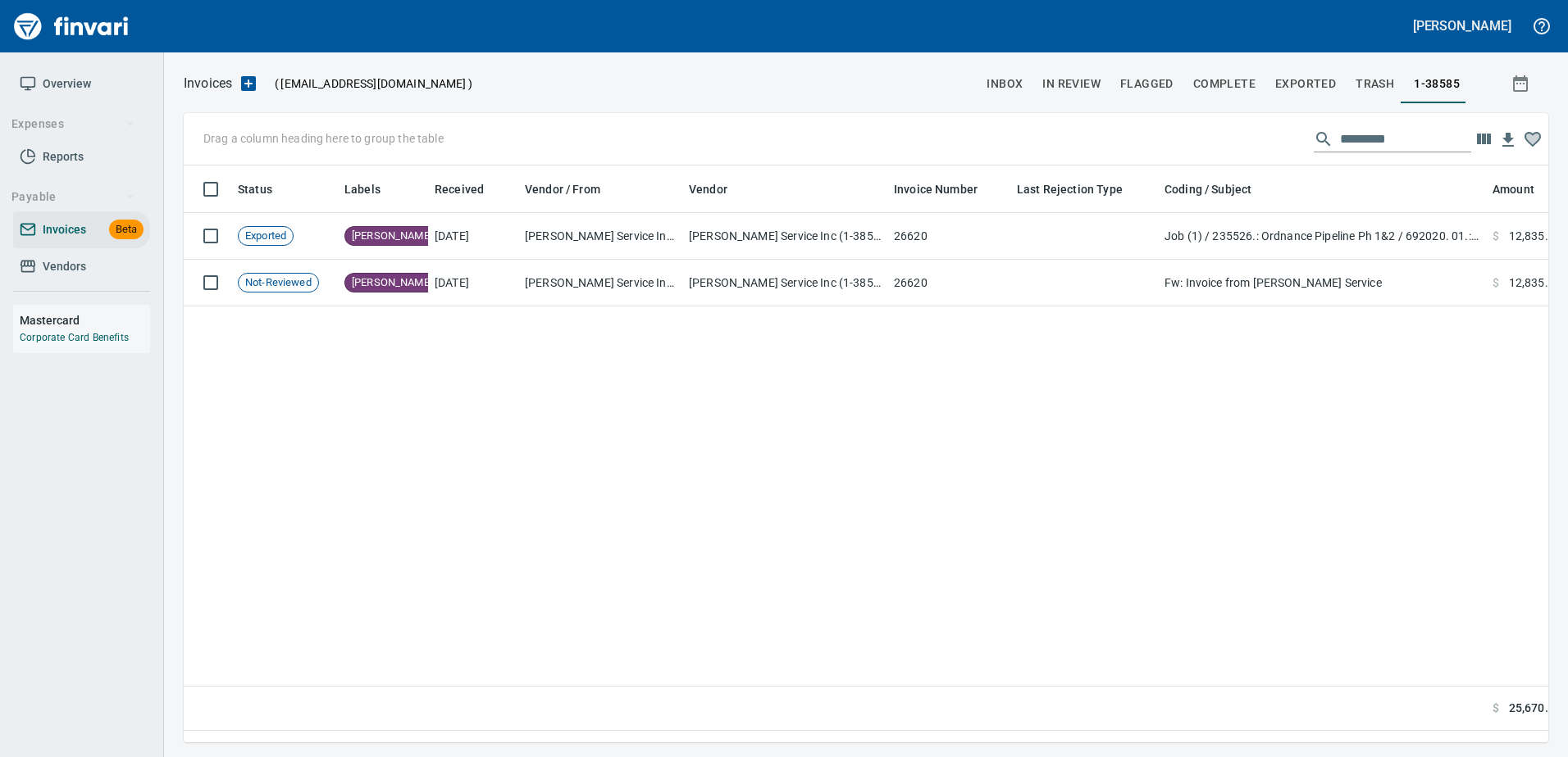
scroll to position [552, 1352]
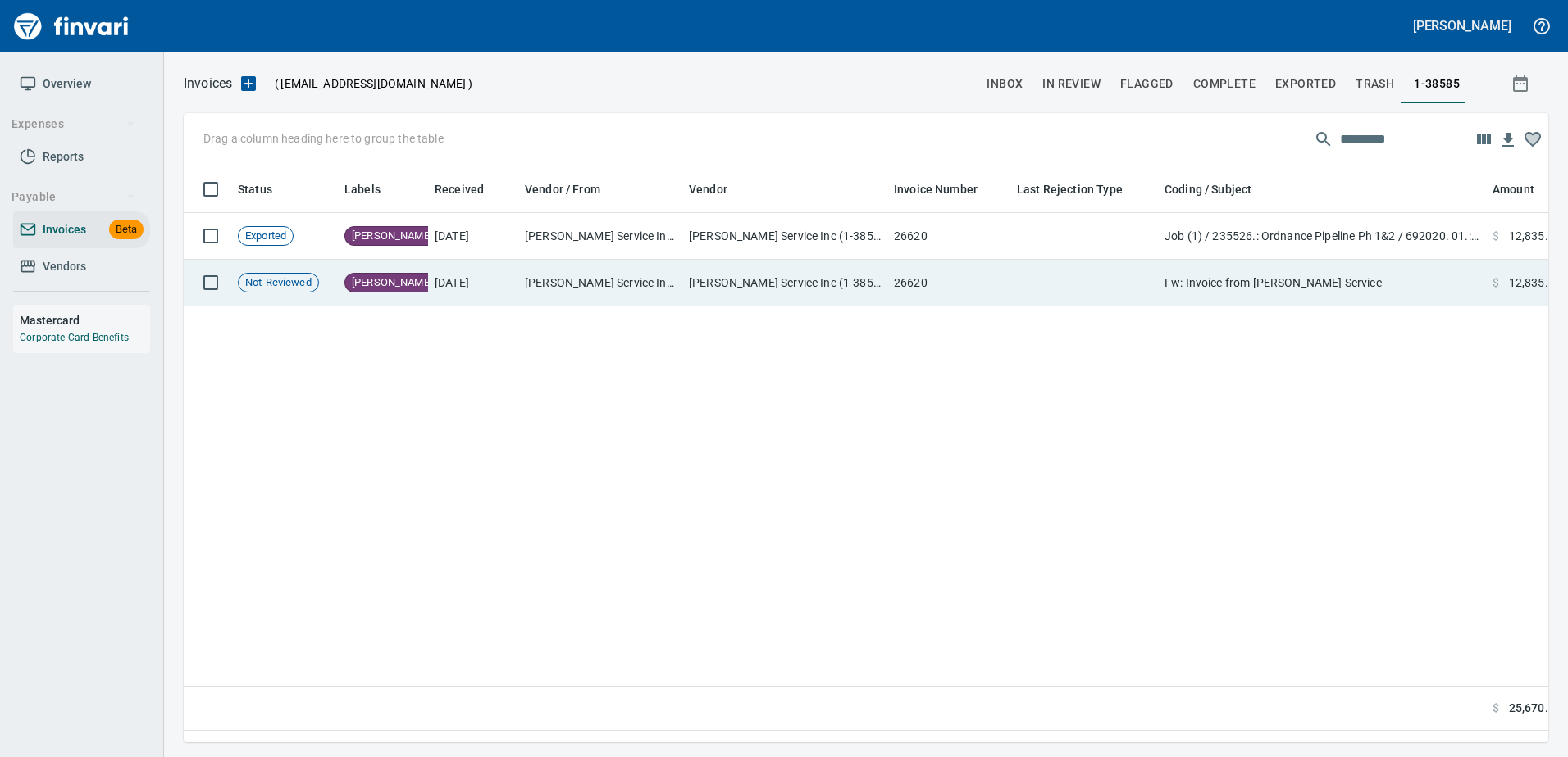
click at [1043, 290] on td at bounding box center [1083, 283] width 148 height 46
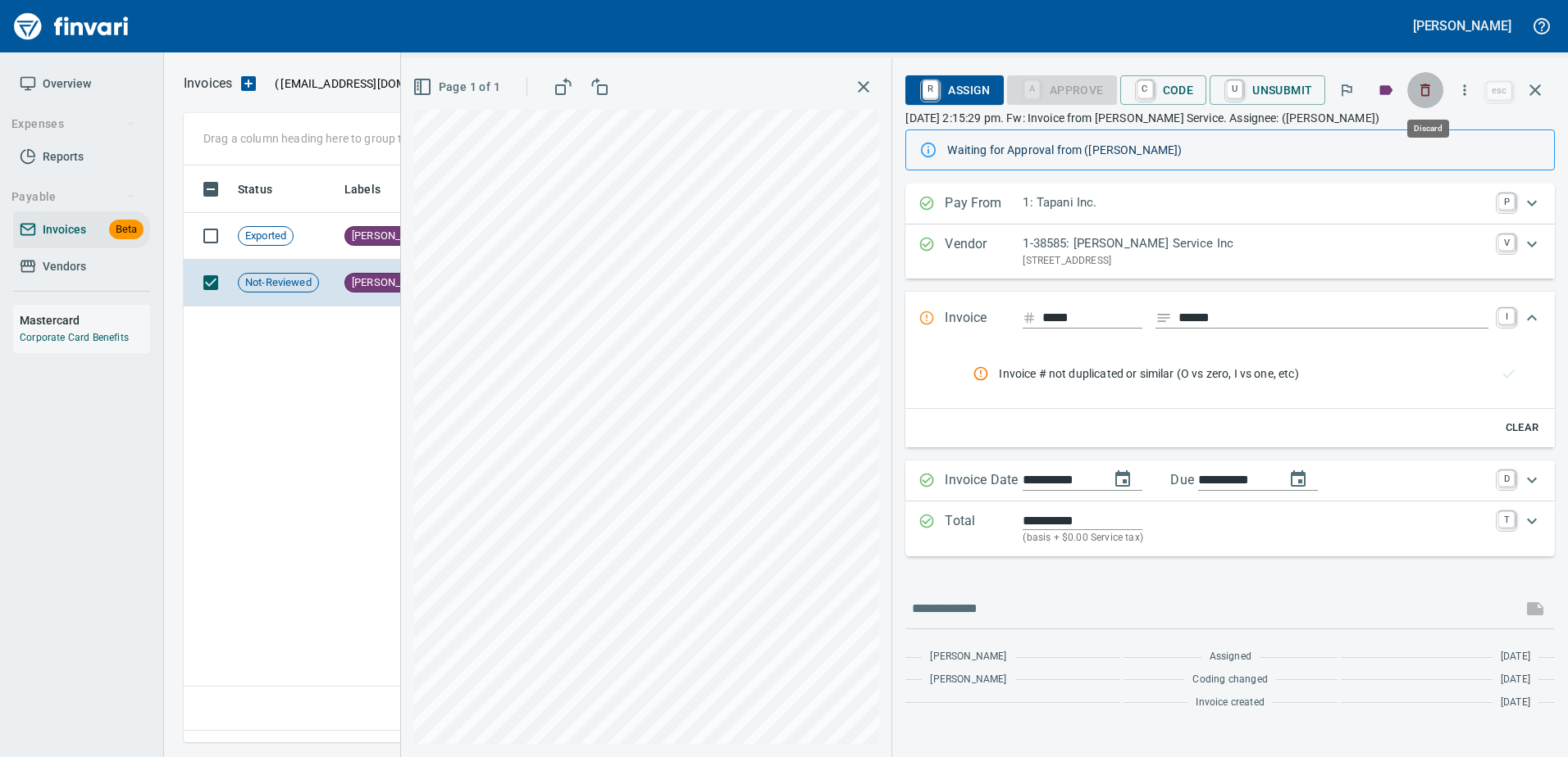
click at [1428, 86] on icon "button" at bounding box center [1426, 91] width 10 height 12
